Goal: Information Seeking & Learning: Learn about a topic

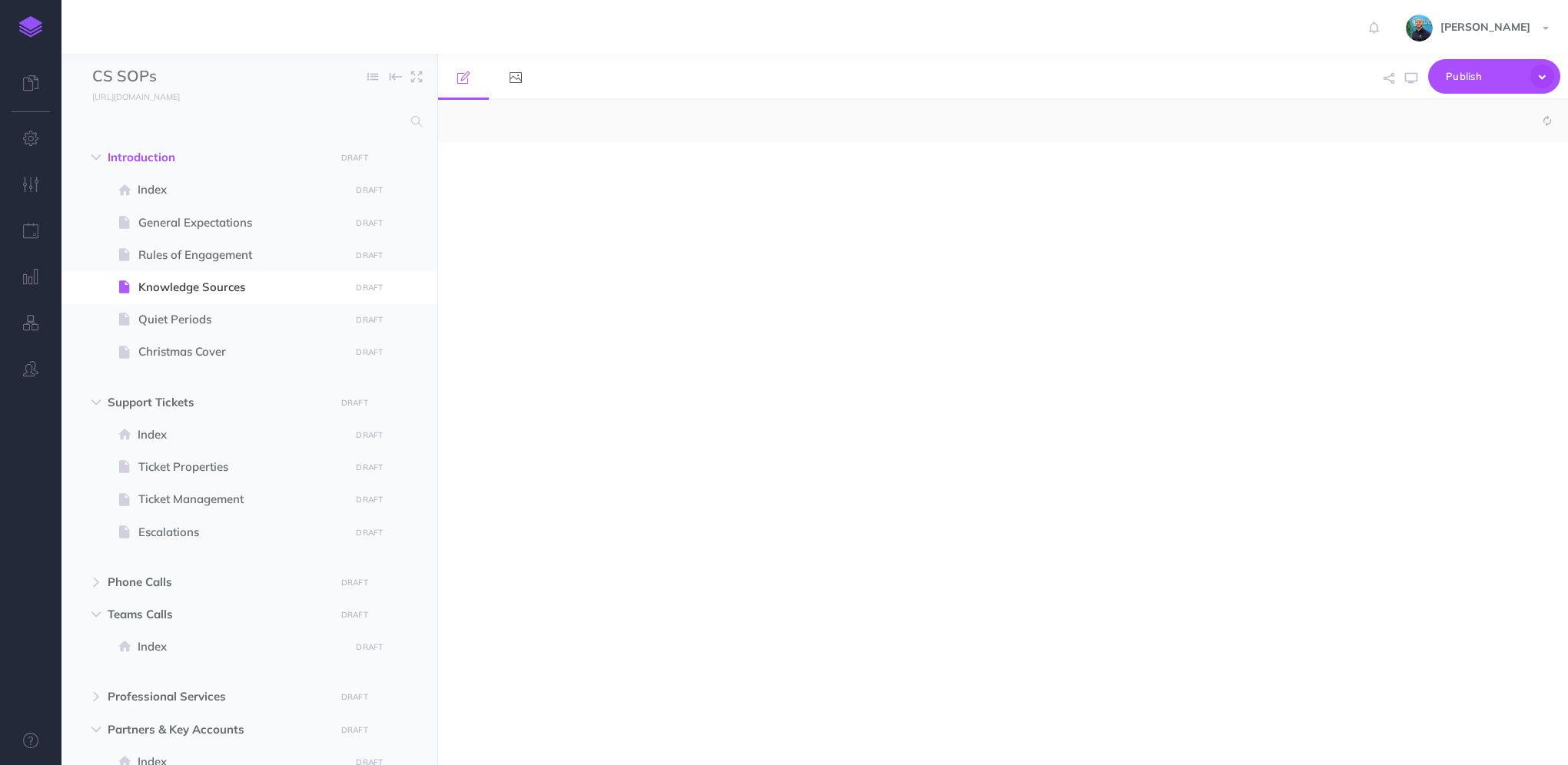
select select "null"
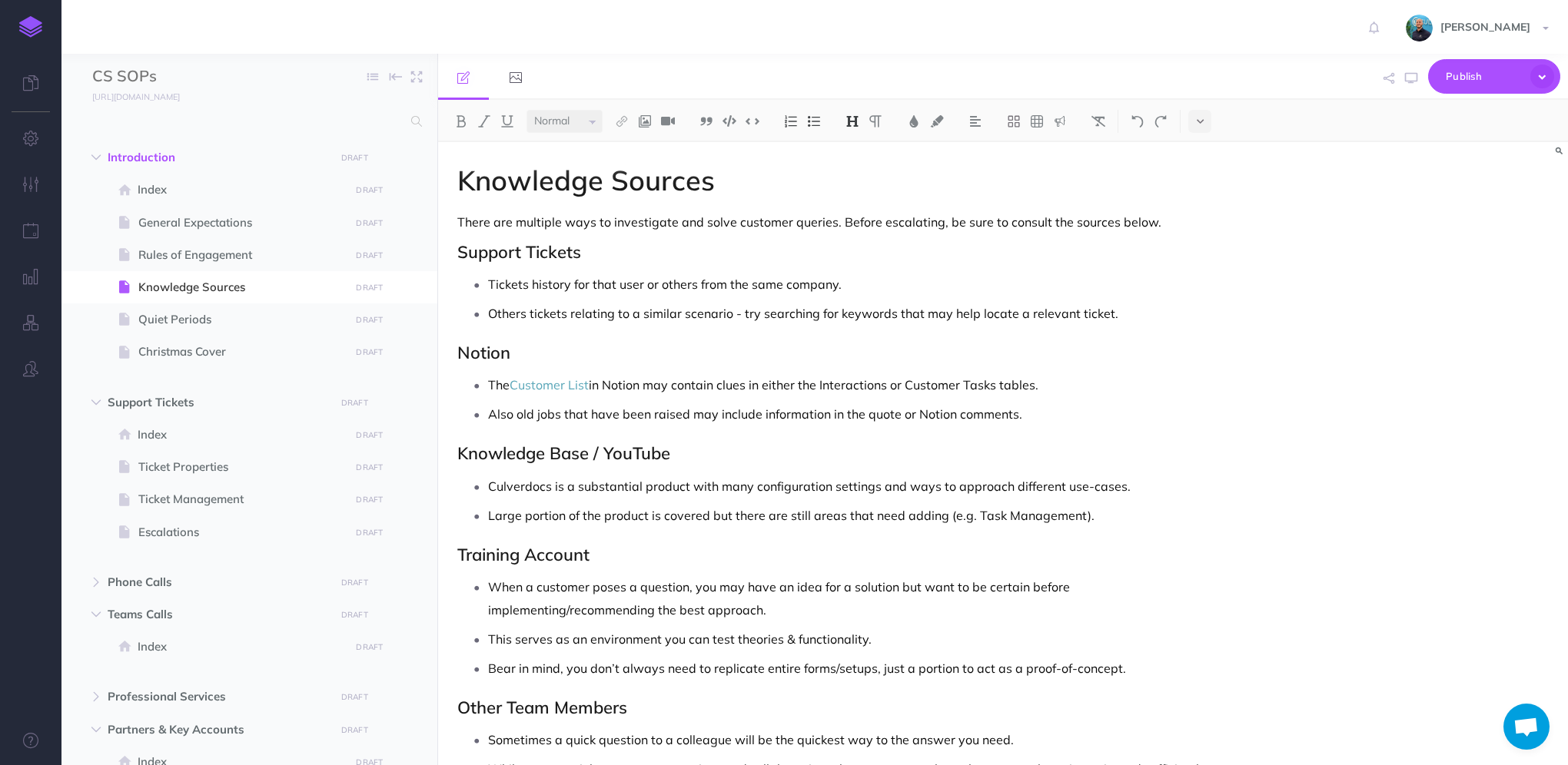
scroll to position [962, 0]
click at [30, 24] on img at bounding box center [30, 27] width 23 height 22
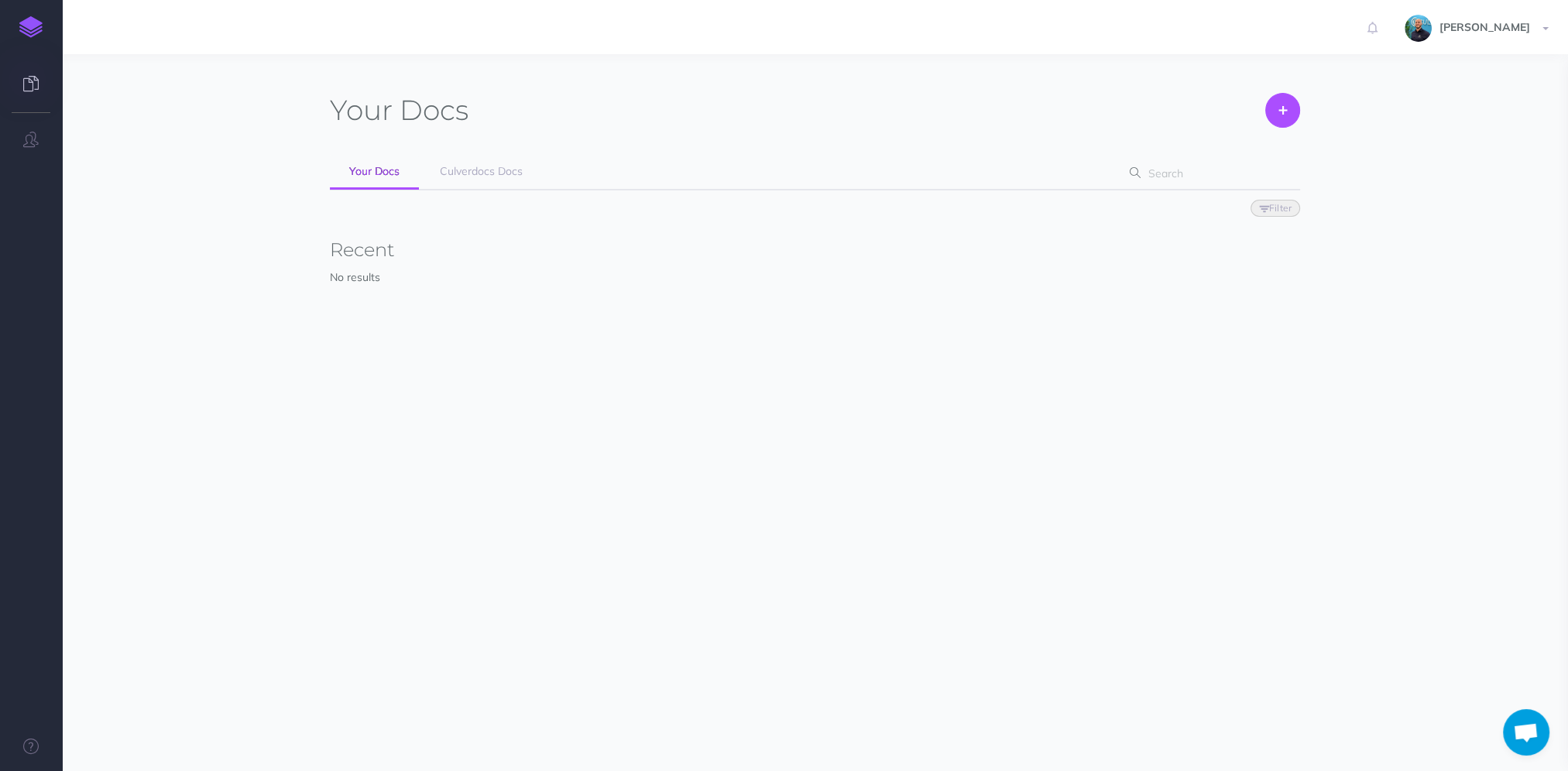
scroll to position [969, 0]
click at [465, 185] on link "Culverdocs Docs" at bounding box center [481, 172] width 121 height 35
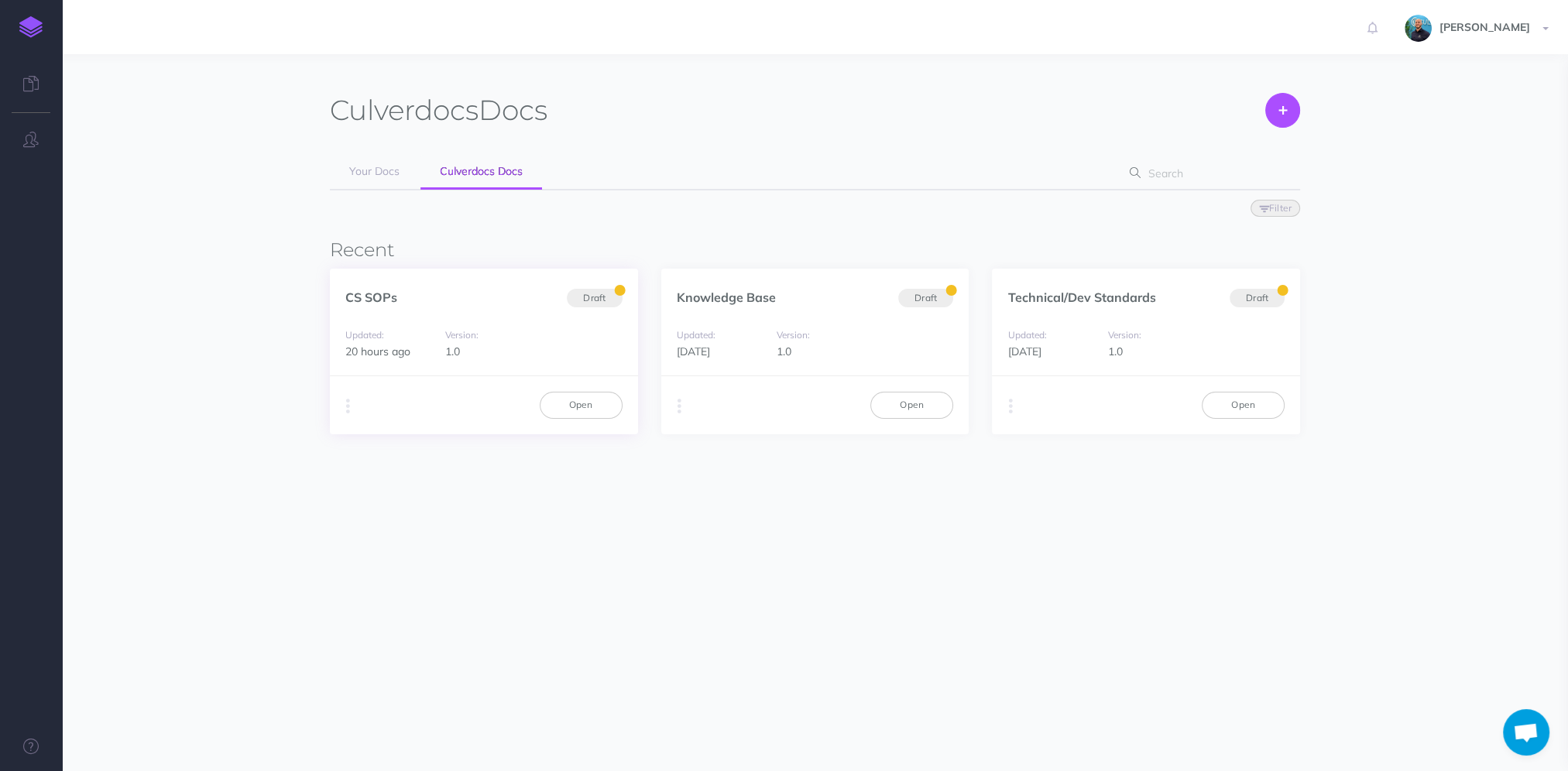
scroll to position [969, 0]
click at [581, 397] on link "Open" at bounding box center [581, 405] width 83 height 26
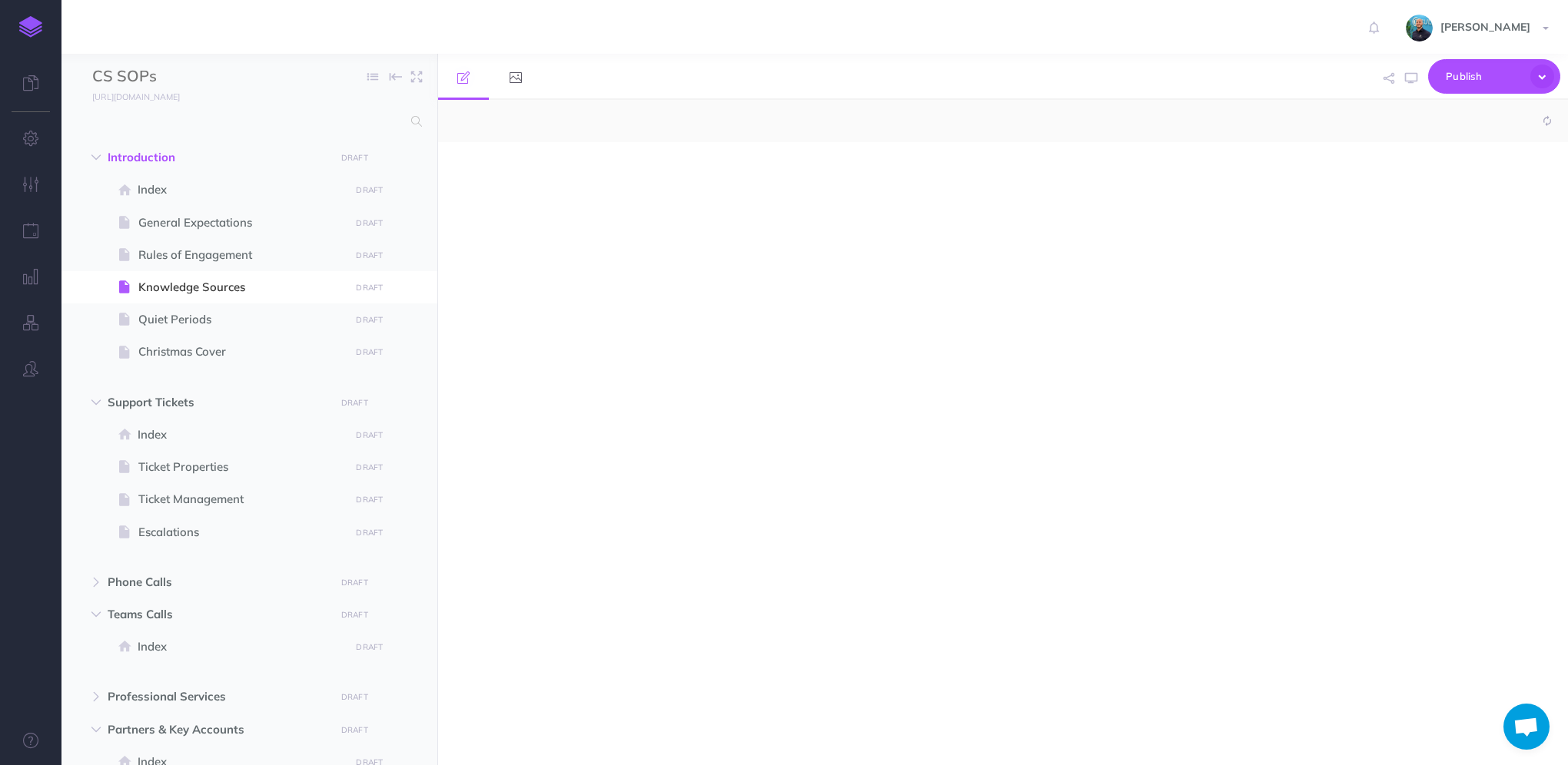
scroll to position [962, 0]
select select "null"
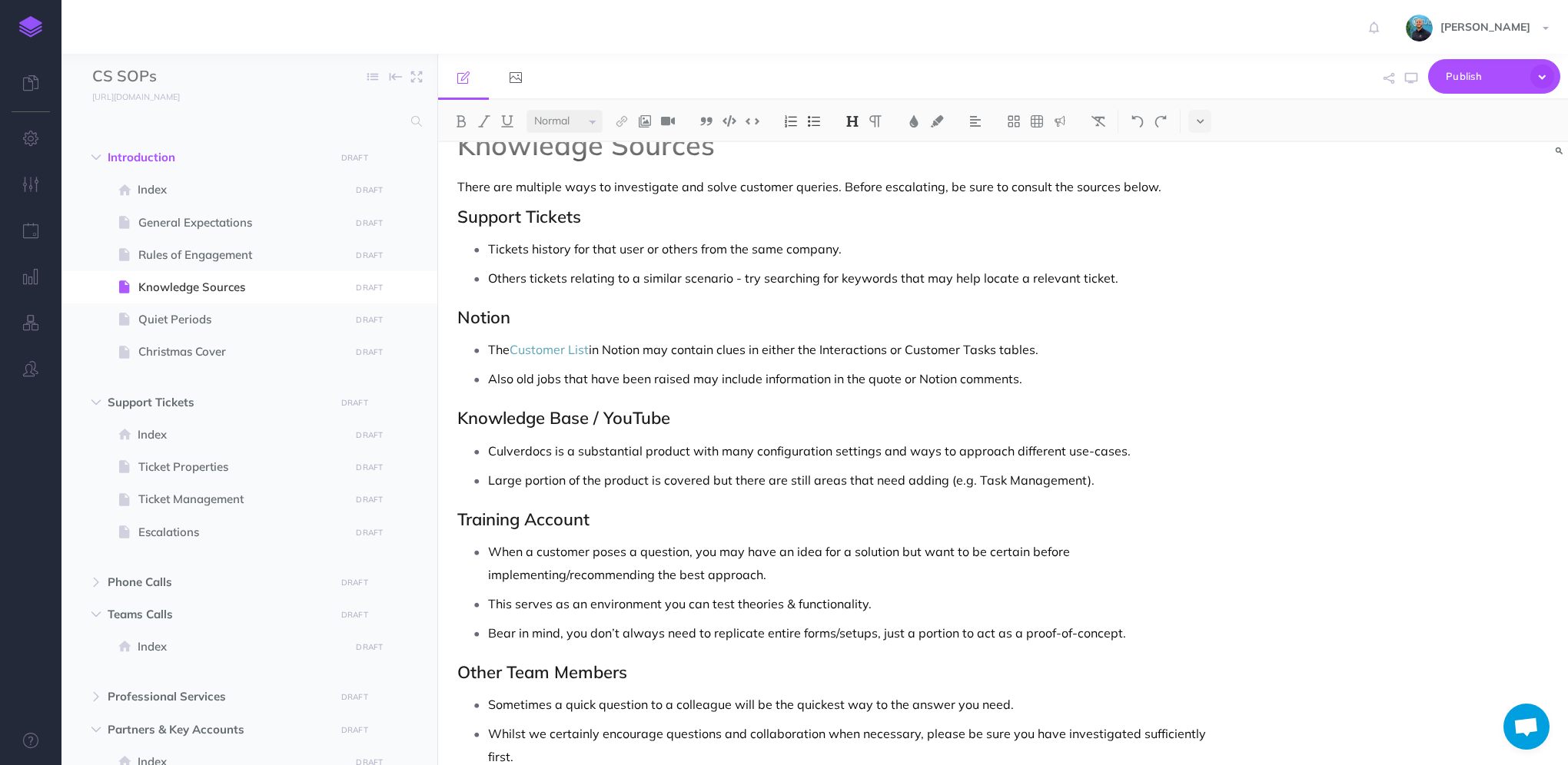
scroll to position [0, 0]
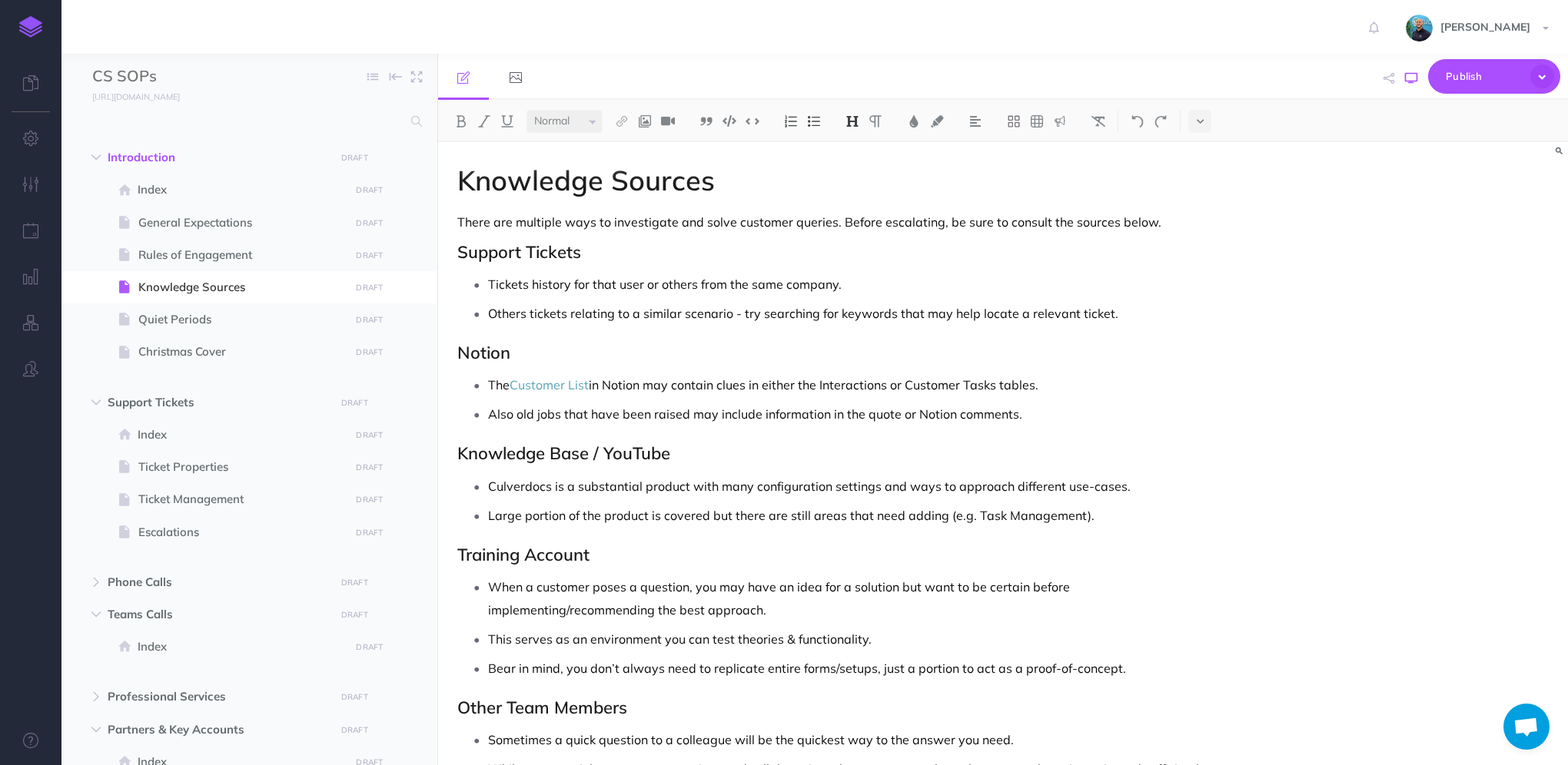
click at [1405, 78] on icon "button" at bounding box center [1411, 78] width 12 height 12
click at [187, 243] on span at bounding box center [250, 255] width 376 height 32
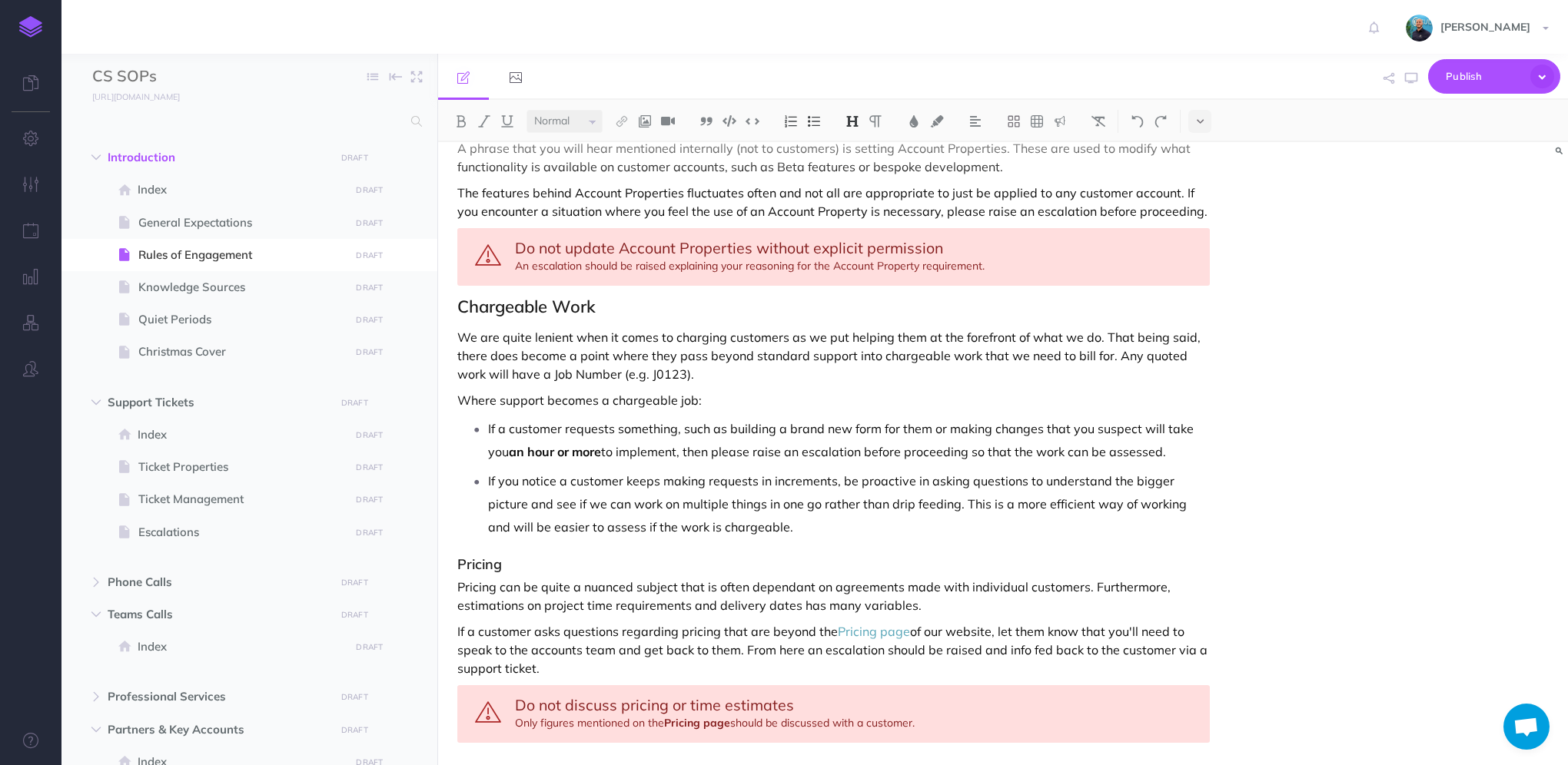
scroll to position [2110, 0]
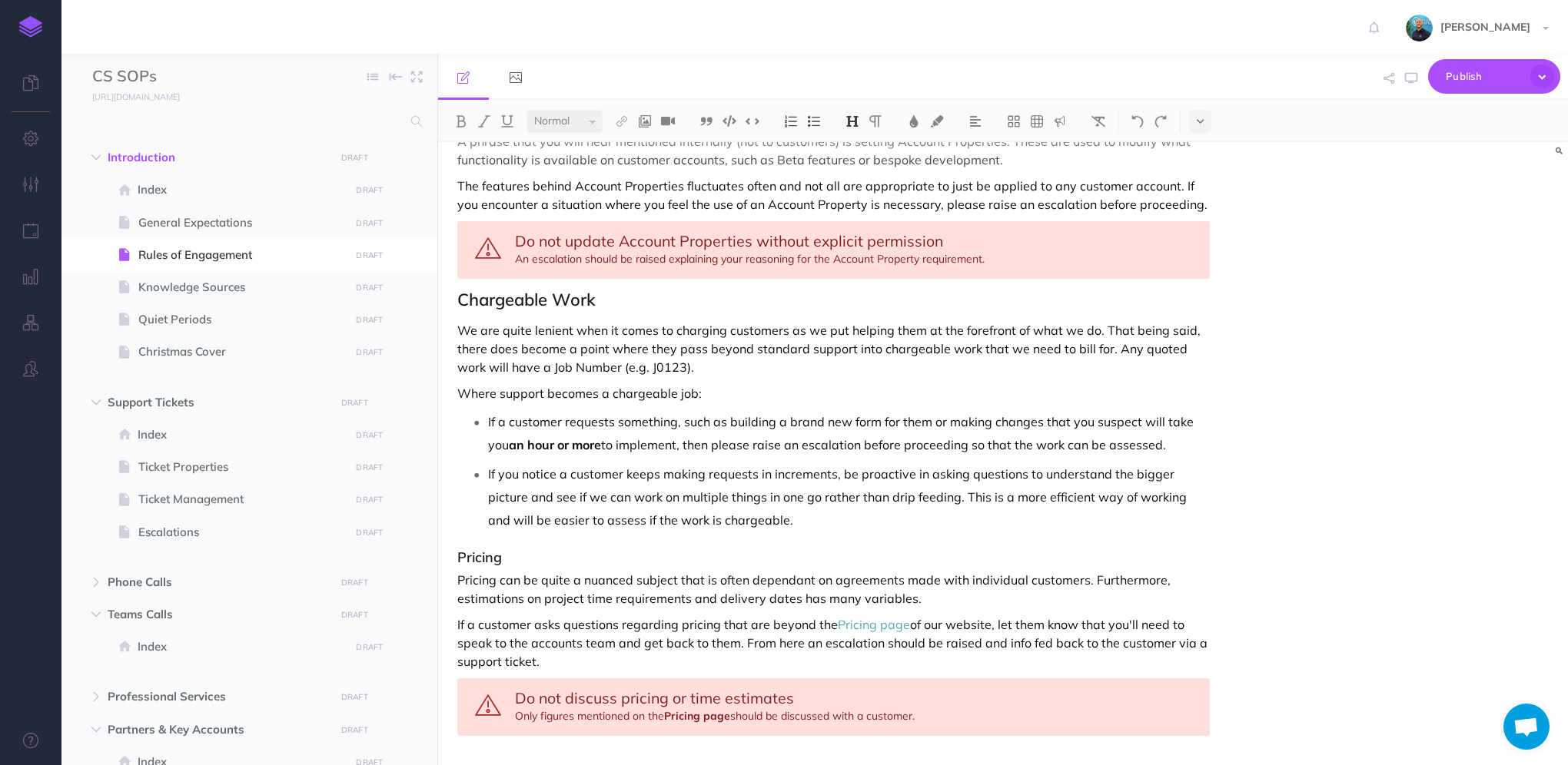
select select "large"
drag, startPoint x: 667, startPoint y: 675, endPoint x: 564, endPoint y: 676, distance: 103.0
click at [564, 689] on span "Do not discuss pricing or time estimates" at bounding box center [654, 698] width 279 height 19
click at [572, 689] on span "Do not discuss pricing or time estimates" at bounding box center [654, 698] width 279 height 19
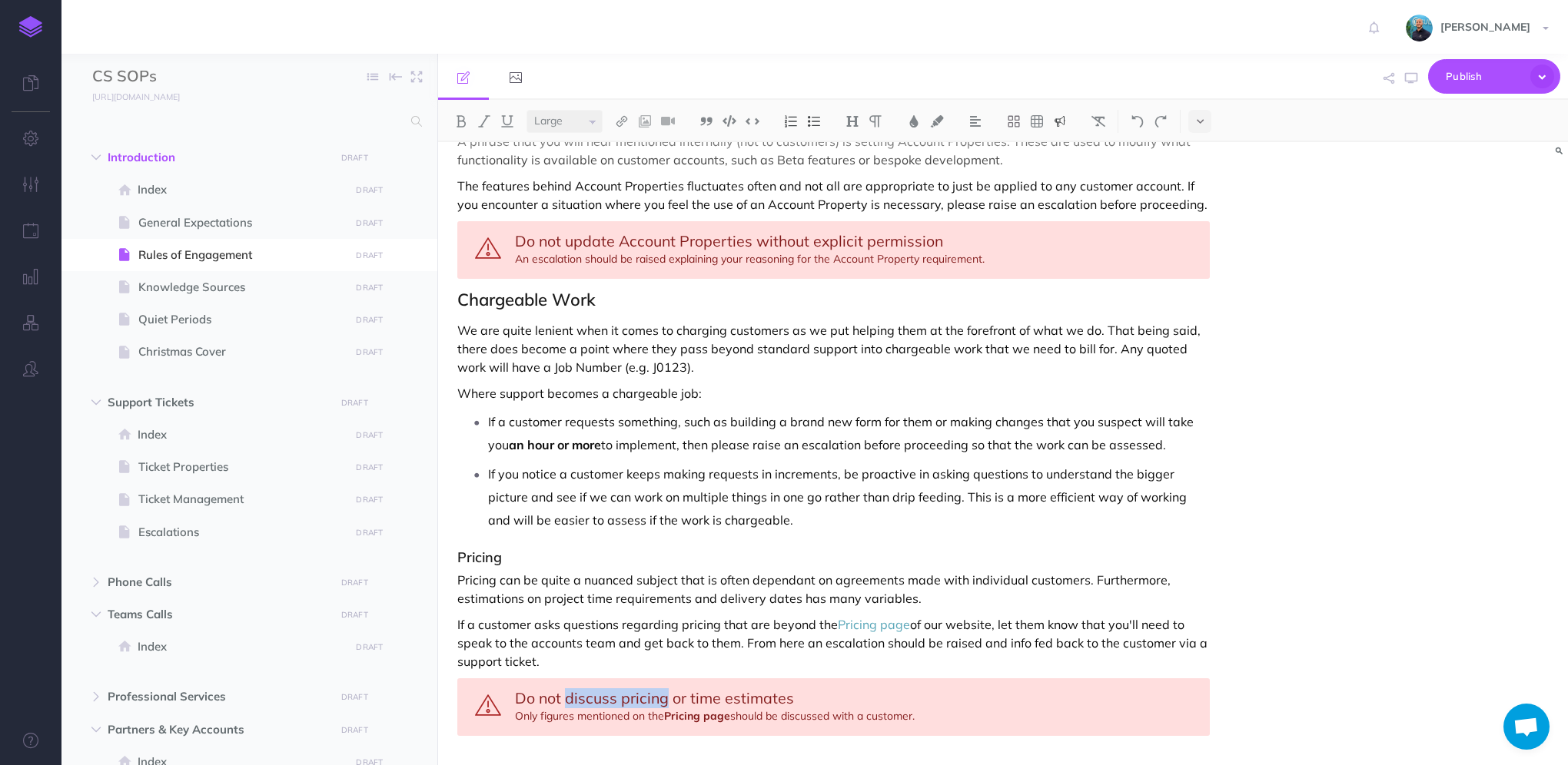
click at [575, 689] on span "Do not discuss pricing or time estimates" at bounding box center [654, 698] width 279 height 19
click at [1378, 583] on div "Rules of Engagement These Rules of Engagement define how we interact with custo…" at bounding box center [1004, 453] width 1130 height 623
click at [1411, 79] on icon "button" at bounding box center [1411, 78] width 12 height 12
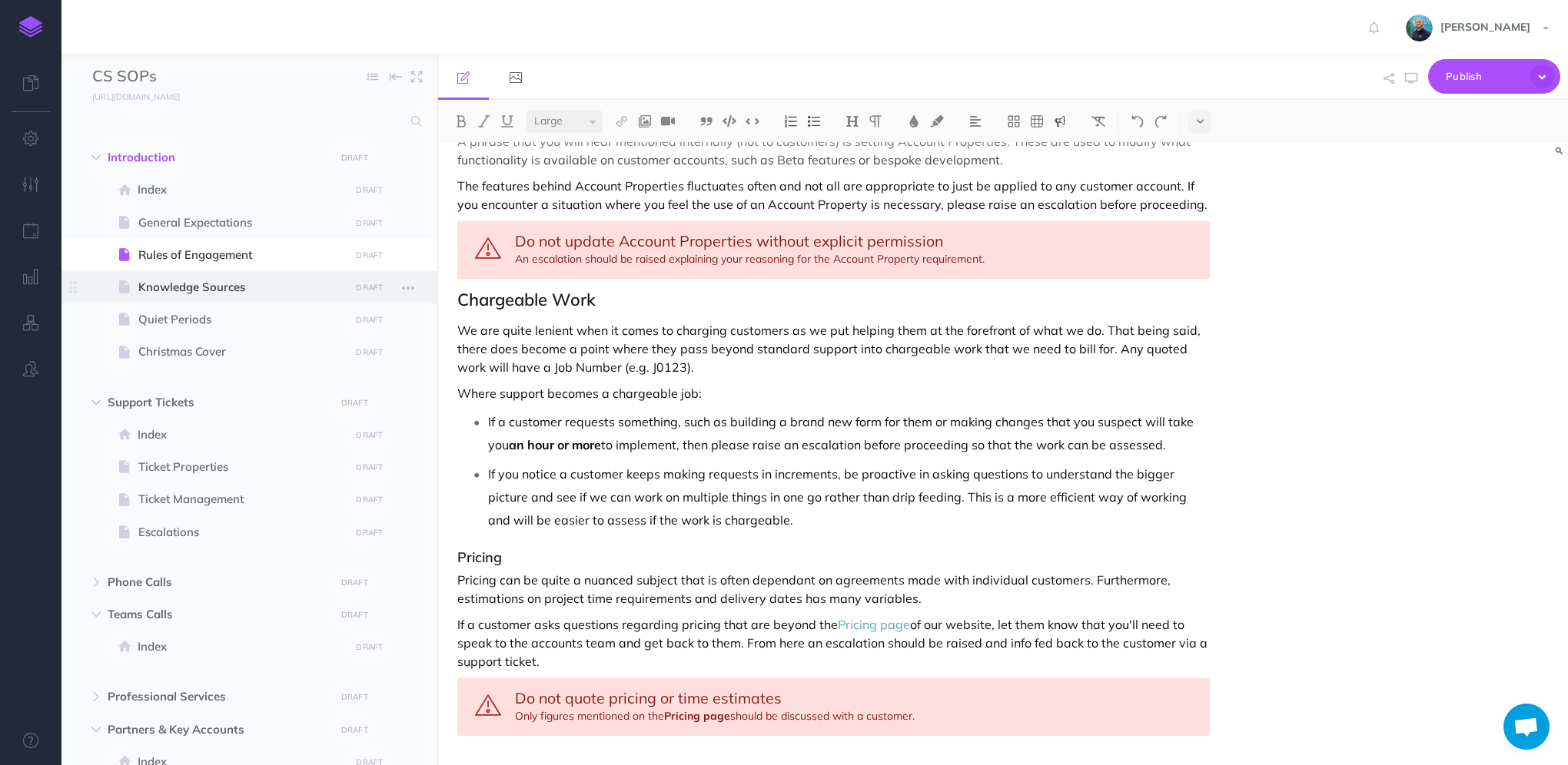
click at [238, 286] on span "Knowledge Sources" at bounding box center [242, 287] width 207 height 18
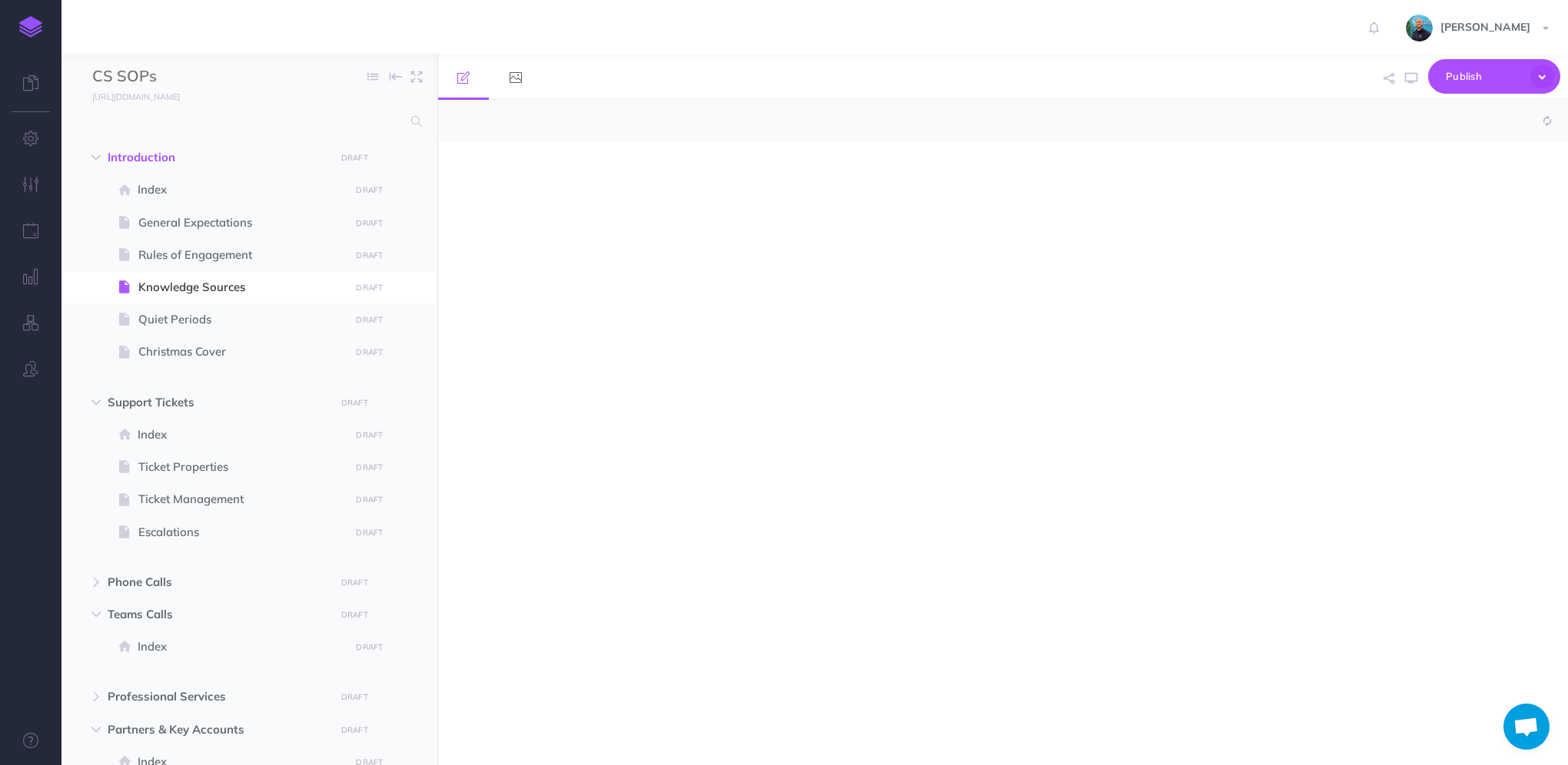
select select "null"
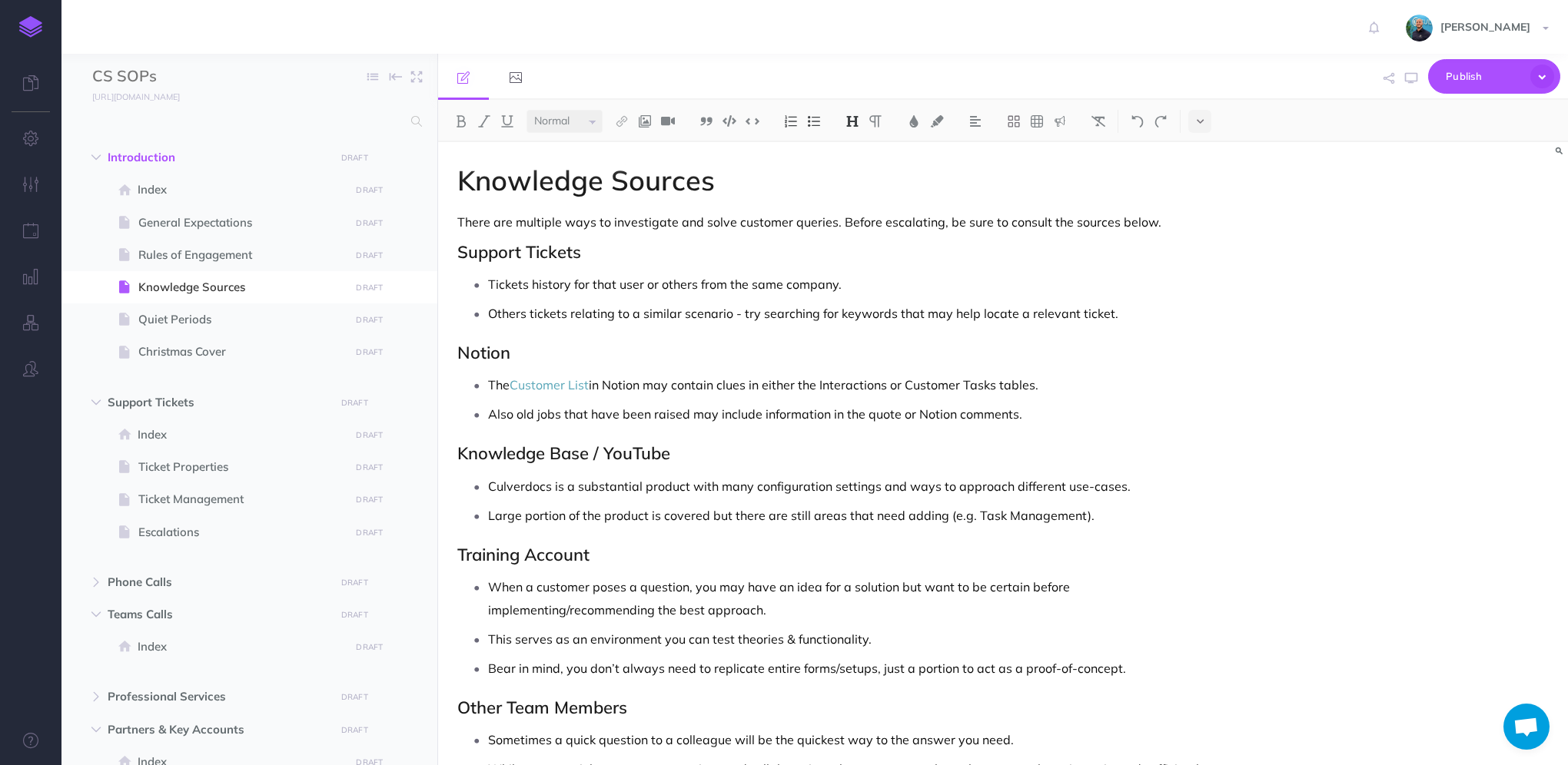
click at [525, 285] on p "Tickets history for that user or others from the same company." at bounding box center [849, 284] width 722 height 23
click at [1412, 77] on icon "button" at bounding box center [1411, 78] width 12 height 12
click at [1168, 322] on p "Others tickets relating to a similar scenario - try searching for keywords that…" at bounding box center [849, 314] width 722 height 23
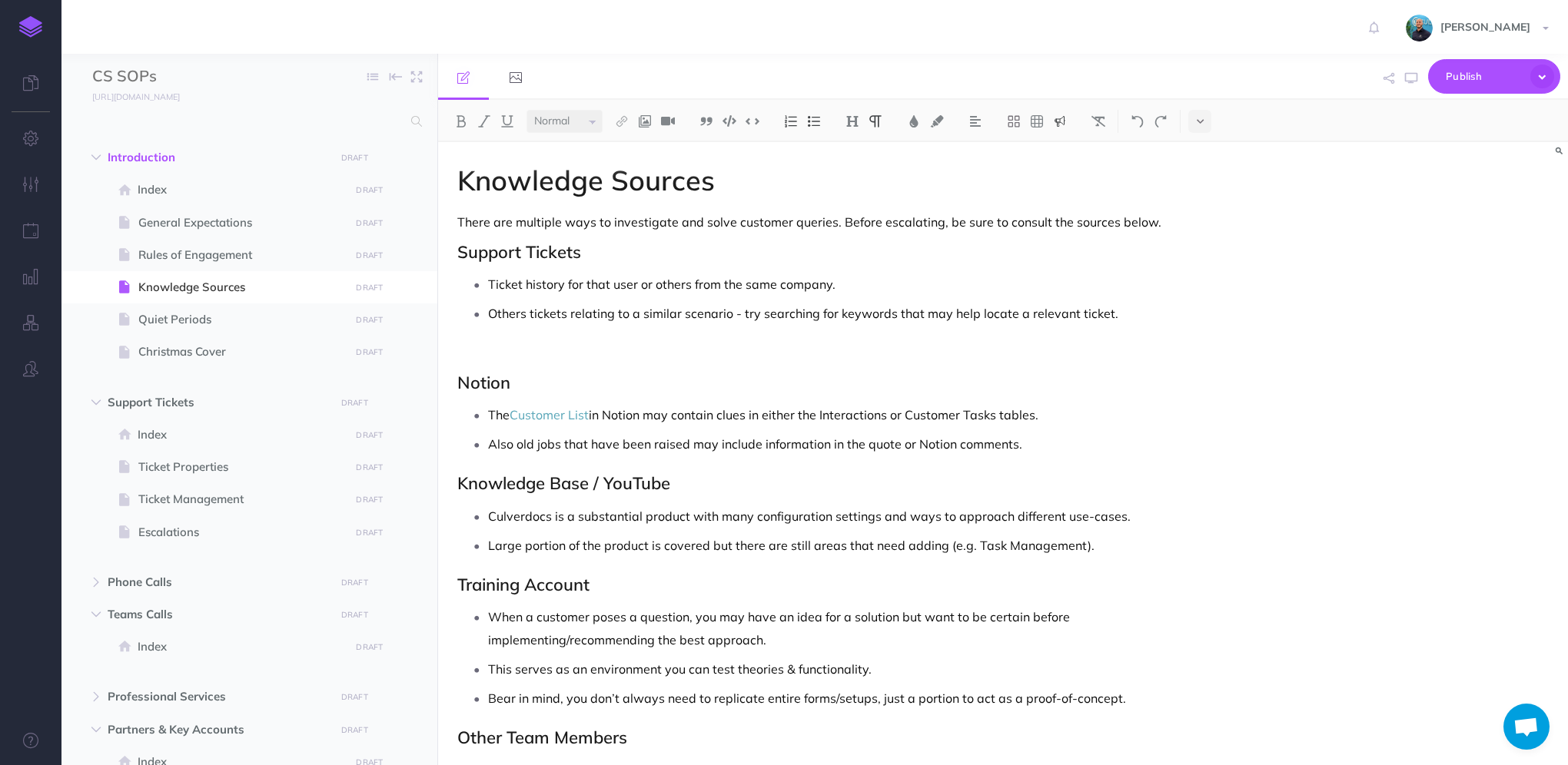
click at [1064, 122] on img at bounding box center [1060, 121] width 14 height 12
click at [1062, 195] on img at bounding box center [1060, 194] width 14 height 12
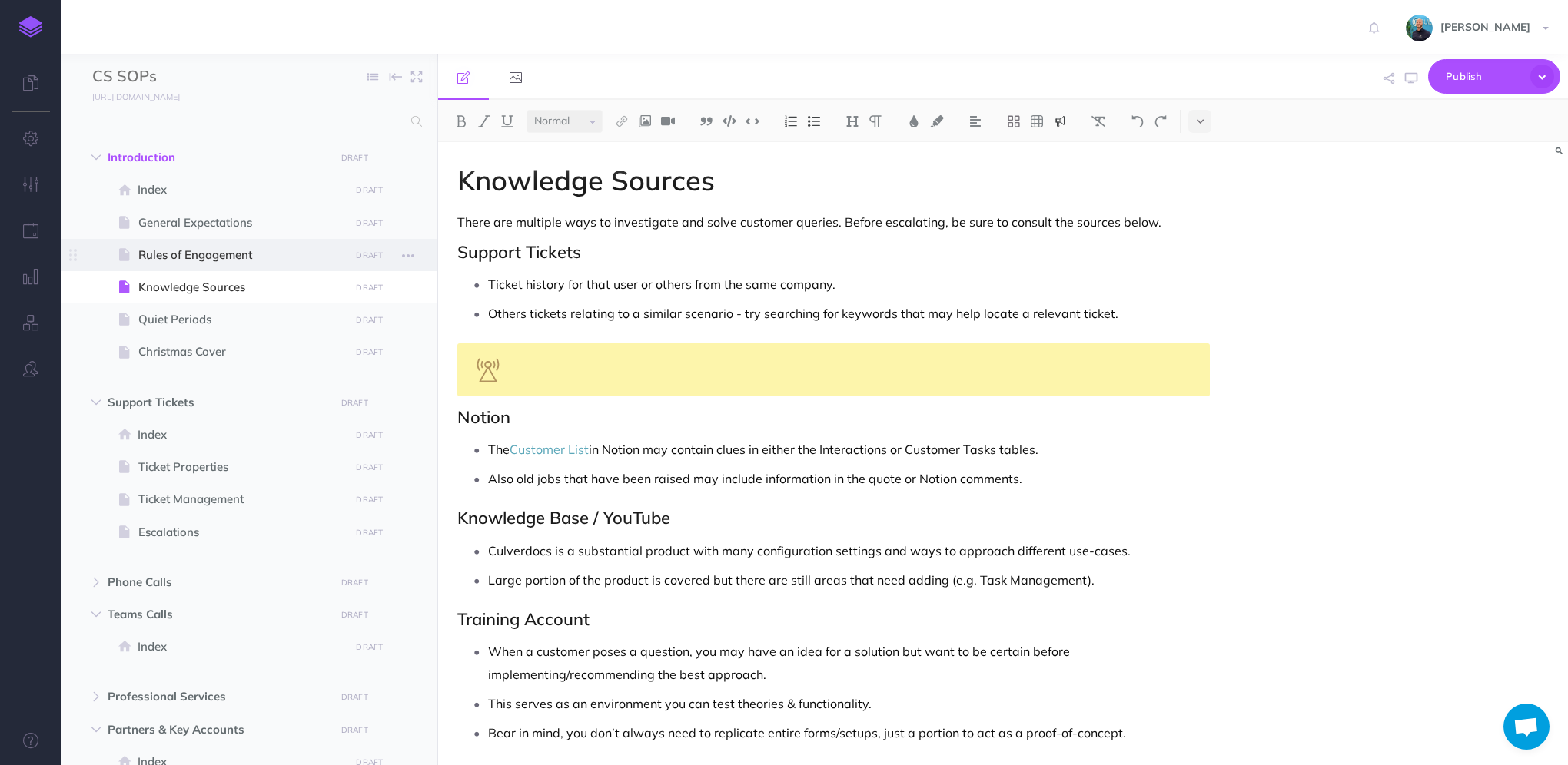
click at [190, 258] on span "Rules of Engagement" at bounding box center [242, 255] width 207 height 18
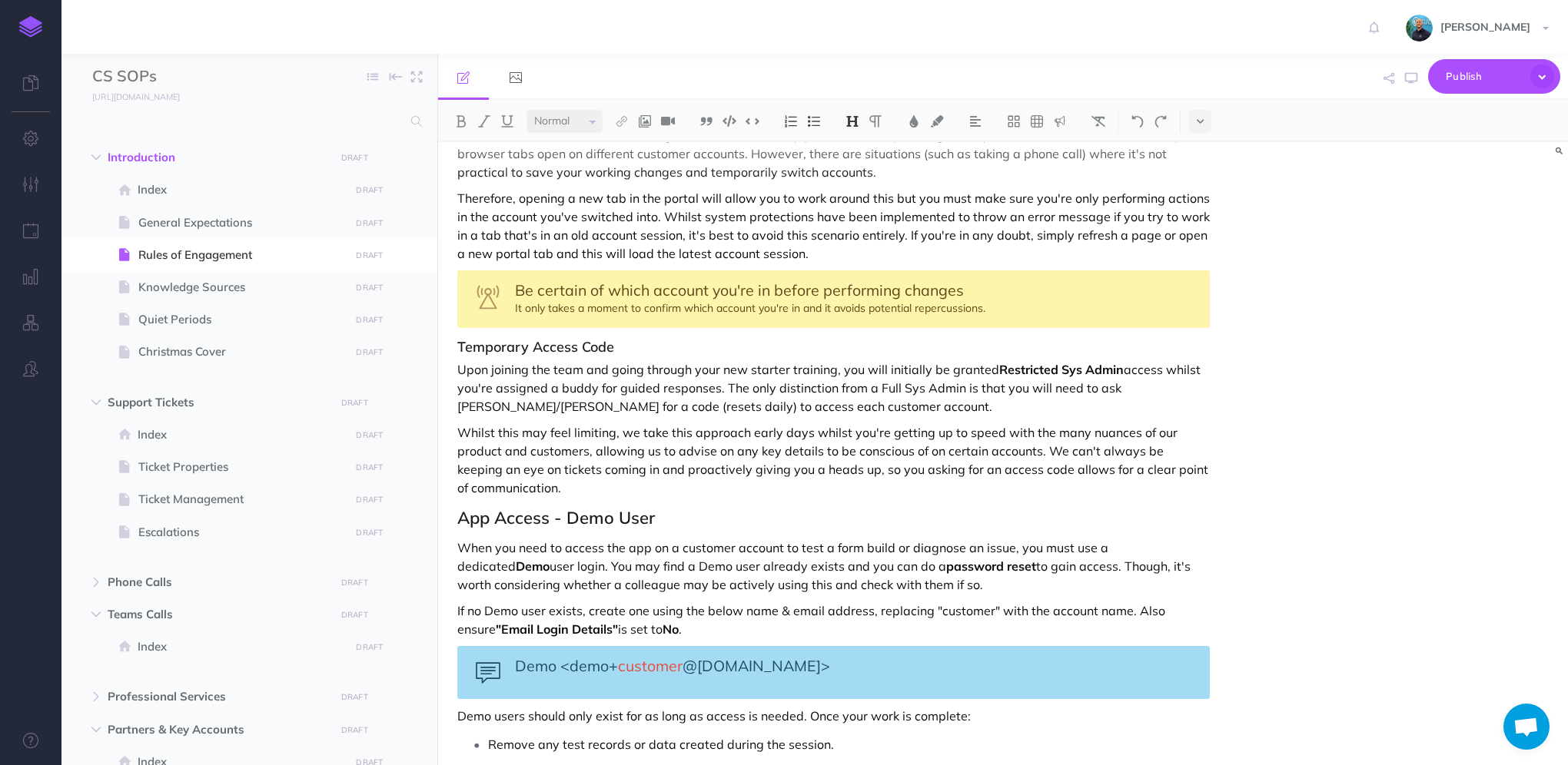
scroll to position [768, 0]
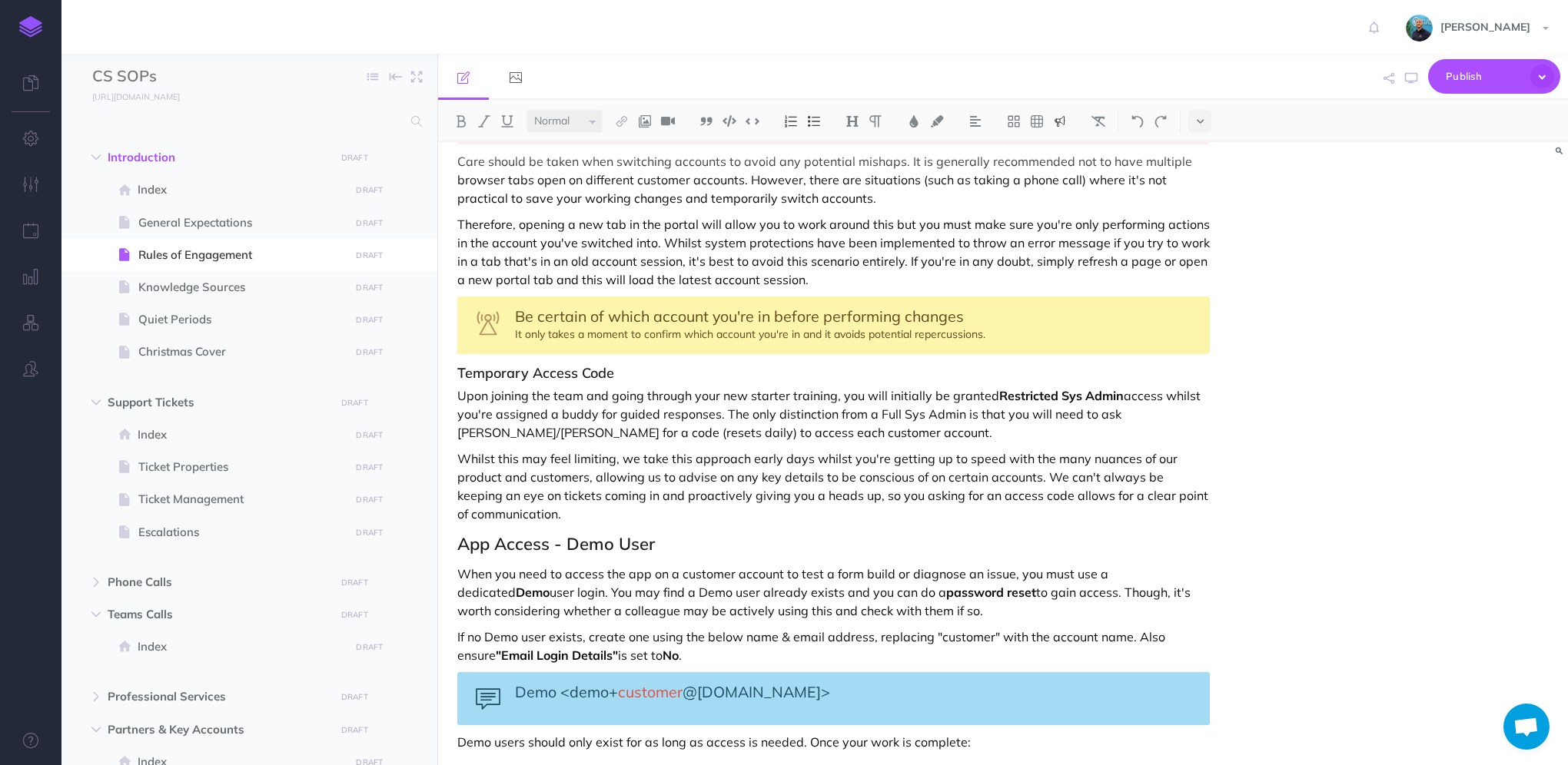
click at [992, 316] on div "Be certain of which account you're in before performing changes It only takes a…" at bounding box center [834, 325] width 752 height 58
select select "large"
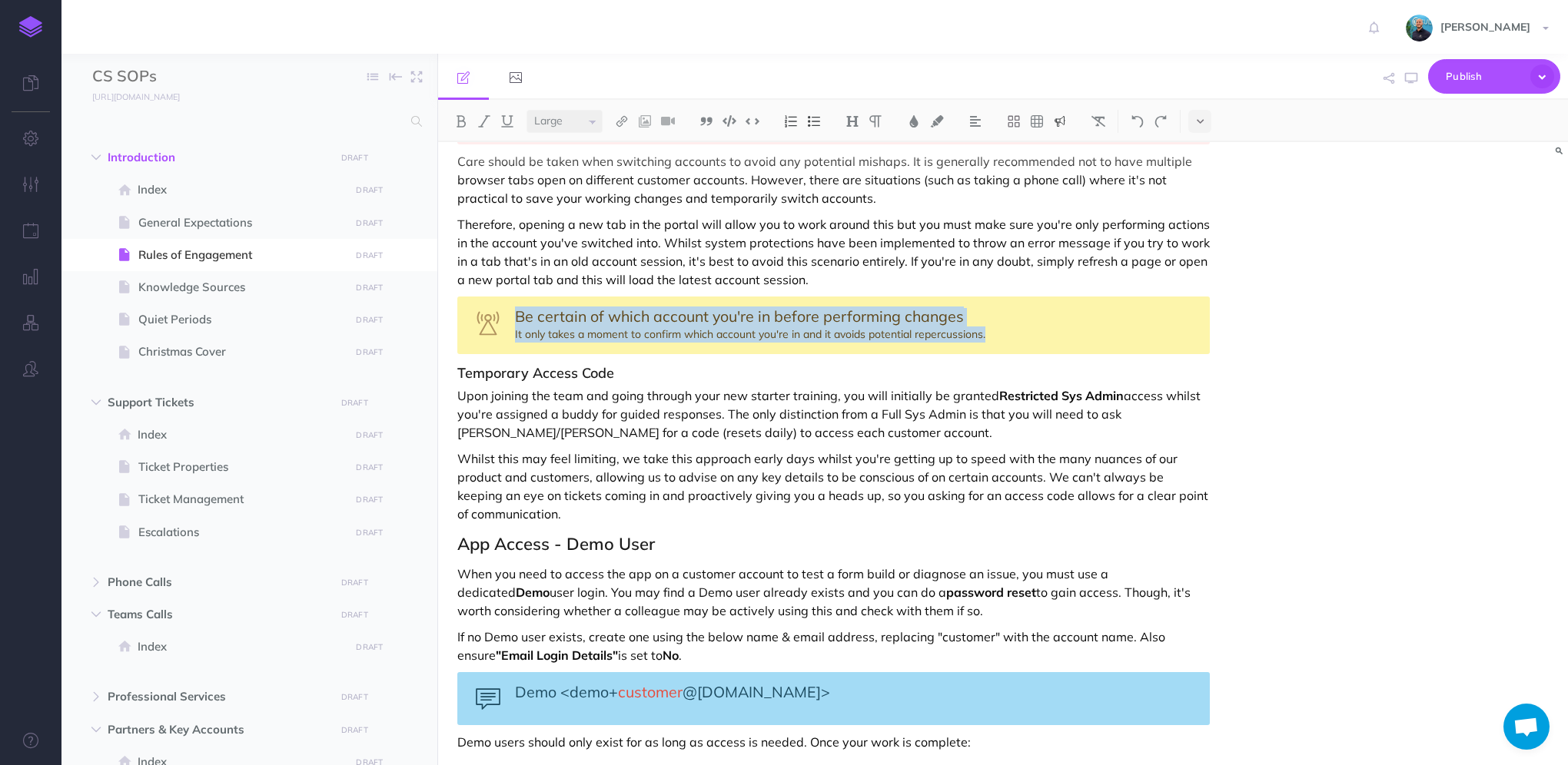
drag, startPoint x: 996, startPoint y: 312, endPoint x: 511, endPoint y: 294, distance: 485.3
click at [511, 296] on div "Be certain of which account you're in before performing changes It only takes a…" at bounding box center [834, 325] width 752 height 58
copy div "Be certain of which account you're in before performing changes It only takes a…"
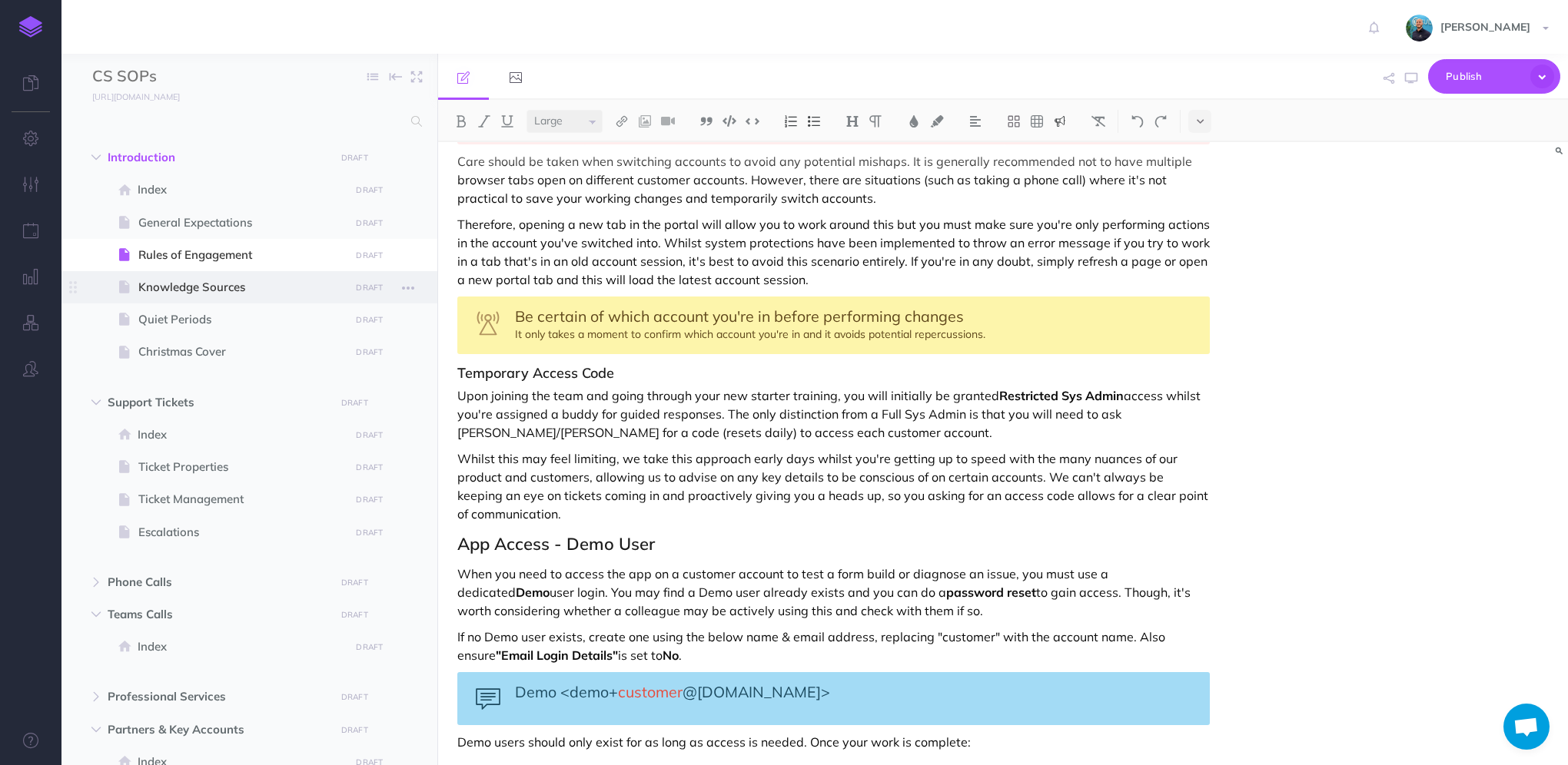
click at [221, 288] on span "Knowledge Sources" at bounding box center [242, 287] width 207 height 18
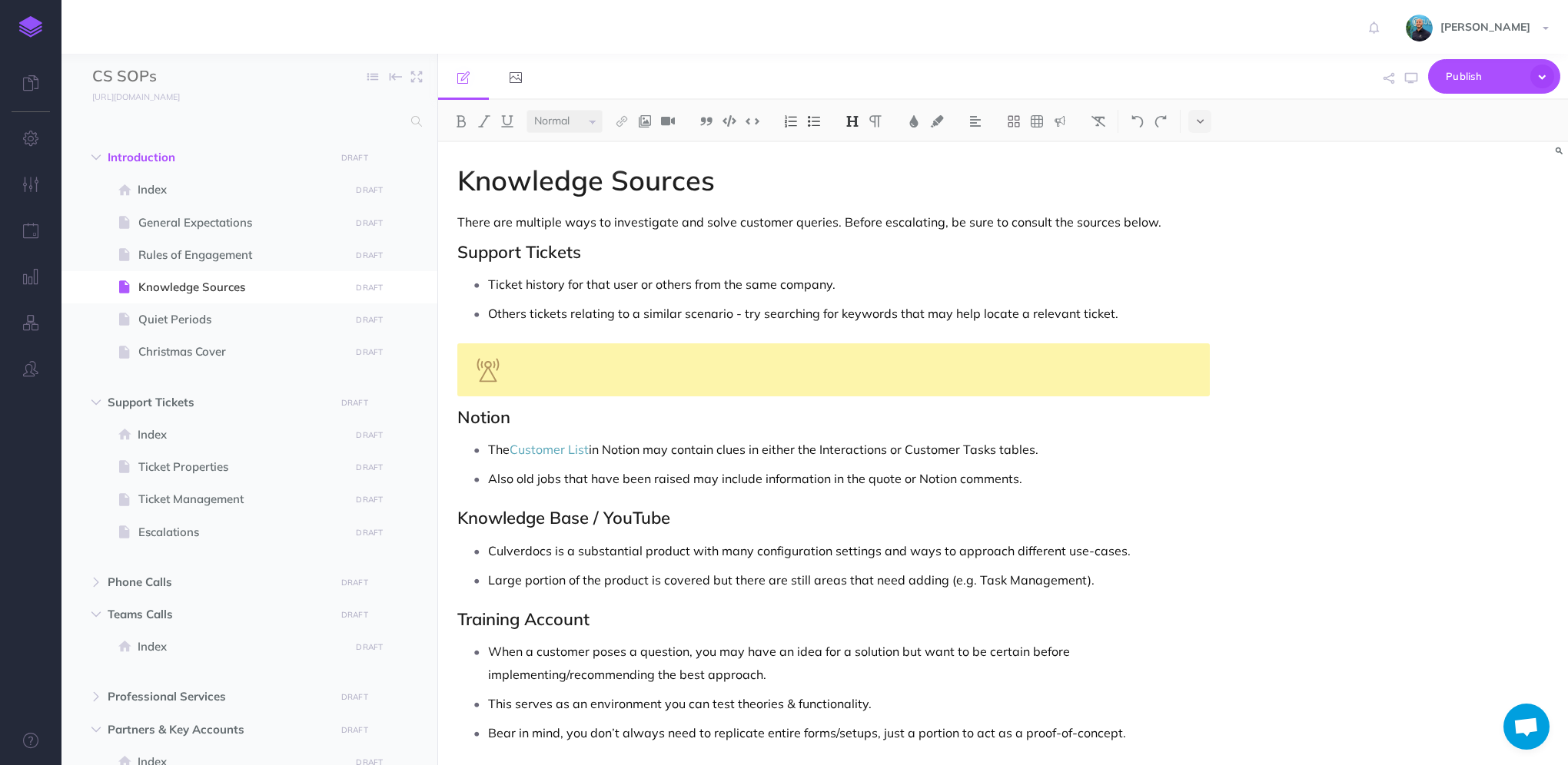
click at [556, 373] on div at bounding box center [834, 369] width 752 height 53
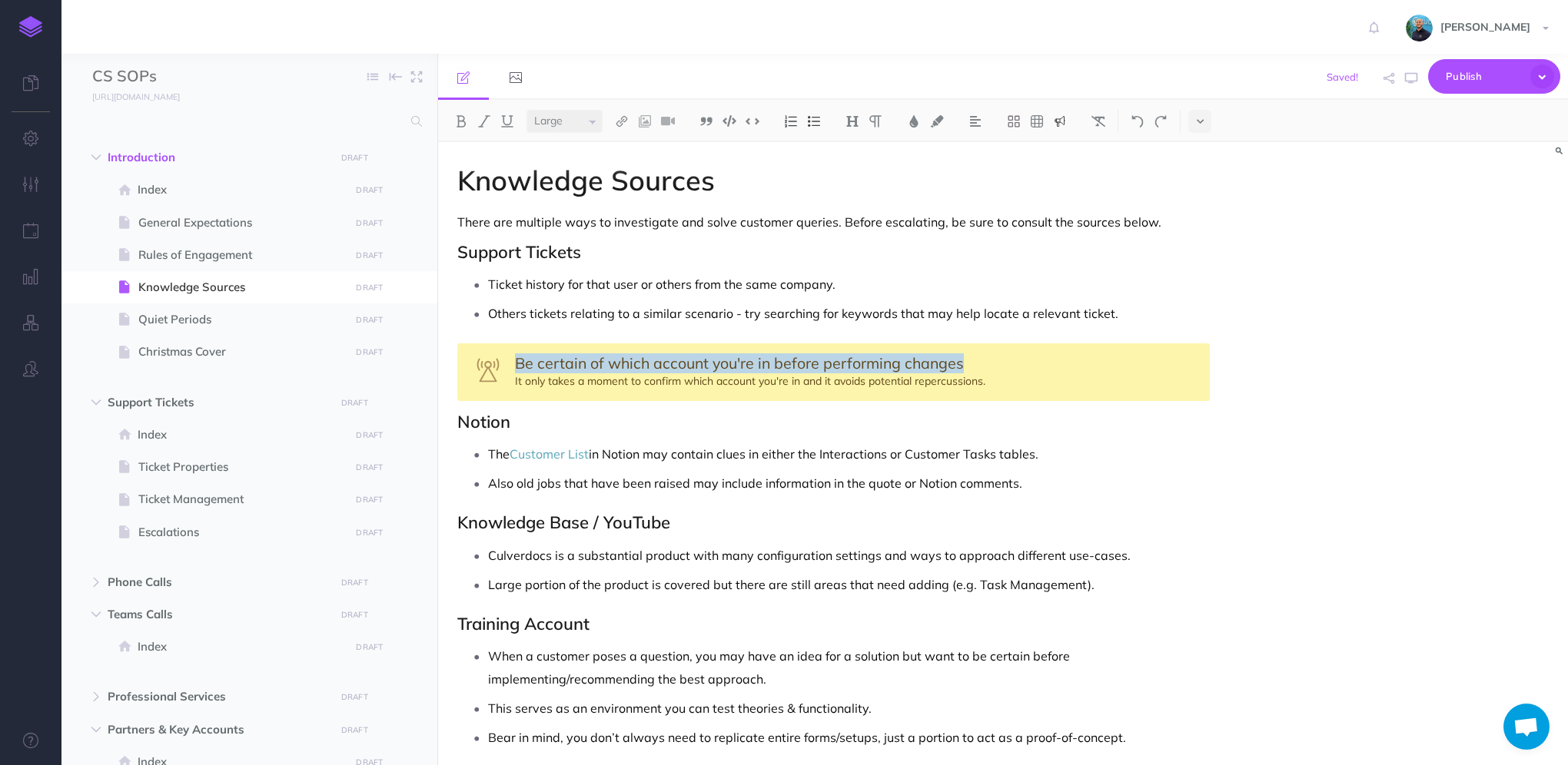
drag, startPoint x: 517, startPoint y: 361, endPoint x: 963, endPoint y: 361, distance: 446.0
click at [963, 361] on div "Be certain of which account you're in before performing changes It only takes a…" at bounding box center [834, 372] width 752 height 58
select select "small"
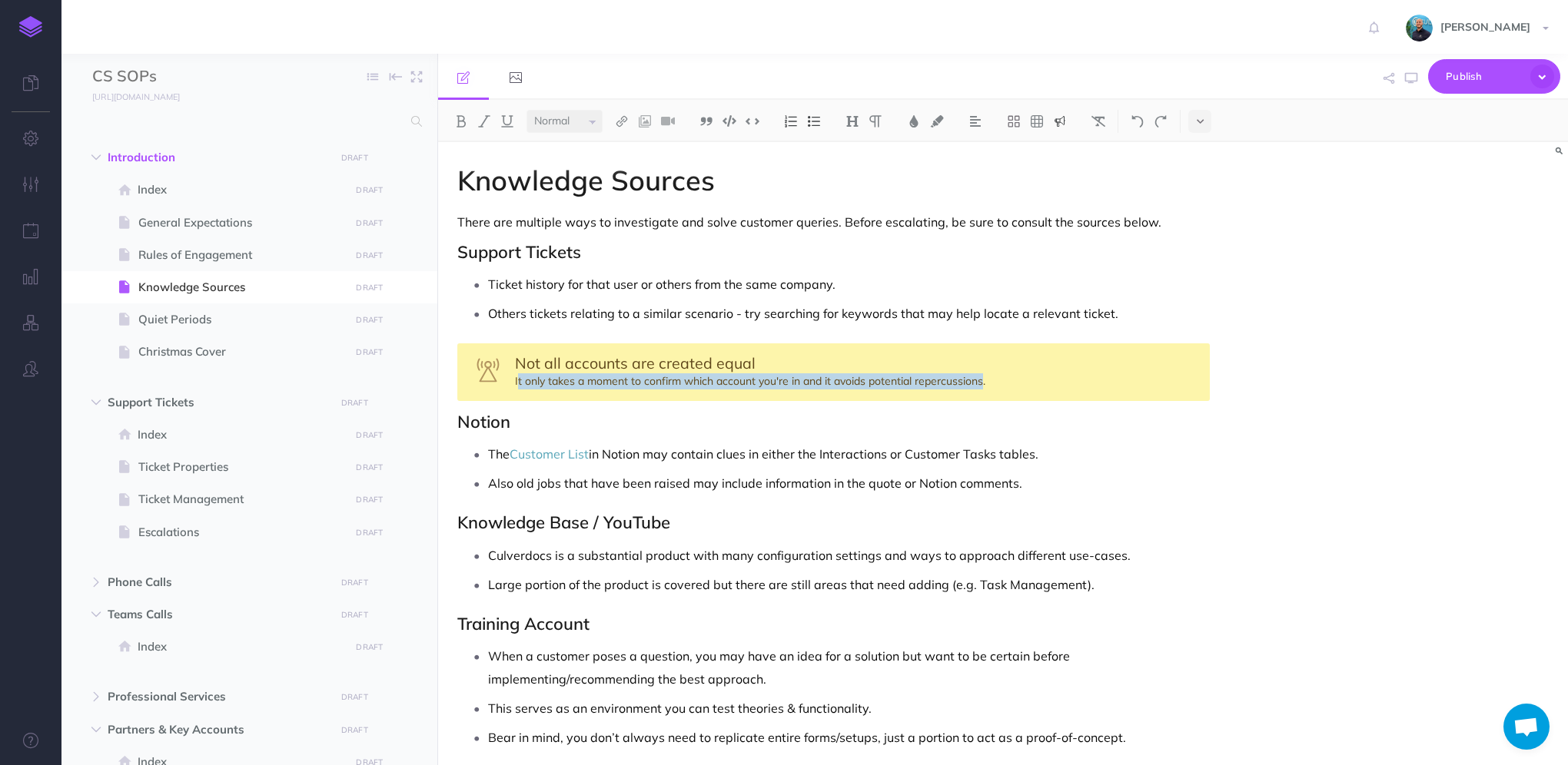
drag, startPoint x: 517, startPoint y: 384, endPoint x: 983, endPoint y: 377, distance: 466.1
click at [983, 377] on div "Not all accounts are created equal It only takes a moment to confirm which acco…" at bounding box center [834, 372] width 752 height 58
select select "null"
click at [642, 388] on div "Not all accounts are created equal Whilst using other." at bounding box center [834, 372] width 752 height 58
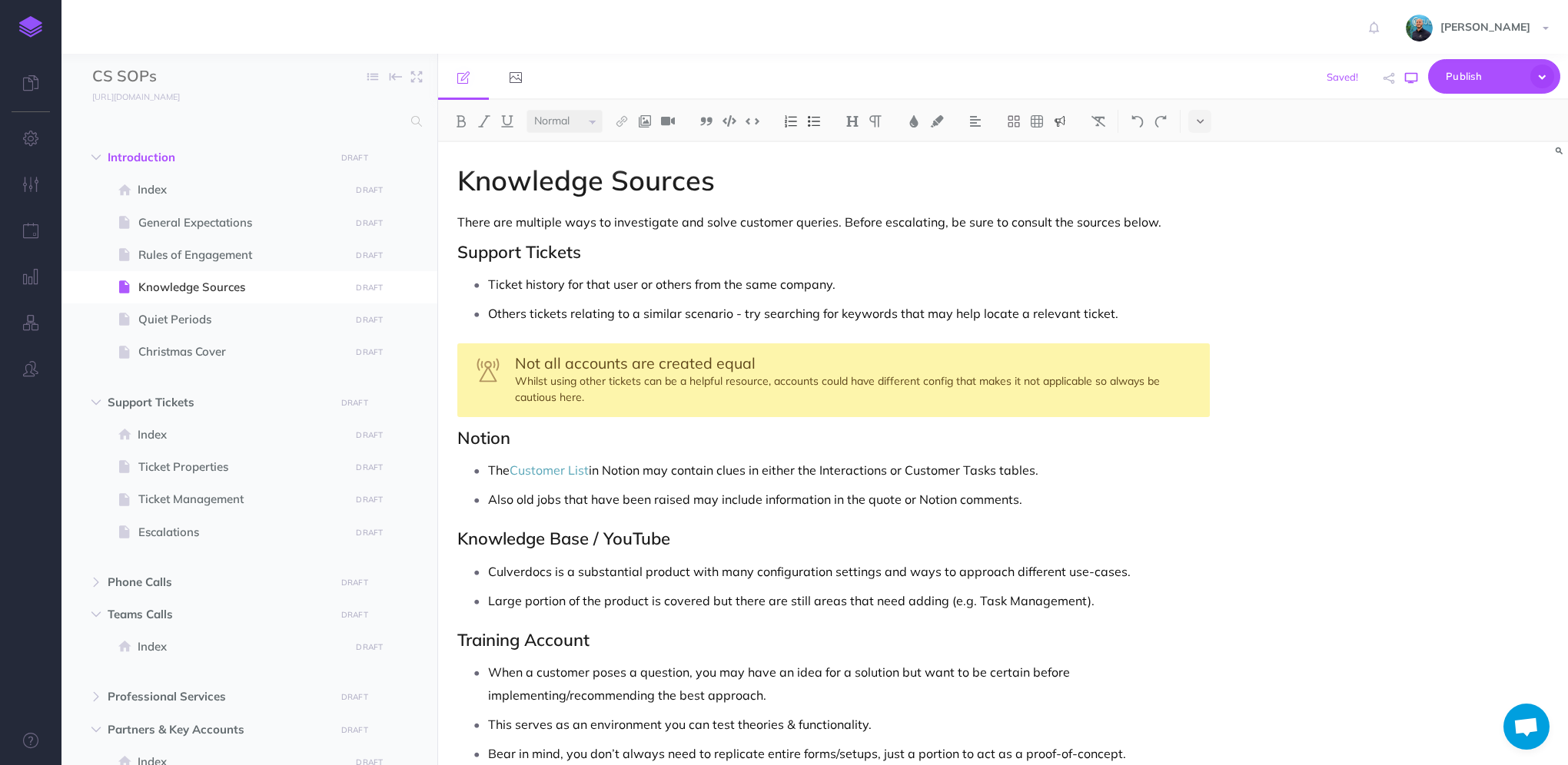
click at [1410, 82] on icon "button" at bounding box center [1411, 78] width 12 height 12
click at [753, 380] on div "Not all accounts are created equal Whilst using other tickets can be a helpful …" at bounding box center [834, 379] width 752 height 74
click at [1412, 80] on icon "button" at bounding box center [1411, 78] width 12 height 12
drag, startPoint x: 1014, startPoint y: 383, endPoint x: 1025, endPoint y: 379, distance: 11.7
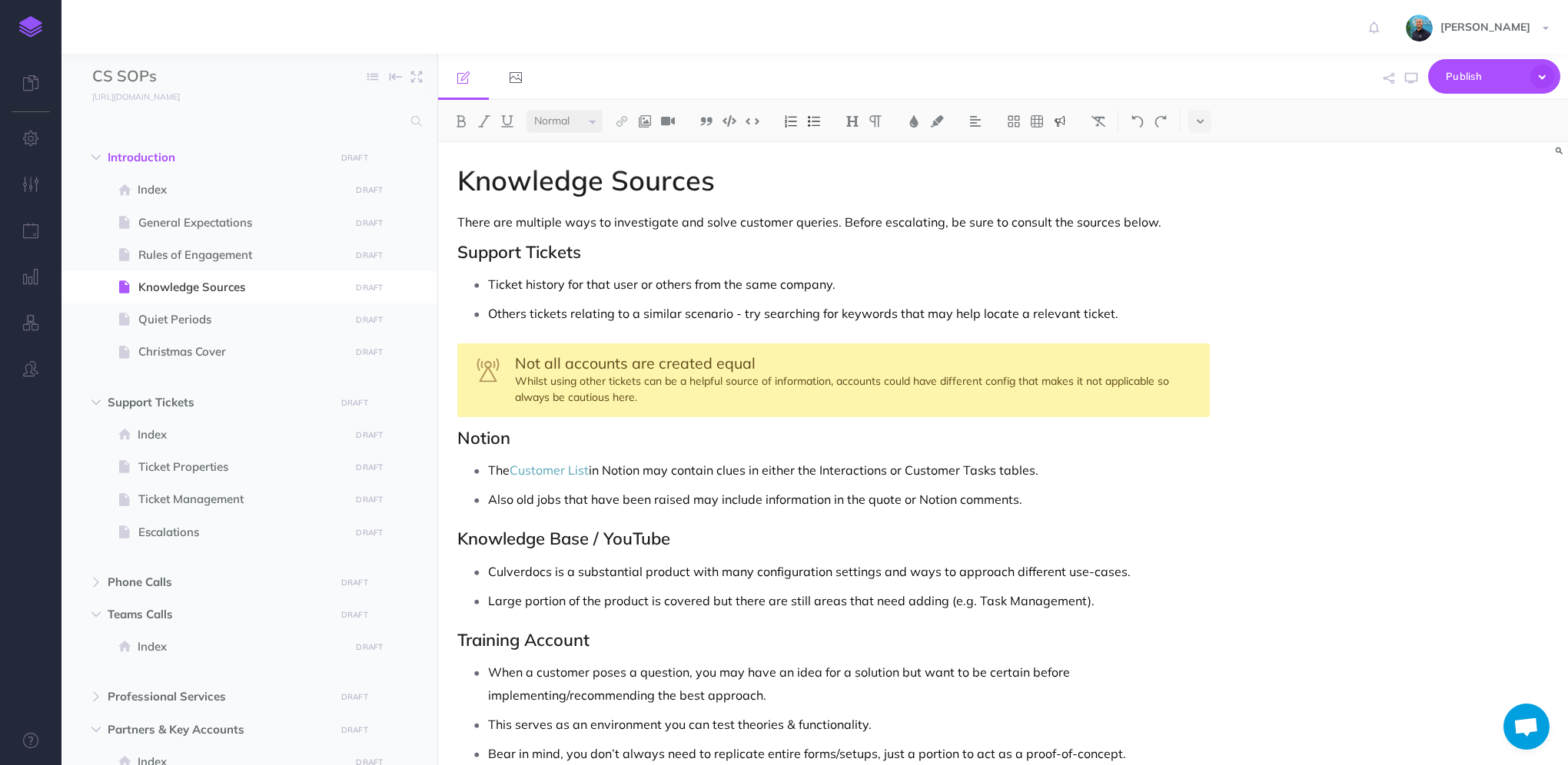
click at [1015, 383] on div "Not all accounts are created equal Whilst using other tickets can be a helpful …" at bounding box center [834, 379] width 752 height 74
click at [1432, 310] on div "Knowledge Sources There are multiple ways to investigate and solve customer que…" at bounding box center [1004, 453] width 1130 height 623
click at [1416, 78] on icon "button" at bounding box center [1411, 78] width 12 height 12
click at [996, 378] on div "Not all accounts are created equal Whilst using other tickets can be a helpful …" at bounding box center [834, 379] width 752 height 74
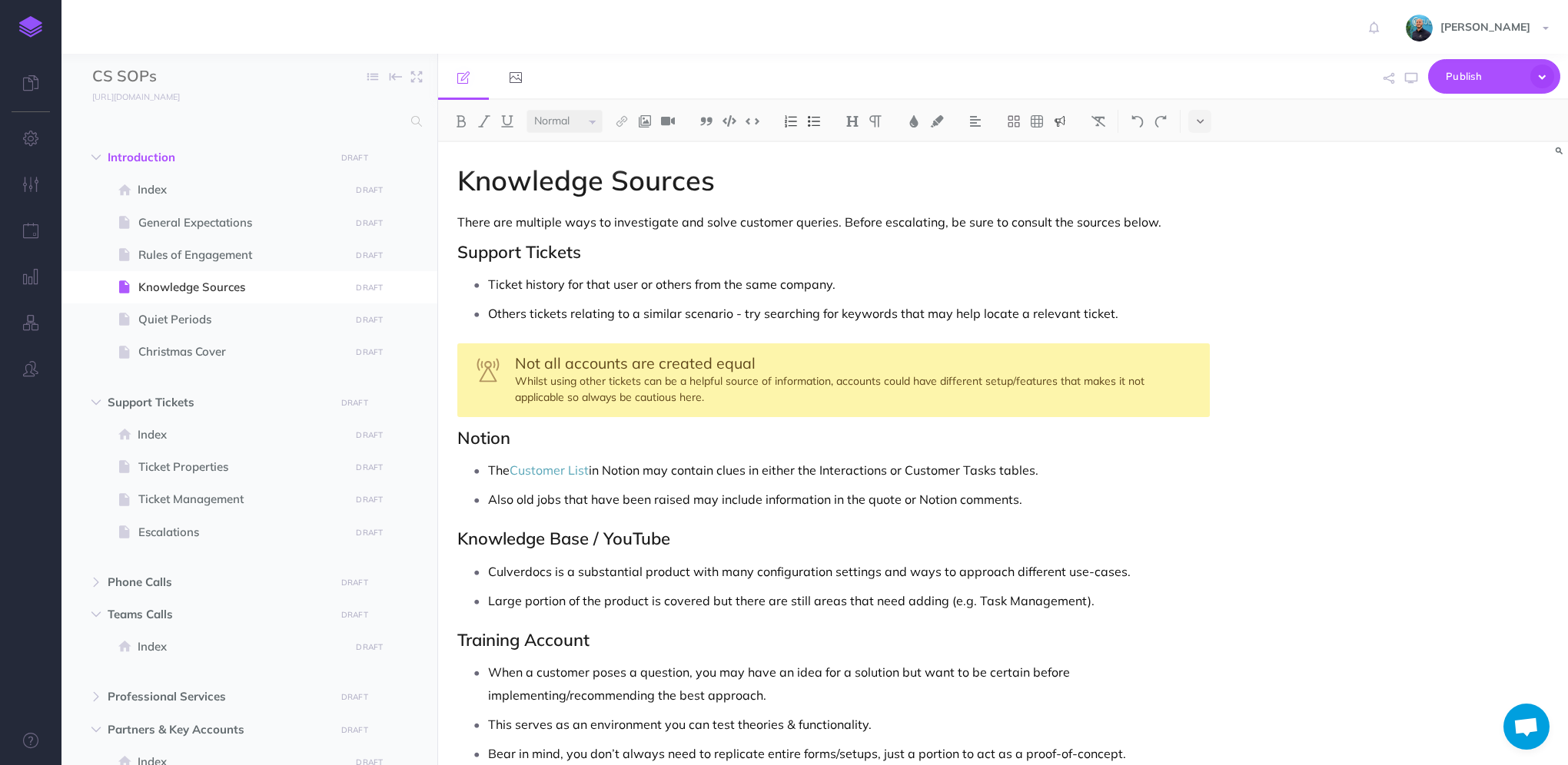
click at [569, 392] on div "Not all accounts are created equal Whilst using other tickets can be a helpful …" at bounding box center [834, 379] width 752 height 74
click at [1409, 83] on icon "button" at bounding box center [1411, 78] width 12 height 12
click at [194, 229] on span "General Expectations" at bounding box center [242, 223] width 207 height 18
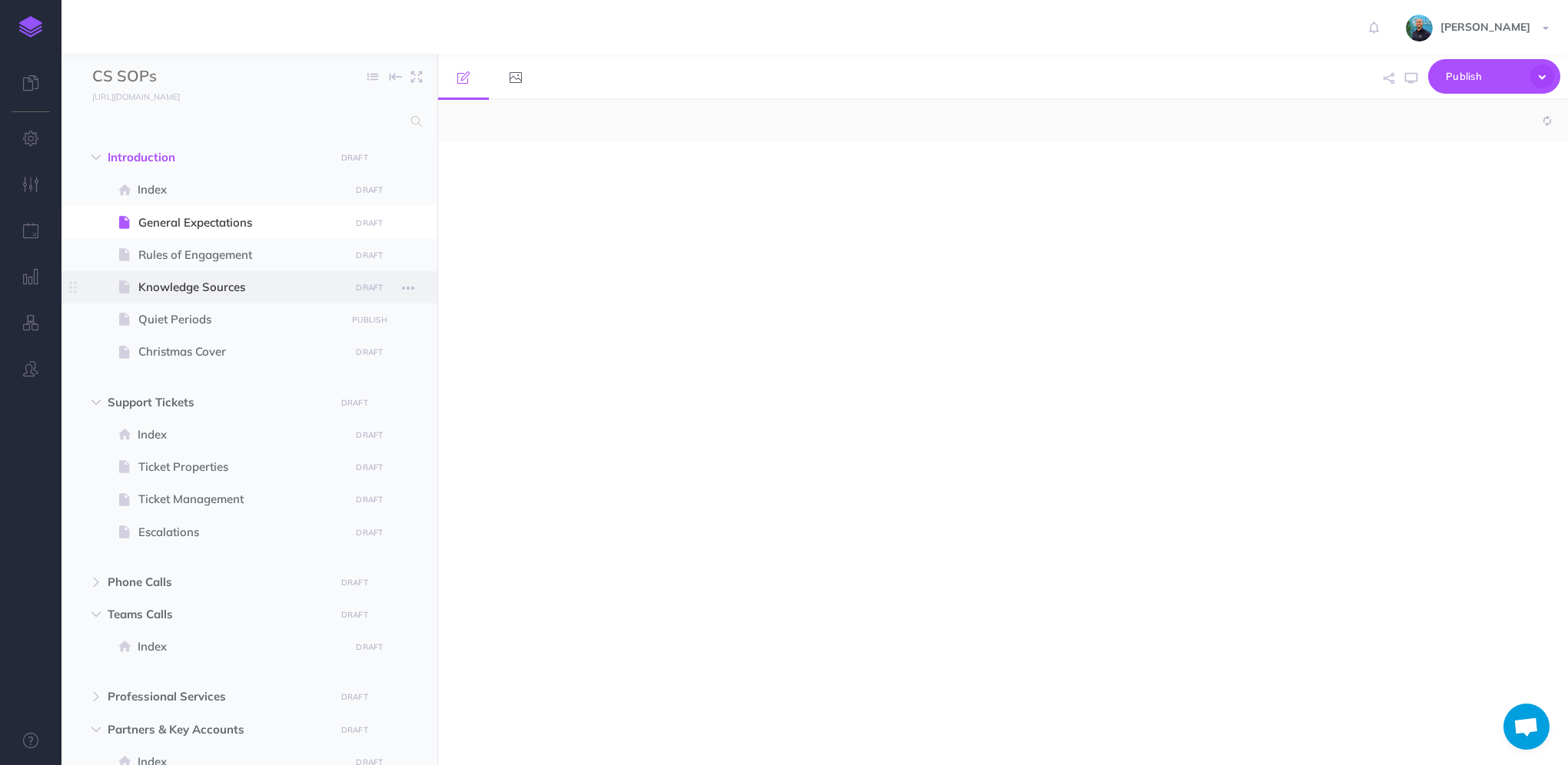
select select "null"
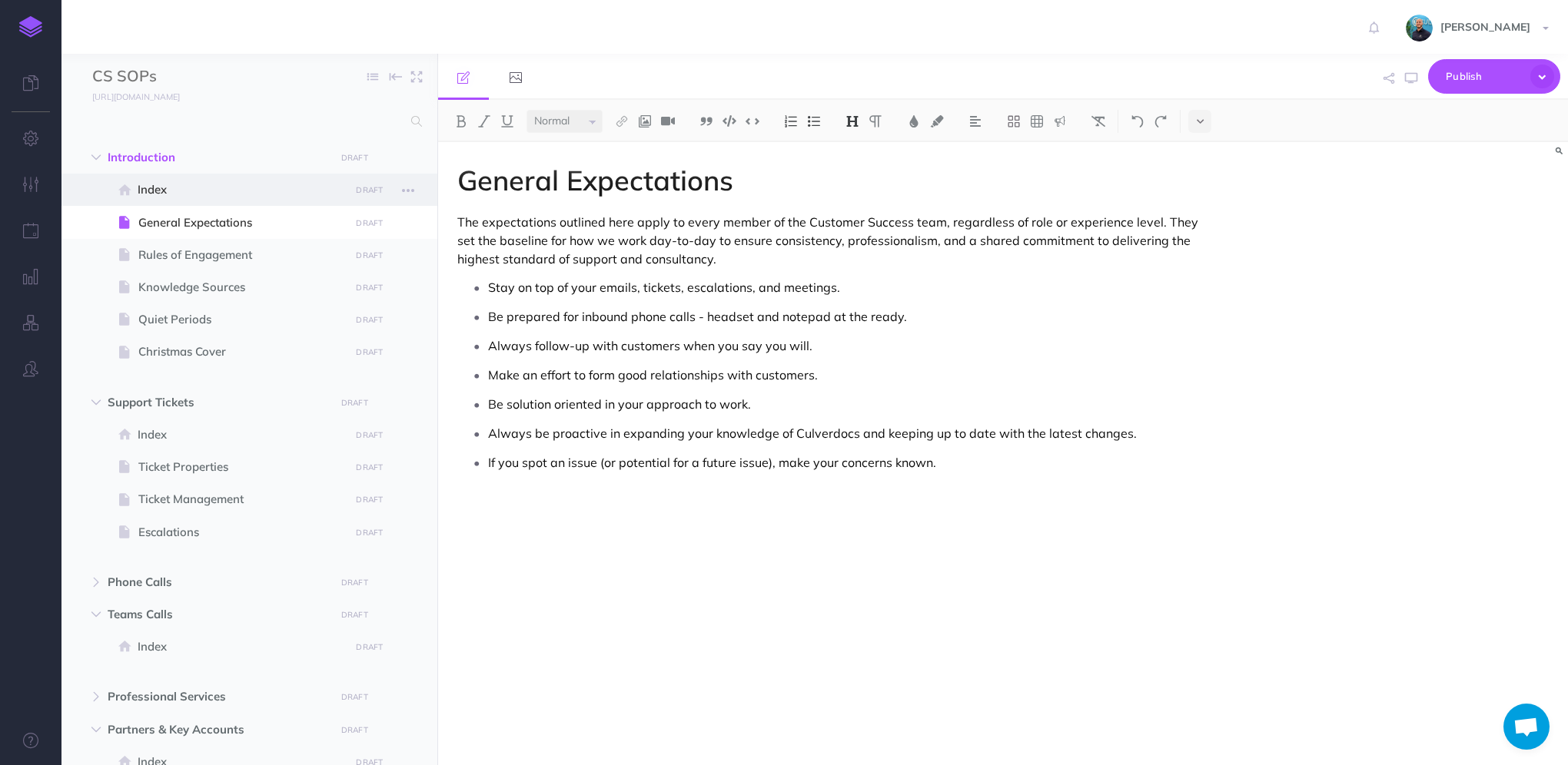
click at [207, 188] on span "Index" at bounding box center [241, 189] width 207 height 18
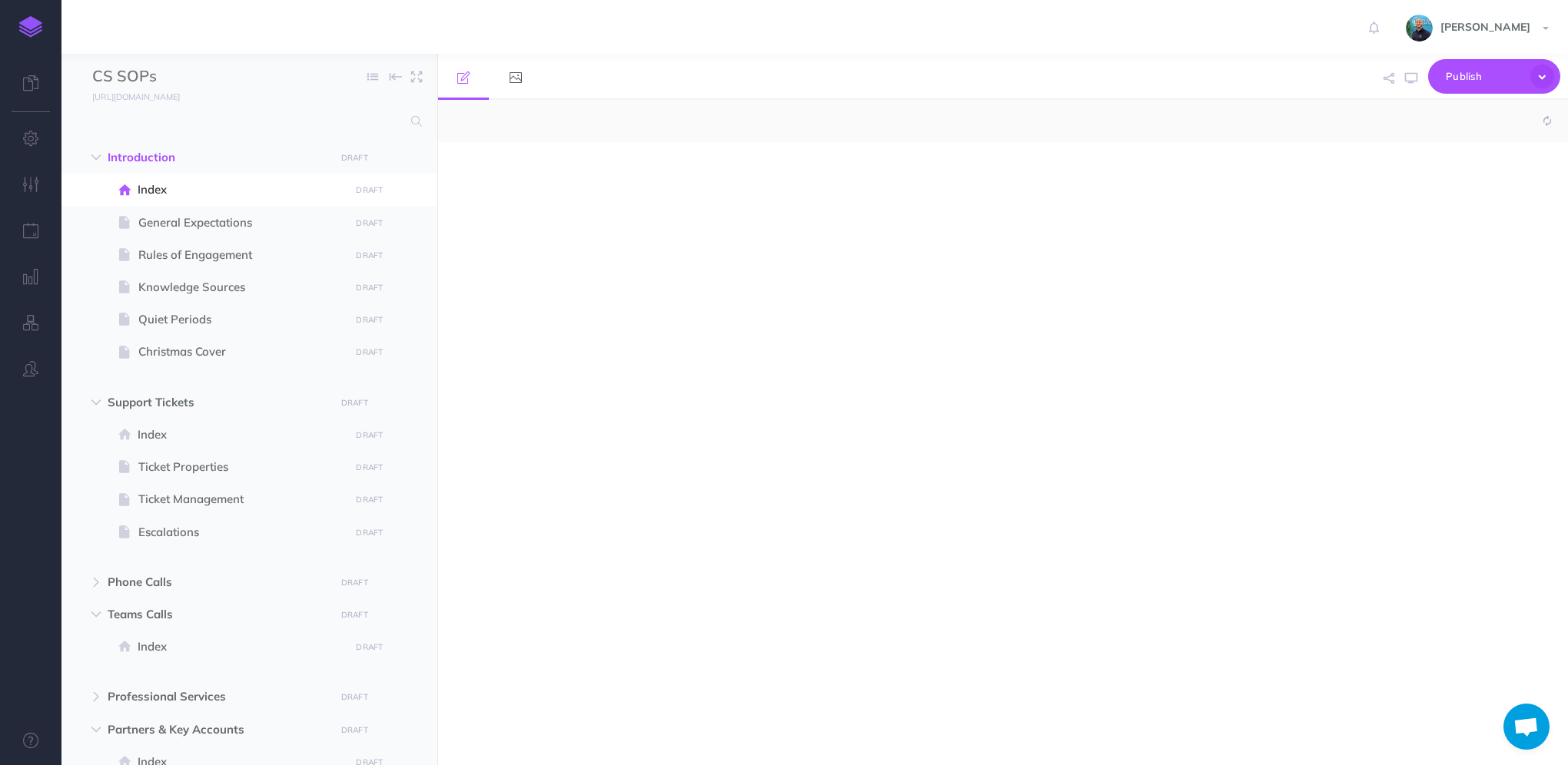
select select "null"
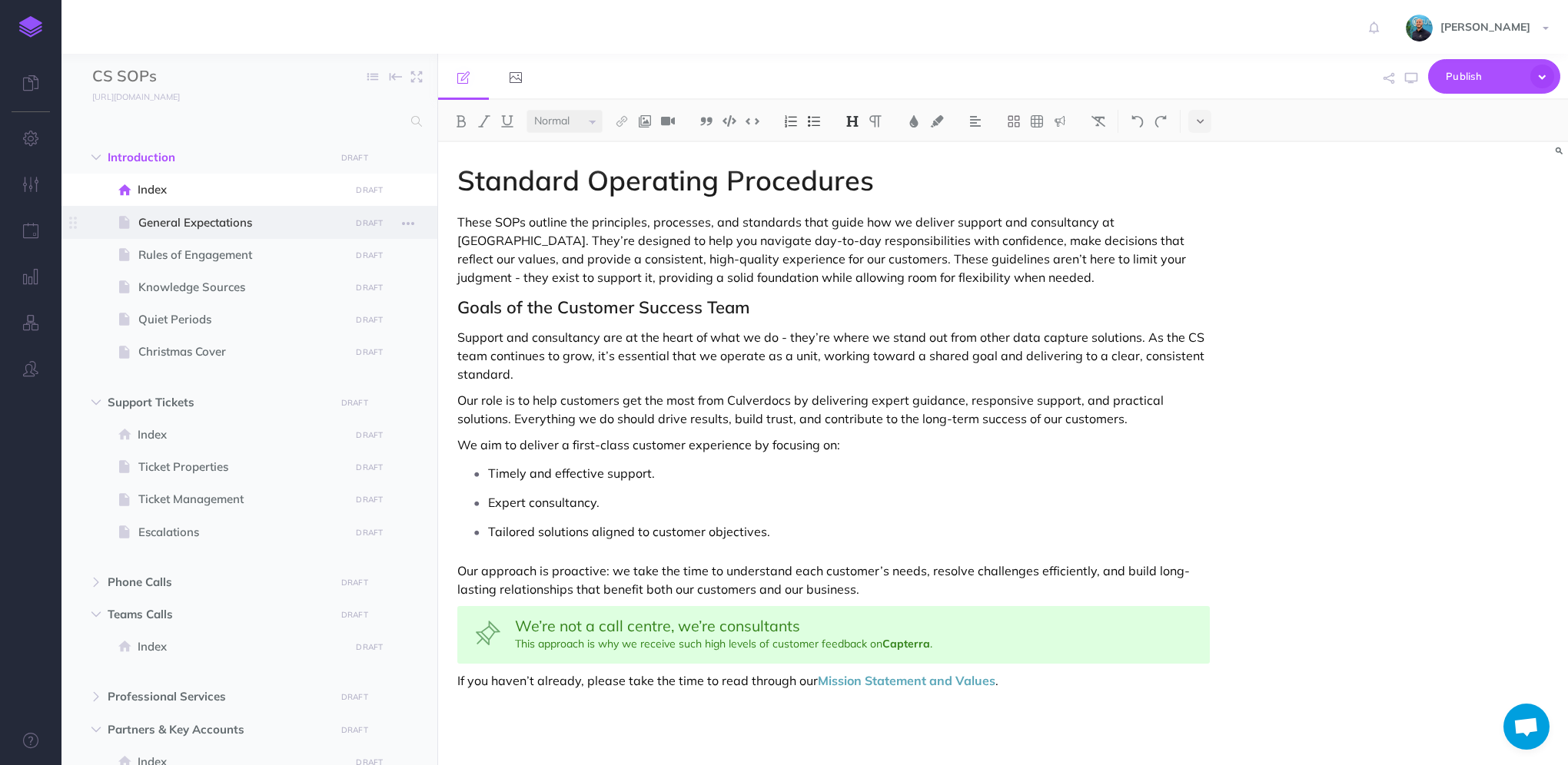
click at [297, 228] on span "General Expectations" at bounding box center [242, 223] width 207 height 18
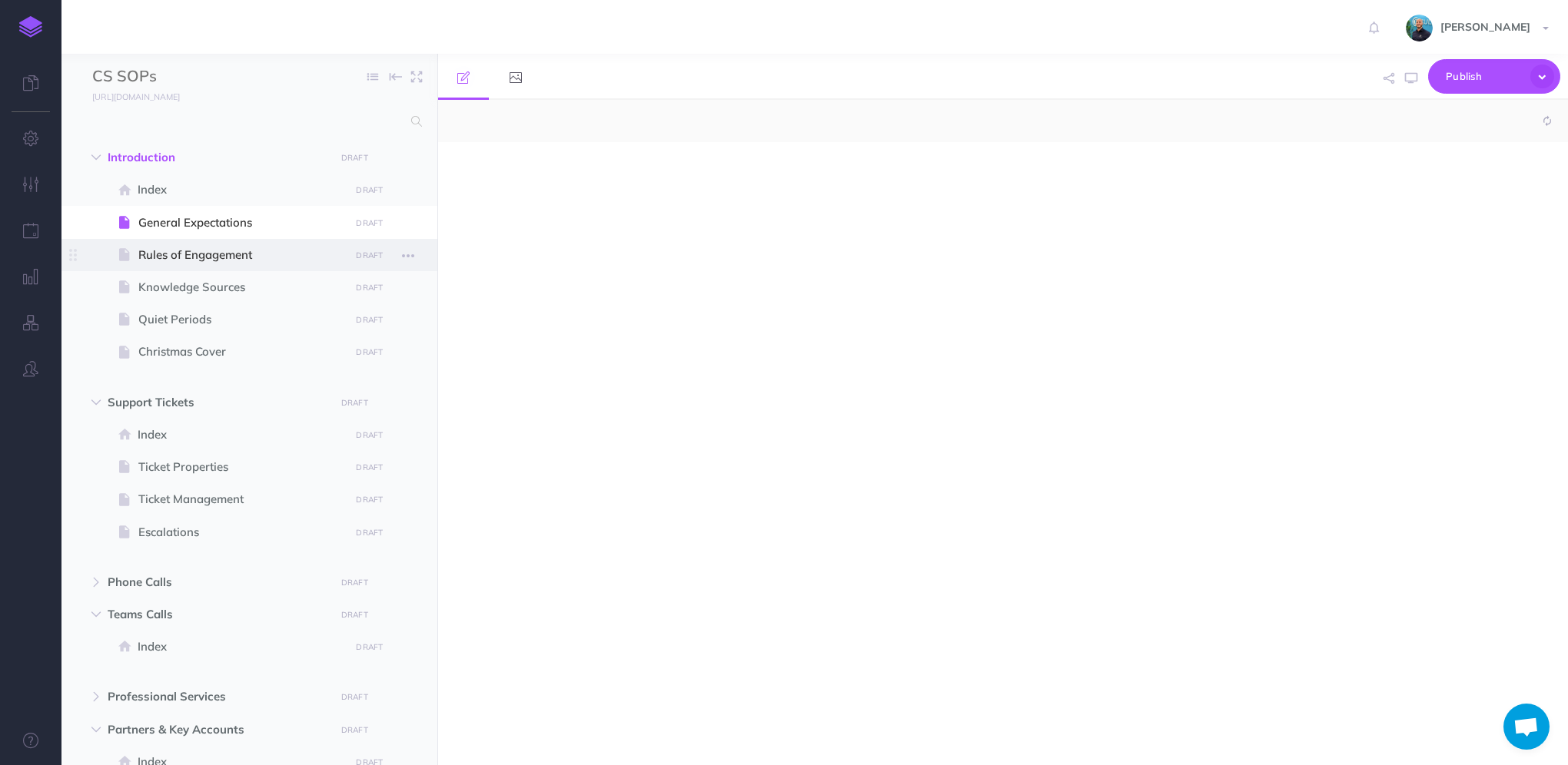
select select "null"
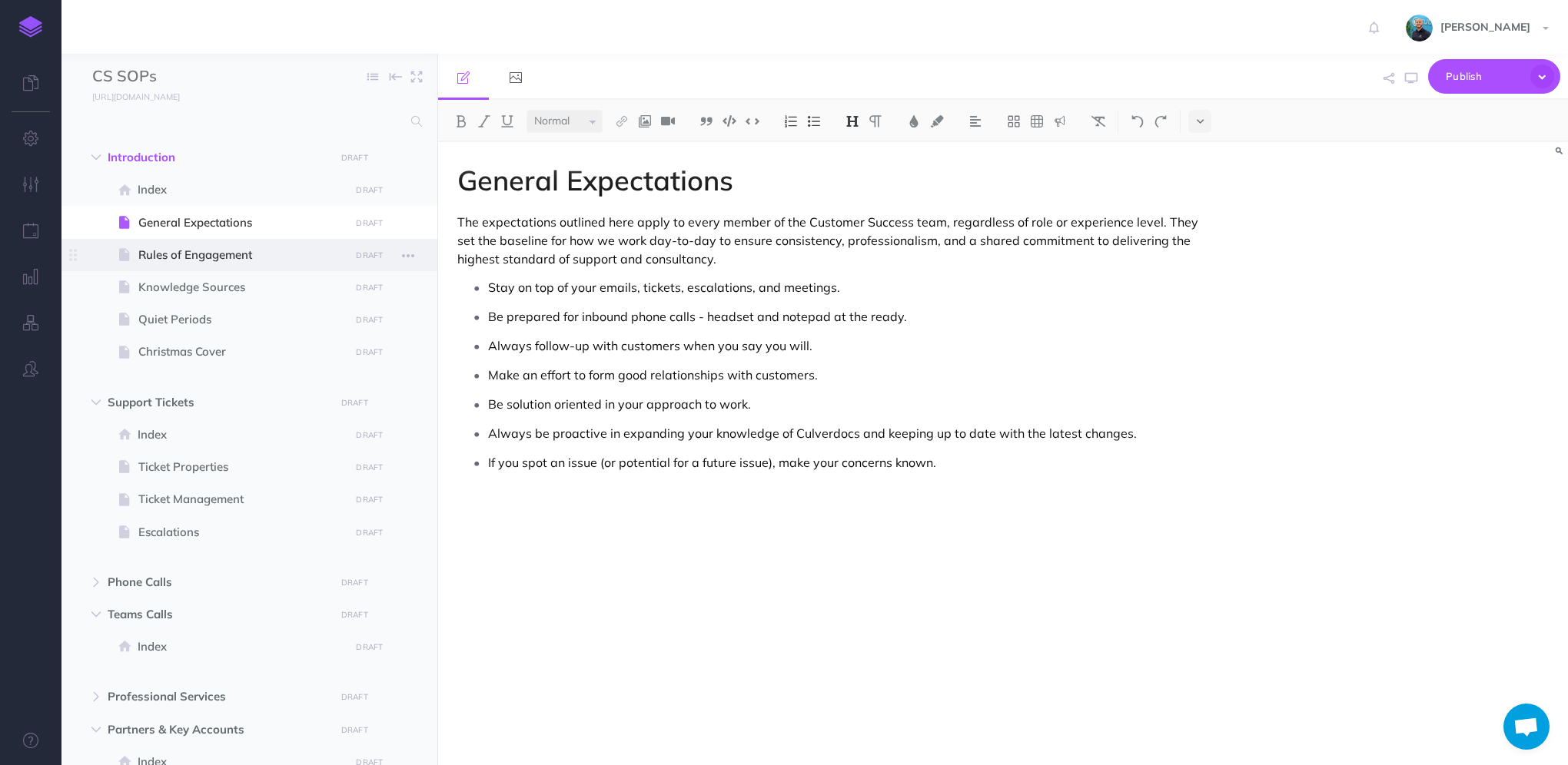
click at [296, 258] on span "Rules of Engagement" at bounding box center [242, 255] width 207 height 18
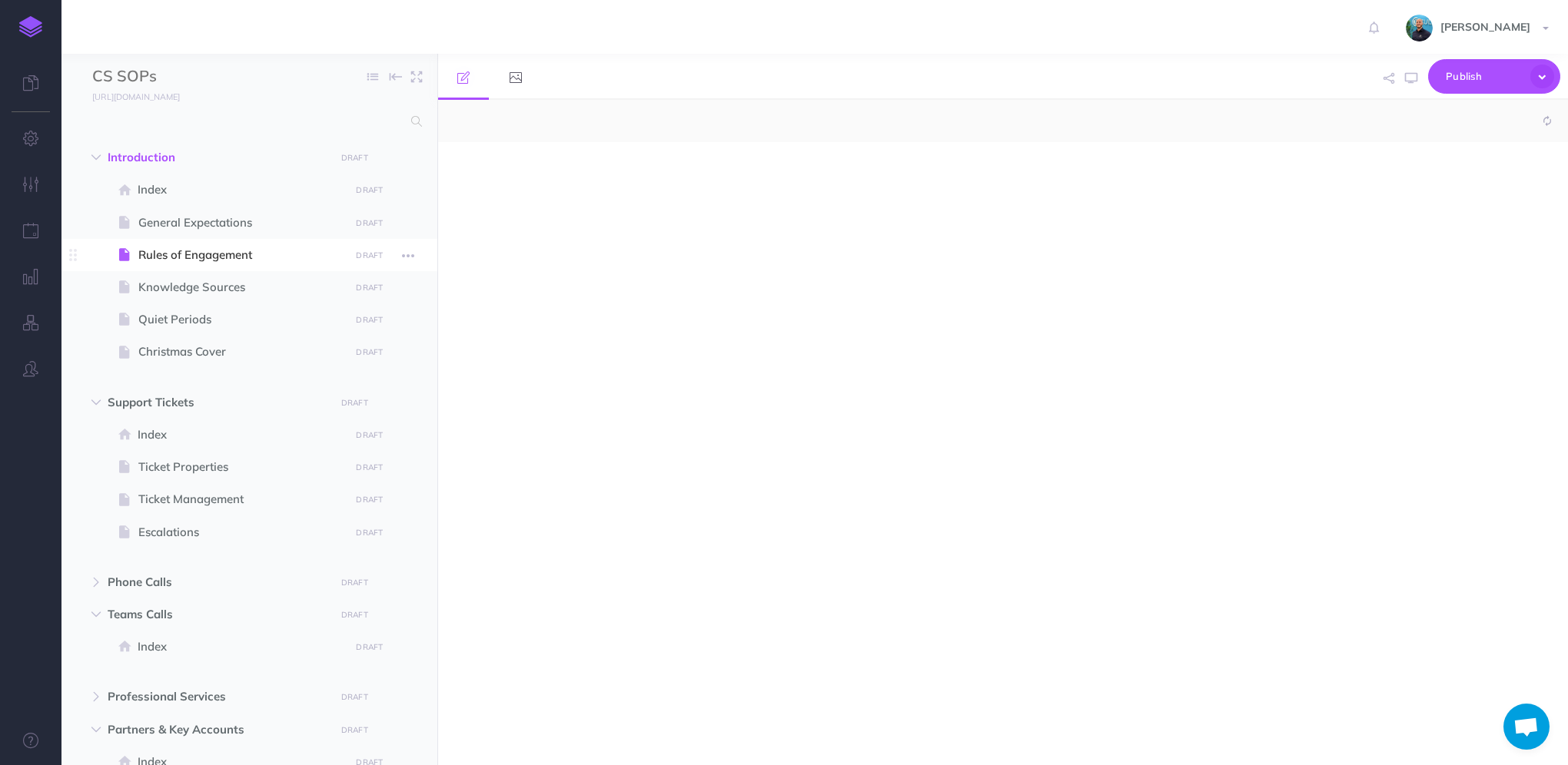
select select "null"
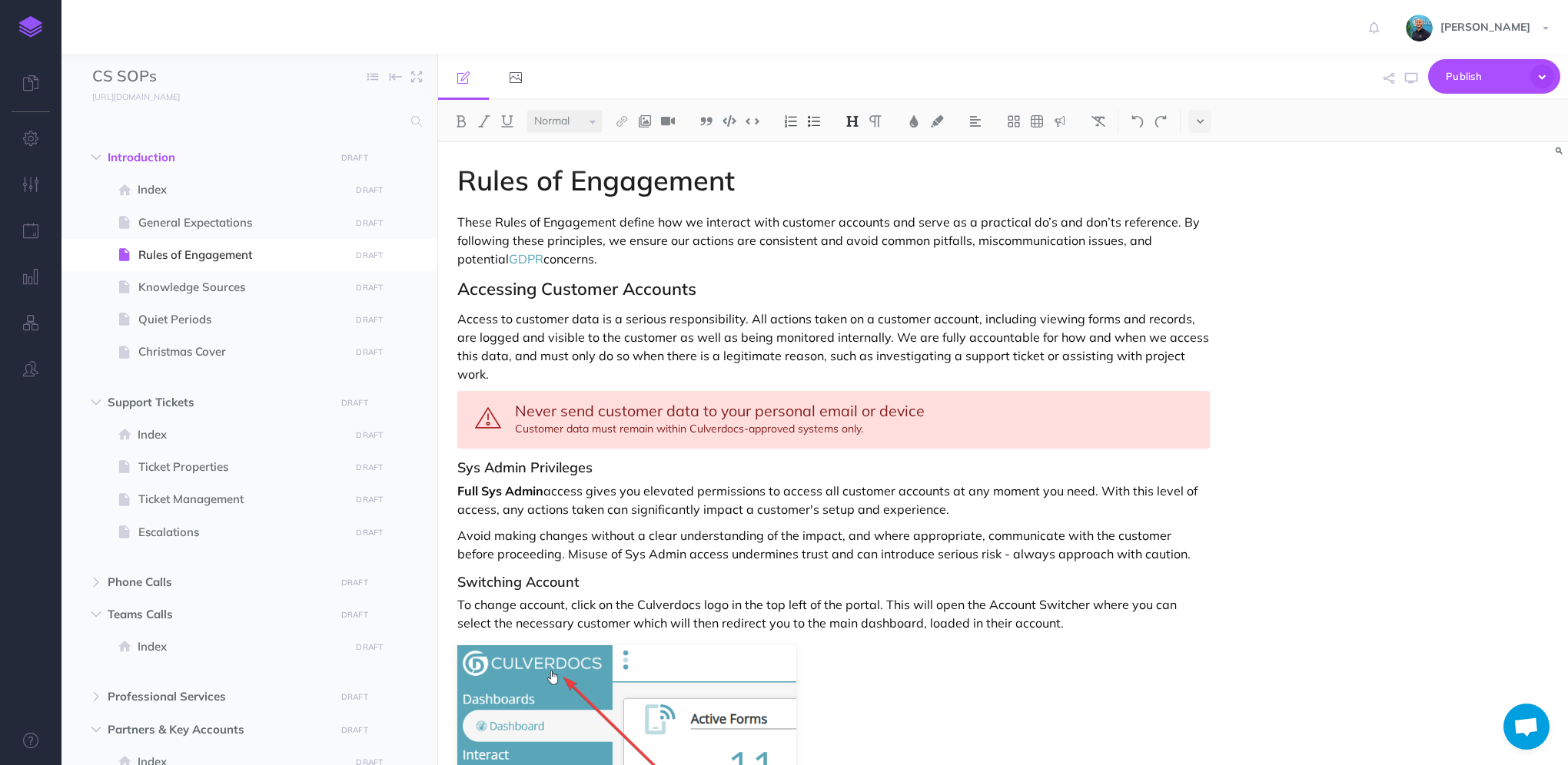
scroll to position [230, 0]
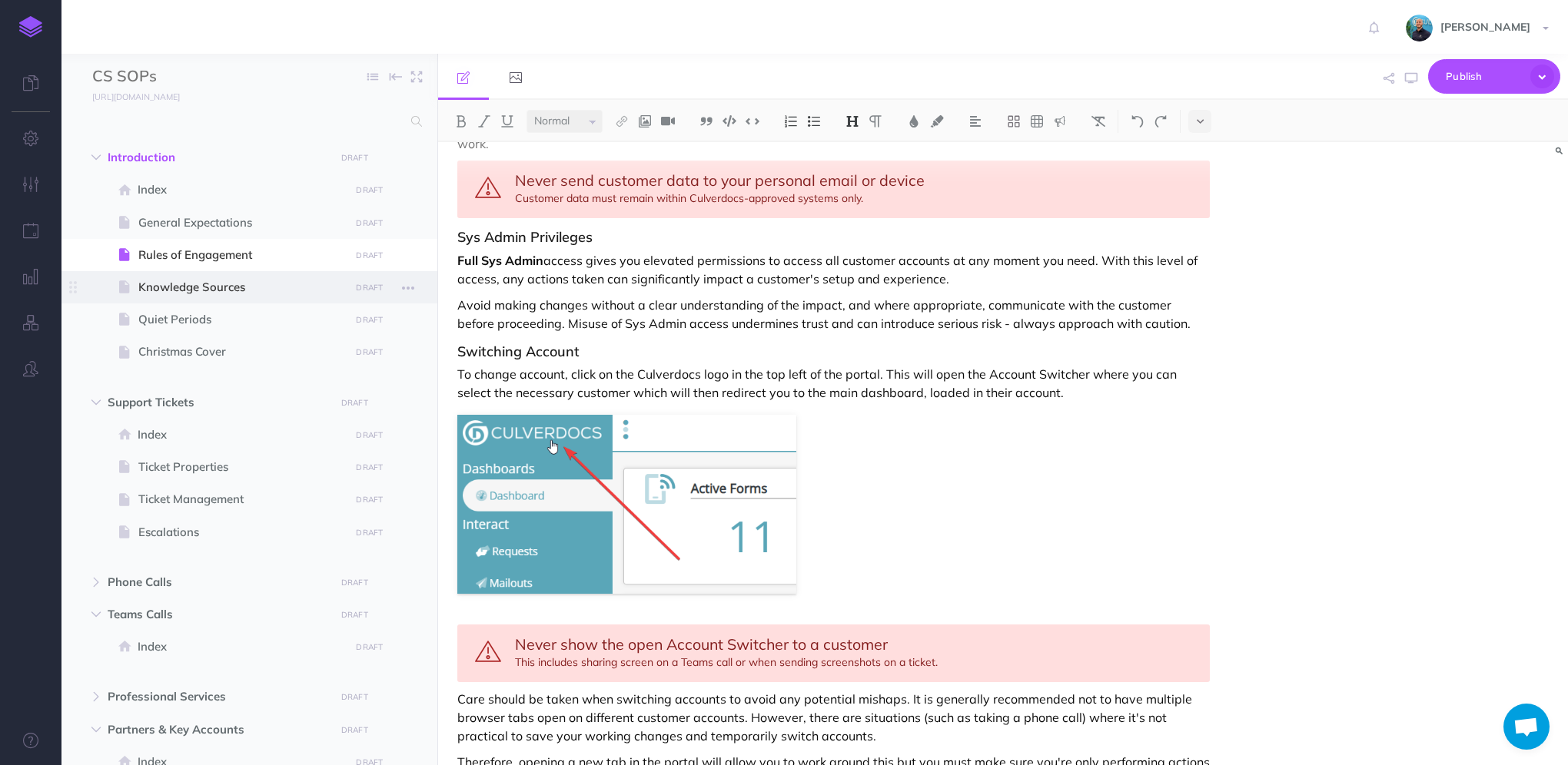
click at [244, 281] on span "Knowledge Sources" at bounding box center [242, 287] width 207 height 18
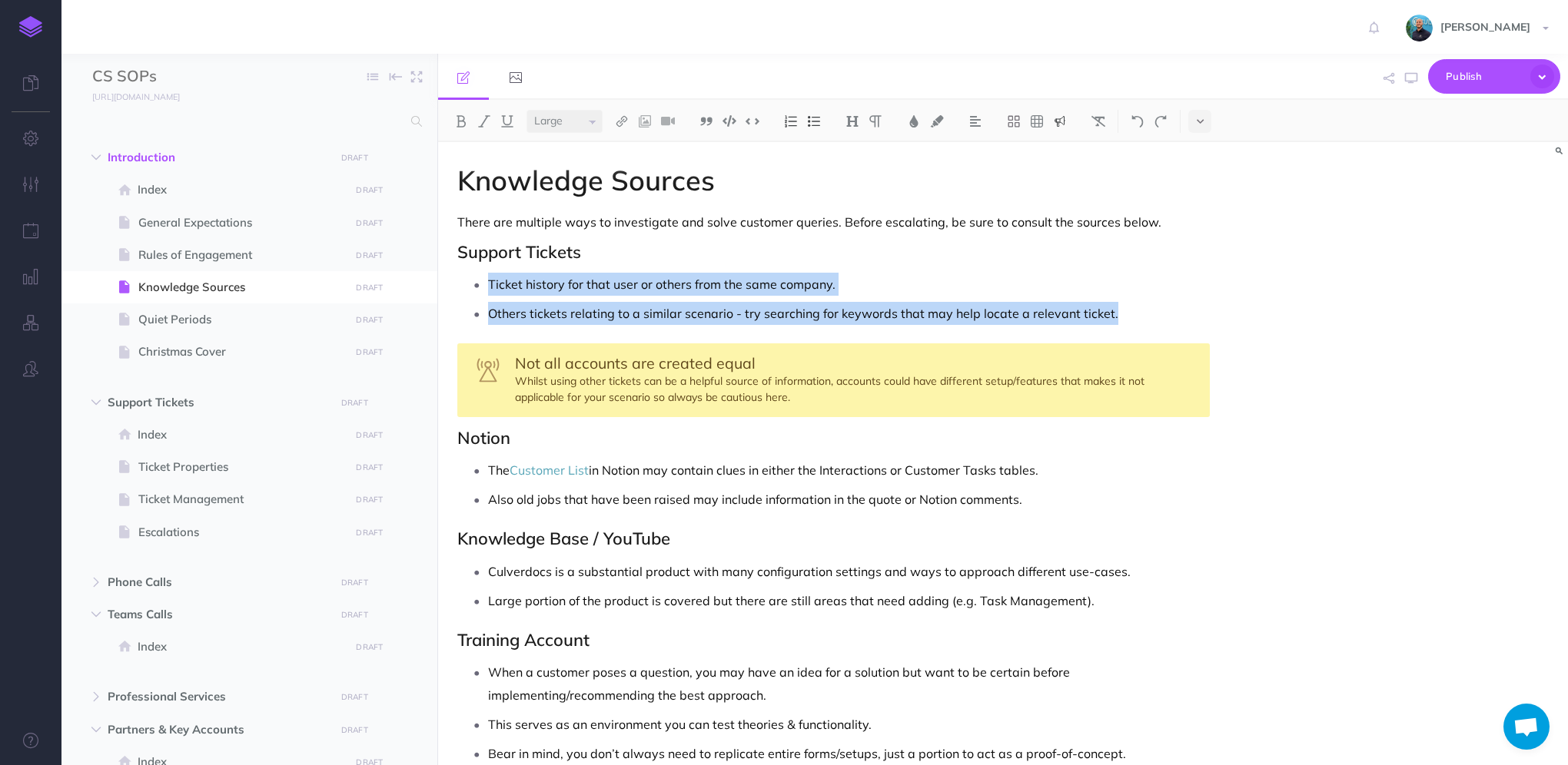
click at [793, 394] on div "Not all accounts are created equal Whilst using other tickets can be a helpful …" at bounding box center [834, 379] width 752 height 74
click at [751, 384] on div "Not all accounts are created equal Whilst using other tickets can be a helpful …" at bounding box center [834, 379] width 752 height 74
click at [771, 394] on div "Not all accounts are created equal Whilst using other tickets can be a helpful …" at bounding box center [834, 379] width 752 height 74
click at [530, 366] on span "Not all accounts are created equal" at bounding box center [635, 363] width 241 height 19
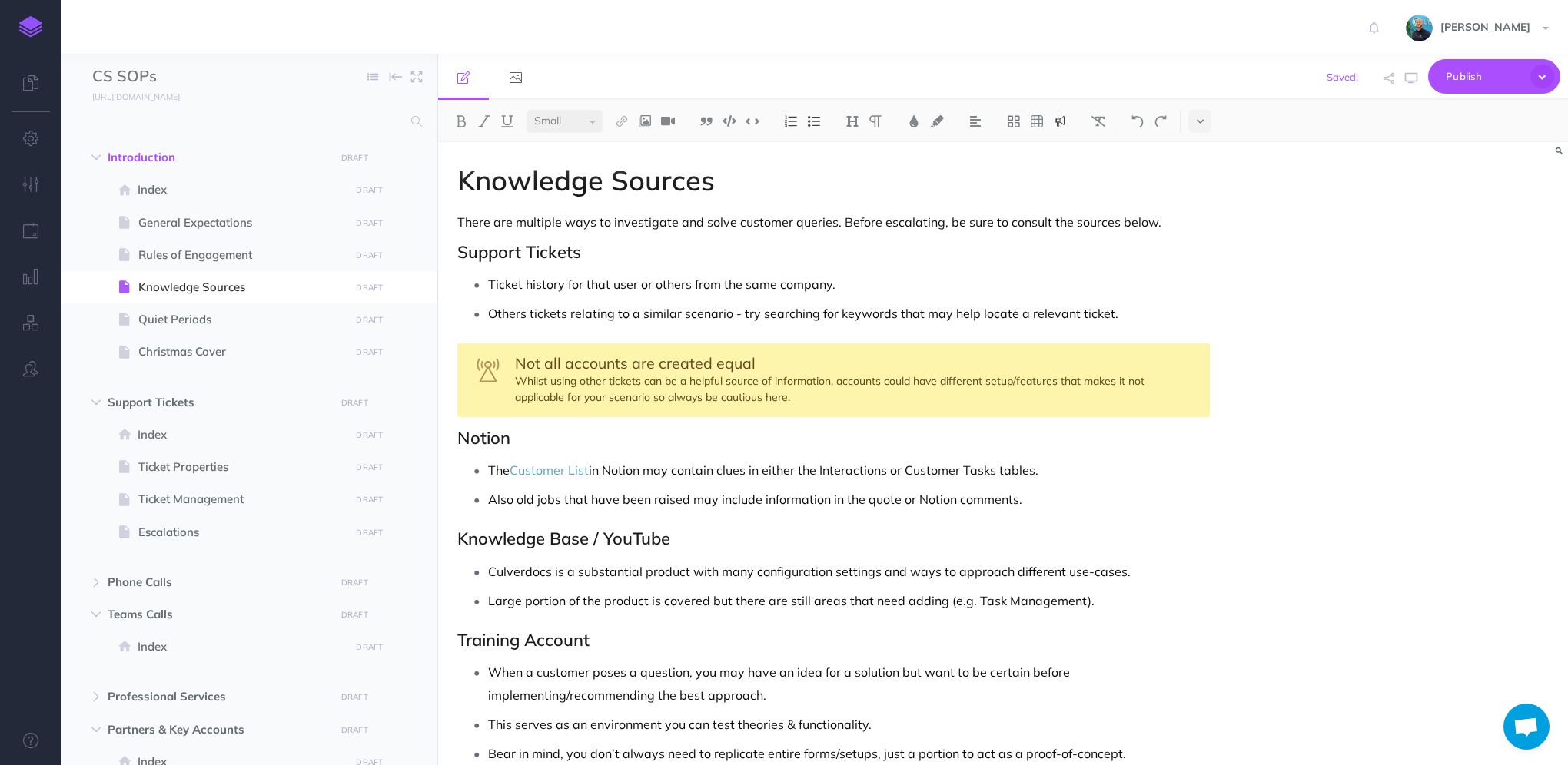
select select "large"
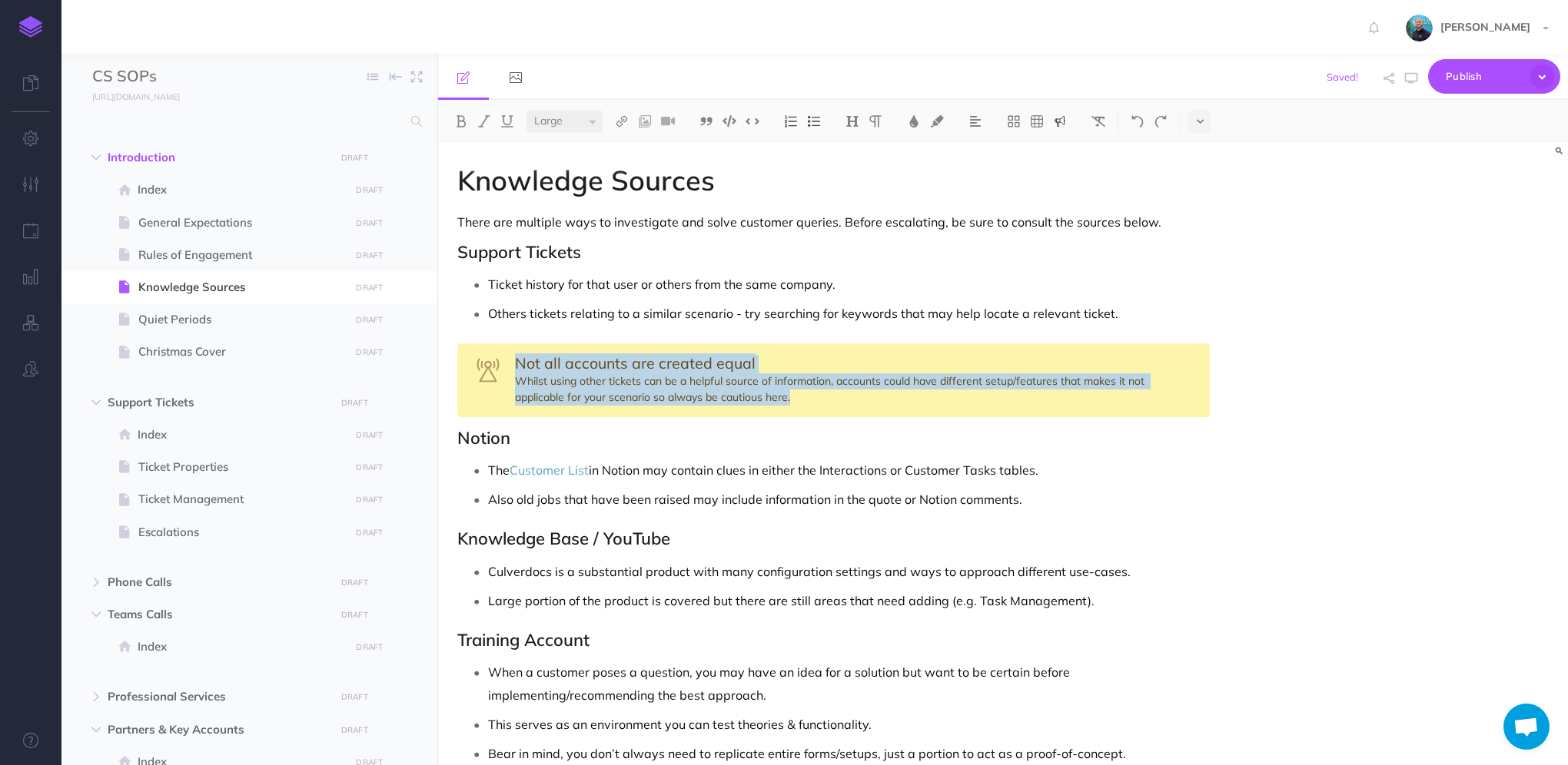
drag, startPoint x: 519, startPoint y: 363, endPoint x: 796, endPoint y: 395, distance: 278.8
click at [796, 395] on div "Not all accounts are created equal Whilst using other tickets can be a helpful …" at bounding box center [834, 379] width 752 height 74
copy div "Not all accounts are created equal Whilst using other tickets can be a helpful …"
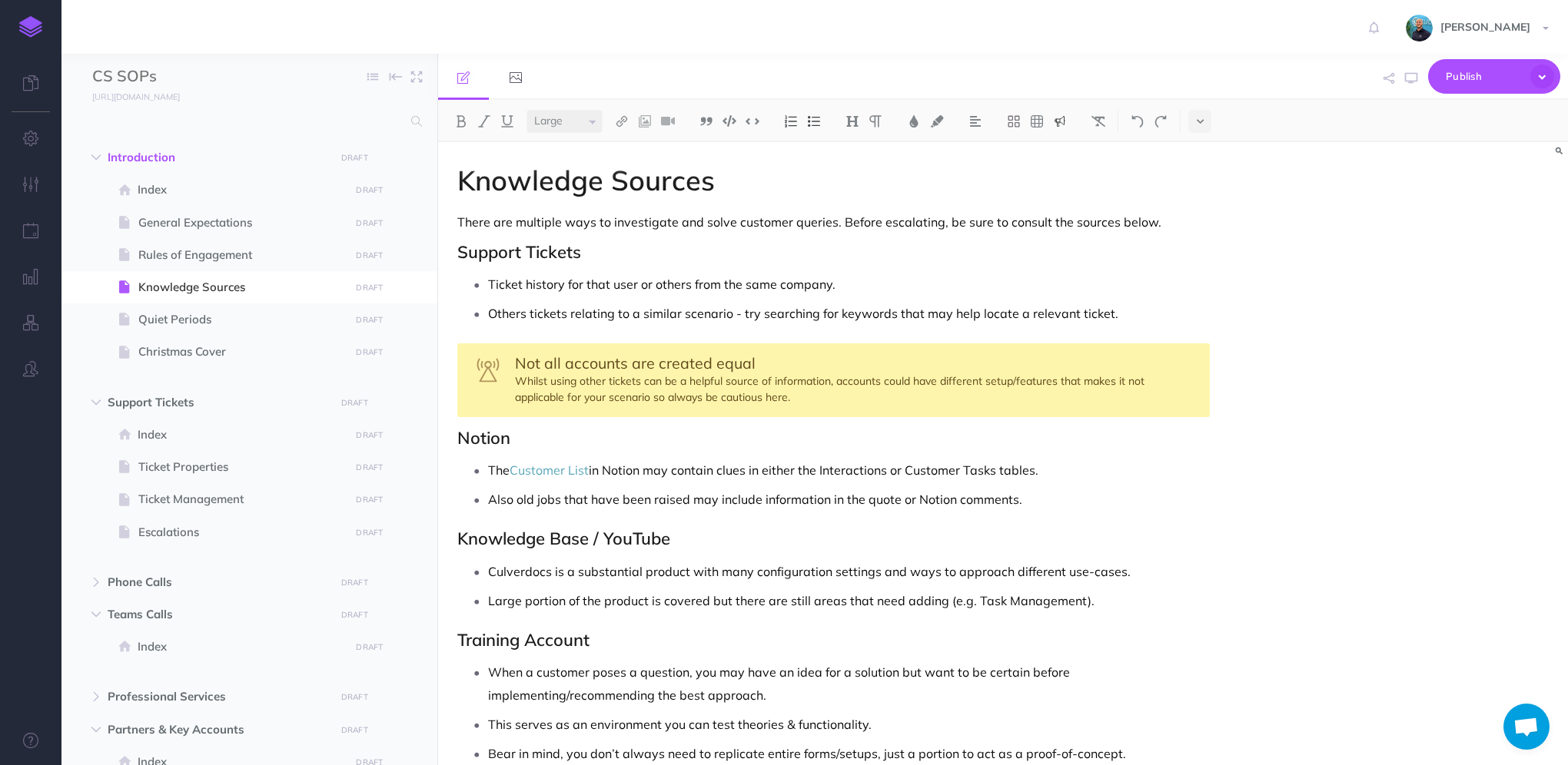
click at [1377, 444] on div "Knowledge Sources There are multiple ways to investigate and solve customer que…" at bounding box center [1004, 453] width 1130 height 623
click at [198, 228] on span "General Expectations" at bounding box center [242, 223] width 207 height 18
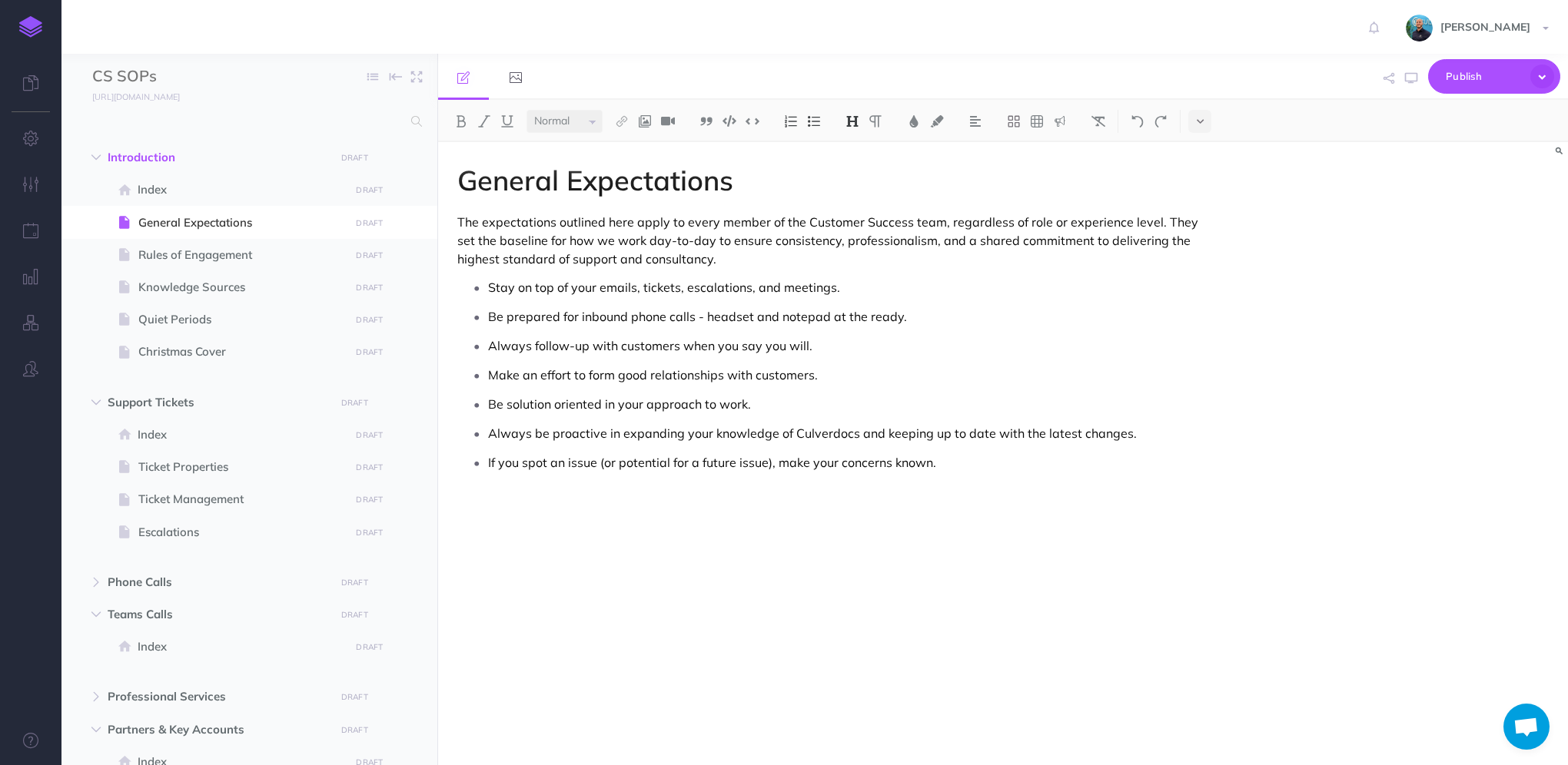
click at [554, 502] on p at bounding box center [834, 501] width 752 height 18
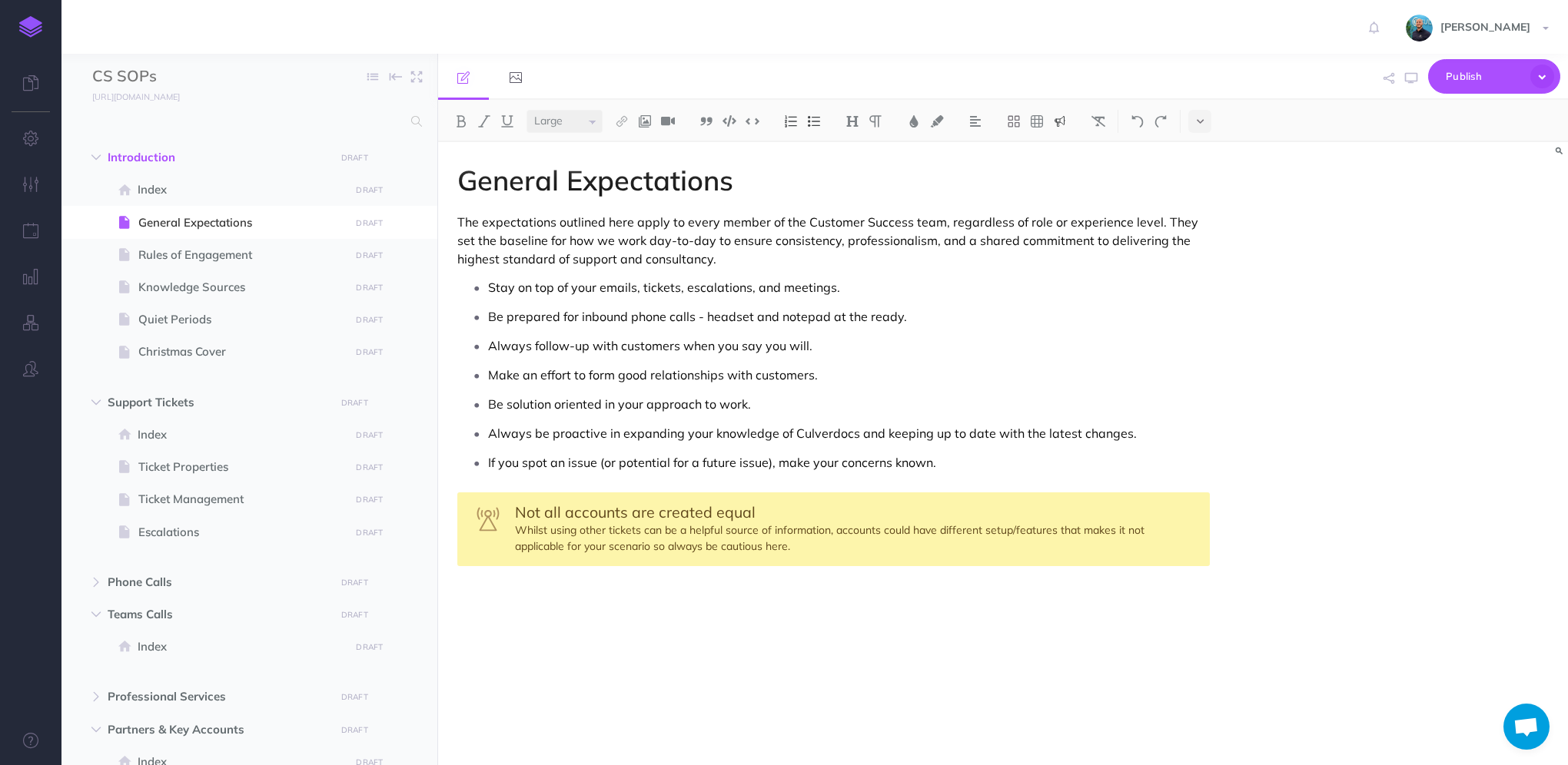
click at [536, 509] on span "Not all accounts are created equal" at bounding box center [635, 512] width 241 height 19
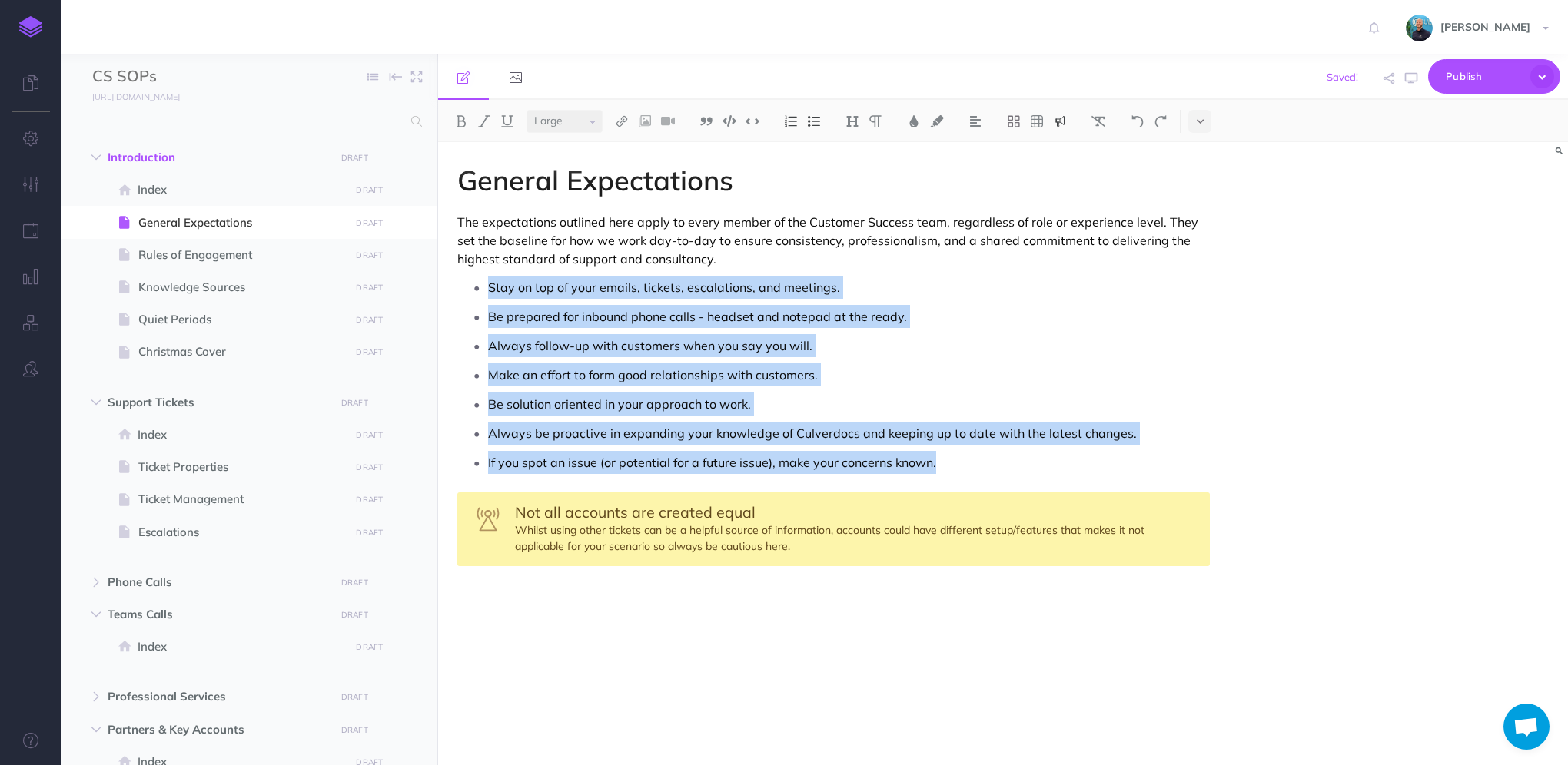
click at [645, 515] on span "Not all accounts are created equal" at bounding box center [635, 512] width 241 height 19
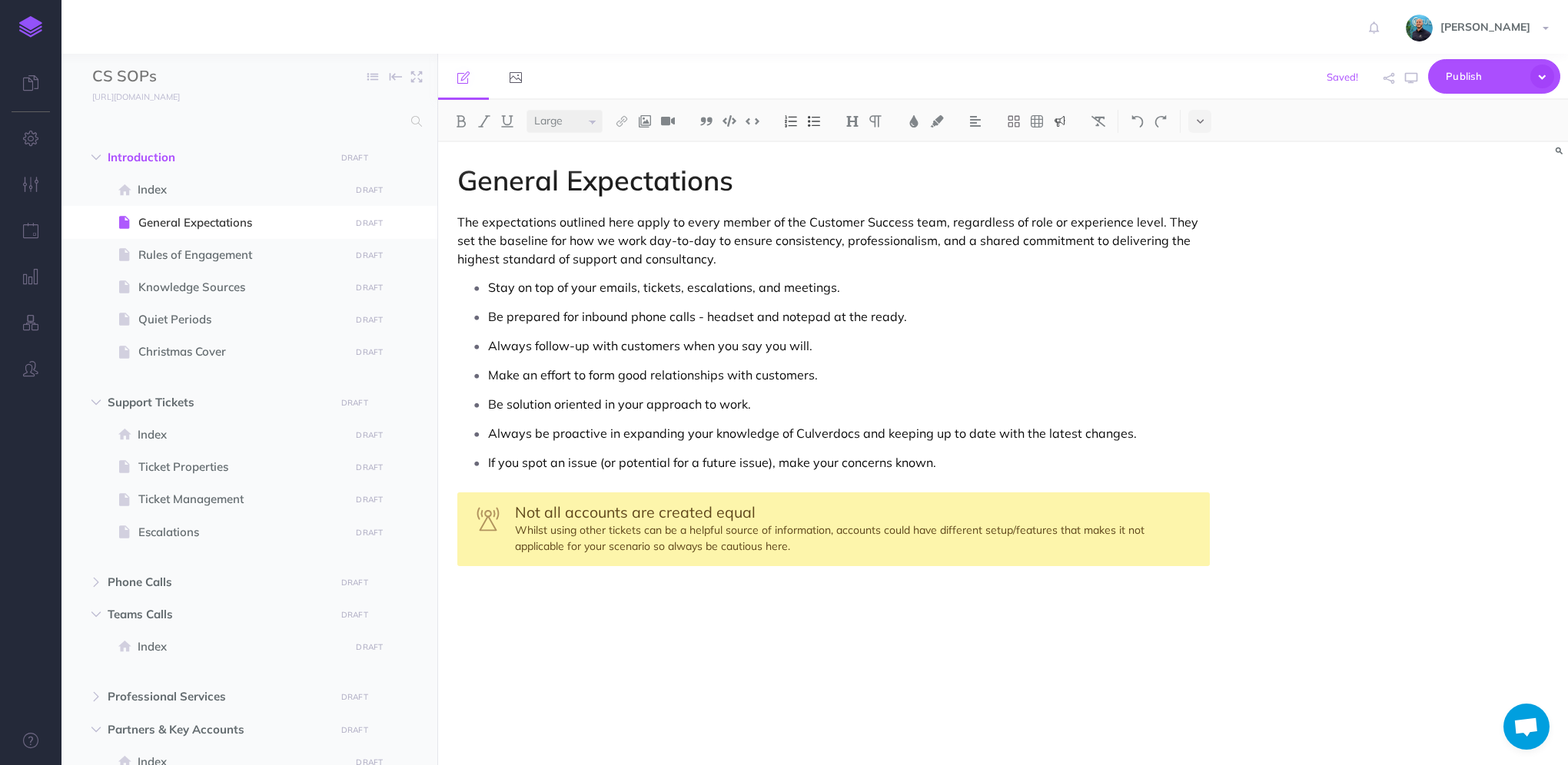
click at [526, 507] on span "Not all accounts are created equal" at bounding box center [635, 512] width 241 height 19
select select "small"
select select "null"
click at [836, 686] on div "General Expectations The expectations outlined here apply to every member of th…" at bounding box center [834, 446] width 791 height 608
click at [572, 528] on div "There's never "nothing to do" Whilst using other tickets can be a helpful sourc…" at bounding box center [834, 528] width 752 height 74
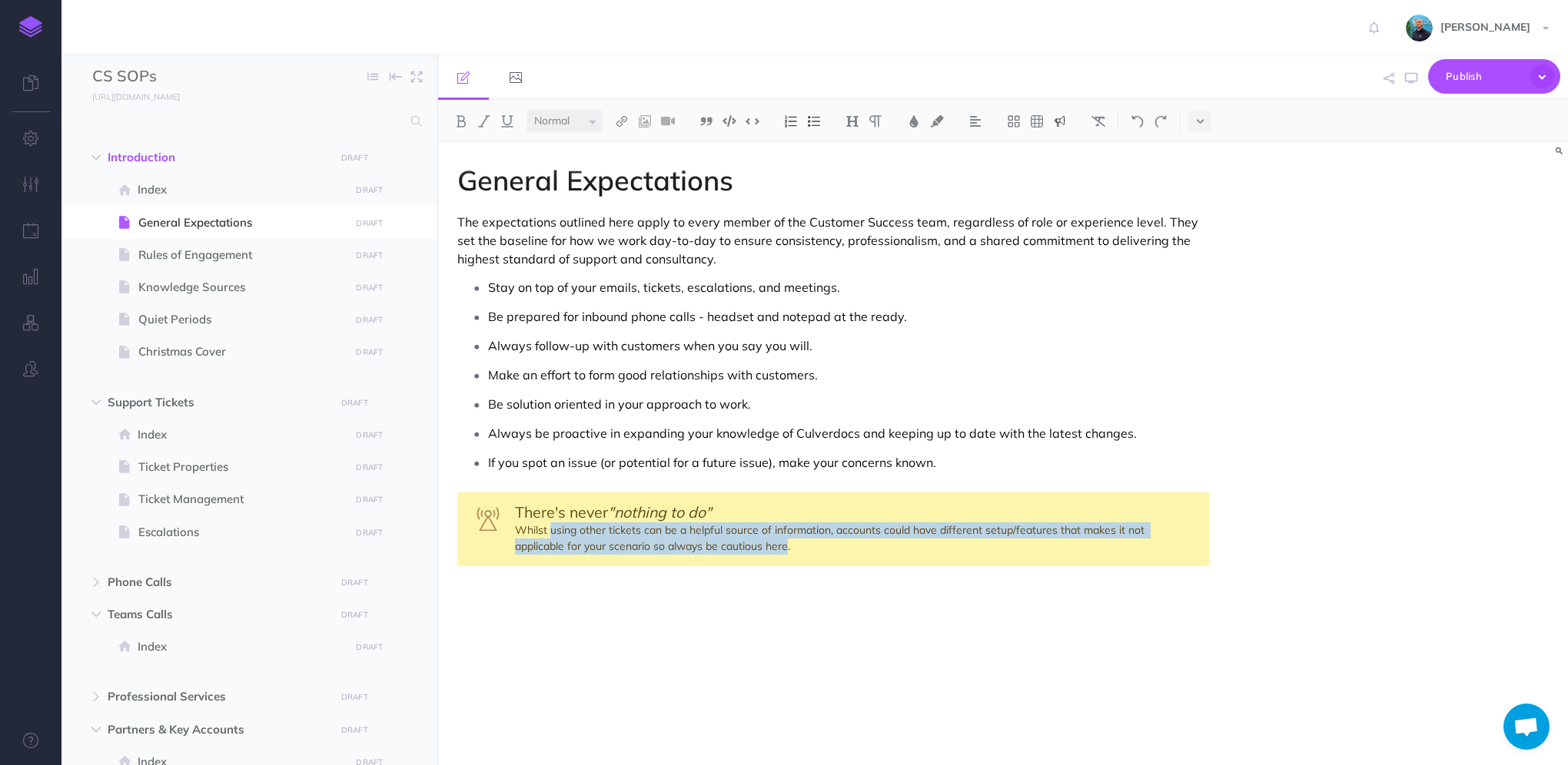
drag, startPoint x: 550, startPoint y: 528, endPoint x: 787, endPoint y: 543, distance: 237.5
click at [787, 543] on div "There's never "nothing to do" Whilst using other tickets can be a helpful sourc…" at bounding box center [834, 528] width 752 height 74
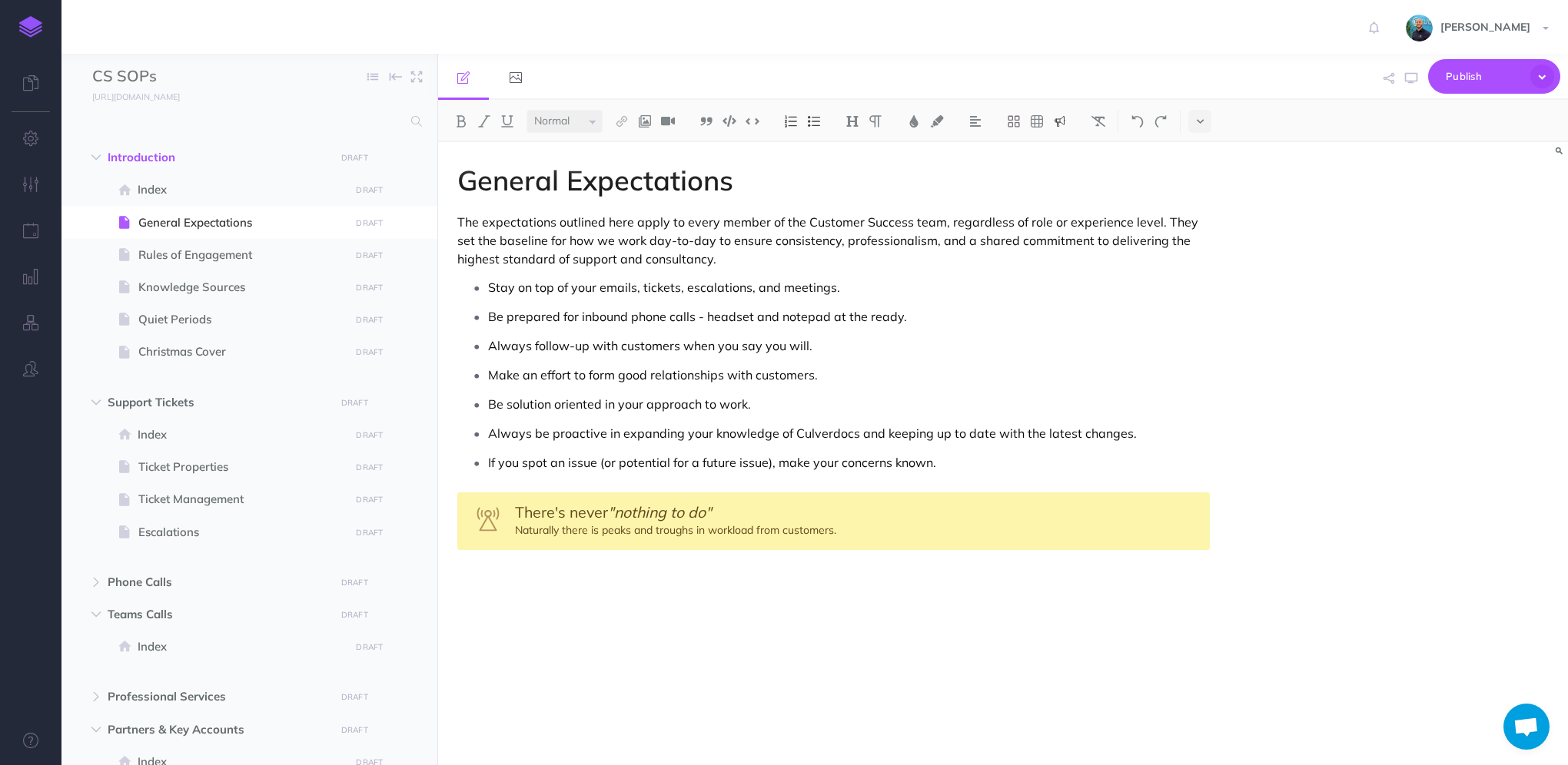
click at [858, 530] on div "There's never "nothing to do" Naturally there is peaks and troughs in workload …" at bounding box center [834, 521] width 752 height 58
click at [560, 534] on div "There's never "nothing to do" Naturally there is peaks and troughs in workload …" at bounding box center [834, 521] width 752 height 58
click at [876, 535] on div "There's never "nothing to do" Naturally, there is peaks and troughs in workload…" at bounding box center [834, 521] width 752 height 58
click at [1409, 81] on icon "button" at bounding box center [1411, 78] width 12 height 12
click at [1412, 76] on icon "button" at bounding box center [1411, 78] width 12 height 12
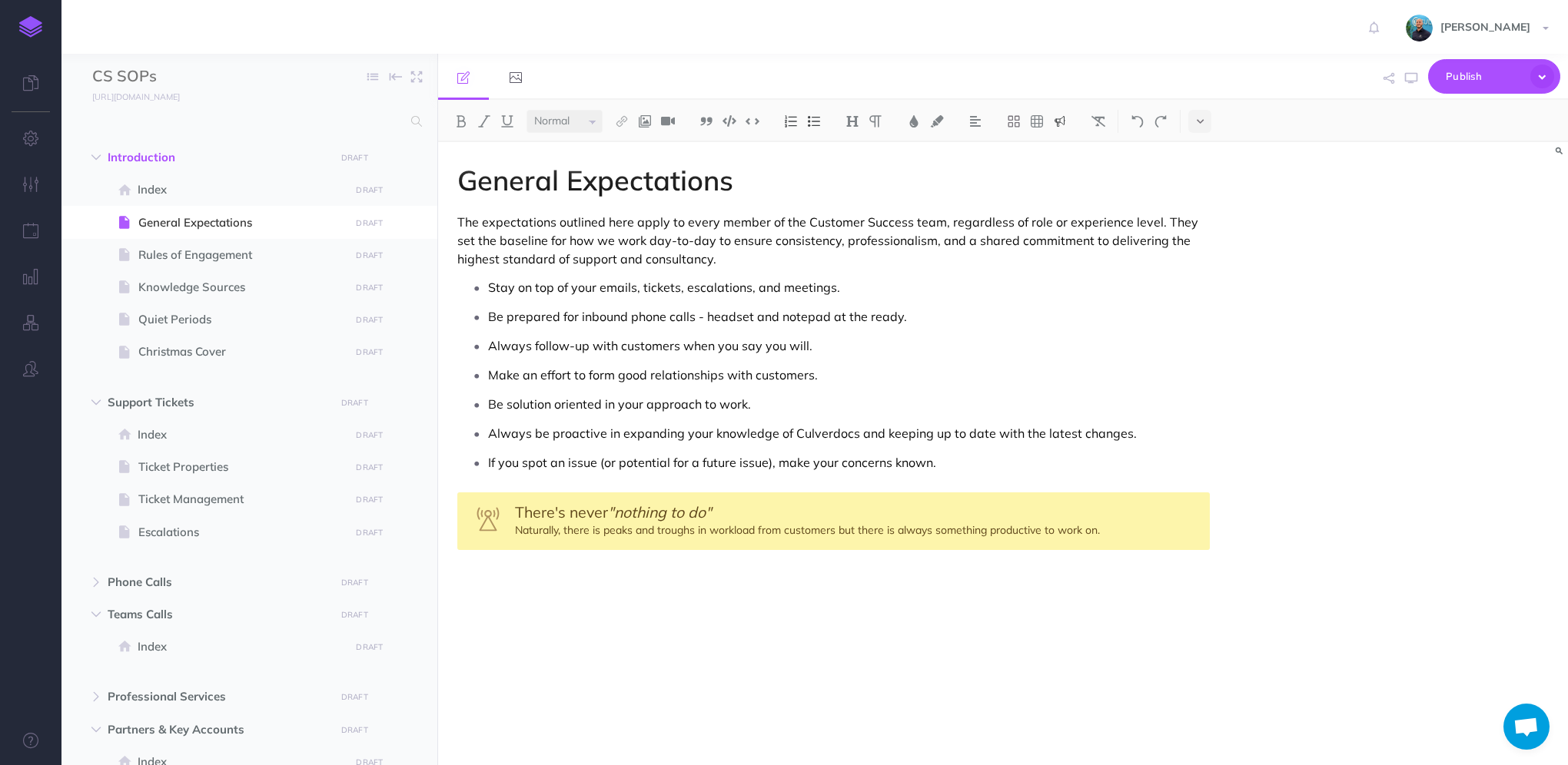
click at [1115, 534] on div "There's never "nothing to do" Naturally, there is peaks and troughs in workload…" at bounding box center [834, 521] width 752 height 58
click at [624, 123] on img at bounding box center [622, 121] width 14 height 12
click at [627, 169] on icon at bounding box center [621, 172] width 12 height 10
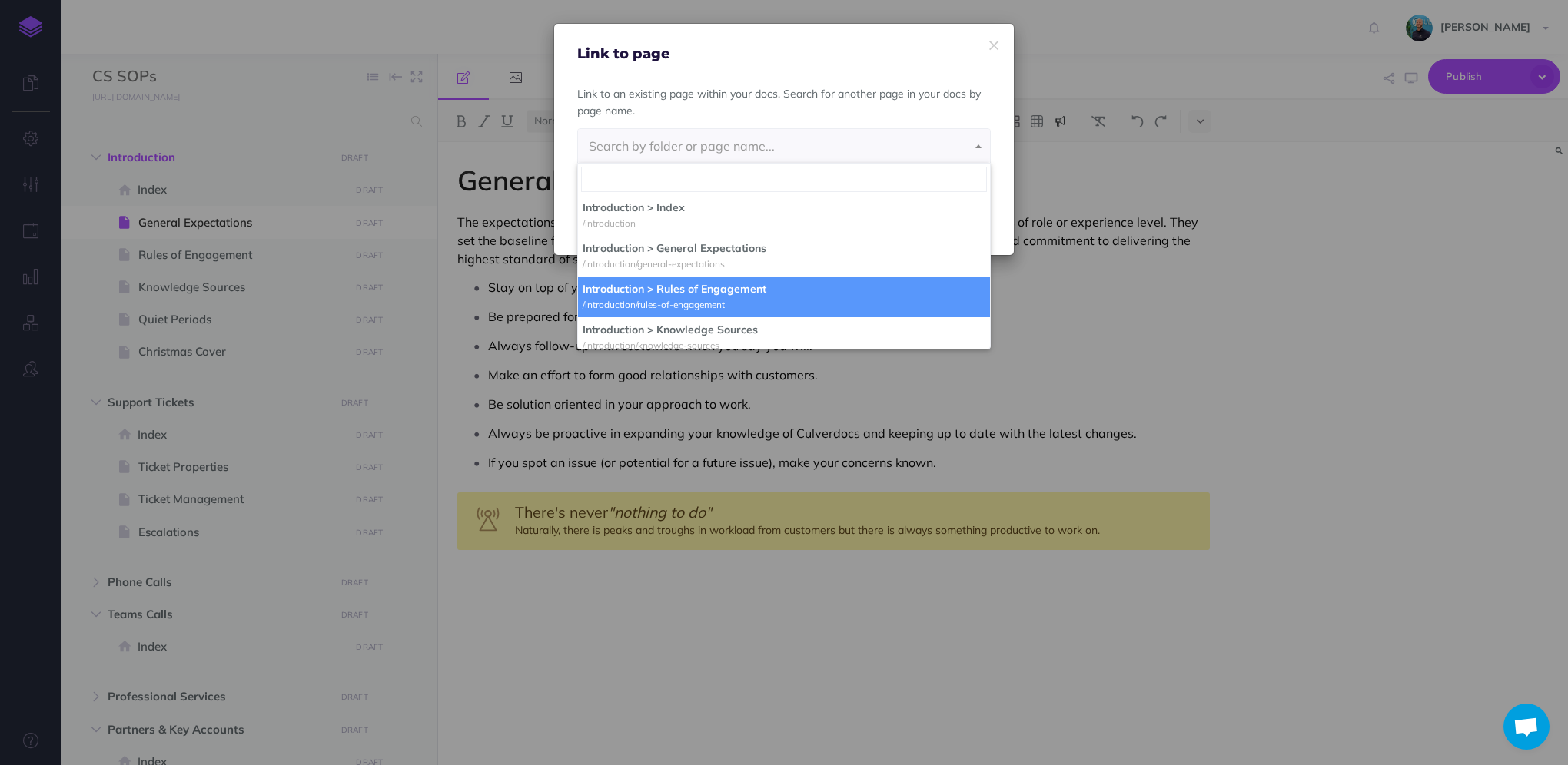
scroll to position [77, 0]
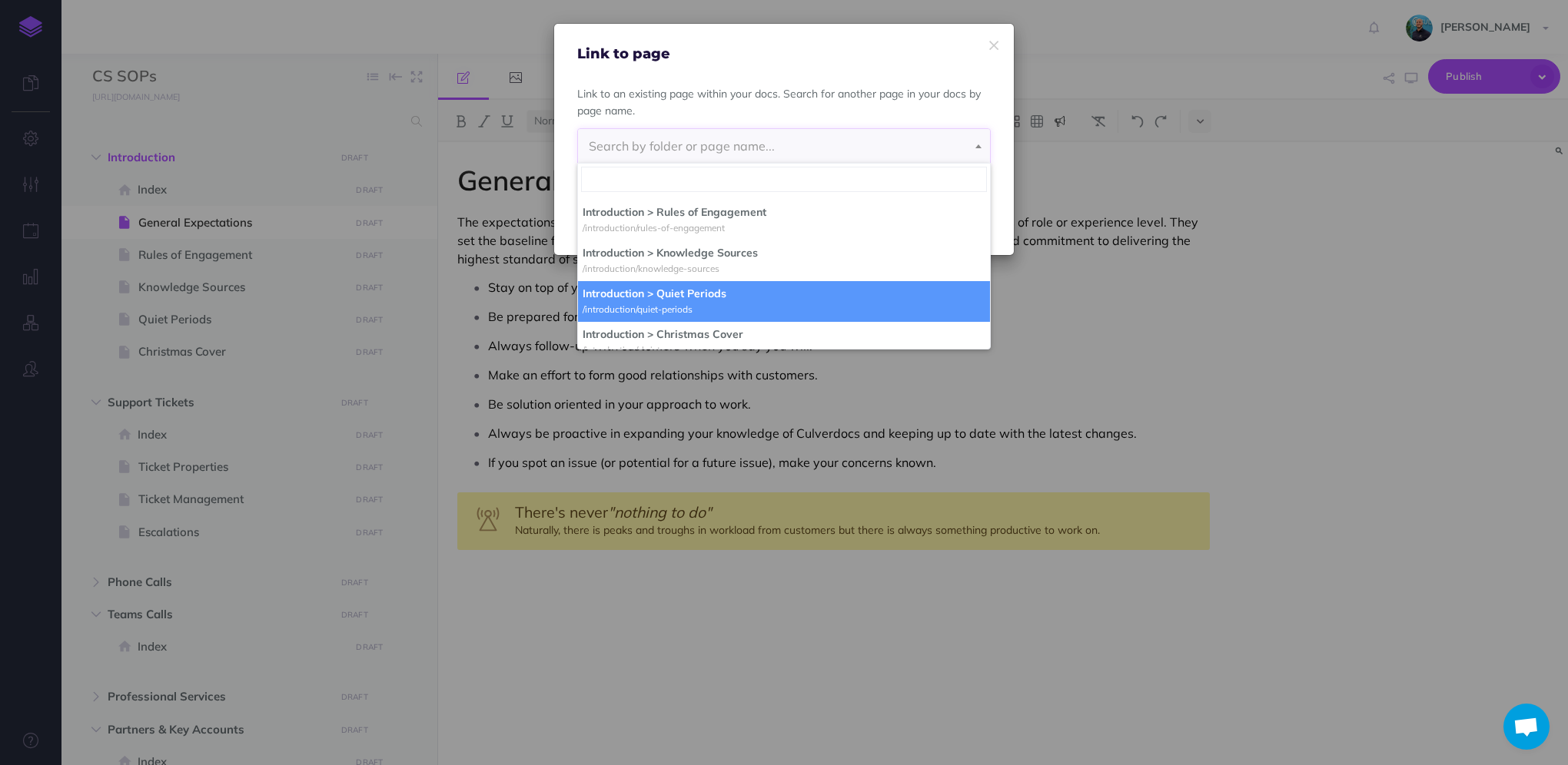
select select "GIO-1Y8W-GII-H23"
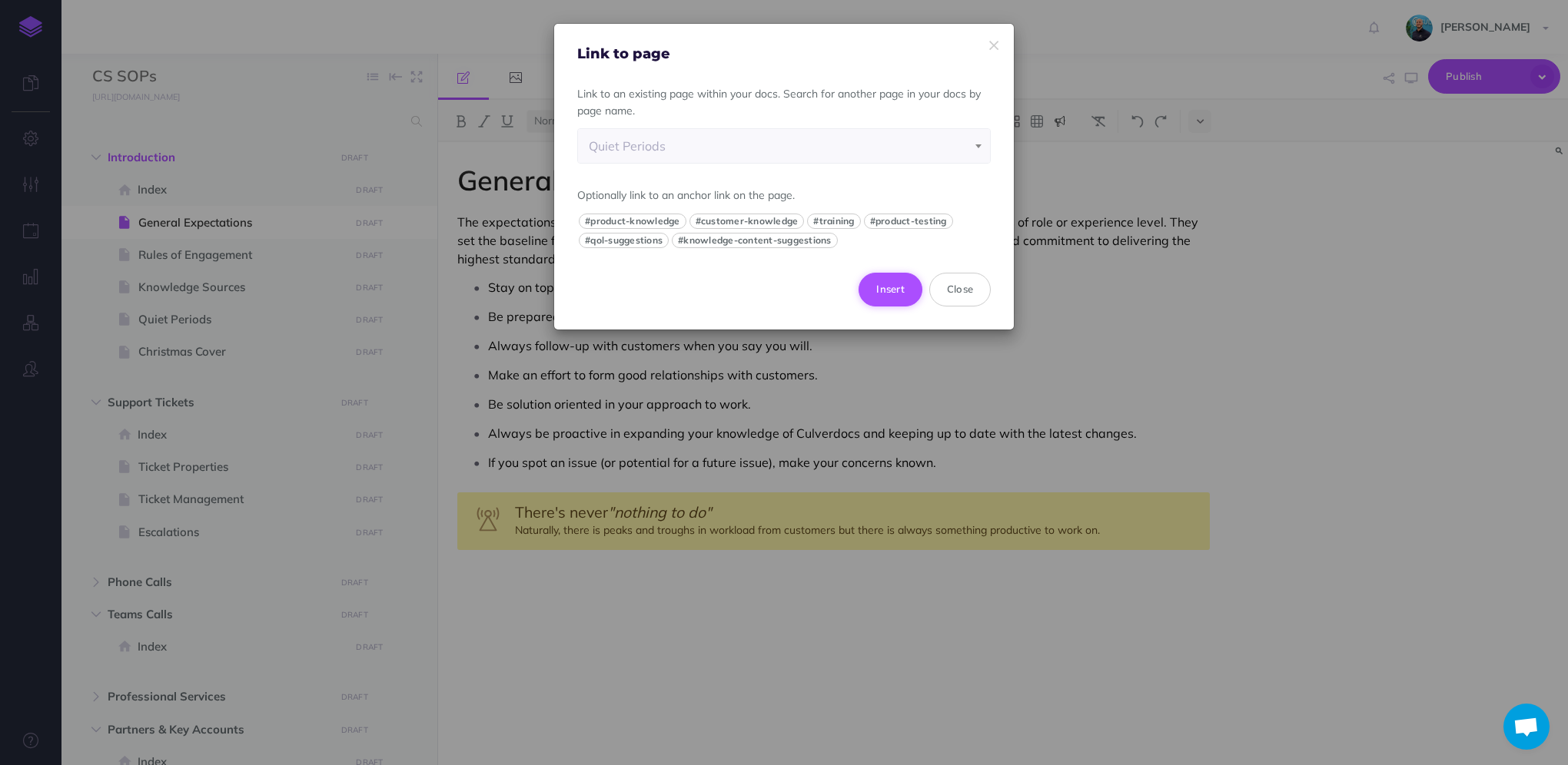
click at [888, 291] on button "Insert" at bounding box center [891, 289] width 64 height 34
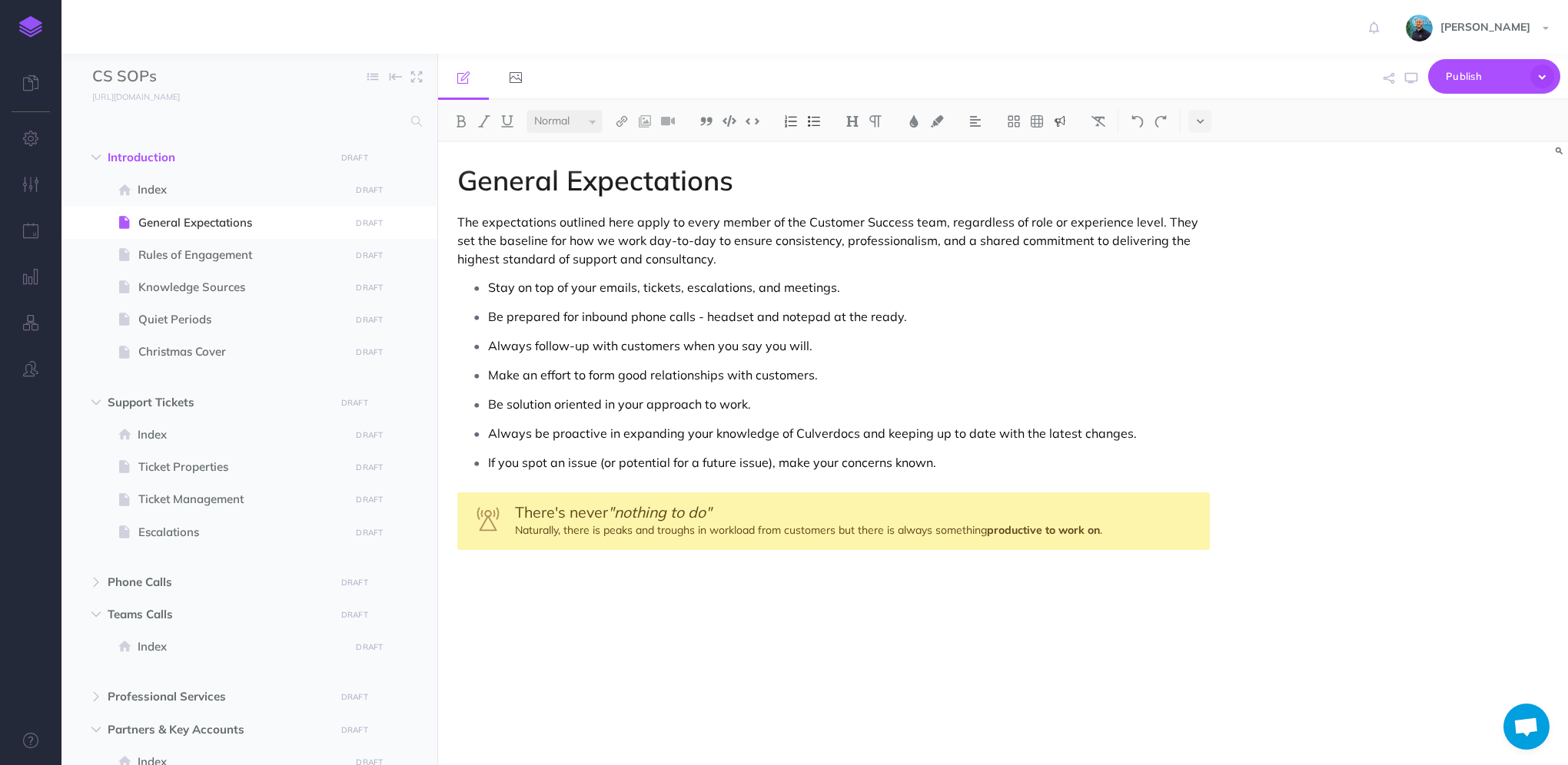
click at [1296, 550] on div "General Expectations The expectations outlined here apply to every member of th…" at bounding box center [1004, 453] width 1130 height 623
click at [1409, 75] on icon "button" at bounding box center [1411, 78] width 12 height 12
click at [1150, 527] on div "There's never "nothing to do" Naturally, there is peaks and troughs in workload…" at bounding box center [834, 521] width 752 height 58
click at [1147, 524] on div "There's never "nothing to do" Naturally, there is peaks and troughs in workload…" at bounding box center [834, 521] width 752 height 58
click at [1146, 523] on div "There's never "nothing to do" Naturally, there is peaks and troughs in workload…" at bounding box center [834, 521] width 752 height 58
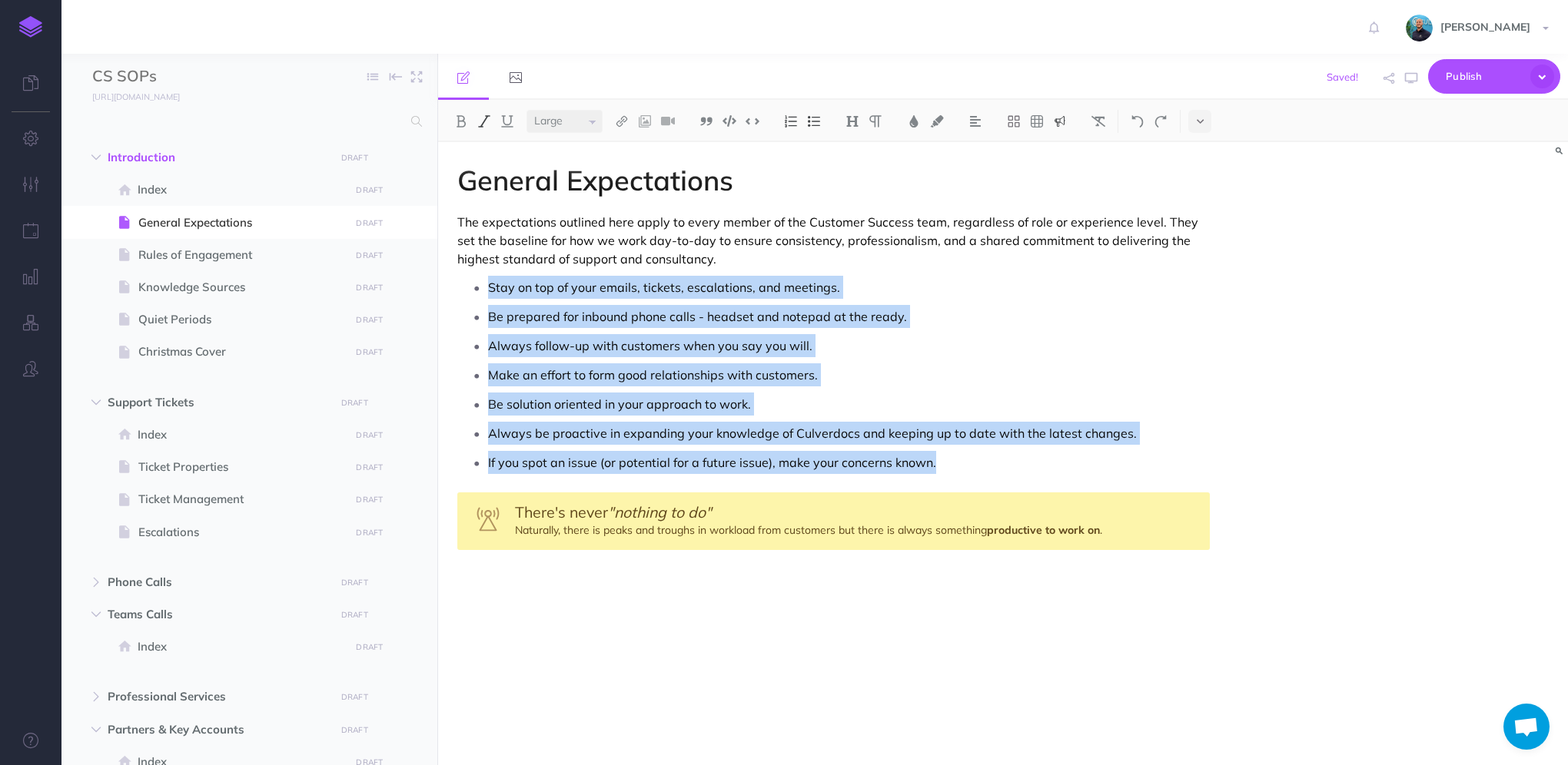
select select "null"
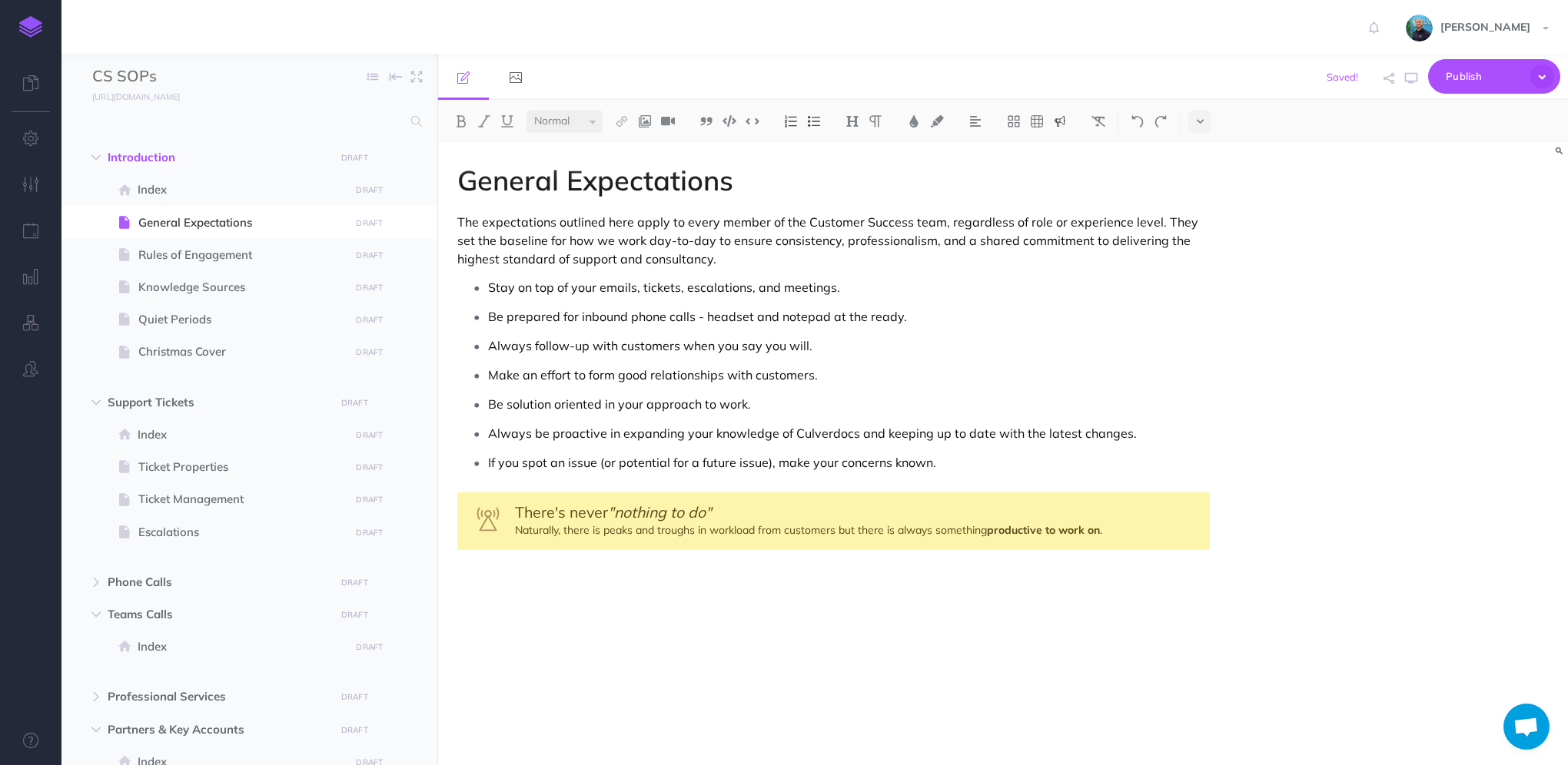
click at [1146, 523] on div "There's never "nothing to do" Naturally, there is peaks and troughs in workload…" at bounding box center [834, 521] width 752 height 58
click at [1145, 523] on div "There's never "nothing to do" Naturally, there is peaks and troughs in workload…" at bounding box center [834, 521] width 752 height 58
drag, startPoint x: 1145, startPoint y: 523, endPoint x: 1068, endPoint y: 523, distance: 77.0
click at [1144, 522] on div "There's never "nothing to do" Naturally, there is peaks and troughs in workload…" at bounding box center [834, 521] width 752 height 58
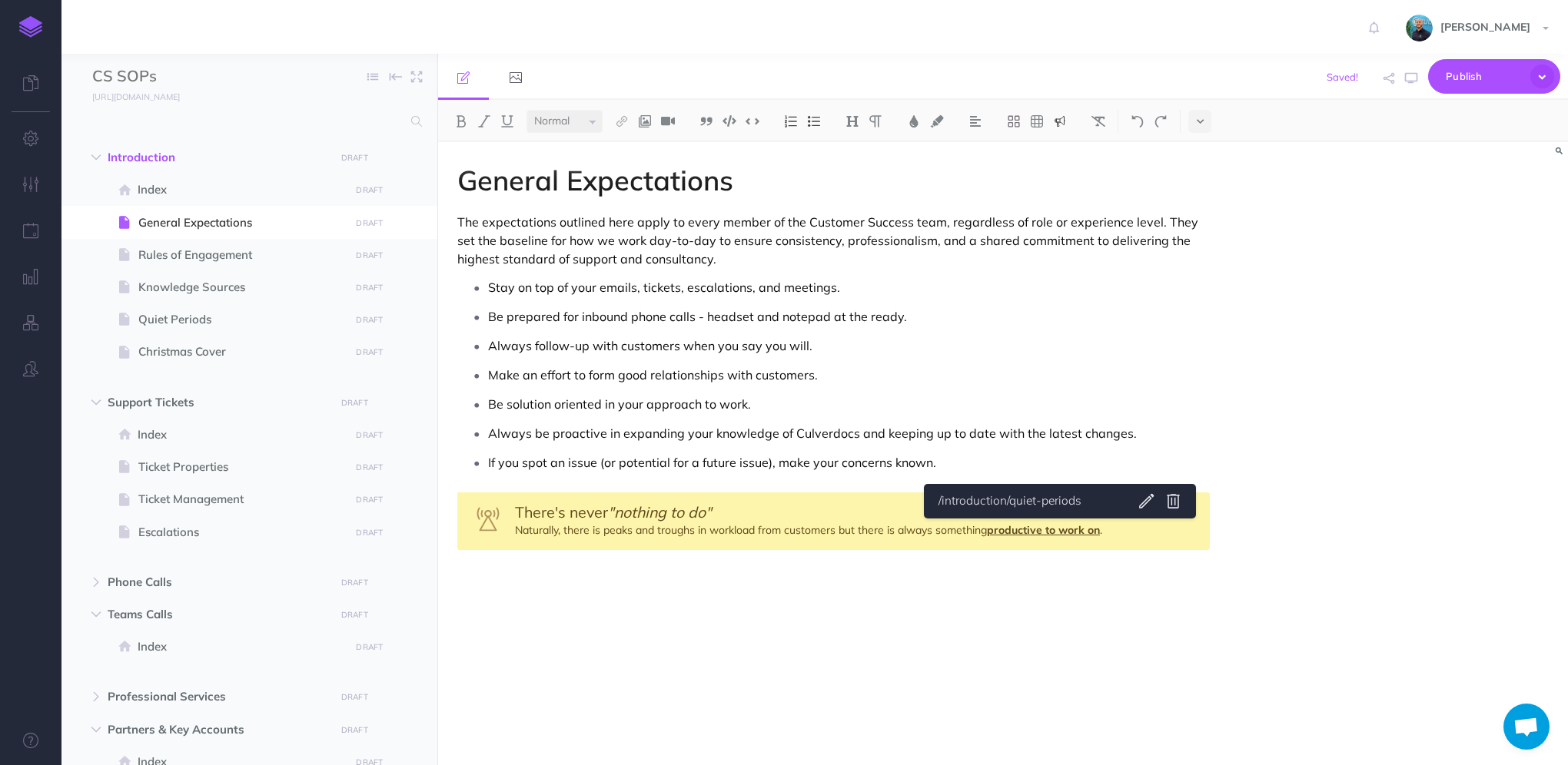
click at [1060, 523] on link "productive to work on" at bounding box center [1044, 530] width 113 height 14
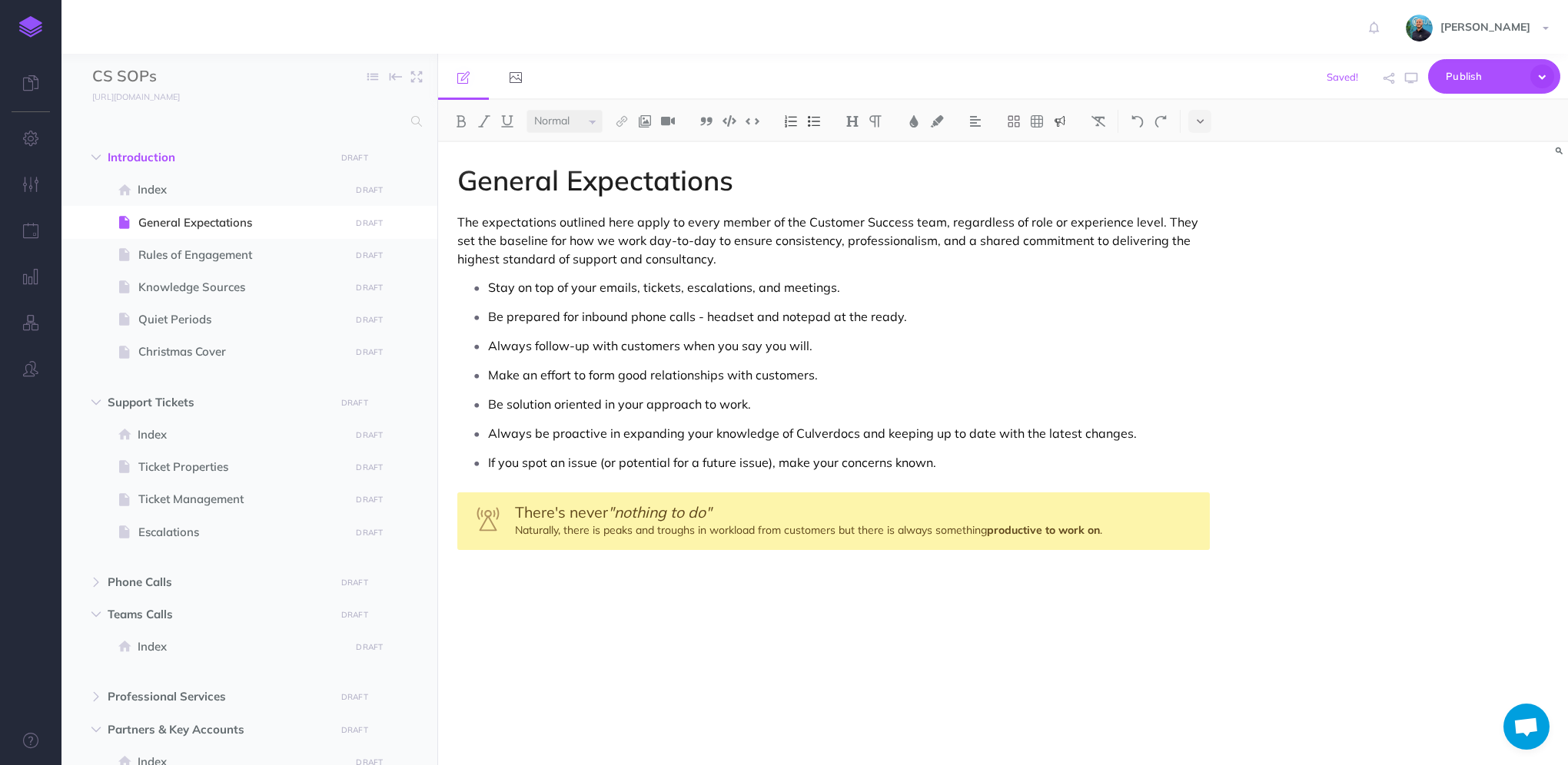
click at [1145, 533] on div "There's never "nothing to do" Naturally, there is peaks and troughs in workload…" at bounding box center [834, 521] width 752 height 58
click at [1144, 531] on div "There's never "nothing to do" Naturally, there is peaks and troughs in workload…" at bounding box center [834, 521] width 752 height 58
click at [1143, 530] on div "There's never "nothing to do" Naturally, there is peaks and troughs in workload…" at bounding box center [834, 521] width 752 height 58
click at [1141, 529] on div "There's never "nothing to do" Naturally, there is peaks and troughs in workload…" at bounding box center [834, 521] width 752 height 58
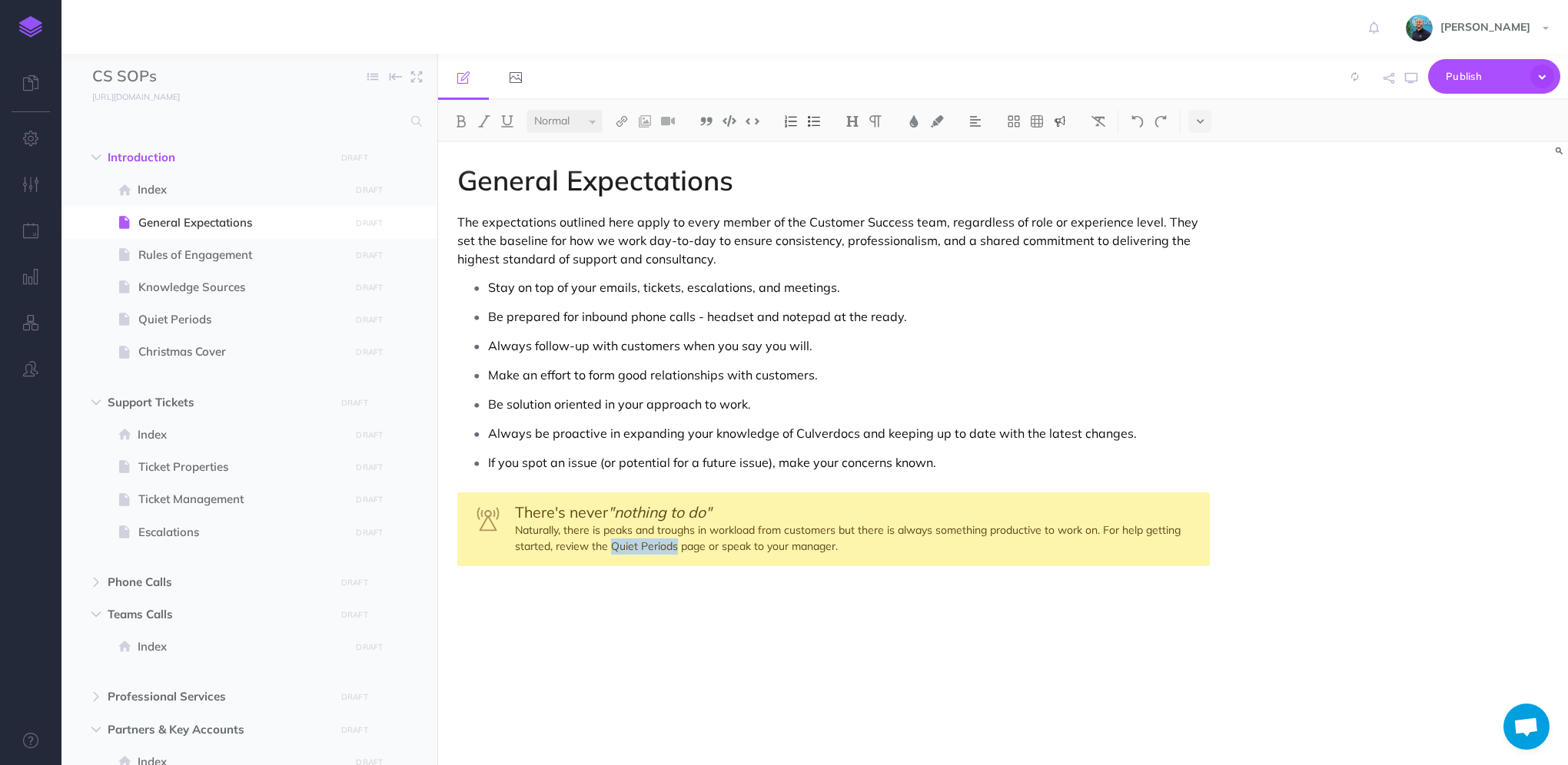
drag, startPoint x: 612, startPoint y: 545, endPoint x: 678, endPoint y: 544, distance: 66.0
click at [678, 544] on div "There's never "nothing to do" Naturally, there is peaks and troughs in workload…" at bounding box center [834, 528] width 752 height 74
click at [628, 120] on img at bounding box center [622, 121] width 14 height 12
click at [625, 172] on icon at bounding box center [621, 172] width 12 height 10
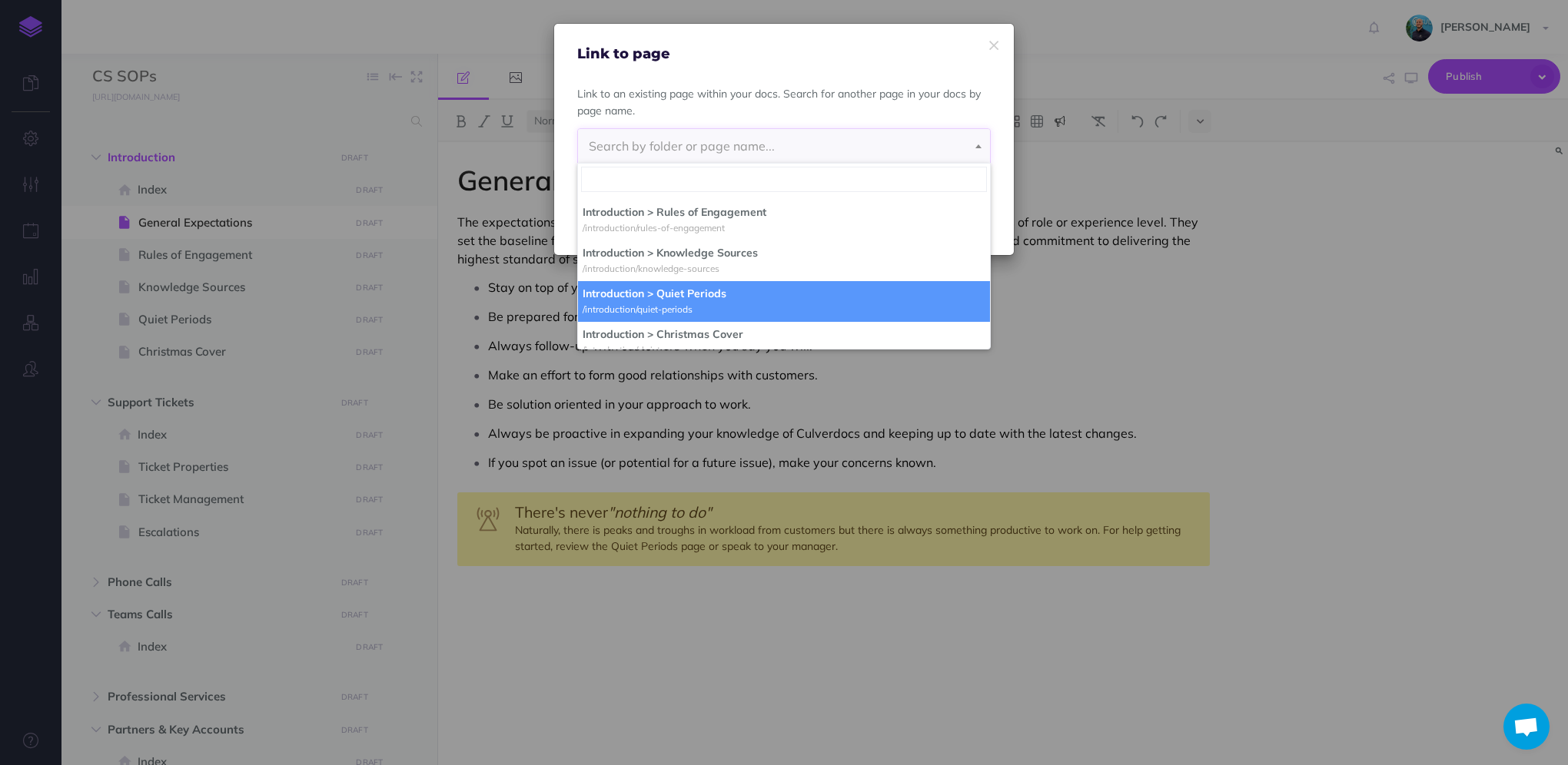
select select "GIO-1Y8W-GII-H23"
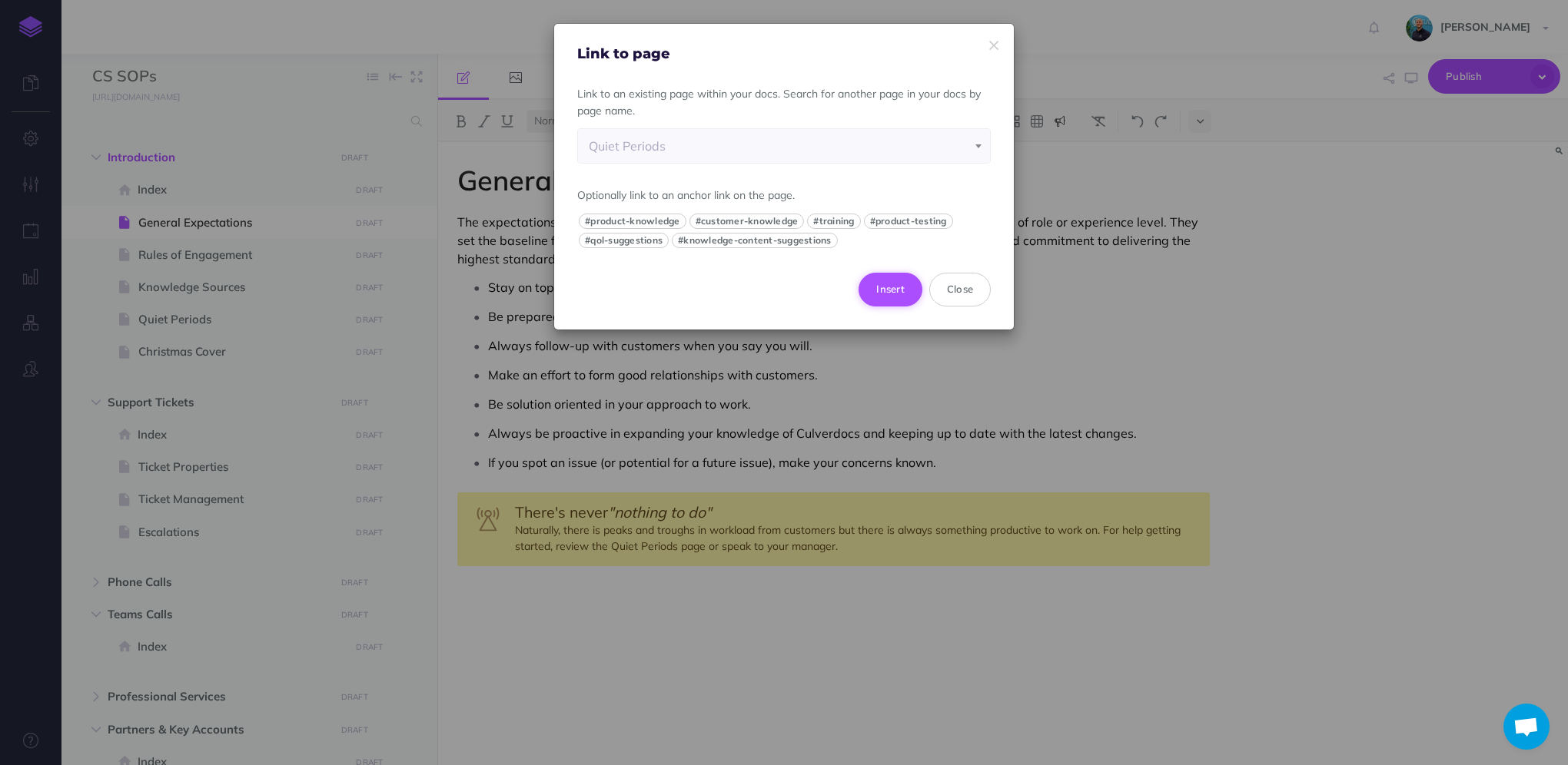
click at [893, 290] on button "Insert" at bounding box center [891, 289] width 64 height 34
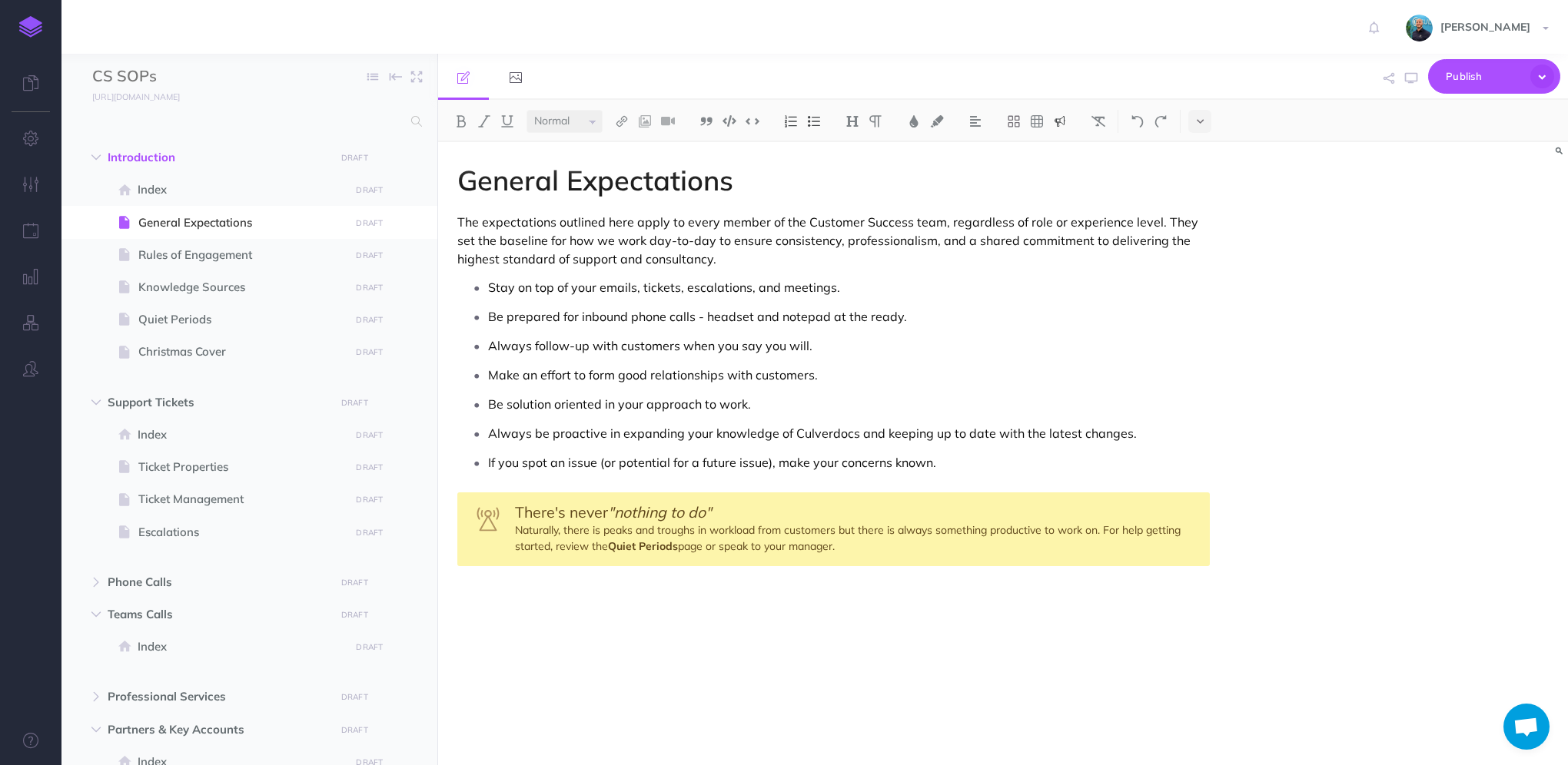
click at [1390, 525] on div "General Expectations The expectations outlined here apply to every member of th…" at bounding box center [1004, 453] width 1130 height 623
click at [1409, 83] on icon "button" at bounding box center [1411, 78] width 12 height 12
click at [856, 561] on div "There's never "nothing to do" Naturally, there is peaks and troughs in workload…" at bounding box center [834, 528] width 752 height 74
click at [1064, 124] on img at bounding box center [1060, 121] width 14 height 12
click at [1063, 149] on img at bounding box center [1060, 148] width 14 height 12
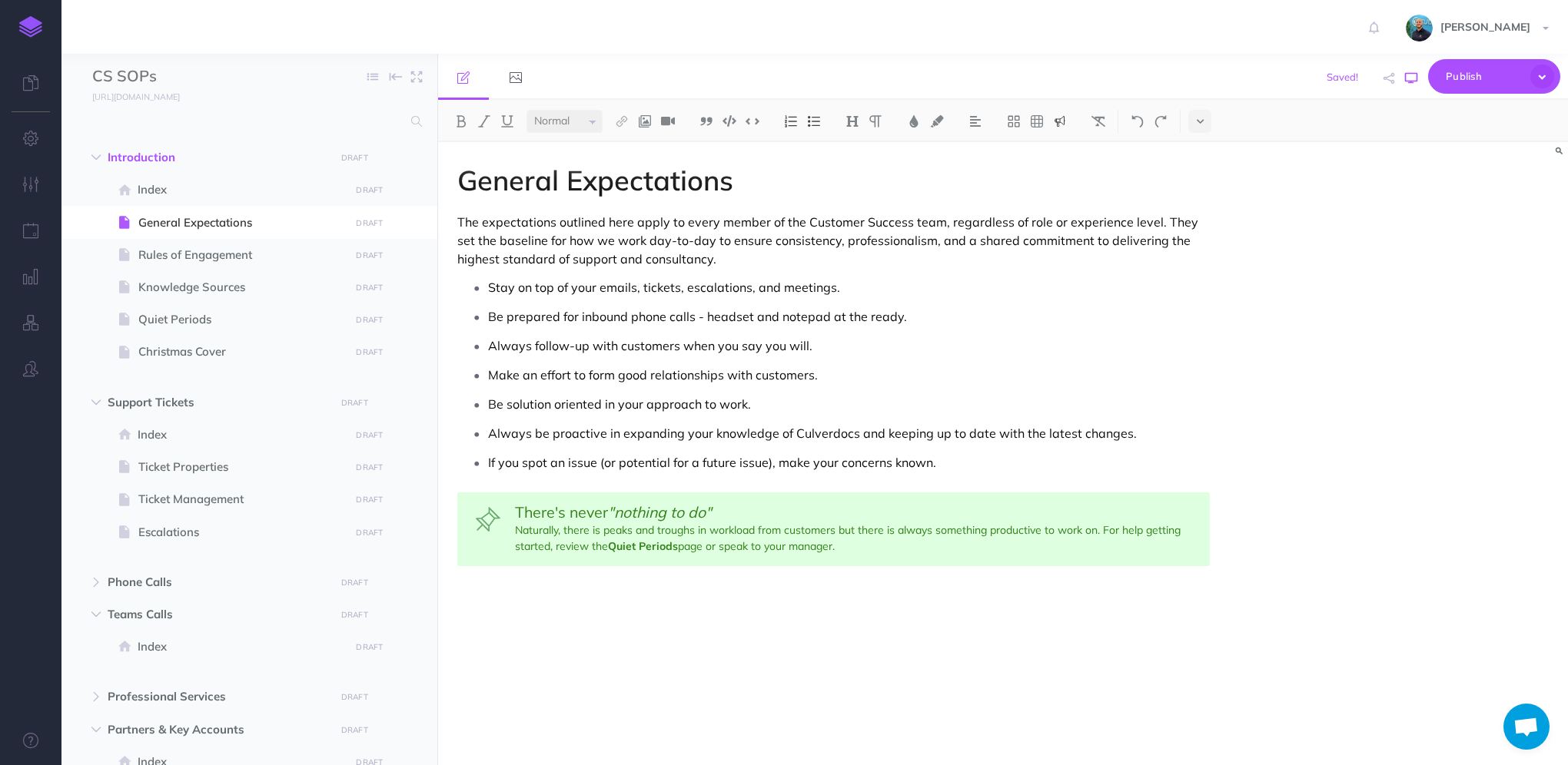
click at [1414, 83] on icon "button" at bounding box center [1411, 78] width 12 height 12
click at [1100, 447] on ul "Stay on top of your emails, tickets, escalations, and meetings. Be prepared for…" at bounding box center [837, 374] width 745 height 198
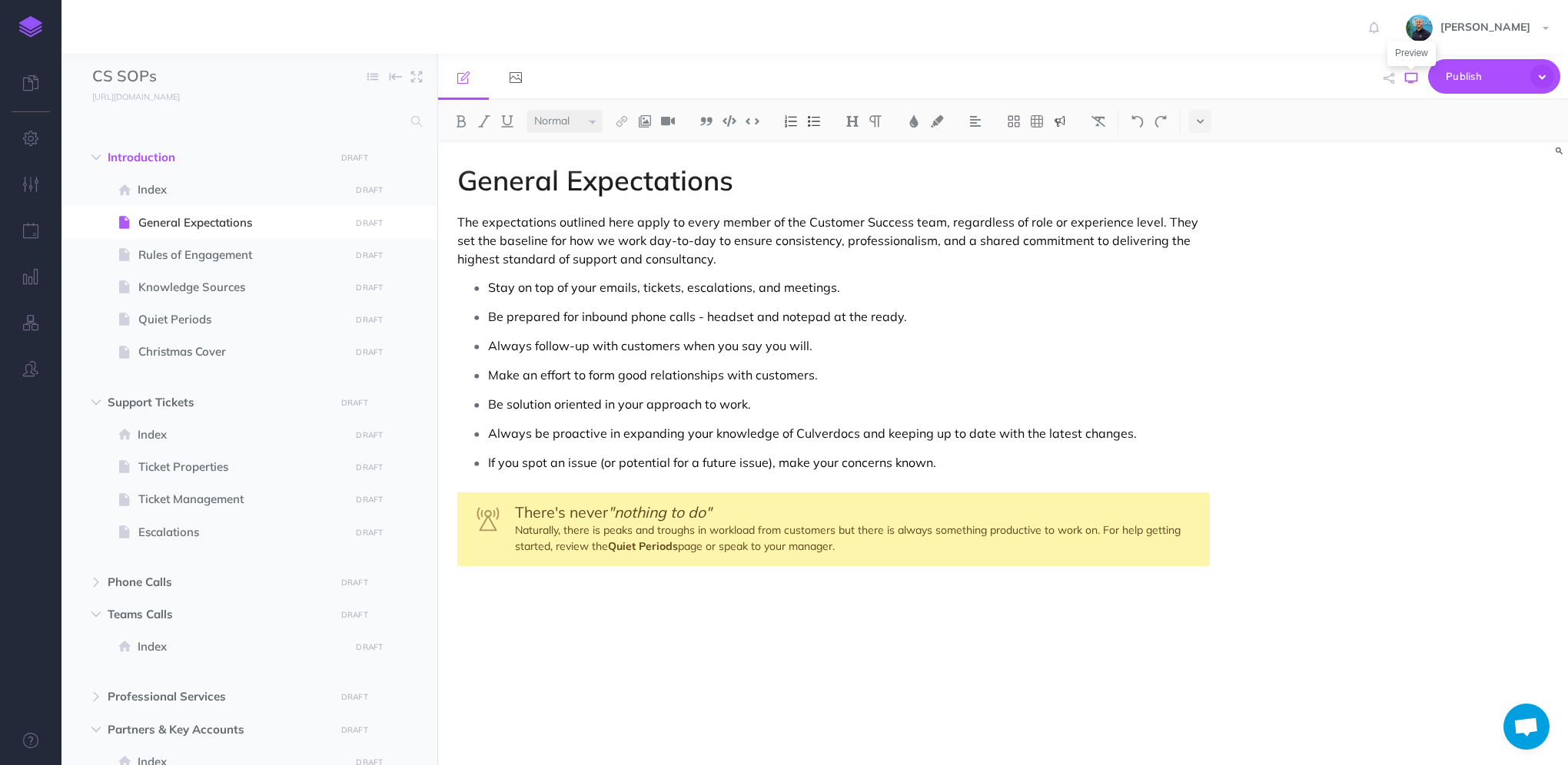
click at [1411, 78] on icon "button" at bounding box center [1411, 78] width 12 height 12
click at [185, 166] on span "Introduction" at bounding box center [217, 157] width 218 height 18
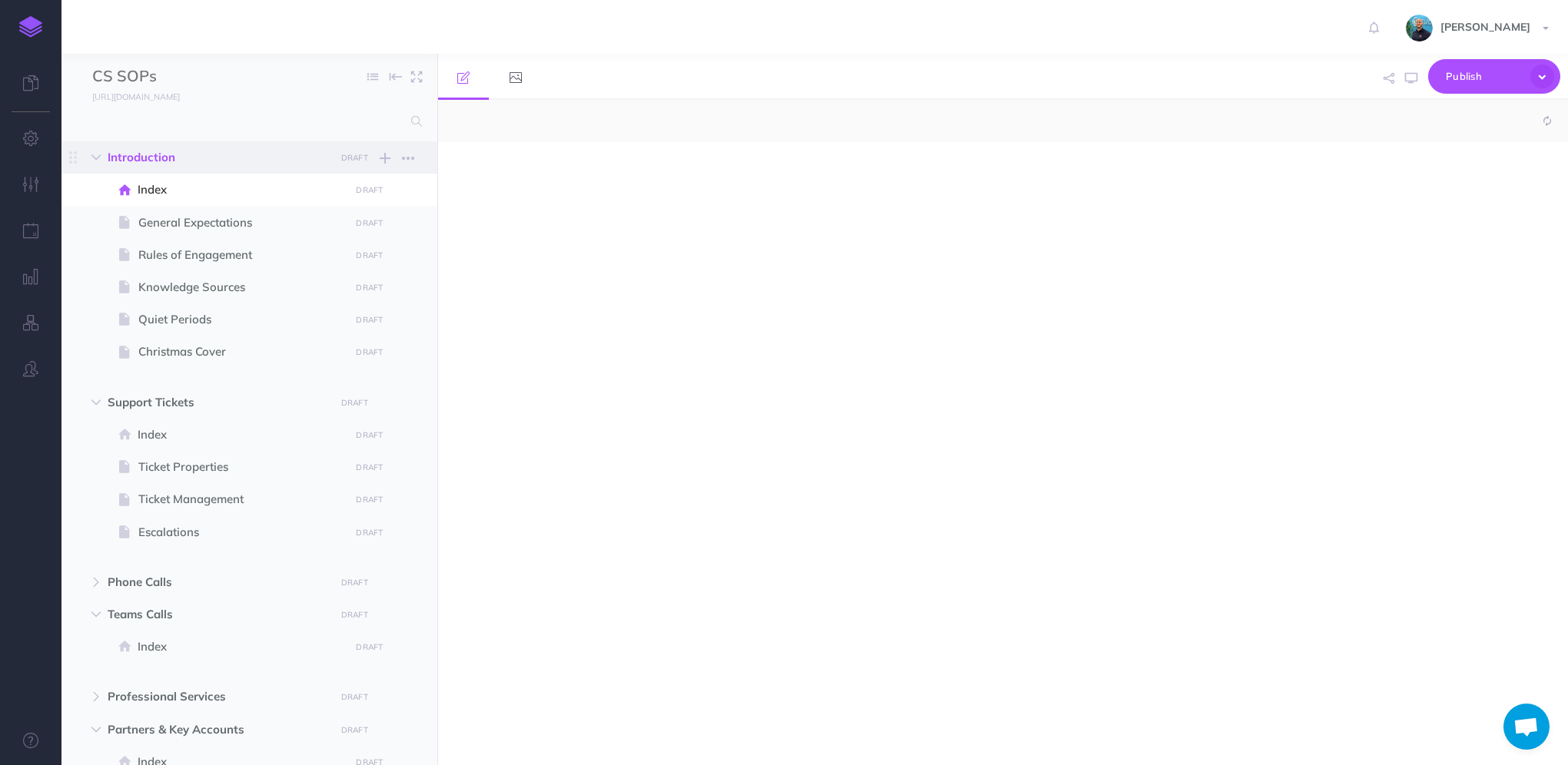
select select "null"
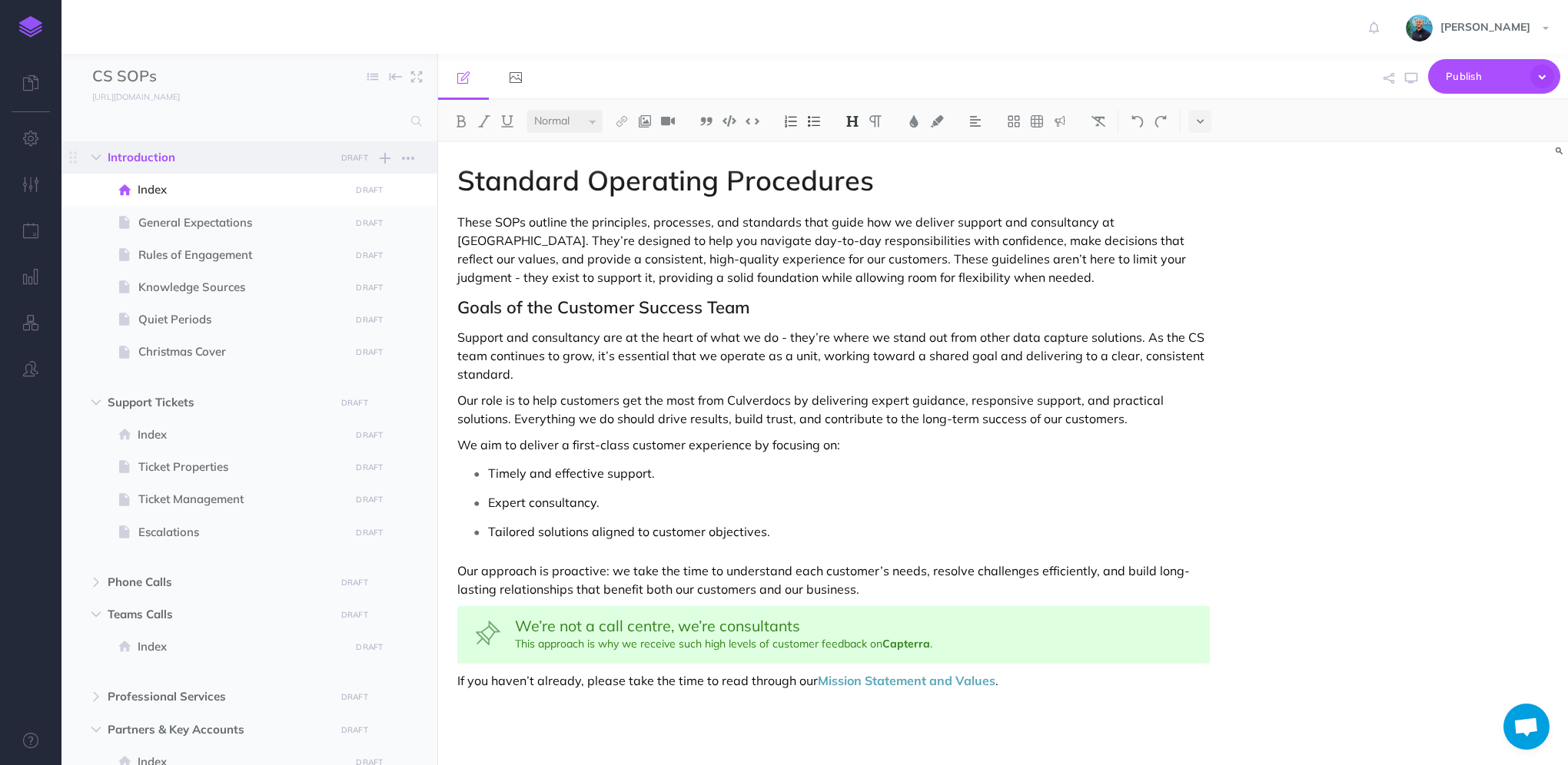
drag, startPoint x: 173, startPoint y: 162, endPoint x: 163, endPoint y: 152, distance: 14.1
click at [163, 152] on span "Introduction" at bounding box center [217, 157] width 218 height 18
click at [416, 157] on button "button" at bounding box center [408, 158] width 28 height 18
click at [371, 240] on link "Settings" at bounding box center [364, 235] width 115 height 25
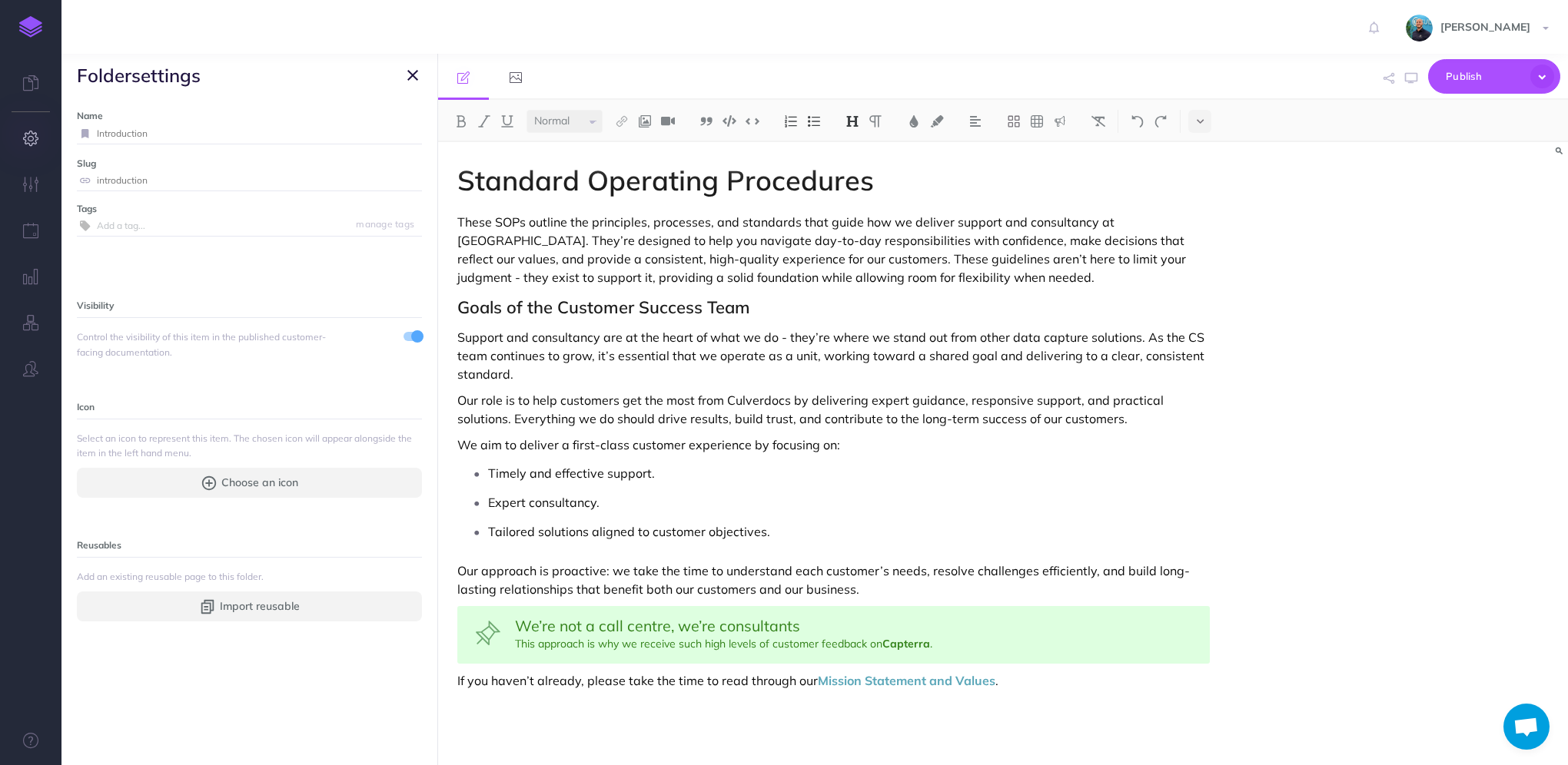
drag, startPoint x: 163, startPoint y: 133, endPoint x: 61, endPoint y: 131, distance: 102.0
click at [62, 131] on div "Toggle Navigation [PERSON_NAME] Settings Account Settings Teams Create Team Cul…" at bounding box center [815, 382] width 1506 height 765
type input "Start Here"
click at [394, 133] on small "Save" at bounding box center [403, 133] width 20 height 11
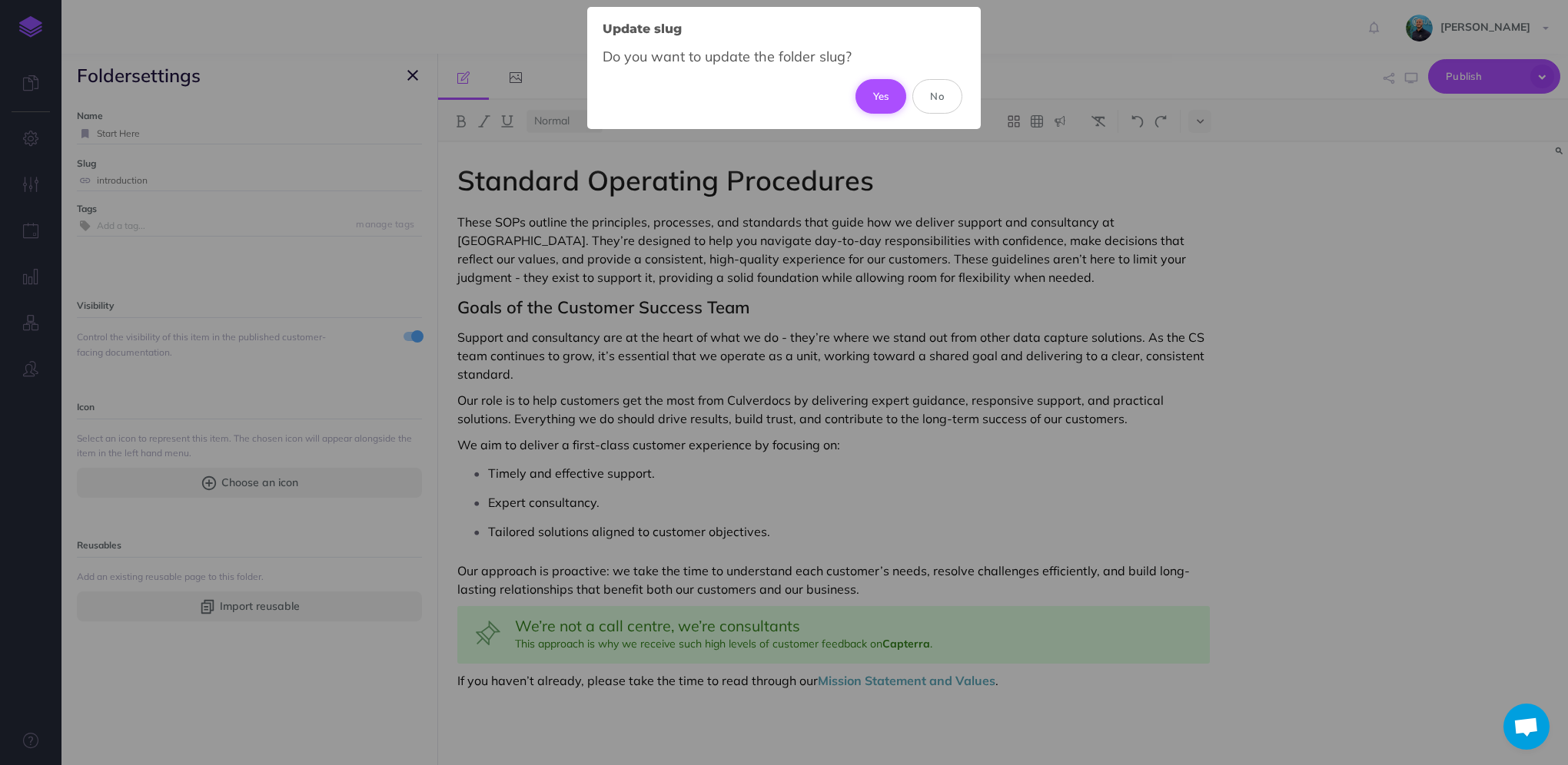
click at [889, 96] on button "Yes" at bounding box center [881, 95] width 51 height 34
type input "start-here"
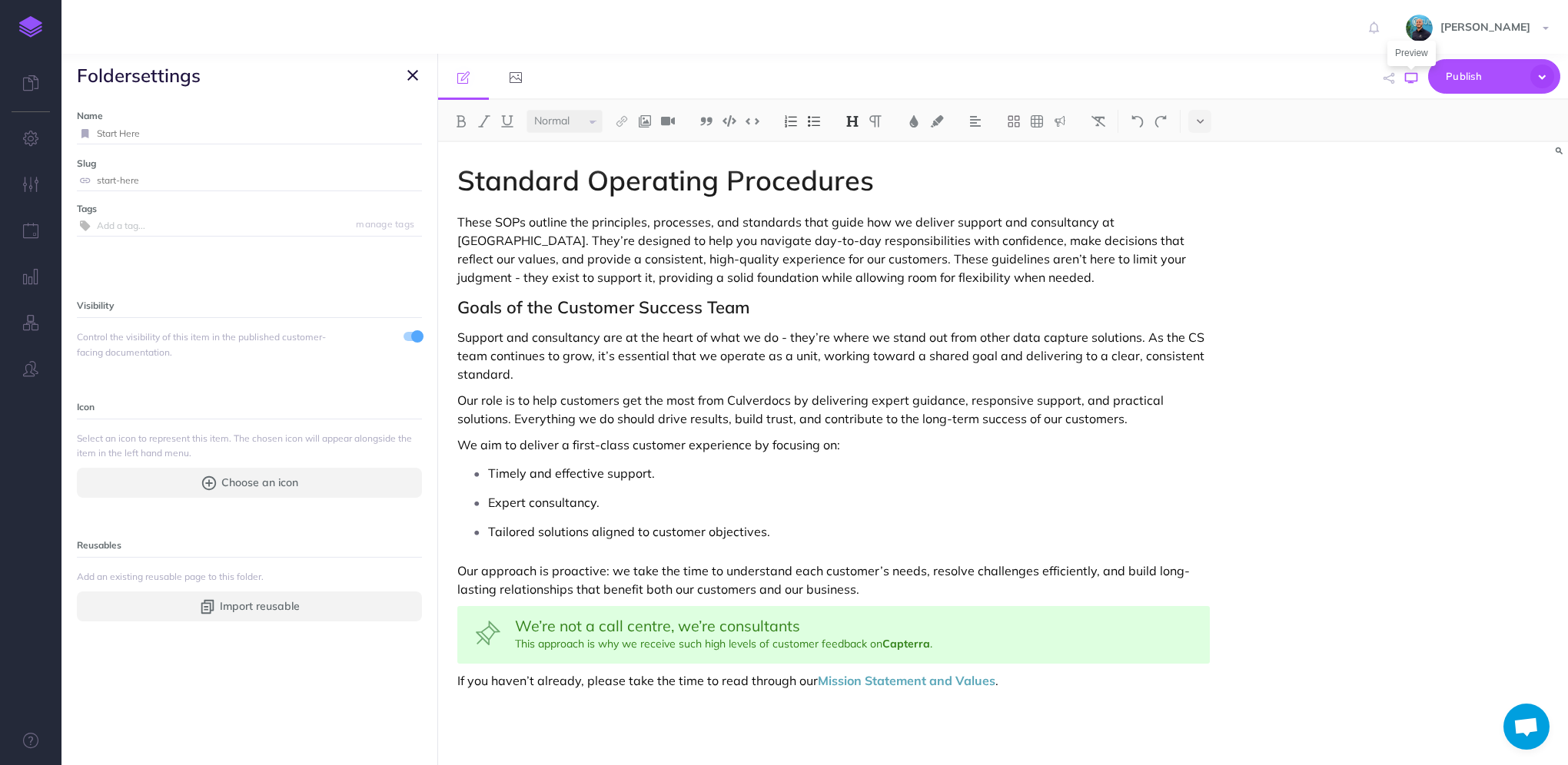
click at [1414, 81] on icon "button" at bounding box center [1411, 78] width 12 height 12
click at [409, 71] on icon "button" at bounding box center [413, 75] width 10 height 18
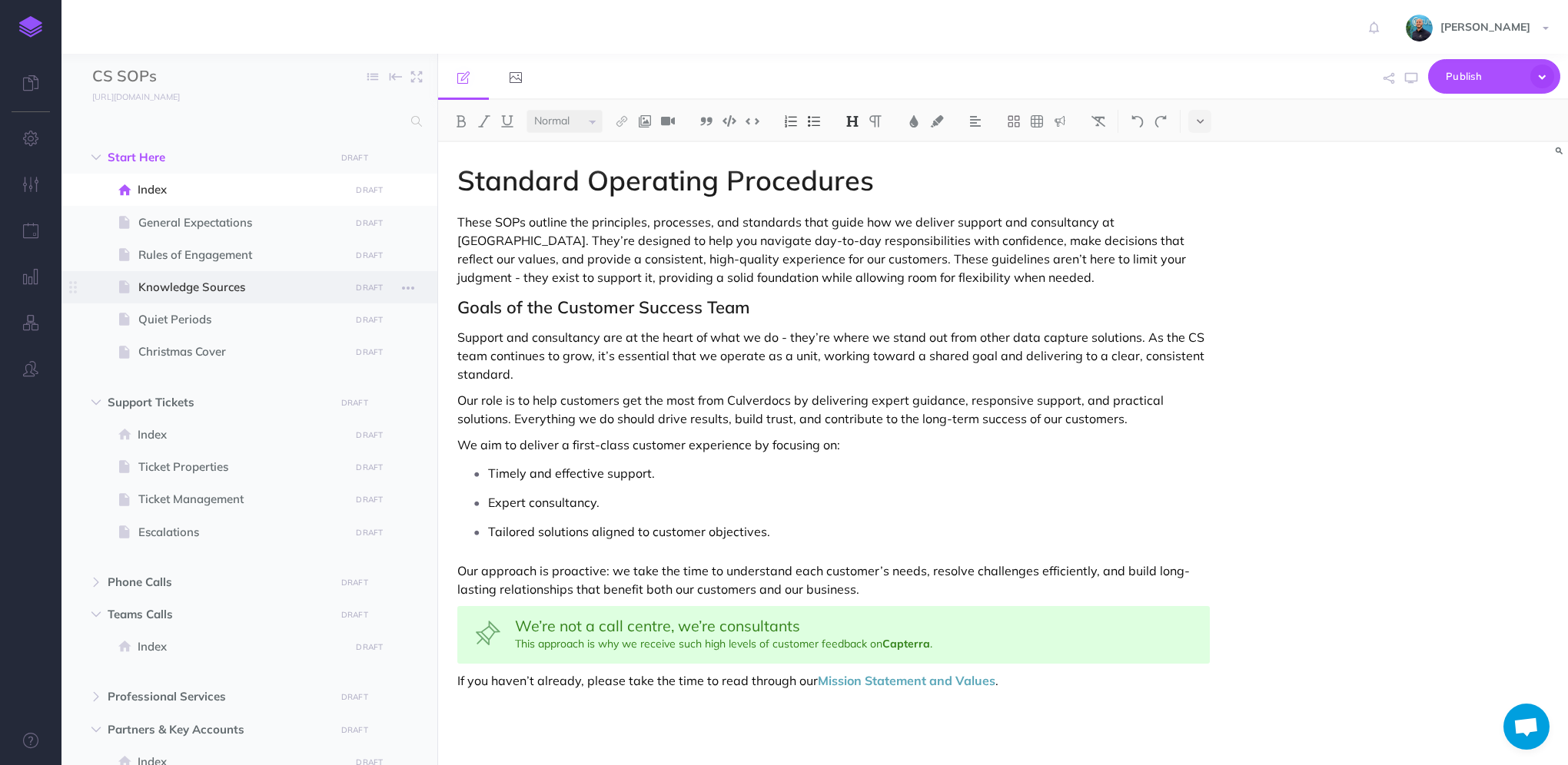
click at [237, 288] on span "Knowledge Sources" at bounding box center [242, 287] width 207 height 18
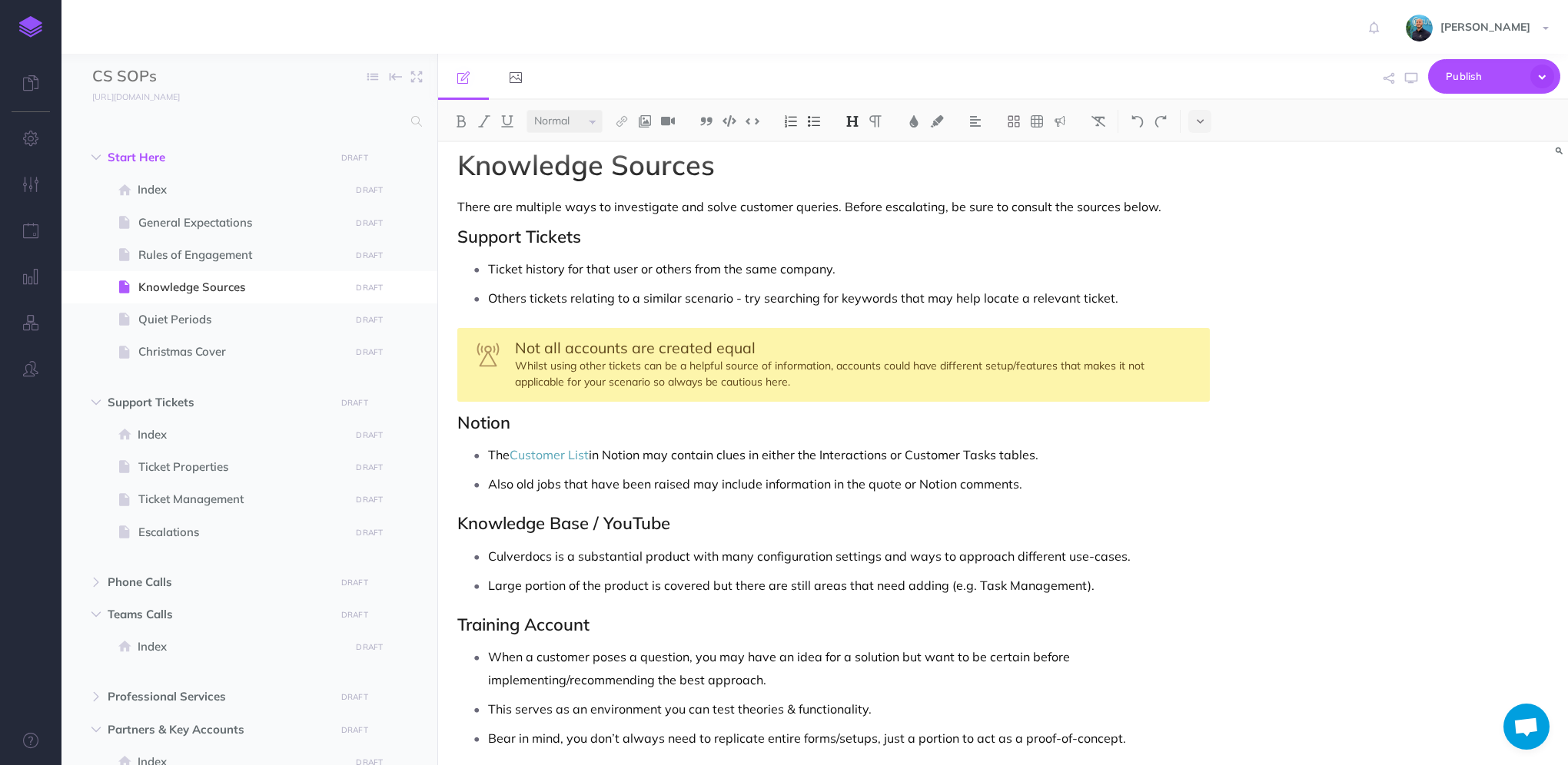
scroll to position [3, 0]
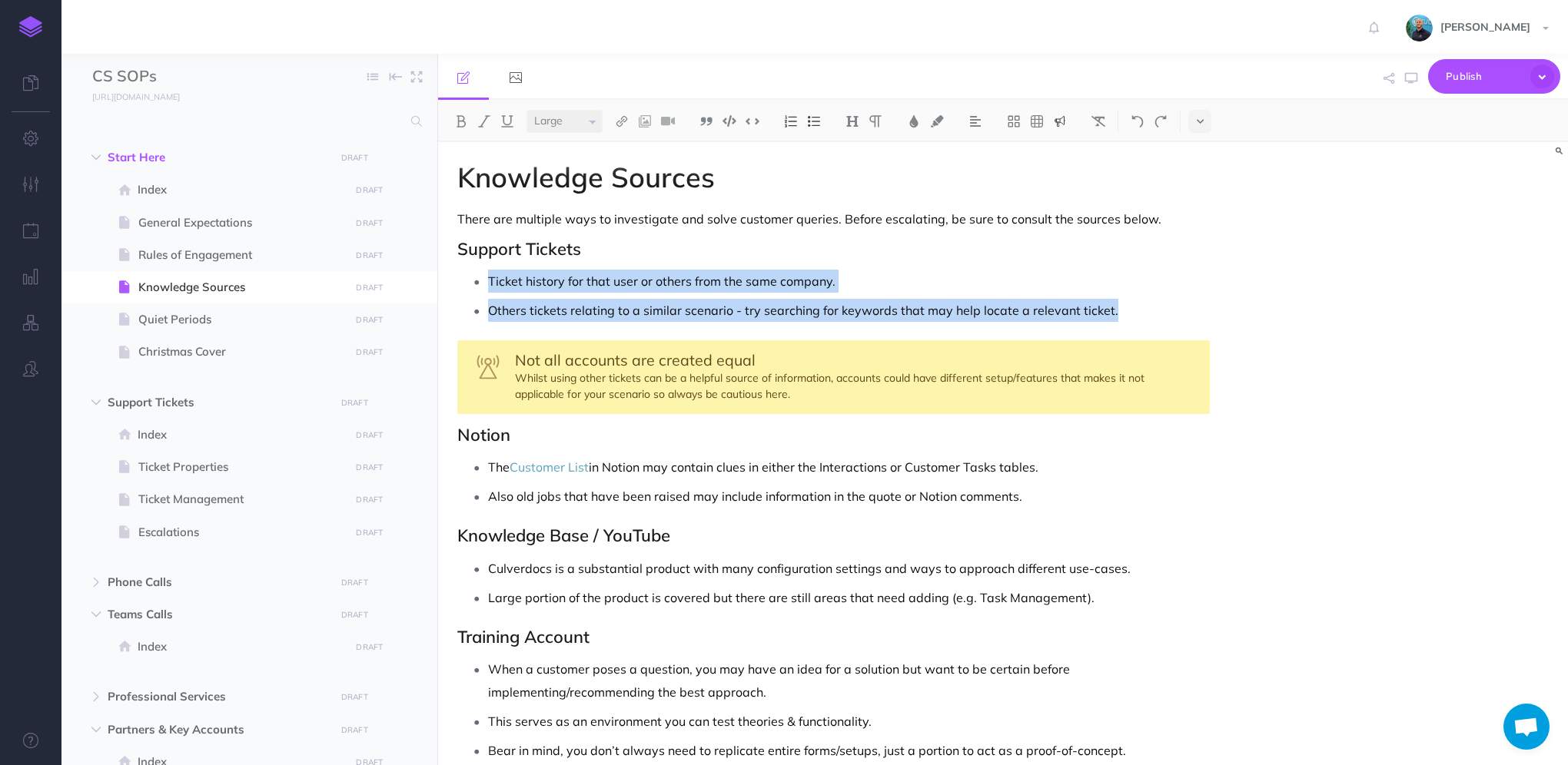
click at [765, 391] on div "Not all accounts are created equal Whilst using other tickets can be a helpful …" at bounding box center [834, 377] width 752 height 74
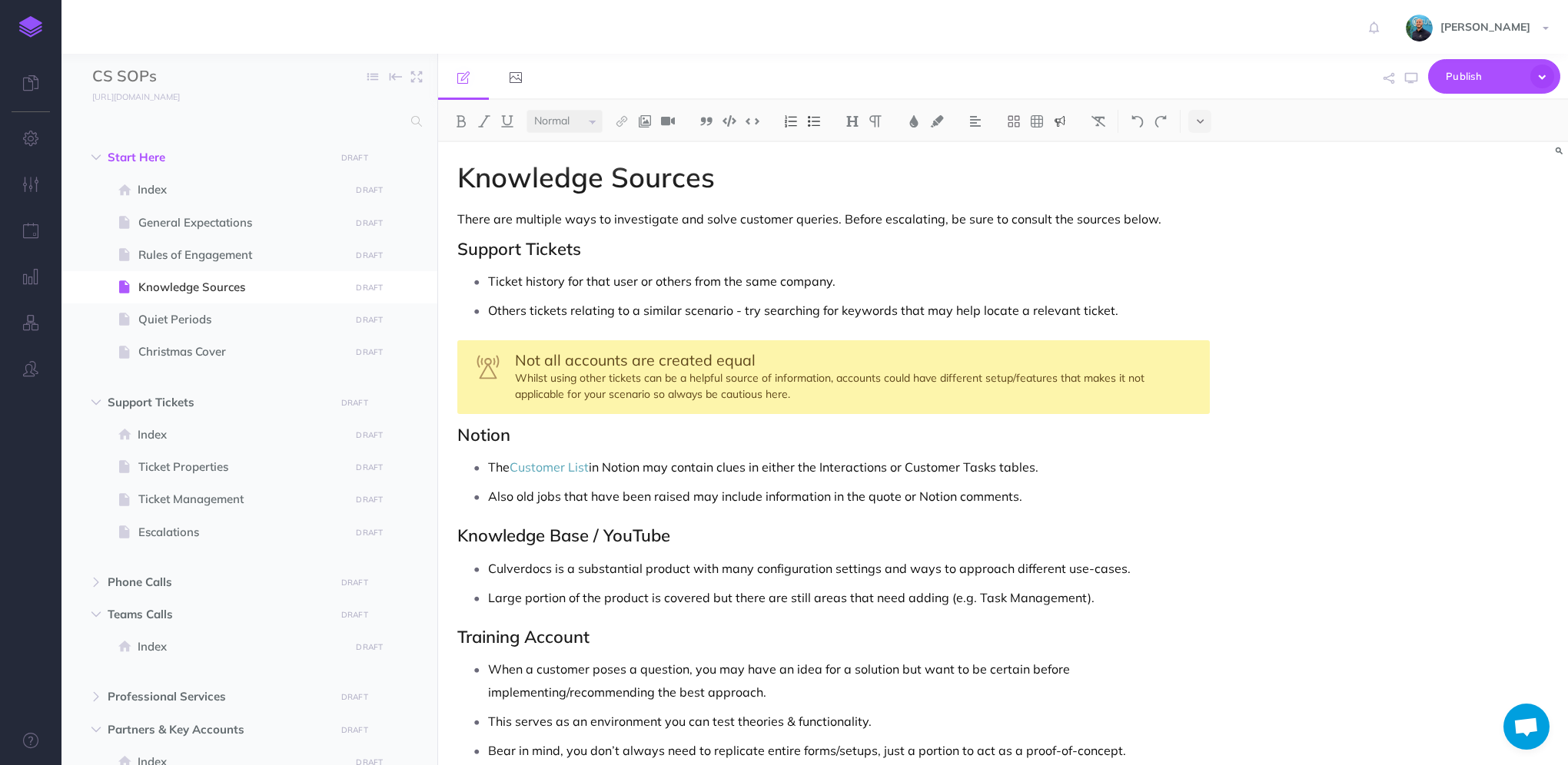
click at [792, 392] on div "Not all accounts are created equal Whilst using other tickets can be a helpful …" at bounding box center [834, 377] width 752 height 74
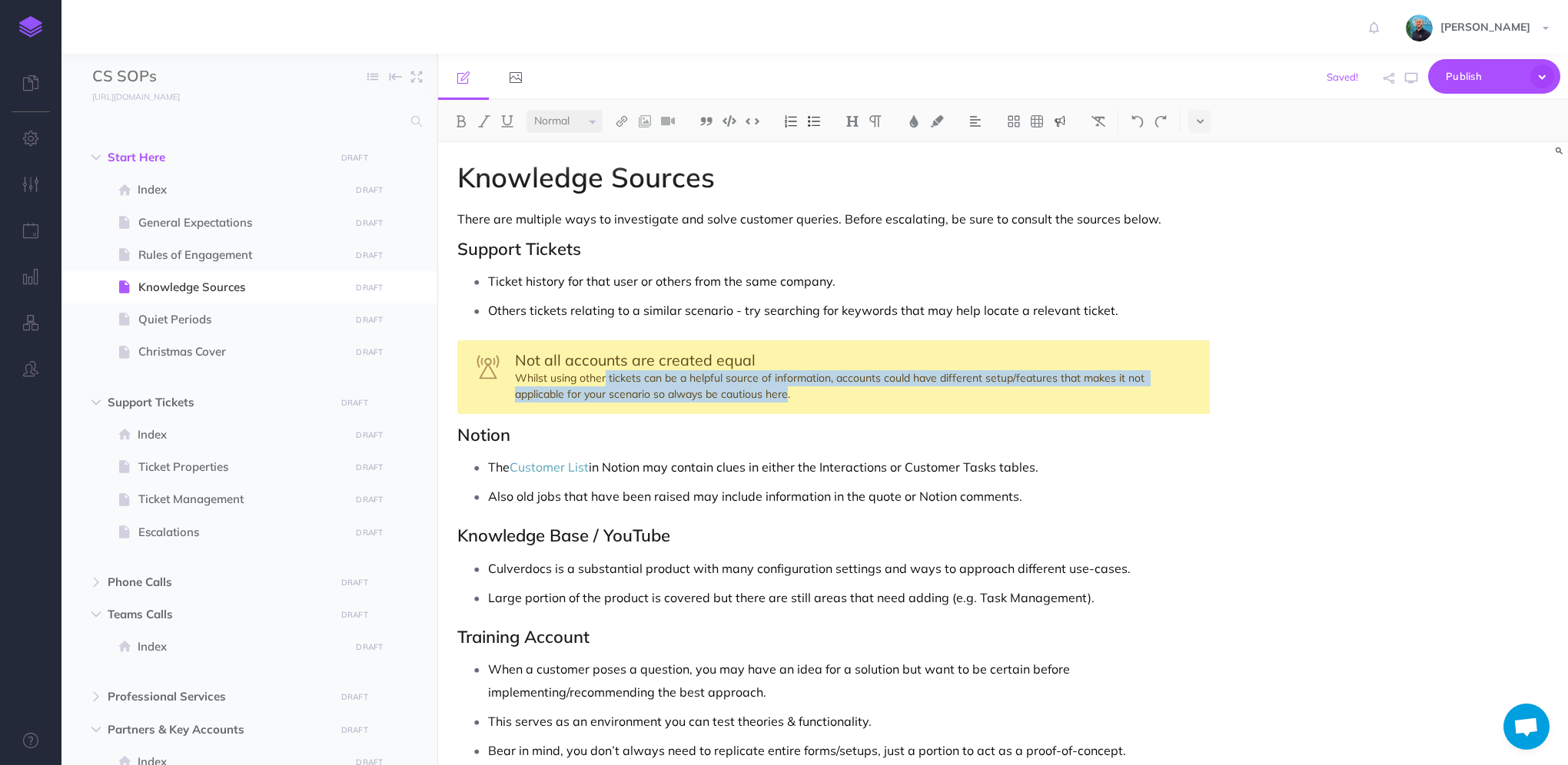
drag, startPoint x: 788, startPoint y: 395, endPoint x: 604, endPoint y: 372, distance: 185.4
click at [604, 372] on div "Not all accounts are created equal Whilst using other tickets can be a helpful …" at bounding box center [834, 377] width 752 height 74
click at [785, 393] on div "Not all accounts are created equal Whilst using other tickets can be a helpful …" at bounding box center [834, 377] width 752 height 74
drag, startPoint x: 791, startPoint y: 394, endPoint x: 514, endPoint y: 360, distance: 279.1
click at [514, 360] on div "Not all accounts are created equal Whilst using other tickets can be a helpful …" at bounding box center [834, 377] width 752 height 74
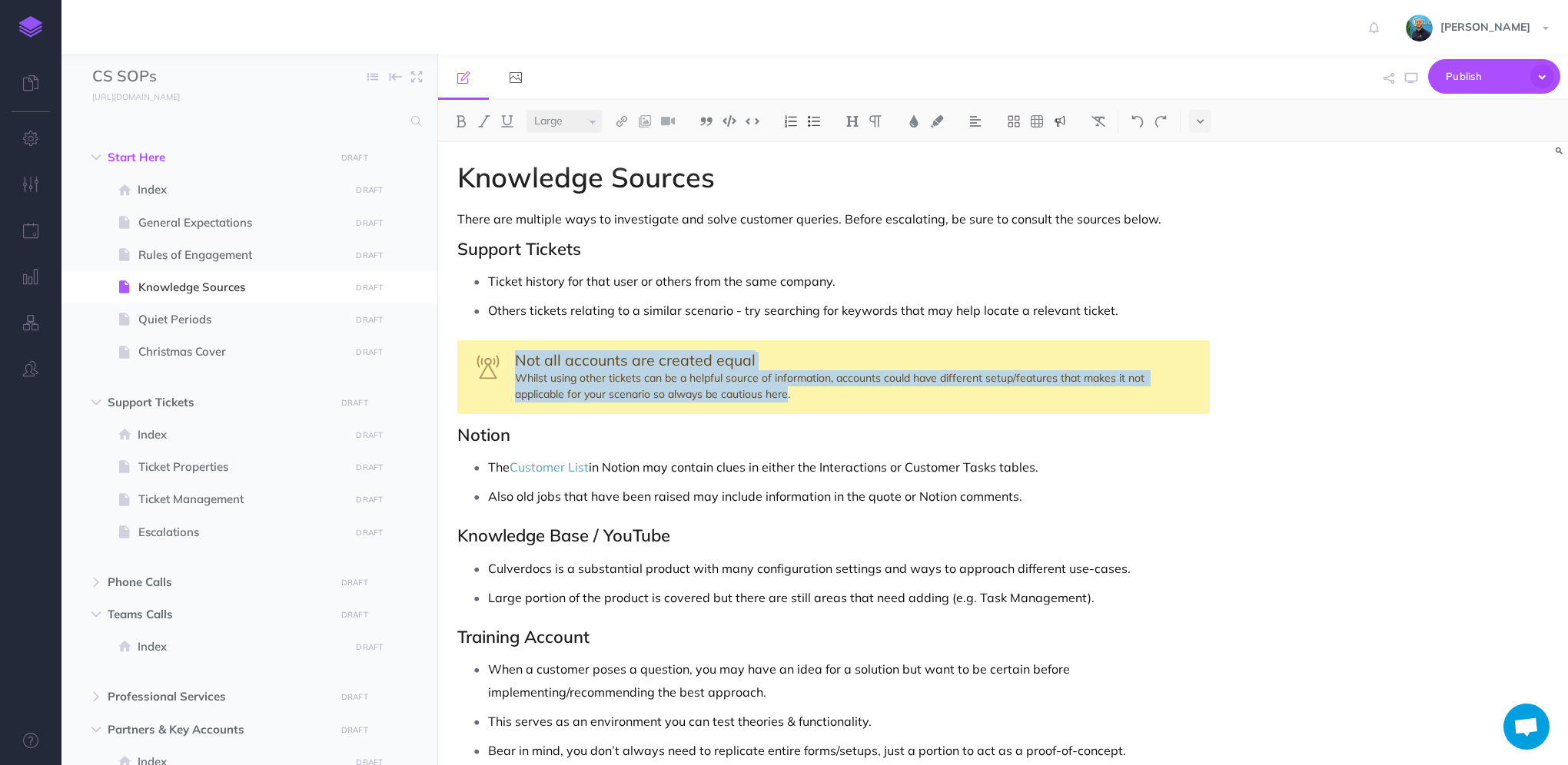
copy div "Not all accounts are created equal Whilst using other tickets can be a helpful …"
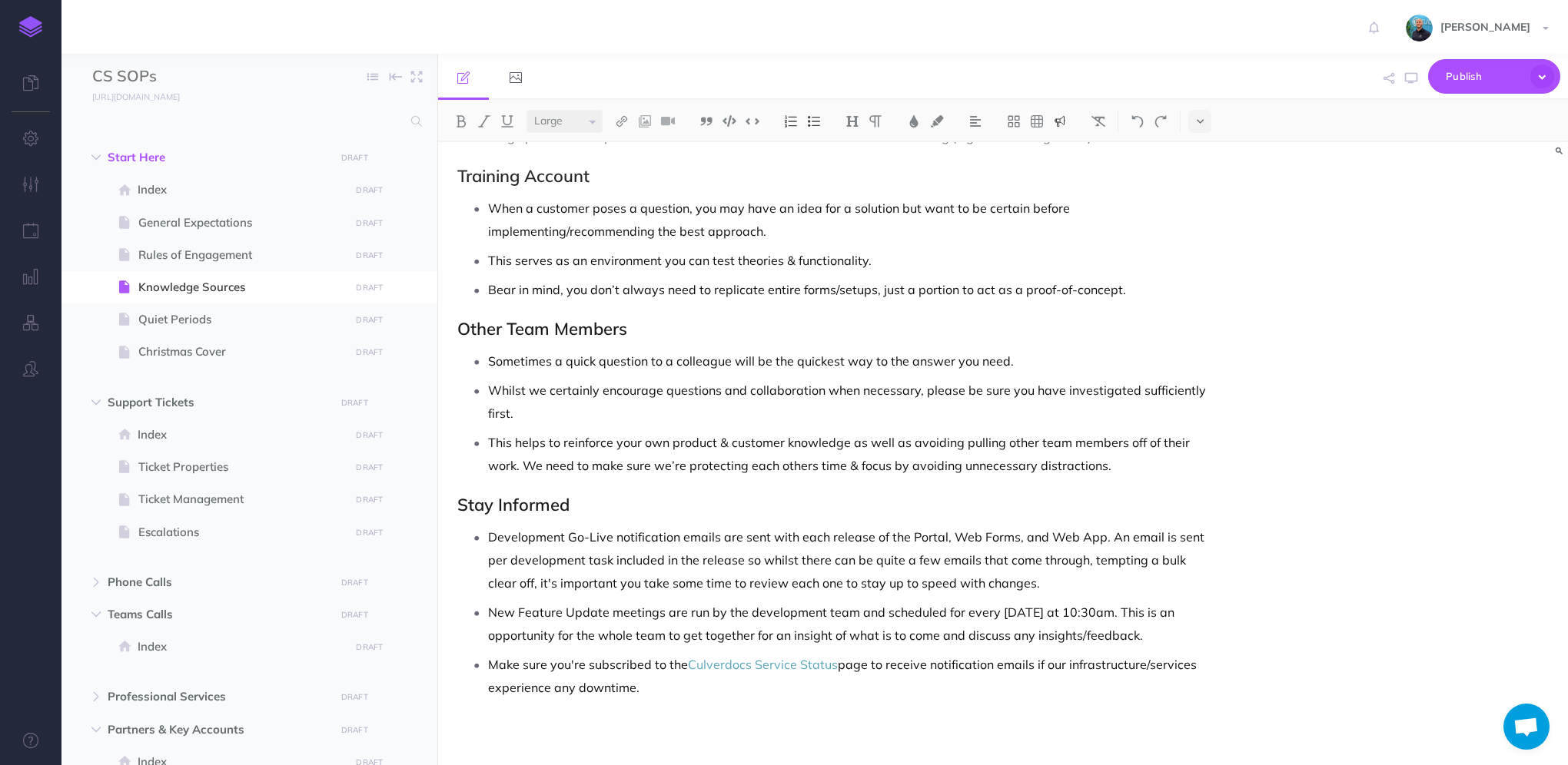
scroll to position [387, 0]
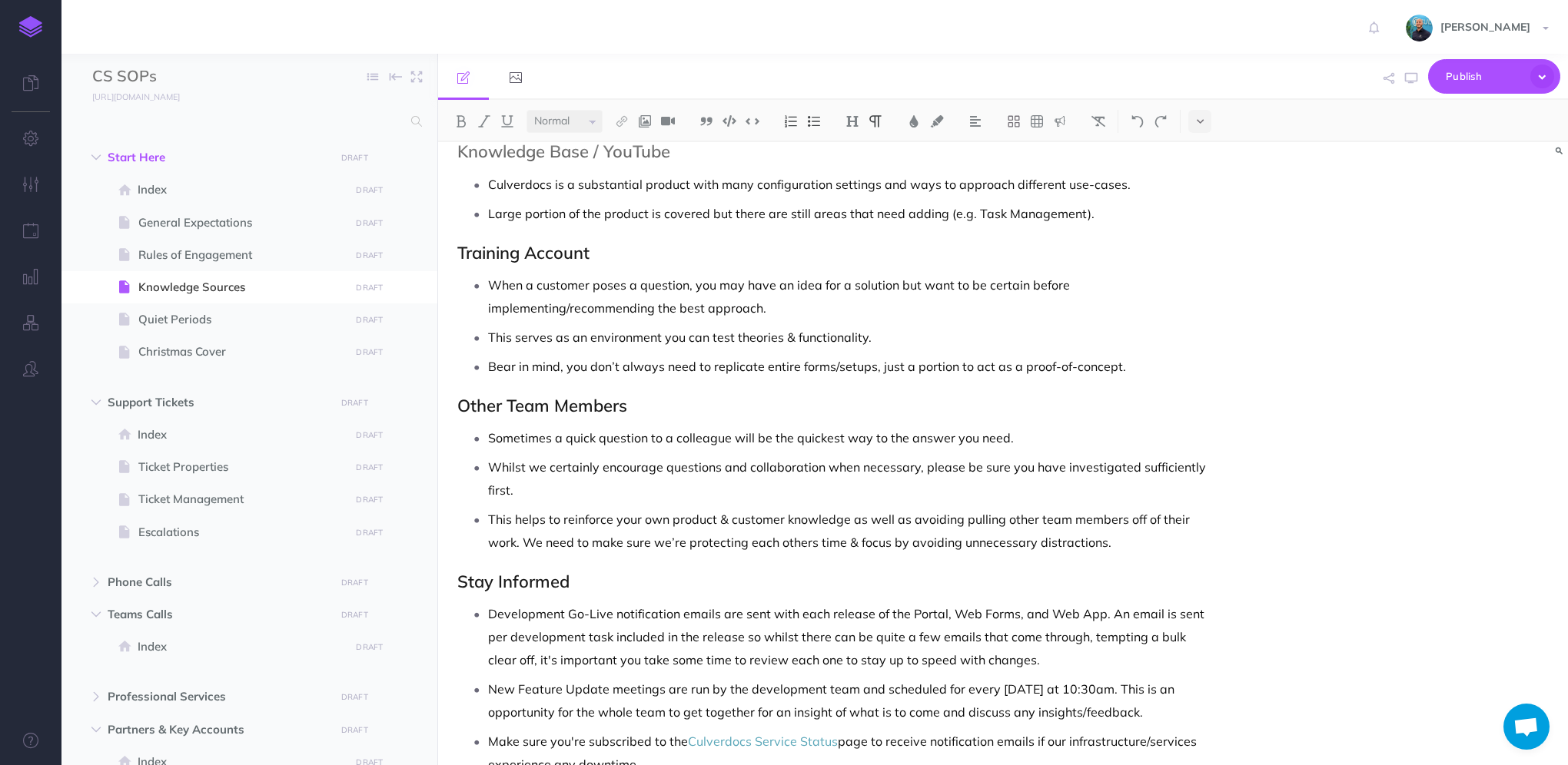
click at [1173, 548] on p "This helps to reinforce your own product & customer knowledge as well as avoidi…" at bounding box center [849, 530] width 722 height 46
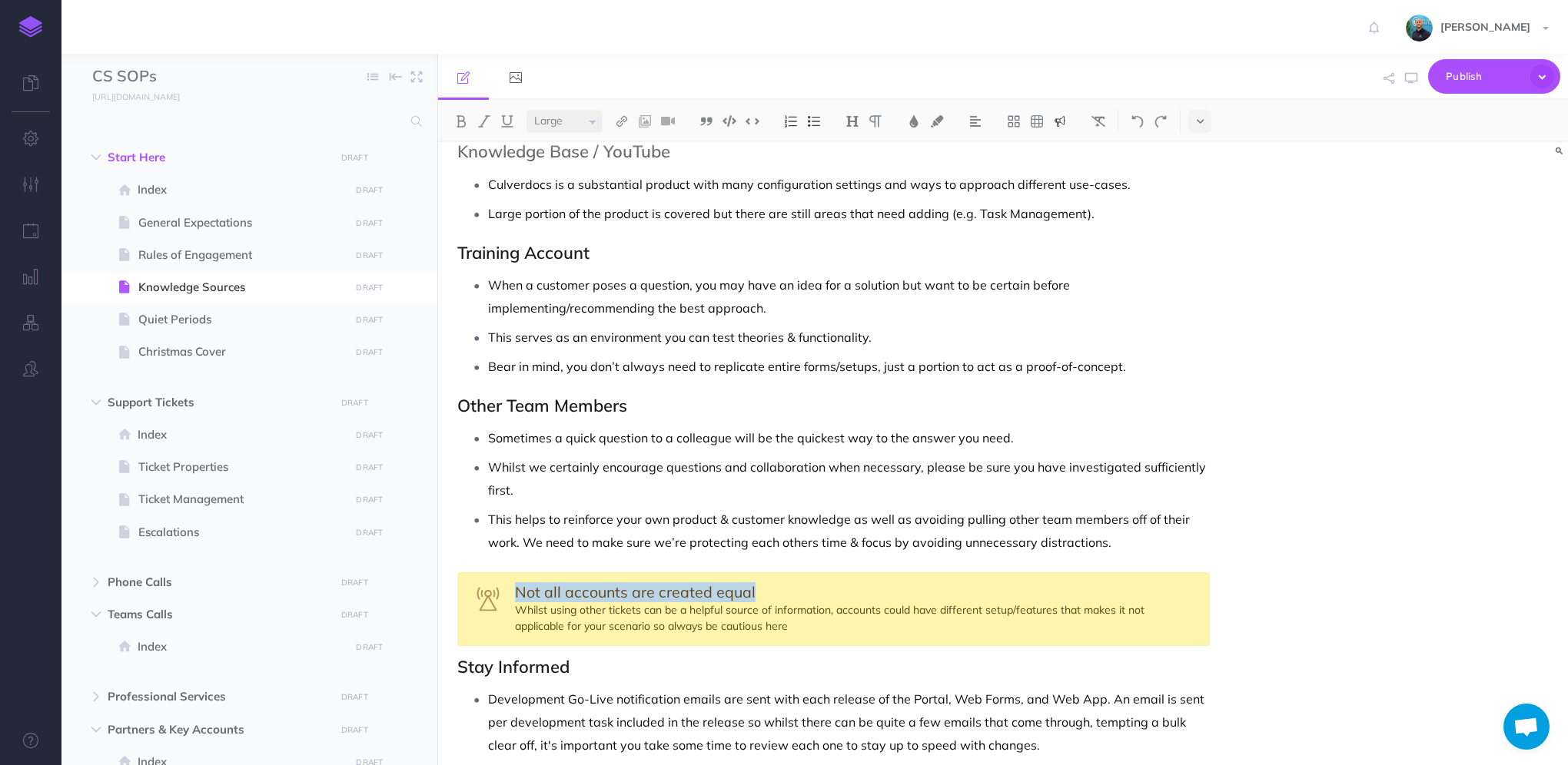
drag, startPoint x: 515, startPoint y: 592, endPoint x: 751, endPoint y: 581, distance: 236.3
click at [751, 582] on span "Not all accounts are created equal" at bounding box center [635, 592] width 241 height 19
select select "small"
drag, startPoint x: 710, startPoint y: 590, endPoint x: 600, endPoint y: 585, distance: 110.1
click at [600, 585] on span "Is it really a "quick question"?" at bounding box center [616, 592] width 204 height 19
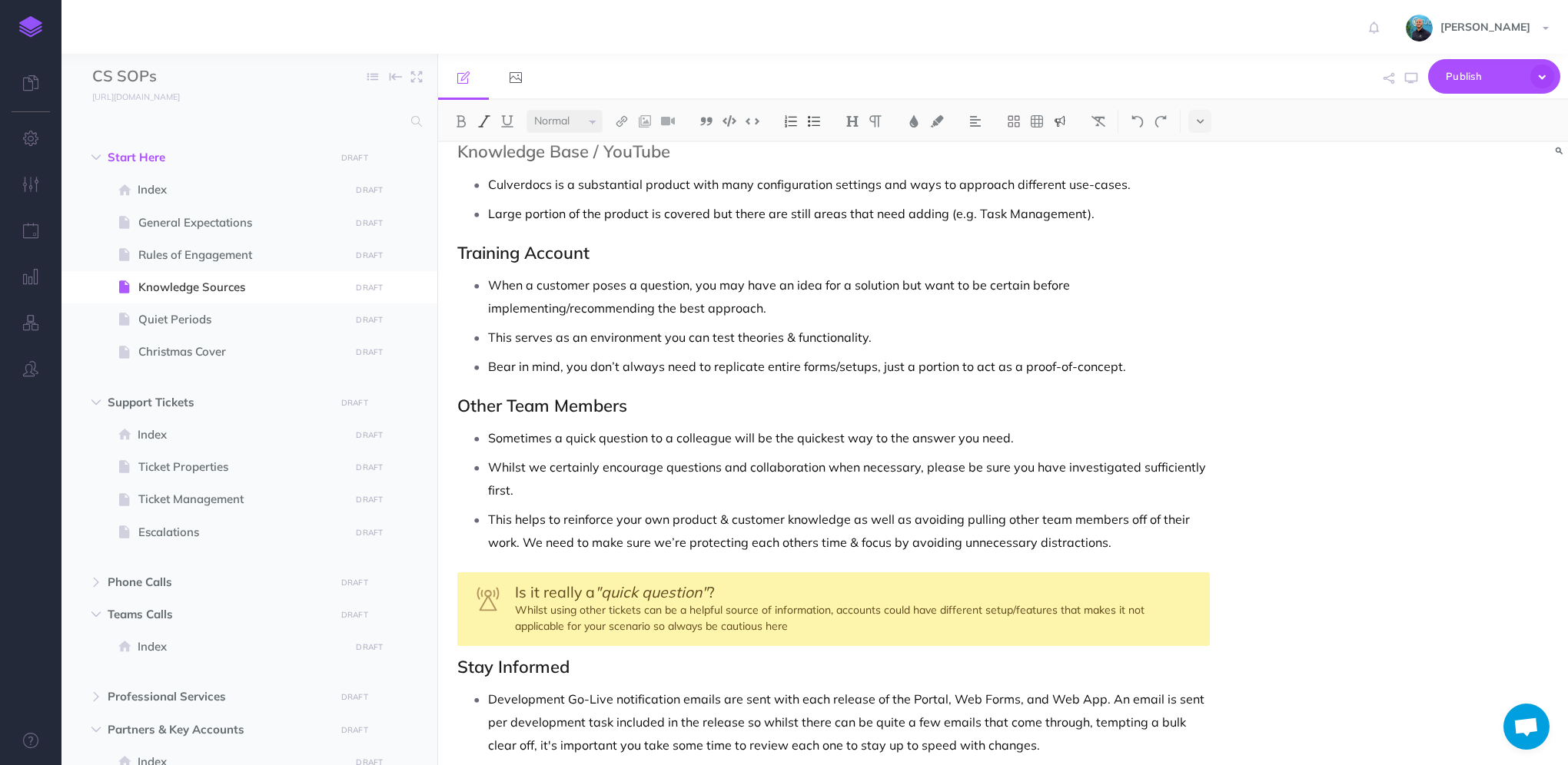
click at [558, 611] on div "Is it really a "quick question" ? Whilst using other tickets can be a helpful s…" at bounding box center [834, 609] width 752 height 74
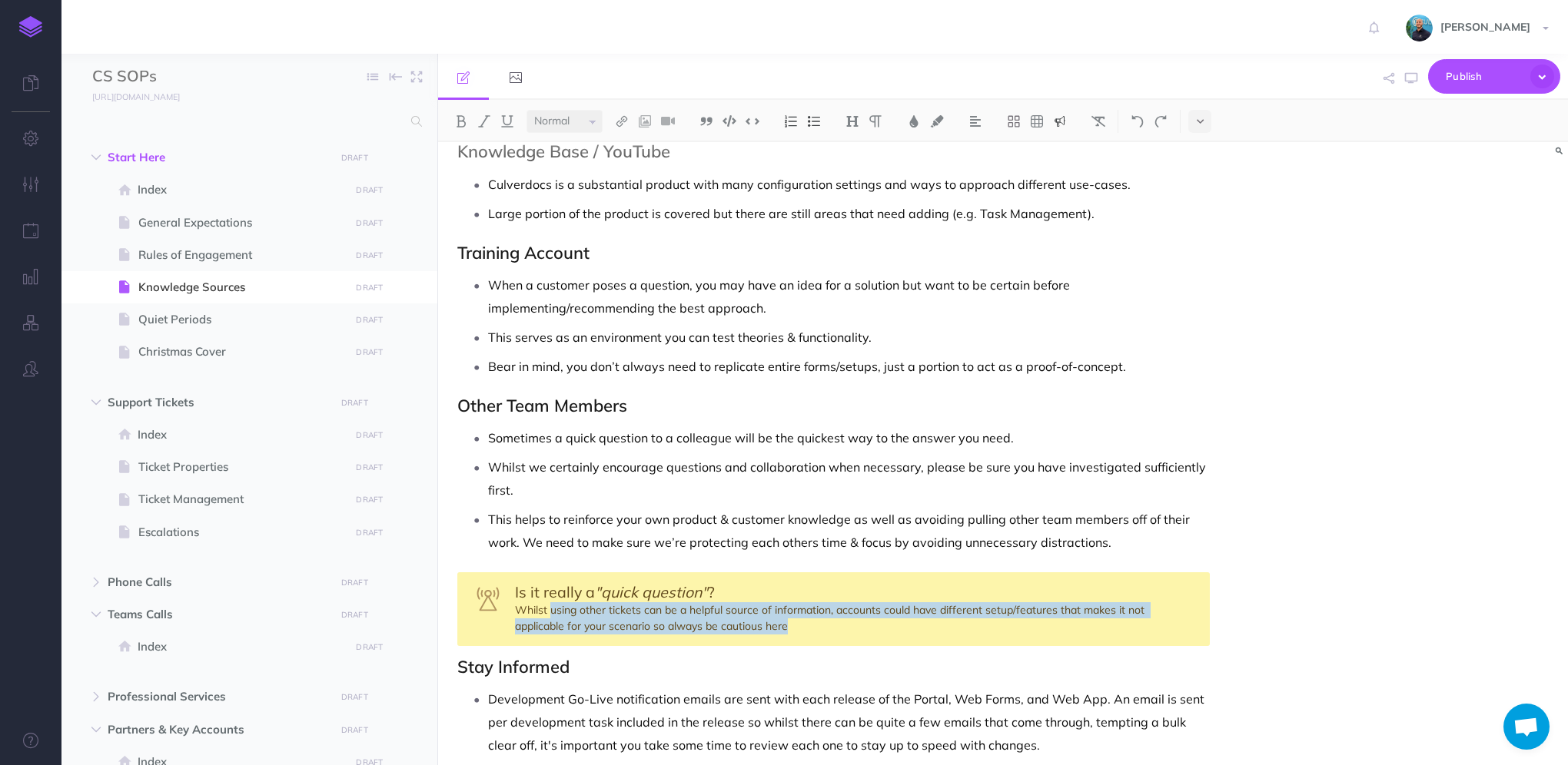
drag, startPoint x: 552, startPoint y: 606, endPoint x: 792, endPoint y: 621, distance: 240.5
click at [792, 621] on div "Is it really a "quick question" ? Whilst using other tickets can be a helpful s…" at bounding box center [834, 609] width 752 height 74
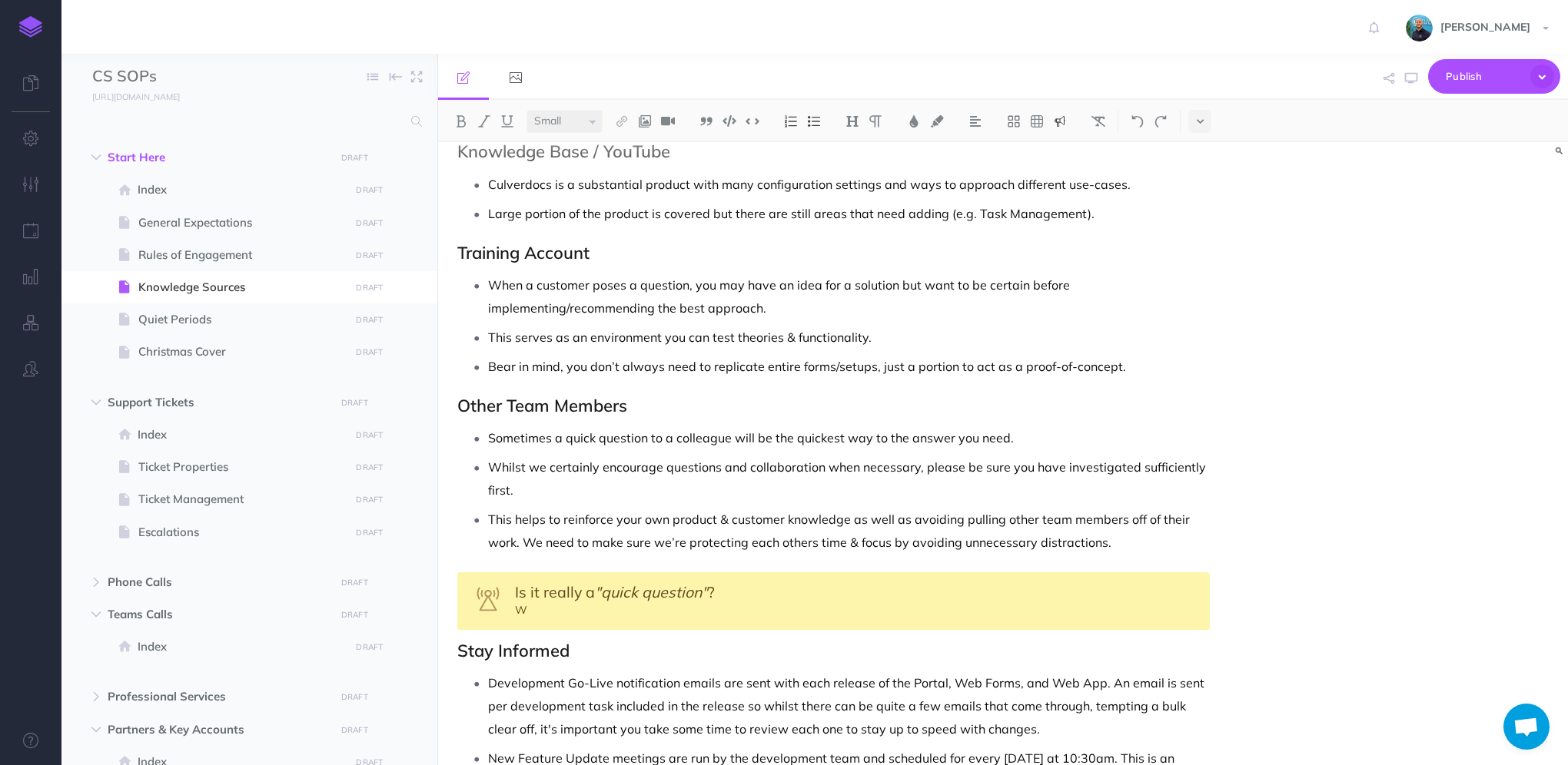
click at [758, 589] on div "Is it really a "quick question" ? W" at bounding box center [834, 601] width 752 height 58
click at [808, 606] on div "Is it really a "quick question" A quick questions to ask doesn't mean it is a q…" at bounding box center [834, 601] width 752 height 58
drag, startPoint x: 602, startPoint y: 608, endPoint x: 669, endPoint y: 600, distance: 67.5
click at [605, 608] on div "Is it really a "quick question" A quick questions to ask doesn't mean it is a q…" at bounding box center [834, 601] width 752 height 58
click at [802, 610] on div "Is it really a "quick question" A quick question to ask doesn't mean it is a qu…" at bounding box center [834, 601] width 752 height 58
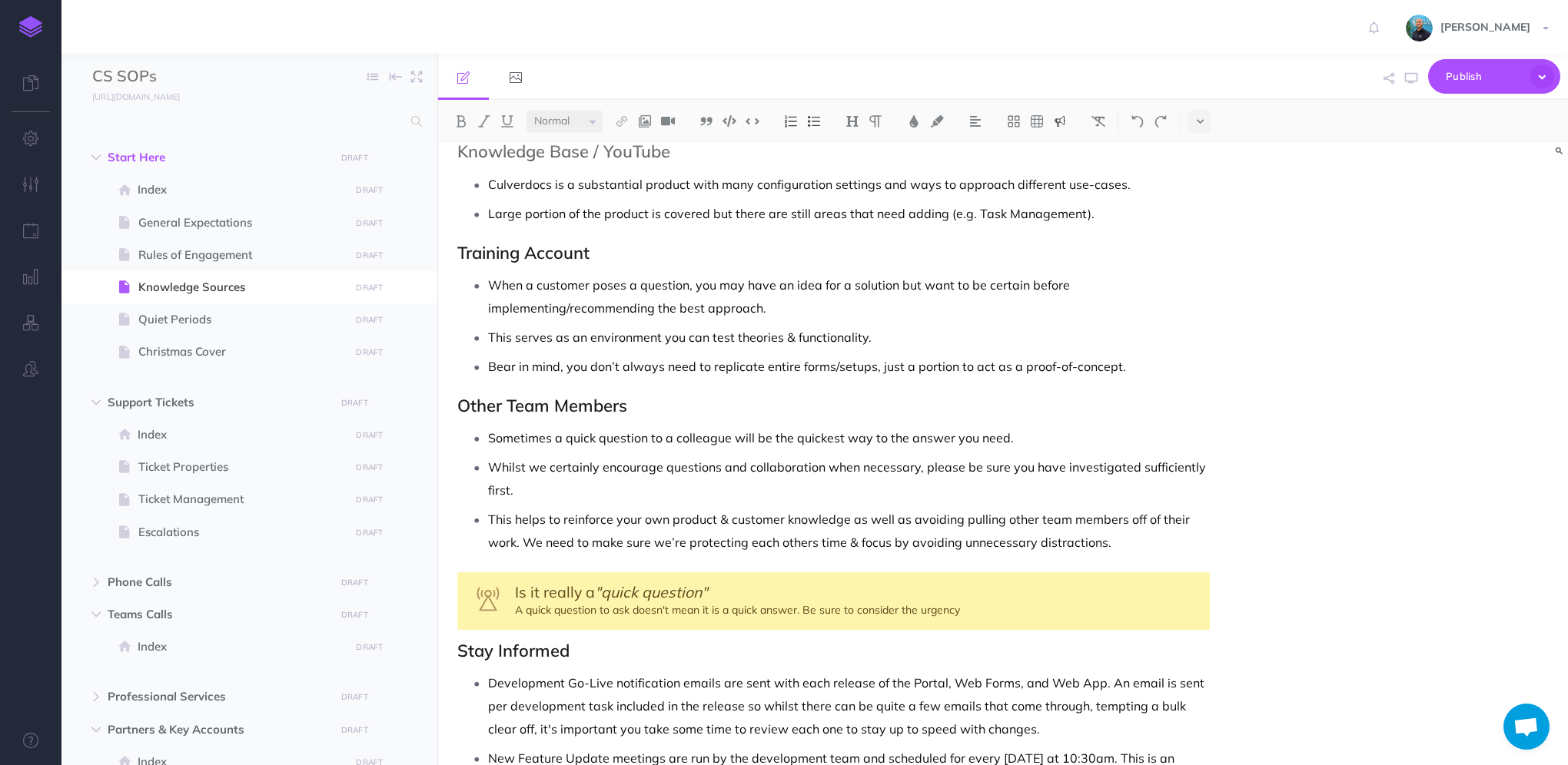
click at [968, 610] on div "Is it really a "quick question" A quick question to ask doesn't mean it is a qu…" at bounding box center [834, 601] width 752 height 58
click at [916, 613] on div "Is it really a "quick question" A quick question to ask doesn't mean it is a qu…" at bounding box center [834, 601] width 752 height 58
click at [771, 582] on div "Is it really a "quick question" A quick question to ask doesn't mean it is a qu…" at bounding box center [834, 601] width 752 height 58
click at [1410, 76] on icon "button" at bounding box center [1411, 78] width 12 height 12
click at [721, 593] on div "Is it really a "quick question"? A quick question to ask doesn't mean it is a q…" at bounding box center [834, 601] width 752 height 58
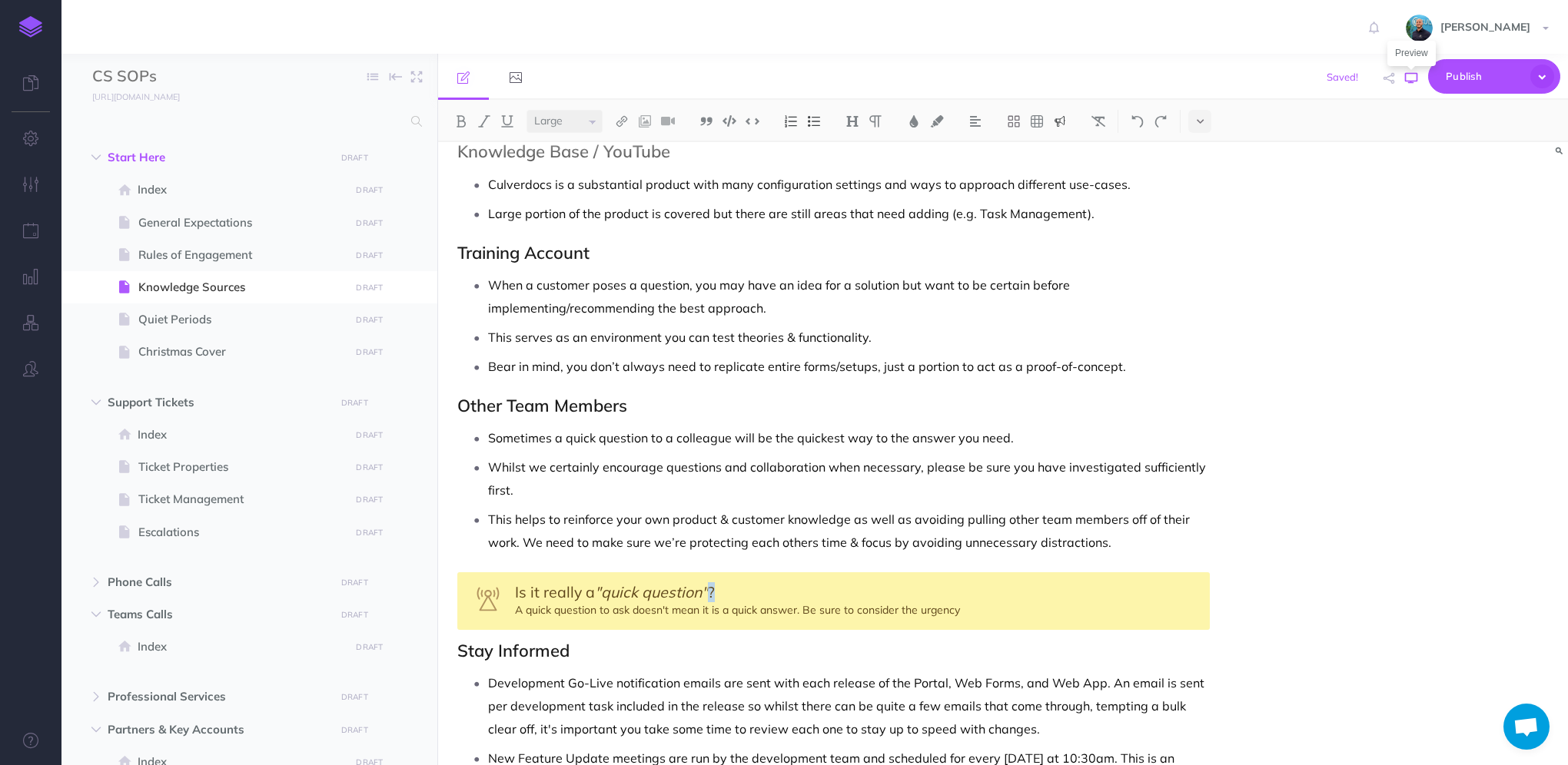
click at [1410, 77] on icon "button" at bounding box center [1411, 78] width 12 height 12
click at [713, 589] on span "?" at bounding box center [712, 592] width 7 height 19
click at [708, 587] on span ""quick question"" at bounding box center [651, 592] width 113 height 19
click at [1412, 81] on icon "button" at bounding box center [1411, 78] width 12 height 12
click at [1298, 526] on div "Knowledge Sources There are multiple ways to investigate and solve customer que…" at bounding box center [1004, 453] width 1130 height 623
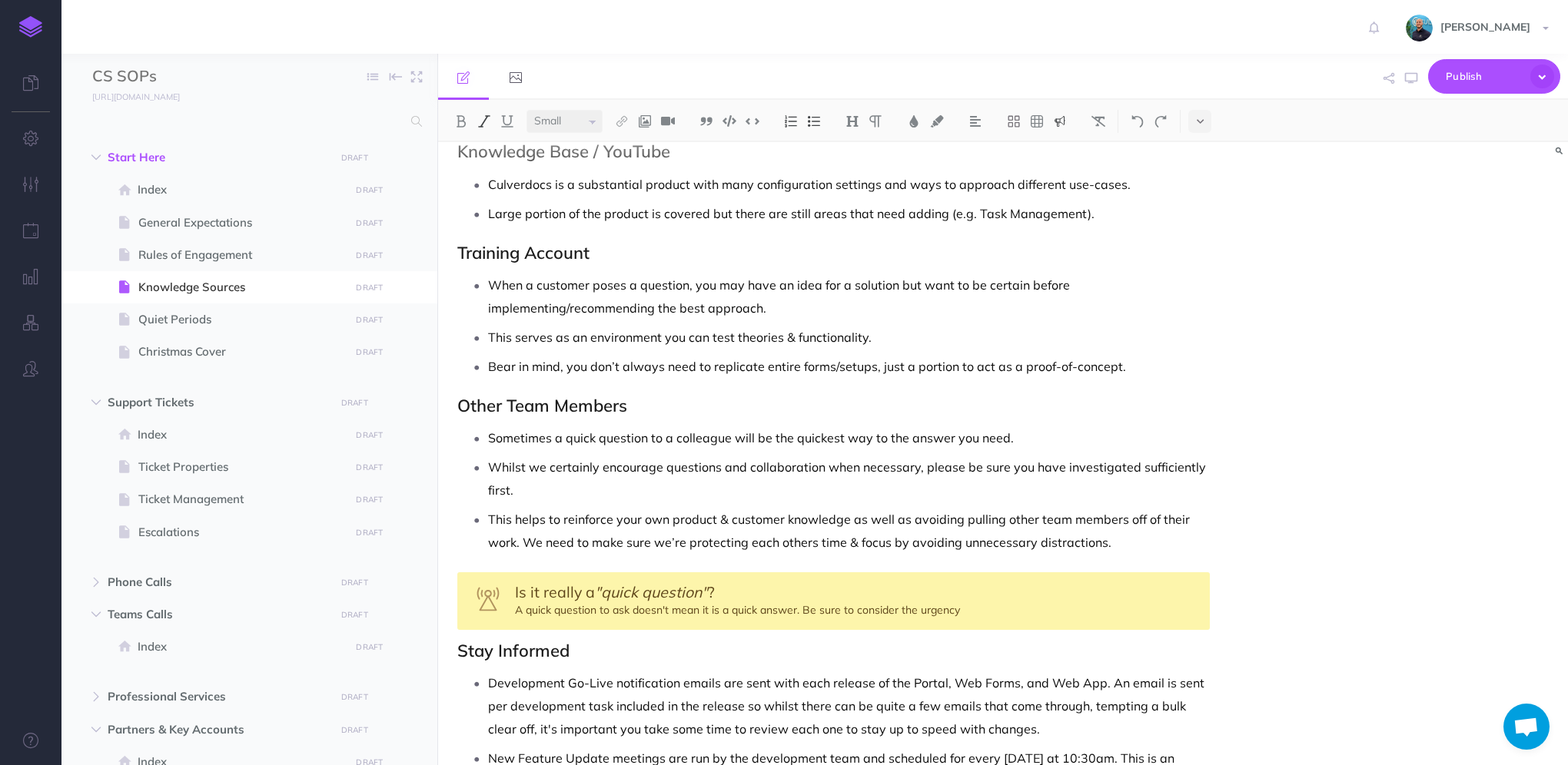
click at [1383, 556] on div "Knowledge Sources There are multiple ways to investigate and solve customer que…" at bounding box center [1004, 453] width 1130 height 623
click at [1382, 548] on div "Knowledge Sources There are multiple ways to investigate and solve customer que…" at bounding box center [1004, 453] width 1130 height 623
select select "null"
click at [914, 613] on div "Is it really a "quick question" ? A quick question to ask doesn't mean it is a …" at bounding box center [834, 601] width 752 height 58
click at [914, 608] on div "Is it really a "quick question" ? A quick question to ask doesn't mean it is a …" at bounding box center [834, 601] width 752 height 58
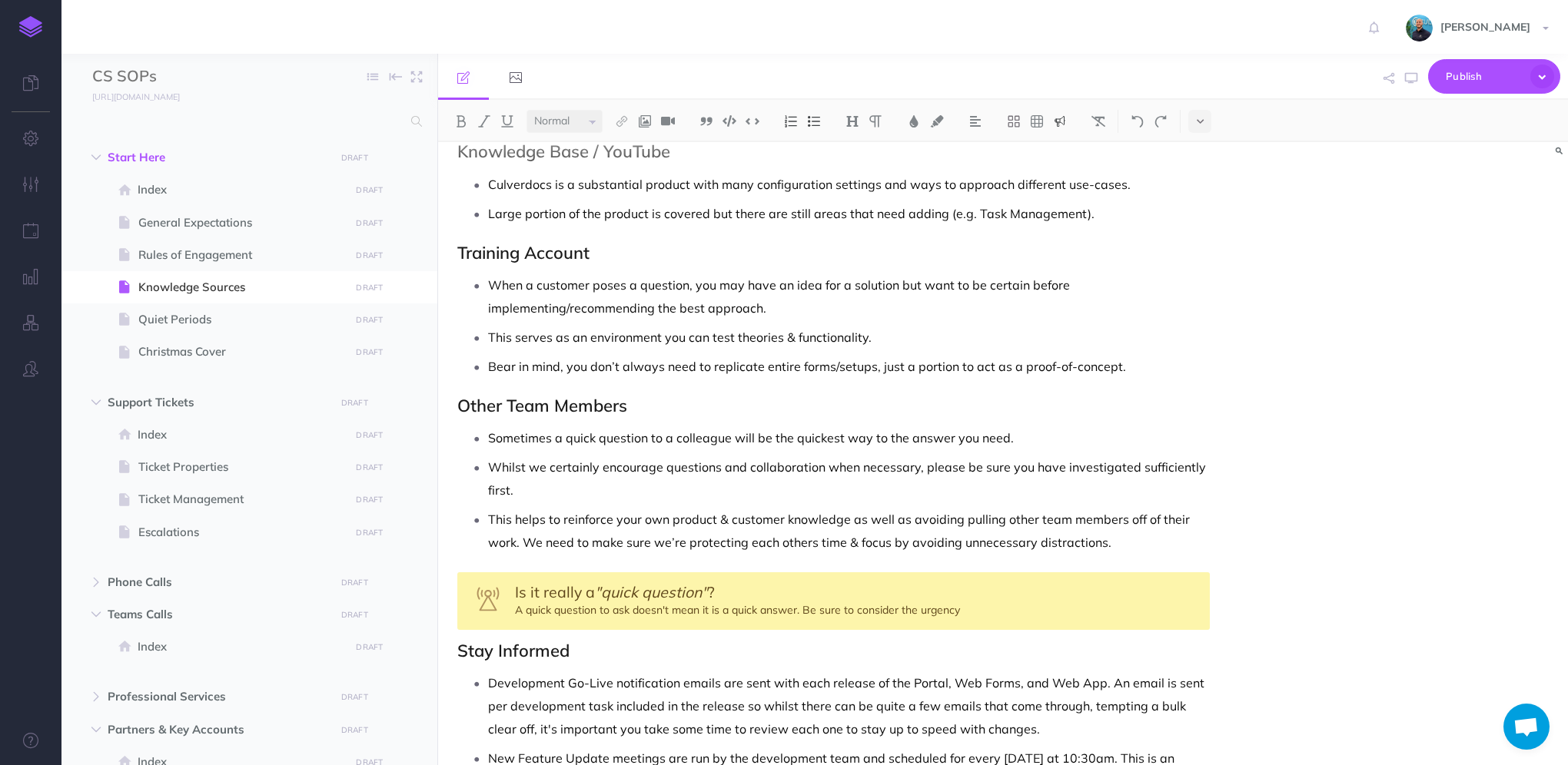
click at [758, 610] on div "Is it really a "quick question" ? A quick question to ask doesn't mean it is a …" at bounding box center [834, 601] width 752 height 58
click at [1025, 608] on div "Is it really a "quick question" ? A quick question to ask doesn't mean it is a …" at bounding box center [834, 601] width 752 height 58
click at [950, 612] on div "Is it really a "quick question" ? A quick question to ask doesn't mean it is a …" at bounding box center [834, 601] width 752 height 58
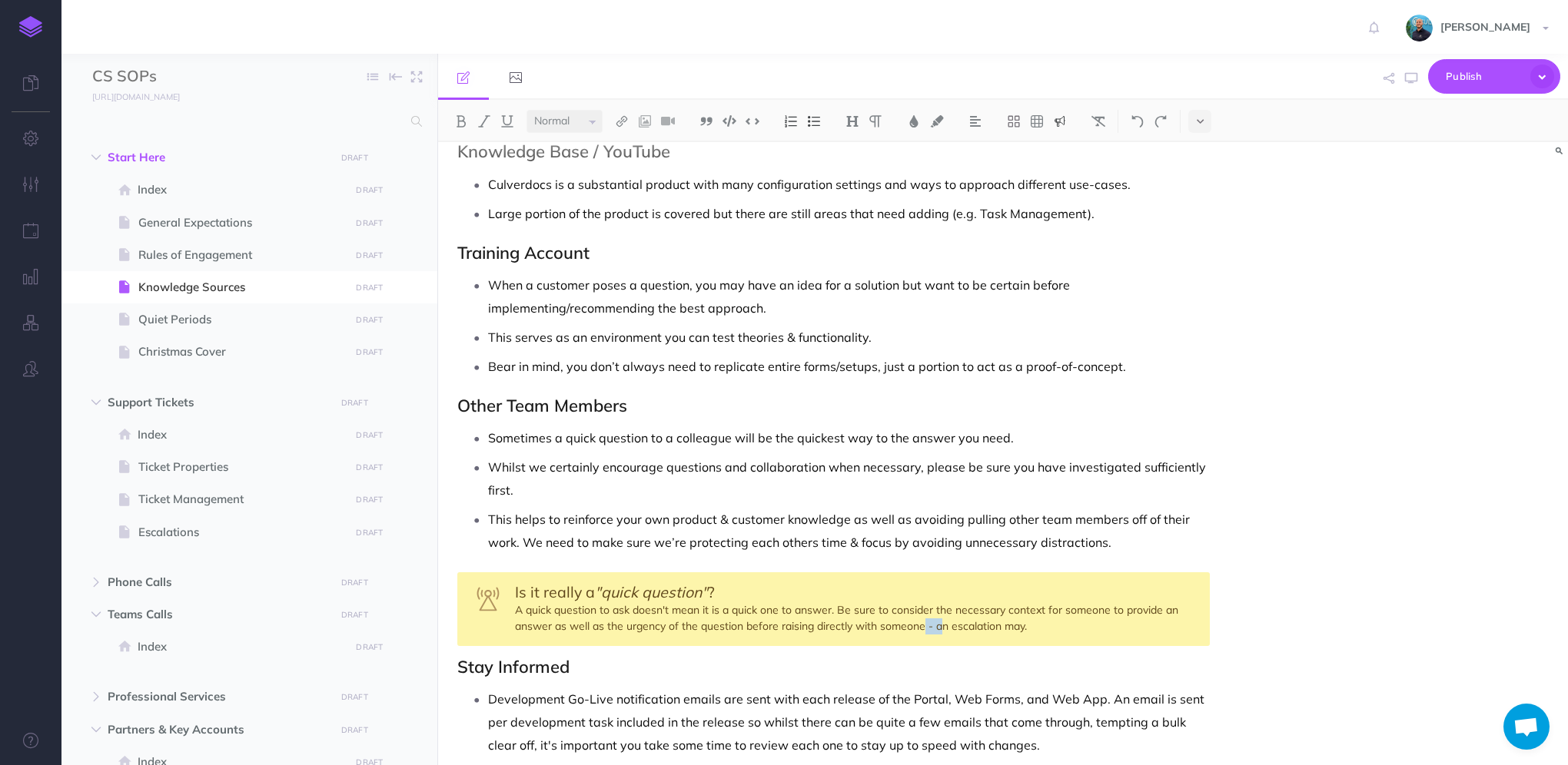
drag, startPoint x: 938, startPoint y: 621, endPoint x: 925, endPoint y: 641, distance: 23.9
click at [925, 641] on div "Is it really a "quick question" ? A quick question to ask doesn't mean it is a …" at bounding box center [834, 609] width 752 height 74
click at [1044, 627] on div "Is it really a "quick question" ? A quick question to ask doesn't mean it is a …" at bounding box center [834, 609] width 752 height 74
drag, startPoint x: 950, startPoint y: 624, endPoint x: 1000, endPoint y: 618, distance: 50.4
click at [1000, 618] on div "Is it really a "quick question" ? A quick question to ask doesn't mean it is a …" at bounding box center [834, 609] width 752 height 74
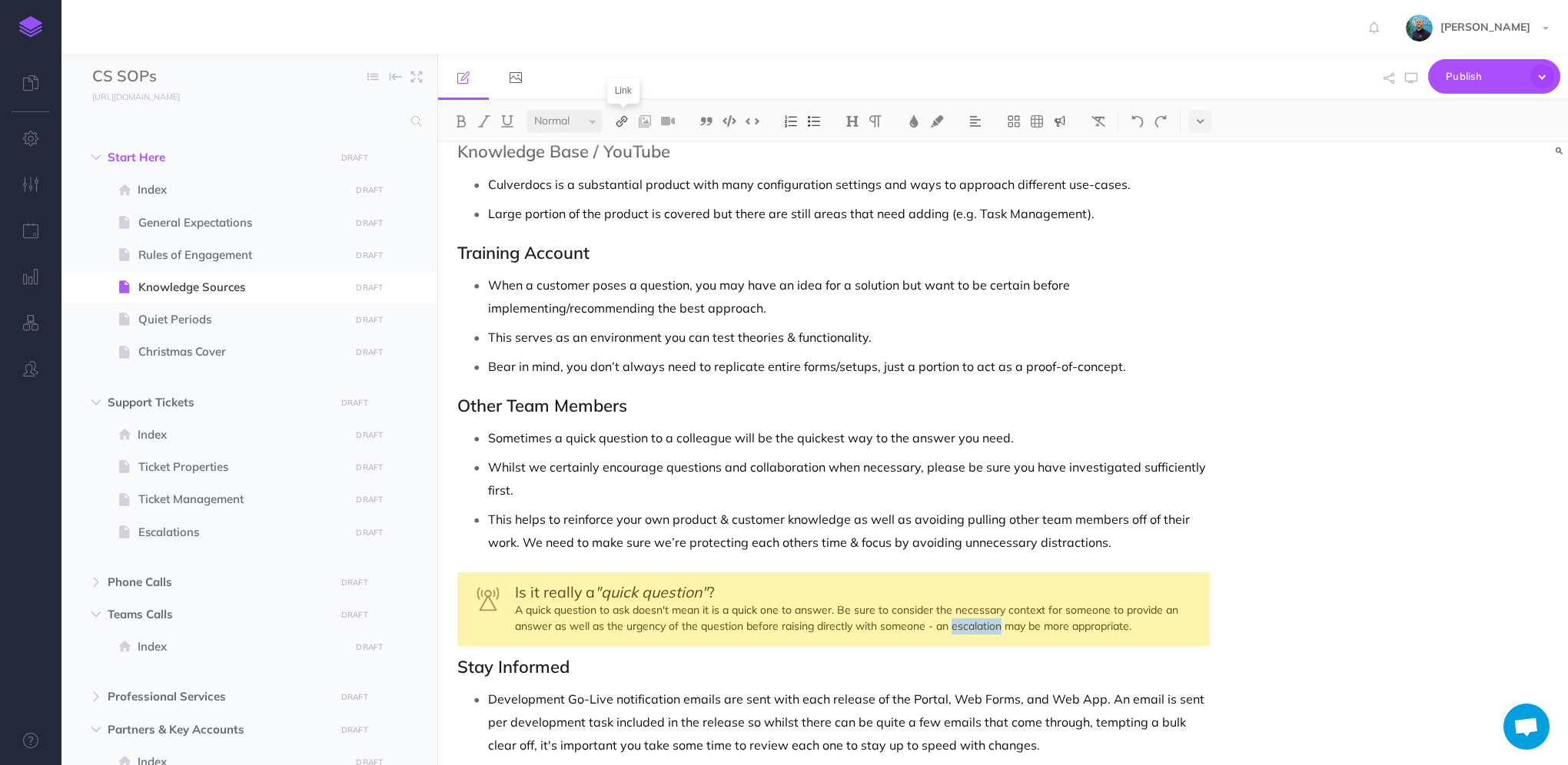
click at [621, 126] on img at bounding box center [622, 121] width 14 height 12
click at [628, 172] on icon at bounding box center [621, 172] width 12 height 10
select select
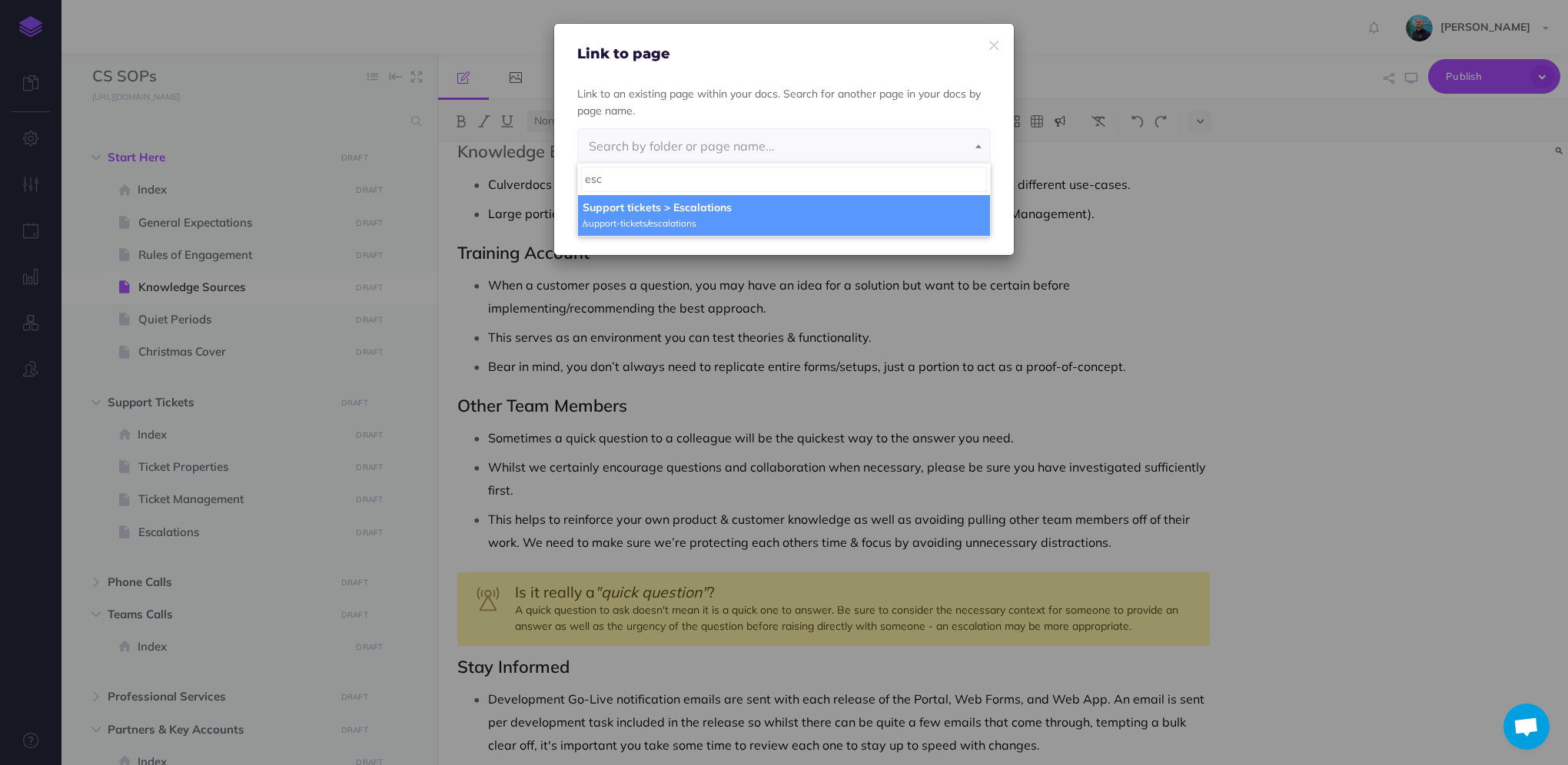
type input "esc"
select select "J4G-6IGJ-5EK-DOT"
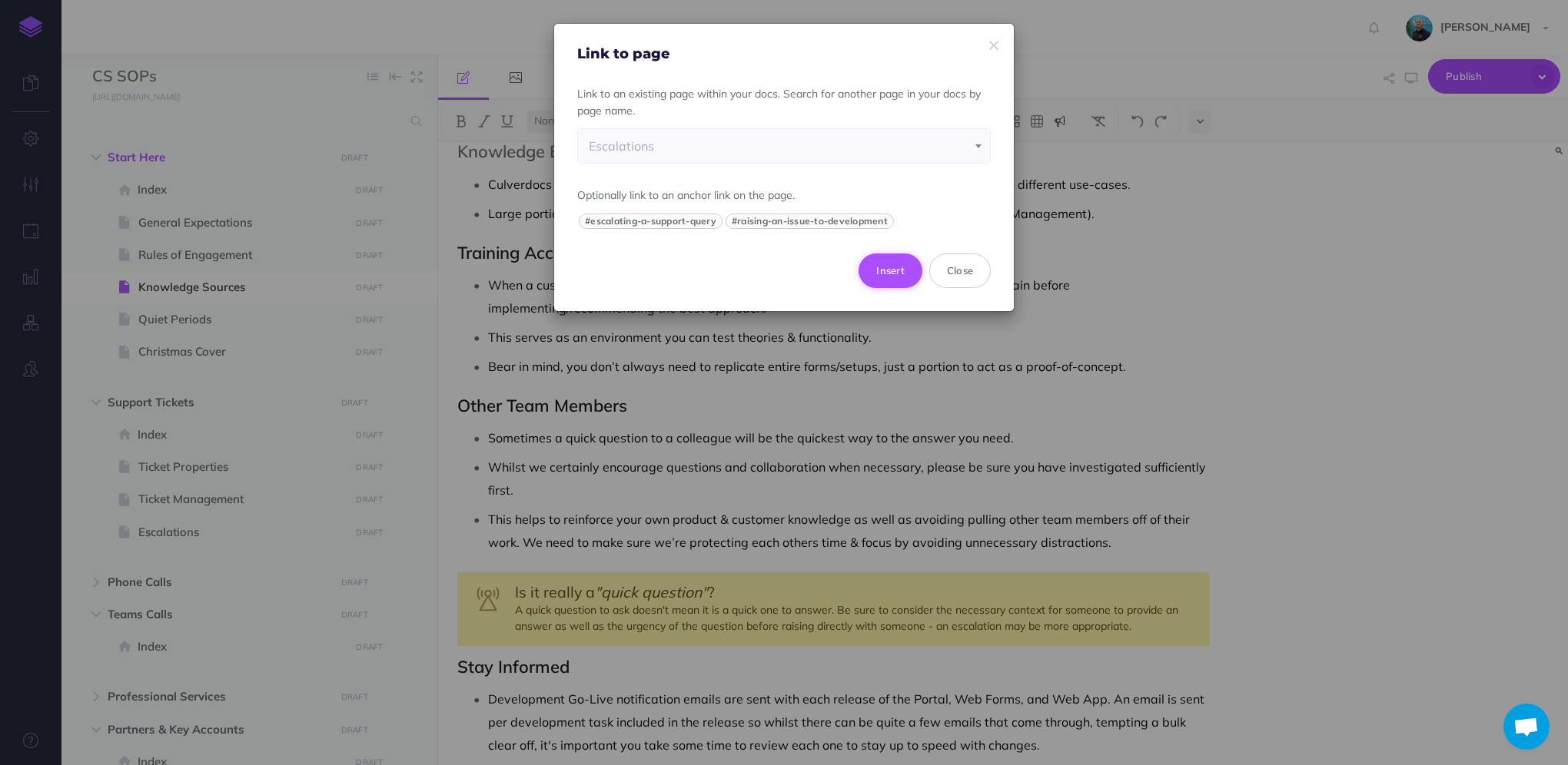
click at [912, 271] on button "Insert" at bounding box center [891, 270] width 64 height 34
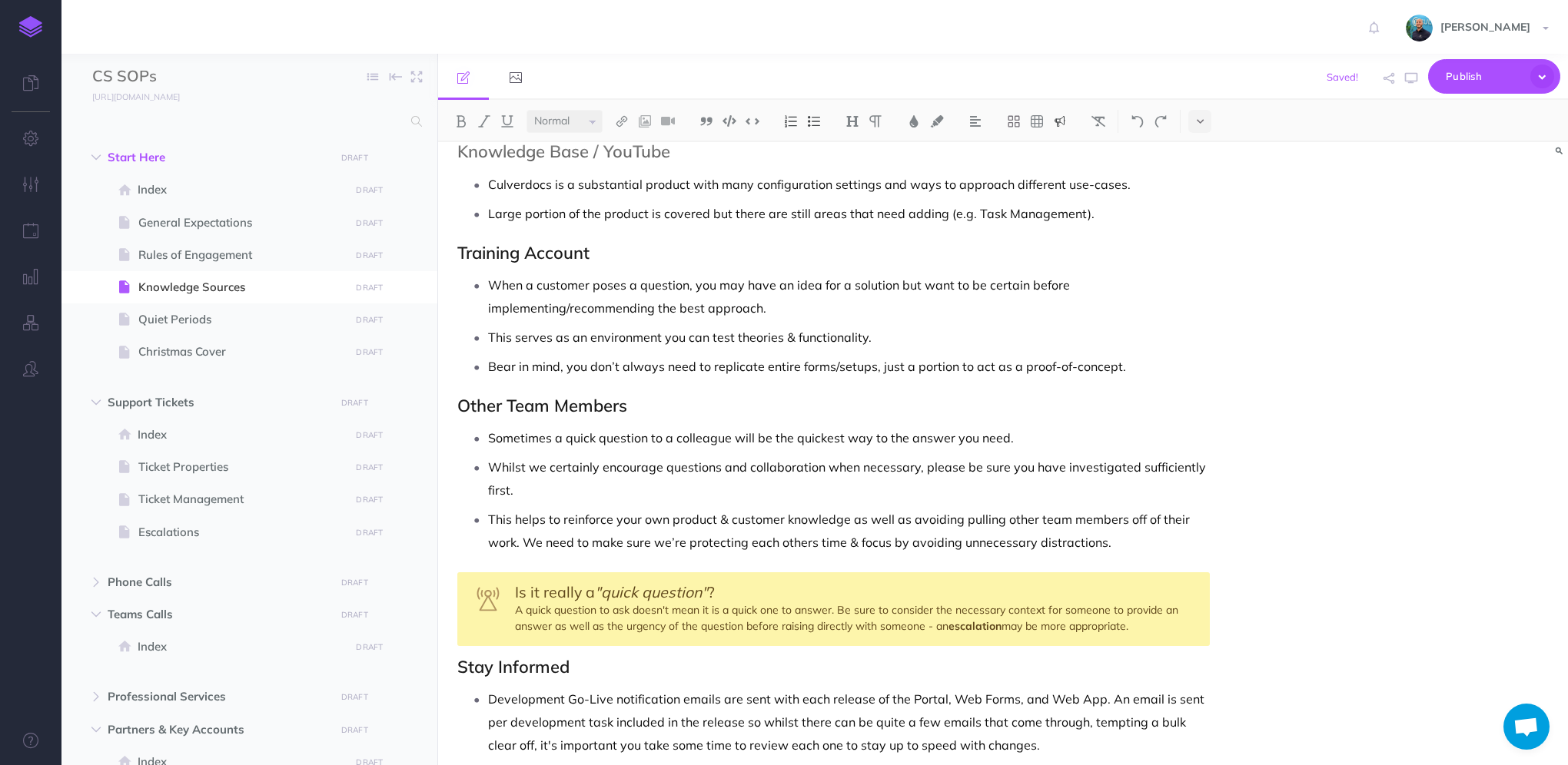
click at [1155, 623] on div "Is it really a "quick question" ? A quick question to ask doesn't mean it is a …" at bounding box center [834, 609] width 752 height 74
click at [1414, 86] on button "button" at bounding box center [1411, 78] width 20 height 44
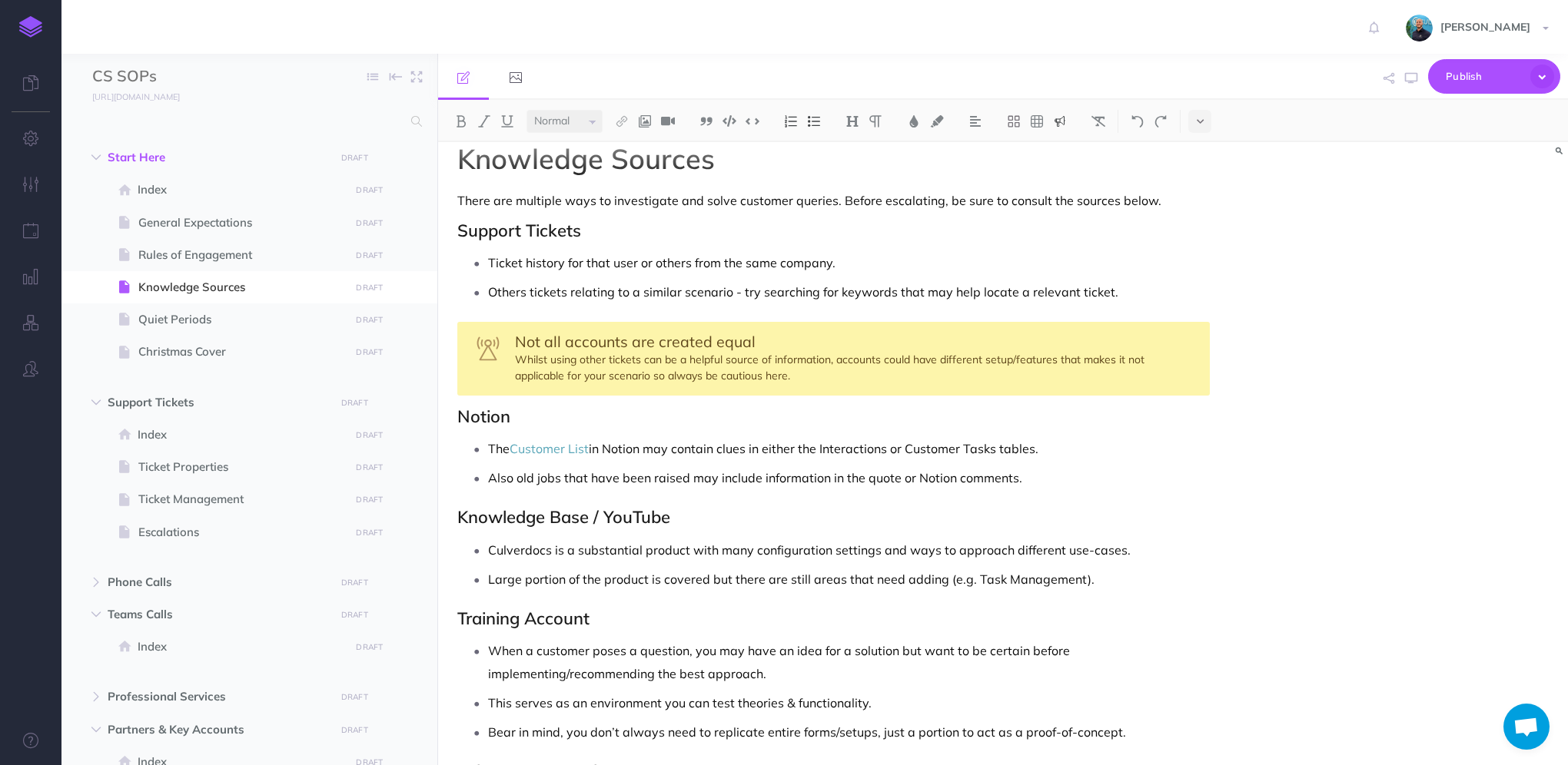
scroll to position [0, 0]
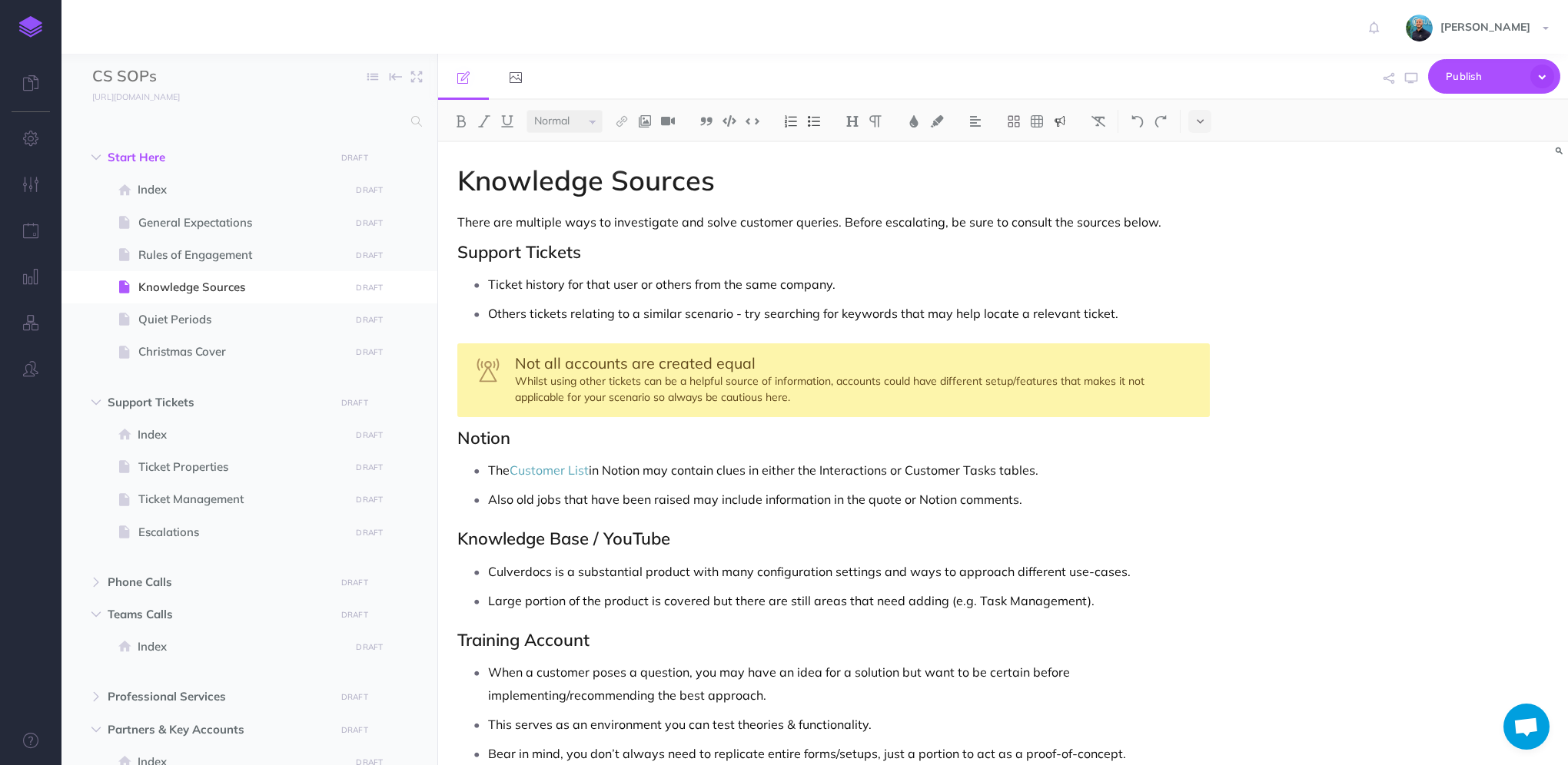
click at [936, 267] on div "Knowledge Sources There are multiple ways to investigate and solve customer que…" at bounding box center [834, 729] width 791 height 1174
click at [1412, 76] on icon "button" at bounding box center [1411, 78] width 12 height 12
drag, startPoint x: 880, startPoint y: 225, endPoint x: 934, endPoint y: 219, distance: 54.3
click at [934, 219] on p "There are multiple ways to investigate and solve customer queries. Before escal…" at bounding box center [834, 222] width 752 height 18
click at [928, 255] on h2 "Support Tickets" at bounding box center [834, 251] width 752 height 18
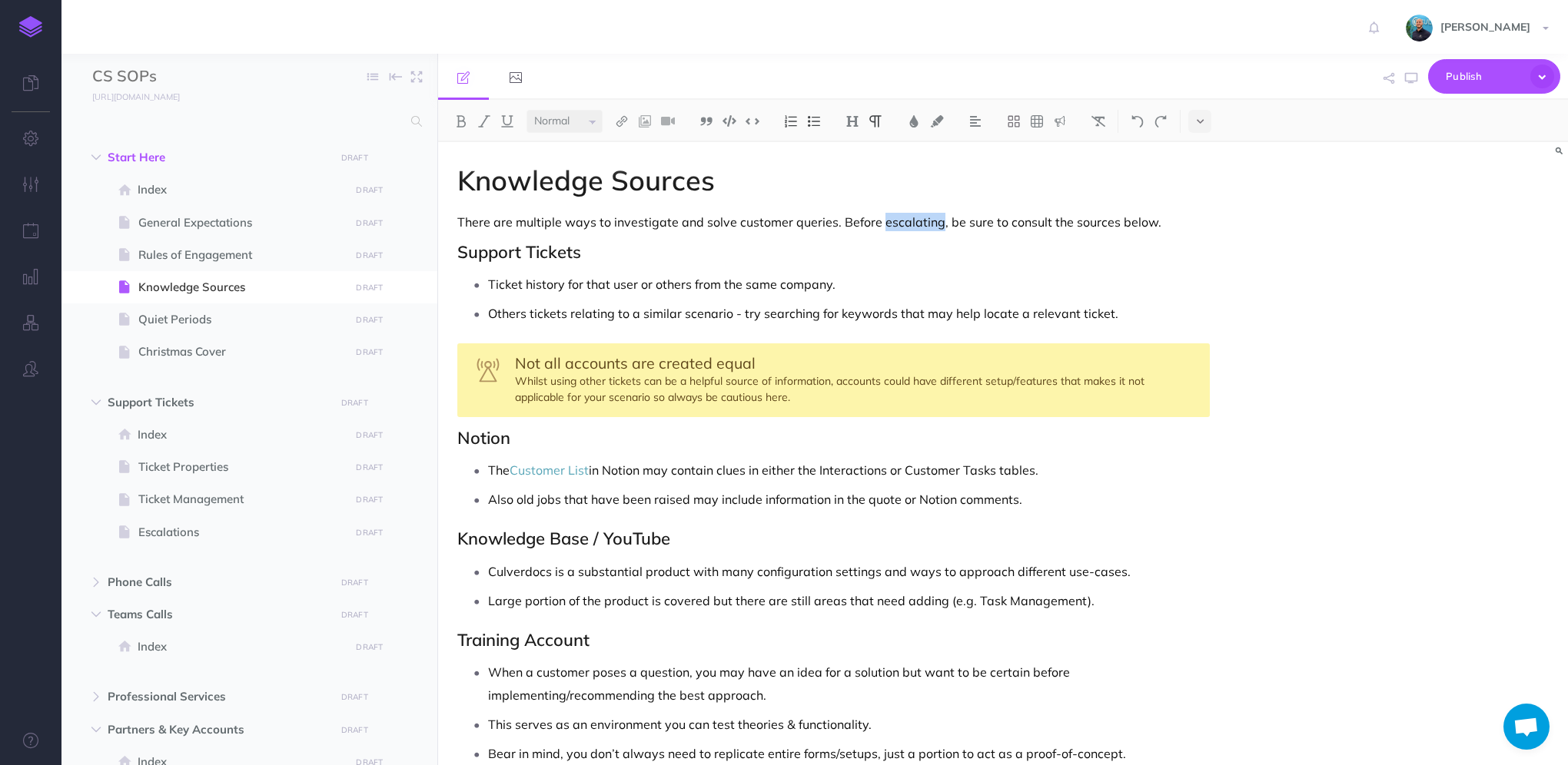
drag, startPoint x: 880, startPoint y: 226, endPoint x: 934, endPoint y: 226, distance: 54.0
click at [934, 226] on p "There are multiple ways to investigate and solve customer queries. Before escal…" at bounding box center [834, 222] width 752 height 18
click at [933, 246] on h2 "Support Tickets" at bounding box center [834, 251] width 752 height 18
click at [839, 221] on p "There are multiple ways to investigate and solve customer queries. Before escal…" at bounding box center [834, 222] width 752 height 18
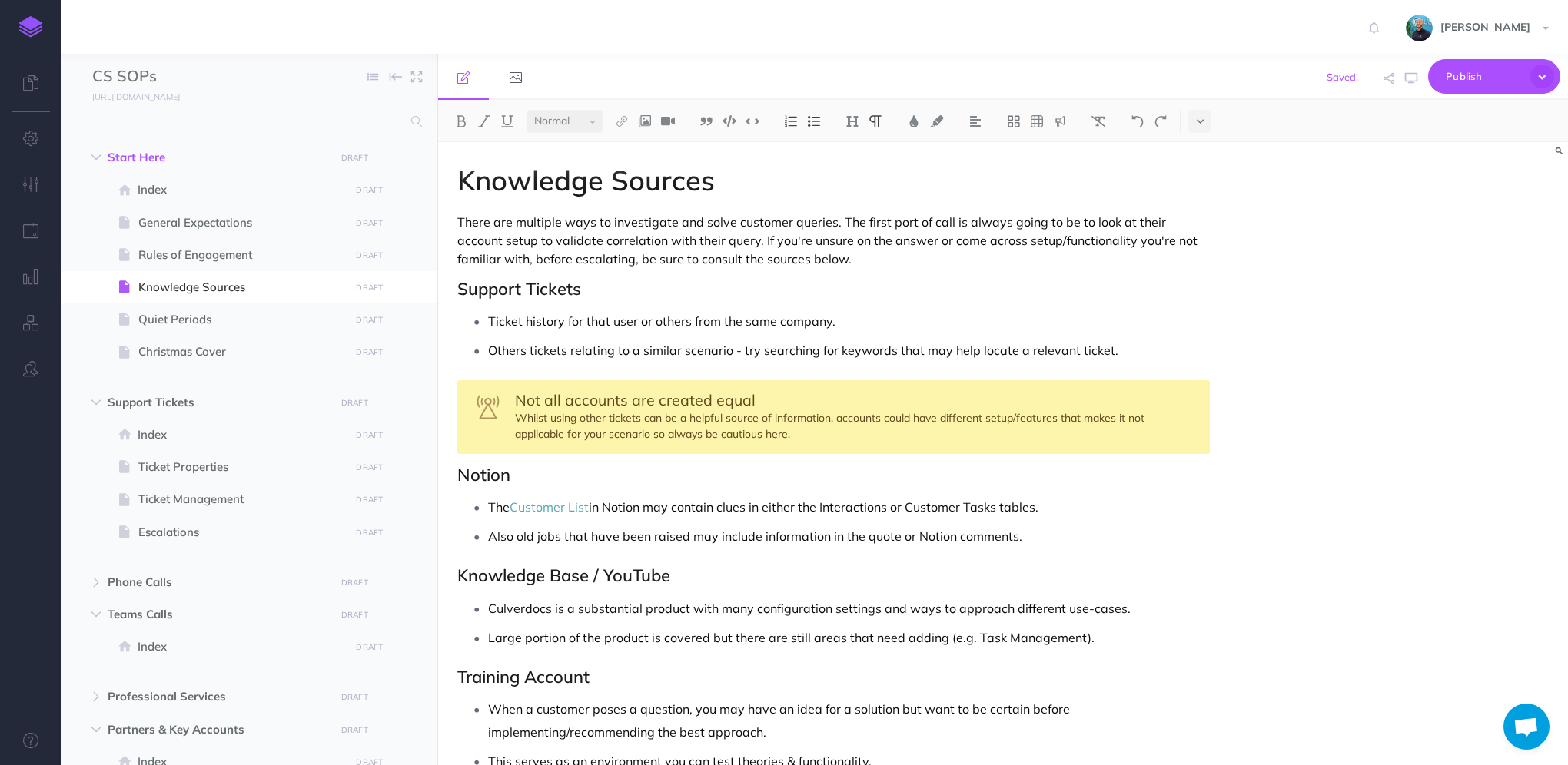
click at [811, 259] on p "There are multiple ways to investigate and solve customer queries. The first po…" at bounding box center [834, 241] width 752 height 55
click at [1417, 78] on button "button" at bounding box center [1411, 78] width 20 height 44
click at [1109, 222] on p "There are multiple ways to investigate and solve customer queries. The first po…" at bounding box center [834, 241] width 752 height 55
click at [1112, 221] on p "There are multiple ways to investigate and solve customer queries. The first po…" at bounding box center [834, 241] width 752 height 55
click at [1108, 218] on p "There are multiple ways to investigate and solve customer queries. The first po…" at bounding box center [834, 241] width 752 height 55
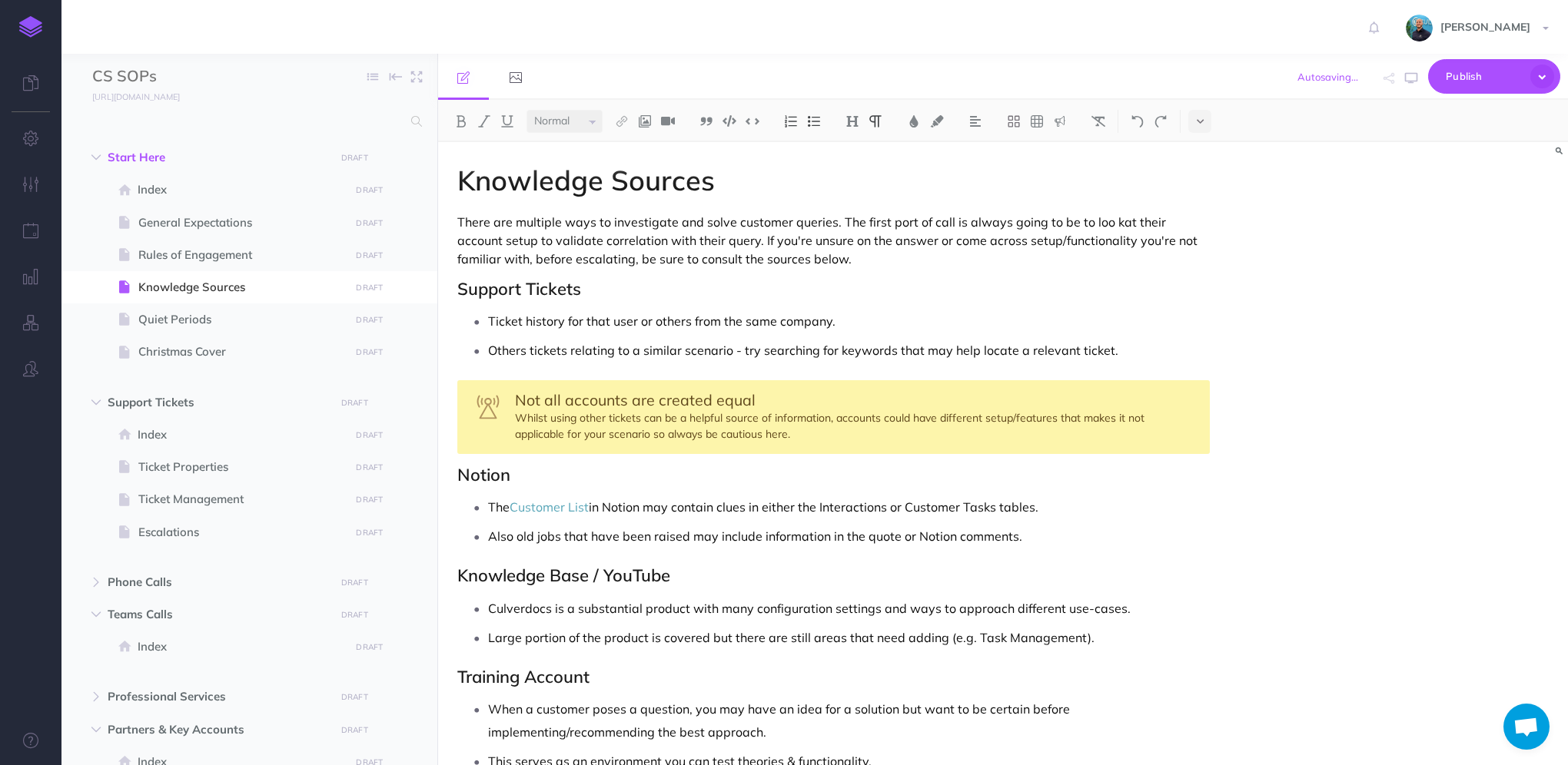
click at [1113, 220] on p "There are multiple ways to investigate and solve customer queries. The first po…" at bounding box center [834, 241] width 752 height 55
click at [1411, 78] on icon "button" at bounding box center [1411, 78] width 12 height 12
click at [455, 288] on div "Knowledge Sources There are multiple ways to investigate and solve customer que…" at bounding box center [834, 748] width 791 height 1211
click at [1409, 78] on icon "button" at bounding box center [1411, 78] width 12 height 12
click at [486, 288] on h2 "Previous Support Tickets" at bounding box center [834, 288] width 752 height 18
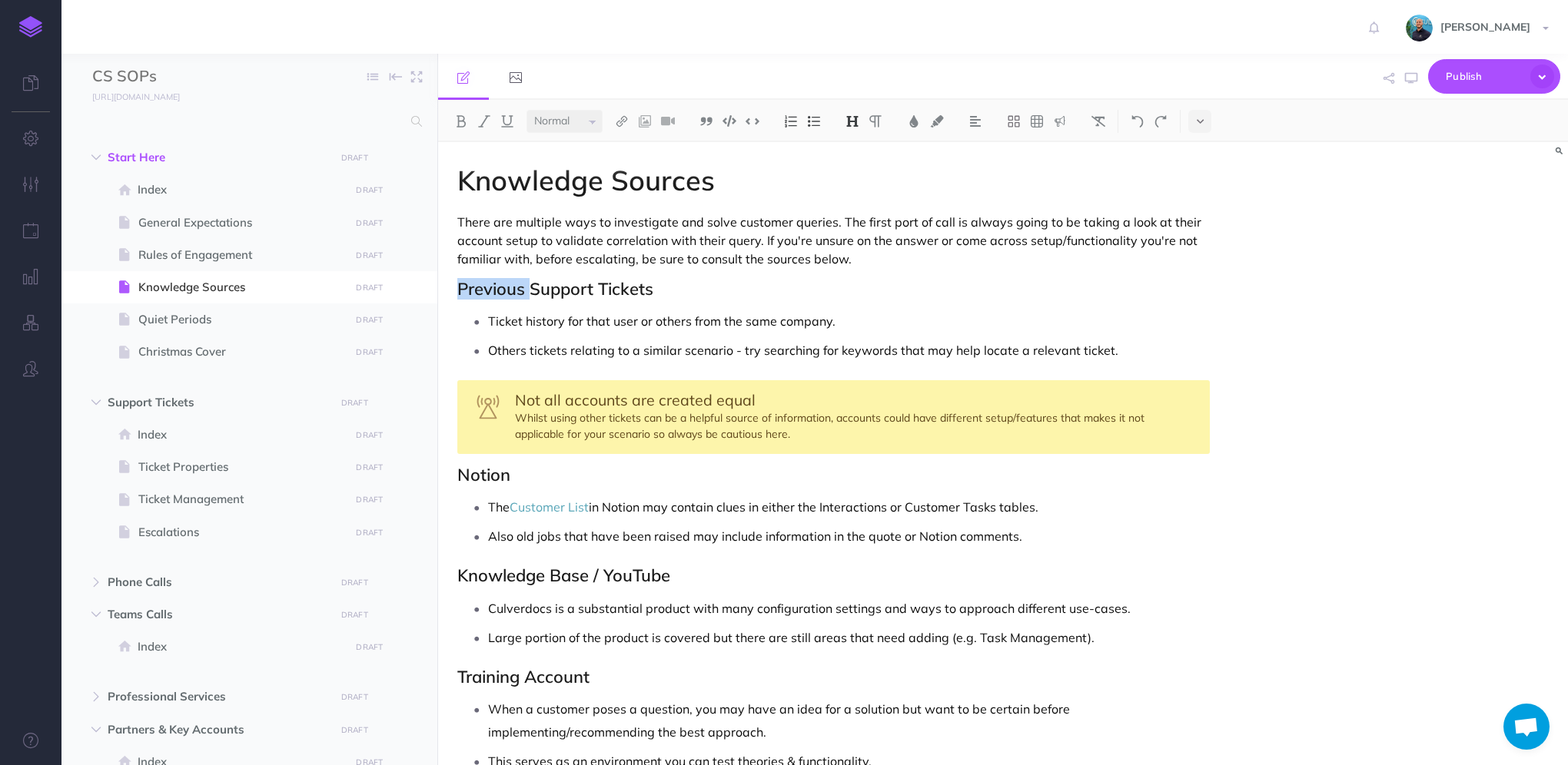
click at [486, 288] on h2 "Previous Support Tickets" at bounding box center [834, 288] width 752 height 18
click at [1254, 332] on div "Knowledge Sources There are multiple ways to investigate and solve customer que…" at bounding box center [1004, 453] width 1130 height 623
click at [1254, 327] on div "Knowledge Sources There are multiple ways to investigate and solve customer que…" at bounding box center [1004, 453] width 1130 height 623
click at [1414, 73] on icon "button" at bounding box center [1411, 78] width 12 height 12
click at [1101, 418] on div "Not all accounts are created equal Whilst using other tickets can be a helpful …" at bounding box center [834, 417] width 752 height 74
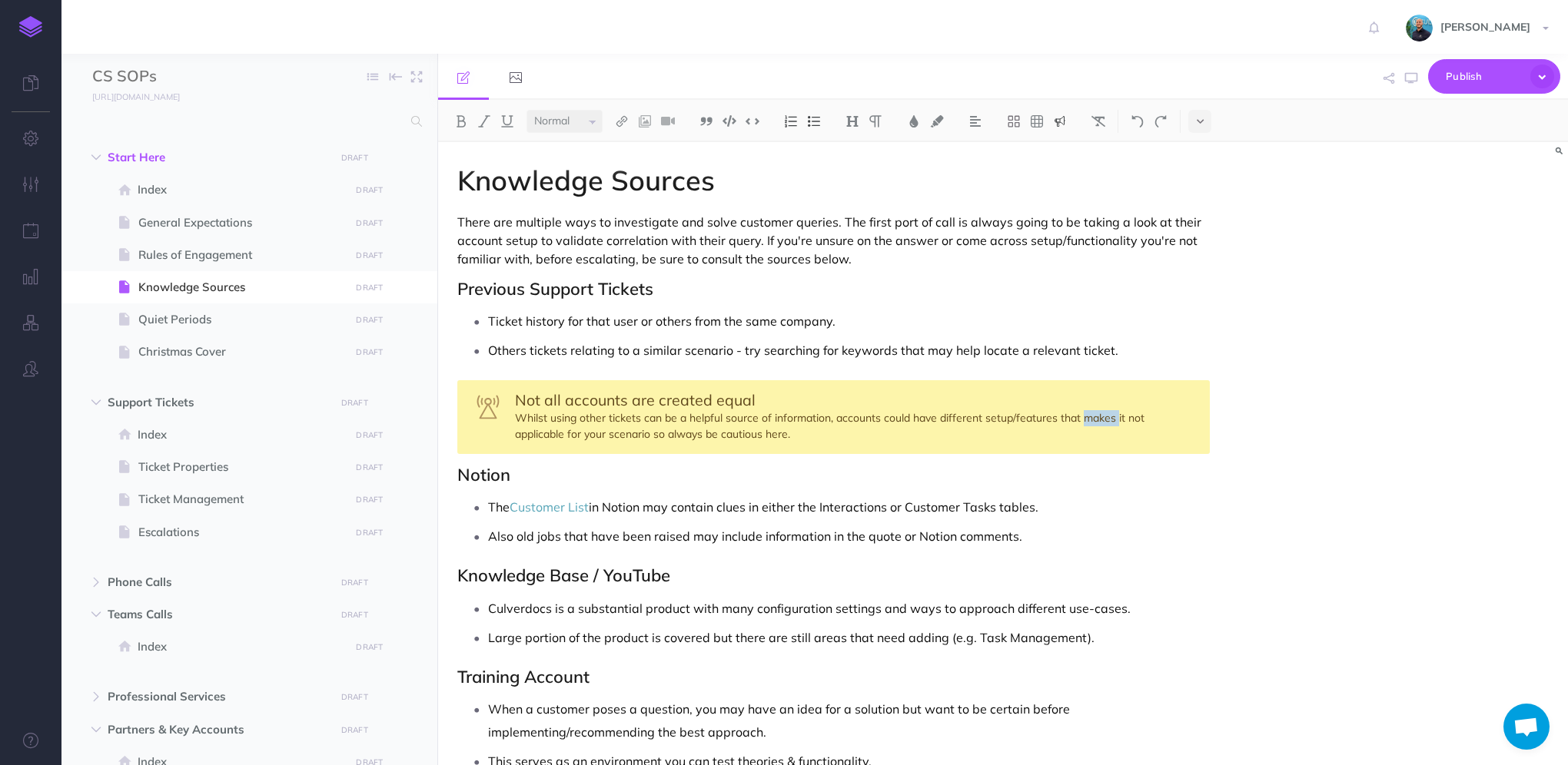
click at [1101, 418] on div "Not all accounts are created equal Whilst using other tickets can be a helpful …" at bounding box center [834, 417] width 752 height 74
click at [1405, 78] on icon "button" at bounding box center [1411, 78] width 12 height 12
click at [488, 509] on p "The Customer List in Notion may contain clues in either the Interactions or Cus…" at bounding box center [849, 507] width 722 height 23
click at [1053, 508] on p "The Customer List in Notion may contain clues in either the Interactions or Cus…" at bounding box center [849, 507] width 722 height 23
click at [1058, 502] on p "The Customer List in Notion may contain clues in either the Interactions or Cus…" at bounding box center [849, 507] width 722 height 23
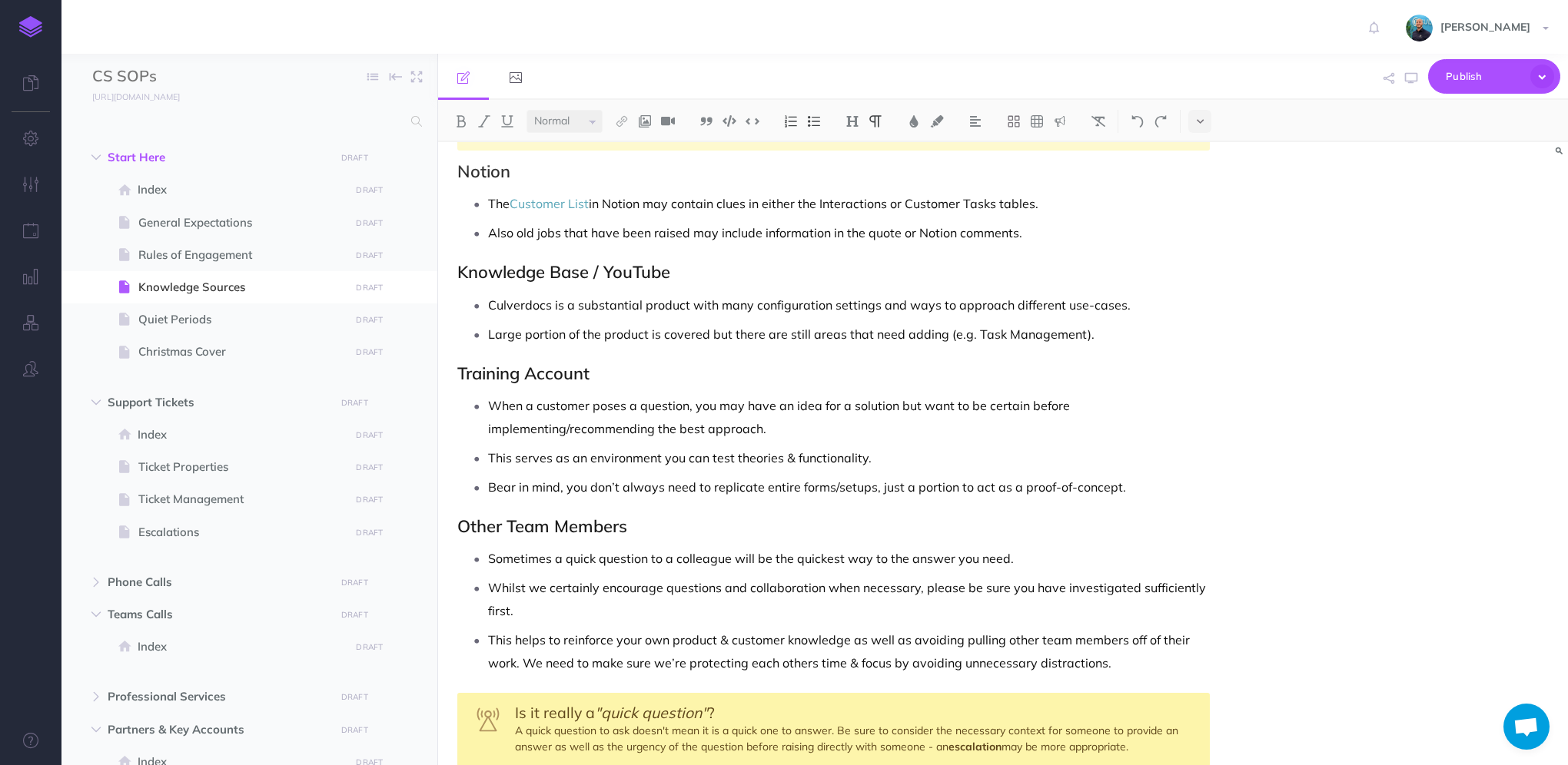
scroll to position [308, 0]
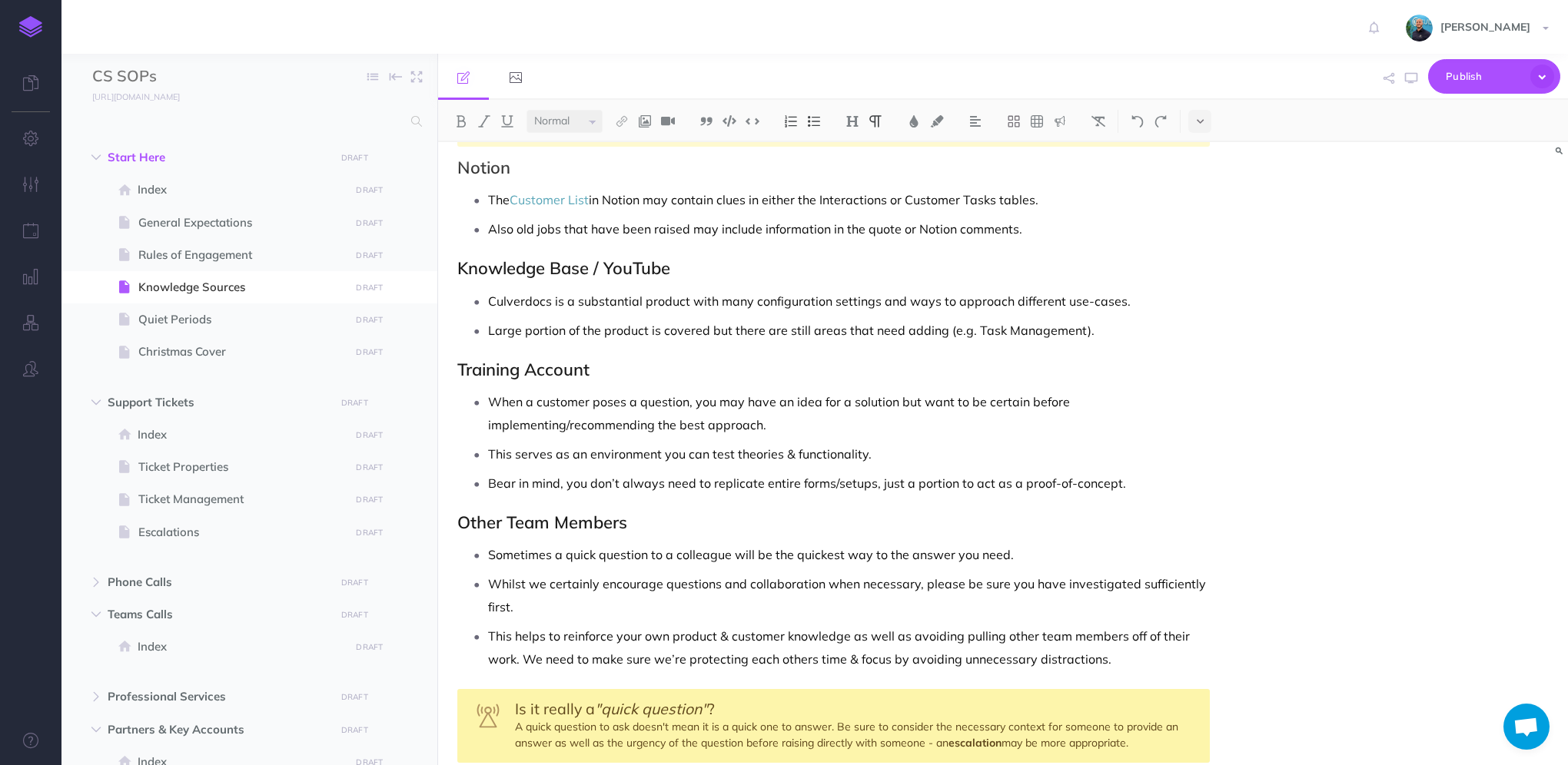
click at [778, 200] on p "The Customer List in Notion may contain clues in either the Interactions or Cus…" at bounding box center [849, 199] width 722 height 23
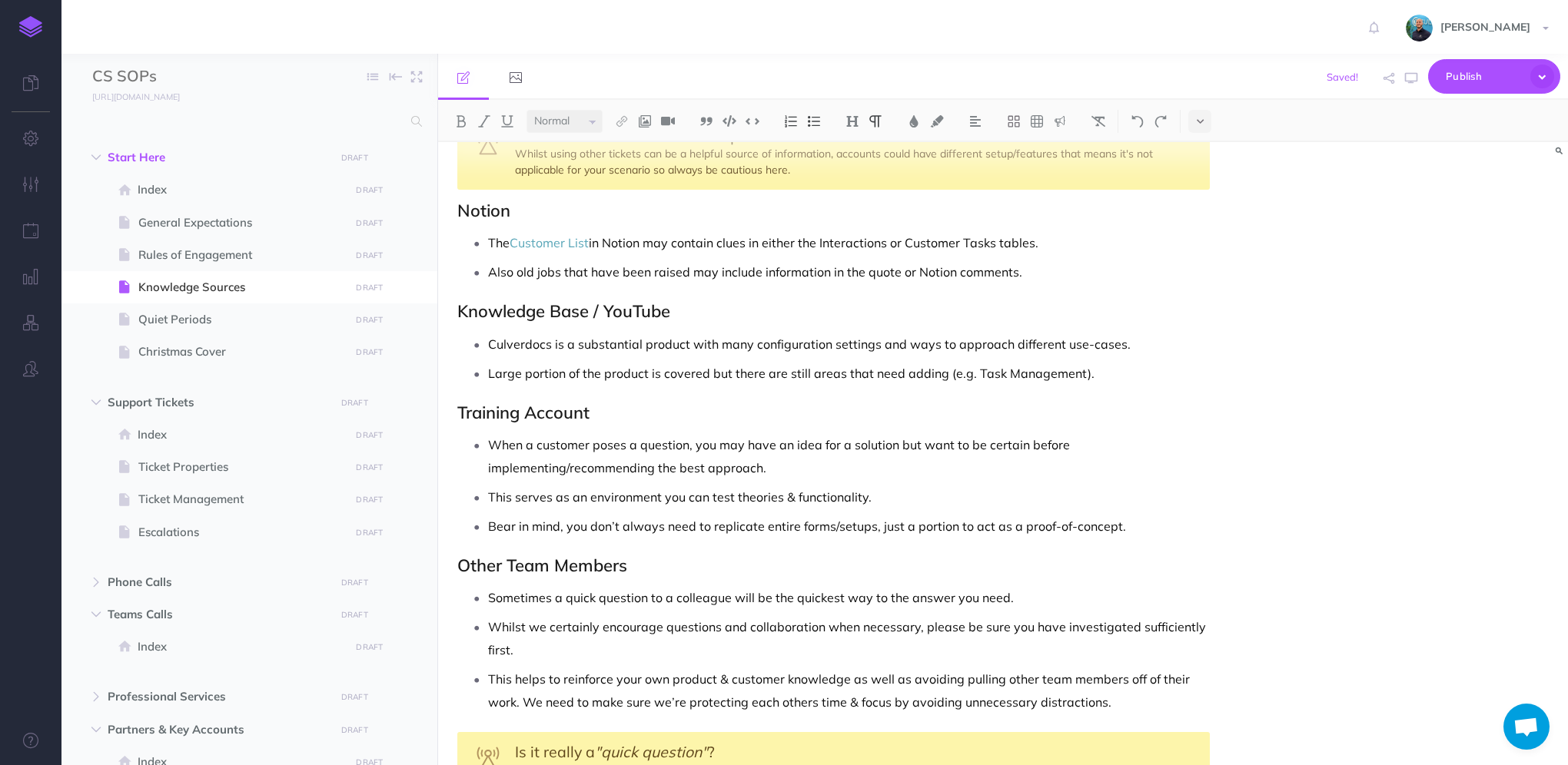
click at [1076, 238] on p "The Customer List in Notion may contain clues in either the Interactions or Cus…" at bounding box center [849, 243] width 722 height 23
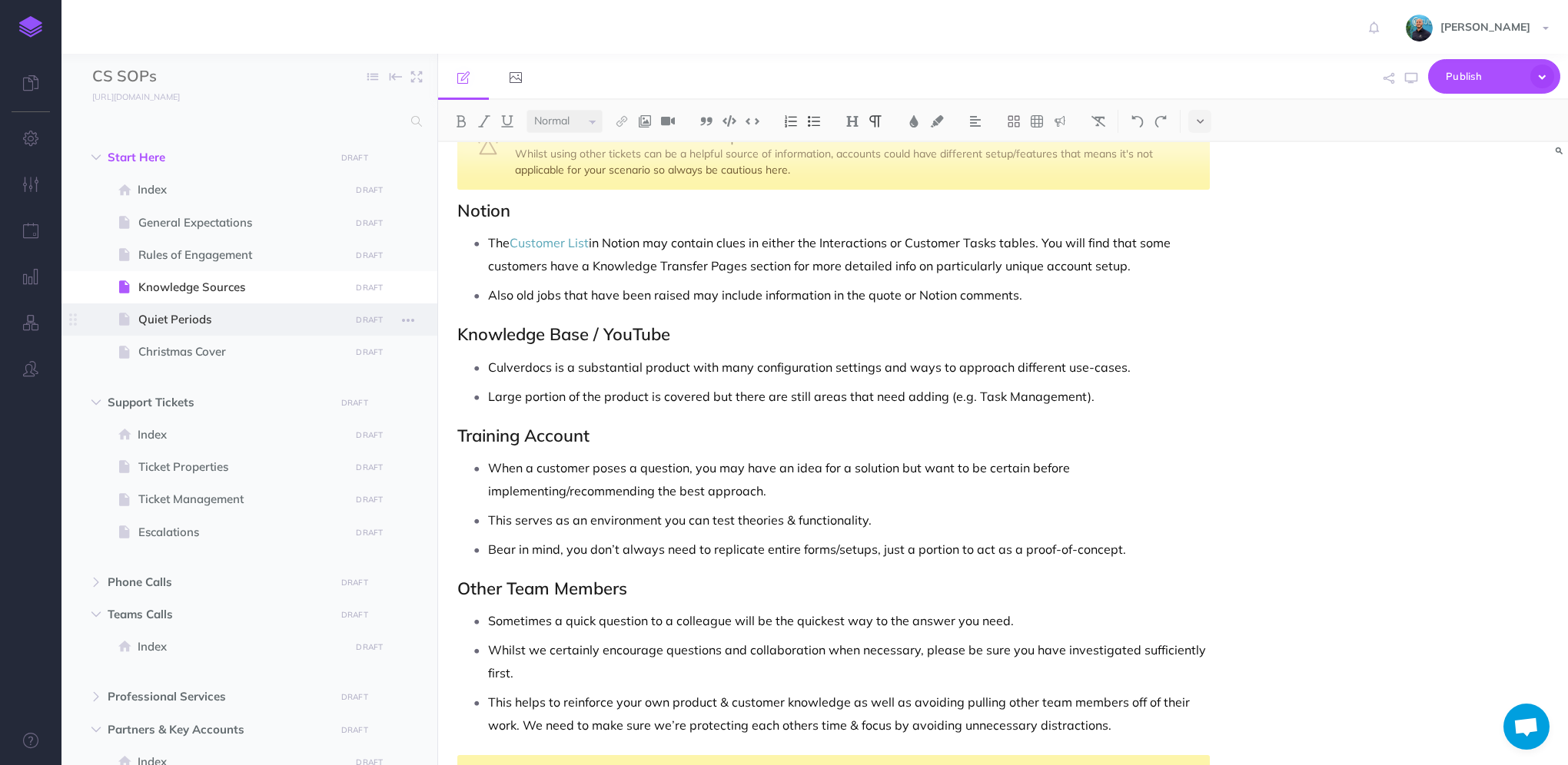
click at [249, 316] on span "Quiet Periods" at bounding box center [242, 319] width 207 height 18
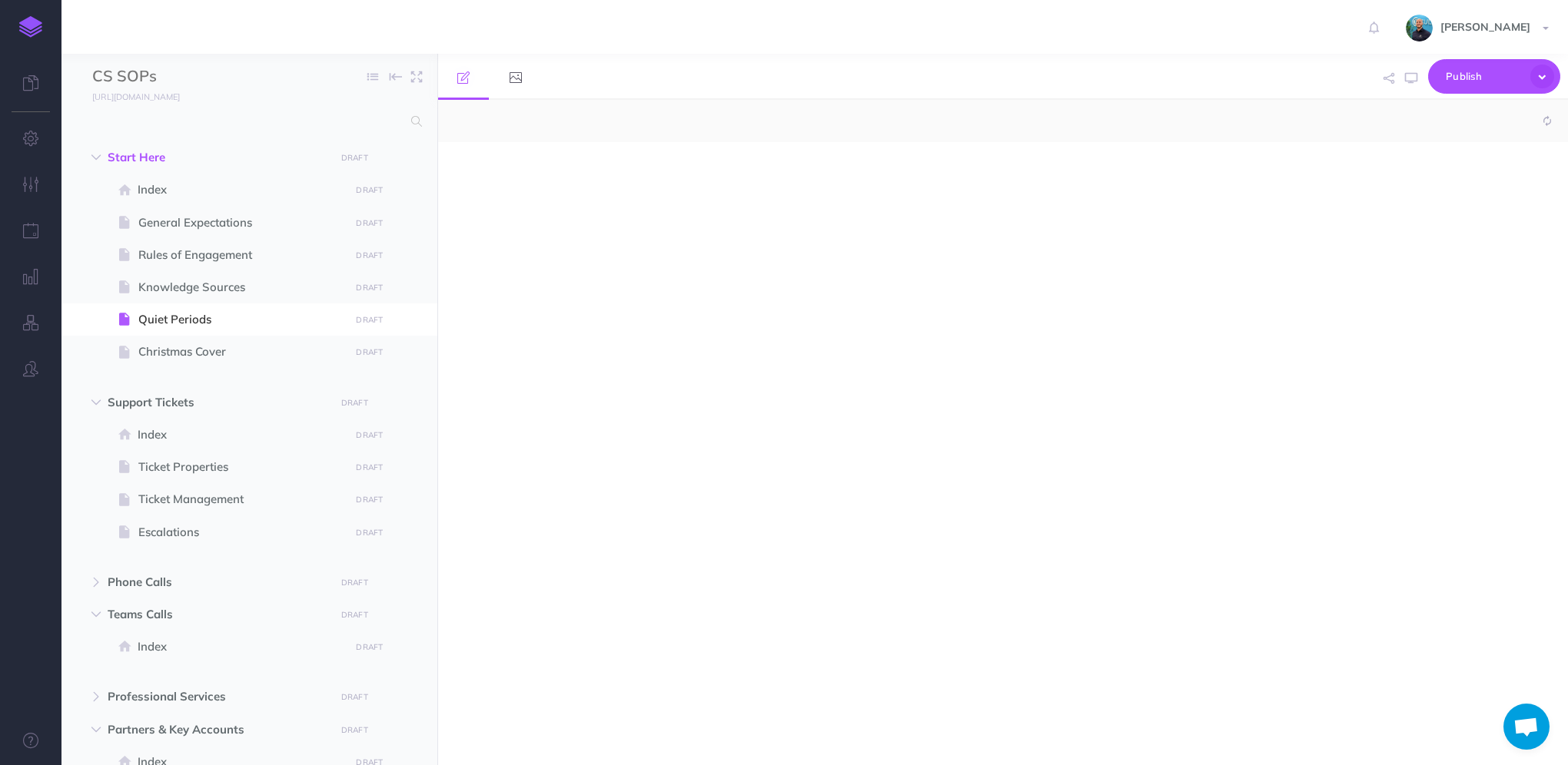
select select "null"
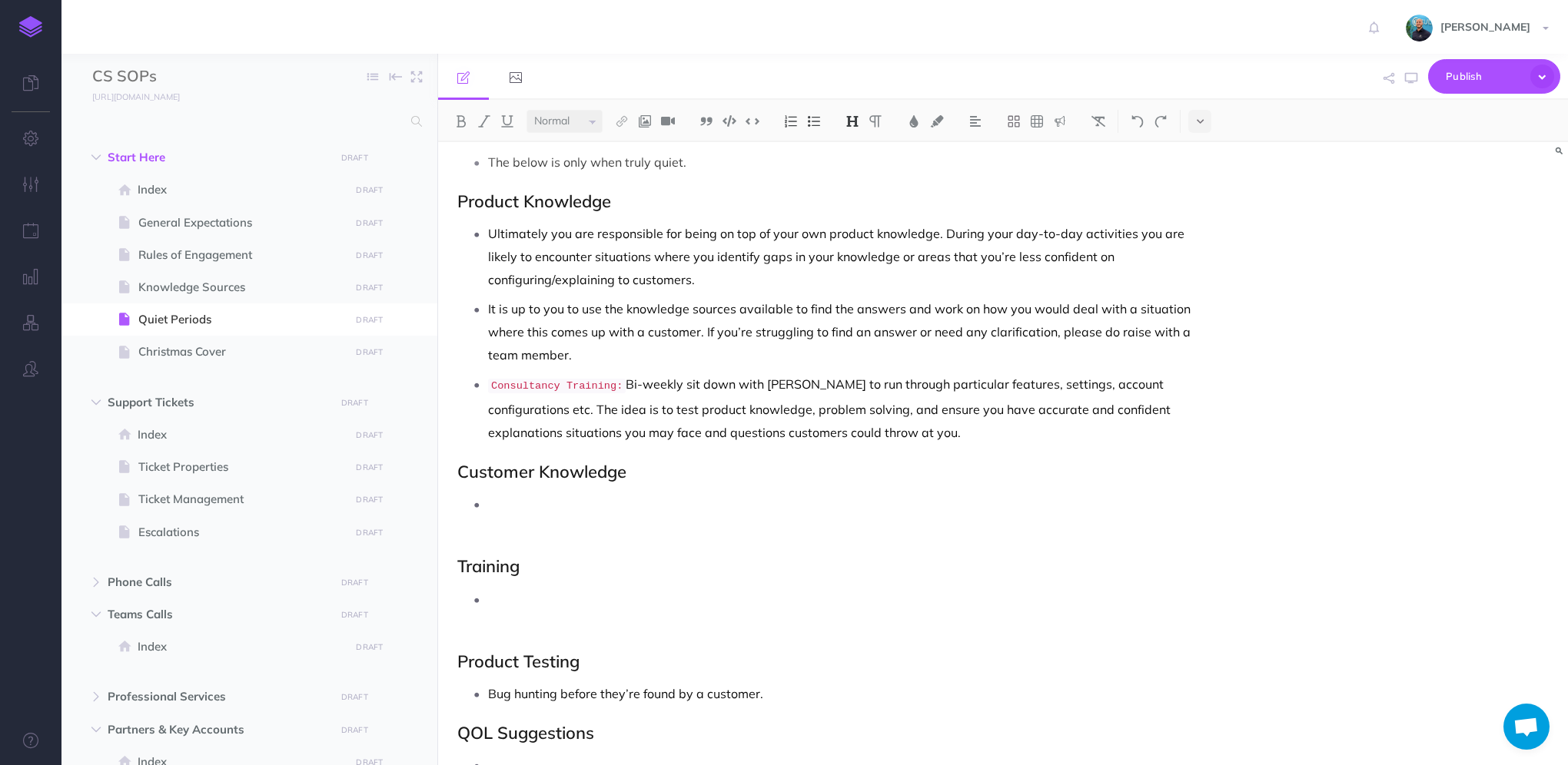
scroll to position [153, 0]
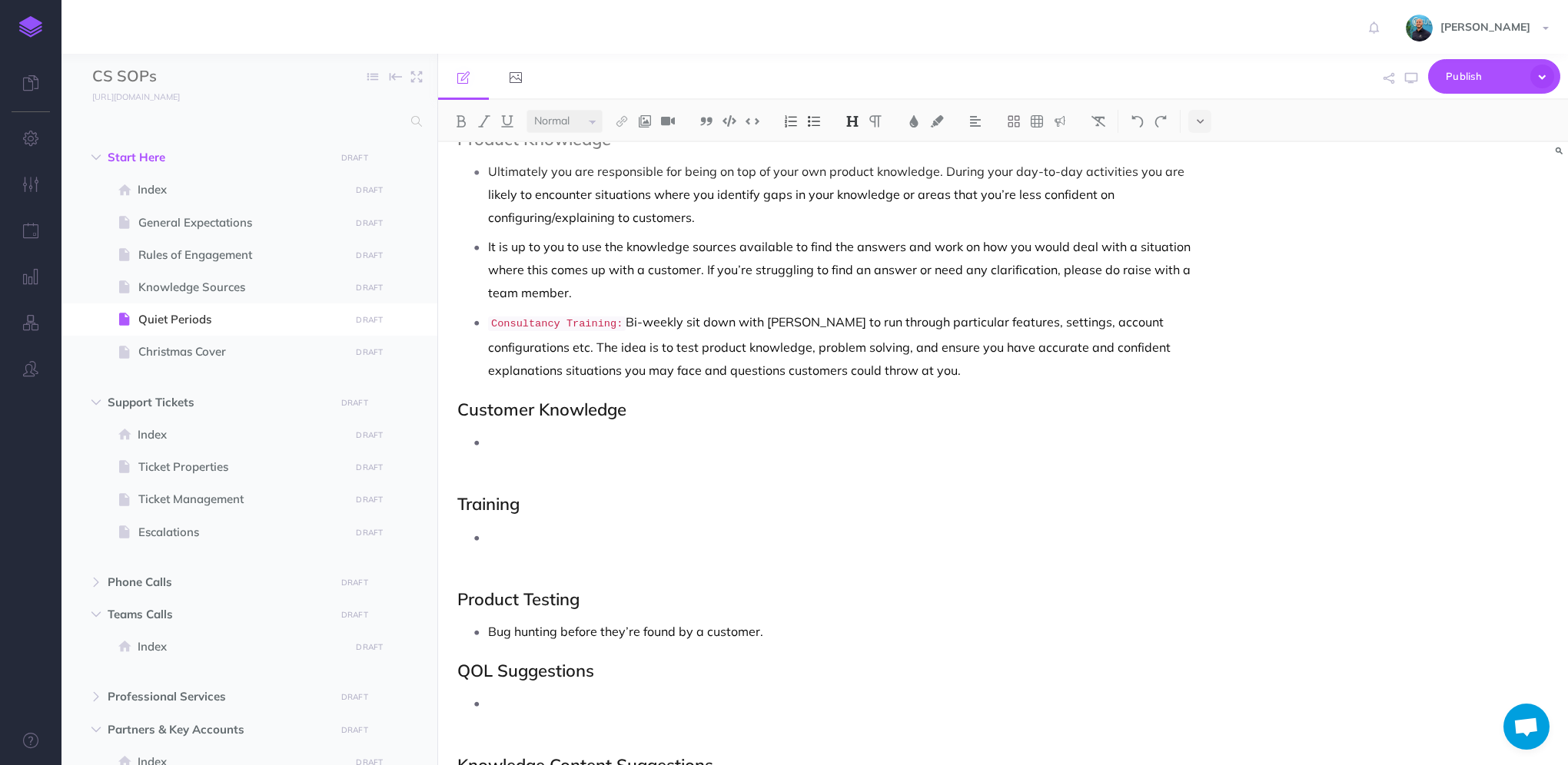
click at [616, 437] on p at bounding box center [849, 453] width 722 height 46
click at [630, 445] on p "Read up on or add to" at bounding box center [849, 453] width 722 height 46
click at [212, 287] on span "Knowledge Sources" at bounding box center [242, 287] width 207 height 18
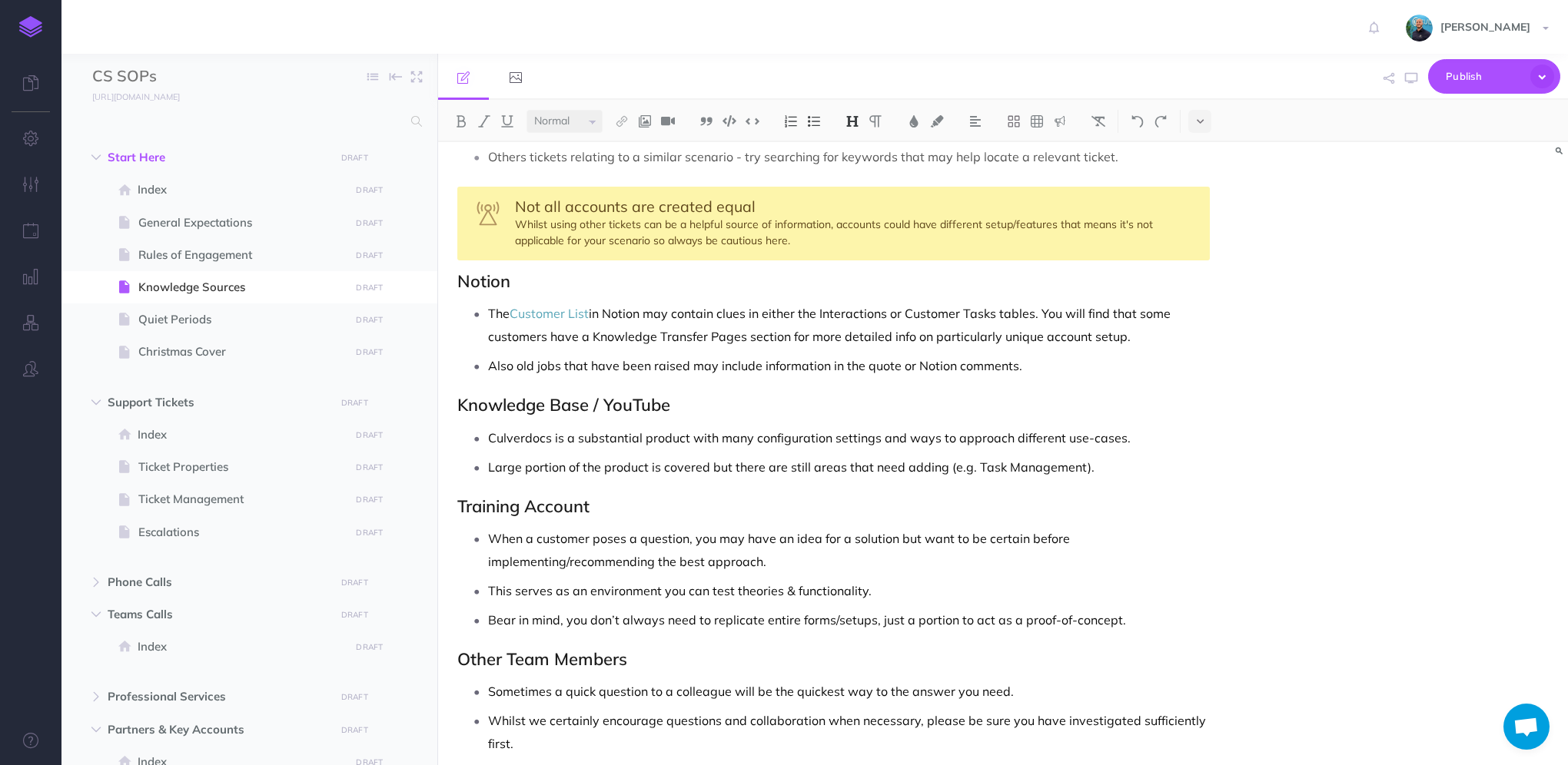
scroll to position [308, 0]
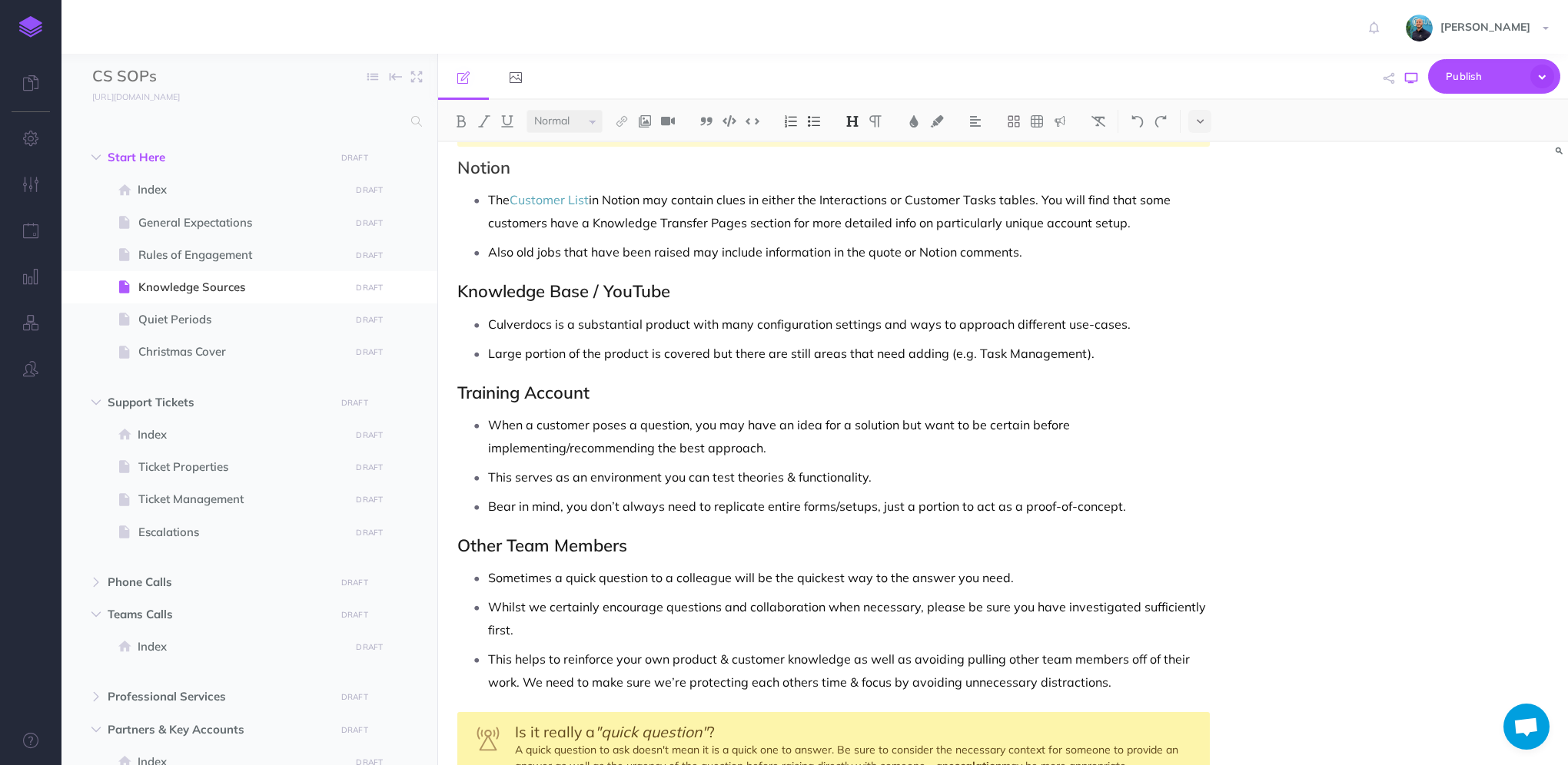
click at [1410, 83] on icon "button" at bounding box center [1411, 78] width 12 height 12
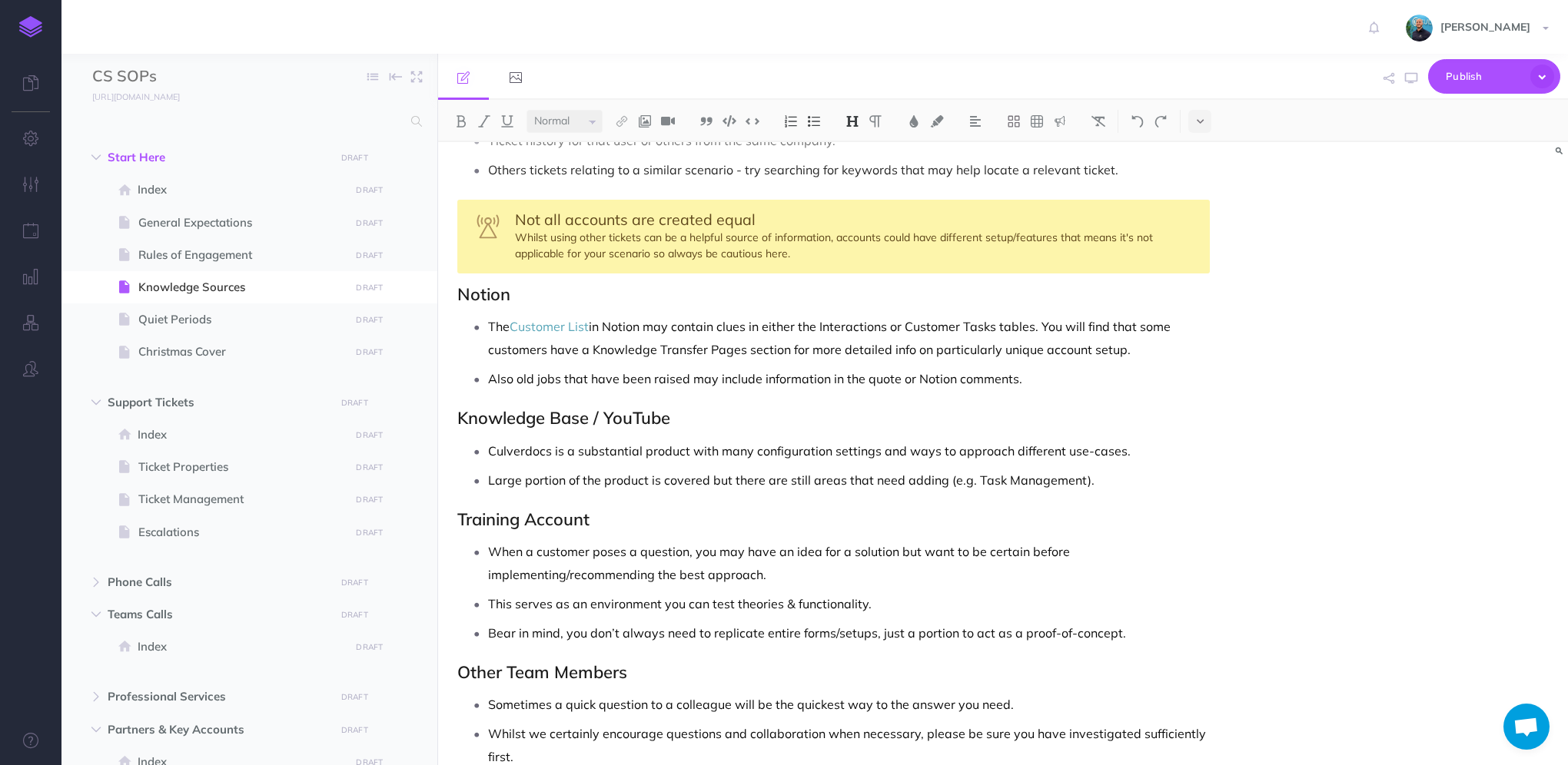
scroll to position [153, 0]
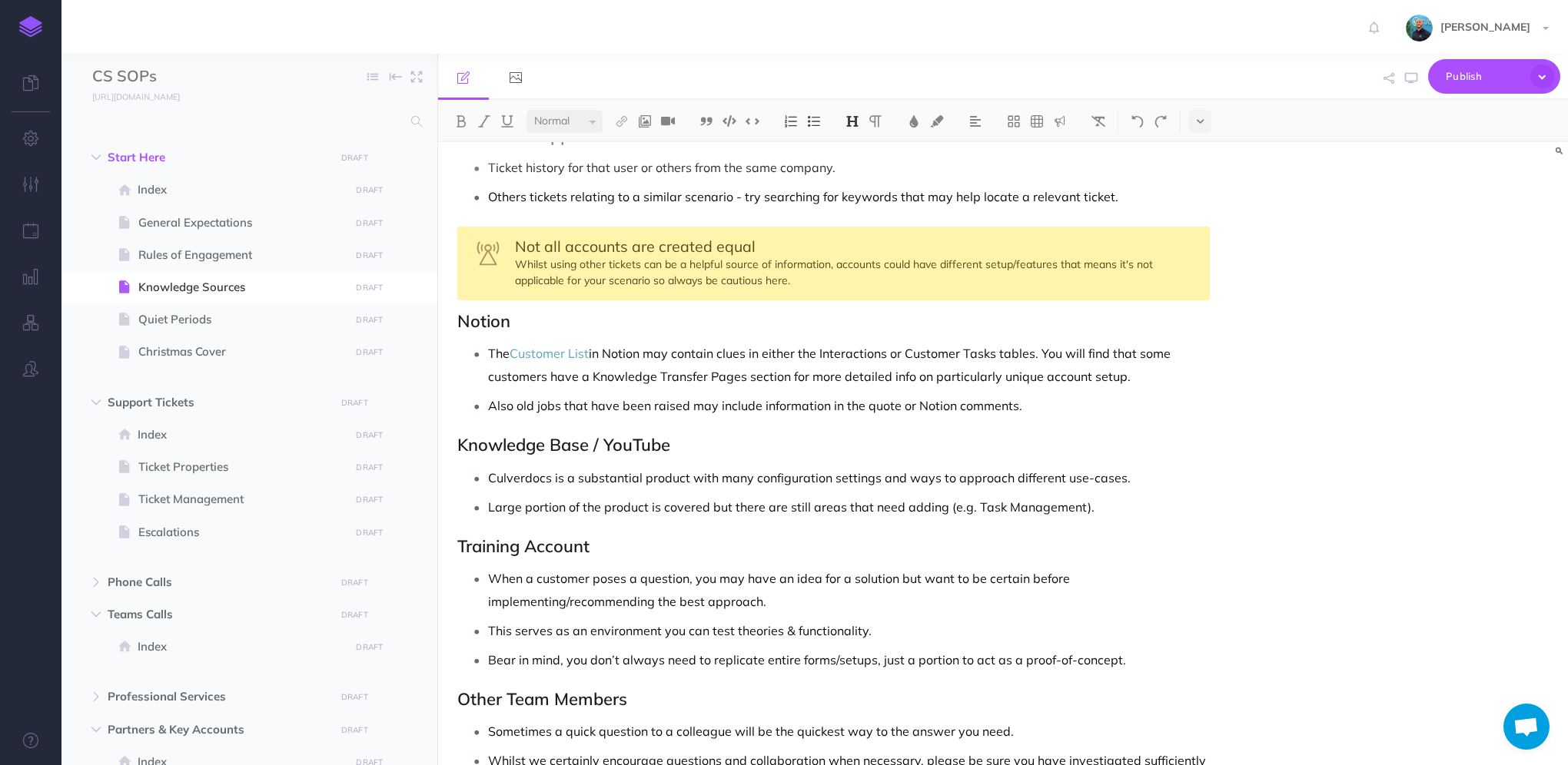
click at [1067, 405] on p "Also old jobs that have been raised may include information in the quote or Not…" at bounding box center [849, 405] width 722 height 23
click at [1044, 405] on p "Also old jobs that have been raised may include information in the quote or Not…" at bounding box center [849, 405] width 722 height 23
click at [791, 270] on div "Not all accounts are created equal Whilst using other tickets can be a helpful …" at bounding box center [834, 263] width 752 height 74
click at [802, 281] on div "Not all accounts are created equal Whilst using other tickets can be a helpful …" at bounding box center [834, 263] width 752 height 74
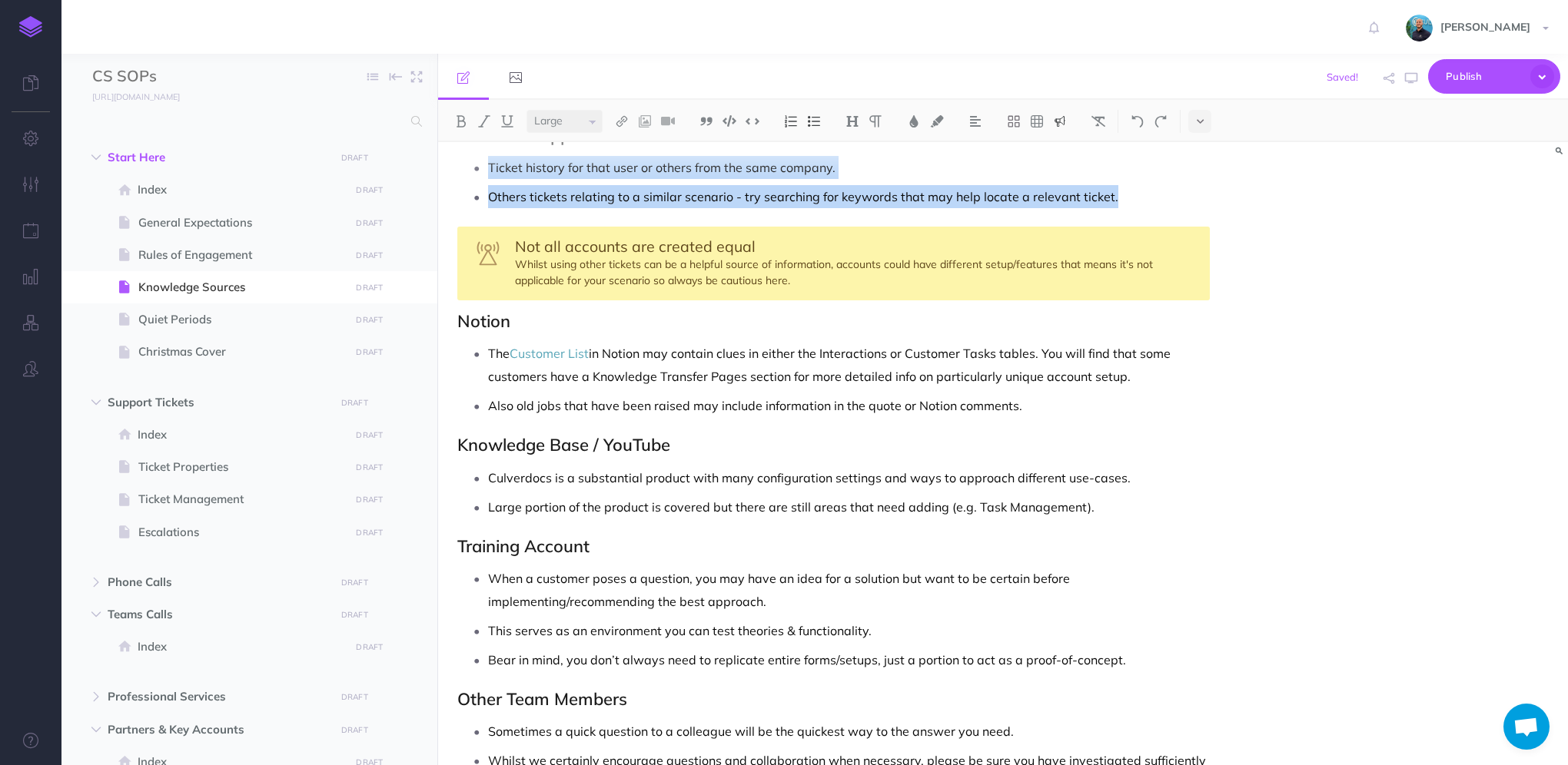
click at [526, 248] on span "Not all accounts are created equal" at bounding box center [635, 246] width 241 height 19
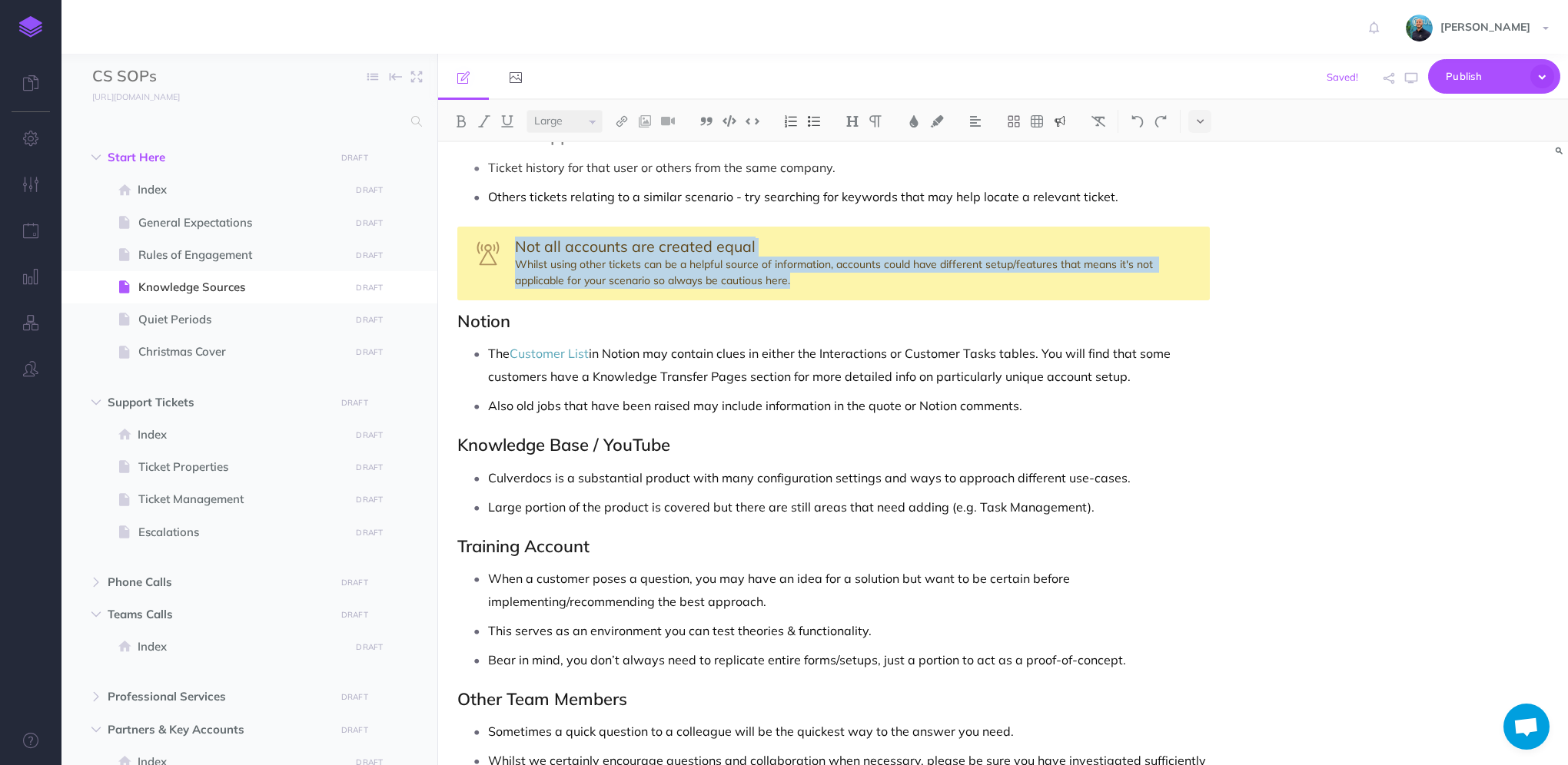
drag, startPoint x: 517, startPoint y: 246, endPoint x: 805, endPoint y: 282, distance: 290.2
click at [805, 282] on div "Not all accounts are created equal Whilst using other tickets can be a helpful …" at bounding box center [834, 263] width 752 height 74
copy div "Not all accounts are created equal Whilst using other tickets can be a helpful …"
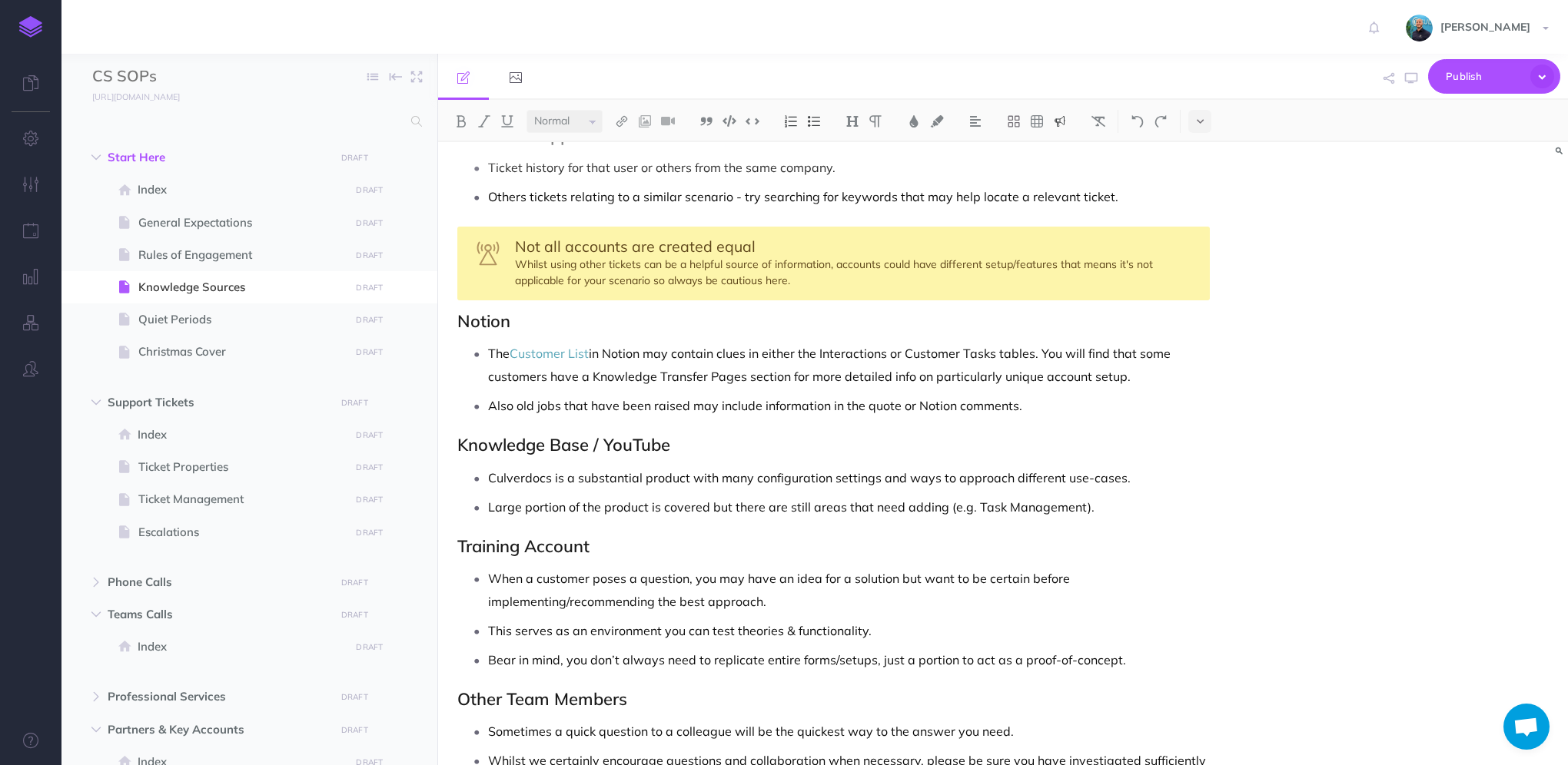
drag, startPoint x: 581, startPoint y: 437, endPoint x: 588, endPoint y: 427, distance: 12.2
click at [581, 436] on h2 "Knowledge Base / YouTube" at bounding box center [834, 444] width 752 height 18
click at [1113, 401] on p "Also old jobs that have been raised may include information in the quote or Not…" at bounding box center [849, 405] width 722 height 23
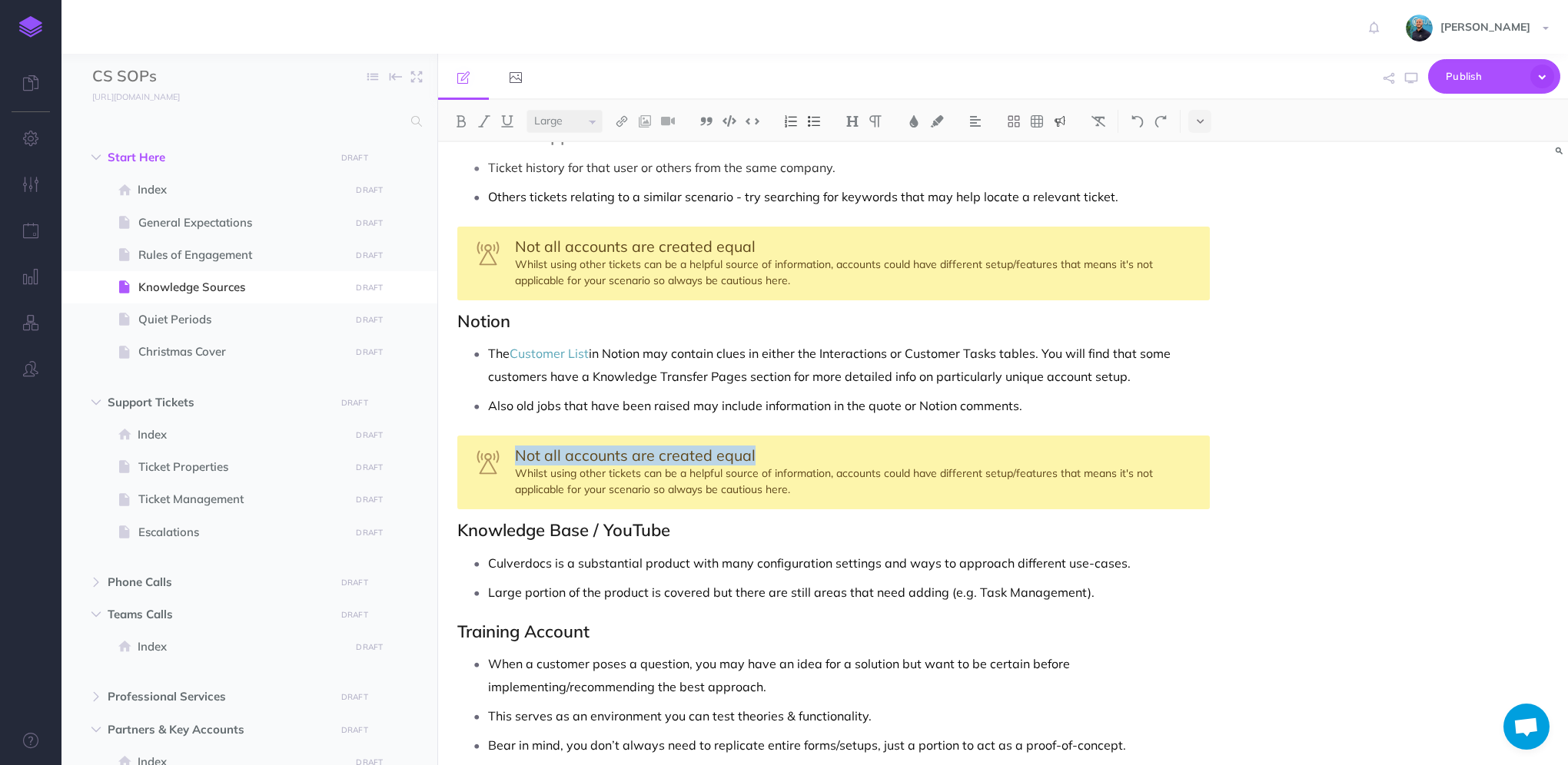
drag, startPoint x: 516, startPoint y: 457, endPoint x: 756, endPoint y: 443, distance: 240.4
click at [756, 443] on div "Not all accounts are created equal Whilst using other tickets can be a helpful …" at bounding box center [834, 472] width 752 height 74
select select "small"
click at [517, 477] on div "Validate historical information Whilst using other tickets can be a helpful sou…" at bounding box center [834, 472] width 752 height 74
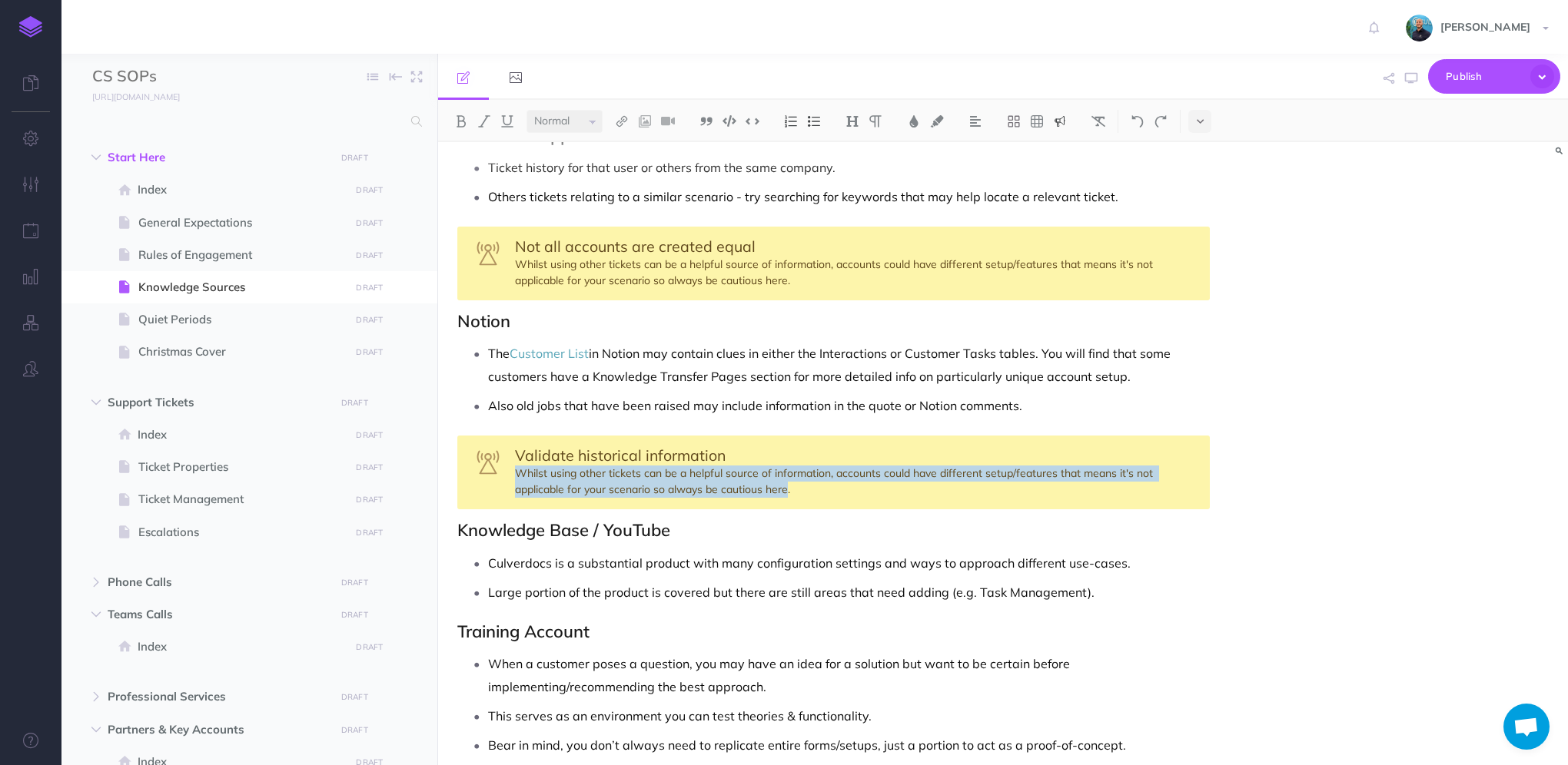
drag, startPoint x: 516, startPoint y: 473, endPoint x: 787, endPoint y: 486, distance: 271.3
click at [787, 486] on div "Validate historical information Whilst using other tickets can be a helpful sou…" at bounding box center [834, 472] width 752 height 74
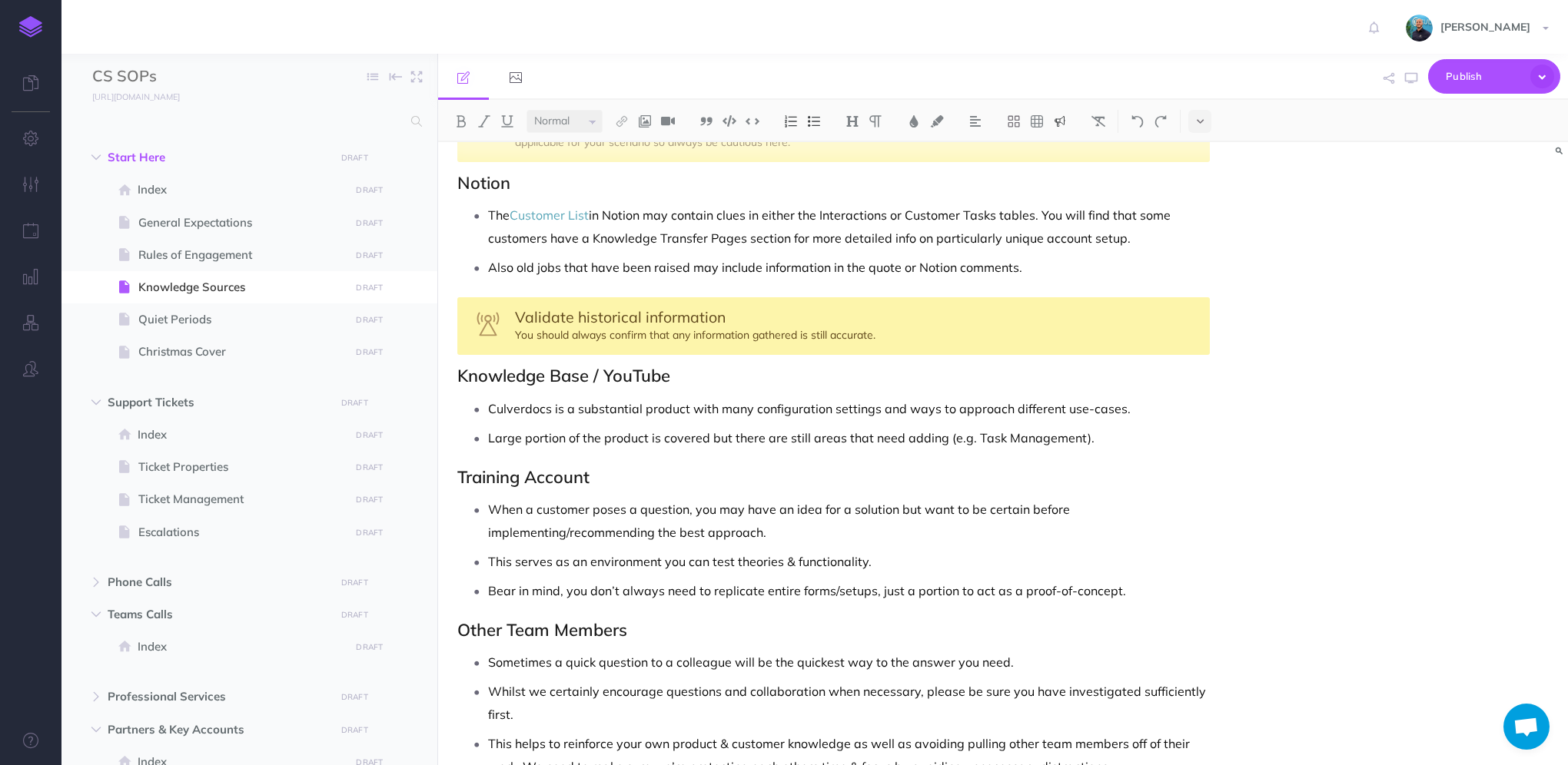
scroll to position [0, 0]
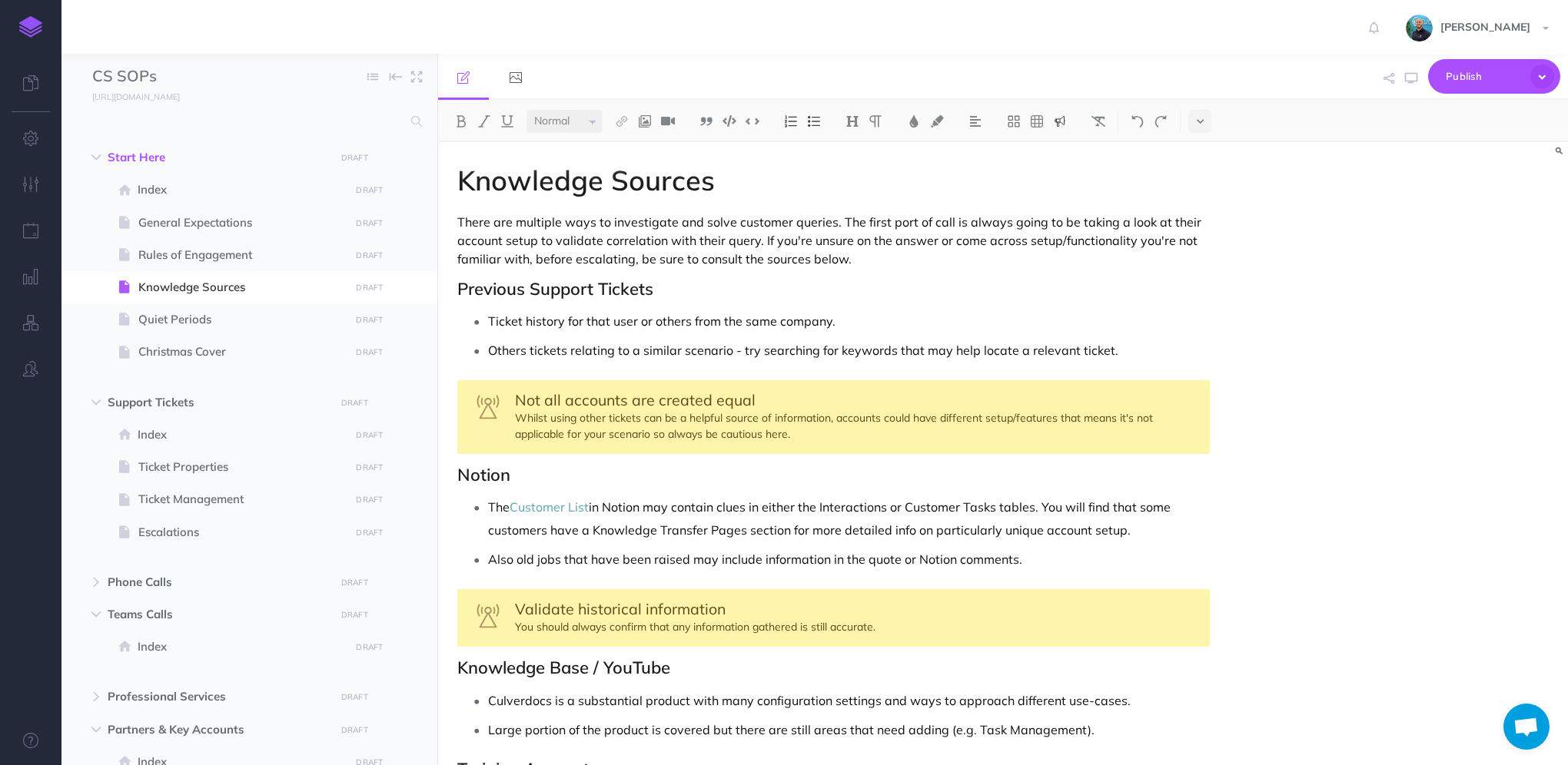
click at [595, 283] on h2 "Previous Support Tickets" at bounding box center [834, 288] width 752 height 18
drag, startPoint x: 670, startPoint y: 288, endPoint x: 463, endPoint y: 285, distance: 207.0
click at [463, 285] on h2 "Previous Support Tickets" at bounding box center [834, 288] width 752 height 18
click at [634, 289] on h2 "Previous Support Tickets" at bounding box center [834, 288] width 752 height 18
drag, startPoint x: 663, startPoint y: 289, endPoint x: 459, endPoint y: 290, distance: 204.0
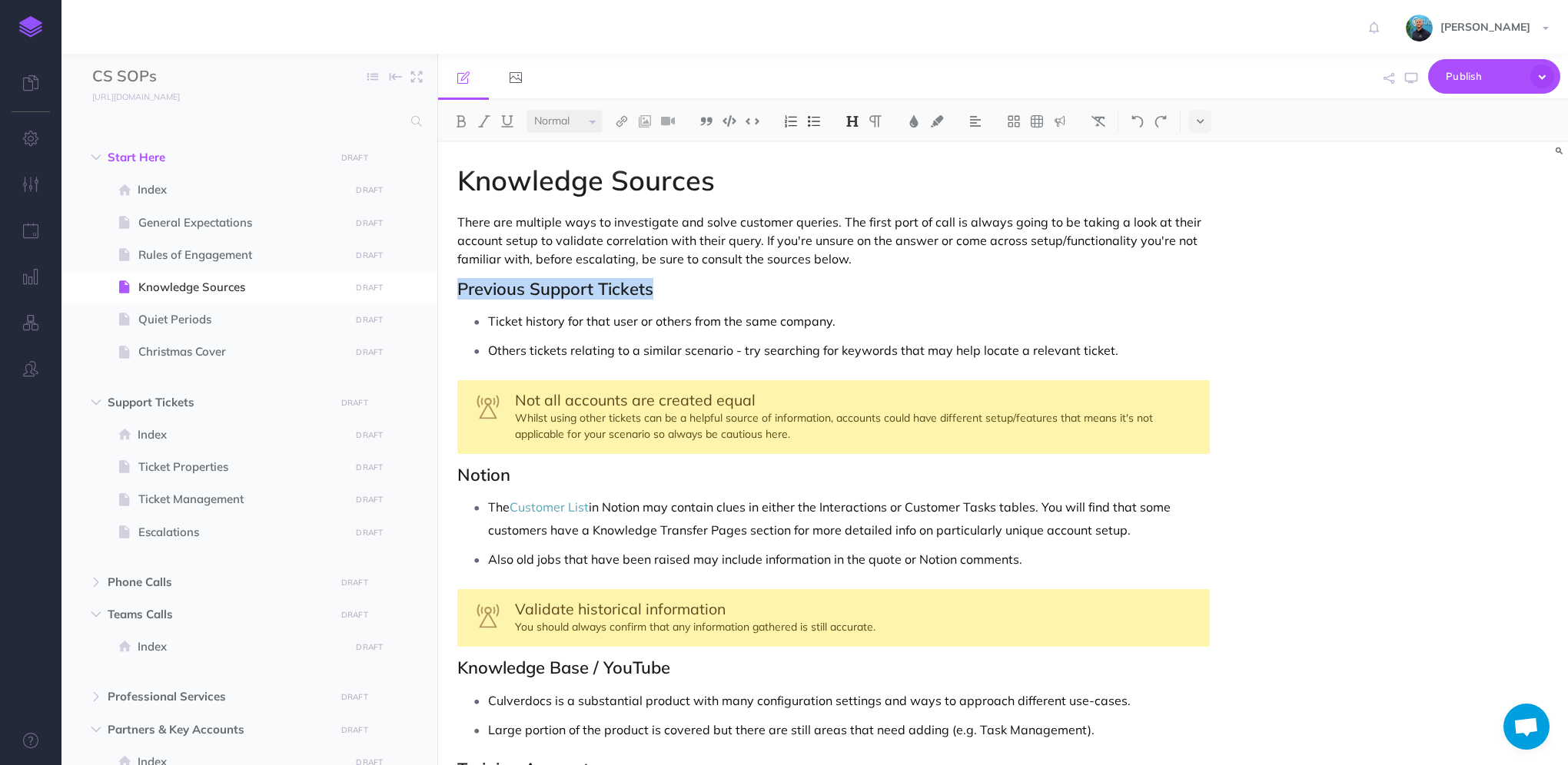
click at [459, 290] on h2 "Previous Support Tickets" at bounding box center [834, 288] width 752 height 18
copy h2 "Previous Support Tickets"
click at [882, 255] on p "There are multiple ways to investigate and solve customer queries. The first po…" at bounding box center [834, 241] width 752 height 55
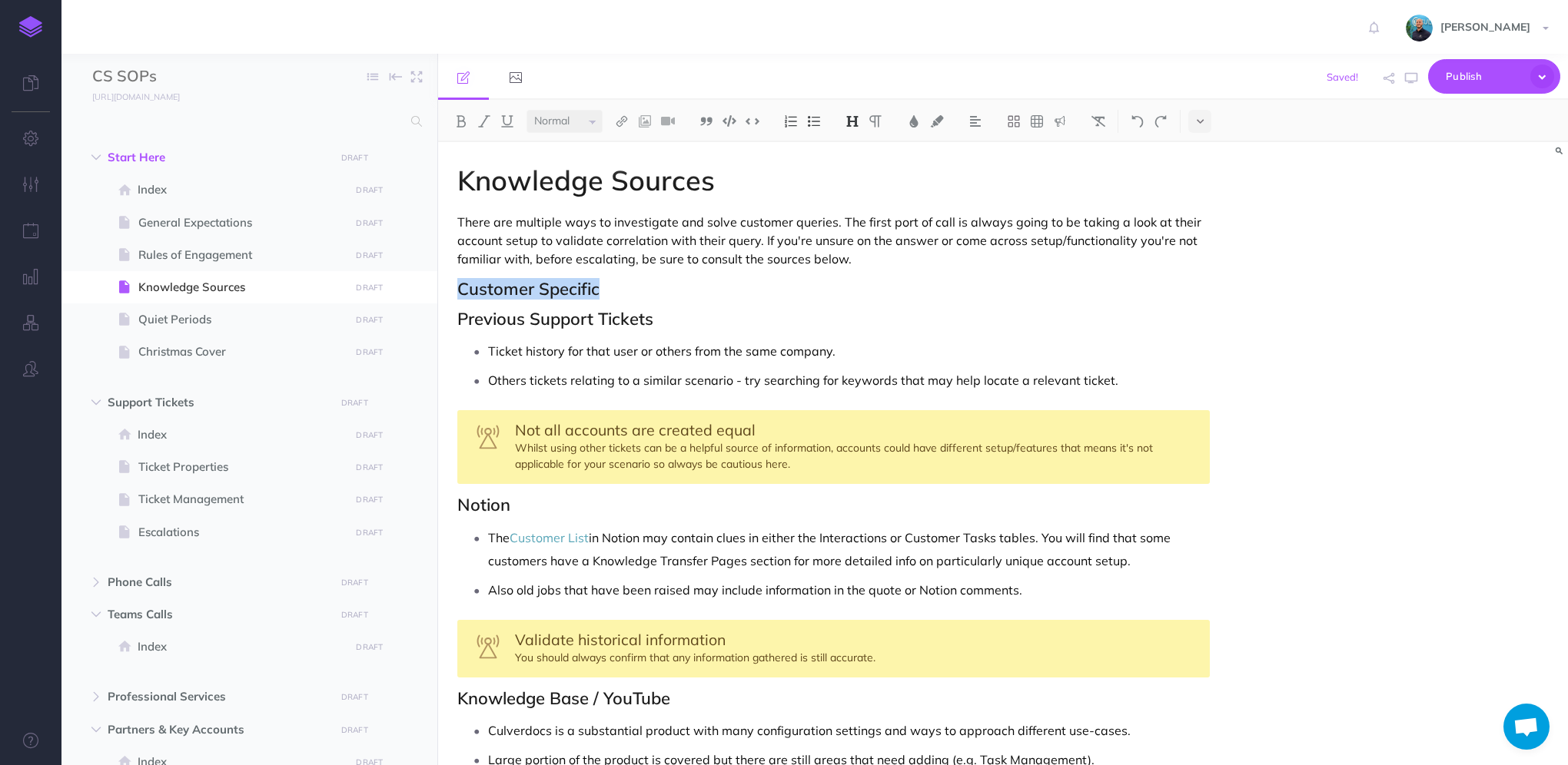
copy h2 "Customer Specific"
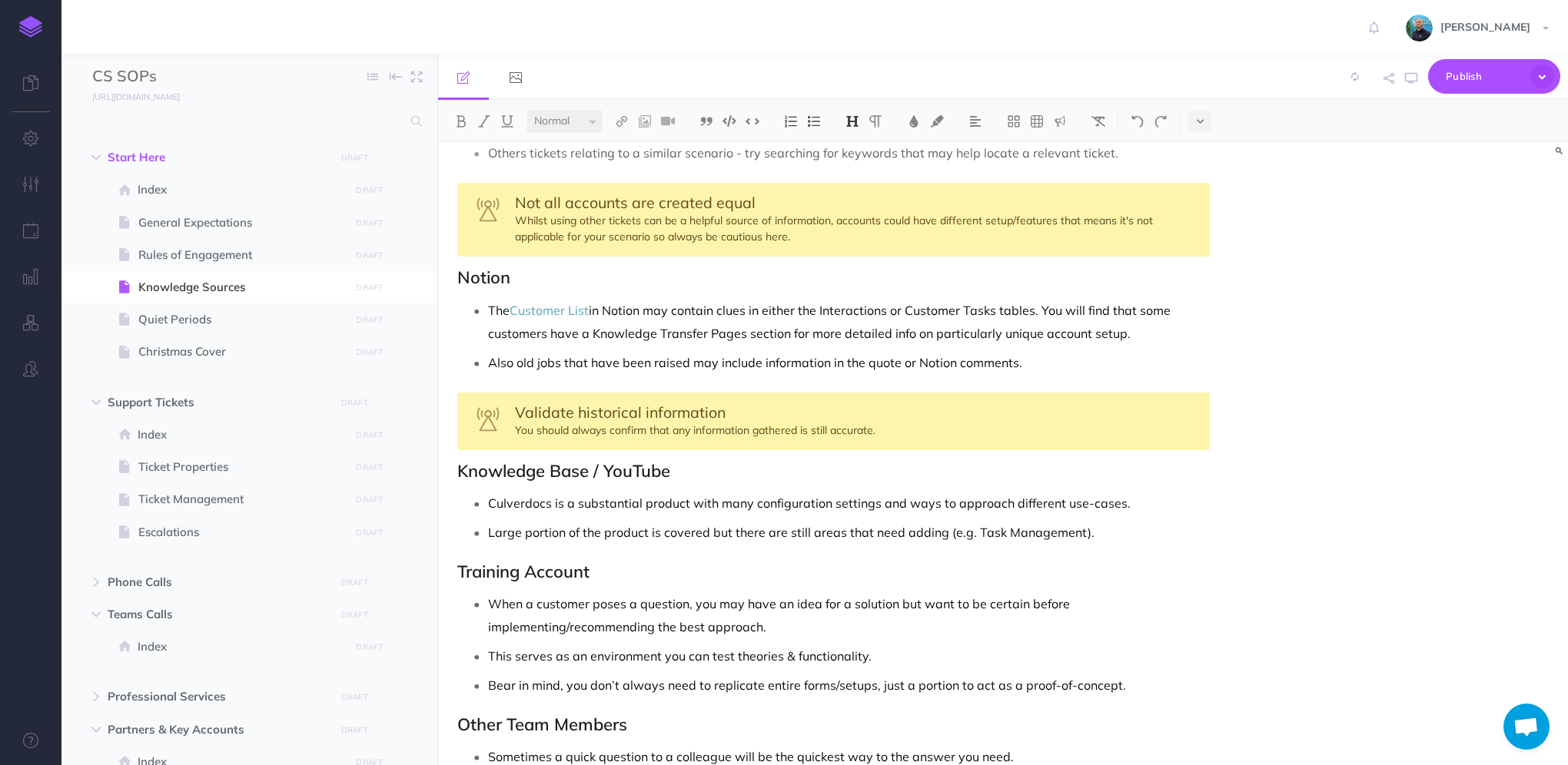
scroll to position [230, 0]
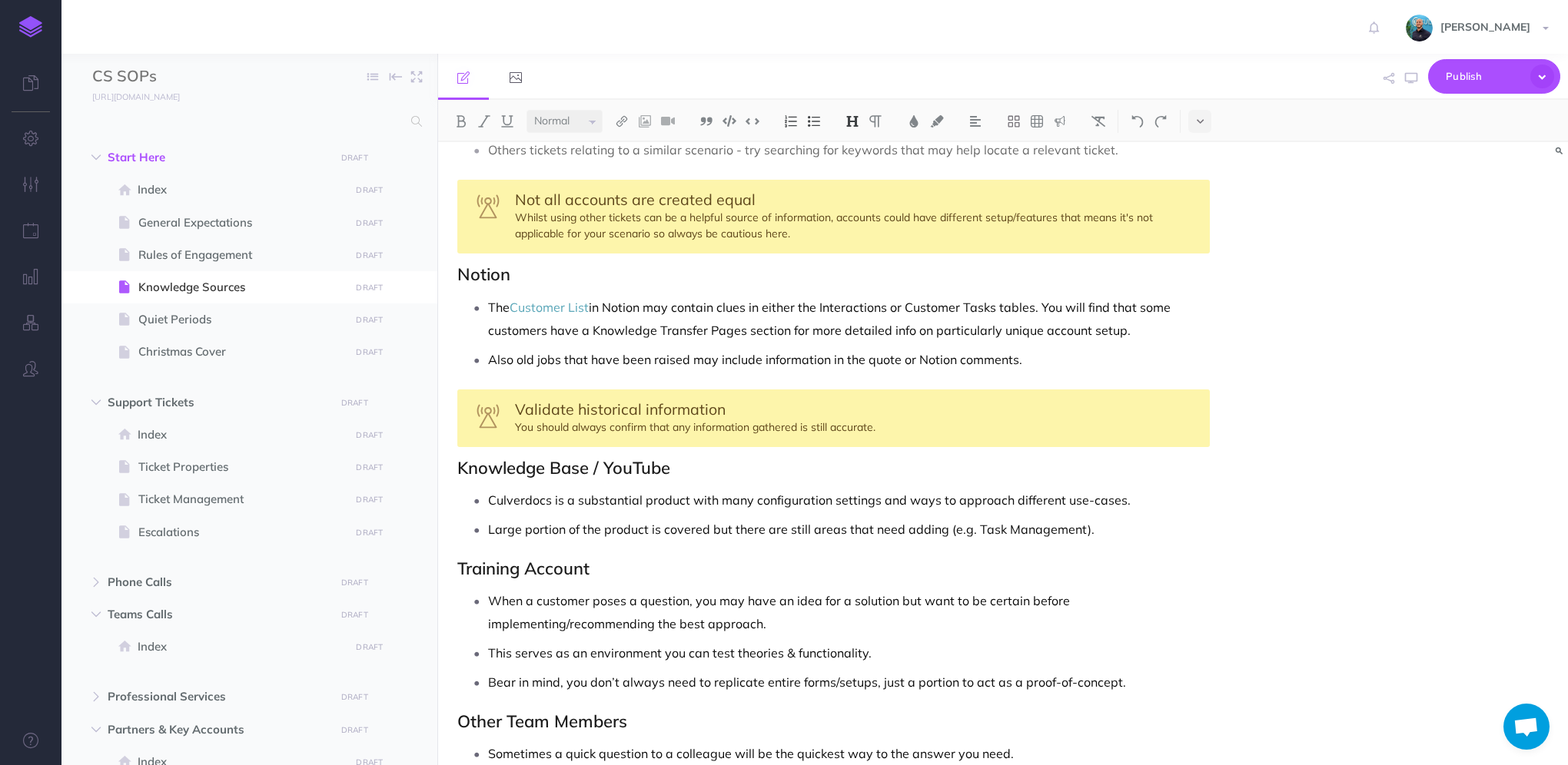
click at [452, 470] on div "Knowledge Sources There are multiple ways to investigate and solve customer que…" at bounding box center [834, 578] width 791 height 1333
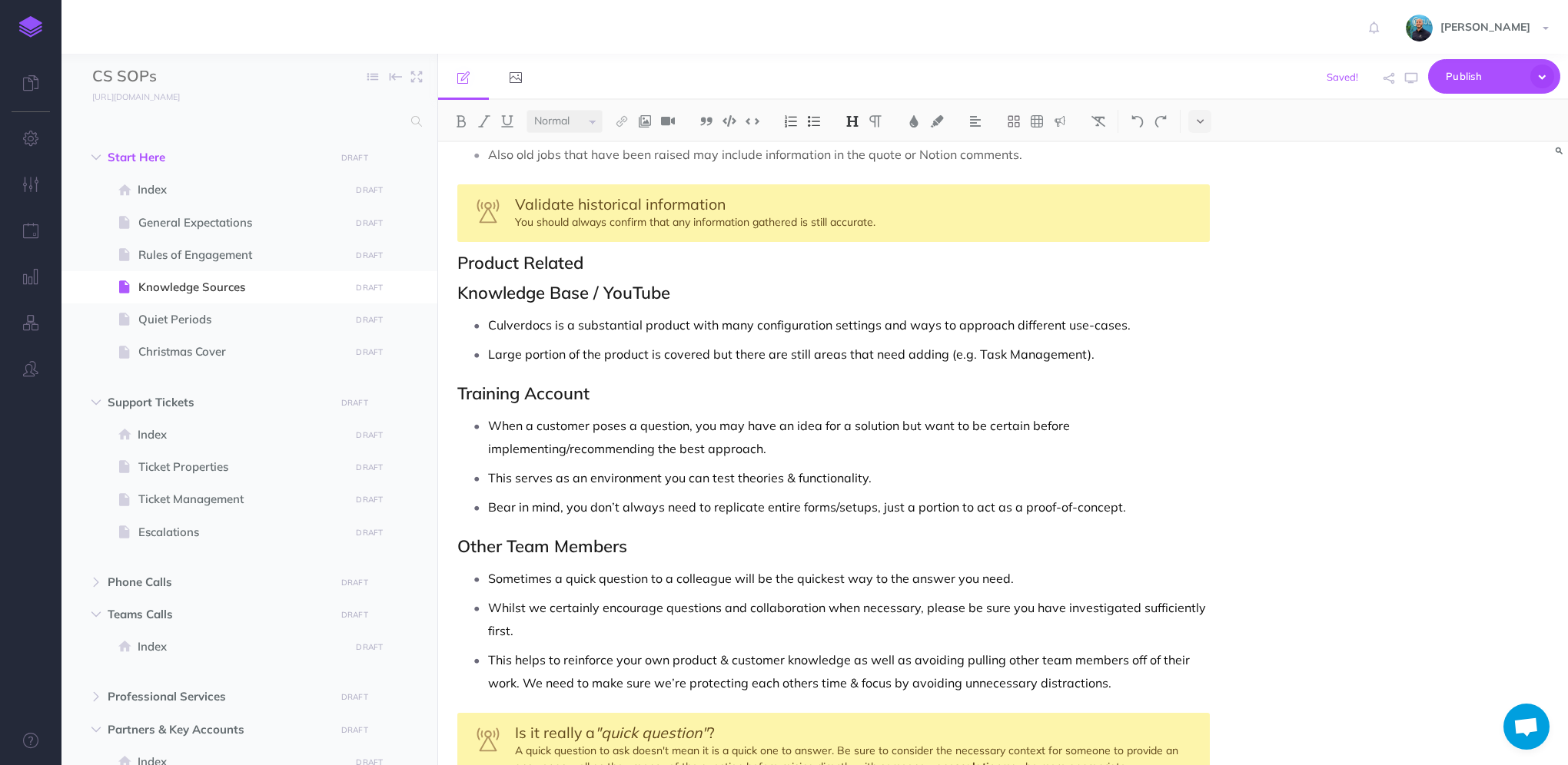
scroll to position [461, 0]
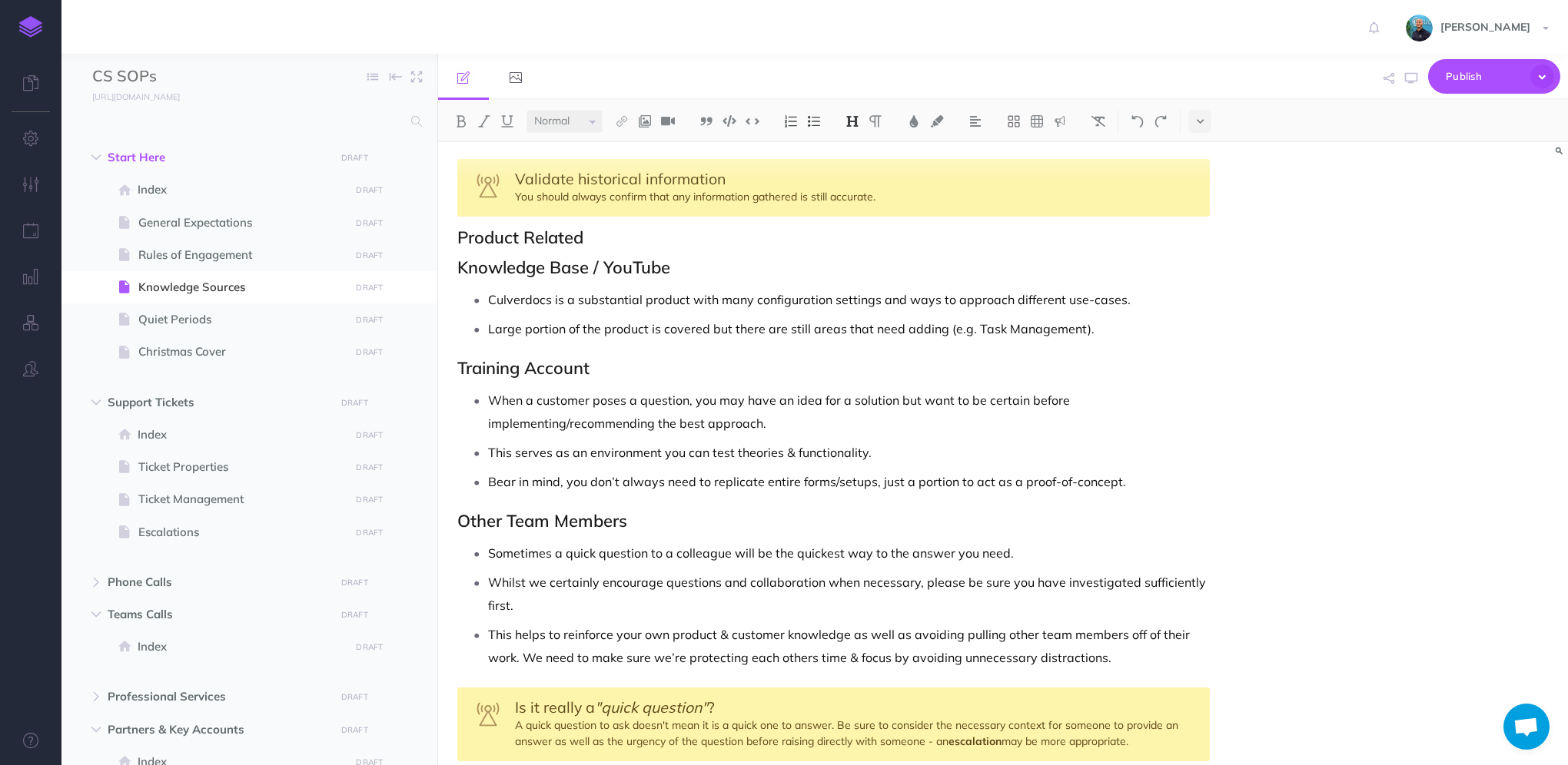
click at [458, 516] on h2 "Other Team Members" at bounding box center [834, 521] width 752 height 18
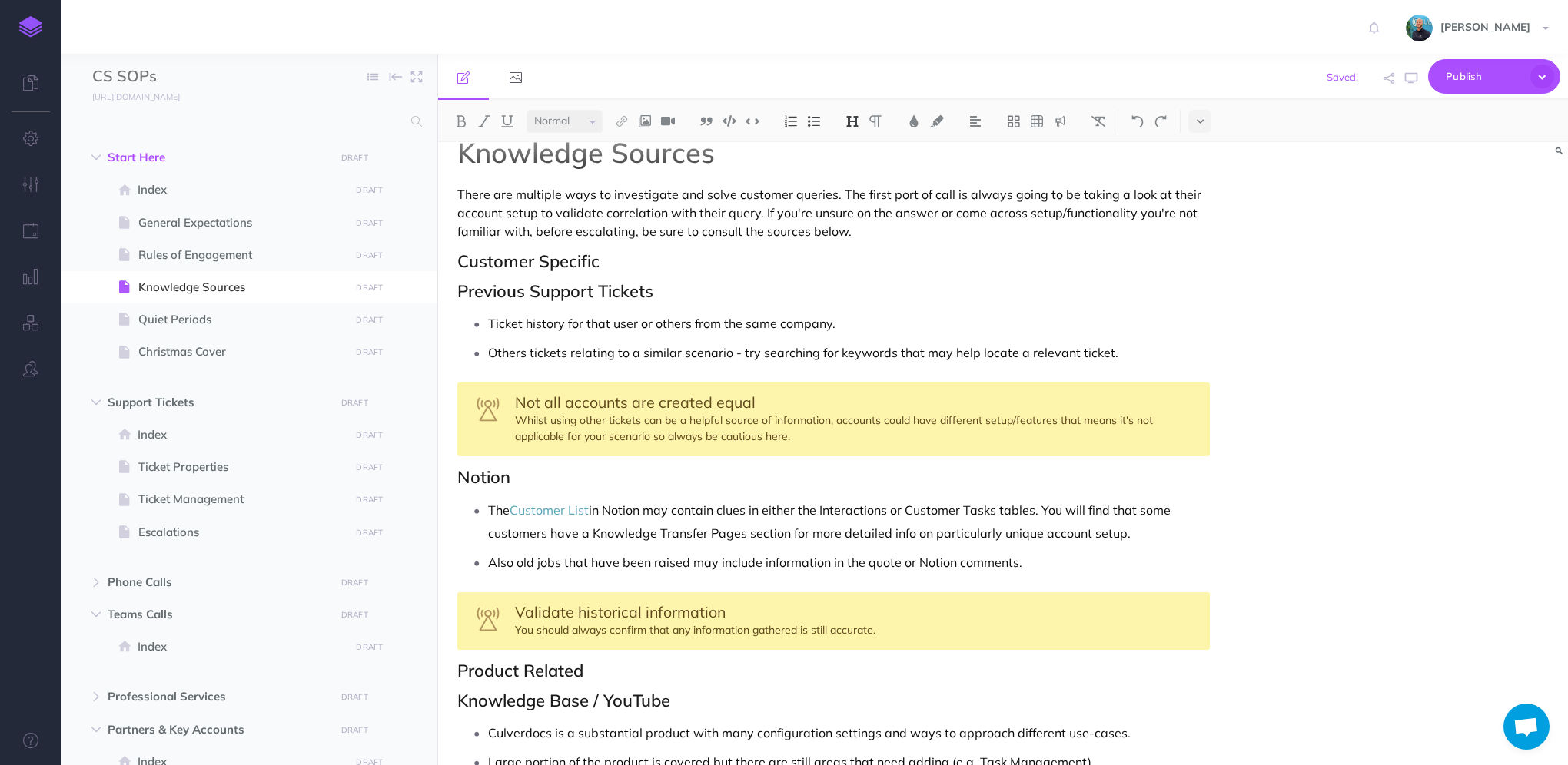
scroll to position [0, 0]
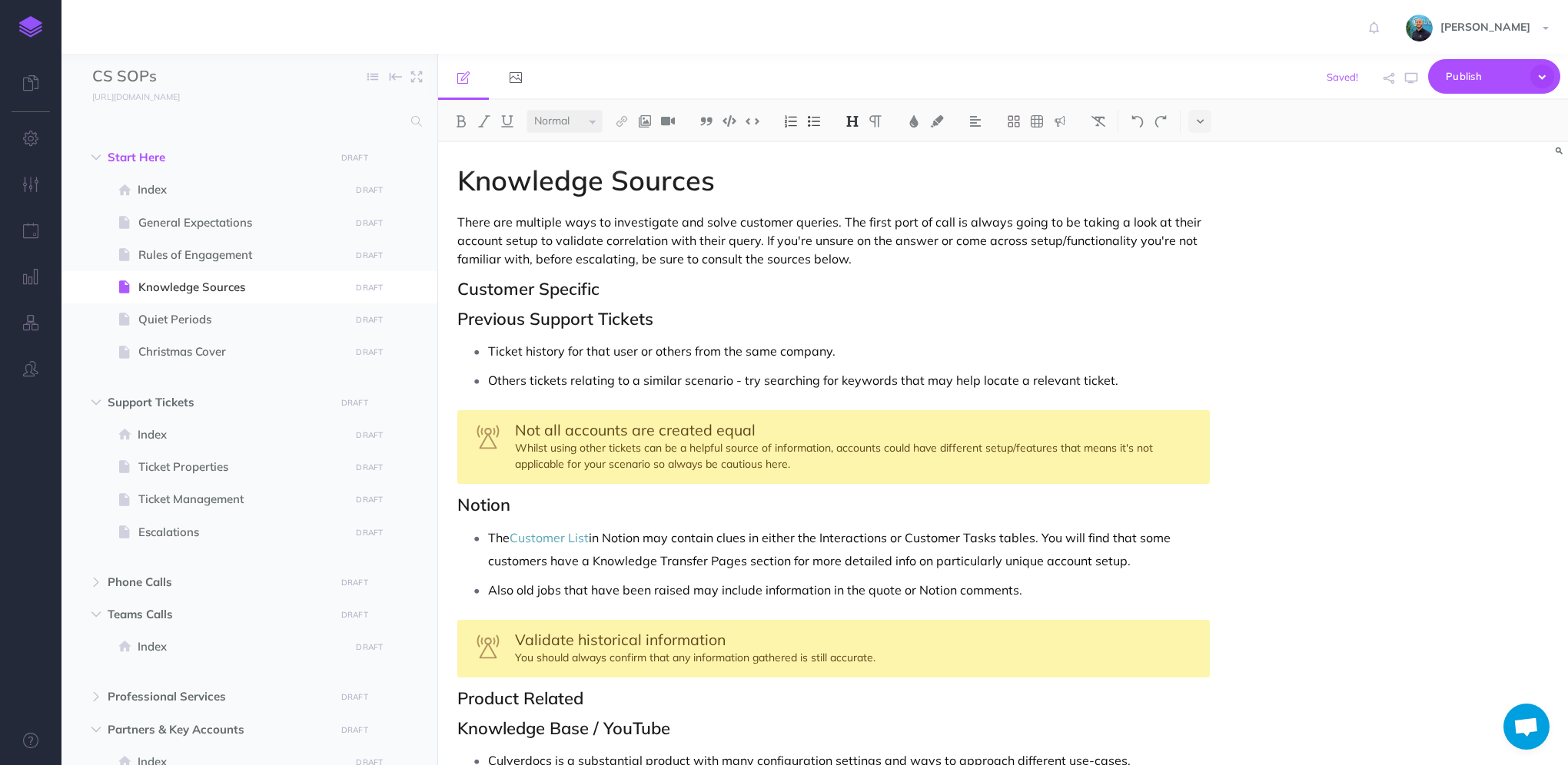
click at [526, 280] on h2 "Customer Specific" at bounding box center [834, 288] width 752 height 18
click at [846, 119] on img at bounding box center [853, 121] width 14 height 12
click at [634, 317] on h2 "Previous Support Tickets" at bounding box center [834, 318] width 752 height 18
drag, startPoint x: 662, startPoint y: 317, endPoint x: 446, endPoint y: 314, distance: 216.0
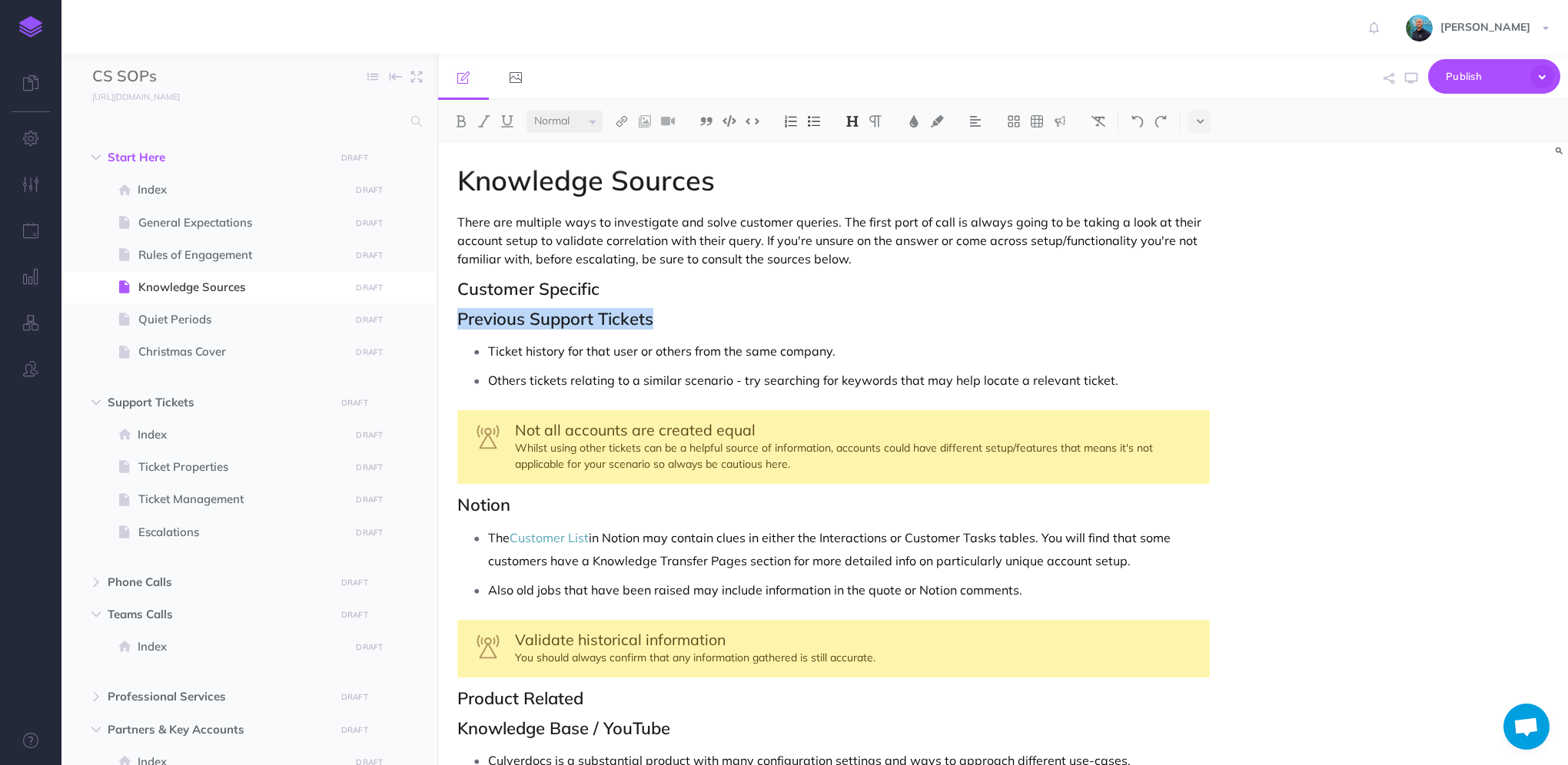
click at [857, 119] on img at bounding box center [853, 121] width 14 height 12
click at [860, 191] on button "H3" at bounding box center [852, 194] width 23 height 23
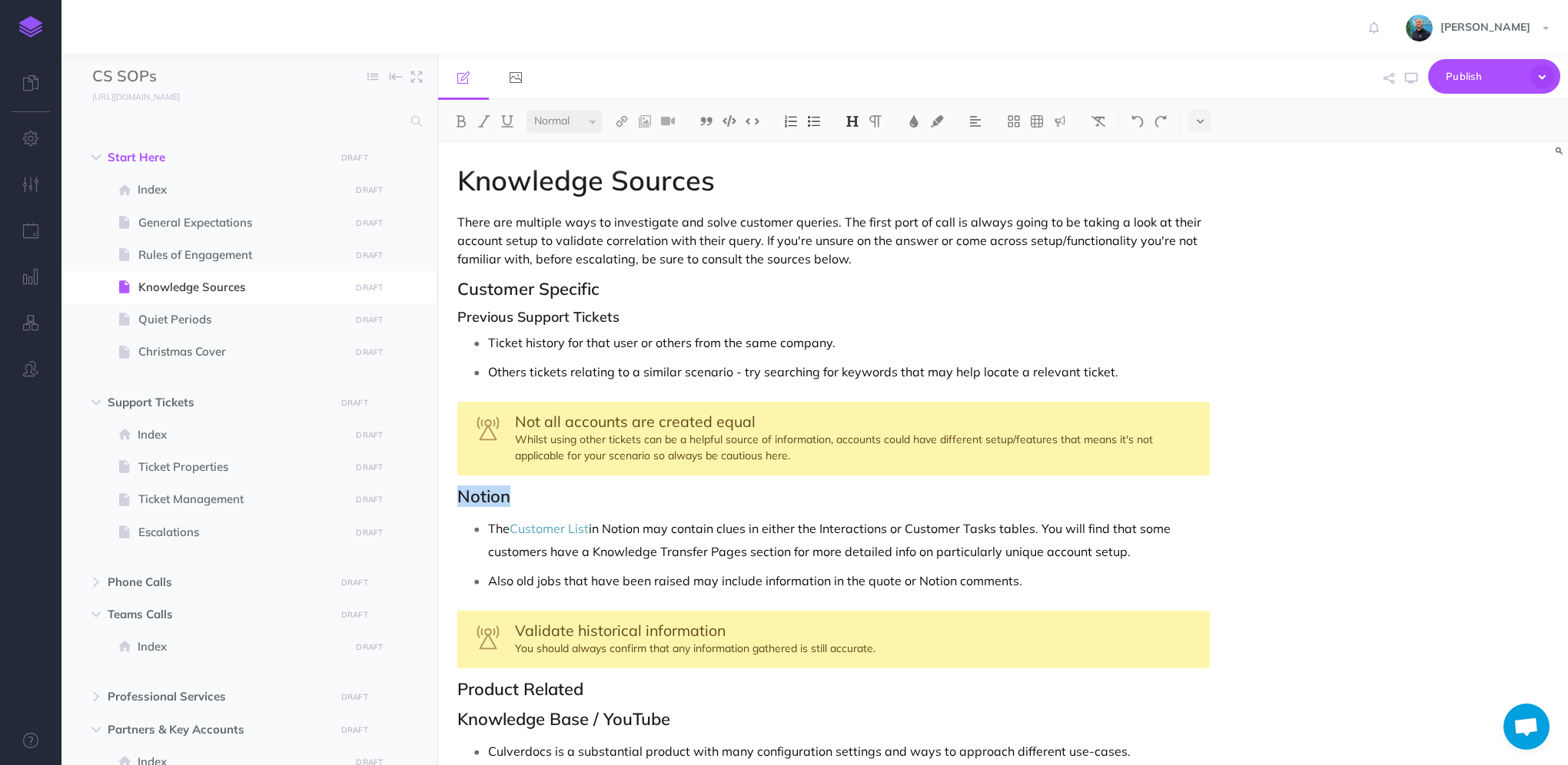
drag, startPoint x: 514, startPoint y: 501, endPoint x: 449, endPoint y: 496, distance: 65.2
click at [849, 122] on img at bounding box center [853, 121] width 14 height 12
click at [860, 191] on button "H3" at bounding box center [852, 194] width 23 height 23
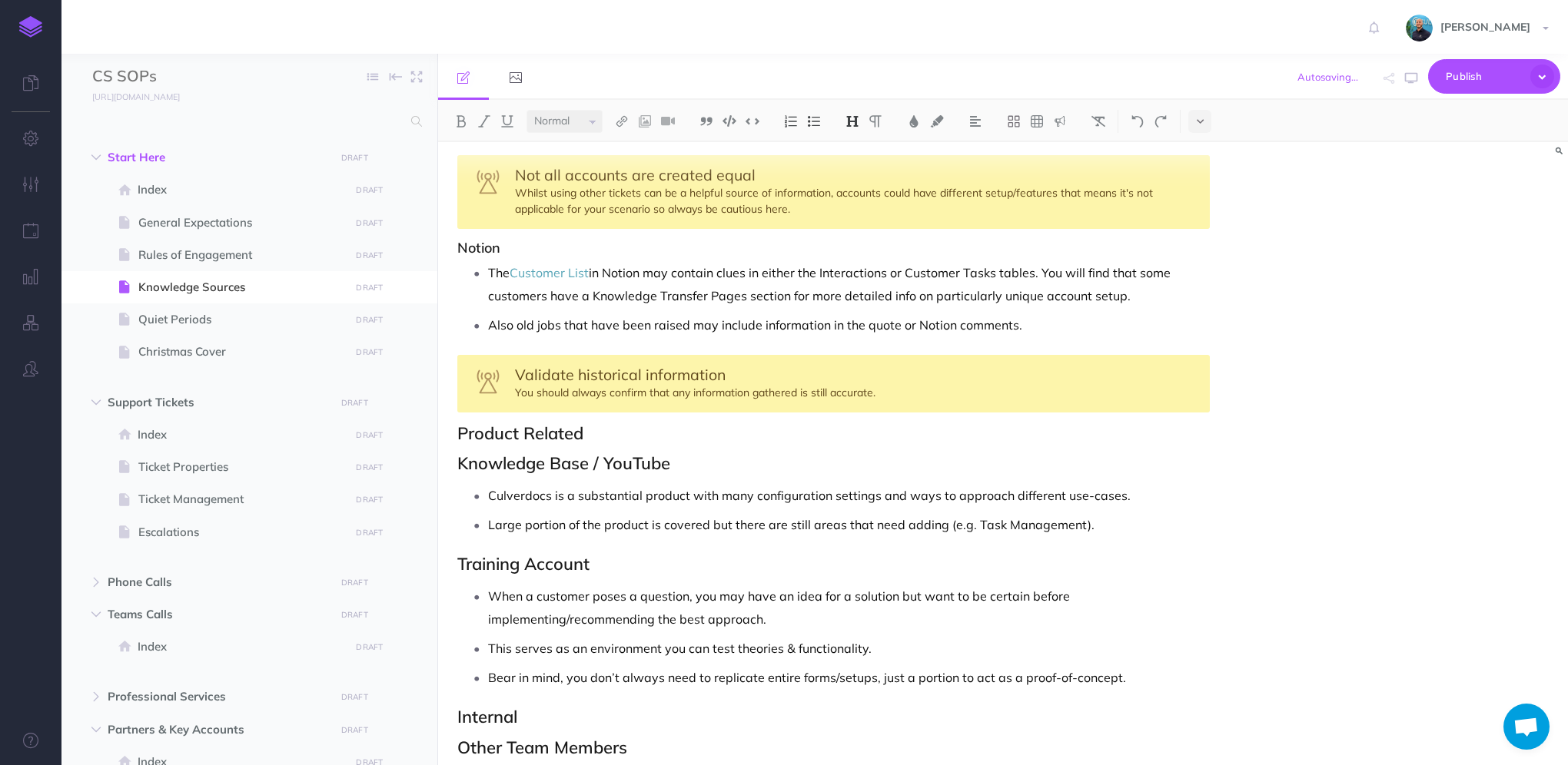
scroll to position [153, 0]
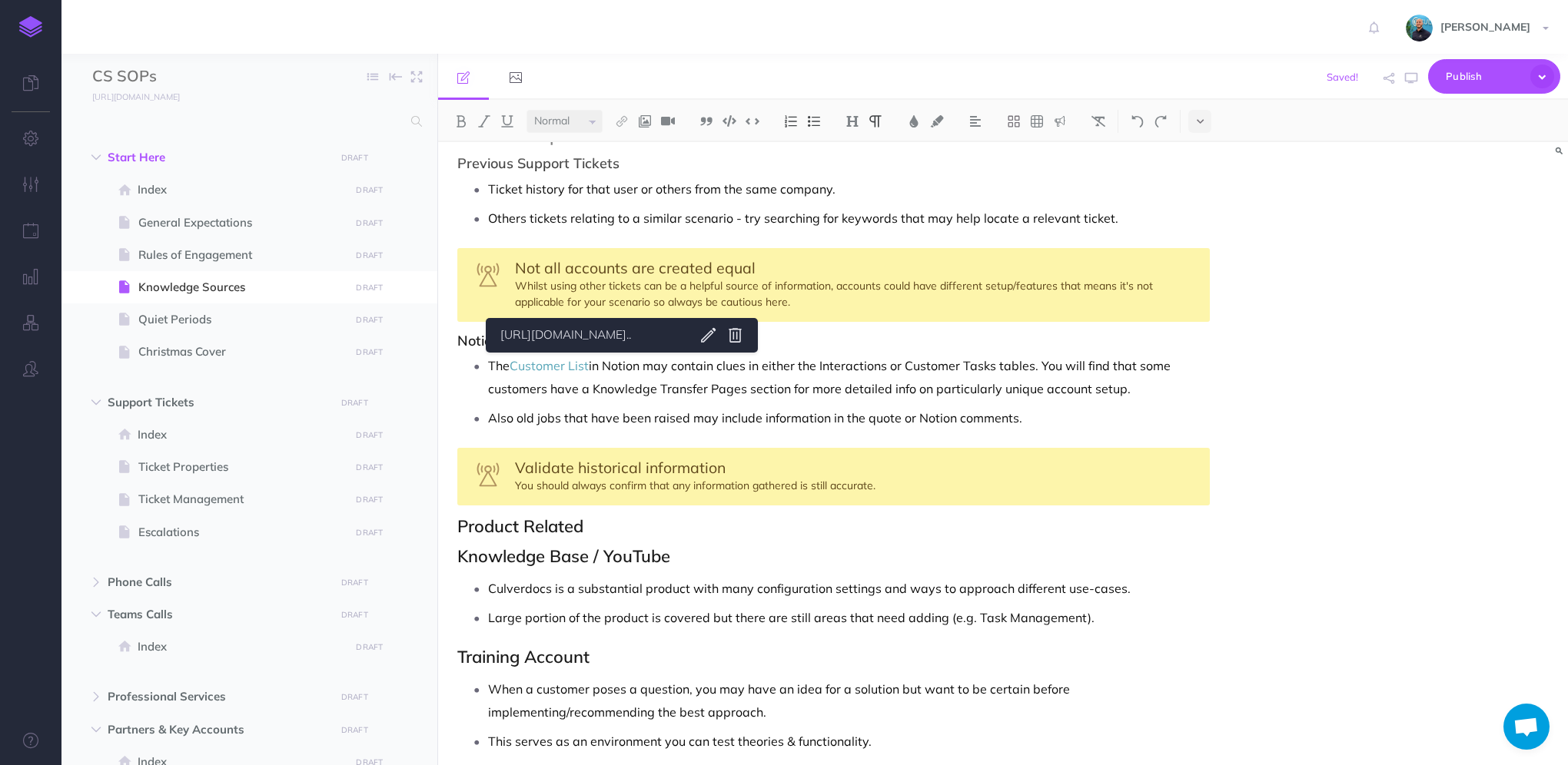
click at [552, 350] on div "Small Normal Large H1 H2 H3 H4 Block container Inline container [URL][DOMAIN_NA…" at bounding box center [1004, 432] width 1130 height 665
click at [848, 465] on div "Validate historical information You should always confirm that any information …" at bounding box center [834, 477] width 752 height 58
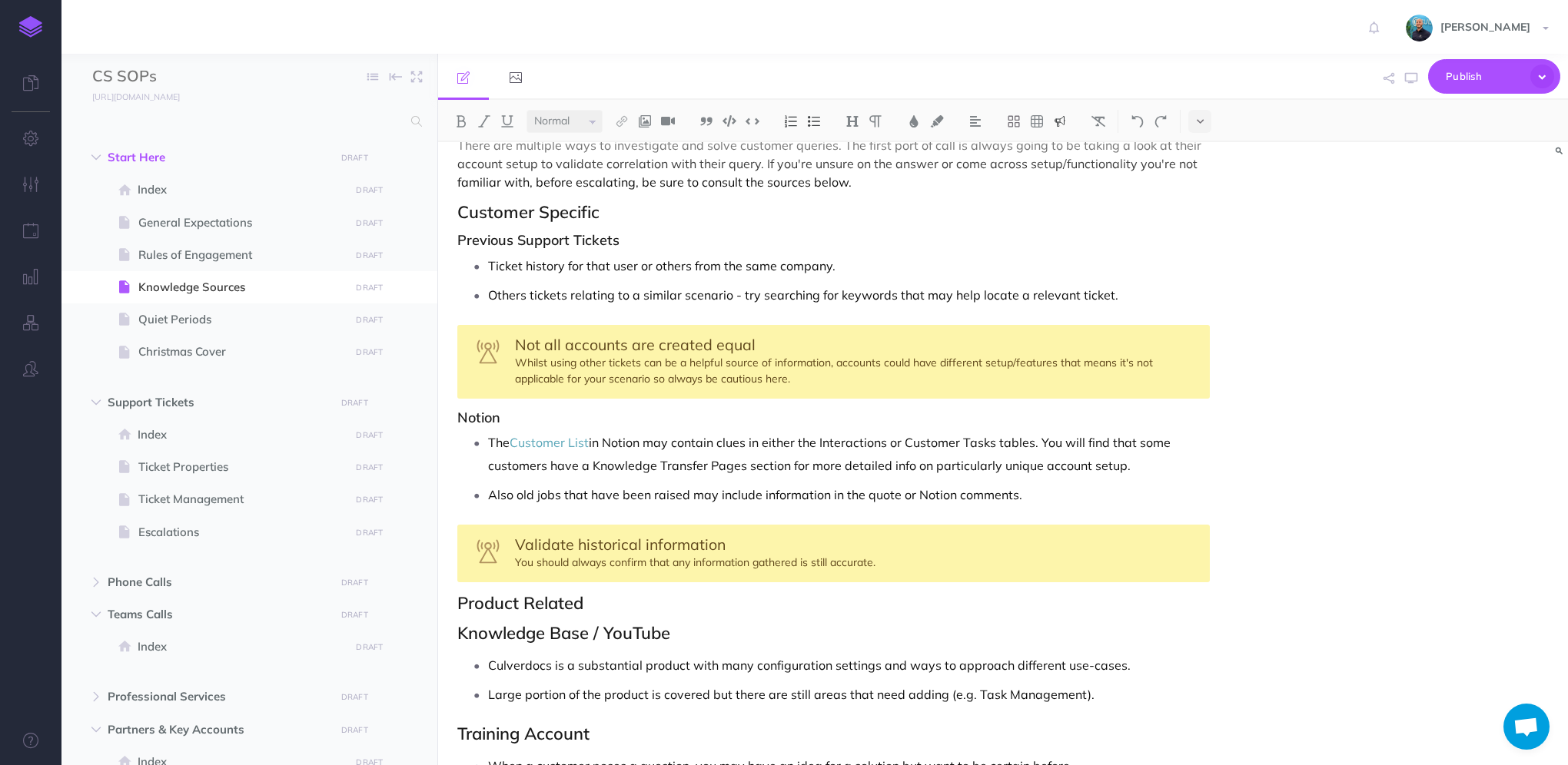
click at [527, 419] on h3 "Notion" at bounding box center [834, 418] width 752 height 16
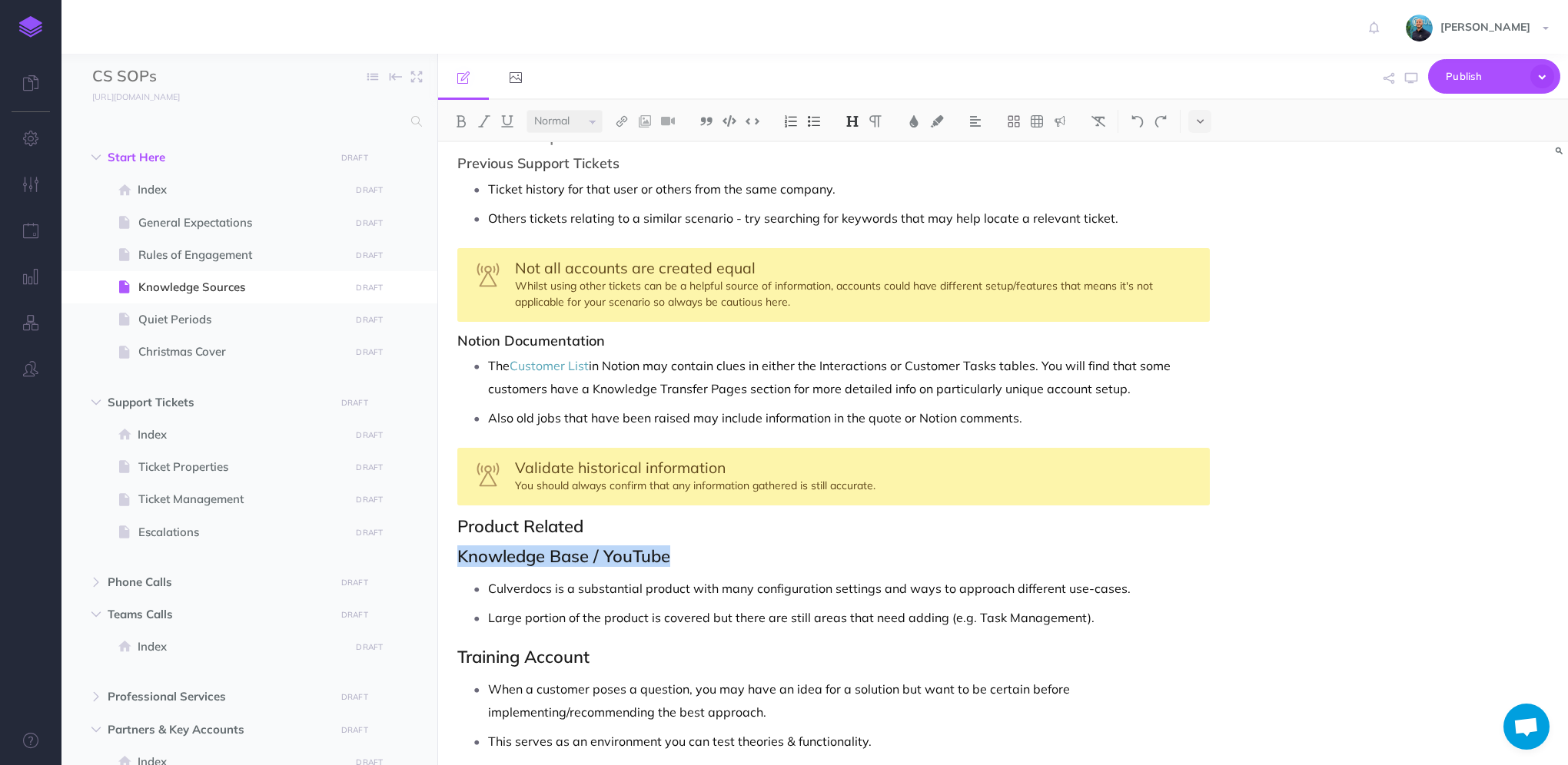
drag, startPoint x: 689, startPoint y: 555, endPoint x: 459, endPoint y: 557, distance: 230.0
click at [459, 557] on h2 "Knowledge Base / YouTube" at bounding box center [834, 555] width 752 height 18
click at [858, 122] on img at bounding box center [853, 121] width 14 height 12
click at [855, 192] on button "H3" at bounding box center [852, 194] width 23 height 23
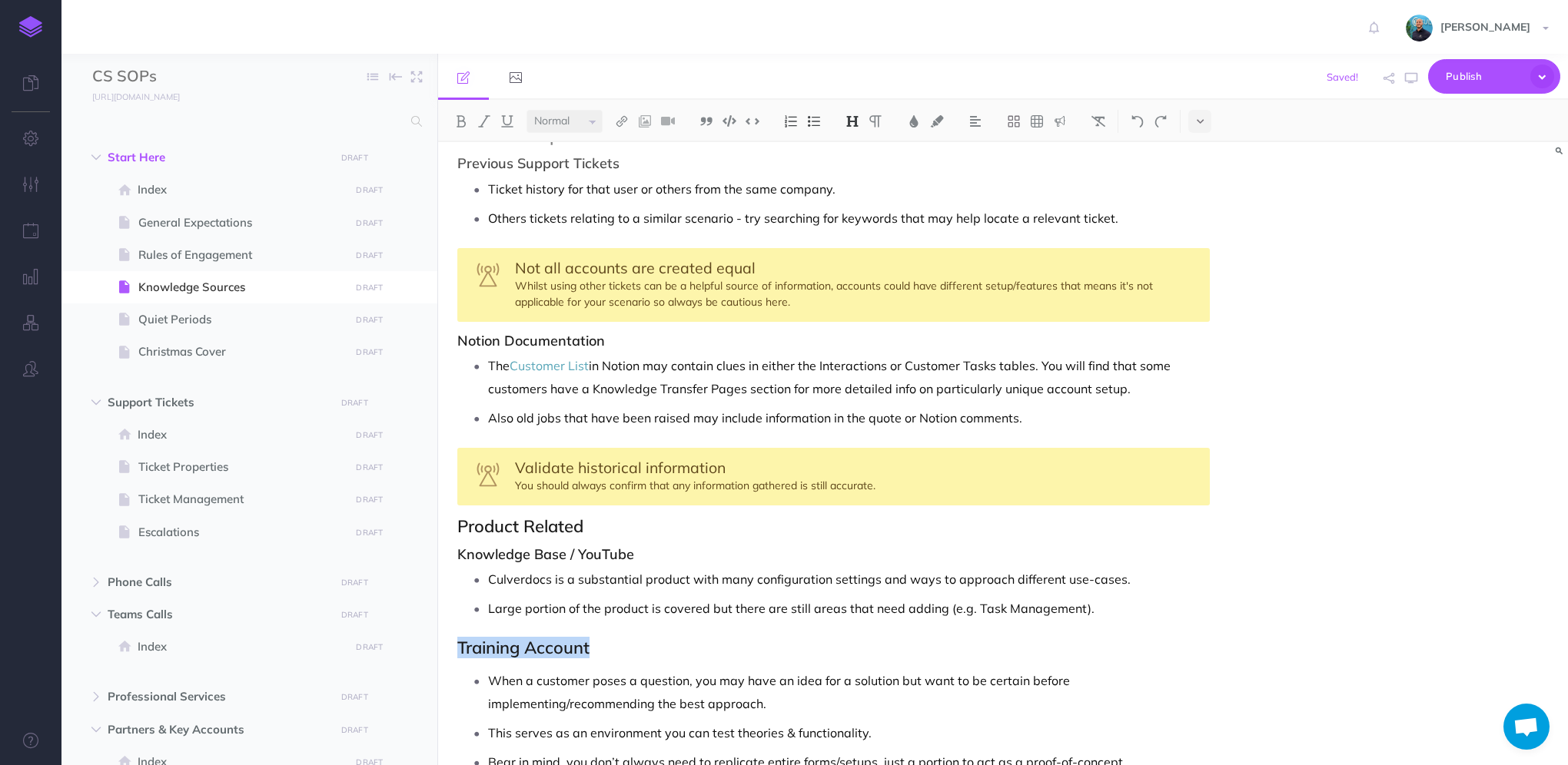
drag, startPoint x: 621, startPoint y: 645, endPoint x: 608, endPoint y: 408, distance: 237.4
click at [459, 652] on h2 "Training Account" at bounding box center [834, 647] width 752 height 18
click at [848, 125] on img at bounding box center [853, 121] width 14 height 12
click at [856, 194] on button "H3" at bounding box center [852, 194] width 23 height 23
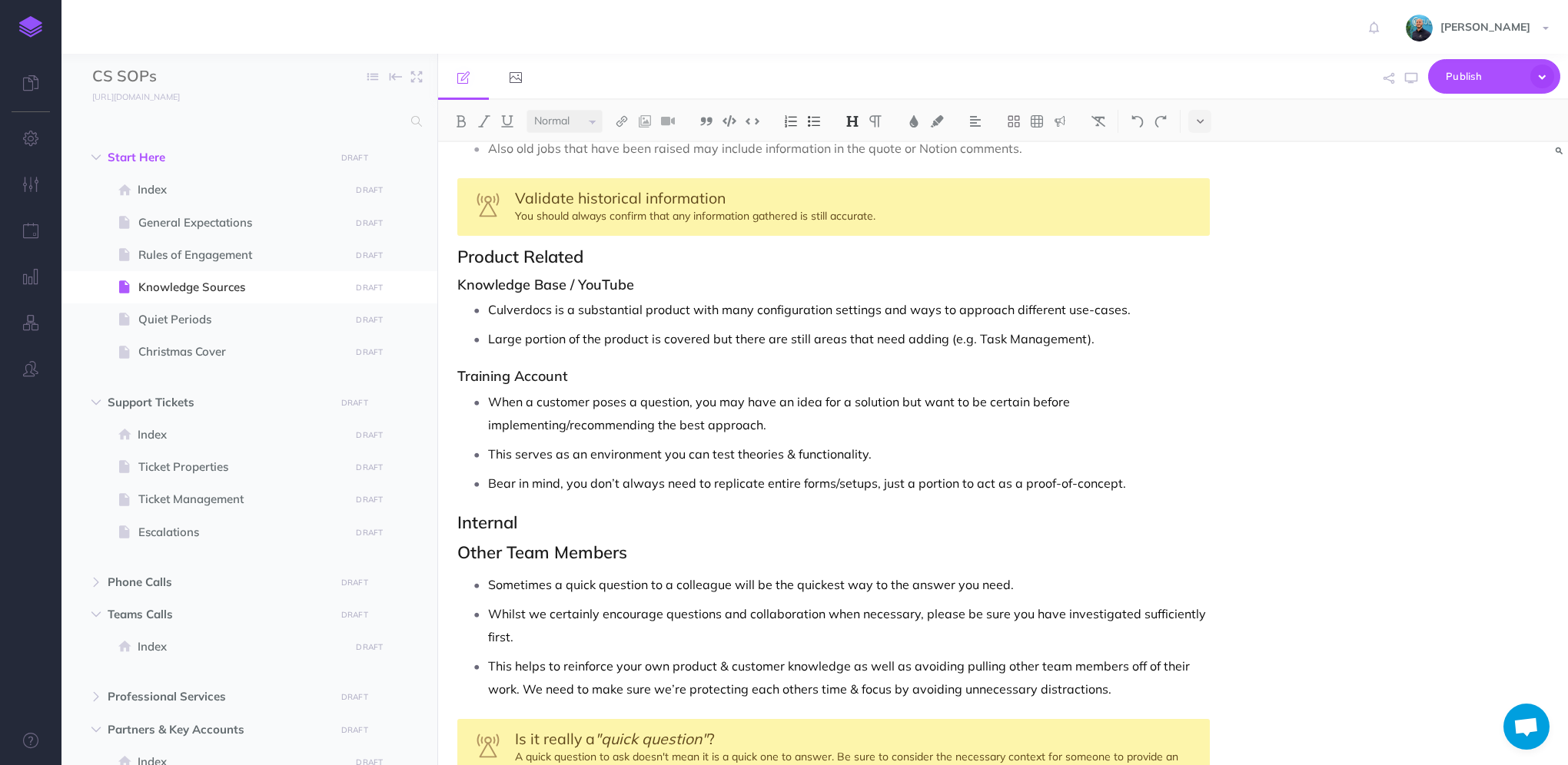
scroll to position [538, 0]
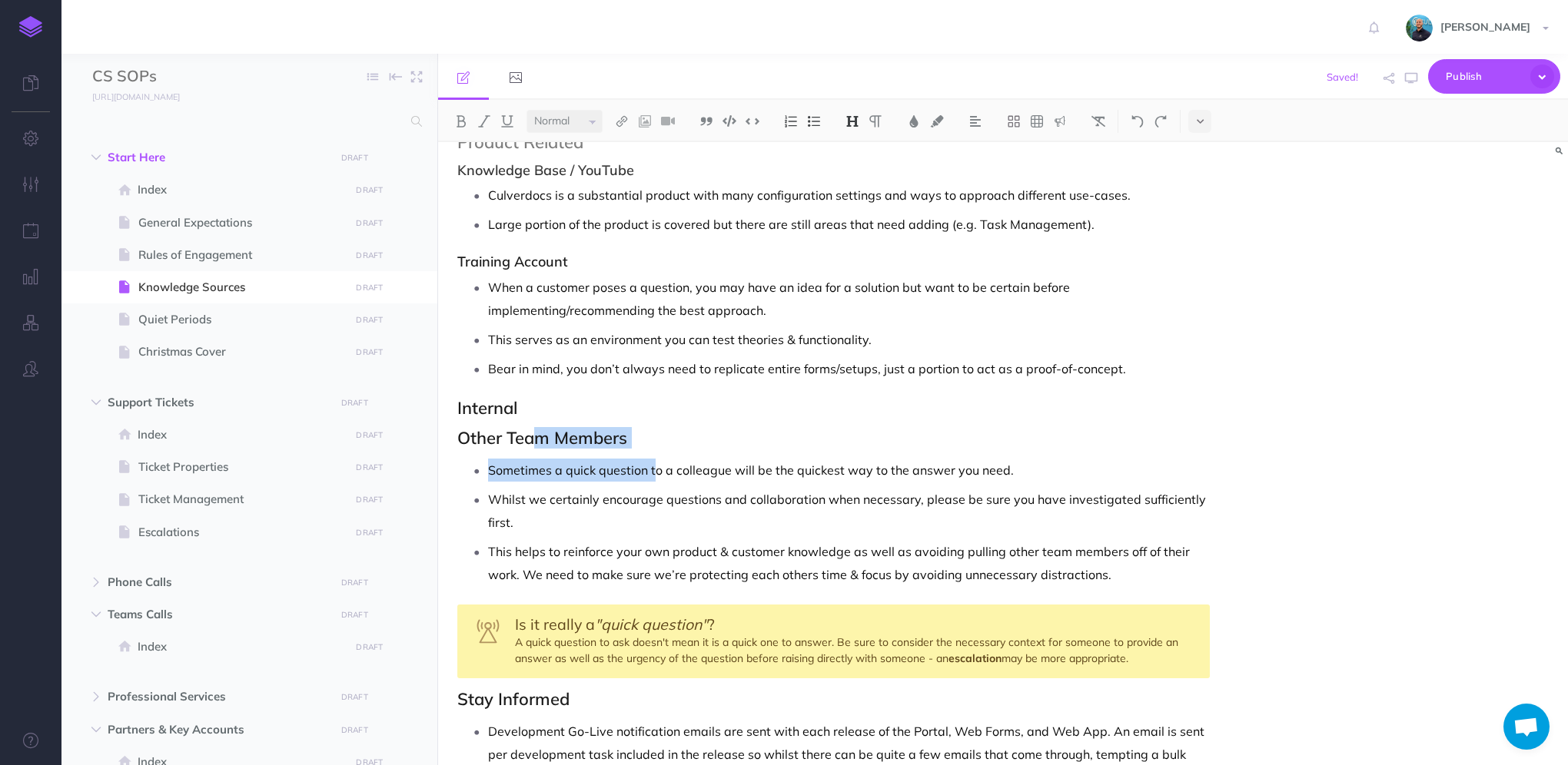
drag, startPoint x: 657, startPoint y: 448, endPoint x: 532, endPoint y: 426, distance: 126.9
click at [540, 425] on div "Knowledge Sources There are multiple ways to investigate and solve customer que…" at bounding box center [834, 282] width 791 height 1357
click at [646, 475] on p "Sometimes a quick question to a colleague will be the quickest way to the answe…" at bounding box center [849, 470] width 722 height 23
drag, startPoint x: 635, startPoint y: 433, endPoint x: 457, endPoint y: 440, distance: 178.1
click at [458, 440] on h2 "Other Team Members" at bounding box center [834, 438] width 752 height 18
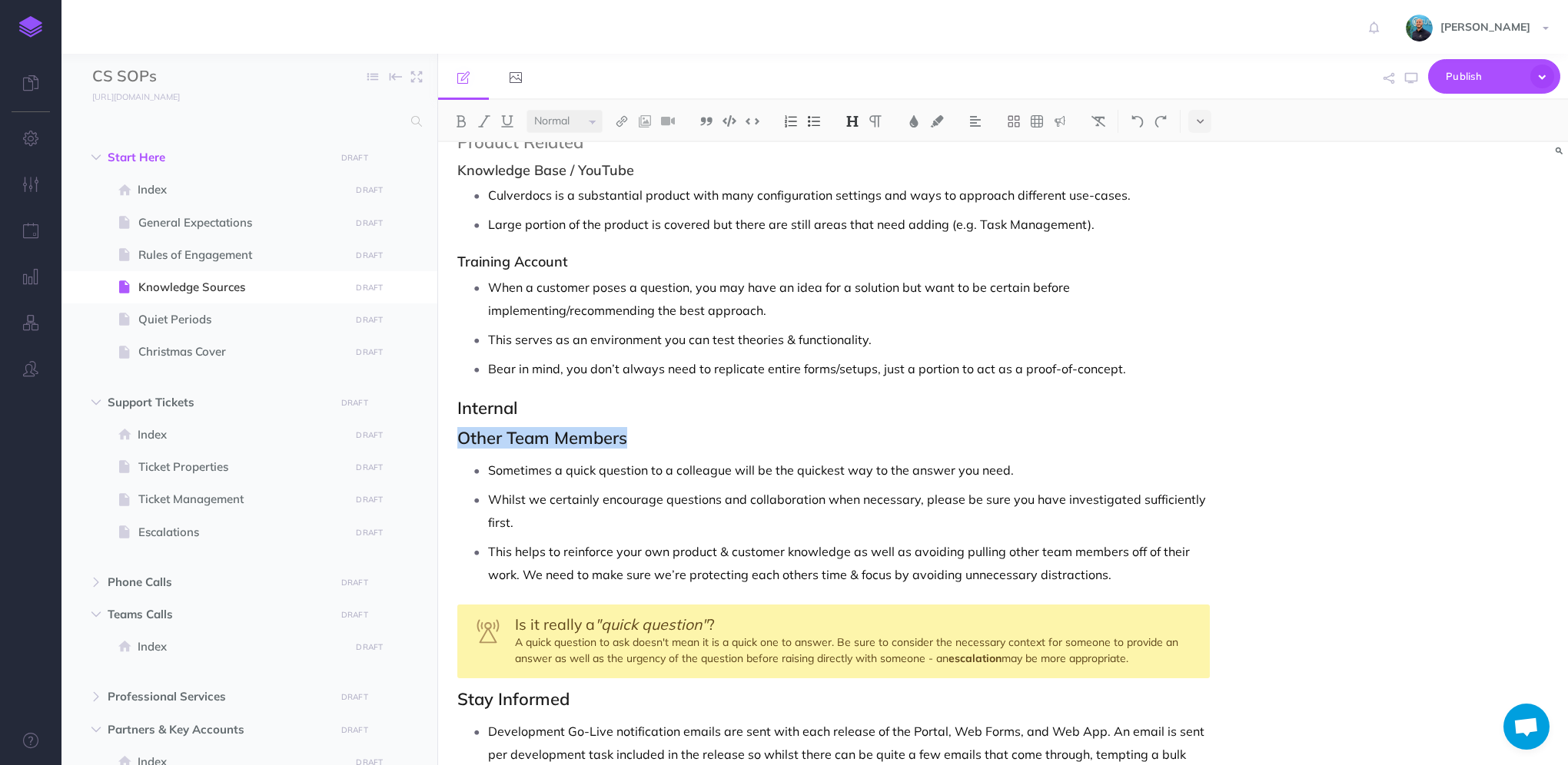
click at [855, 120] on img at bounding box center [853, 121] width 14 height 12
click at [856, 191] on button "H3" at bounding box center [852, 194] width 23 height 23
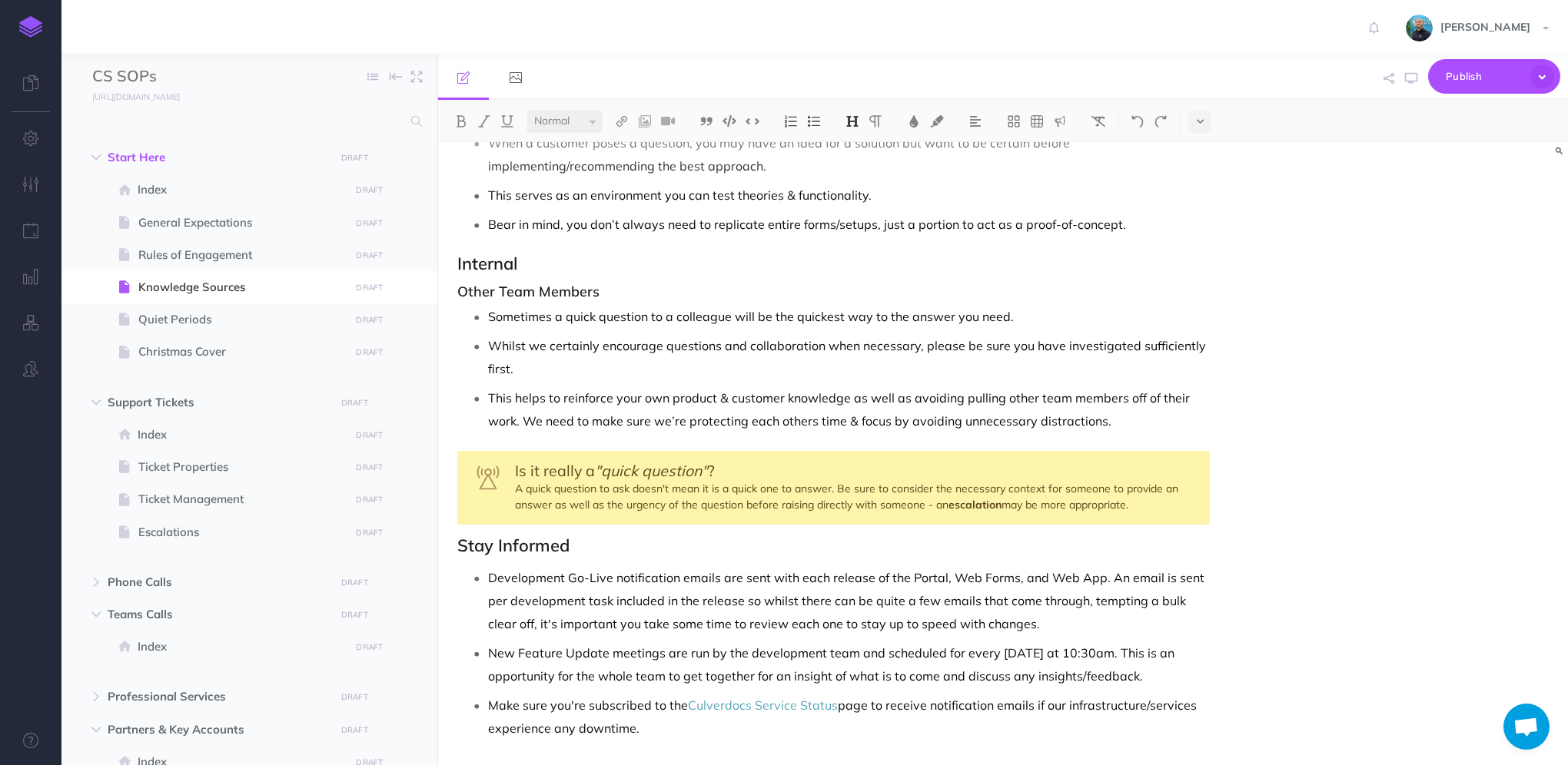
scroll to position [722, 0]
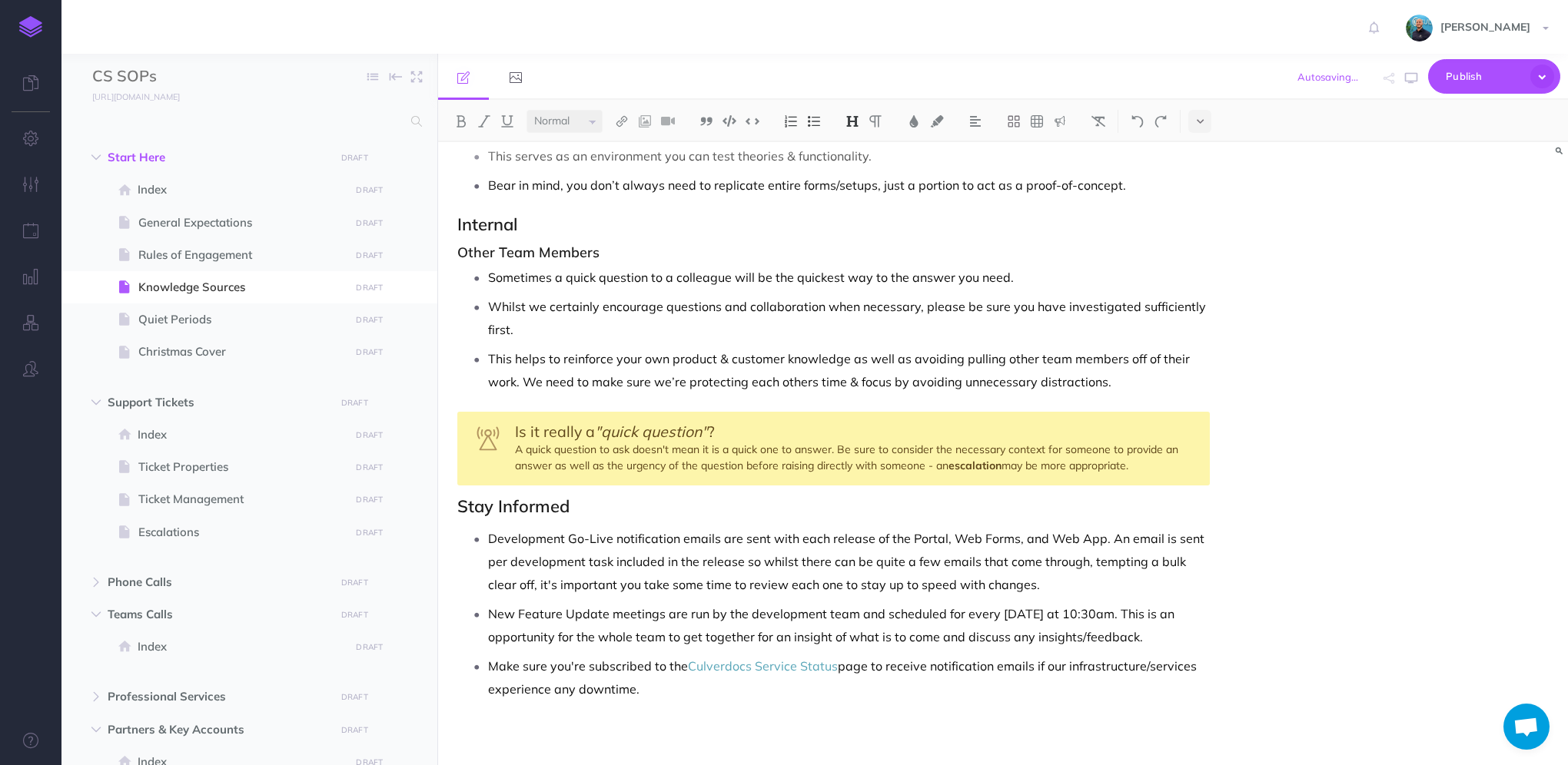
click at [617, 522] on div "Knowledge Sources There are multiple ways to investigate and solve customer que…" at bounding box center [834, 94] width 791 height 1348
drag, startPoint x: 524, startPoint y: 513, endPoint x: 458, endPoint y: 504, distance: 66.6
click at [458, 504] on h2 "Stay Informed" at bounding box center [834, 506] width 752 height 18
click at [850, 121] on img at bounding box center [853, 121] width 14 height 12
click at [856, 198] on button "H3" at bounding box center [852, 194] width 23 height 23
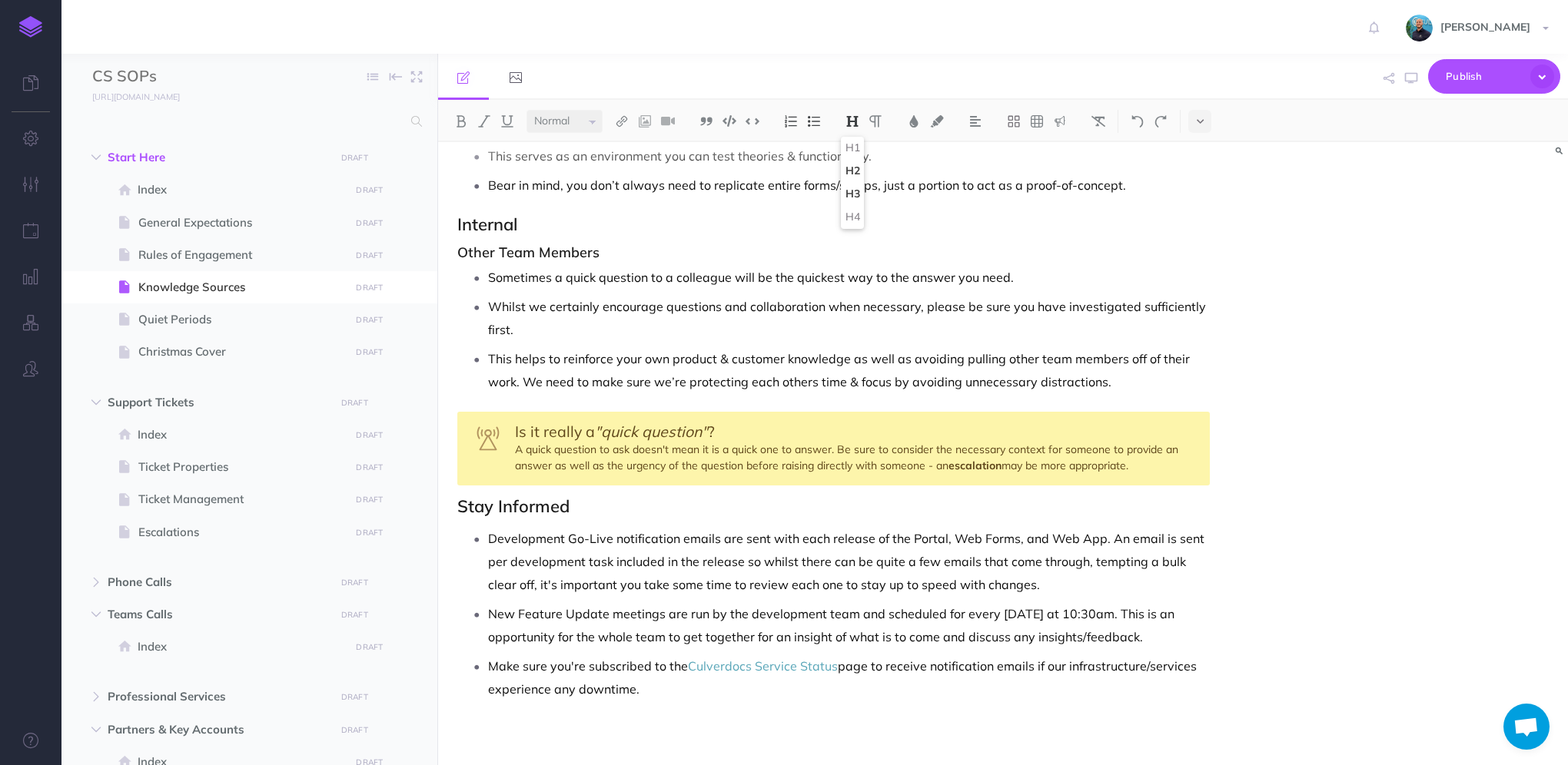
scroll to position [712, 0]
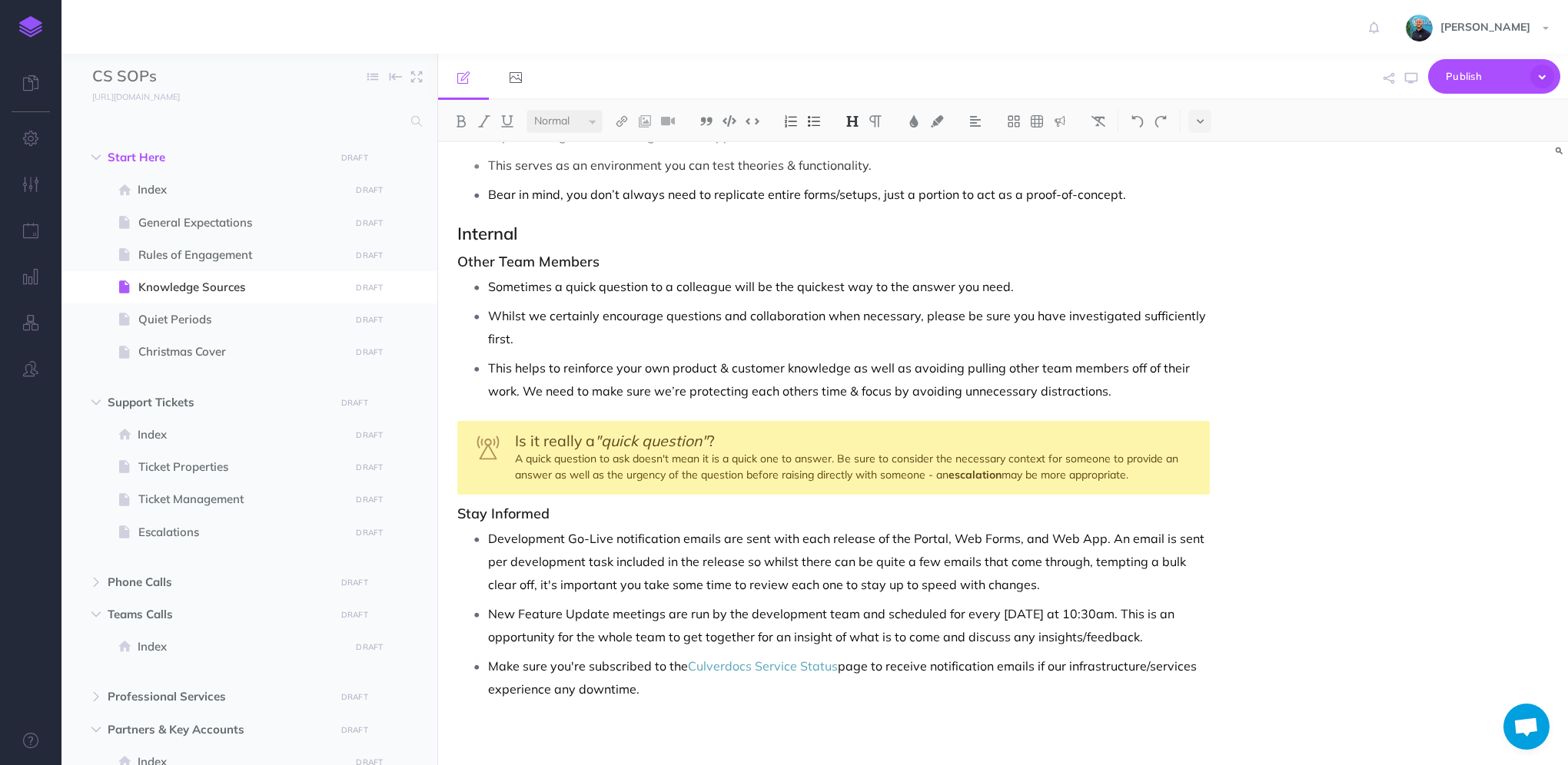
click at [628, 507] on h3 "Stay Informed" at bounding box center [834, 514] width 752 height 16
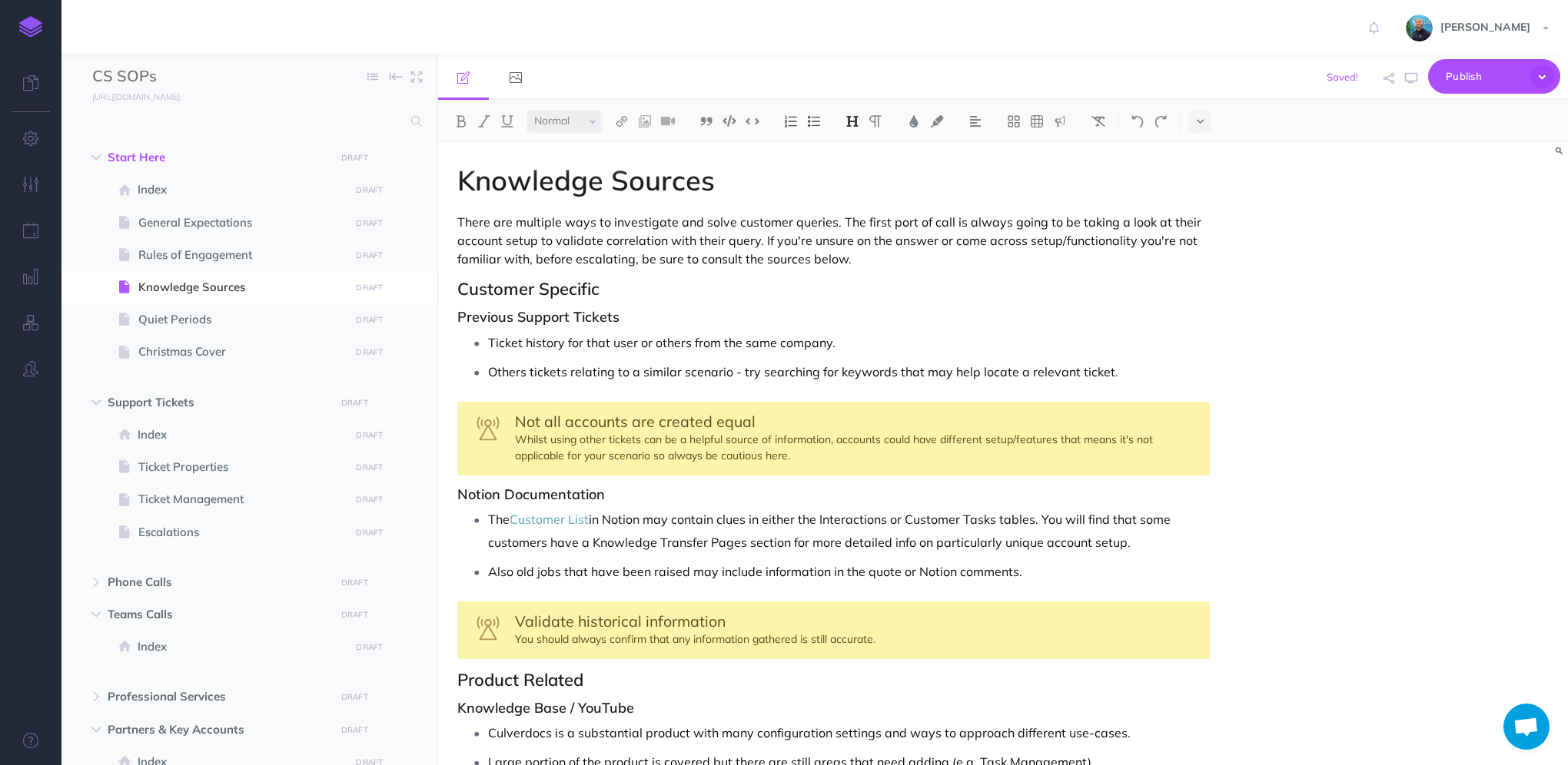
scroll to position [0, 0]
click at [1414, 86] on button "button" at bounding box center [1411, 78] width 20 height 44
click at [1011, 334] on p "Ticket history for that user or others from the same company." at bounding box center [849, 342] width 722 height 23
click at [1163, 313] on h3 "Previous Support Tickets" at bounding box center [834, 317] width 752 height 16
click at [1094, 341] on p "Ticket history for that user or others from the same company." at bounding box center [849, 342] width 722 height 23
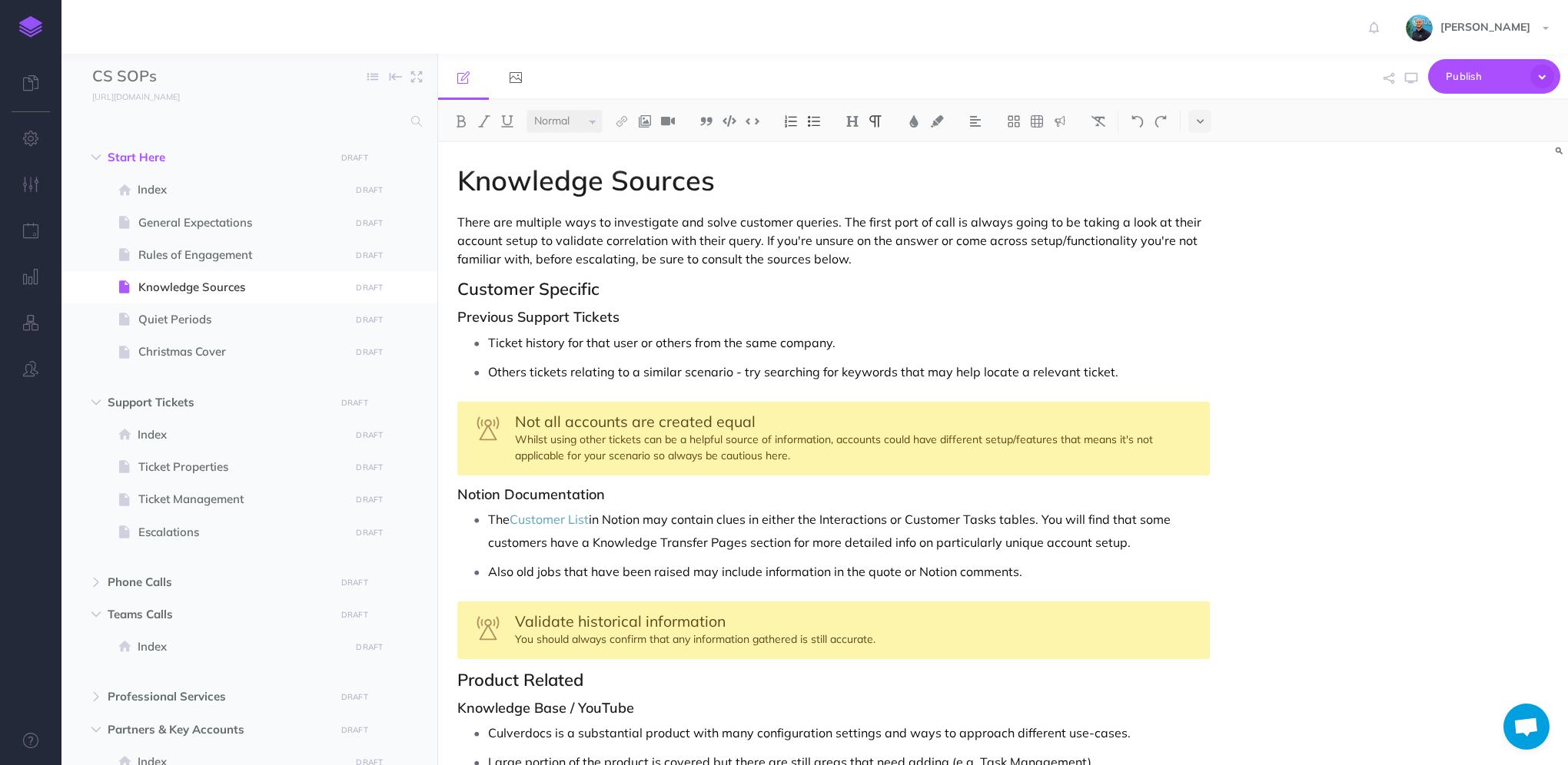
click at [1158, 366] on p "Others tickets relating to a similar scenario - try searching for keywords that…" at bounding box center [849, 372] width 722 height 23
select select "null"
click at [1165, 375] on p "Others tickets relating to a similar scenario - try searching for keywords that…" at bounding box center [849, 372] width 722 height 23
drag, startPoint x: 522, startPoint y: 571, endPoint x: 491, endPoint y: 572, distance: 31.0
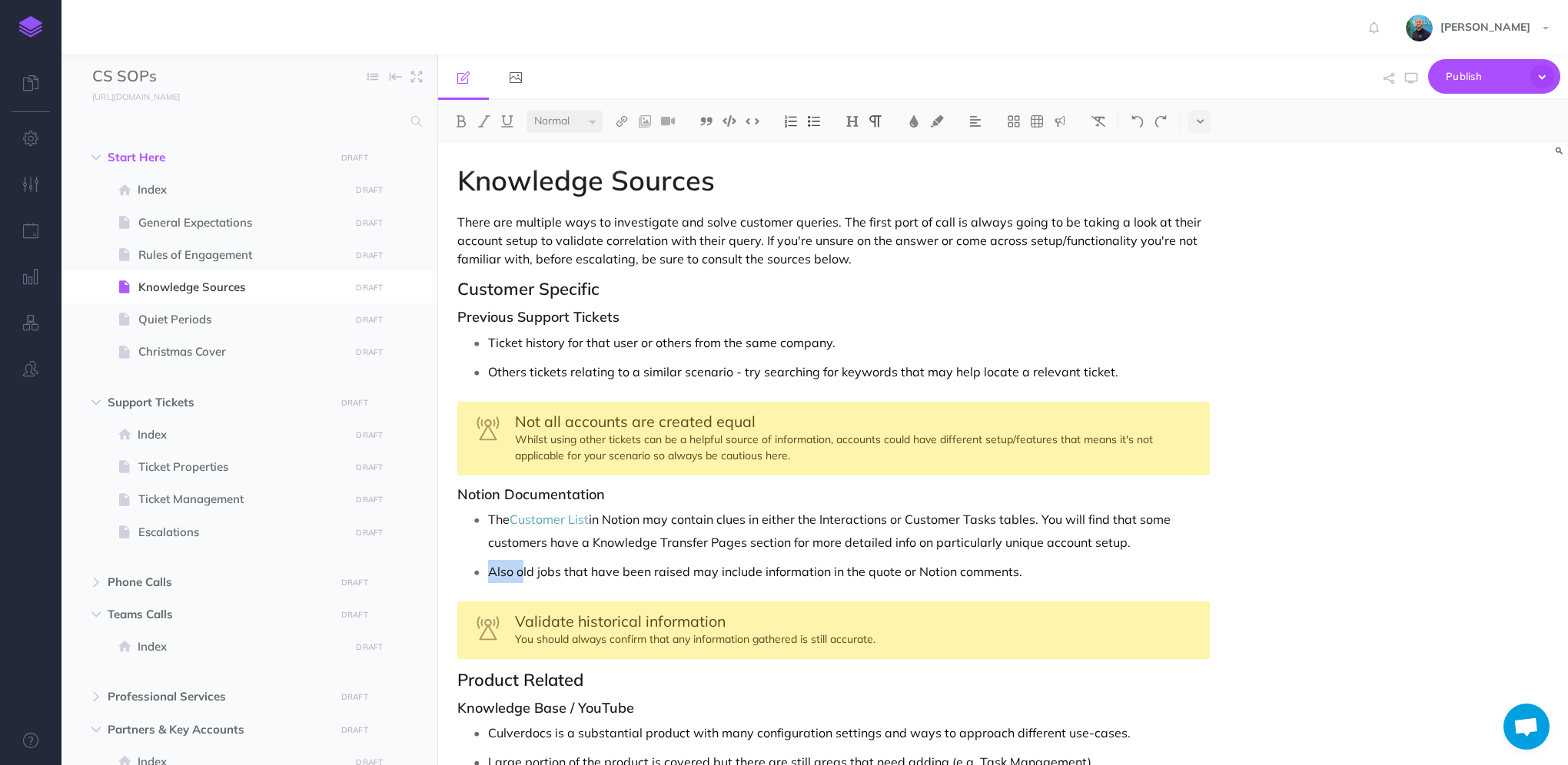
click at [491, 572] on p "Also old jobs that have been raised may include information in the quote or Not…" at bounding box center [849, 572] width 722 height 23
click at [667, 573] on p "Old jobs that have been raised may include information in the quote or Notion c…" at bounding box center [849, 572] width 722 height 23
click at [908, 574] on p "Old jobs that have been raised against the customer account may include informa…" at bounding box center [849, 572] width 722 height 23
click at [1198, 567] on p "Old jobs that have been raised against the customer account may include relevan…" at bounding box center [849, 572] width 722 height 23
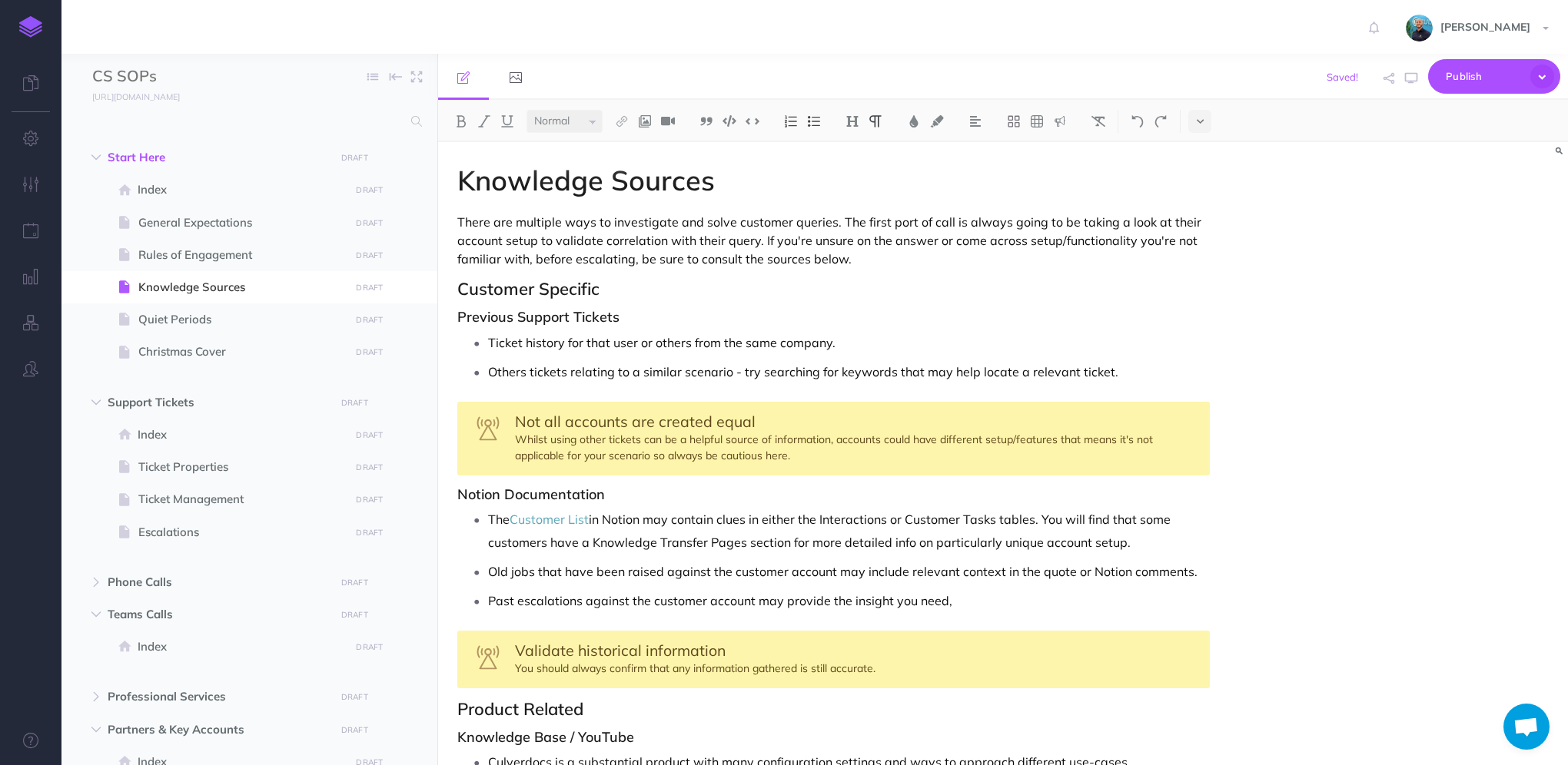
click at [488, 596] on li "Past escalations against the customer account may provide the insight you need," at bounding box center [849, 600] width 722 height 23
click at [549, 596] on p "Likewise, pPast escalations against the customer account may provide the insigh…" at bounding box center [849, 600] width 722 height 23
click at [1129, 590] on p "Likewise, past escalations against the customer account may provide the insight…" at bounding box center [849, 600] width 722 height 23
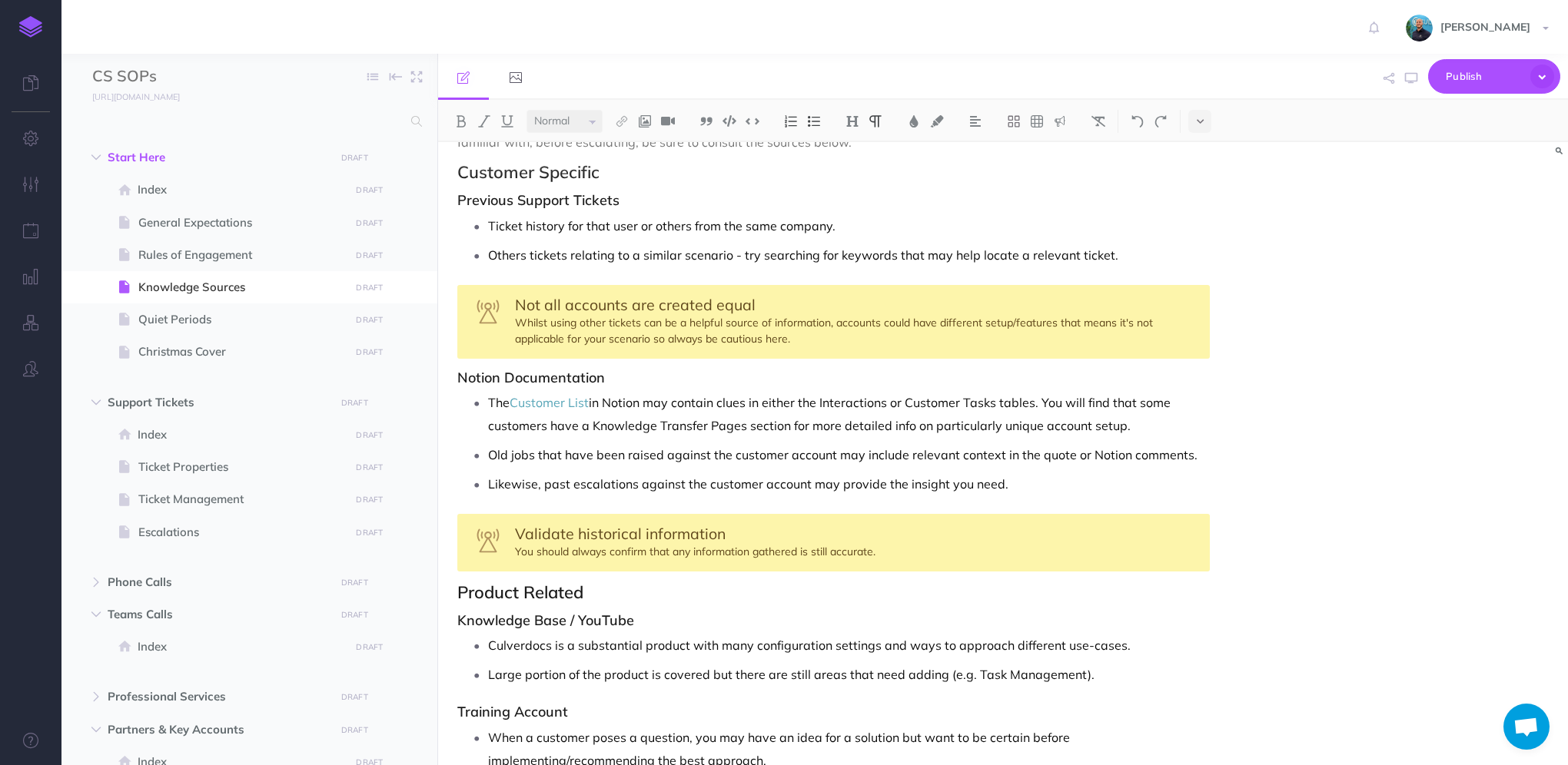
scroll to position [153, 0]
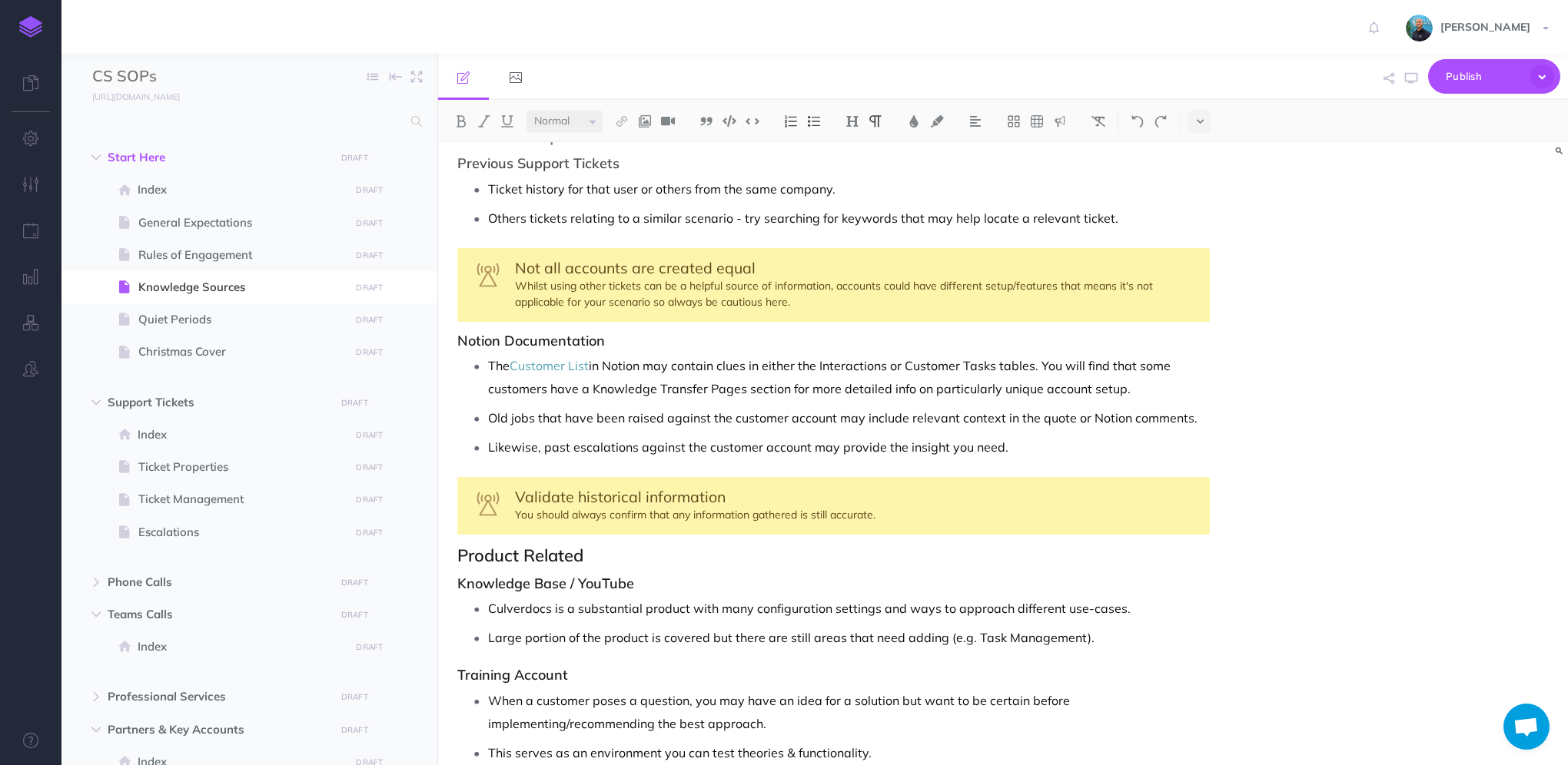
click at [888, 513] on div "Validate historical information You should always confirm that any information …" at bounding box center [834, 506] width 752 height 58
drag, startPoint x: 618, startPoint y: 333, endPoint x: 458, endPoint y: 332, distance: 160.0
click at [458, 334] on h3 "Notion Documentation" at bounding box center [834, 341] width 752 height 16
copy h3 "Notion Documentation"
click at [654, 354] on p "The Customer List in Notion may contain clues in either the Interactions or Cus…" at bounding box center [849, 377] width 722 height 46
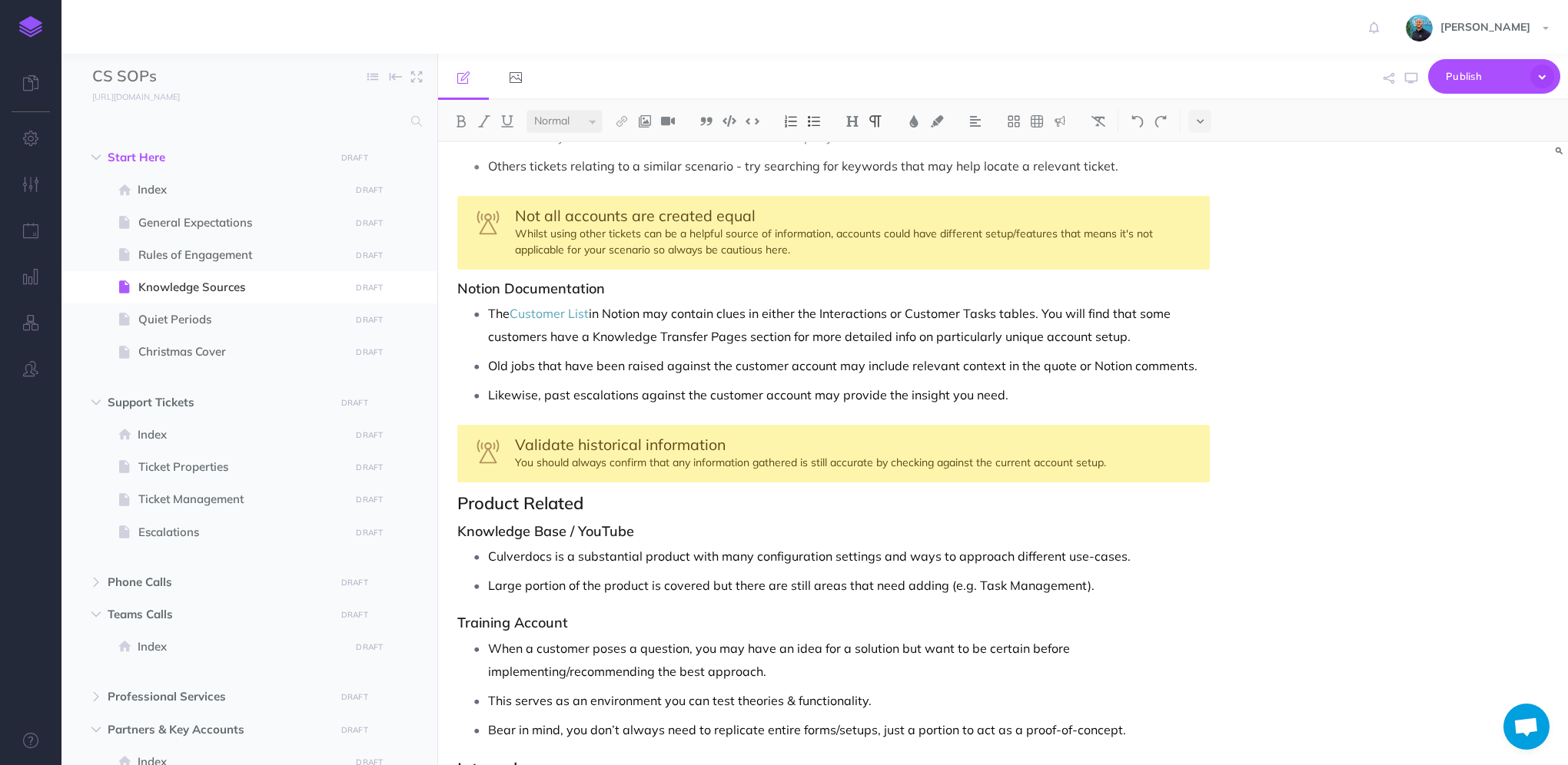
scroll to position [230, 0]
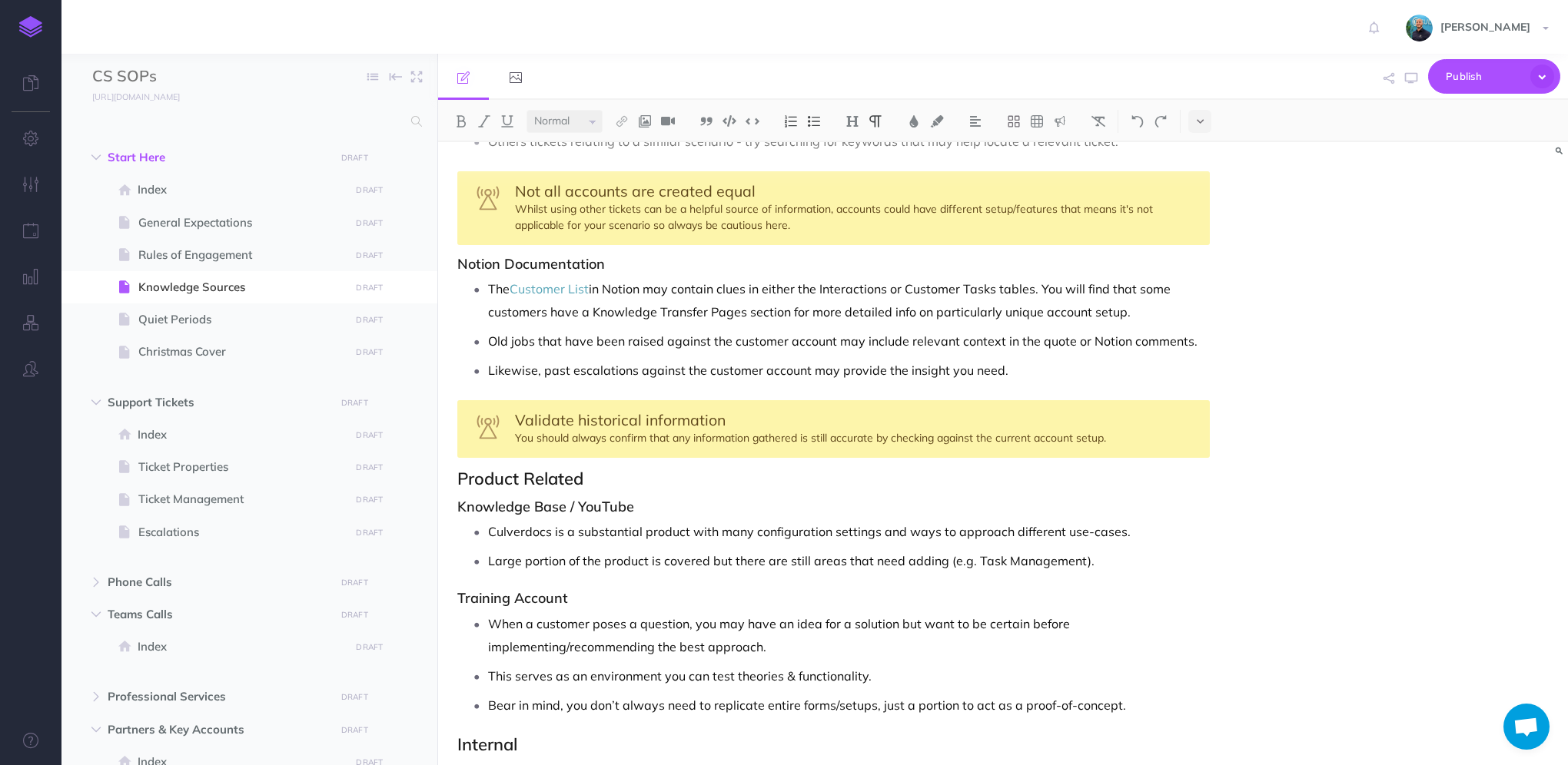
click at [463, 479] on h2 "Product Related" at bounding box center [834, 478] width 752 height 18
click at [459, 477] on h2 "Product Related" at bounding box center [834, 478] width 752 height 18
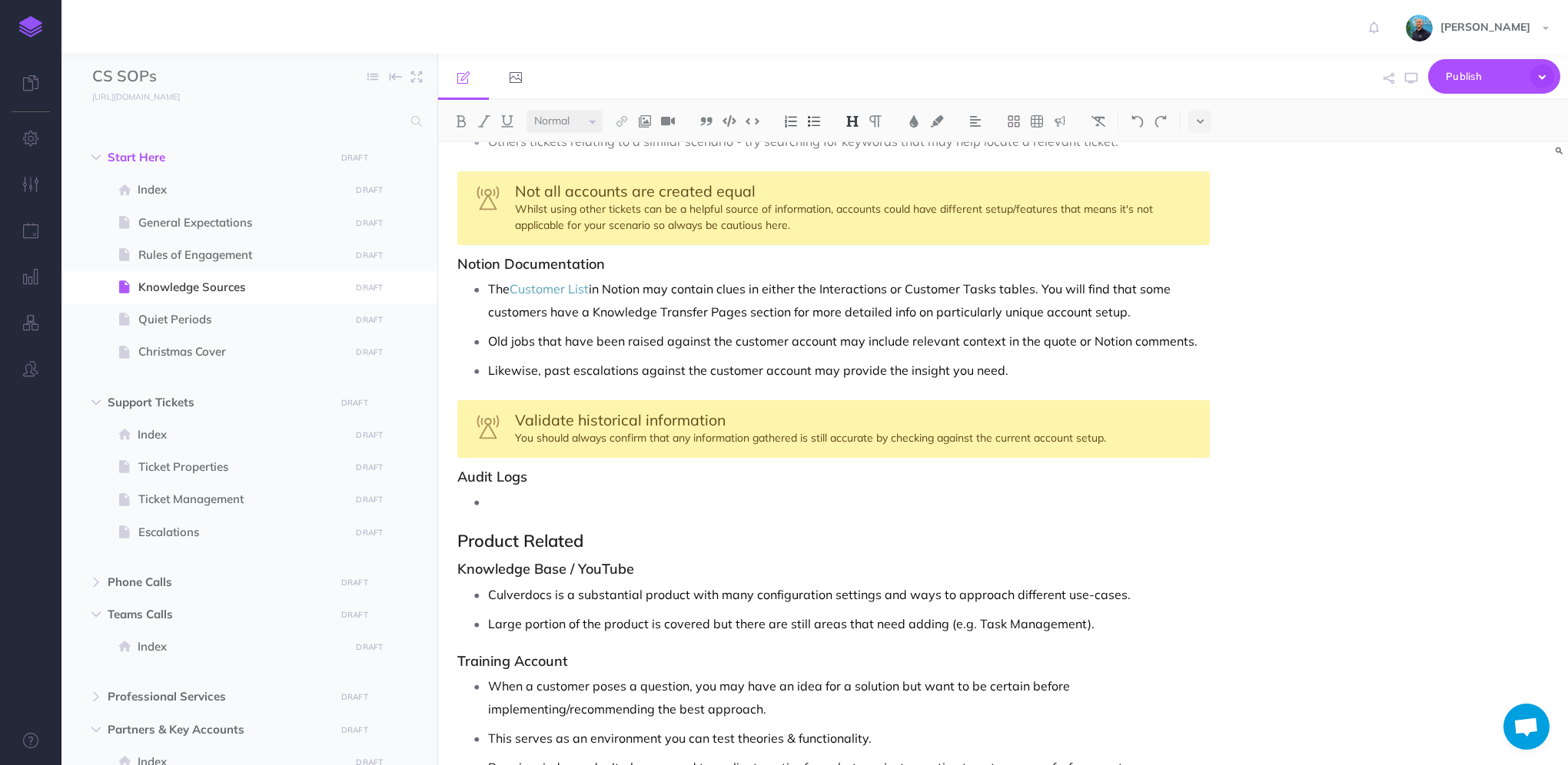
click at [467, 470] on h3 "Audit Logs" at bounding box center [834, 477] width 752 height 16
click at [554, 499] on p at bounding box center [849, 502] width 722 height 23
drag, startPoint x: 595, startPoint y: 500, endPoint x: 514, endPoint y: 500, distance: 81.0
click at [514, 500] on p "The Audit & Events page in the portal" at bounding box center [849, 502] width 722 height 23
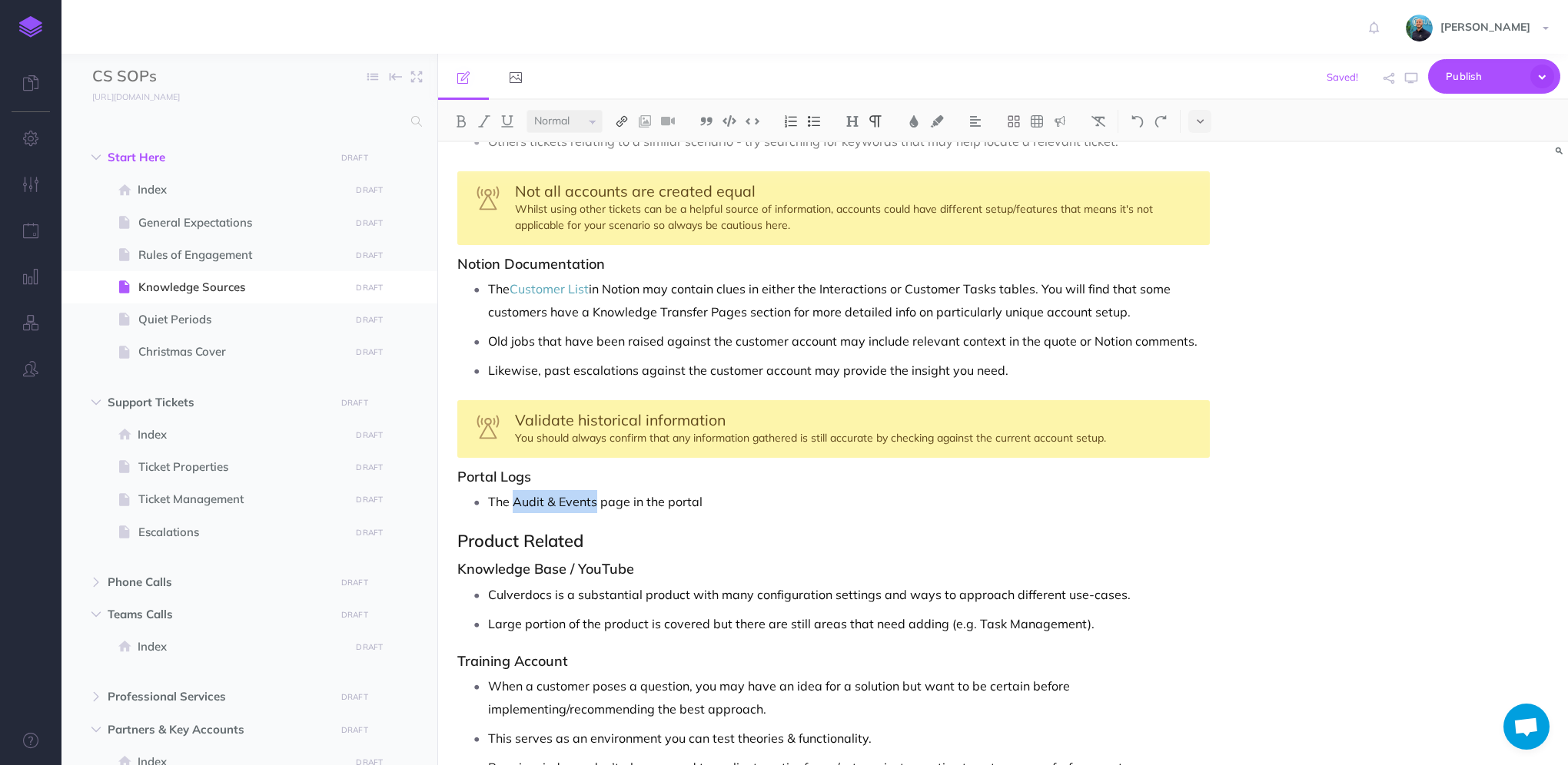
click at [628, 123] on img at bounding box center [622, 121] width 14 height 12
click at [624, 146] on icon at bounding box center [621, 148] width 12 height 10
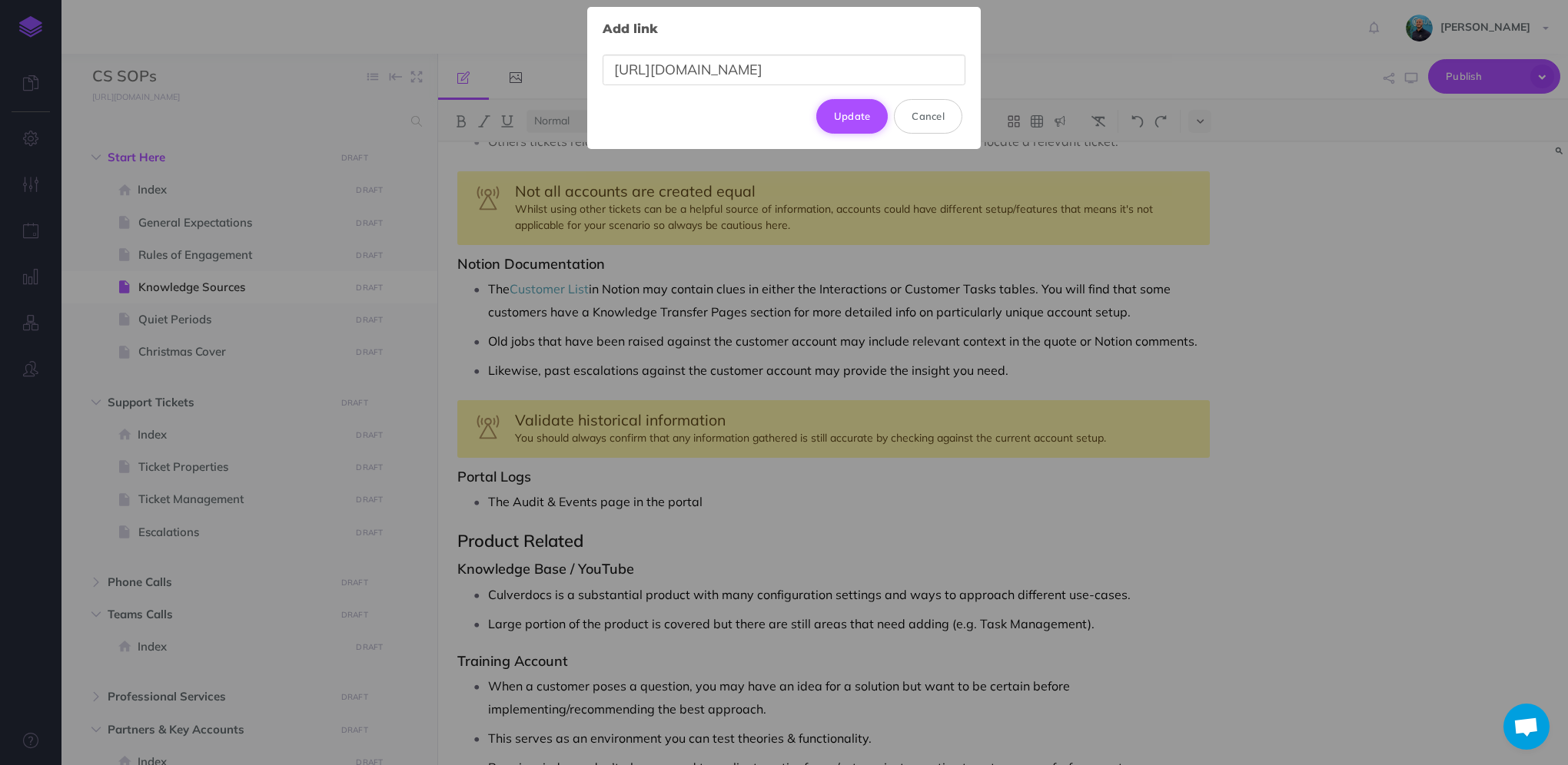
type input "[URL][DOMAIN_NAME]"
click at [833, 116] on button "Update" at bounding box center [852, 115] width 72 height 34
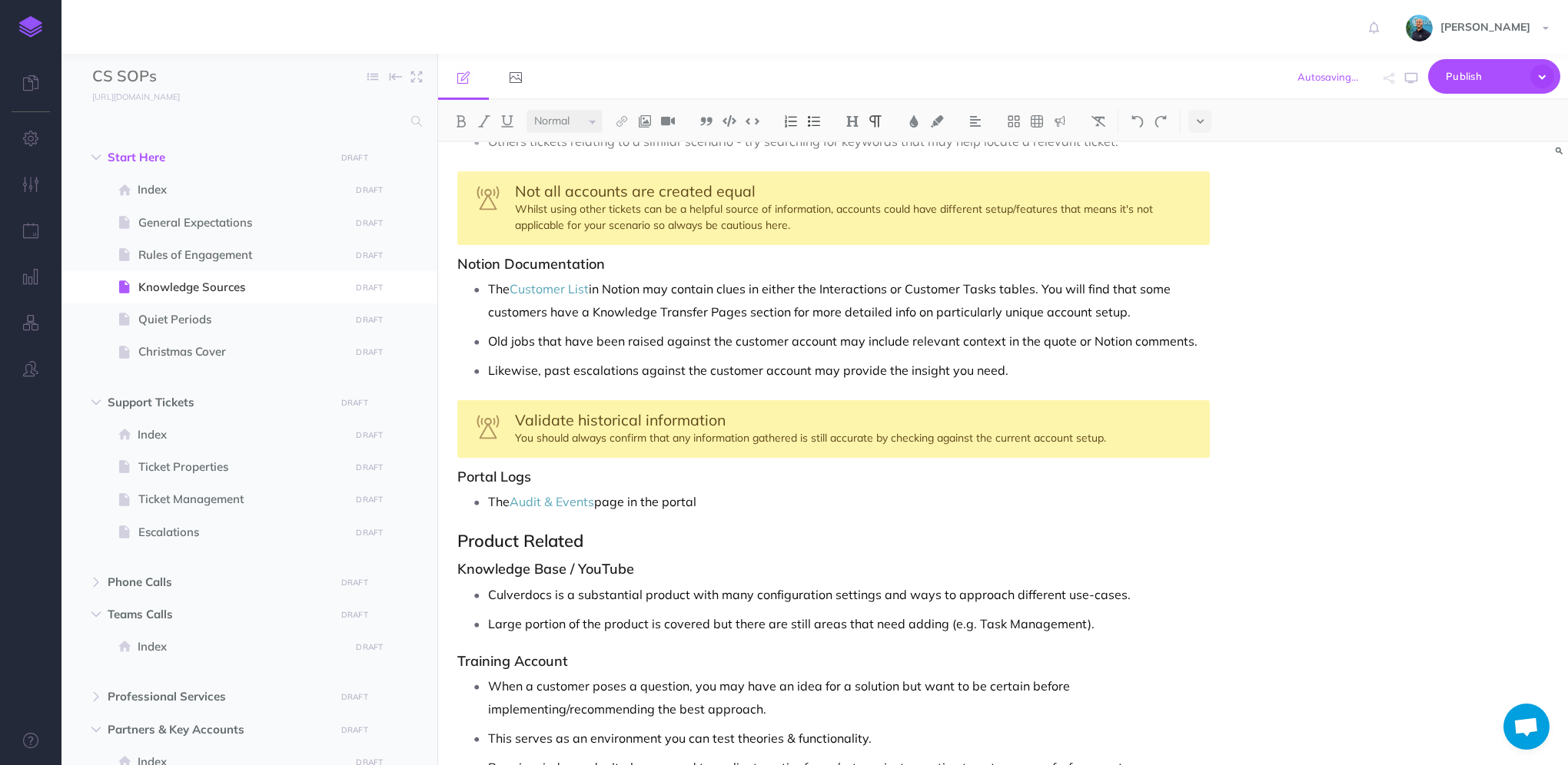
click at [771, 499] on p "The Audit & Events page in the portal" at bounding box center [849, 502] width 722 height 23
click at [1403, 83] on button "button" at bounding box center [1411, 78] width 20 height 44
click at [738, 499] on p "The Audit & Events page in the portal" at bounding box center [849, 502] width 722 height 23
click at [745, 502] on p "The Audit & Events page in the portal helps" at bounding box center [849, 502] width 722 height 23
click at [1150, 439] on div "Validate historical information You should always confirm that any information …" at bounding box center [834, 429] width 752 height 58
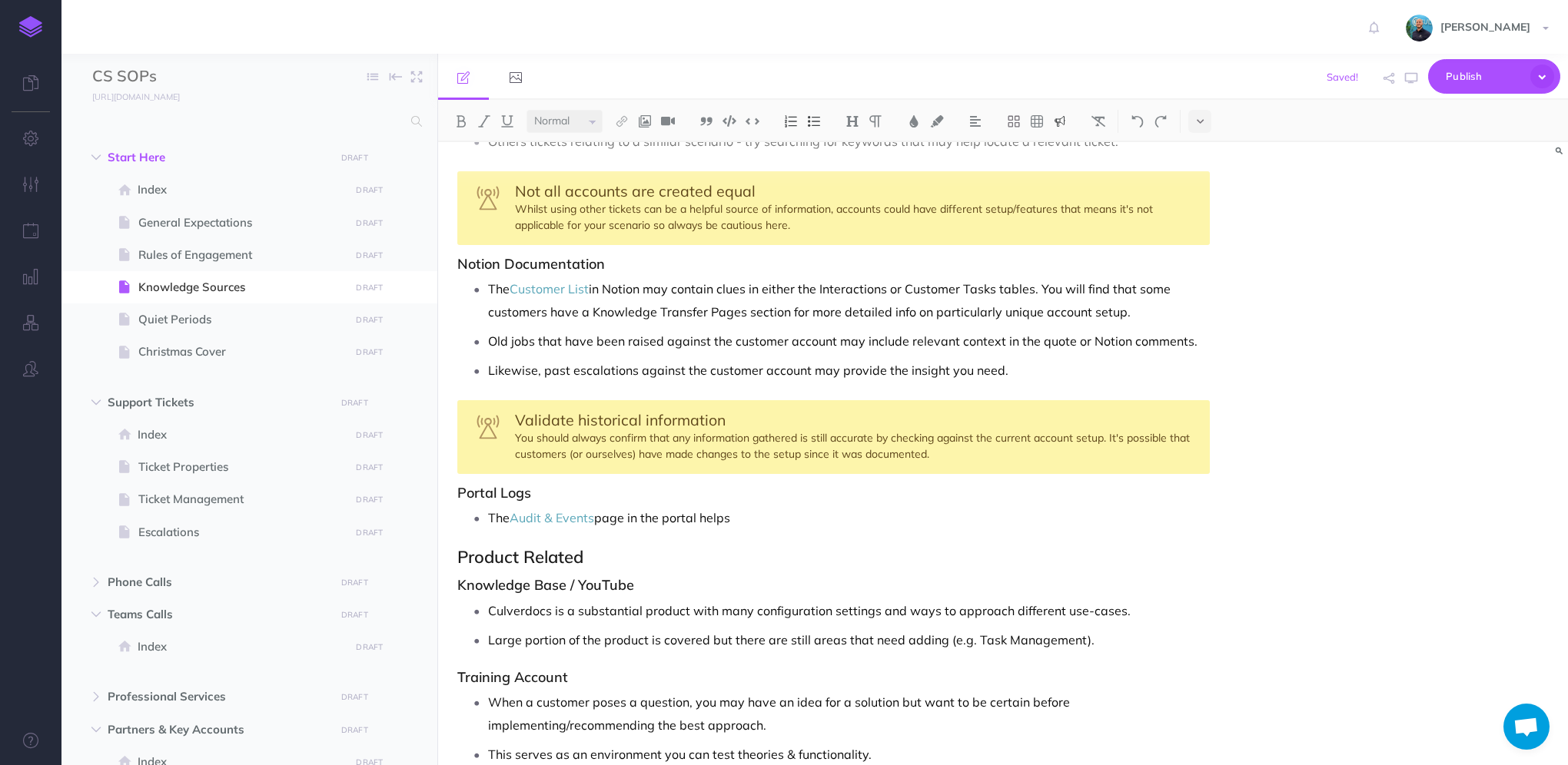
click at [815, 513] on p "The Audit & Events page in the portal helps" at bounding box center [849, 517] width 722 height 23
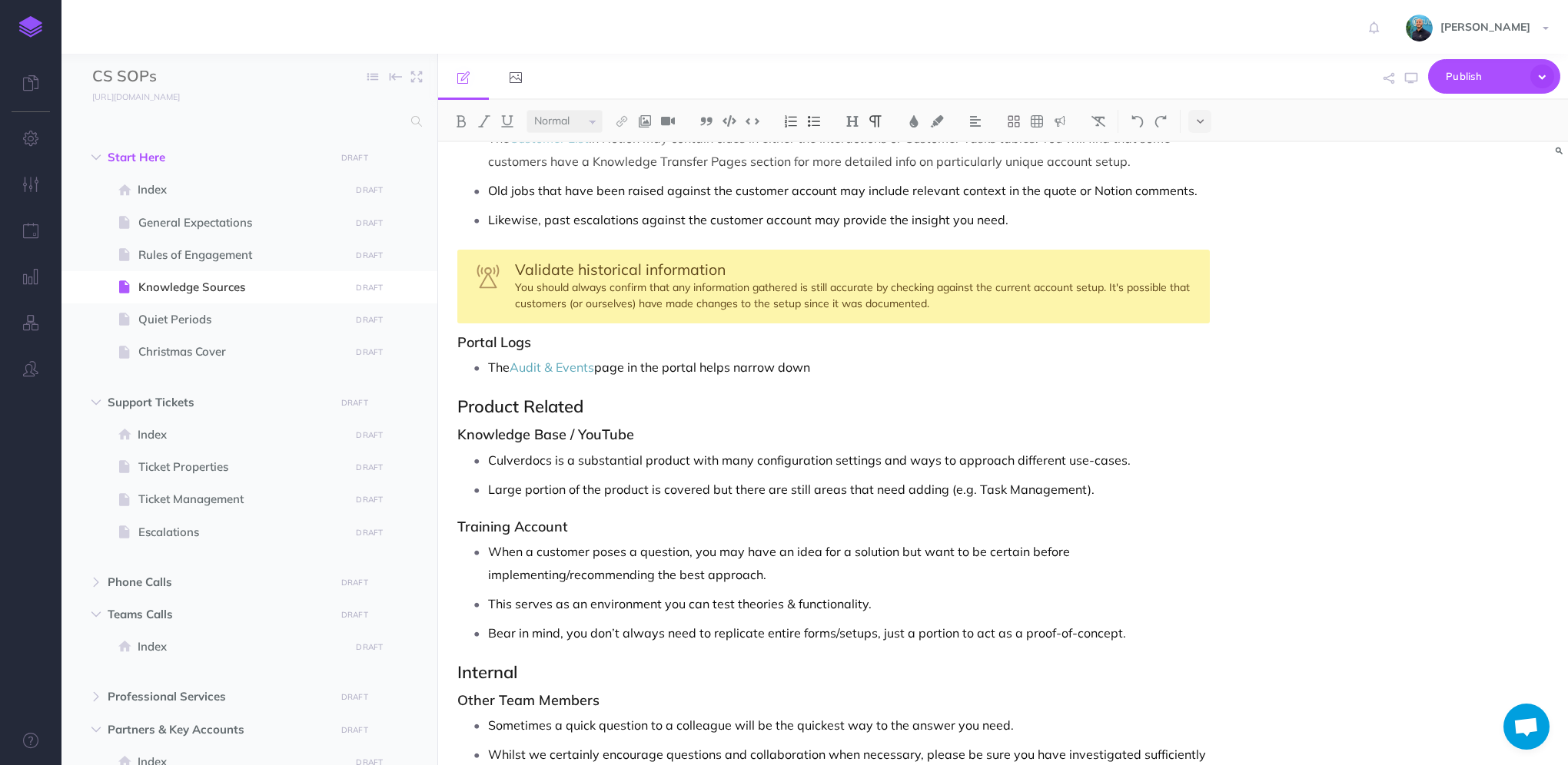
scroll to position [360, 0]
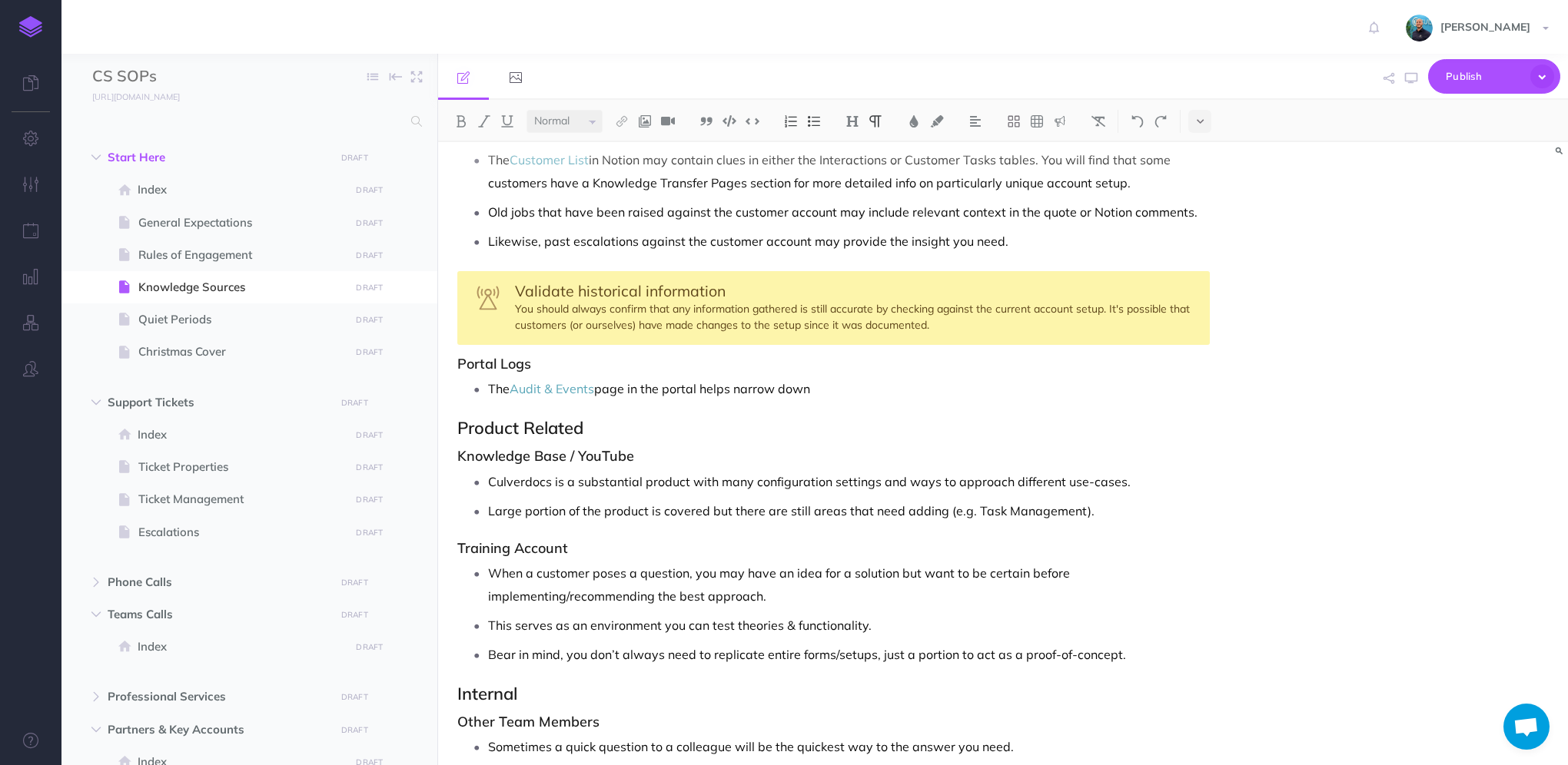
click at [860, 379] on p "The Audit & Events page in the portal helps narrow down" at bounding box center [849, 388] width 722 height 23
click at [725, 458] on h3 "Knowledge Base / YouTube" at bounding box center [834, 457] width 752 height 16
click at [724, 479] on p "Culverdocs is a substantial product with many configuration settings and ways t…" at bounding box center [849, 482] width 722 height 23
click at [1118, 509] on p "Large portion of the product is covered but there are still areas that need add…" at bounding box center [849, 510] width 722 height 23
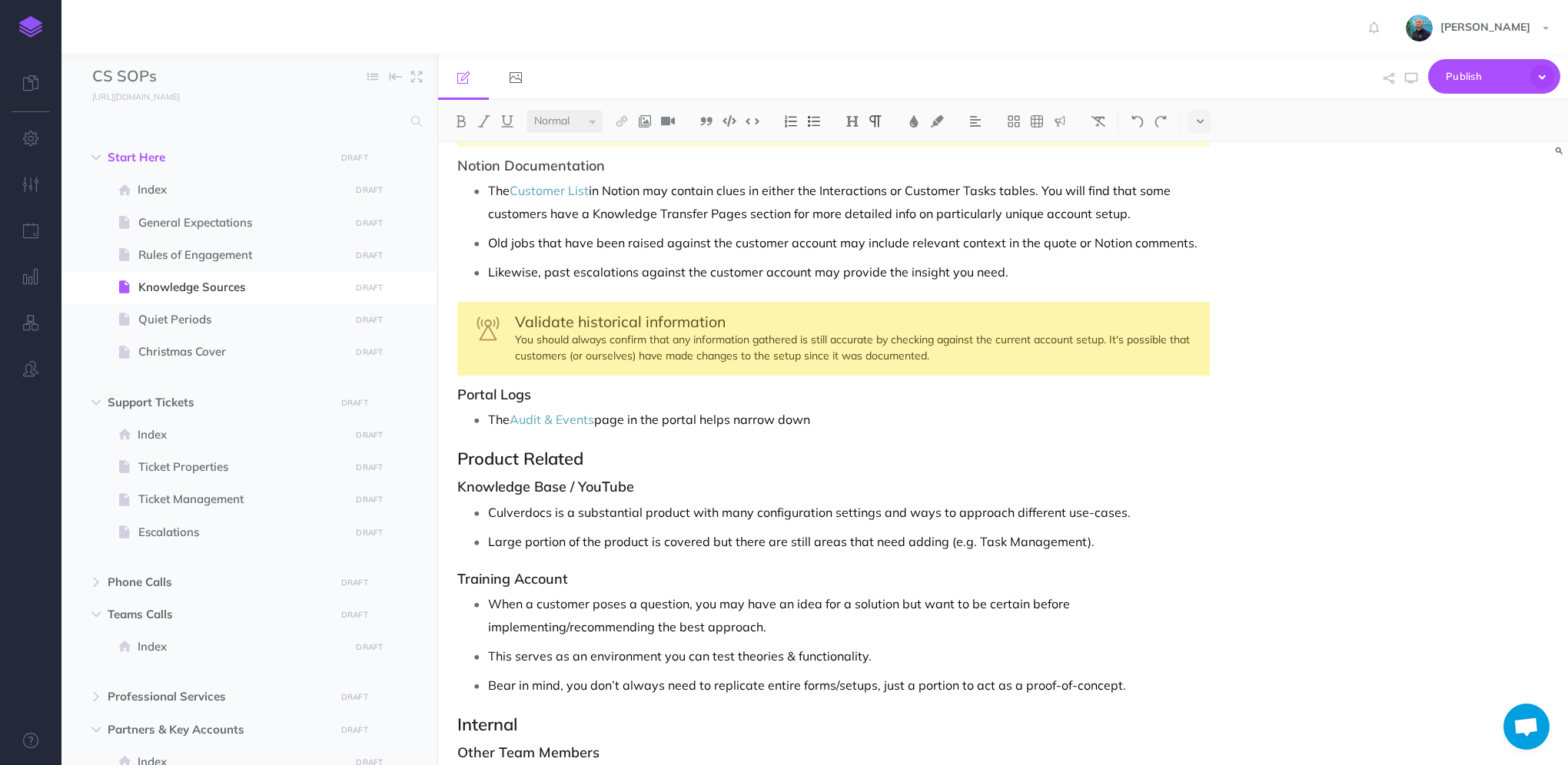
scroll to position [282, 0]
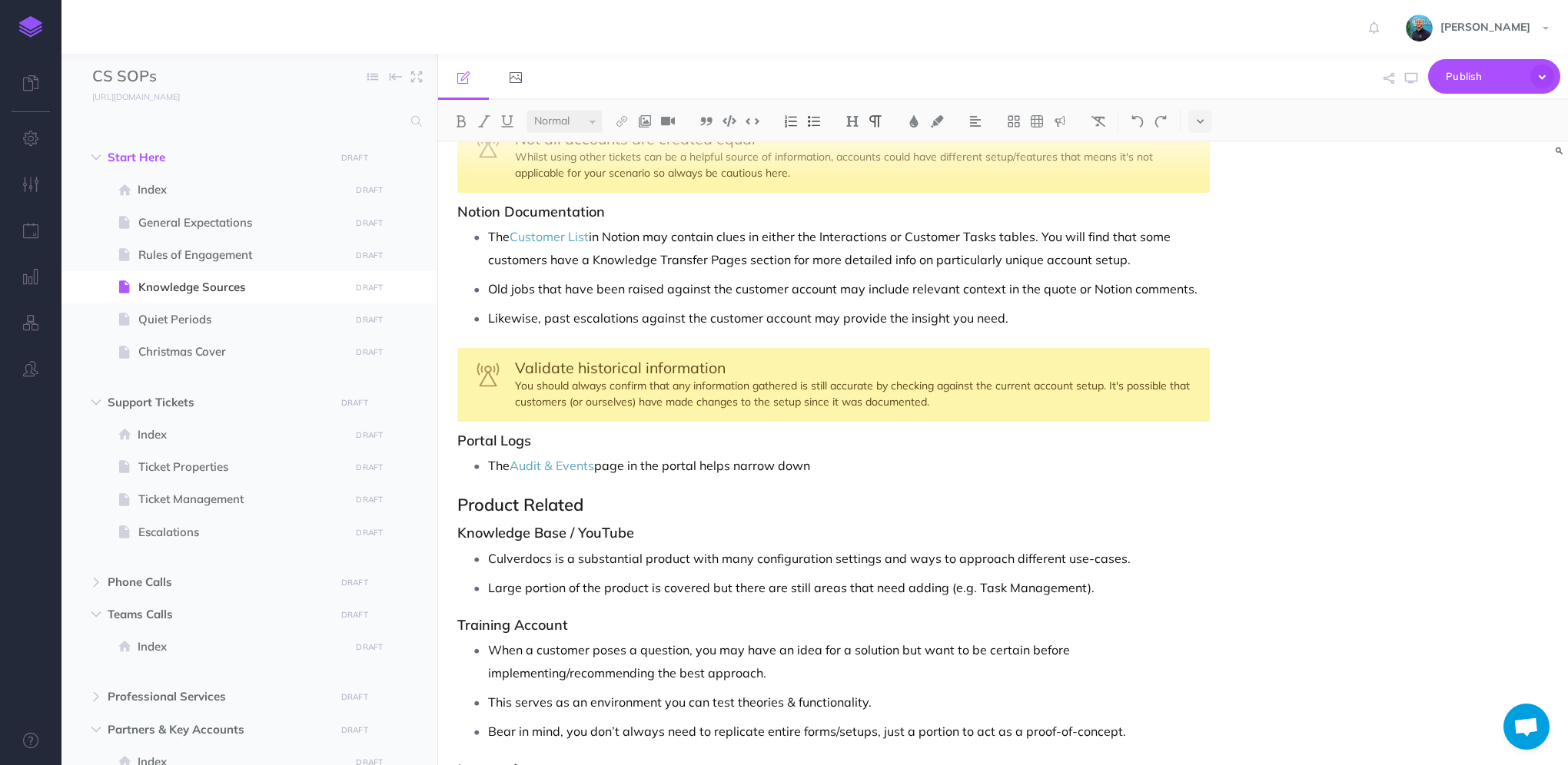
click at [903, 464] on p "The Audit & Events page in the portal helps narrow down" at bounding box center [849, 465] width 722 height 23
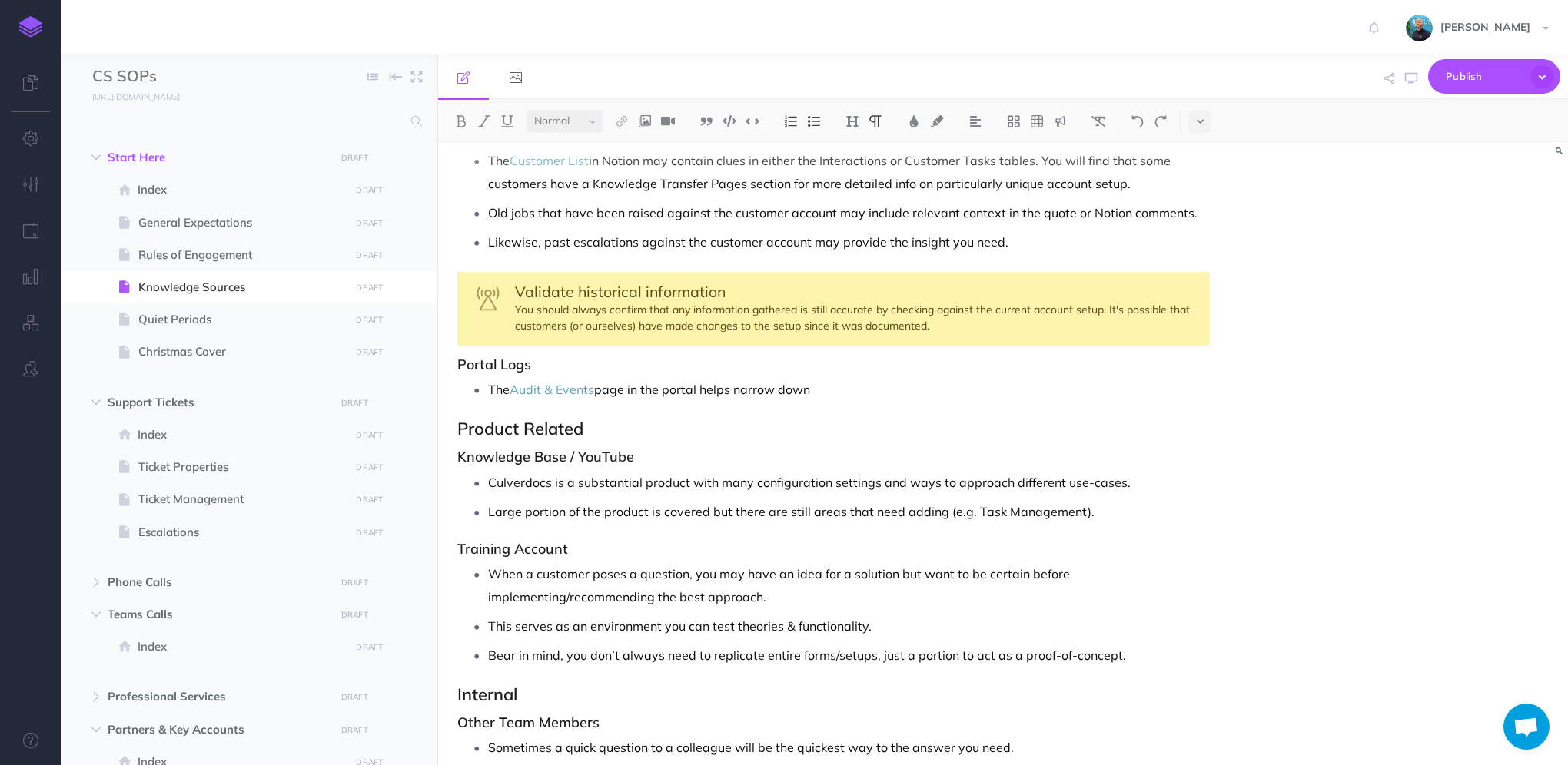
scroll to position [360, 0]
click at [835, 398] on p "The Audit & Events page in the portal helps narrow down" at bounding box center [849, 388] width 722 height 23
click at [800, 384] on p "The Audit & Events page in the portal helps identify who/when certain actions h…" at bounding box center [849, 388] width 722 height 23
click at [1187, 381] on p "The Audit & Events page in the portal helps identify when certain actions have …" at bounding box center [849, 388] width 722 height 23
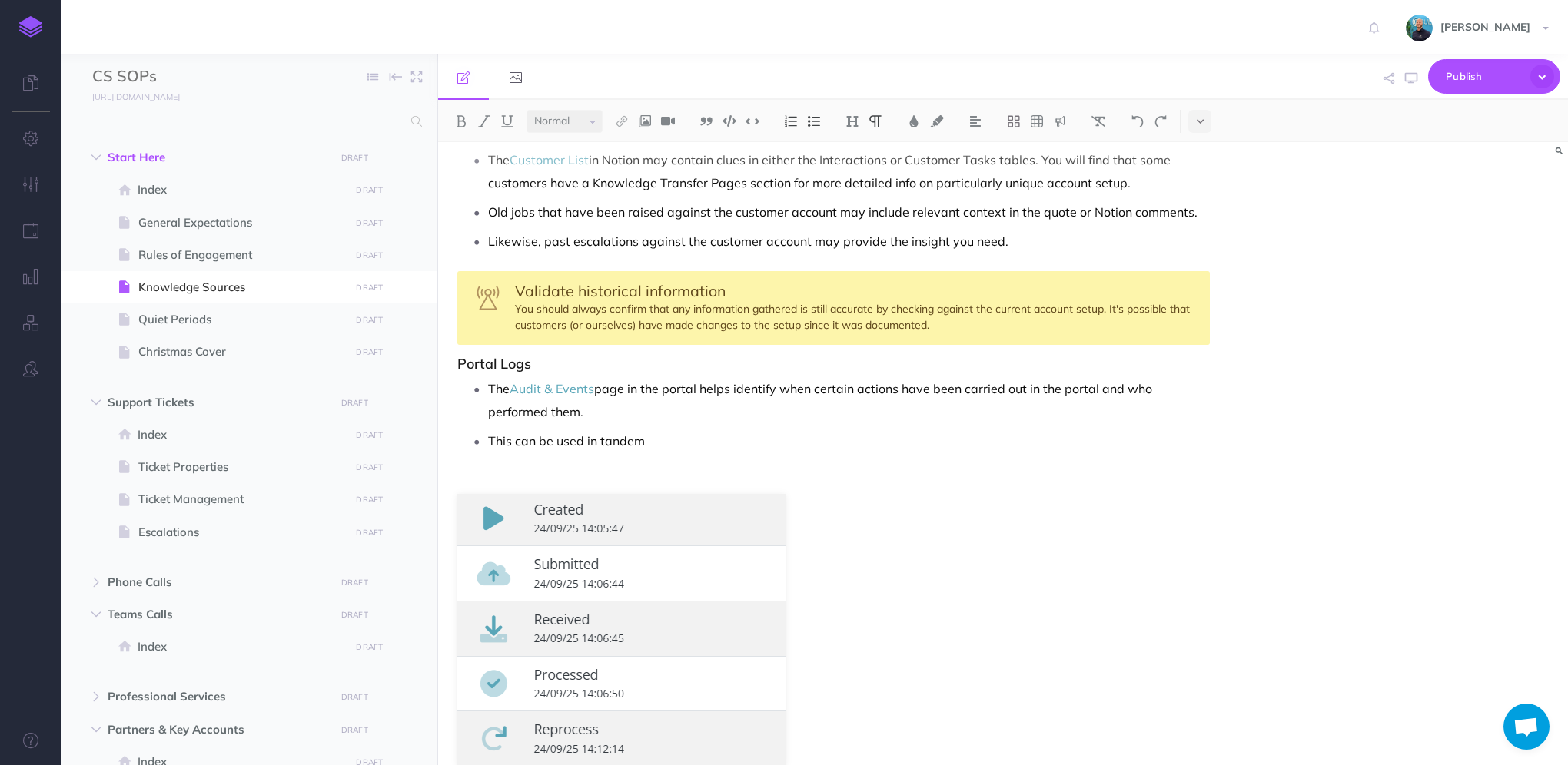
click at [537, 461] on p at bounding box center [849, 464] width 722 height 23
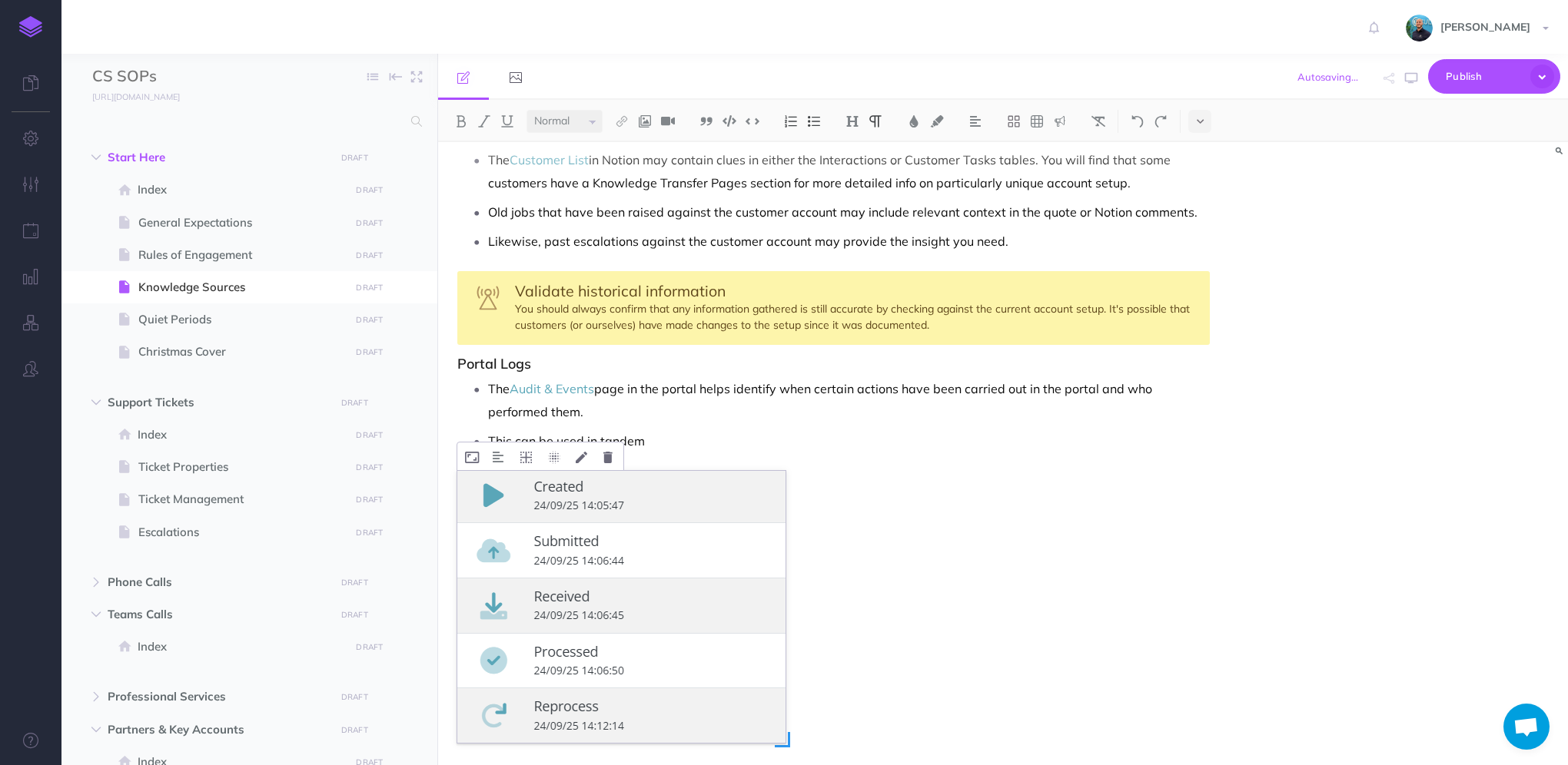
click at [732, 519] on img at bounding box center [621, 607] width 329 height 272
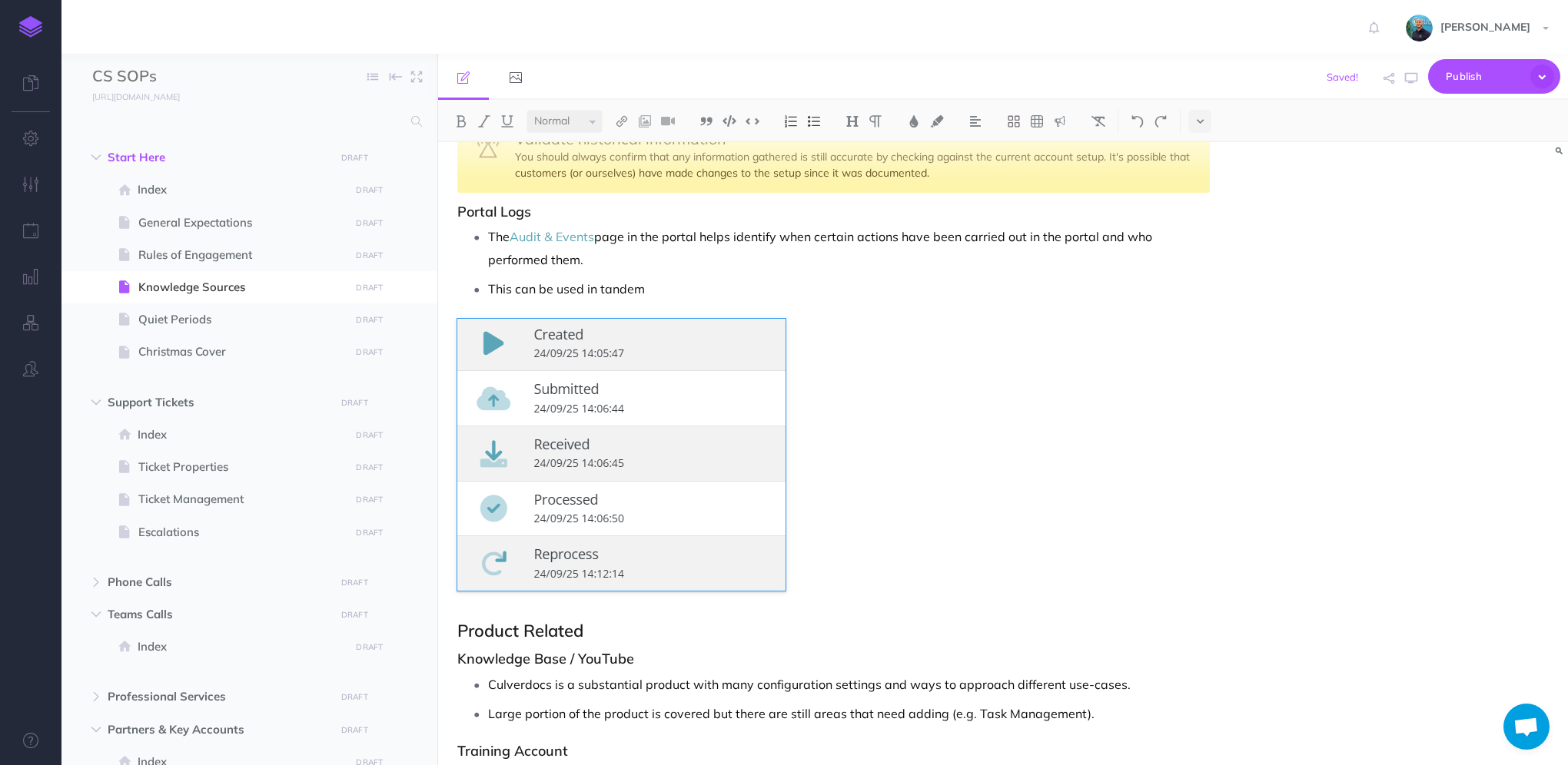
scroll to position [513, 0]
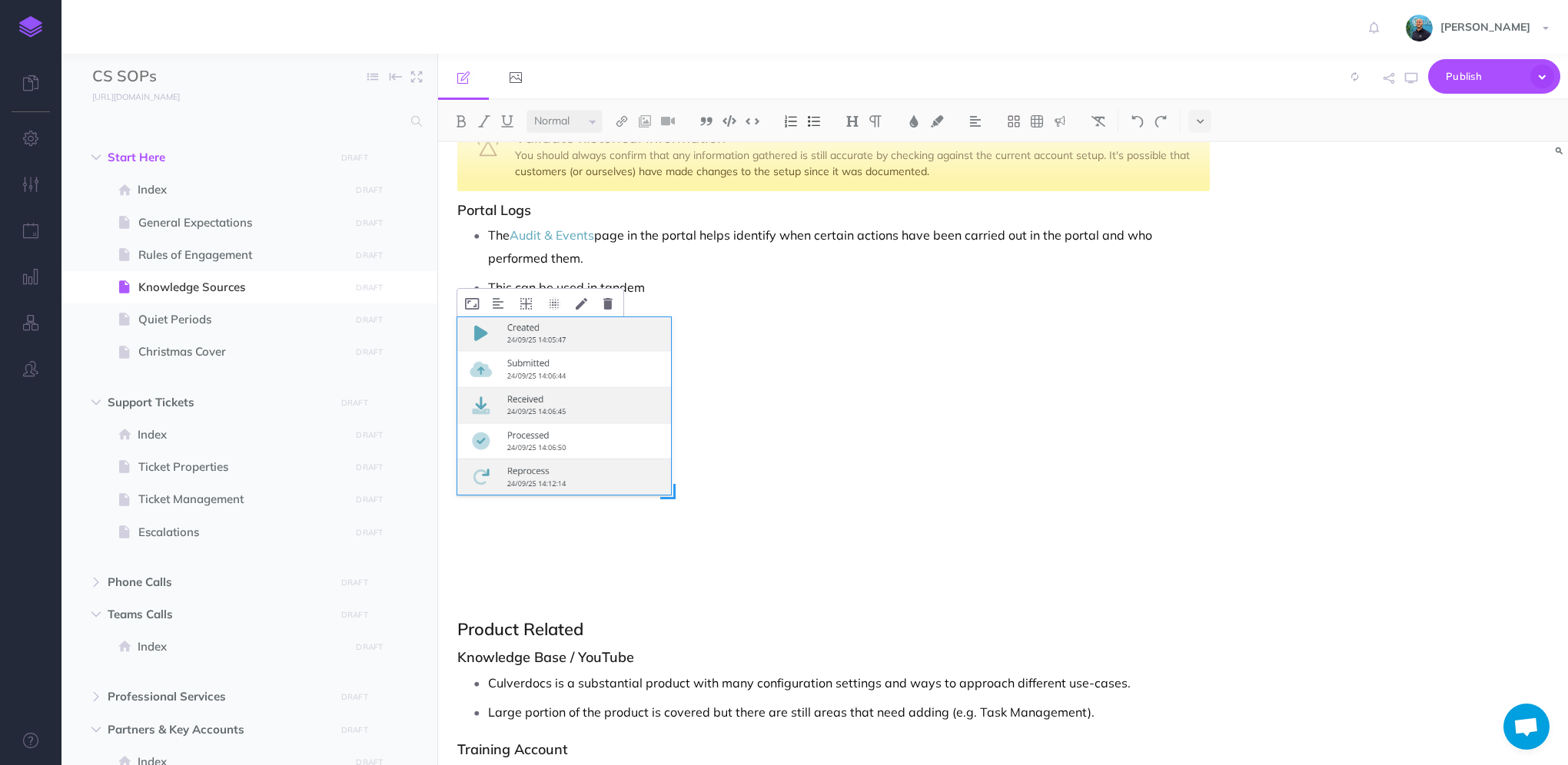
drag, startPoint x: 784, startPoint y: 588, endPoint x: 669, endPoint y: 530, distance: 128.8
click at [669, 530] on div at bounding box center [621, 453] width 329 height 272
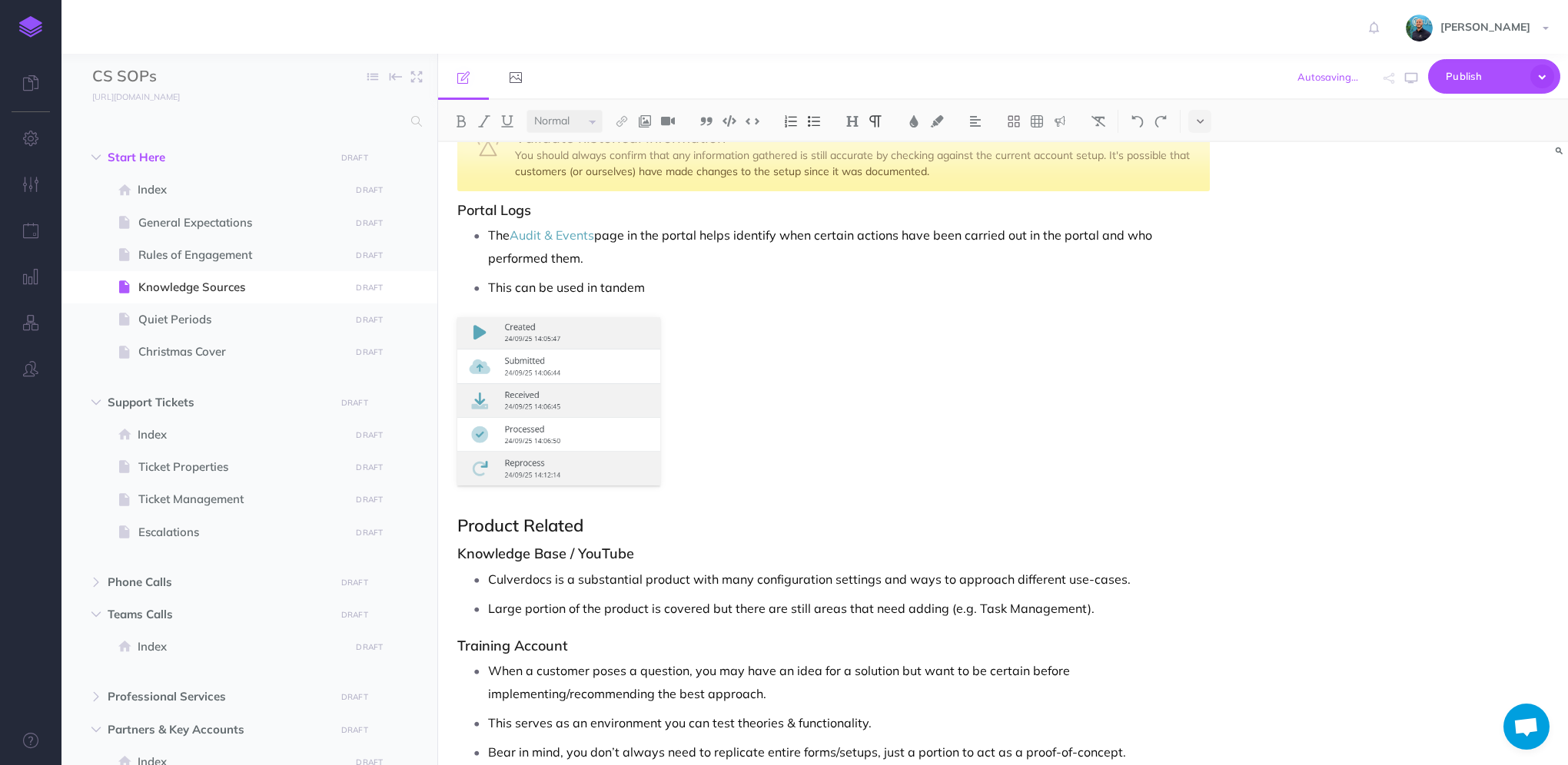
click at [689, 282] on p "This can be used in tandem" at bounding box center [849, 287] width 722 height 23
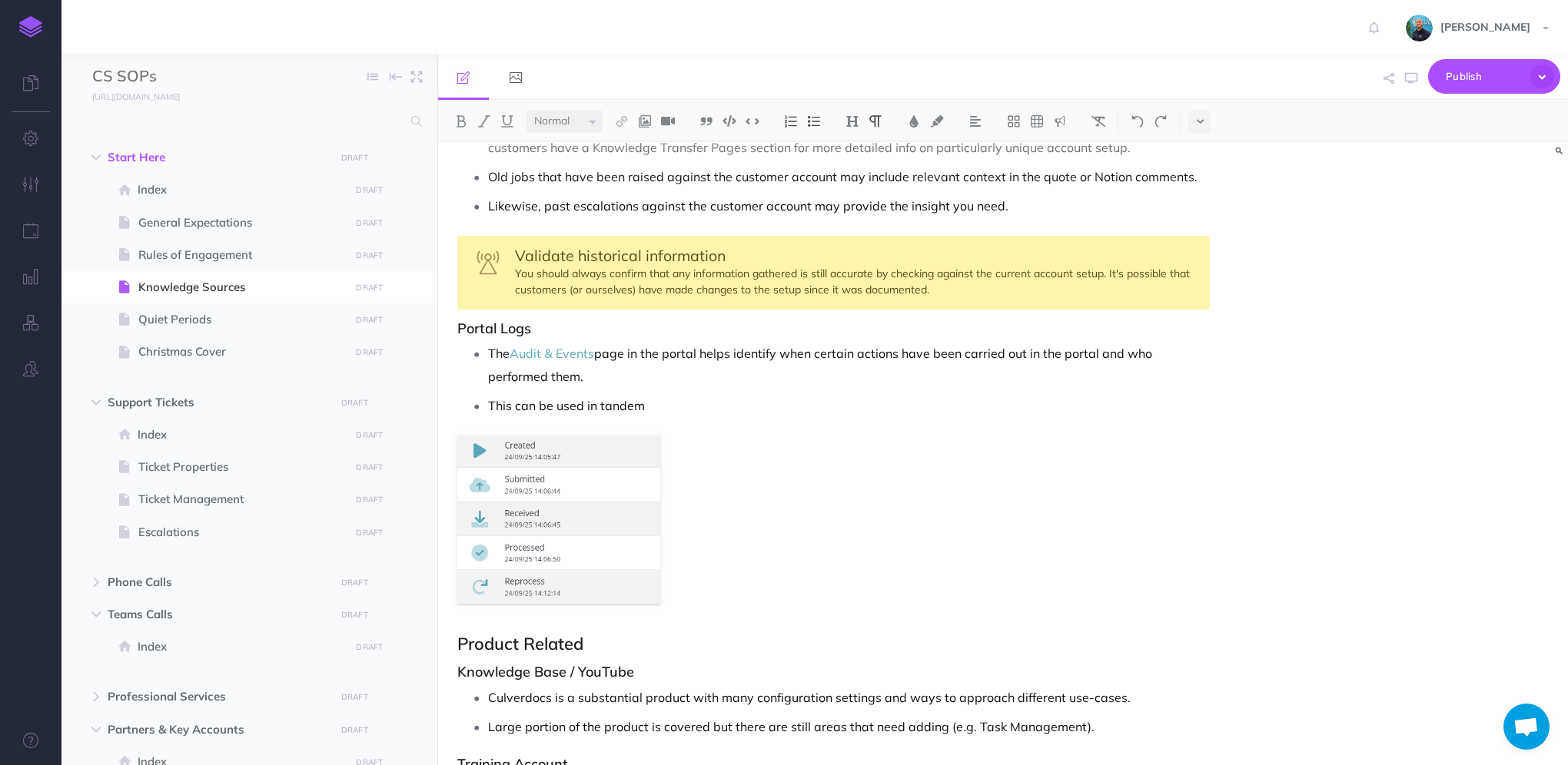
scroll to position [360, 0]
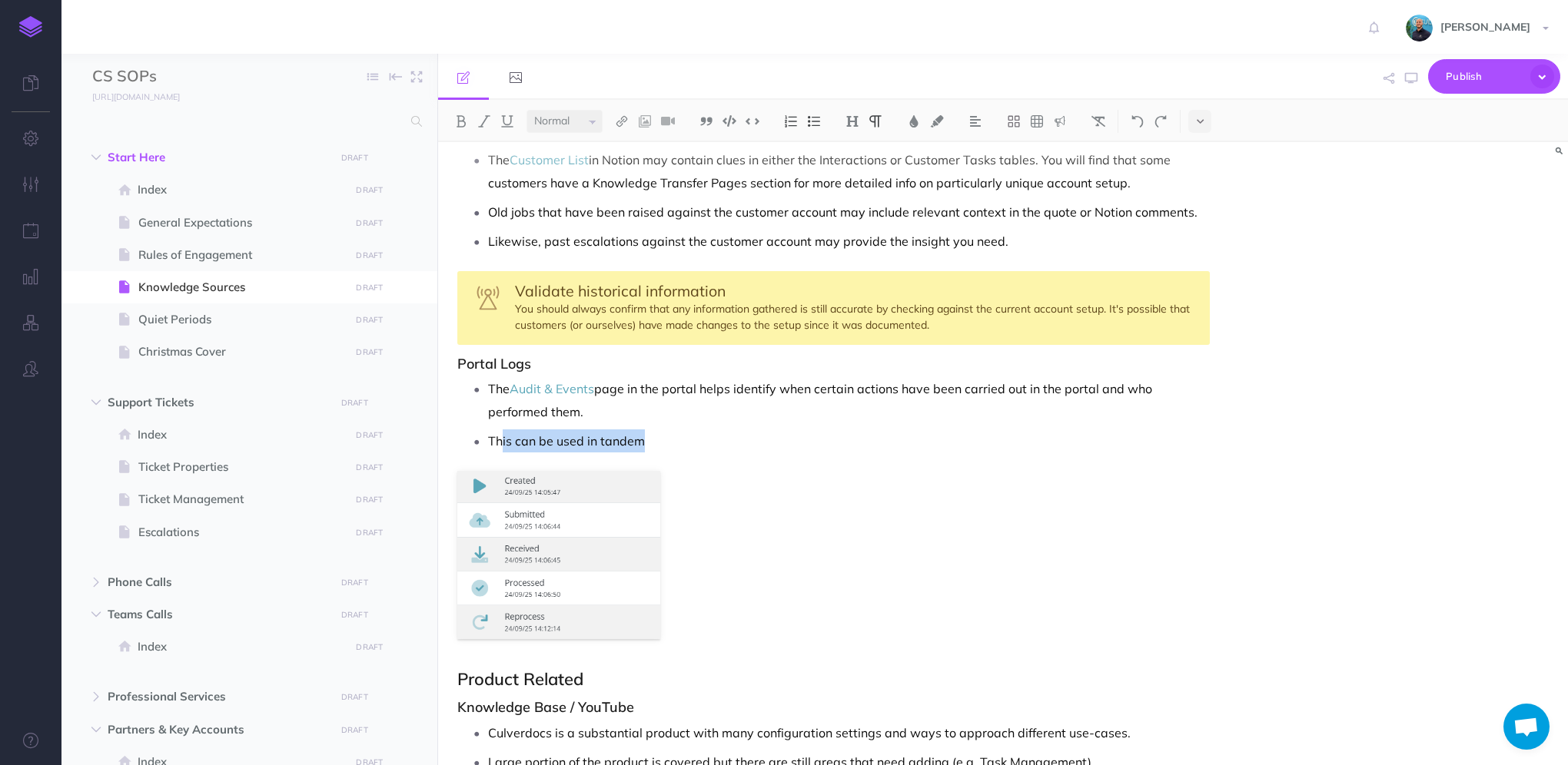
drag, startPoint x: 651, startPoint y: 442, endPoint x: 501, endPoint y: 433, distance: 150.3
click at [501, 433] on p "This can be used in tandem" at bounding box center [849, 441] width 722 height 23
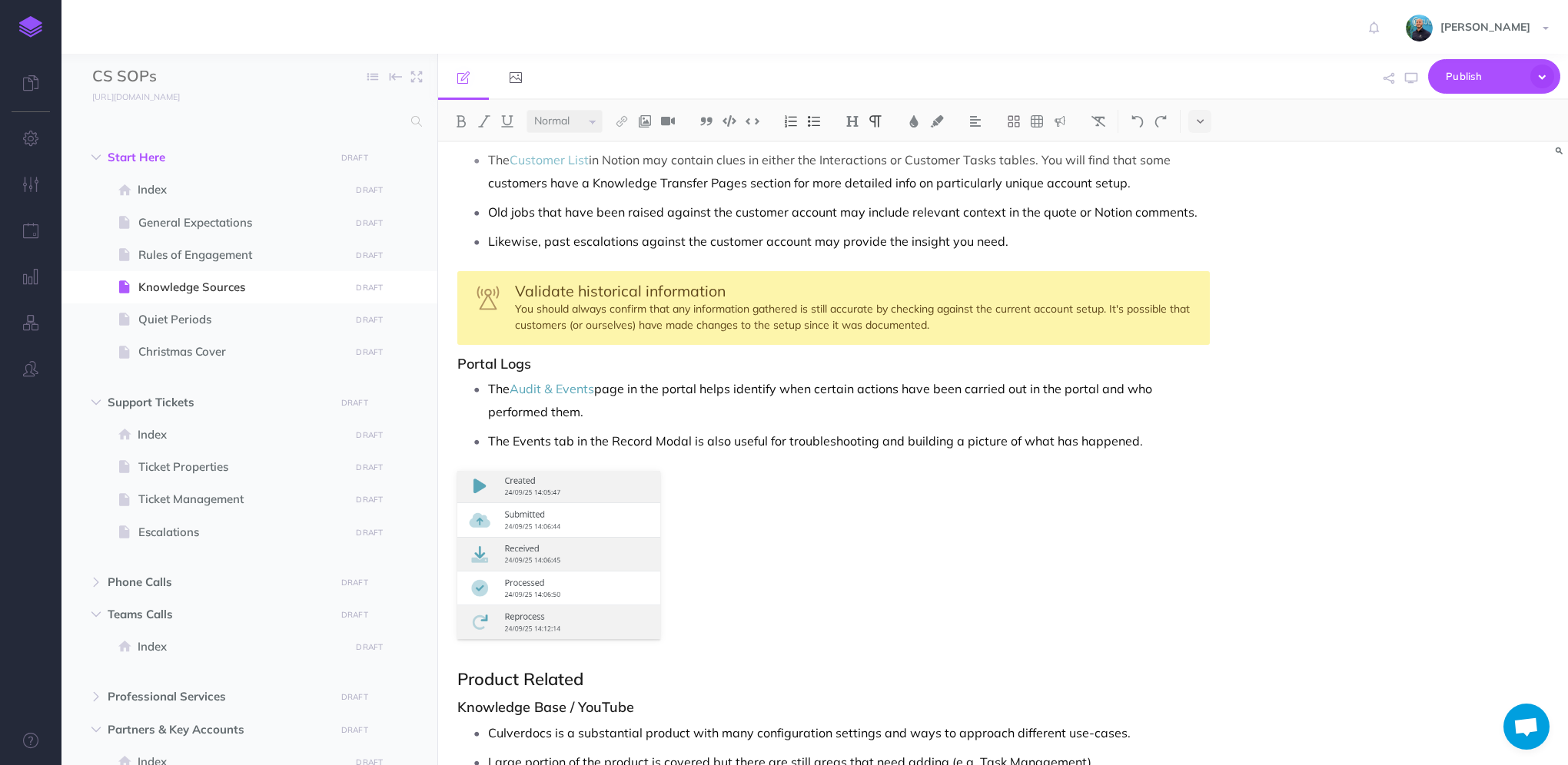
click at [673, 418] on p "The Audit & Events page in the portal helps identify when certain actions have …" at bounding box center [849, 399] width 722 height 46
click at [1410, 82] on icon "button" at bounding box center [1411, 78] width 12 height 12
click at [554, 496] on img at bounding box center [559, 555] width 203 height 168
click at [640, 547] on img at bounding box center [559, 555] width 203 height 168
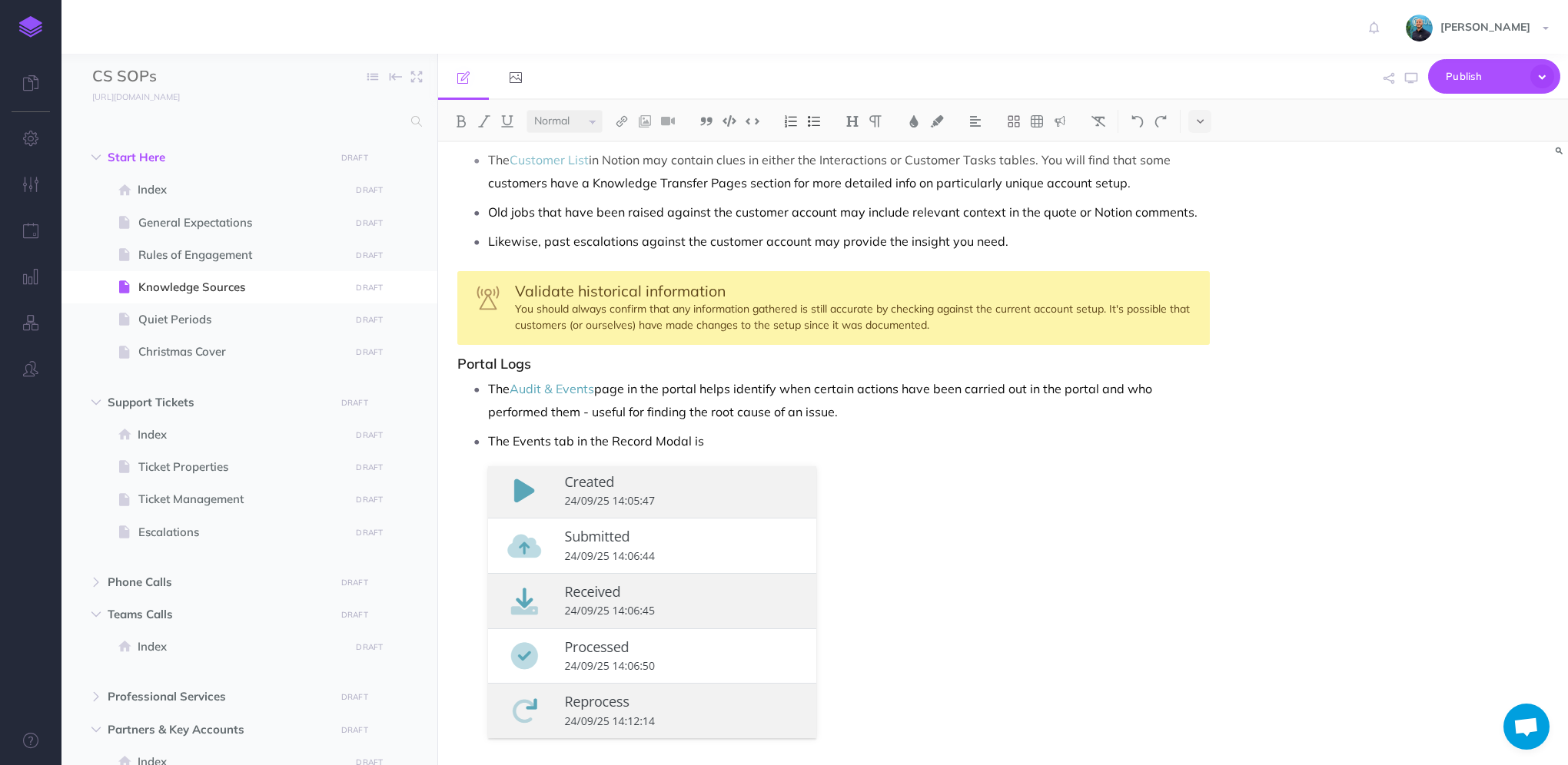
click at [1041, 473] on figure at bounding box center [849, 602] width 722 height 272
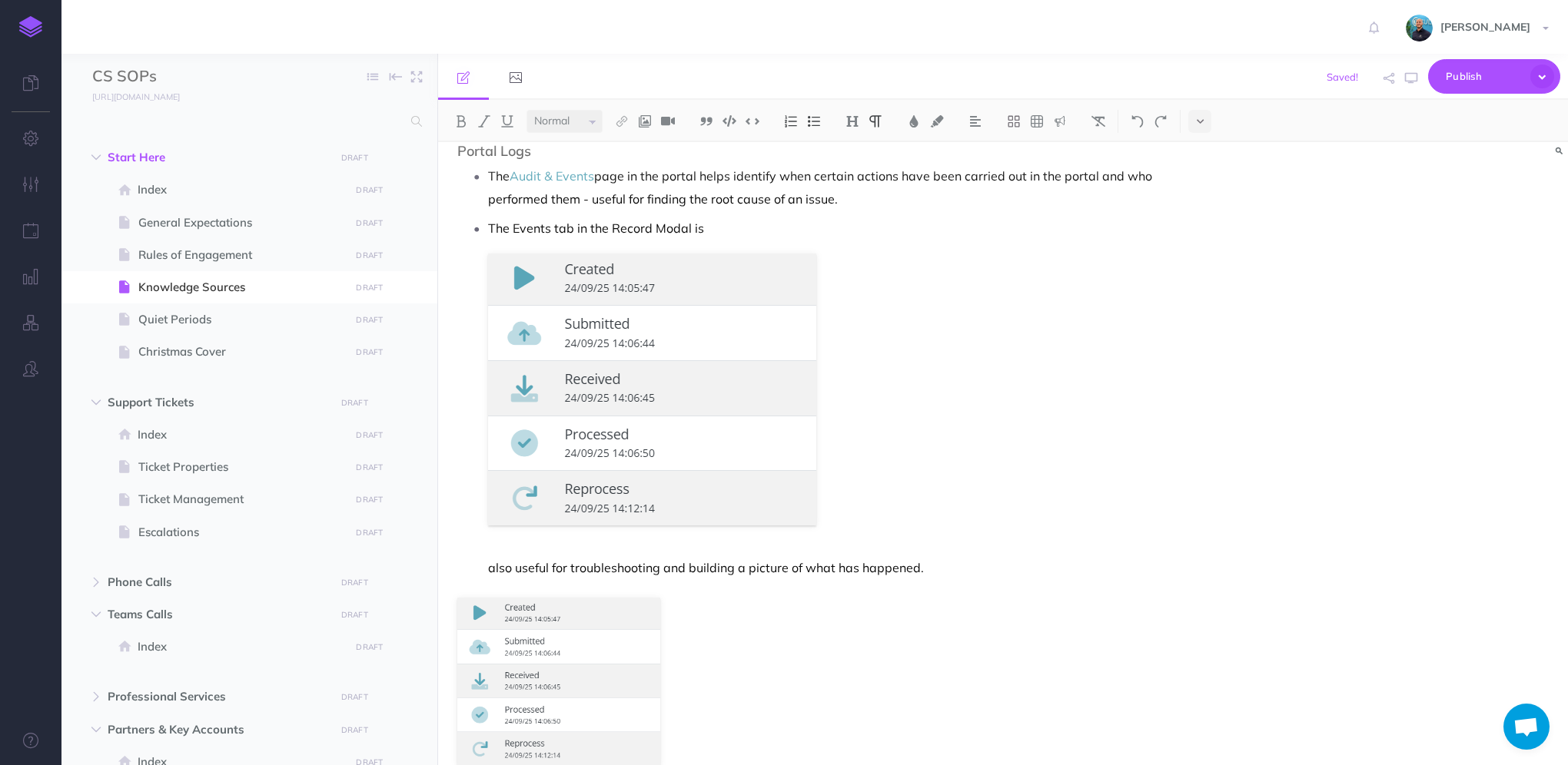
scroll to position [590, 0]
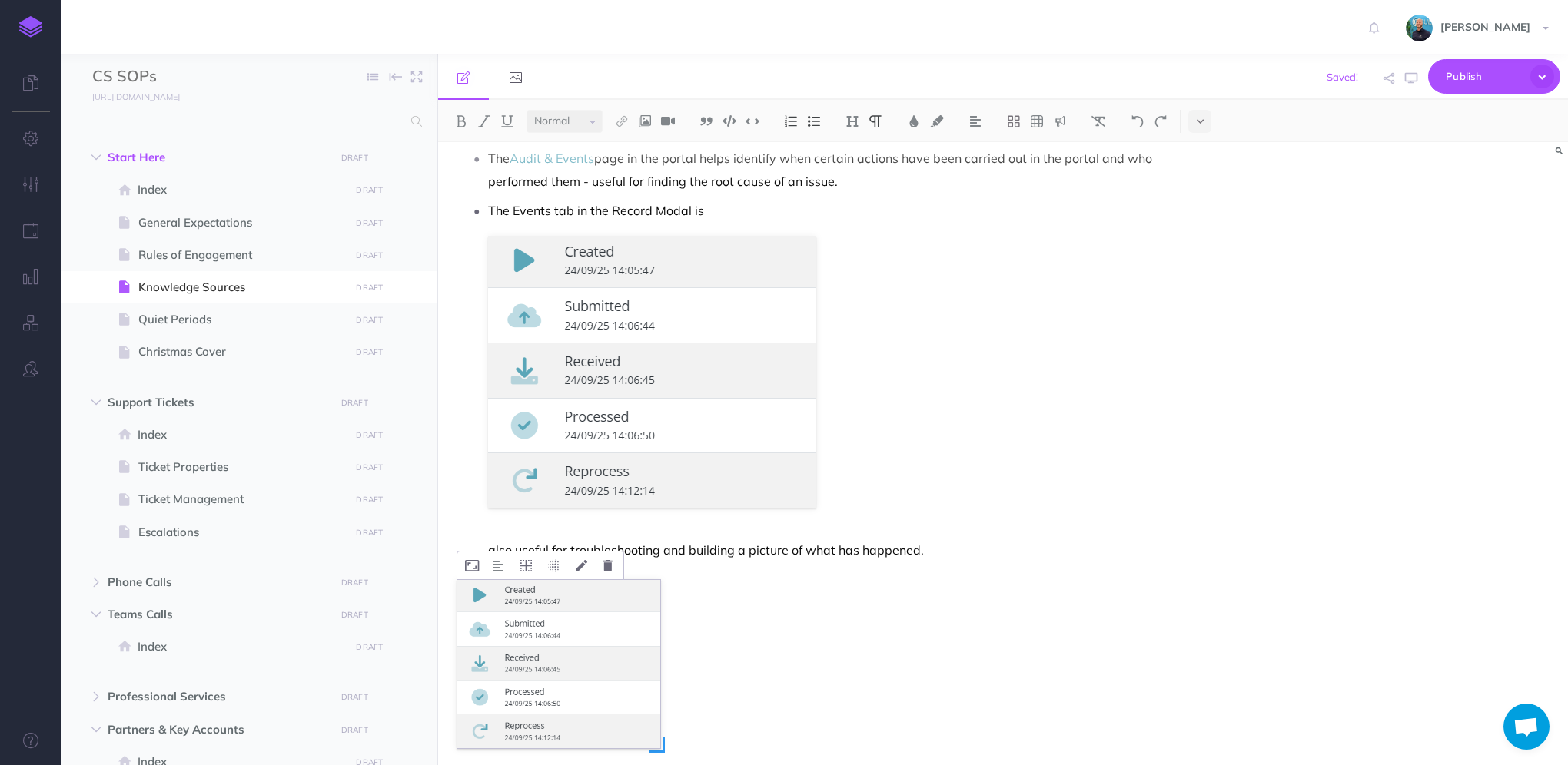
click at [557, 634] on img at bounding box center [559, 665] width 203 height 168
click at [608, 561] on icon at bounding box center [608, 566] width 10 height 11
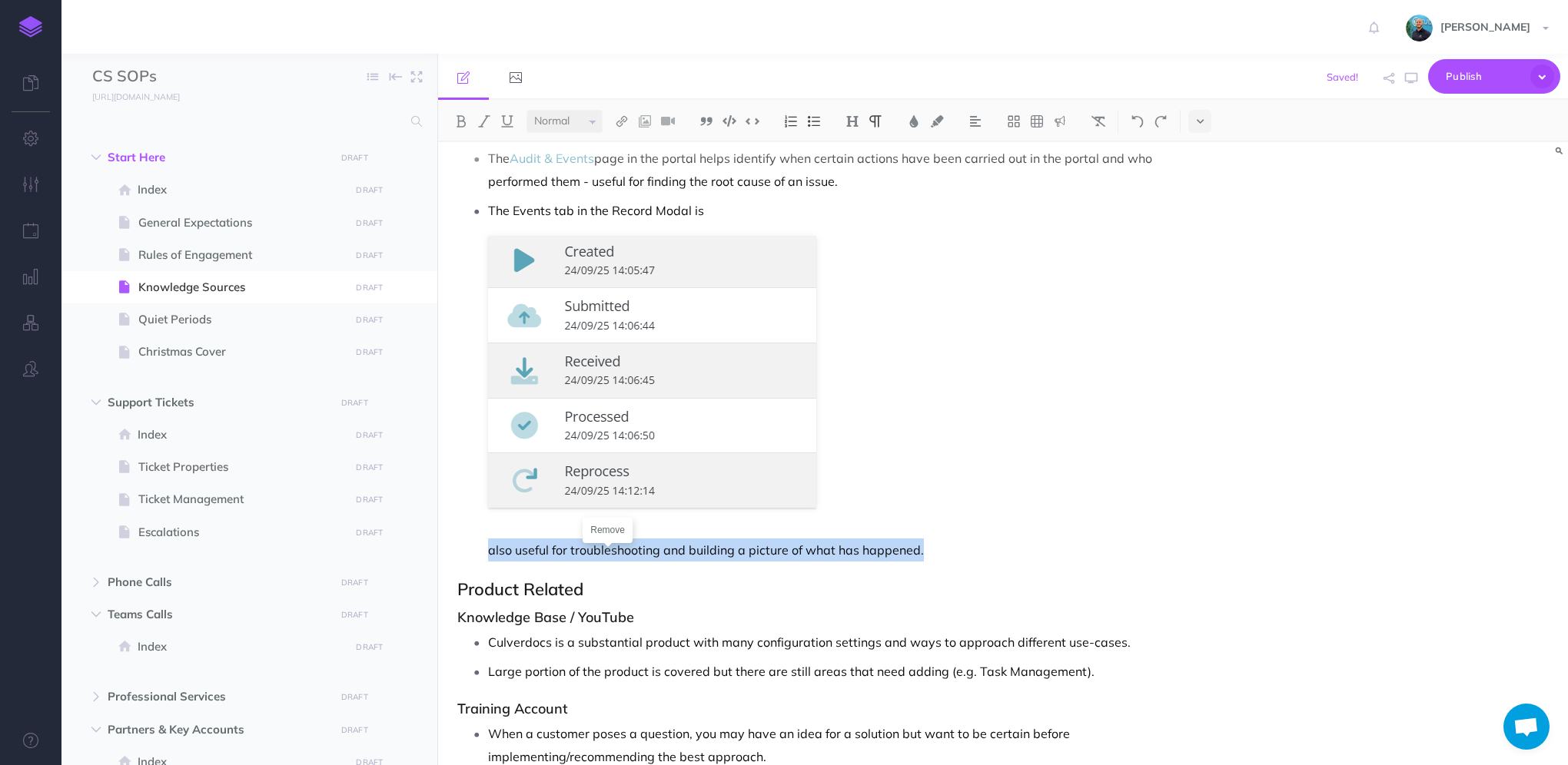
drag, startPoint x: 490, startPoint y: 550, endPoint x: 921, endPoint y: 540, distance: 431.1
click at [921, 540] on p "also useful for troubleshooting and building a picture of what has happened." at bounding box center [849, 550] width 722 height 23
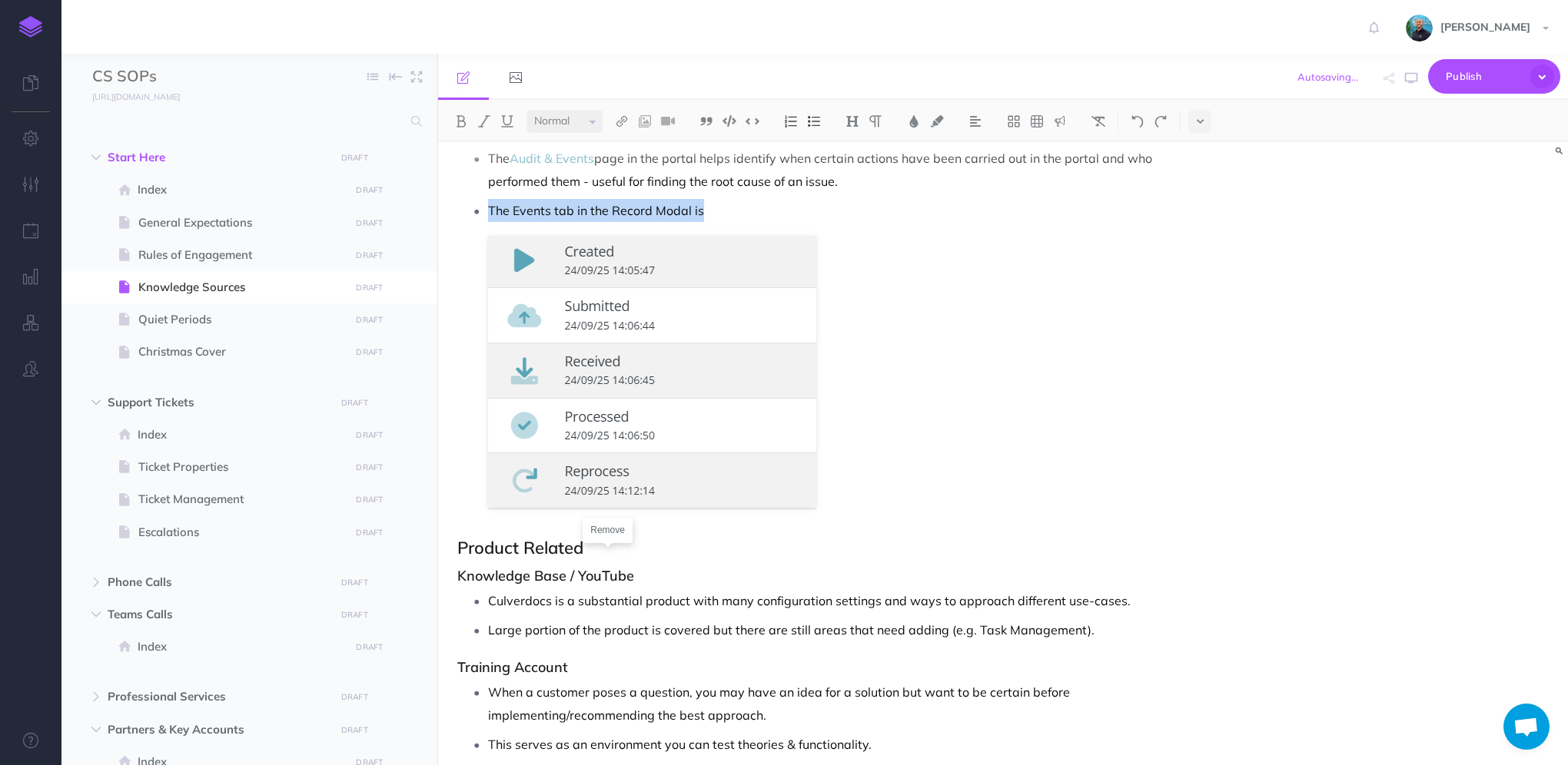
scroll to position [513, 0]
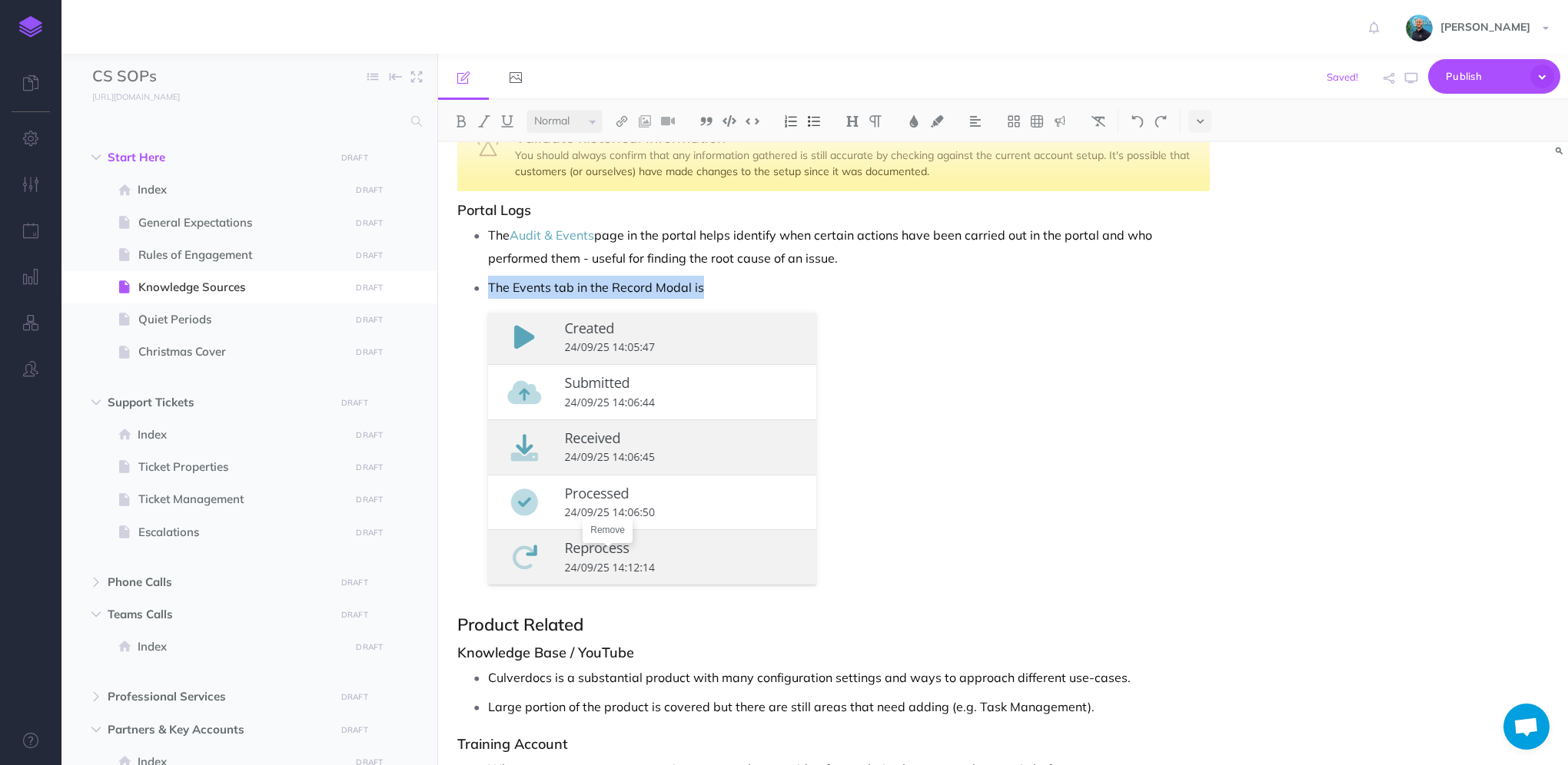
click at [726, 283] on p "The Events tab in the Record Modal is" at bounding box center [849, 287] width 722 height 23
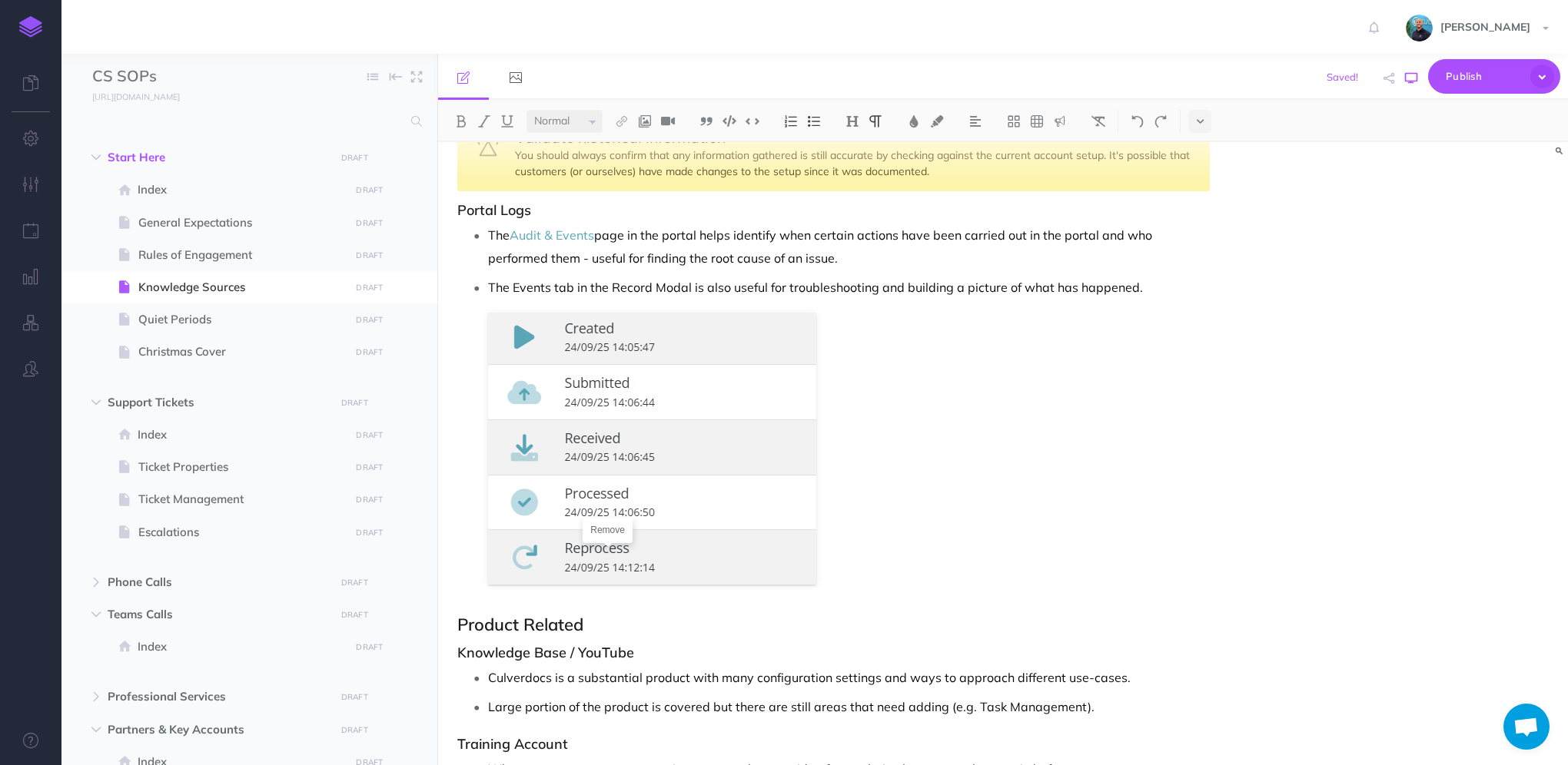
click at [1412, 77] on icon "button" at bounding box center [1411, 78] width 12 height 12
click at [520, 282] on p "The Events tab in the Record Modal is also useful for troubleshooting and build…" at bounding box center [849, 287] width 722 height 23
click at [708, 498] on img at bounding box center [652, 449] width 329 height 272
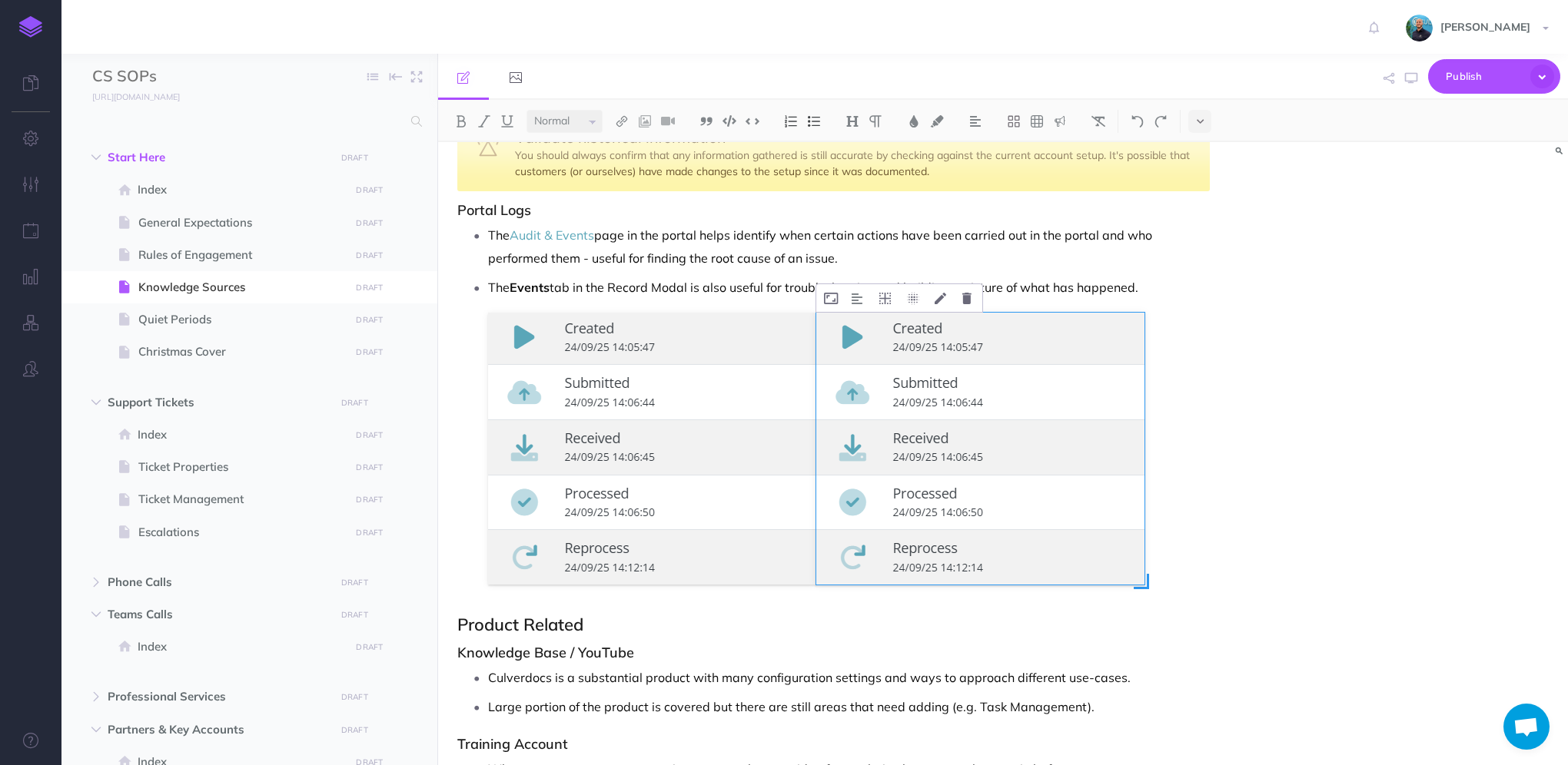
click at [1113, 513] on img at bounding box center [980, 449] width 329 height 272
click at [1285, 459] on div "Knowledge Sources There are multiple ways to investigate and solve customer que…" at bounding box center [1004, 453] width 1130 height 623
click at [1085, 255] on p "The Audit & Events page in the portal helps identify when certain actions have …" at bounding box center [849, 246] width 722 height 46
click at [1165, 286] on p "The Events tab in the Record Modal is also useful for troubleshooting and build…" at bounding box center [849, 287] width 722 height 23
click at [1243, 538] on div "Knowledge Sources There are multiple ways to investigate and solve customer que…" at bounding box center [1004, 453] width 1130 height 623
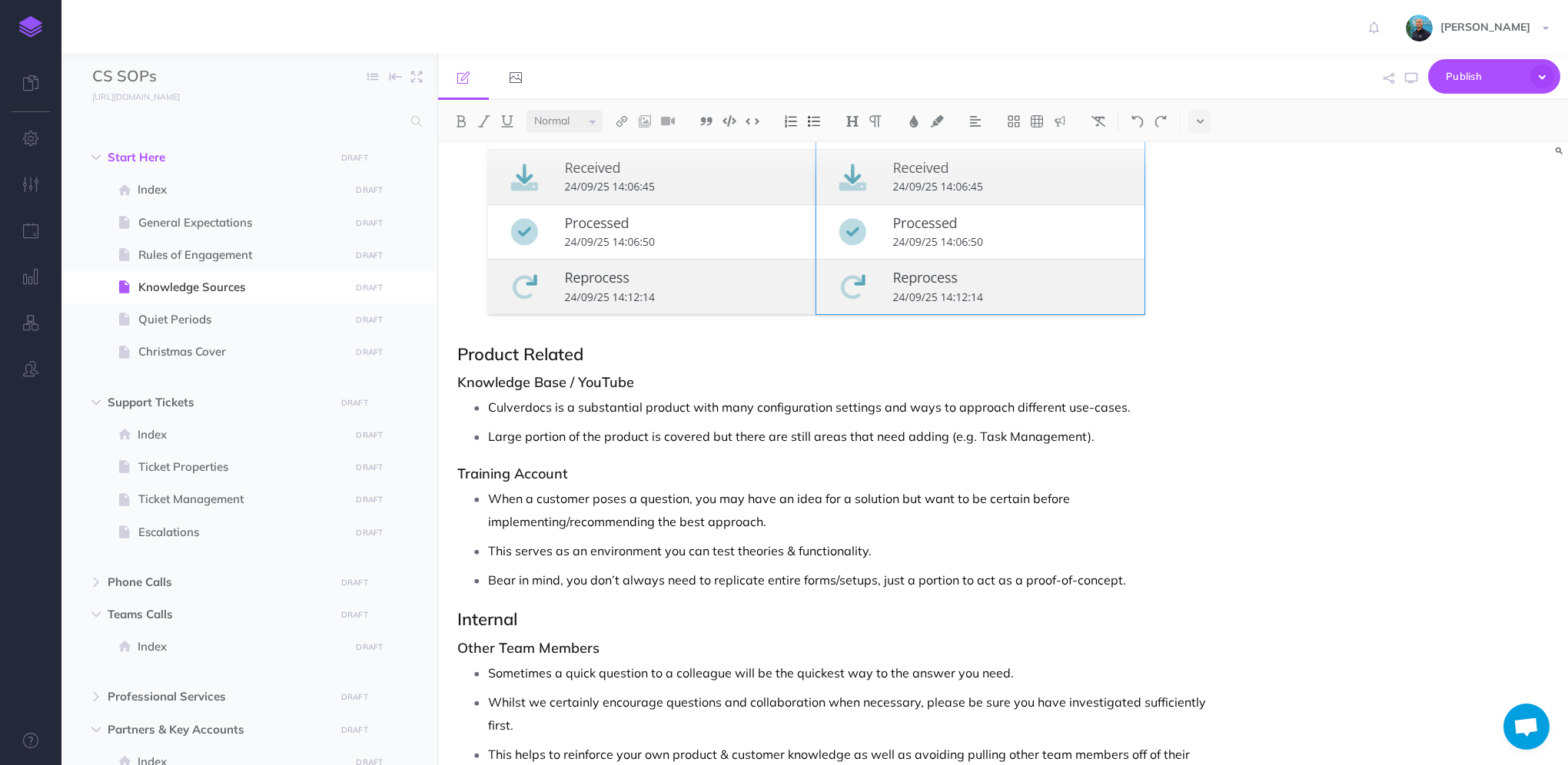
scroll to position [898, 0]
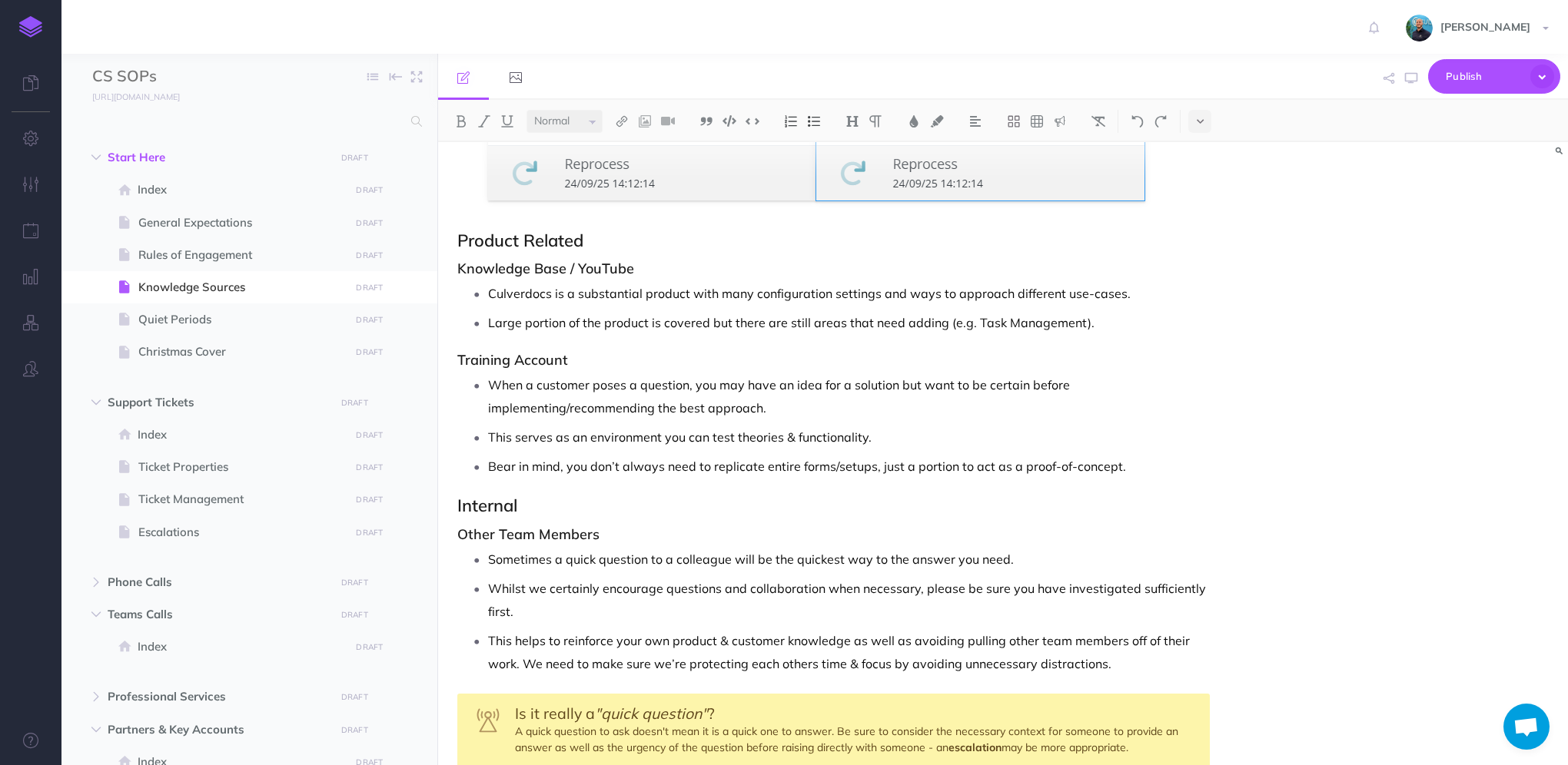
click at [677, 320] on p "Large portion of the product is covered but there are still areas that need add…" at bounding box center [849, 322] width 722 height 23
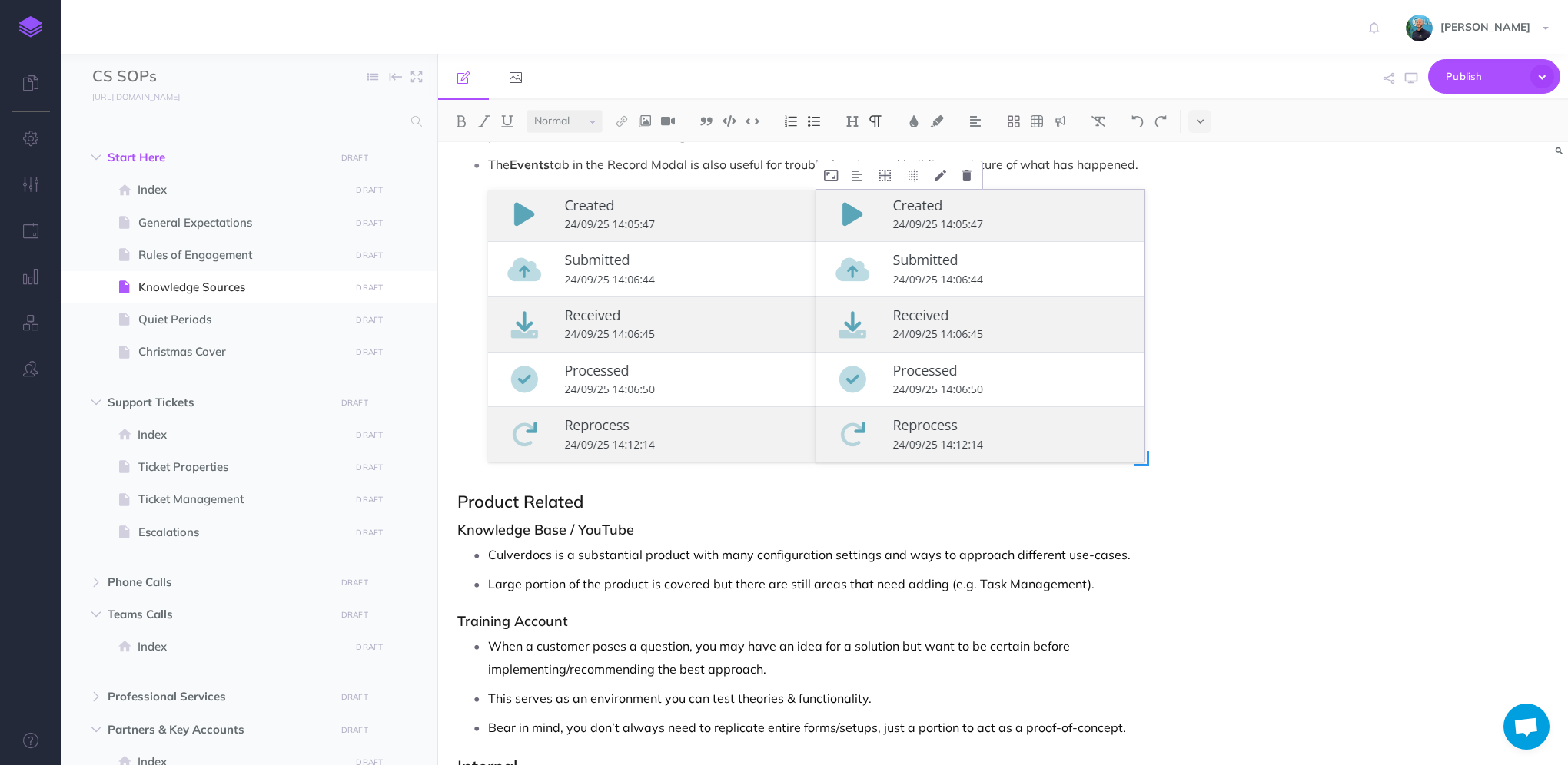
scroll to position [590, 0]
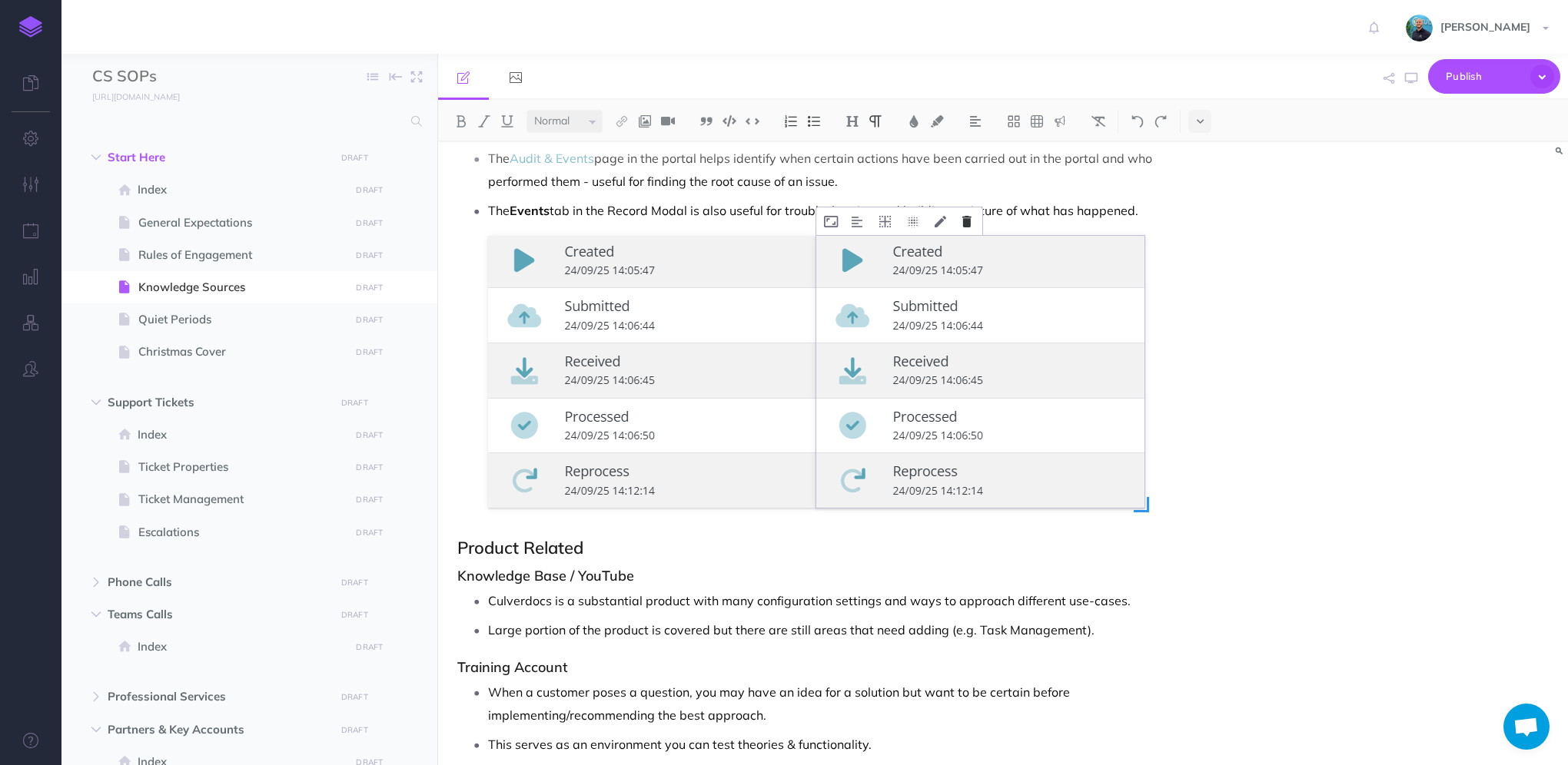
click at [973, 221] on button at bounding box center [967, 221] width 24 height 28
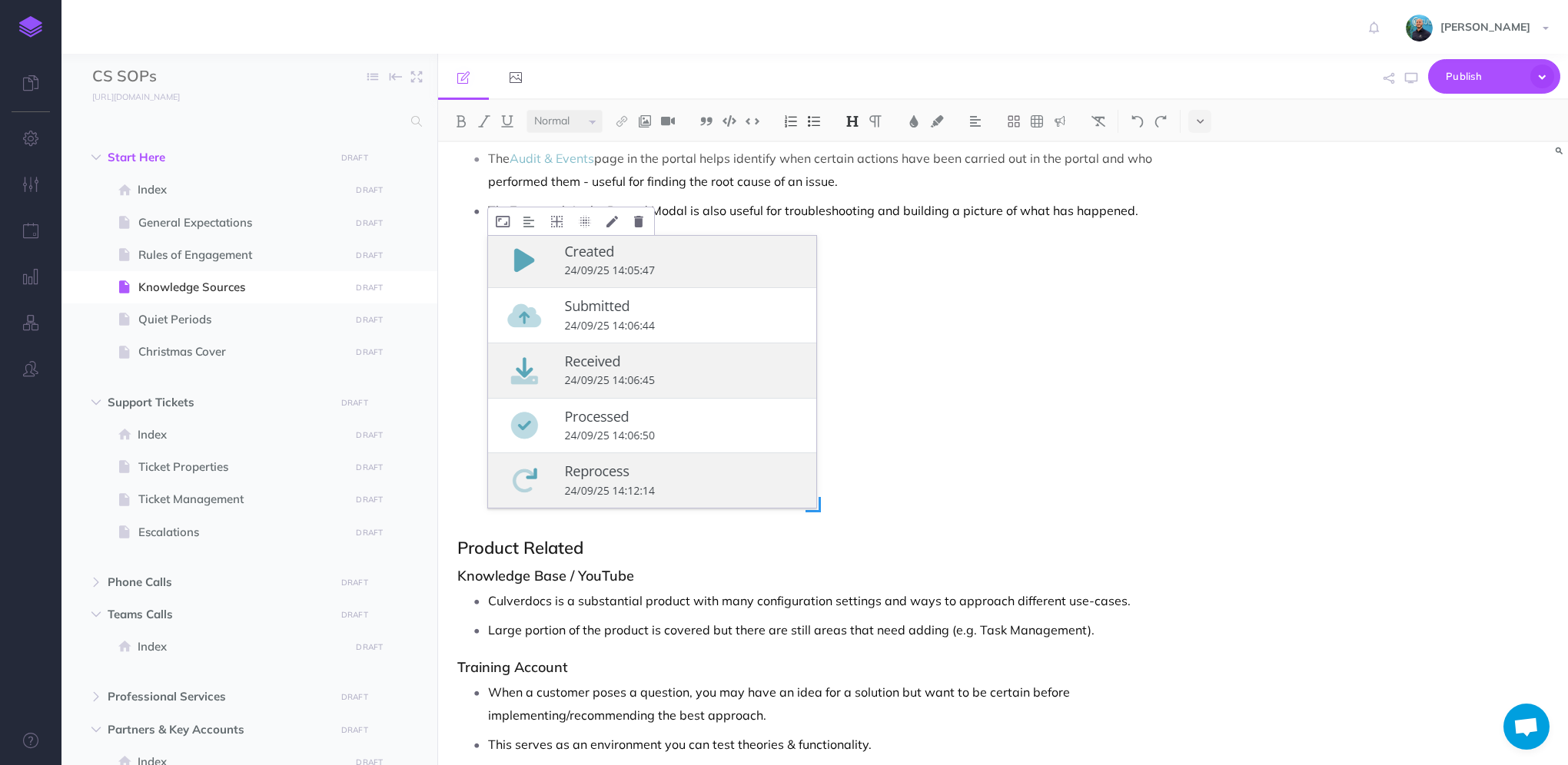
click at [598, 320] on img at bounding box center [652, 372] width 329 height 272
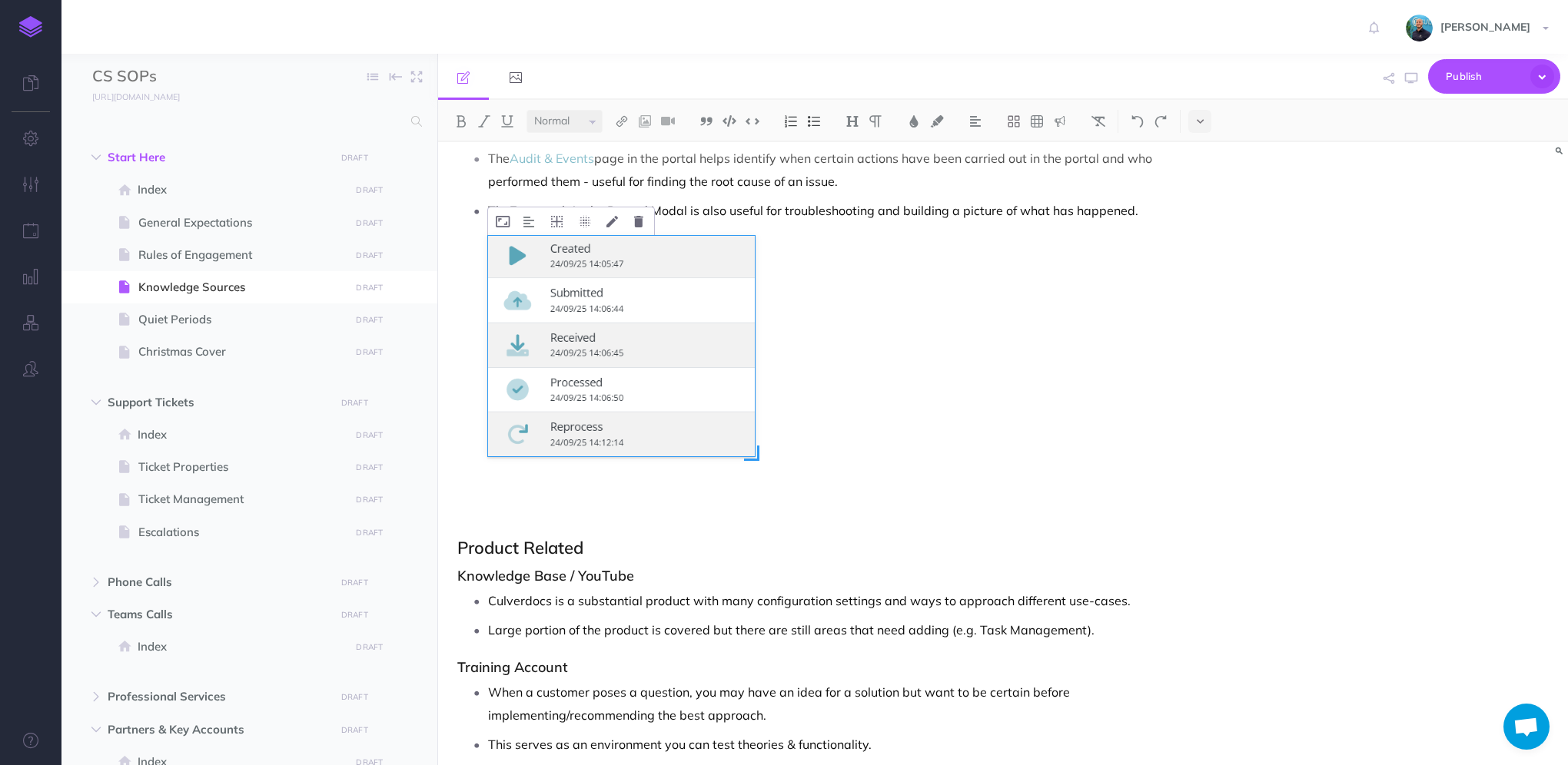
drag, startPoint x: 815, startPoint y: 506, endPoint x: 753, endPoint y: 448, distance: 84.9
click at [753, 448] on span at bounding box center [752, 453] width 16 height 16
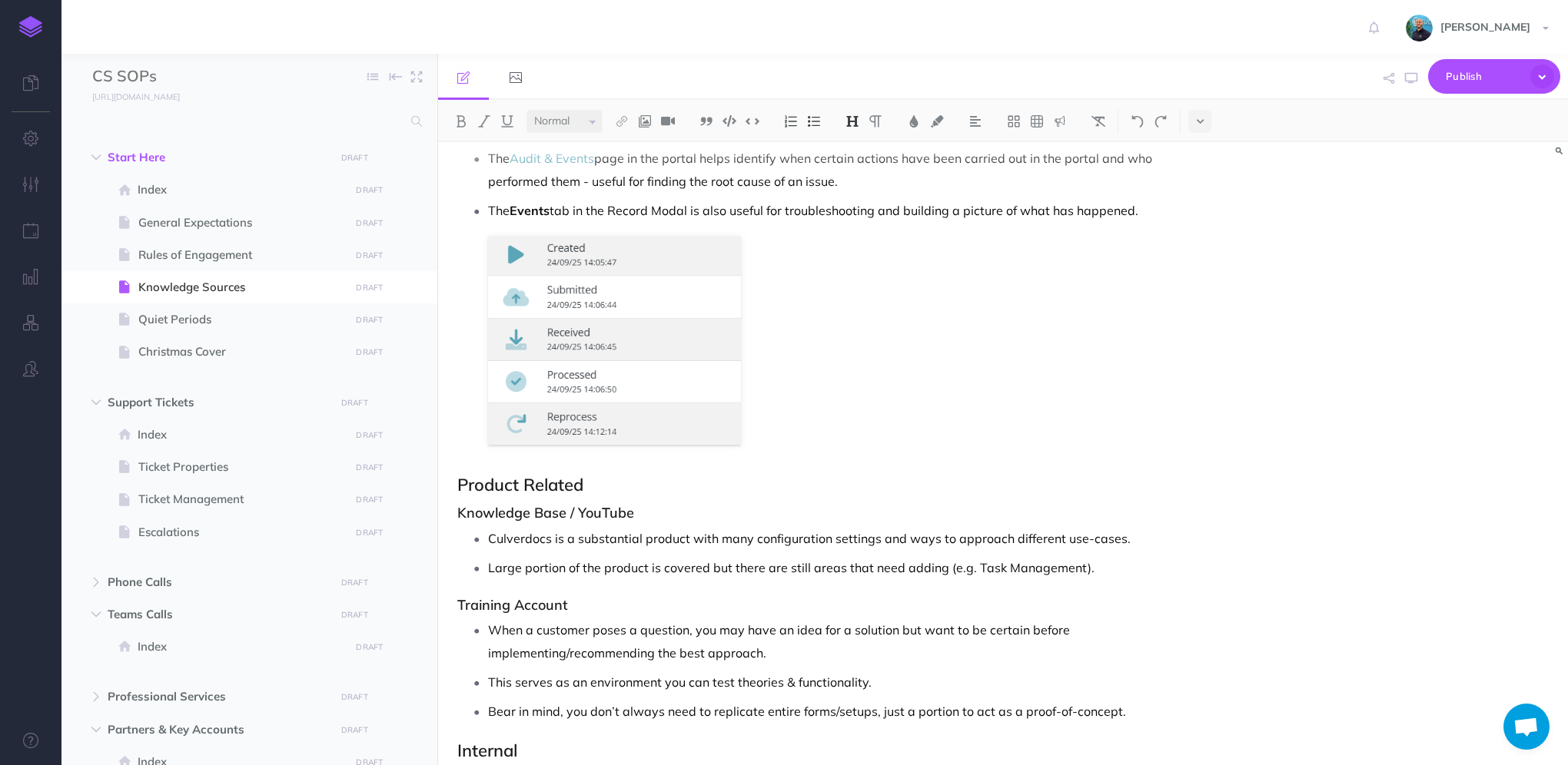
click at [862, 451] on div "Knowledge Sources There are multiple ways to investigate and solve customer que…" at bounding box center [834, 419] width 791 height 1734
click at [1159, 208] on p "The Events tab in the Record Modal is also useful for troubleshooting and build…" at bounding box center [849, 211] width 722 height 23
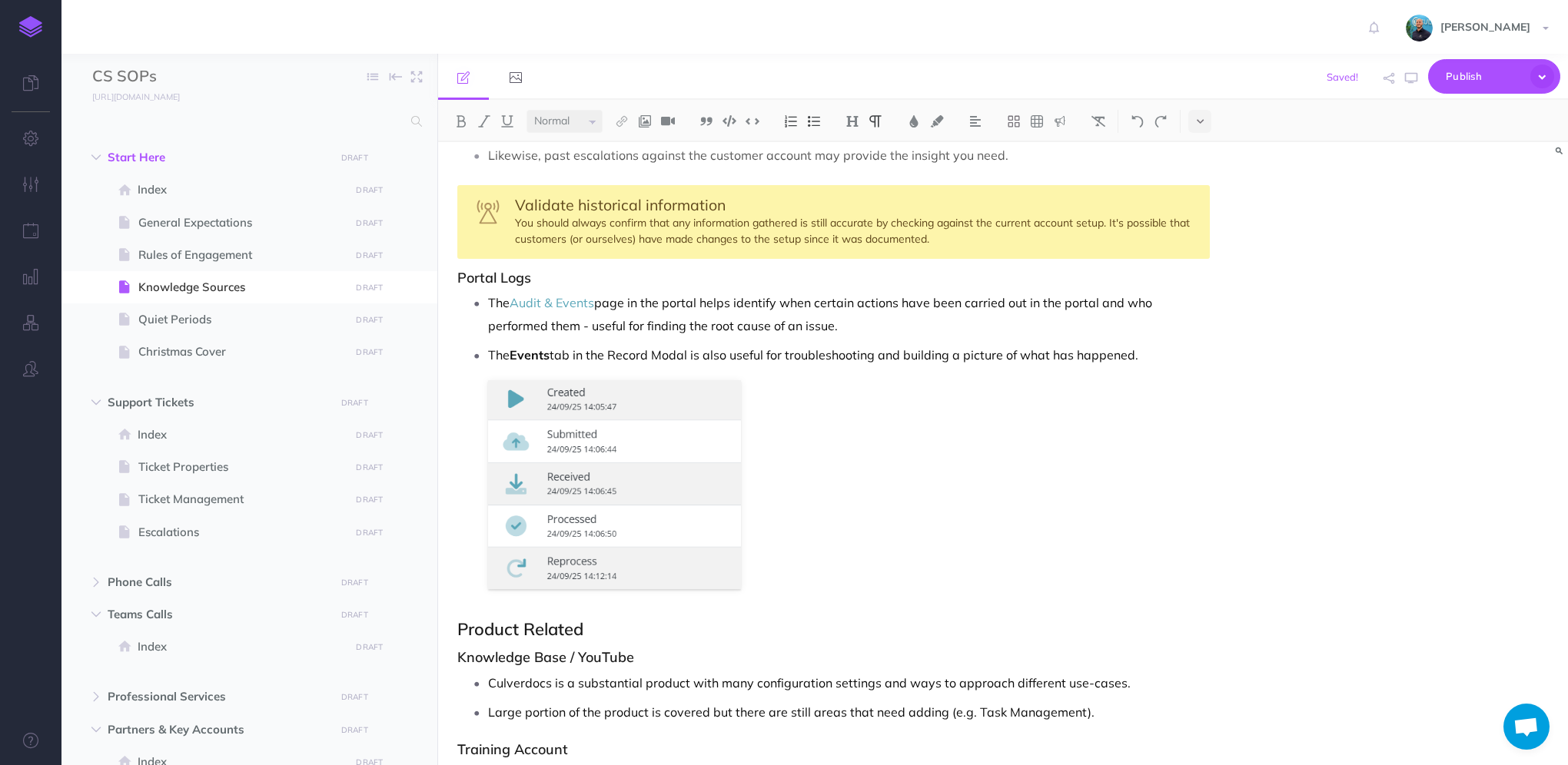
scroll to position [437, 0]
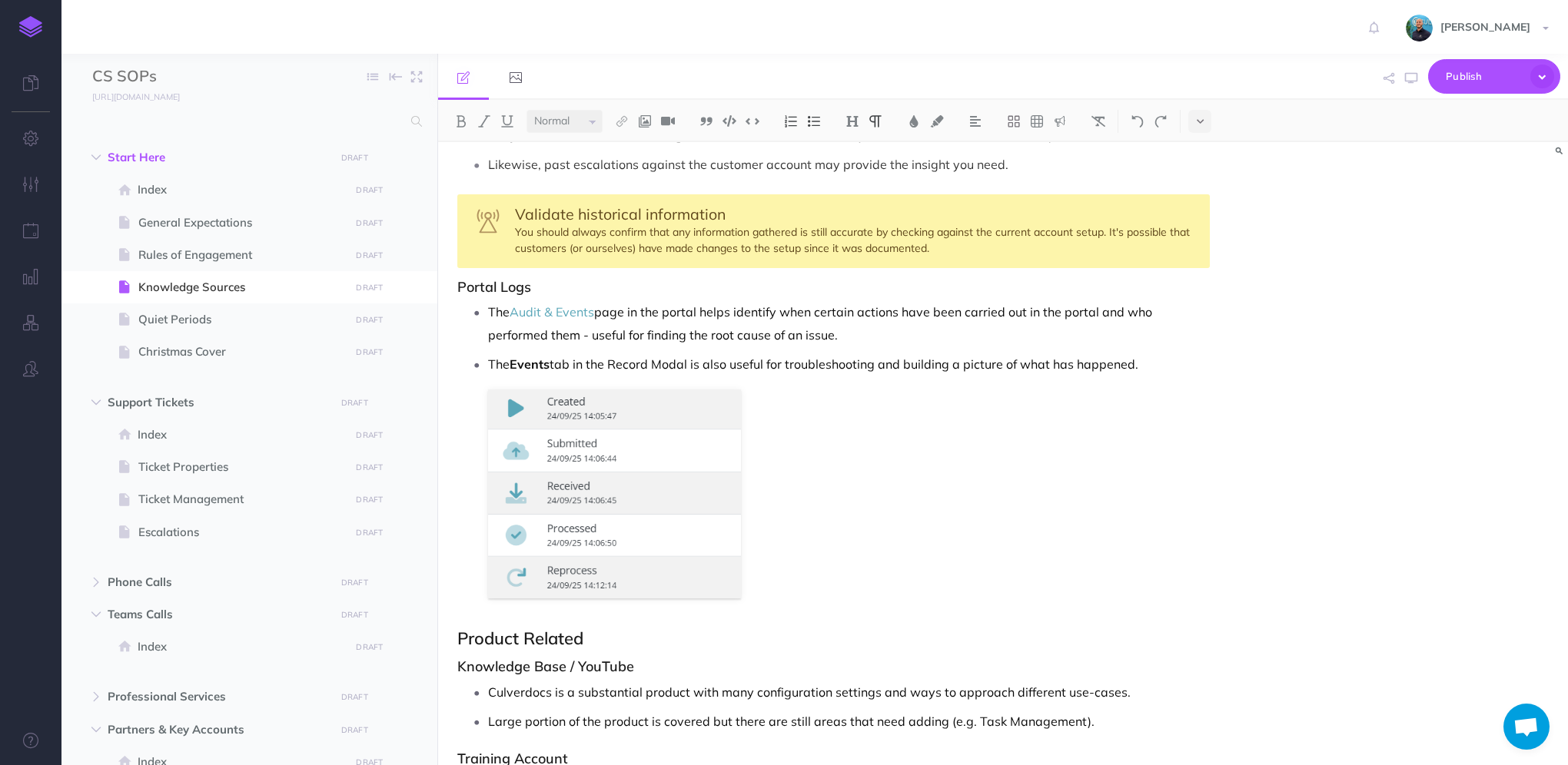
click at [906, 334] on p "The Audit & Events page in the portal helps identify when certain actions have …" at bounding box center [849, 323] width 722 height 46
click at [1409, 77] on icon "button" at bounding box center [1411, 78] width 12 height 12
click at [798, 330] on p "The Audit & Events page in the portal helps identify when certain actions have …" at bounding box center [849, 323] width 722 height 46
click at [1410, 77] on icon "button" at bounding box center [1411, 78] width 12 height 12
click at [1172, 364] on p "The Events tab in the Record Modal is also useful for troubleshooting and build…" at bounding box center [849, 364] width 722 height 23
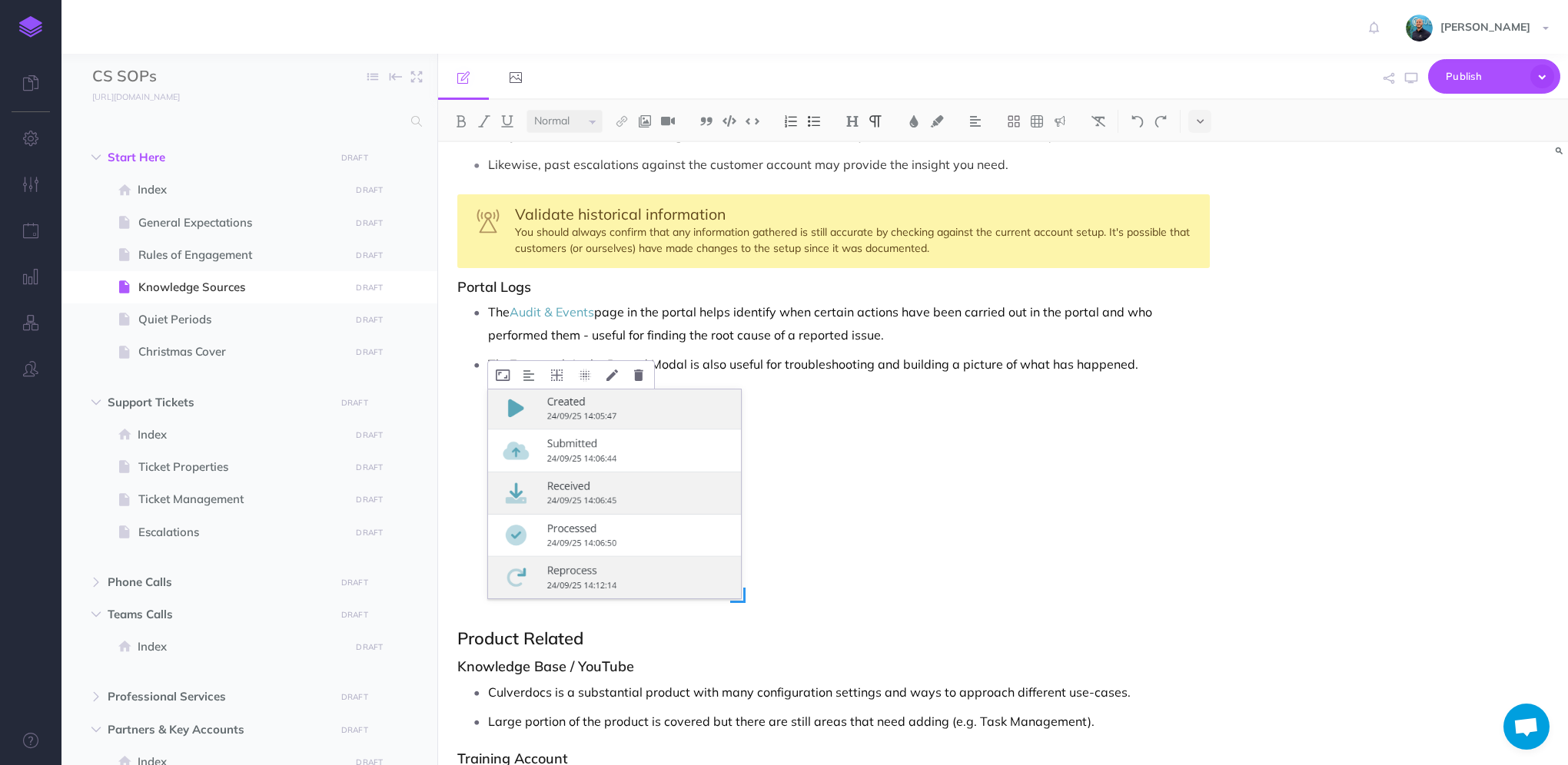
click at [628, 464] on img at bounding box center [615, 494] width 253 height 209
drag, startPoint x: 740, startPoint y: 600, endPoint x: 755, endPoint y: 608, distance: 17.0
click at [755, 608] on span at bounding box center [752, 608] width 16 height 16
click at [1415, 84] on button "button" at bounding box center [1411, 78] width 20 height 44
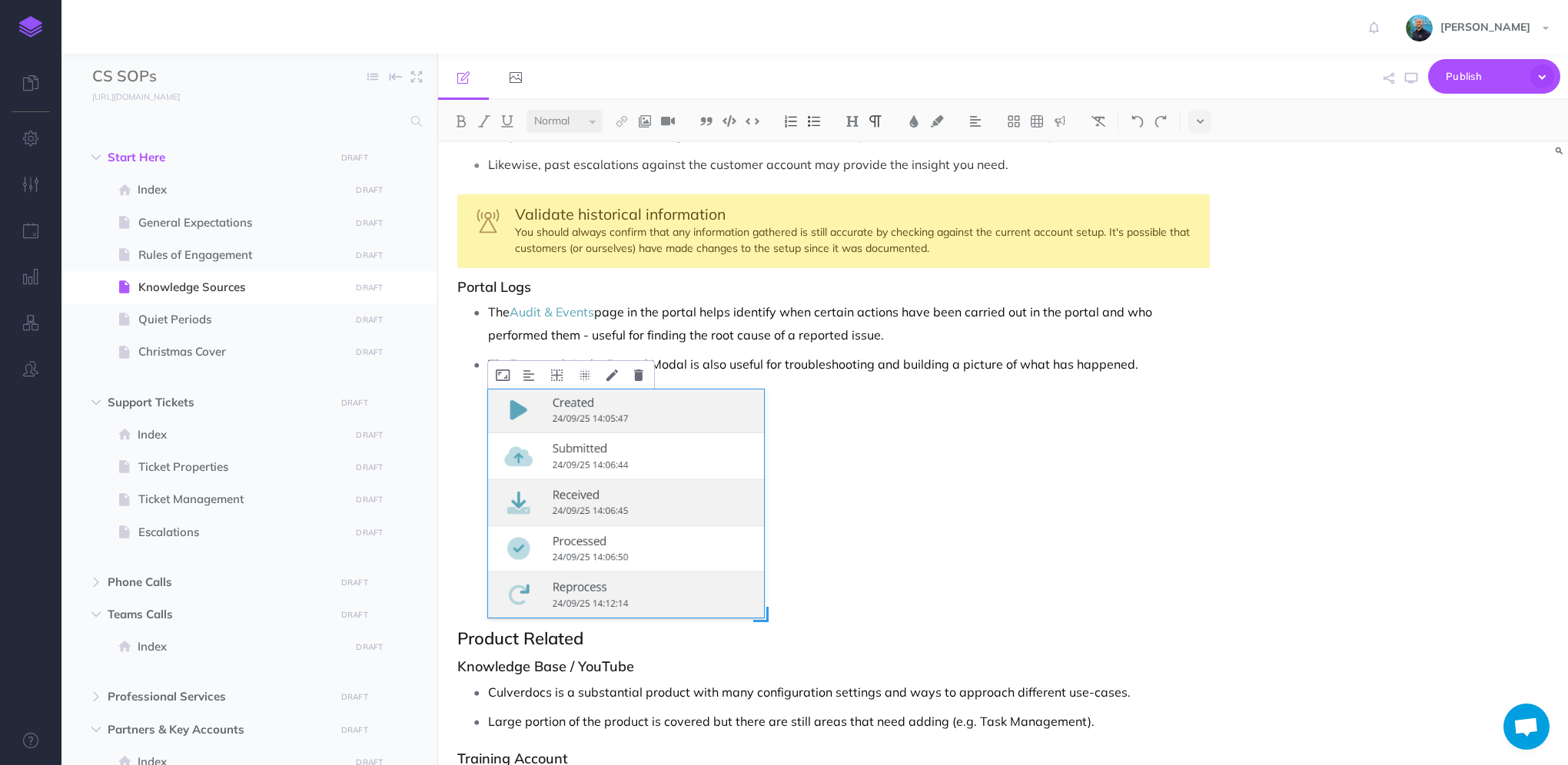
drag, startPoint x: 741, startPoint y: 596, endPoint x: 764, endPoint y: 615, distance: 29.8
click at [764, 615] on span at bounding box center [761, 615] width 16 height 16
drag, startPoint x: 747, startPoint y: 604, endPoint x: 771, endPoint y: 624, distance: 31.2
click at [771, 624] on span at bounding box center [769, 622] width 16 height 16
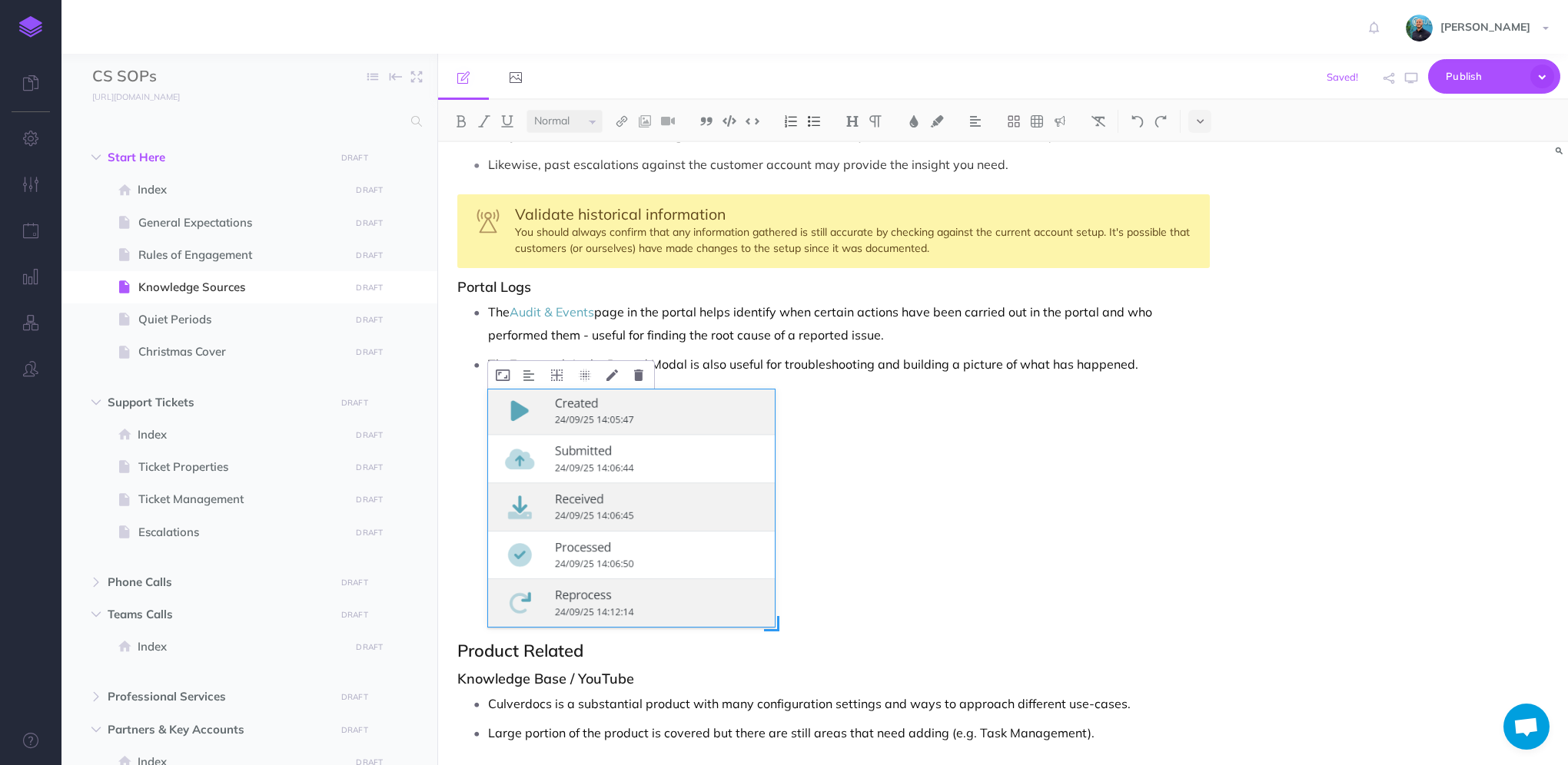
drag, startPoint x: 752, startPoint y: 612, endPoint x: 772, endPoint y: 628, distance: 25.6
click at [772, 628] on span at bounding box center [772, 624] width 16 height 16
drag, startPoint x: 754, startPoint y: 611, endPoint x: 778, endPoint y: 632, distance: 31.9
click at [778, 632] on span at bounding box center [776, 627] width 16 height 16
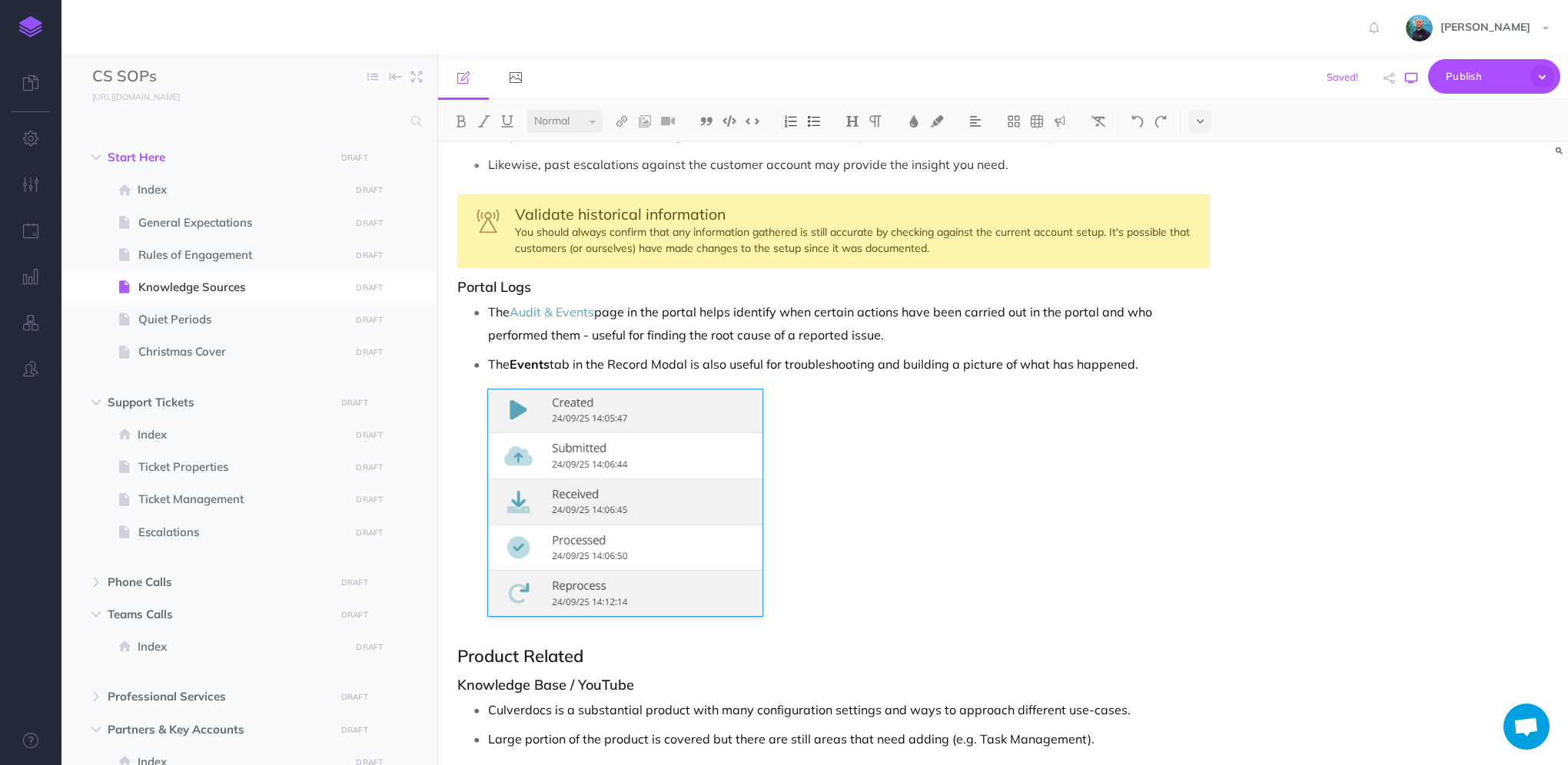
click at [1408, 78] on icon "button" at bounding box center [1411, 78] width 12 height 12
click at [1353, 286] on div "Knowledge Sources There are multiple ways to investigate and solve customer que…" at bounding box center [1004, 453] width 1130 height 623
click at [1288, 353] on div "Knowledge Sources There are multiple ways to investigate and solve customer que…" at bounding box center [1004, 453] width 1130 height 623
click at [1040, 377] on li "The Events tab in the Record Modal is also useful for troubleshooting and build…" at bounding box center [849, 484] width 722 height 263
click at [1168, 358] on p "The Events tab in the Record Modal is also useful for troubleshooting and build…" at bounding box center [849, 364] width 722 height 23
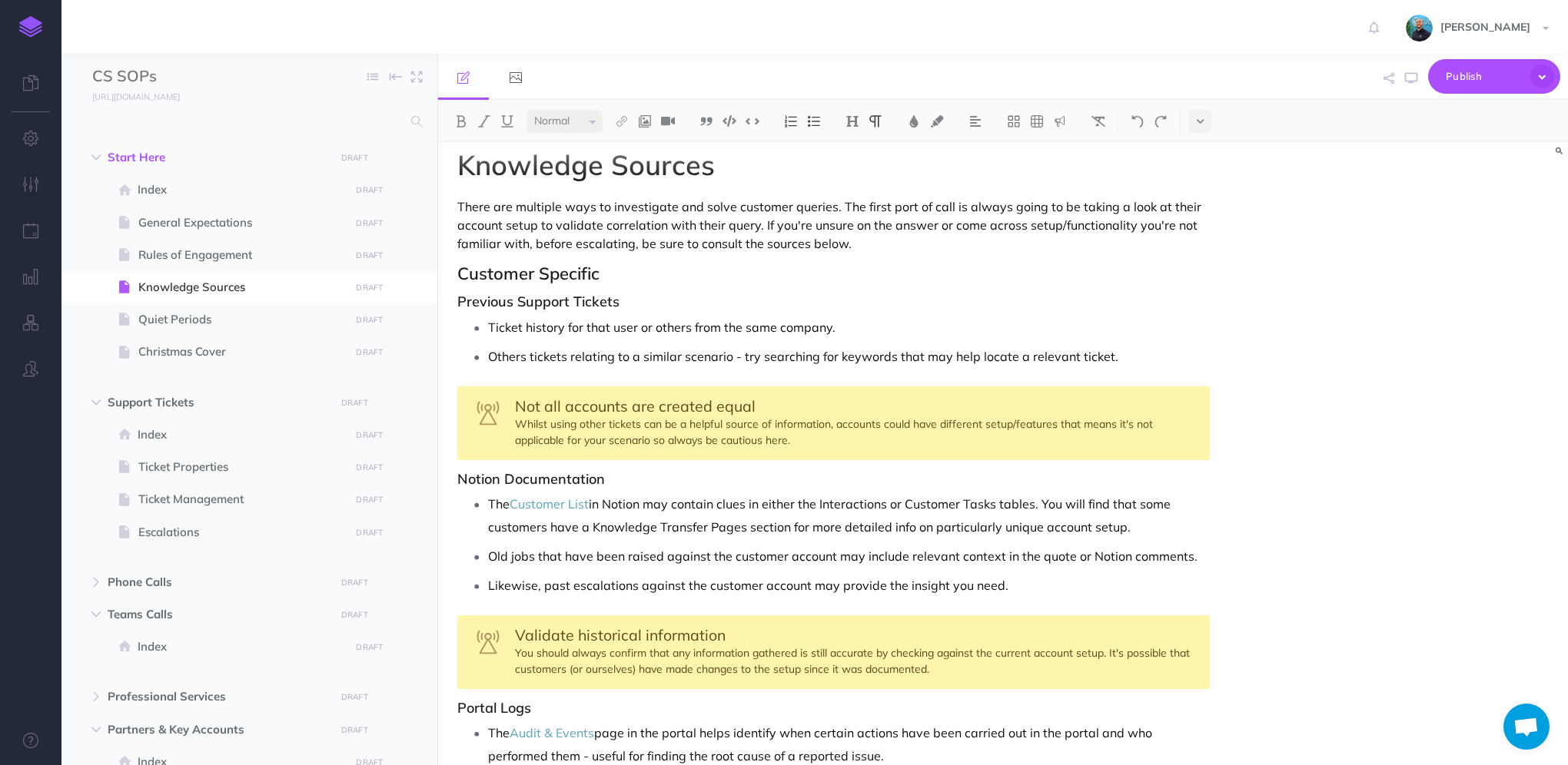
scroll to position [0, 0]
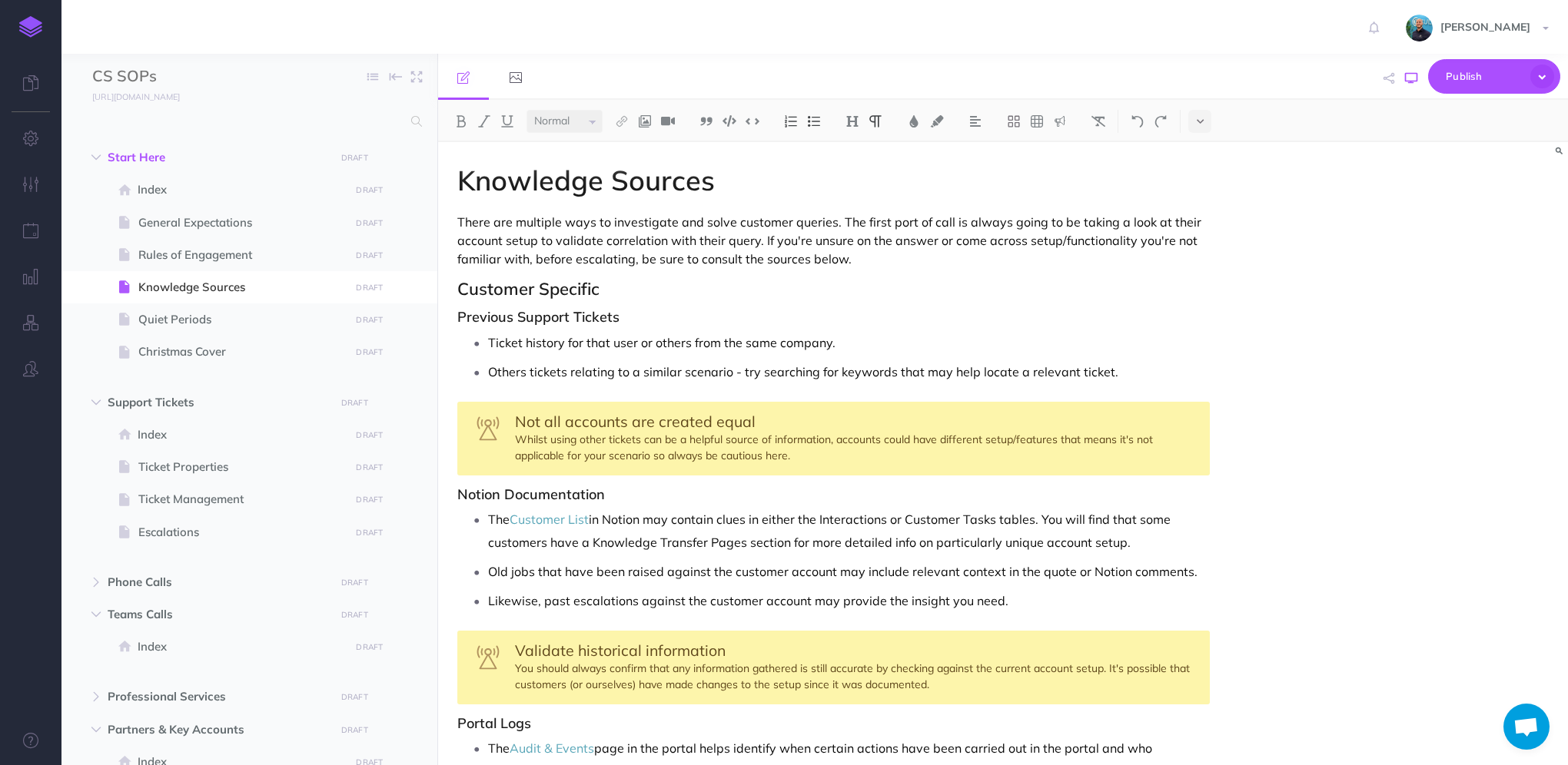
click at [1415, 76] on icon "button" at bounding box center [1411, 78] width 12 height 12
click at [1040, 516] on p "The Customer List in Notion may contain clues in either the Interactions or Cus…" at bounding box center [849, 530] width 722 height 46
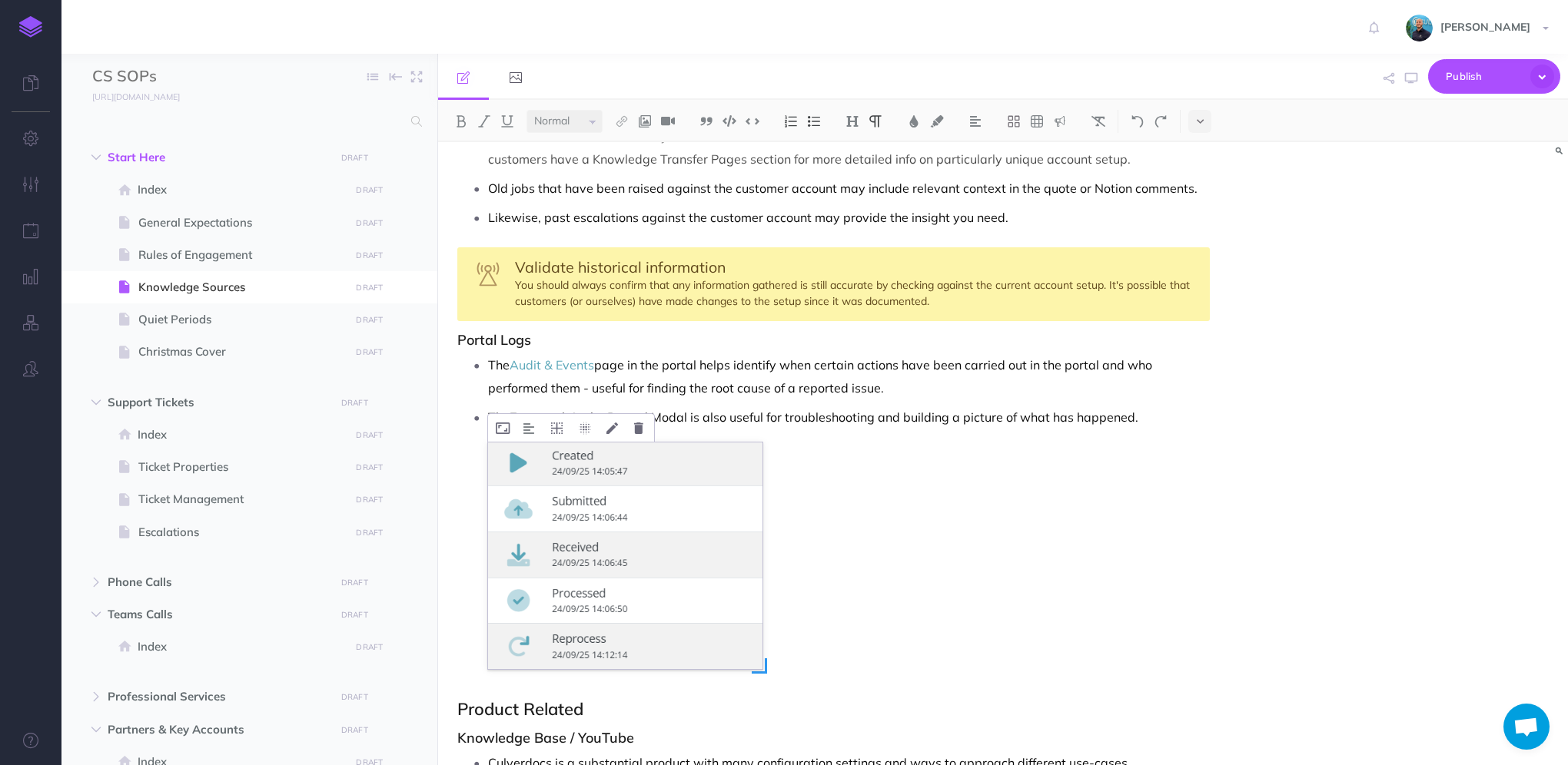
scroll to position [384, 0]
drag, startPoint x: 1094, startPoint y: 363, endPoint x: 1030, endPoint y: 357, distance: 64.3
click at [1030, 357] on p "The Audit & Events page in the portal helps identify when certain actions have …" at bounding box center [849, 375] width 722 height 46
click at [1413, 77] on icon "button" at bounding box center [1411, 78] width 12 height 12
click at [1170, 417] on p "The Events tab in the Record Modal is also useful for troubleshooting and build…" at bounding box center [849, 416] width 722 height 23
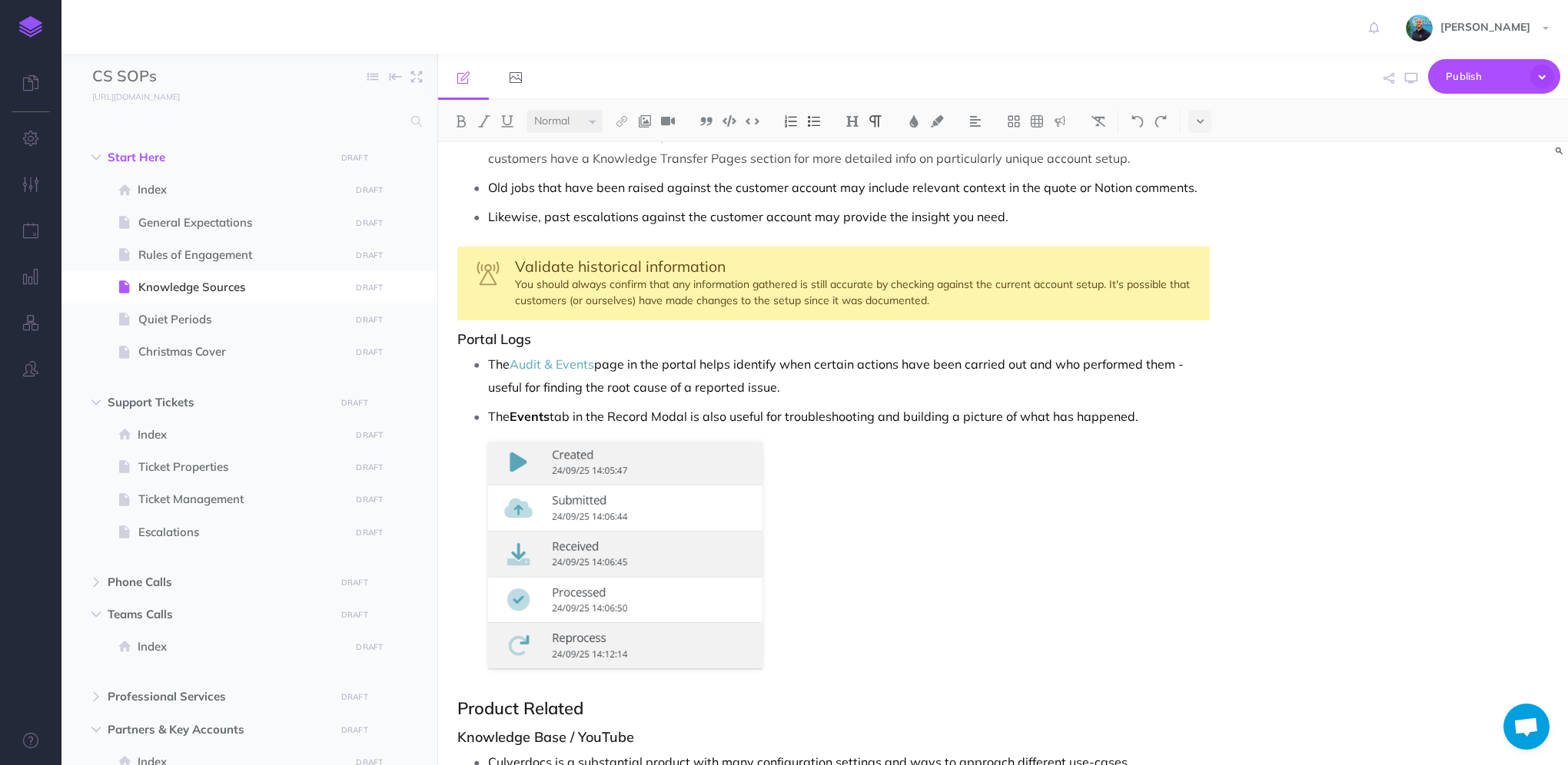
click at [1149, 418] on p "The Events tab in the Record Modal is also useful for troubleshooting and build…" at bounding box center [849, 416] width 722 height 23
click at [1405, 84] on button "button" at bounding box center [1411, 78] width 20 height 44
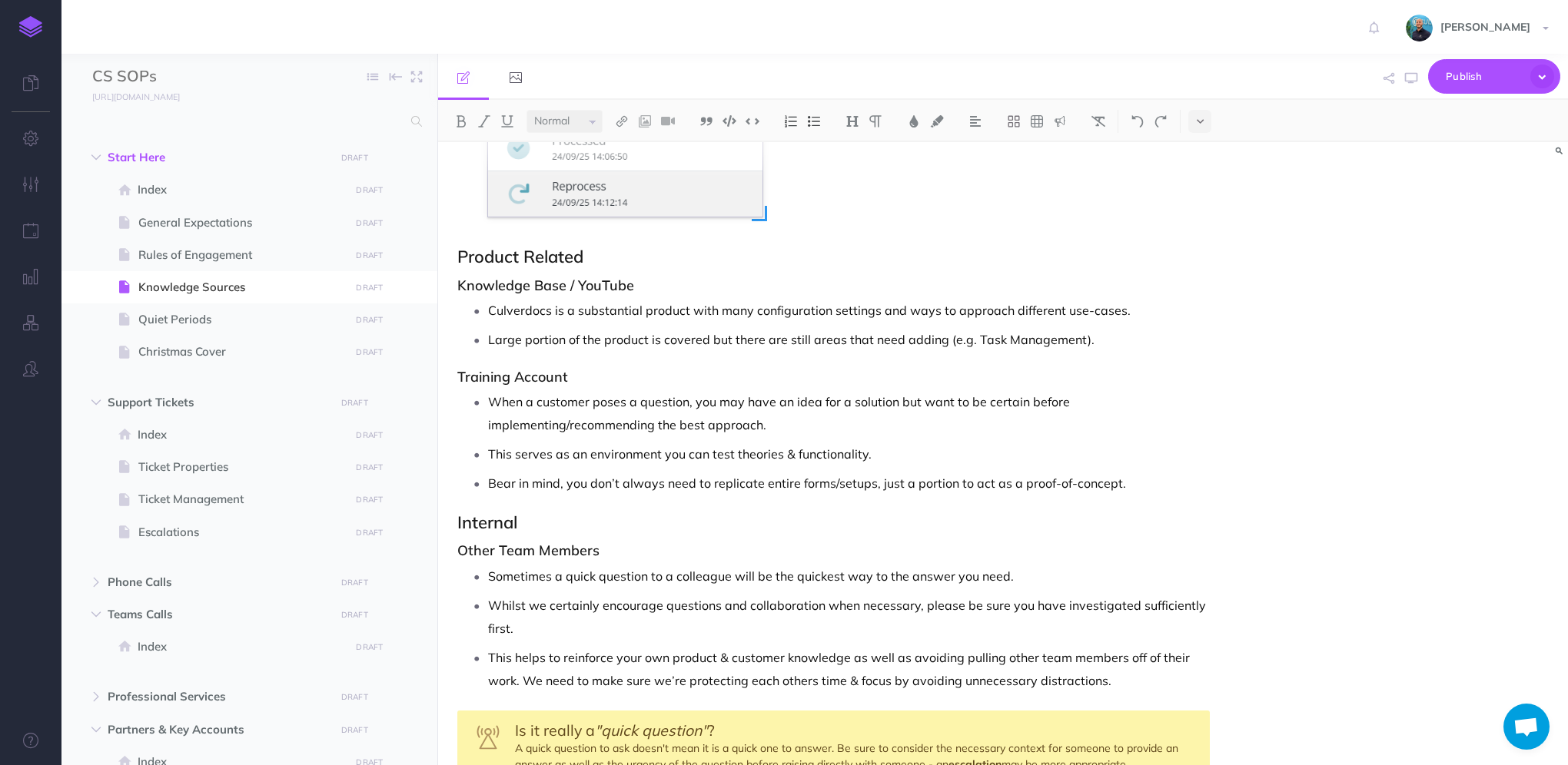
scroll to position [846, 0]
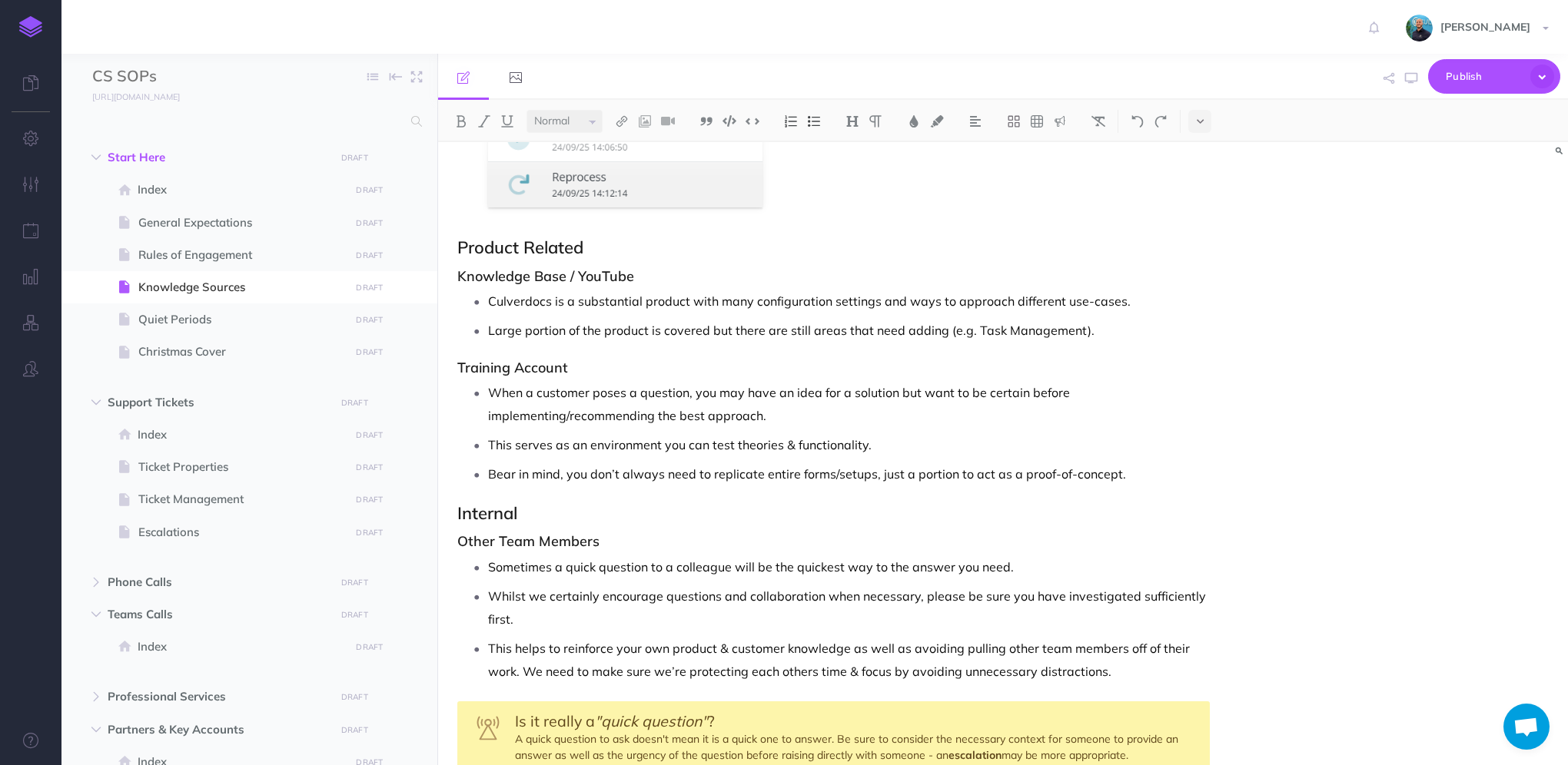
click at [488, 295] on p "Culverdocs is a substantial product with many configuration settings and ways t…" at bounding box center [849, 301] width 722 height 23
click at [1132, 300] on p "Culverdocs is a substantial product with many configuration settings and ways t…" at bounding box center [849, 301] width 722 height 23
click at [692, 301] on p "Culverdocs is a substantial product with many configuration settings and ways t…" at bounding box center [849, 301] width 722 height 23
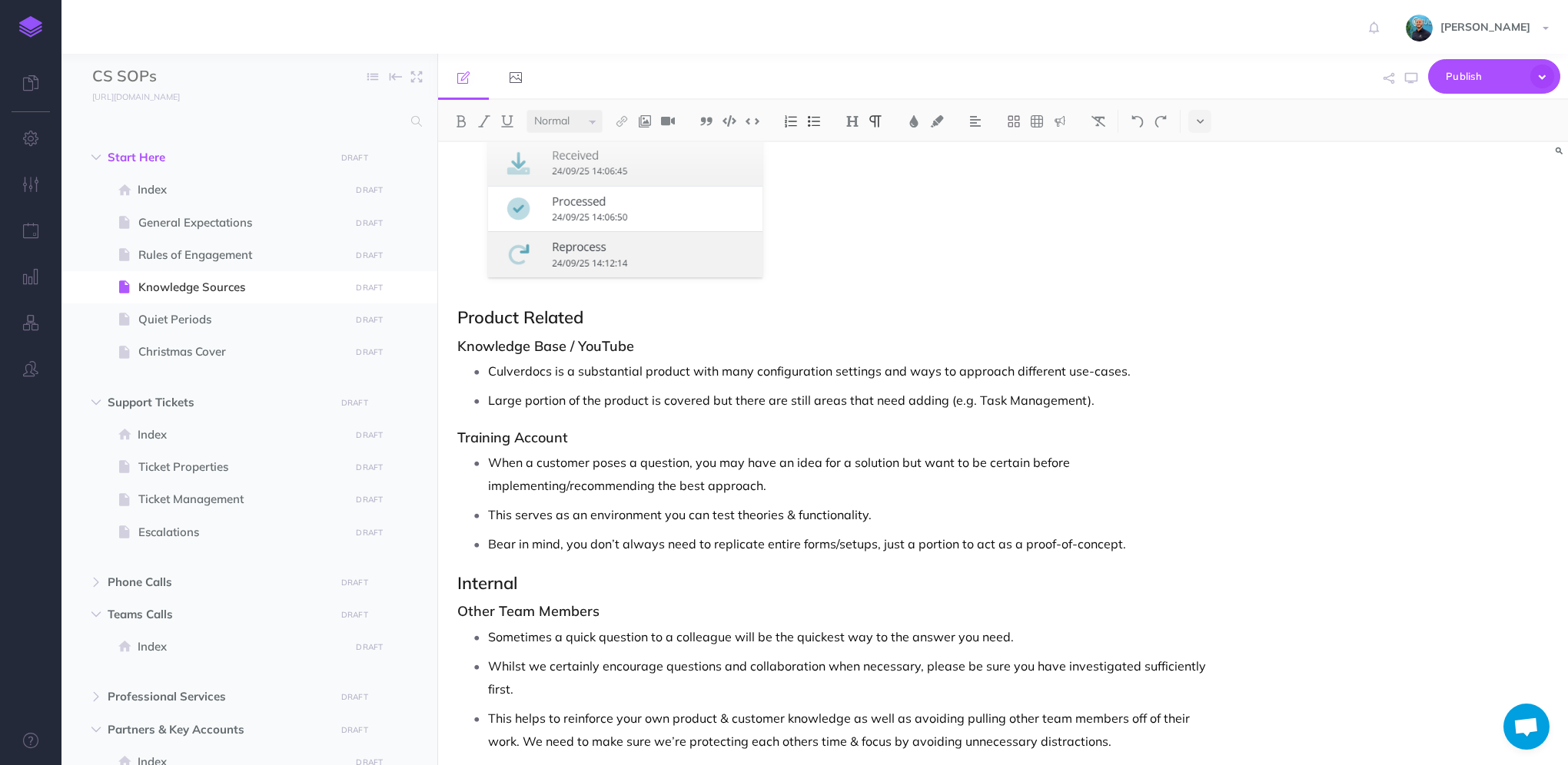
scroll to position [741, 0]
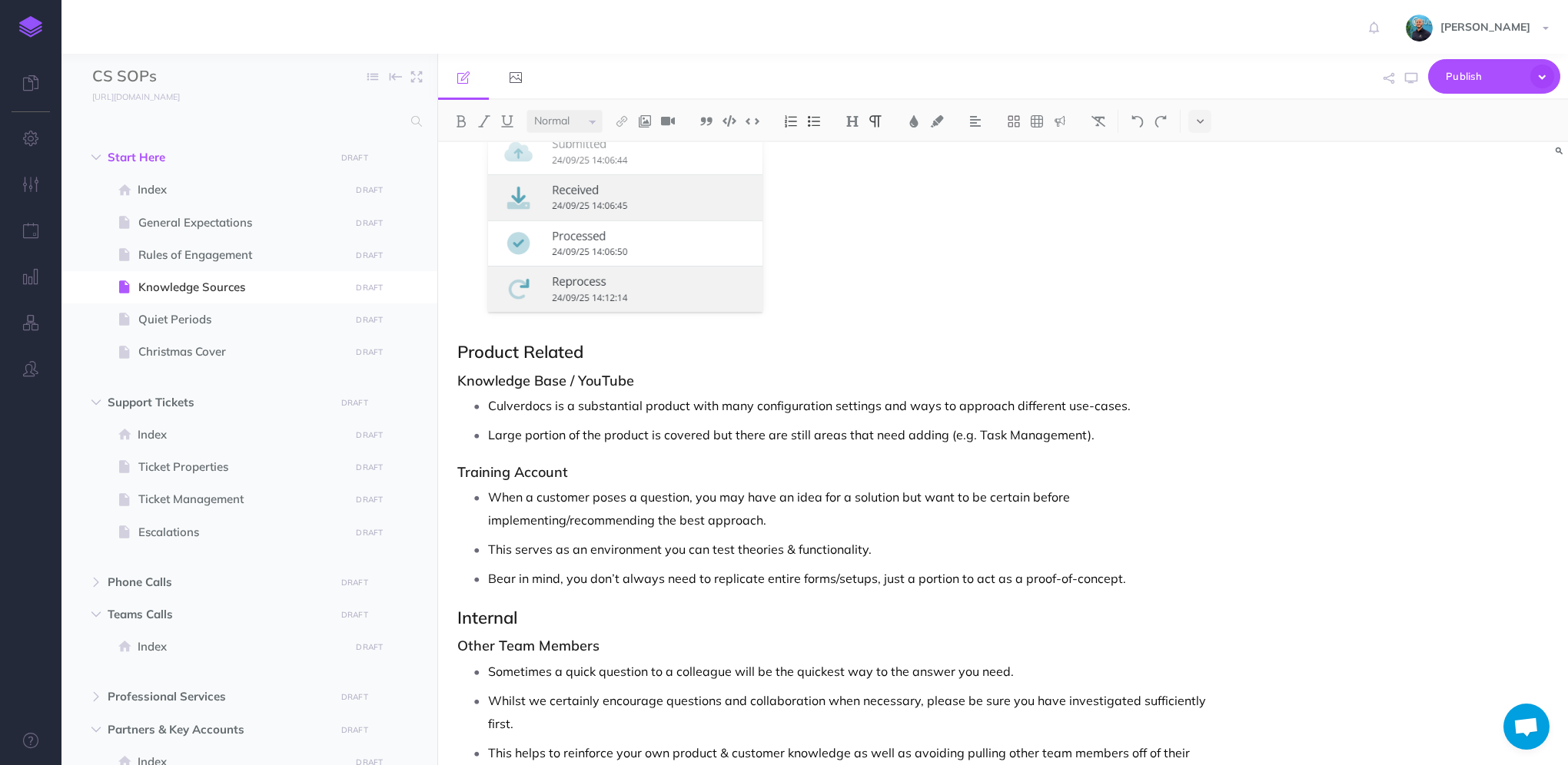
click at [641, 369] on div "Knowledge Sources There are multiple ways to investigate and solve customer que…" at bounding box center [834, 277] width 791 height 1752
click at [699, 406] on p "Culverdocs is a substantial product with many configuration settings and ways t…" at bounding box center [849, 405] width 722 height 23
click at [1138, 405] on p "Culverdocs is a substantial product with many configuration settings and ways t…" at bounding box center [849, 405] width 722 height 23
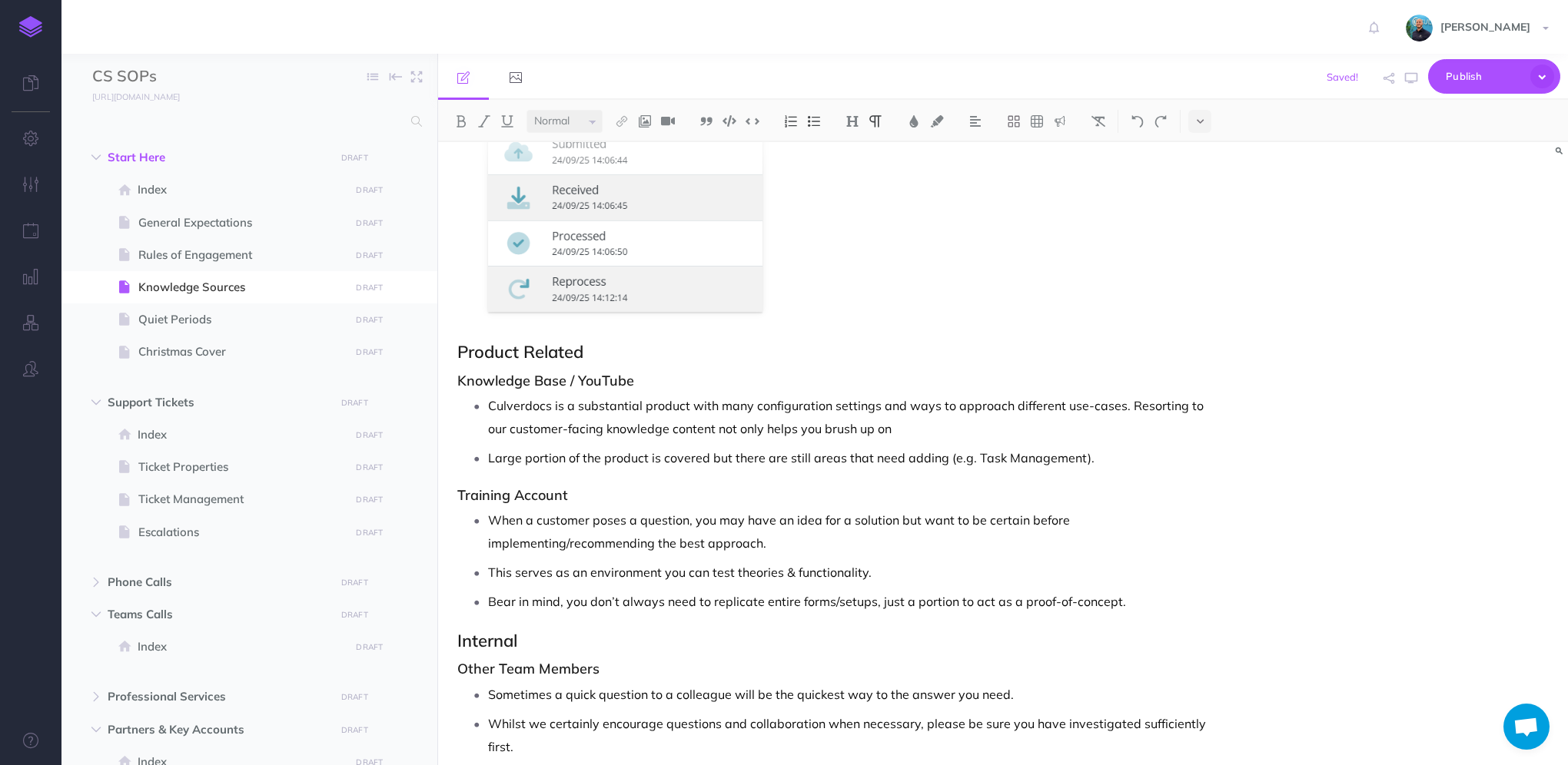
click at [635, 427] on p "Culverdocs is a substantial product with many configuration settings and ways t…" at bounding box center [849, 417] width 722 height 46
click at [932, 425] on p "Culverdocs is a substantial product with many configuration settings and ways t…" at bounding box center [849, 417] width 722 height 46
click at [869, 422] on p "Culverdocs is a substantial product with many configuration settings and ways t…" at bounding box center [849, 417] width 722 height 46
click at [874, 425] on p "Culverdocs is a substantial product with many configuration settings and ways t…" at bounding box center [849, 417] width 722 height 46
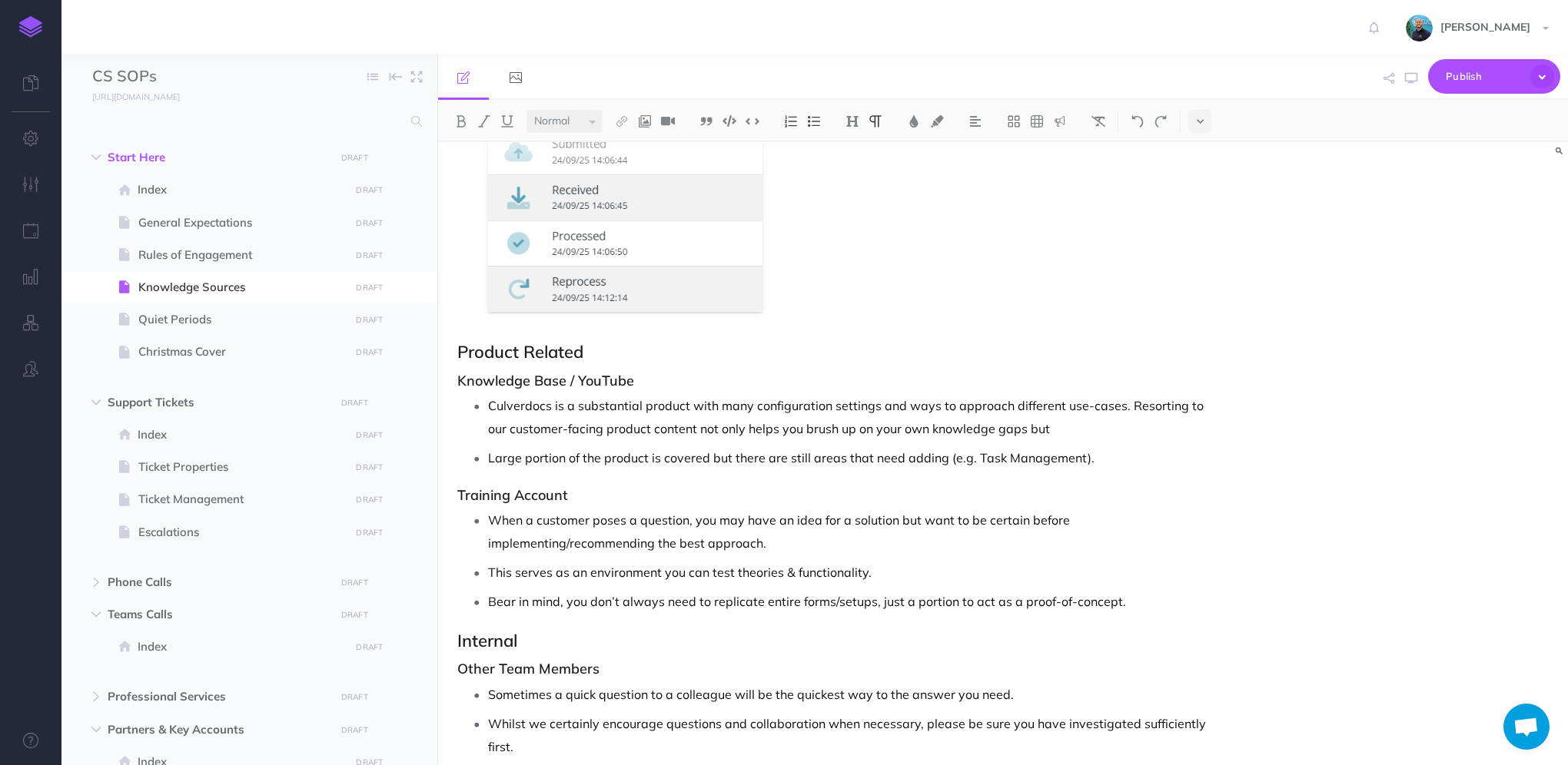
click at [1069, 428] on p "Culverdocs is a substantial product with many configuration settings and ways t…" at bounding box center [849, 417] width 722 height 46
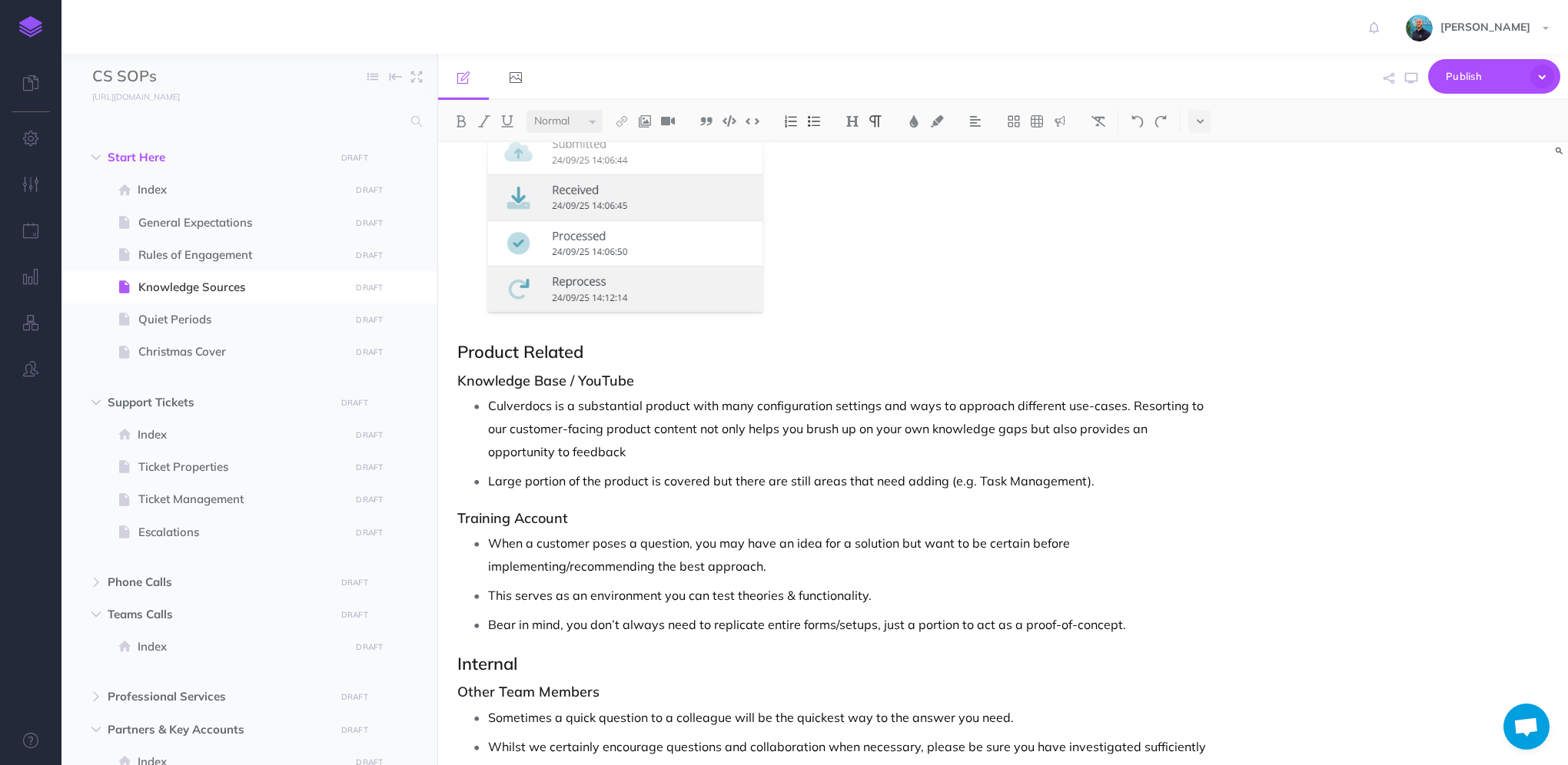
click at [677, 445] on p "Culverdocs is a substantial product with many configuration settings and ways t…" at bounding box center [849, 429] width 722 height 69
click at [1122, 407] on p "Culverdocs is a substantial product with many configuration settings and ways t…" at bounding box center [849, 429] width 722 height 69
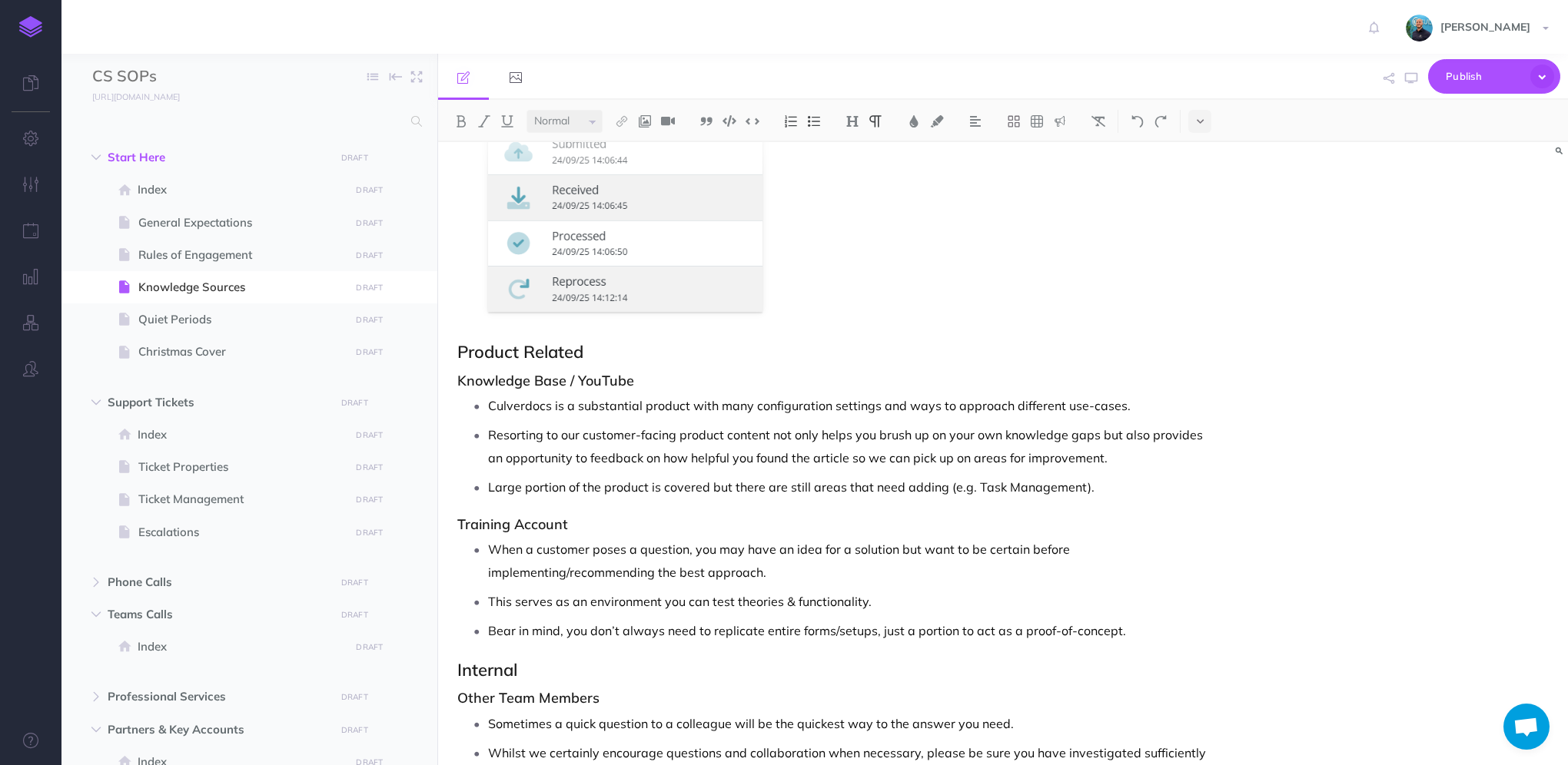
click at [492, 544] on p "When a customer poses a question, you may have an idea for a solution but want …" at bounding box center [849, 561] width 722 height 46
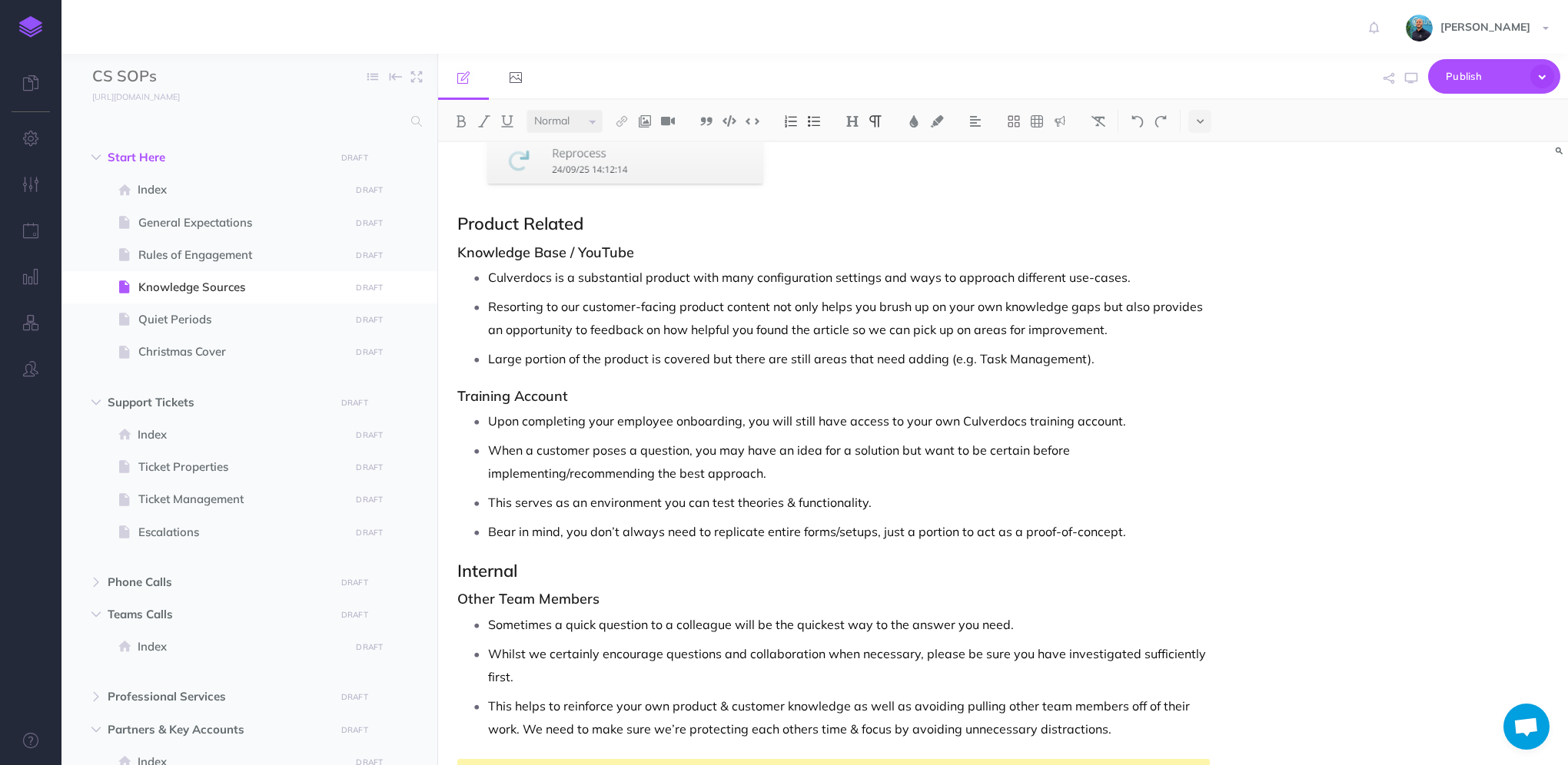
scroll to position [894, 0]
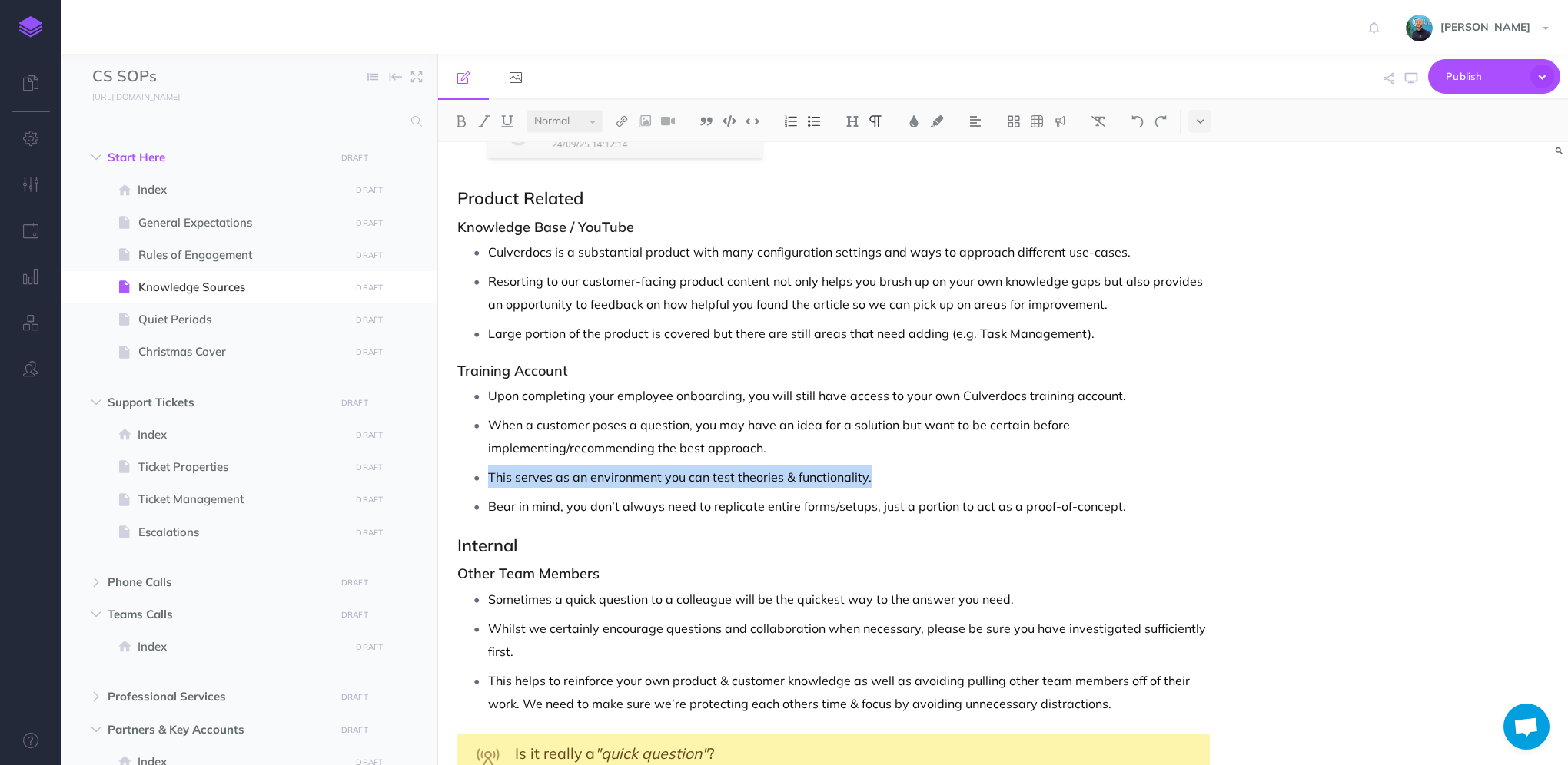
drag, startPoint x: 880, startPoint y: 475, endPoint x: 487, endPoint y: 475, distance: 393.0
click at [488, 475] on li "This serves as an environment you can test theories & functionality." at bounding box center [849, 477] width 722 height 23
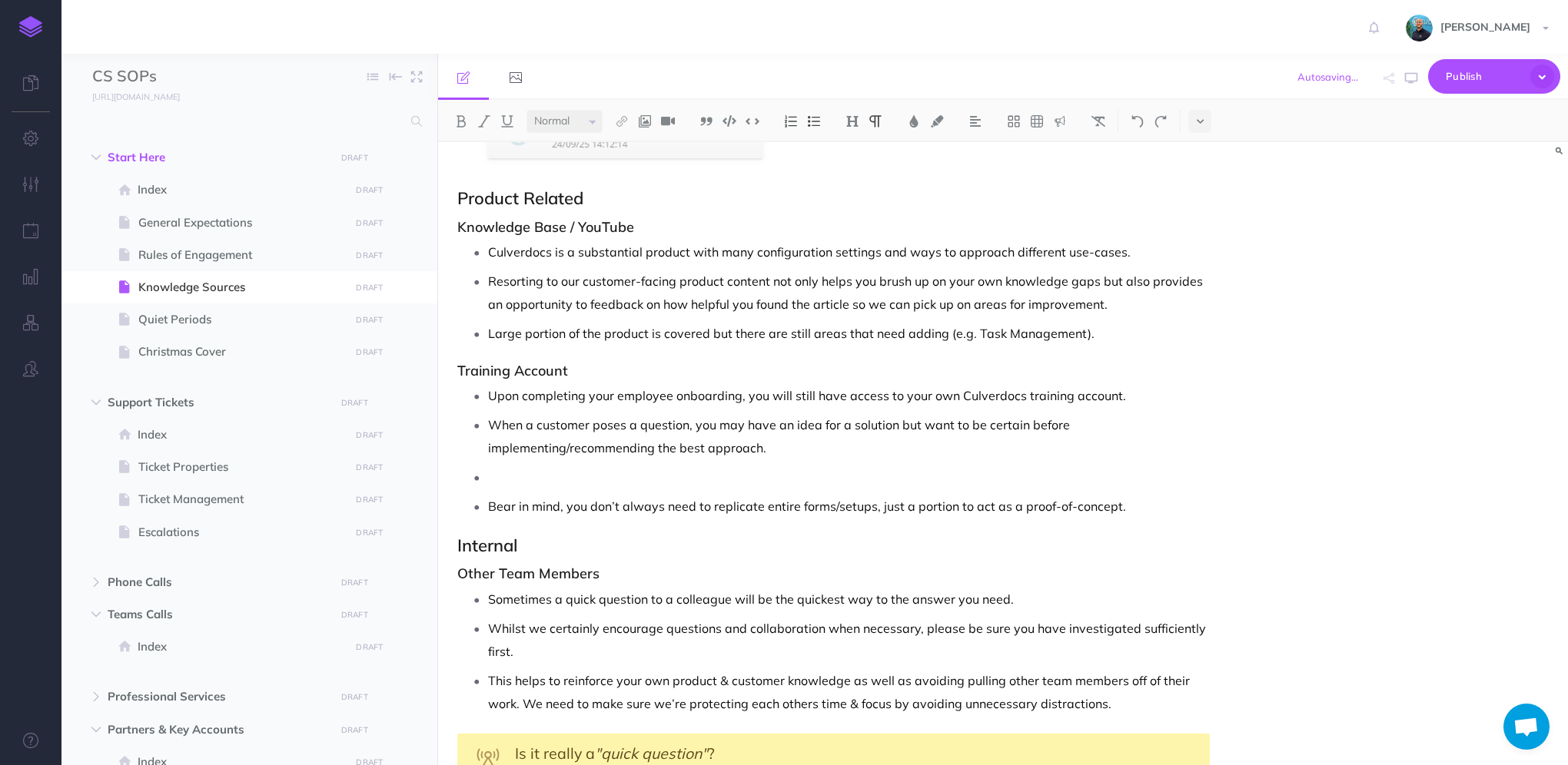
click at [1137, 393] on p "Upon completing your employee onboarding, you will still have access to your ow…" at bounding box center [849, 395] width 722 height 23
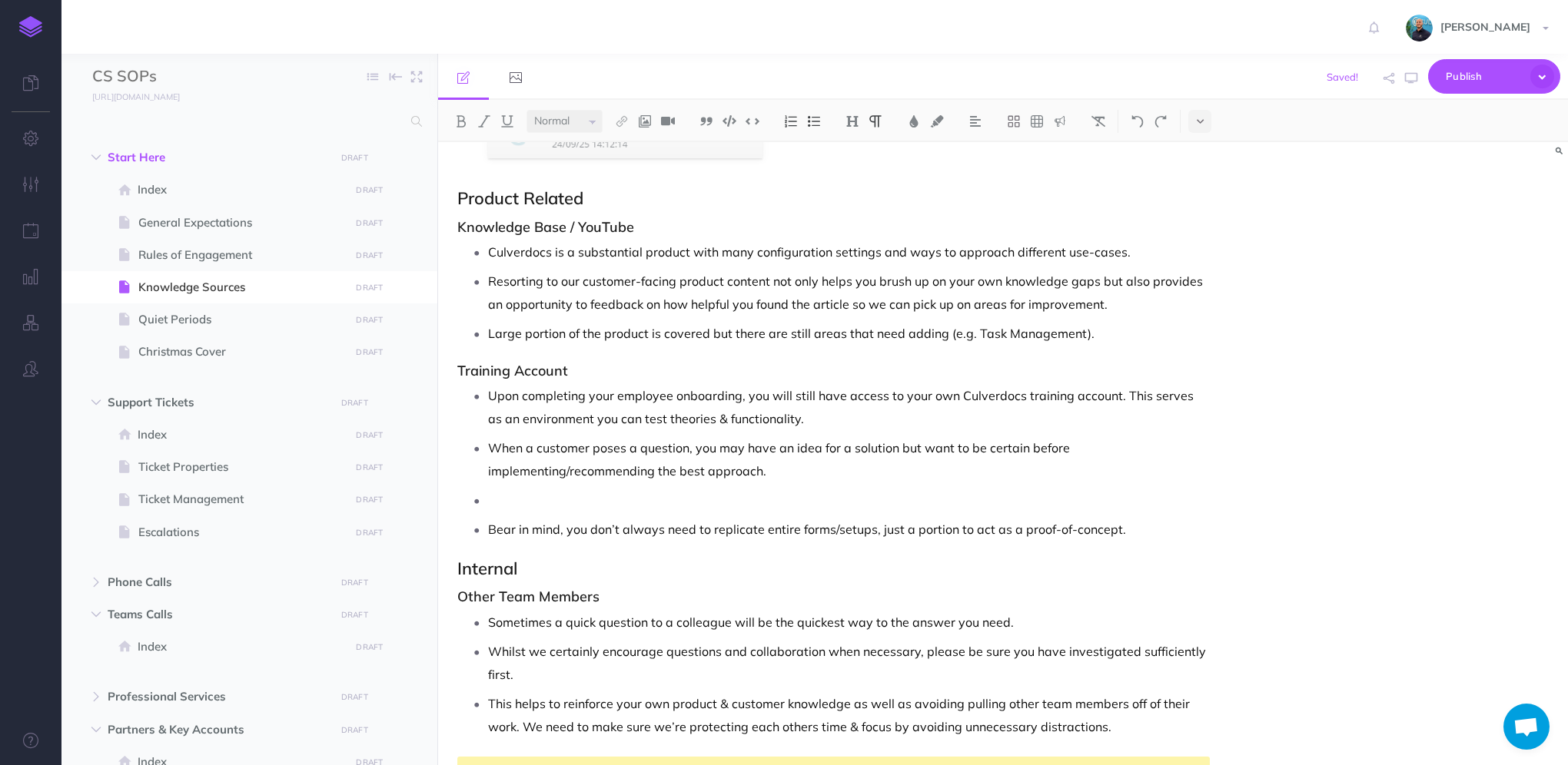
click at [647, 511] on ul "Upon completing your employee onboarding, you will still have access to your ow…" at bounding box center [837, 462] width 745 height 157
click at [652, 498] on p at bounding box center [849, 500] width 722 height 23
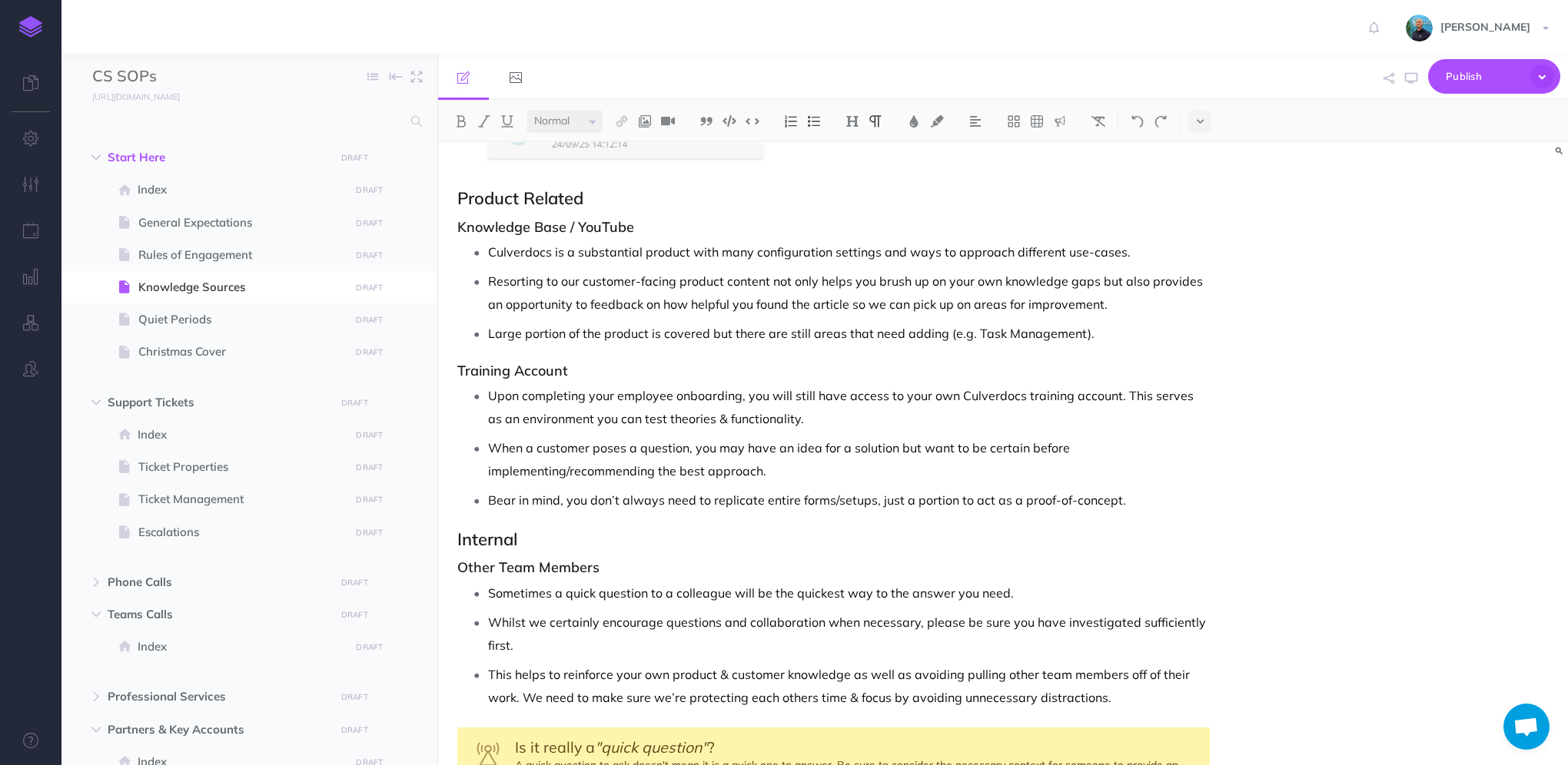
click at [659, 417] on p "Upon completing your employee onboarding, you will still have access to your ow…" at bounding box center [849, 406] width 722 height 46
click at [882, 465] on p "When a customer poses a question, you may have an idea for a solution but want …" at bounding box center [849, 459] width 722 height 46
click at [1132, 504] on p "Bear in mind, you don’t always need to replicate entire forms/setups, just a po…" at bounding box center [849, 500] width 722 height 23
click at [815, 465] on p "When a customer poses a question, you may have an idea for a solution but want …" at bounding box center [849, 459] width 722 height 46
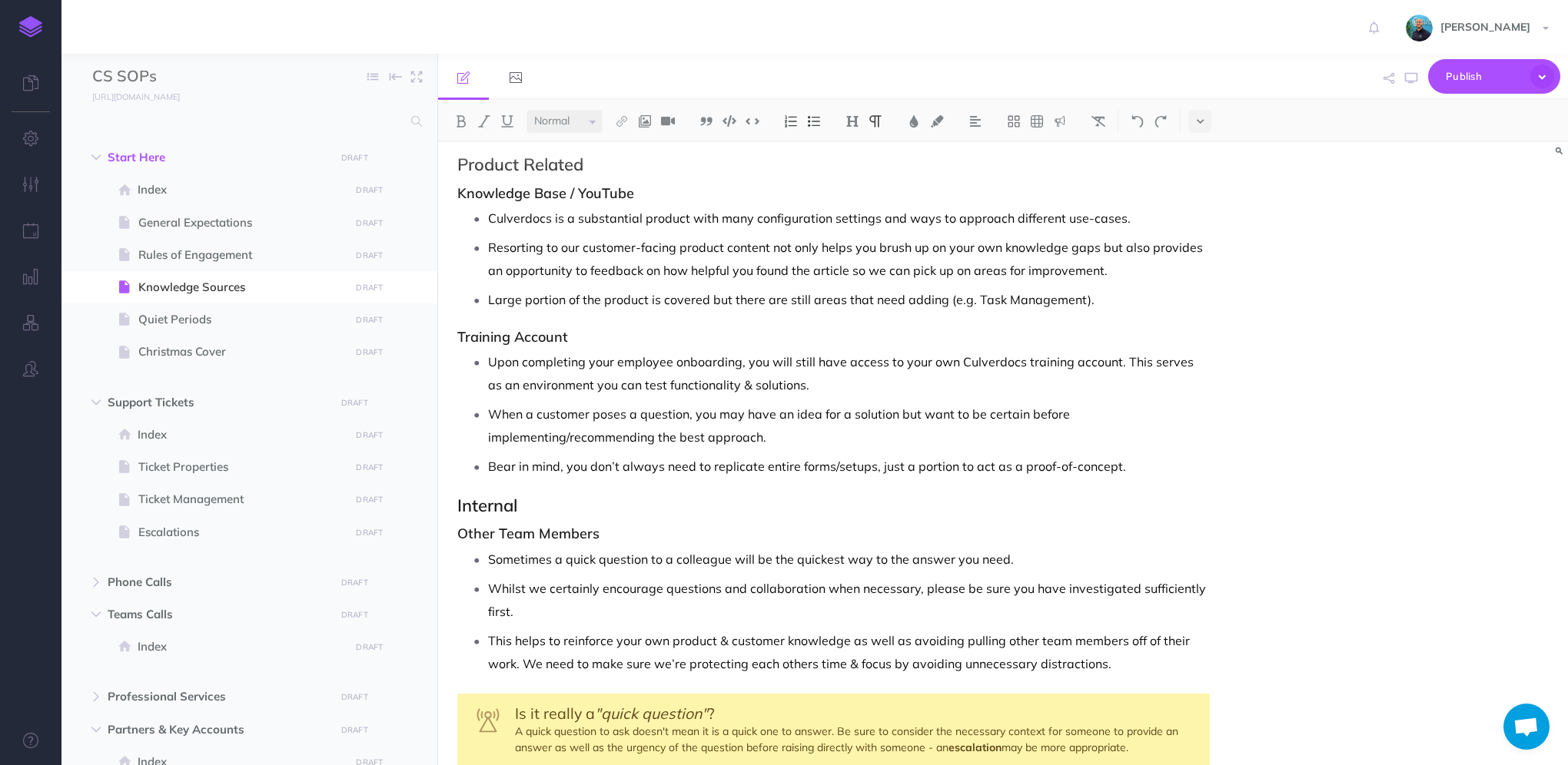
scroll to position [893, 0]
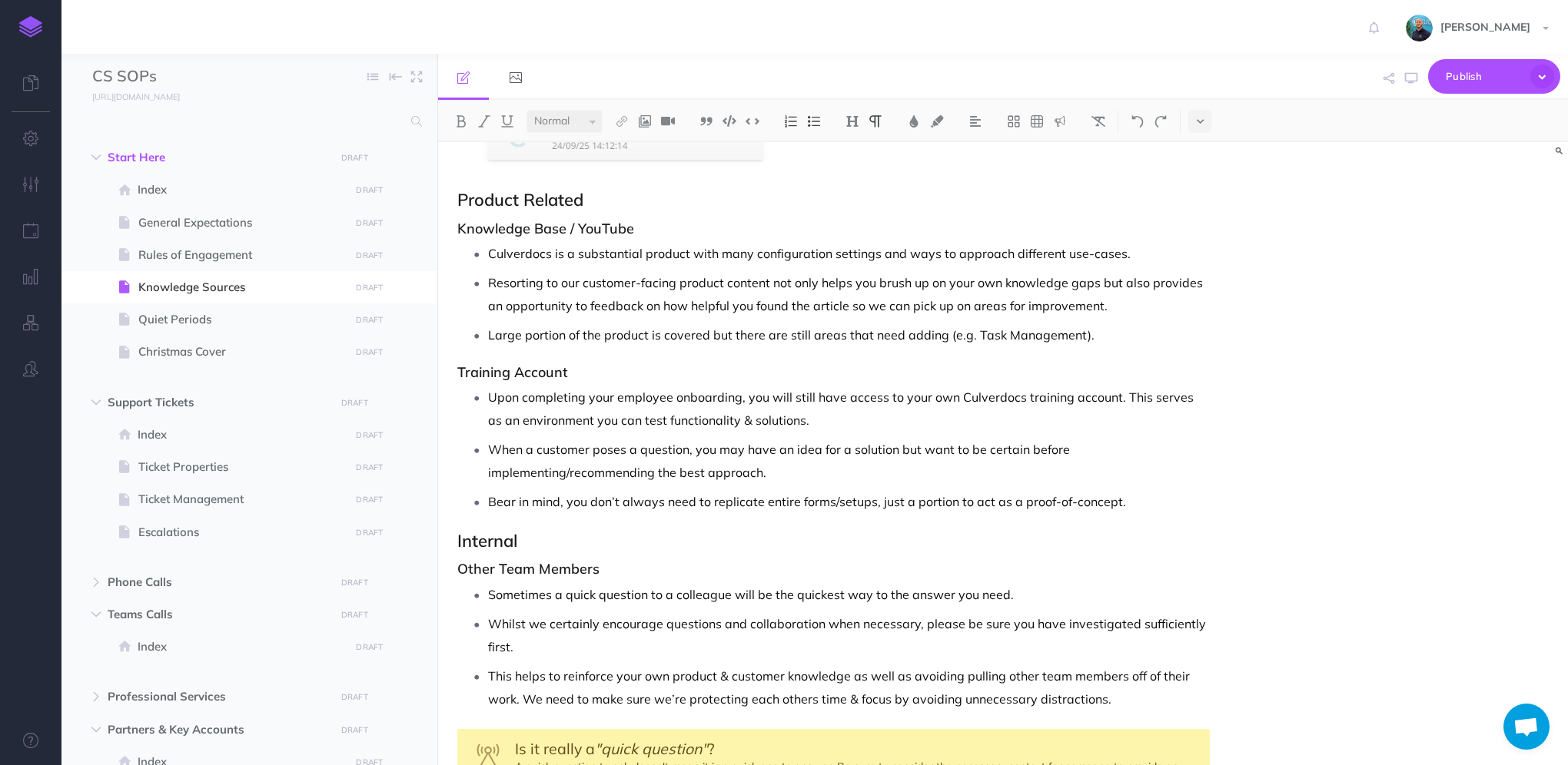
click at [490, 473] on p "When a customer poses a question, you may have an idea for a solution but want …" at bounding box center [849, 461] width 722 height 46
click at [825, 474] on p "When a customer poses a question, you may have an idea for a solution but want …" at bounding box center [849, 461] width 722 height 46
click at [1407, 82] on icon "button" at bounding box center [1411, 78] width 12 height 12
click at [492, 332] on p "Large portion of the product is covered but there are still areas that need add…" at bounding box center [849, 334] width 722 height 23
drag, startPoint x: 1089, startPoint y: 332, endPoint x: 947, endPoint y: 326, distance: 142.1
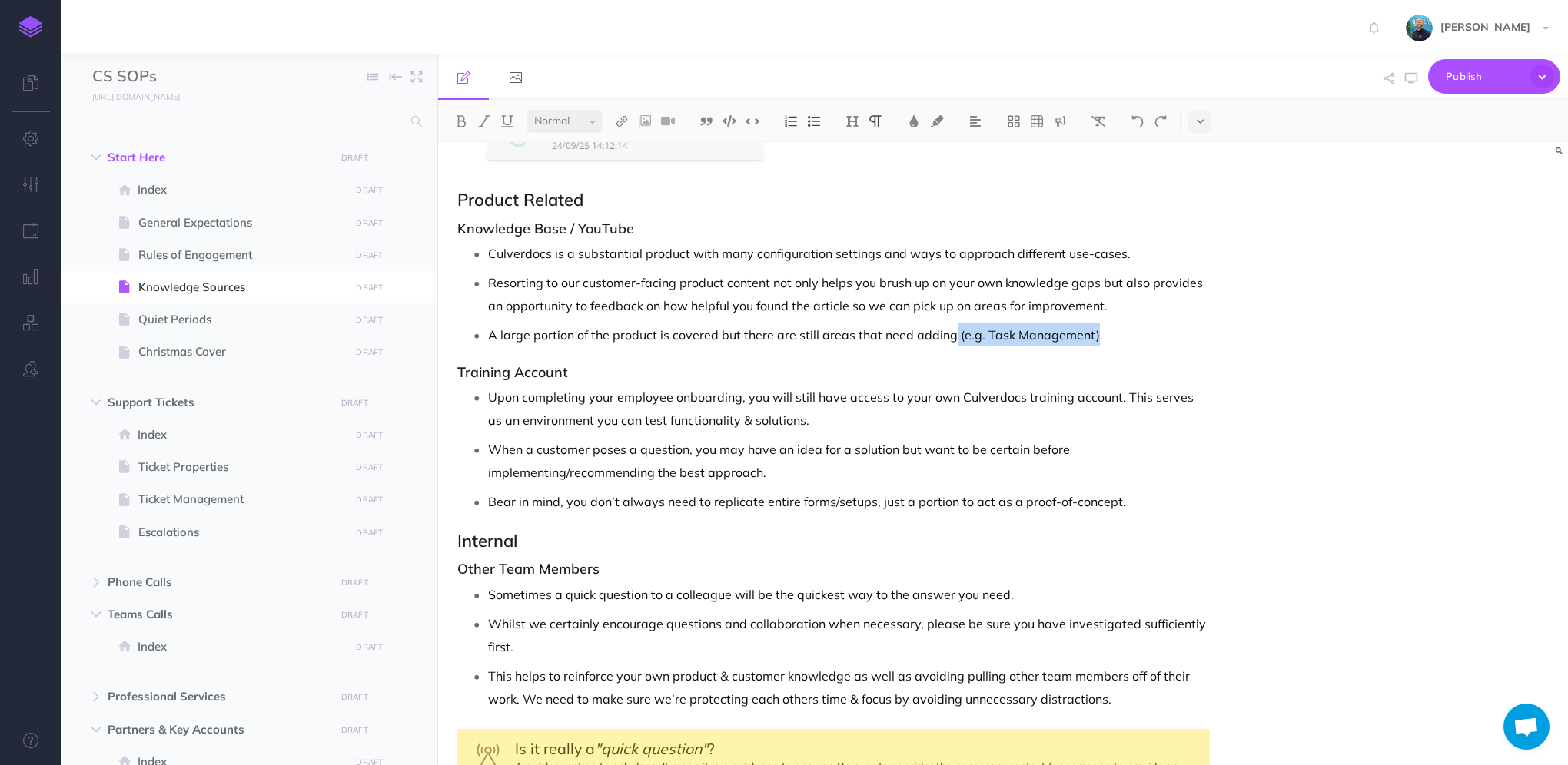
click at [947, 326] on p "A large portion of the product is covered but there are still areas that need a…" at bounding box center [849, 334] width 722 height 23
click at [215, 311] on span "Quiet Periods" at bounding box center [242, 319] width 207 height 18
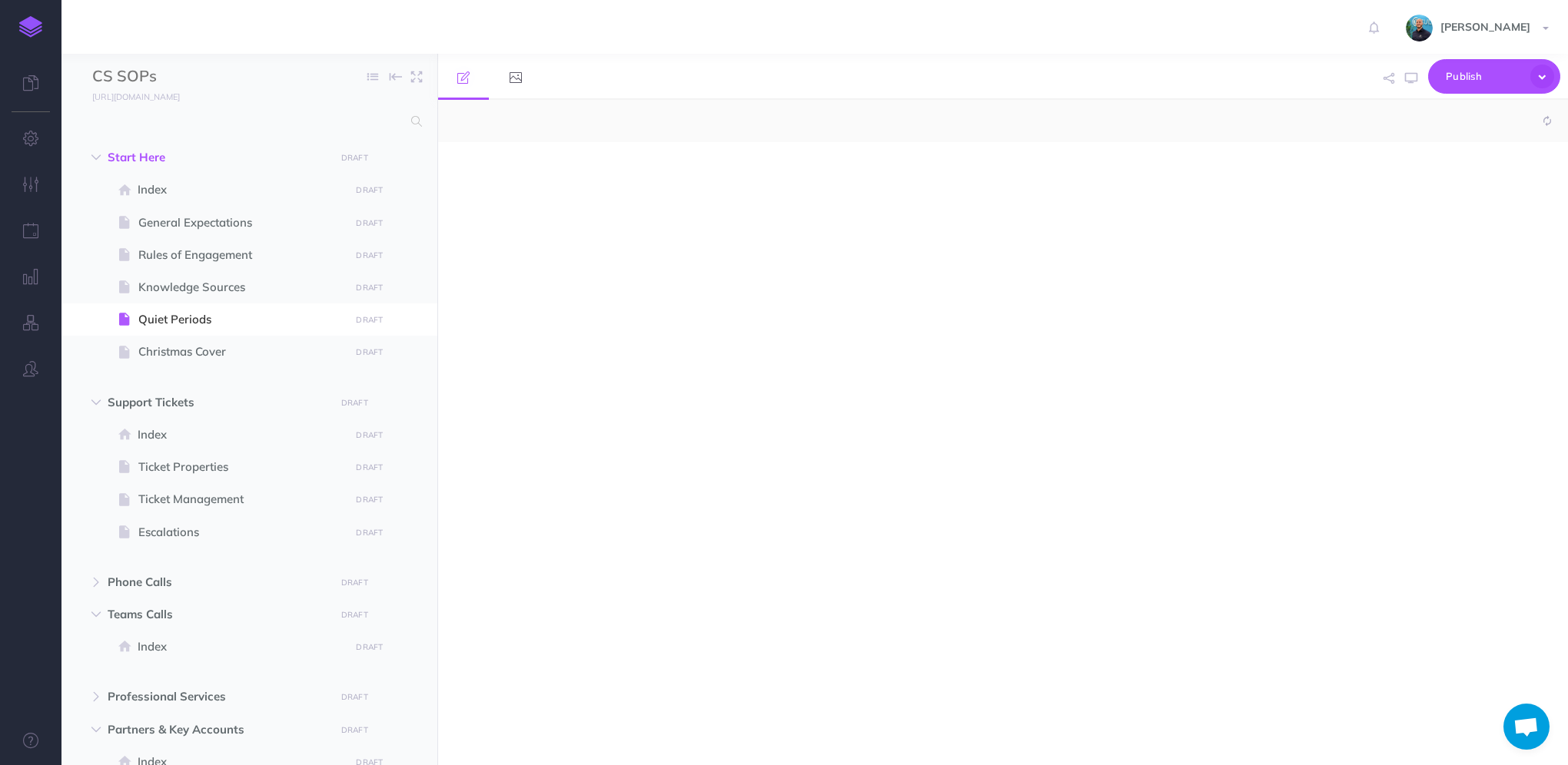
select select "null"
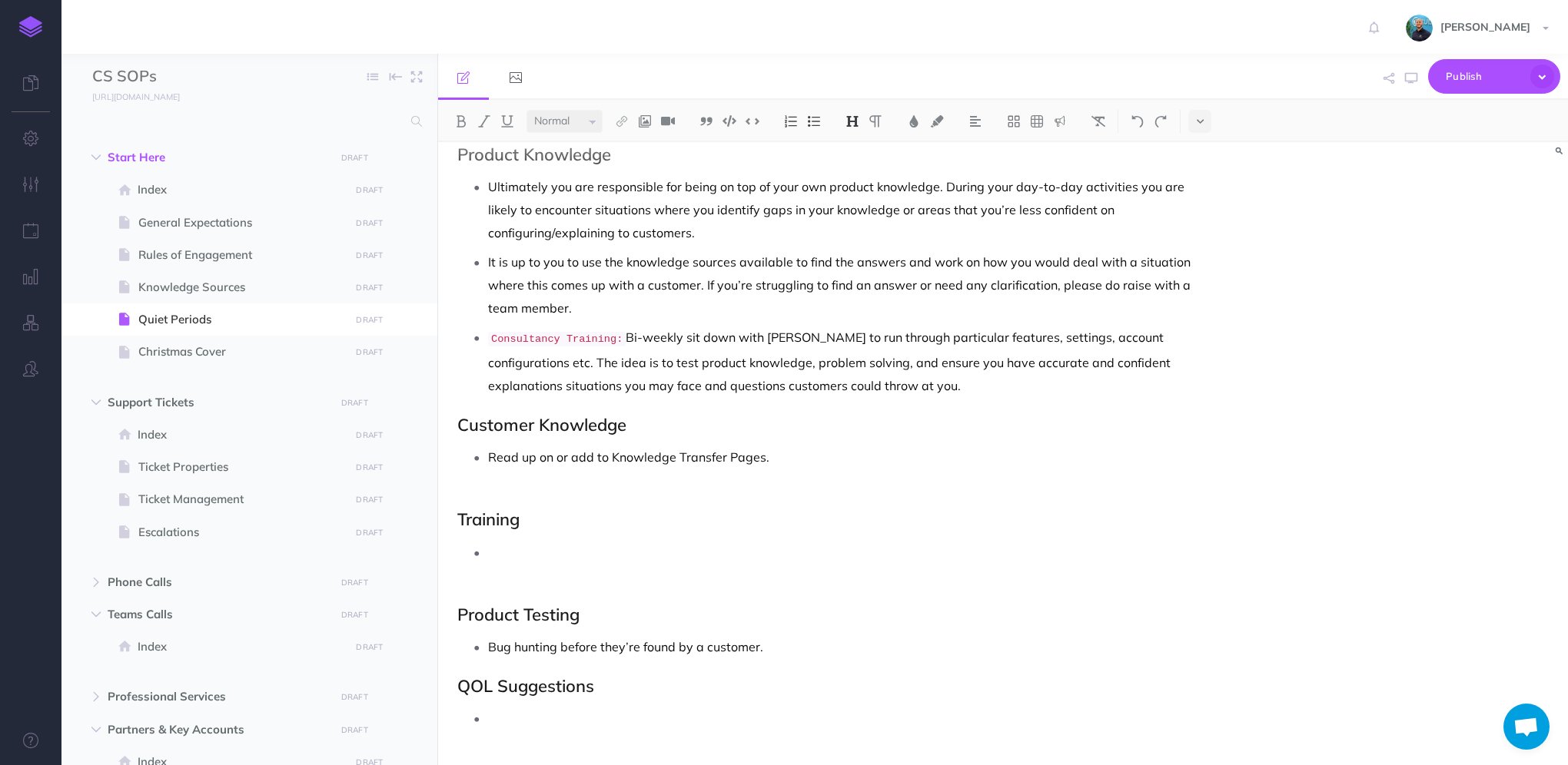
scroll to position [287, 0]
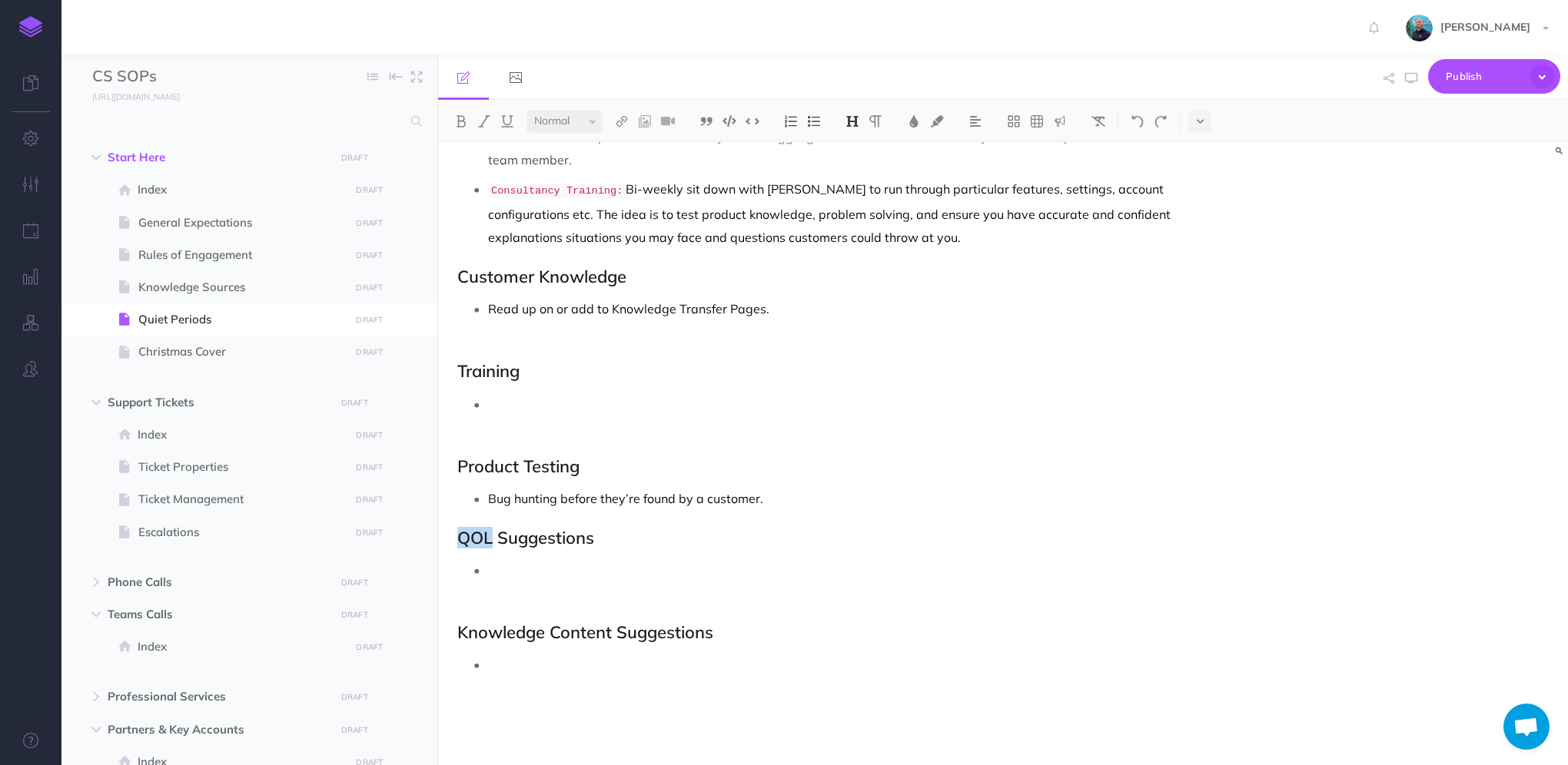
drag, startPoint x: 492, startPoint y: 538, endPoint x: 439, endPoint y: 535, distance: 53.1
click at [439, 535] on div "Quiet Periods Ticket reviews first (yours and others if they need a hand or a n…" at bounding box center [834, 311] width 791 height 911
click at [802, 496] on p "Bug hunting before they’re found by a customer." at bounding box center [849, 498] width 722 height 23
click at [479, 328] on ul "Read up on or add to Knowledge Transfer Pages." at bounding box center [837, 320] width 745 height 46
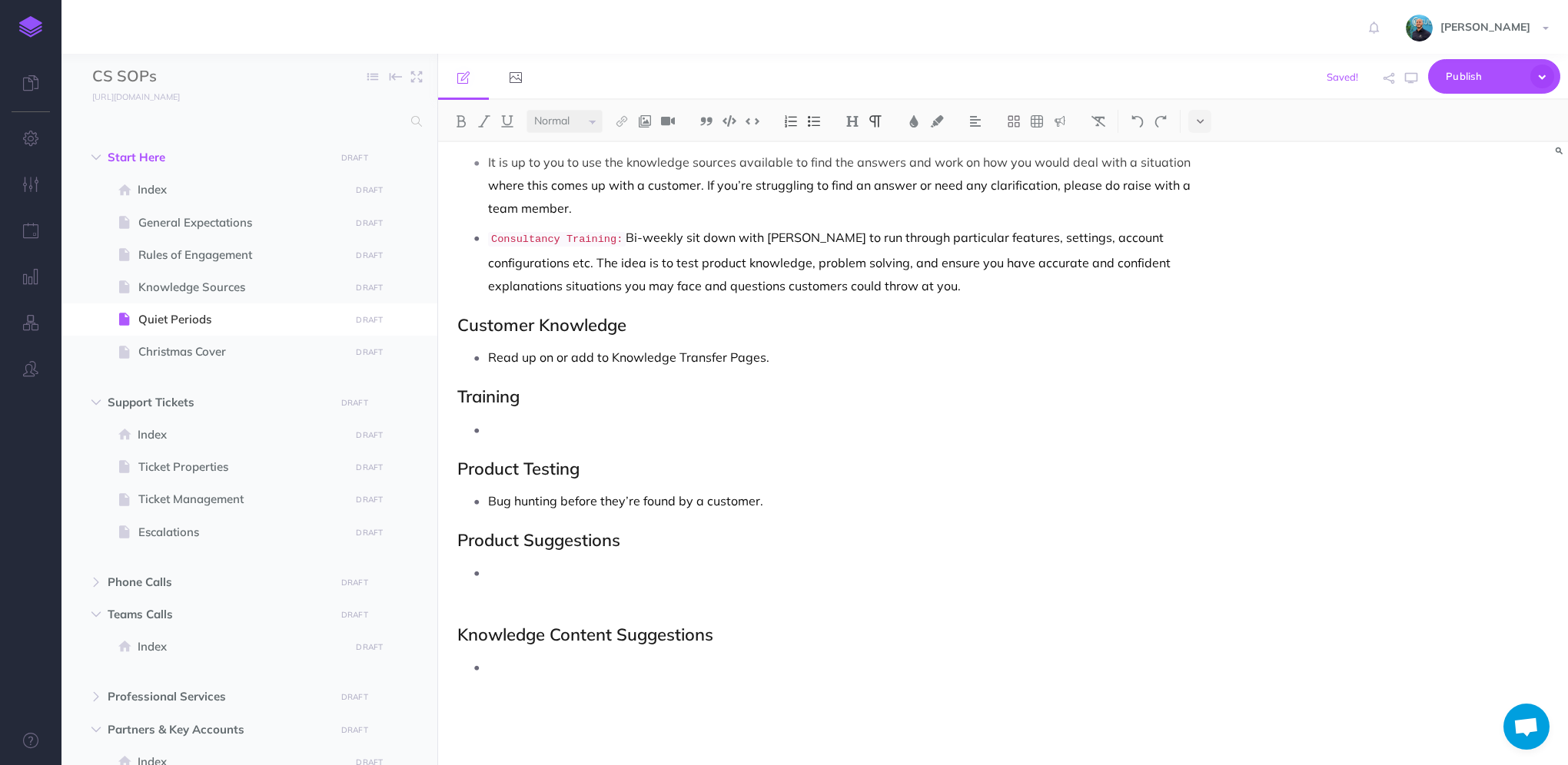
scroll to position [241, 0]
click at [584, 606] on div "Quiet Periods Ticket reviews first (yours and others if they need a hand or a n…" at bounding box center [834, 334] width 791 height 865
click at [589, 601] on p at bounding box center [849, 581] width 722 height 46
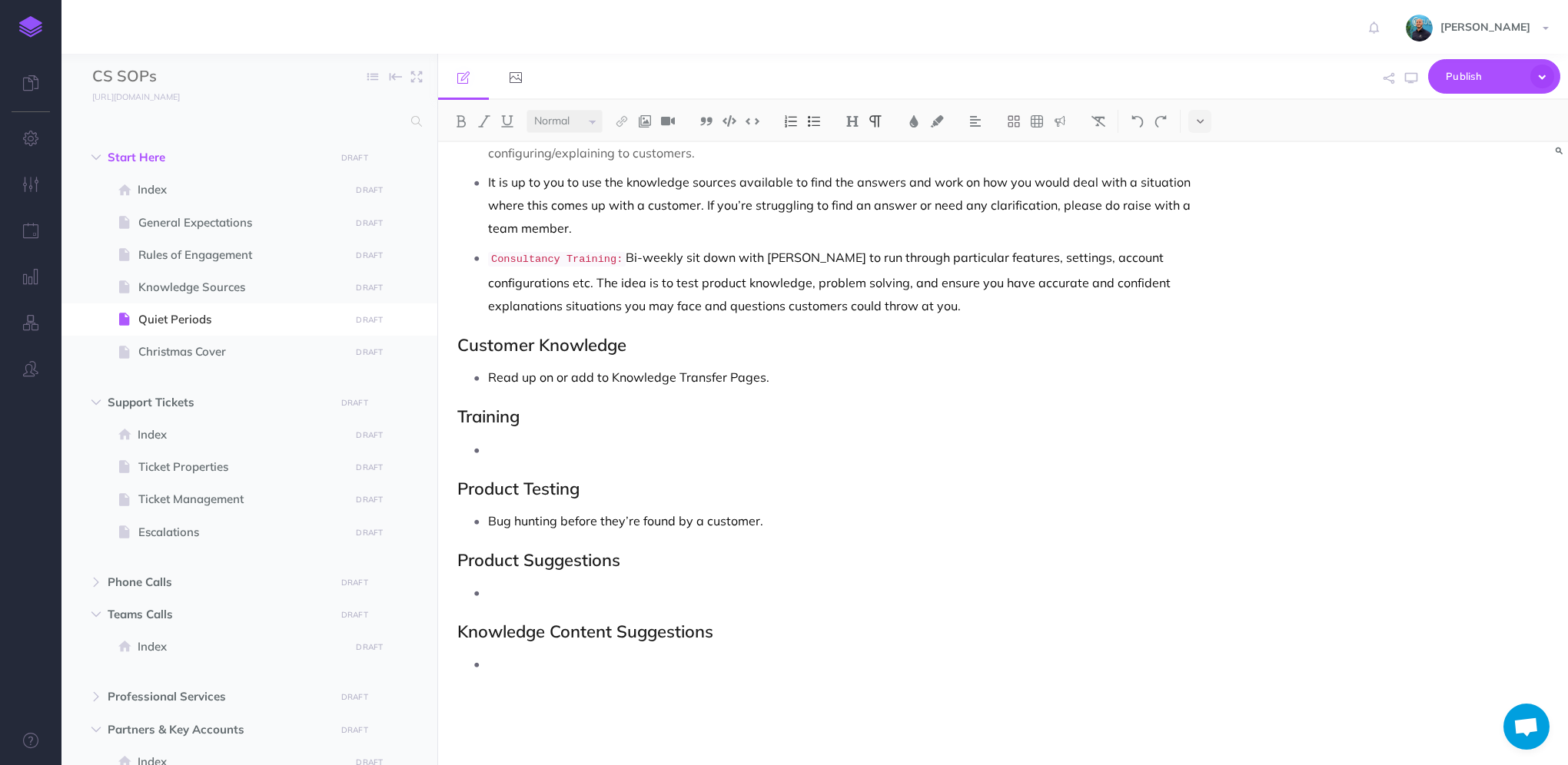
click at [692, 683] on p at bounding box center [849, 675] width 722 height 46
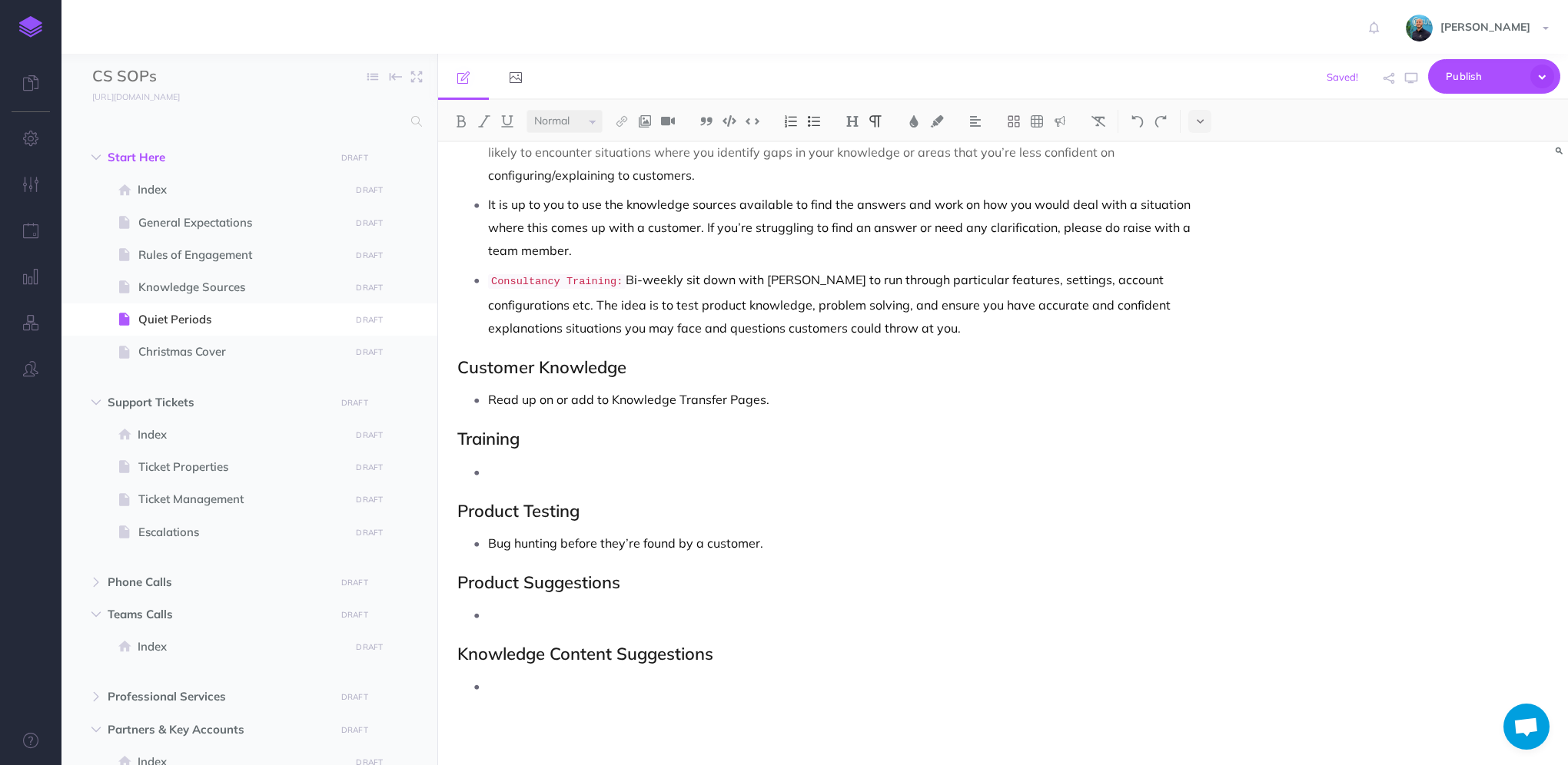
scroll to position [194, 0]
click at [215, 282] on span "Knowledge Sources" at bounding box center [242, 287] width 207 height 18
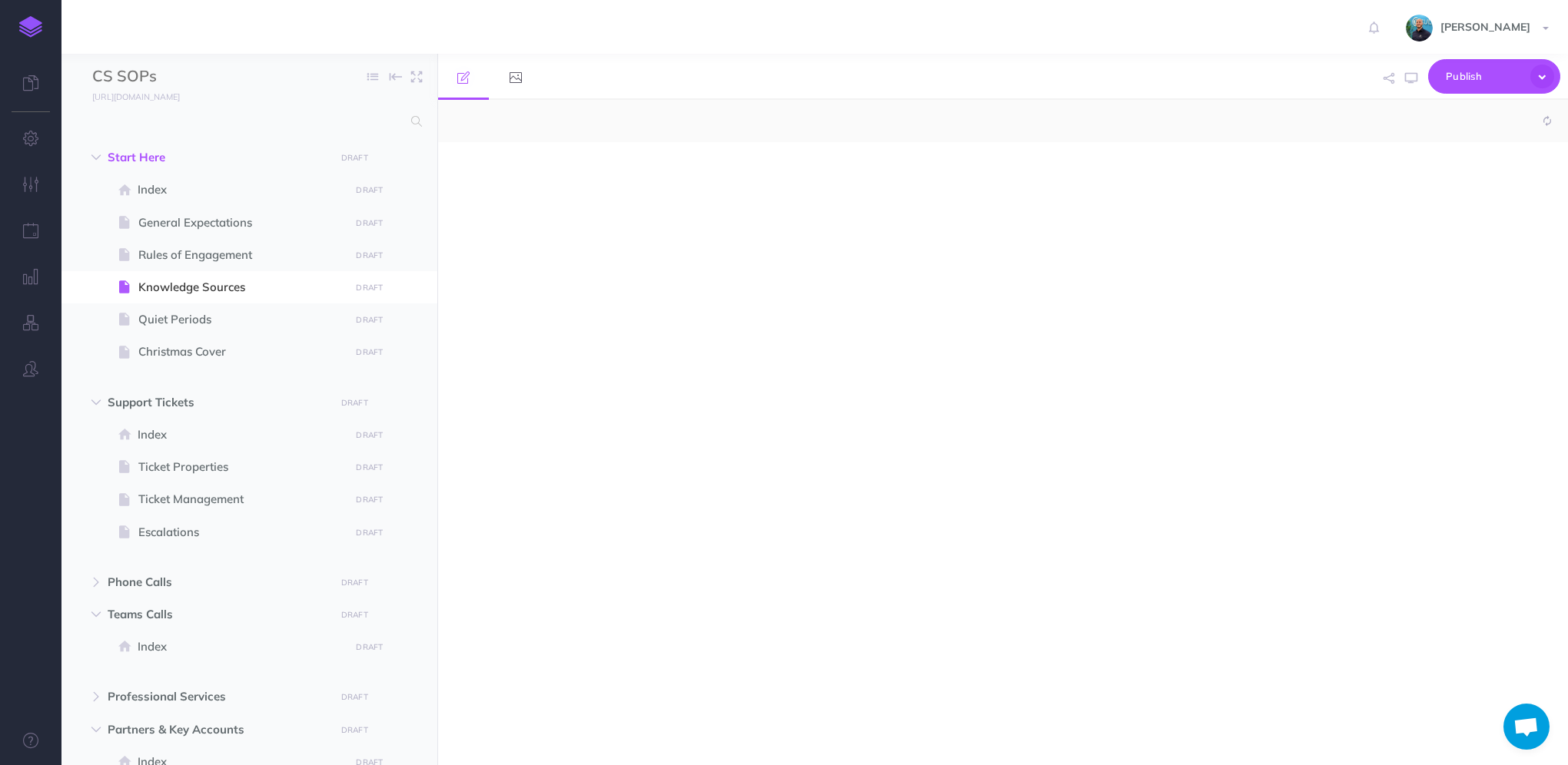
select select "null"
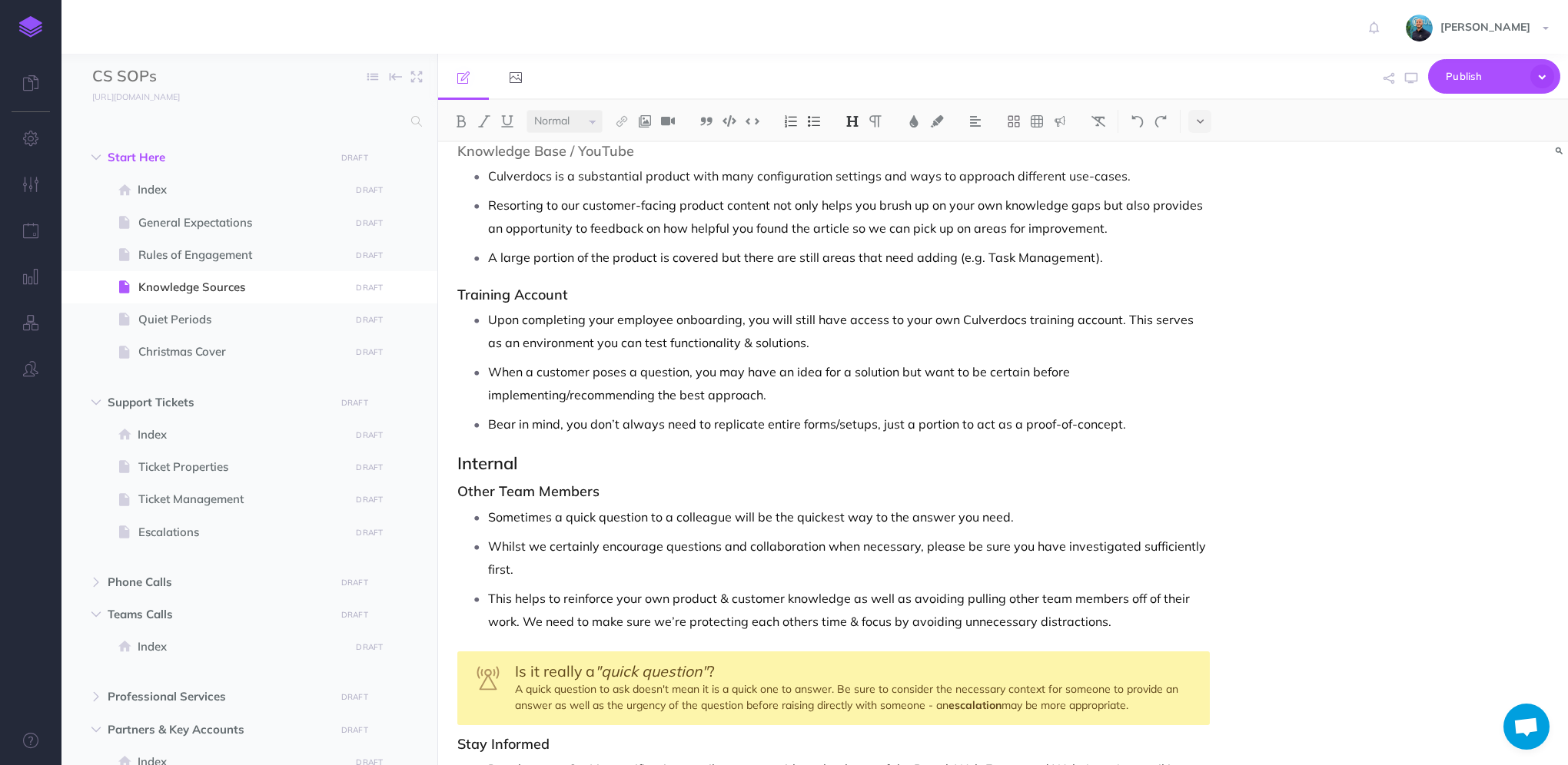
scroll to position [893, 0]
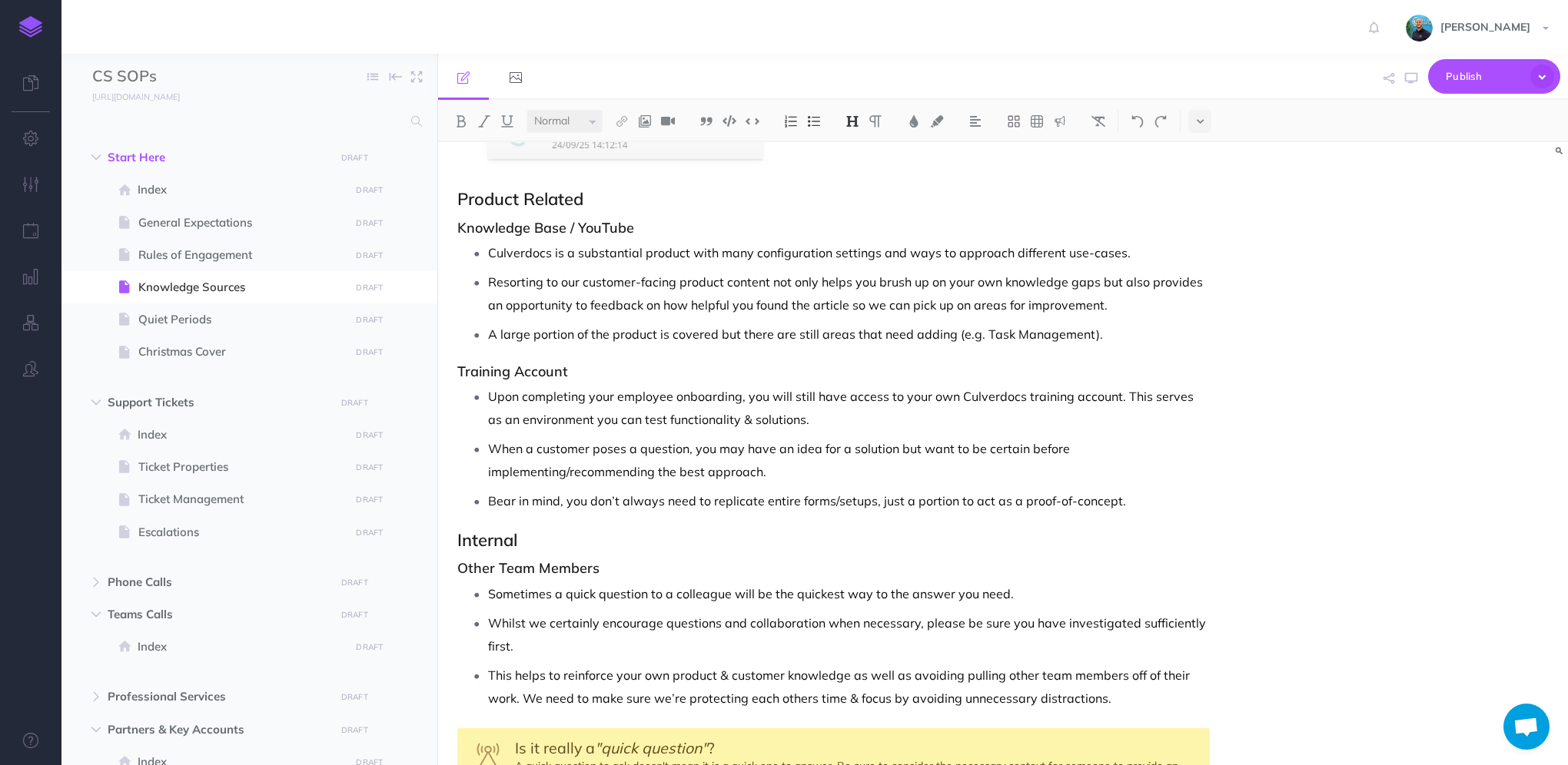
click at [798, 329] on p "A large portion of the product is covered but there are still areas that need a…" at bounding box center [849, 334] width 722 height 23
drag, startPoint x: 1089, startPoint y: 336, endPoint x: 947, endPoint y: 337, distance: 142.0
click at [947, 337] on p "A large portion of the product is covered but there are still areas that need a…" at bounding box center [849, 334] width 722 height 23
click at [741, 329] on p "A large portion of the product is covered but there are still areas that need a…" at bounding box center [849, 334] width 722 height 23
click at [1184, 329] on p "A large portion of the product is covered but it is a constant work in progress…" at bounding box center [849, 334] width 722 height 23
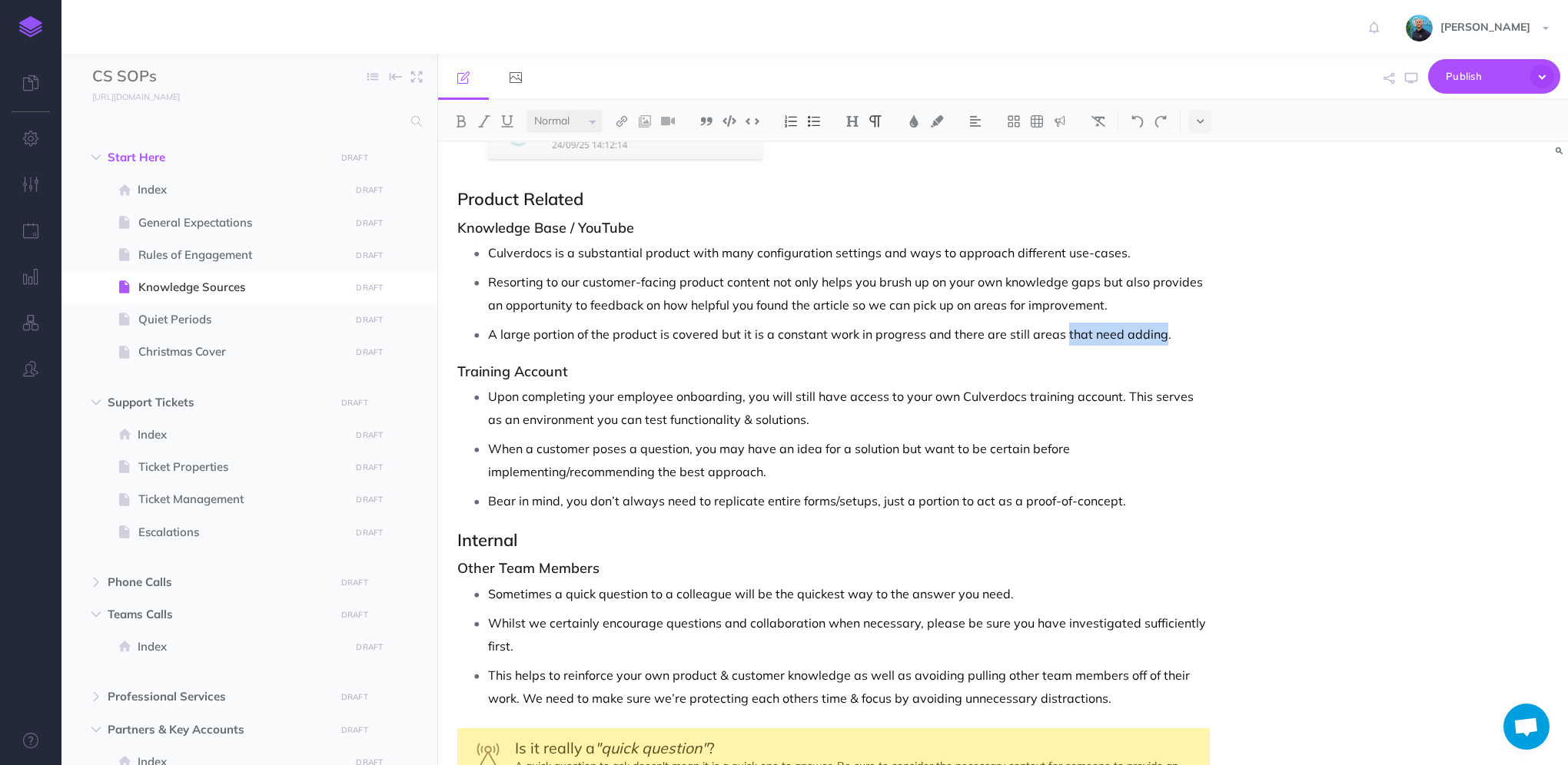
drag, startPoint x: 1059, startPoint y: 332, endPoint x: 1158, endPoint y: 329, distance: 99.0
click at [1158, 329] on p "A large portion of the product is covered but it is a constant work in progress…" at bounding box center [849, 334] width 722 height 23
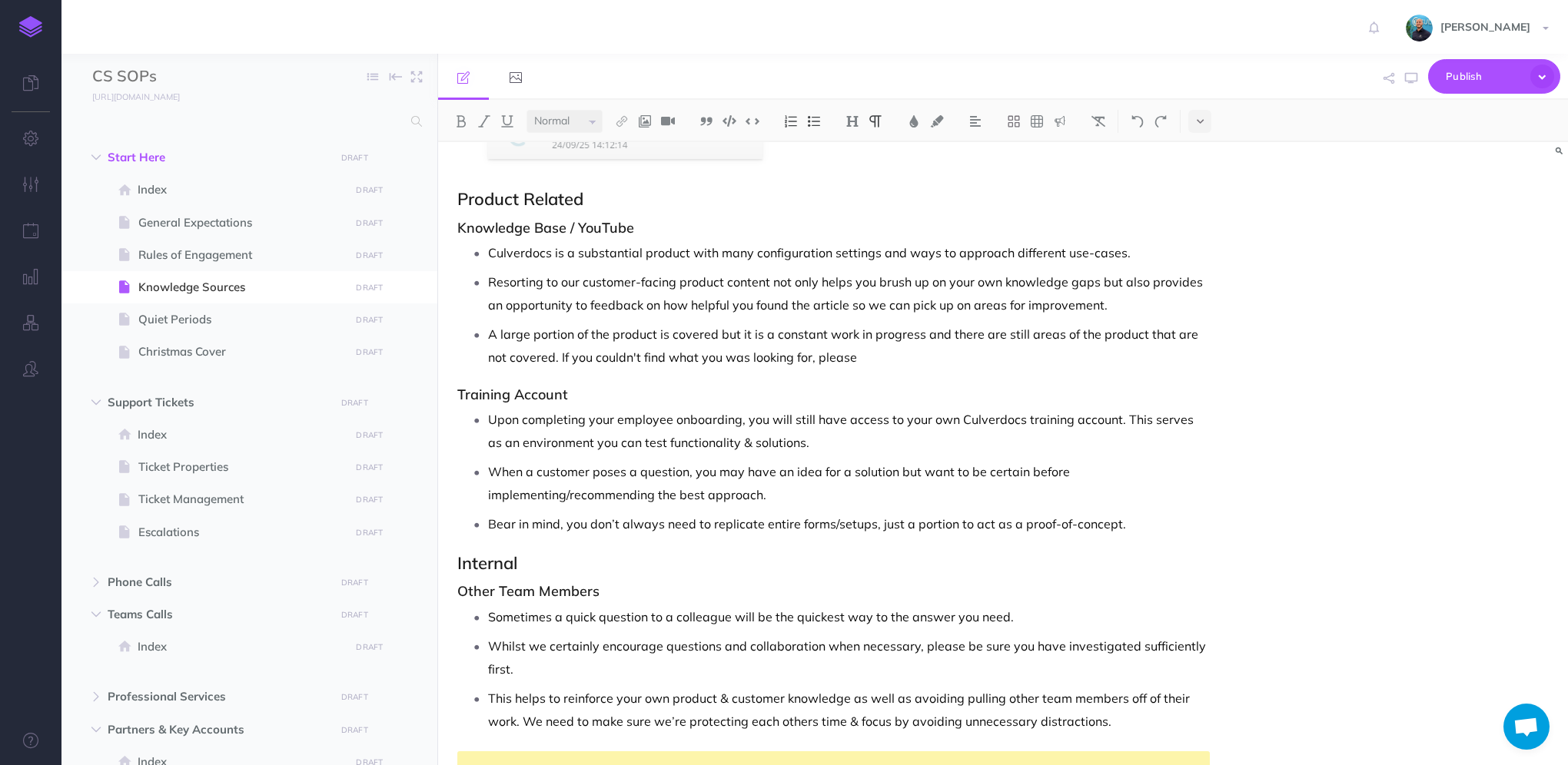
click at [732, 357] on p "A large portion of the product is covered but it is a constant work in progress…" at bounding box center [849, 345] width 722 height 46
click at [901, 353] on p "A large portion of the product is covered but it is a constant work in progress…" at bounding box center [849, 345] width 722 height 46
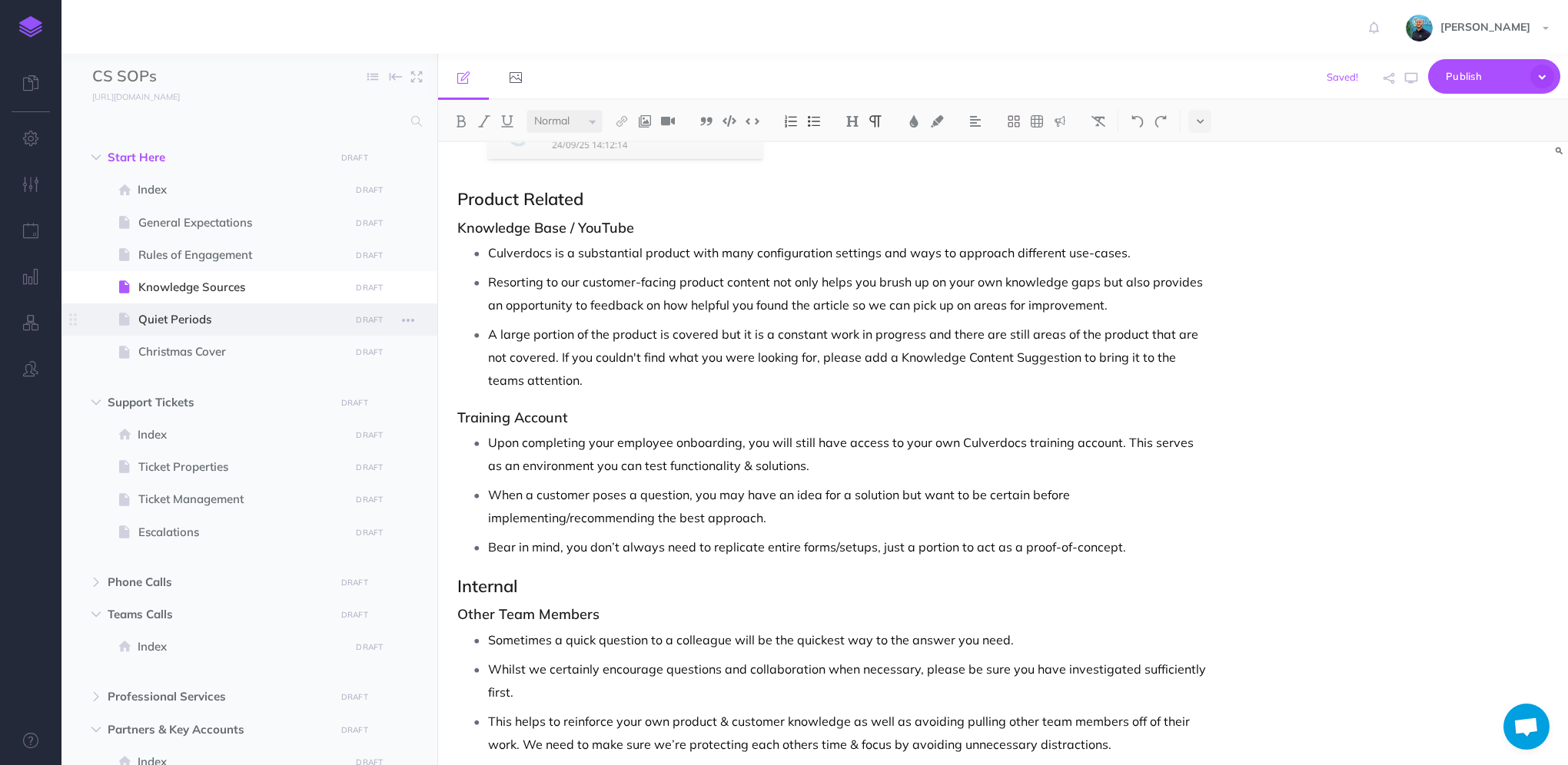
click at [269, 321] on span "Quiet Periods" at bounding box center [242, 319] width 207 height 18
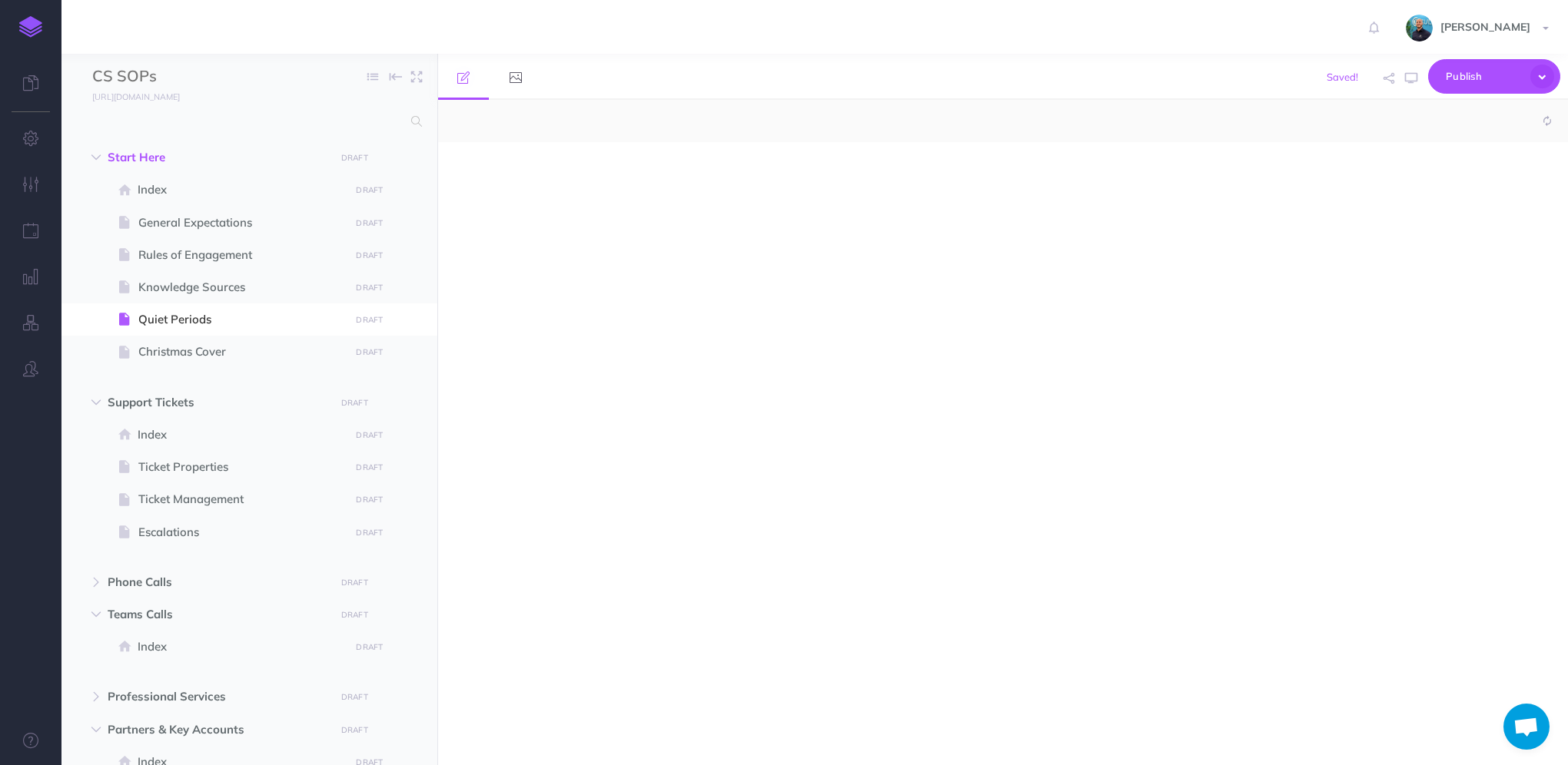
select select "null"
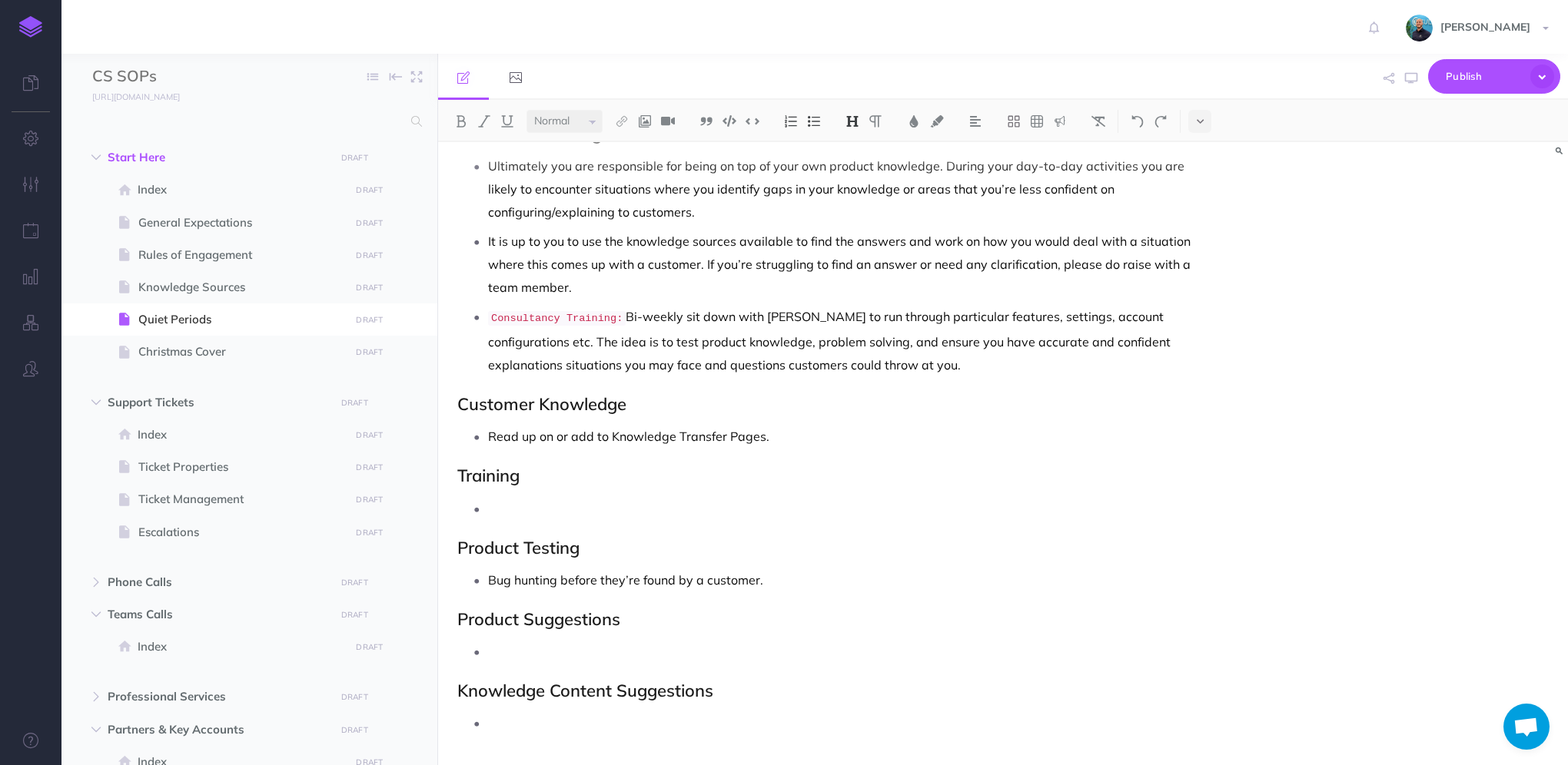
scroll to position [194, 0]
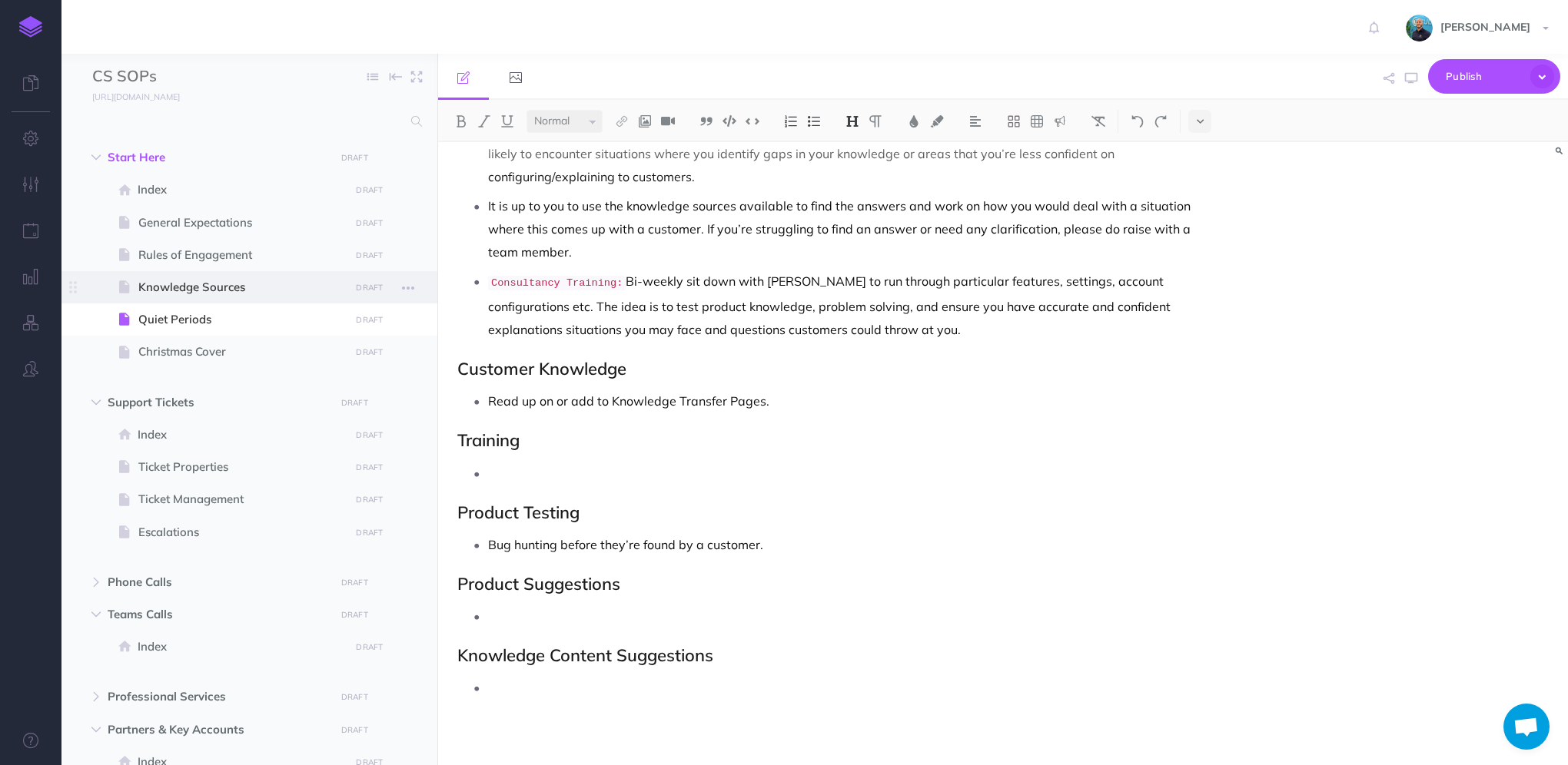
click at [218, 287] on span "Knowledge Sources" at bounding box center [242, 287] width 207 height 18
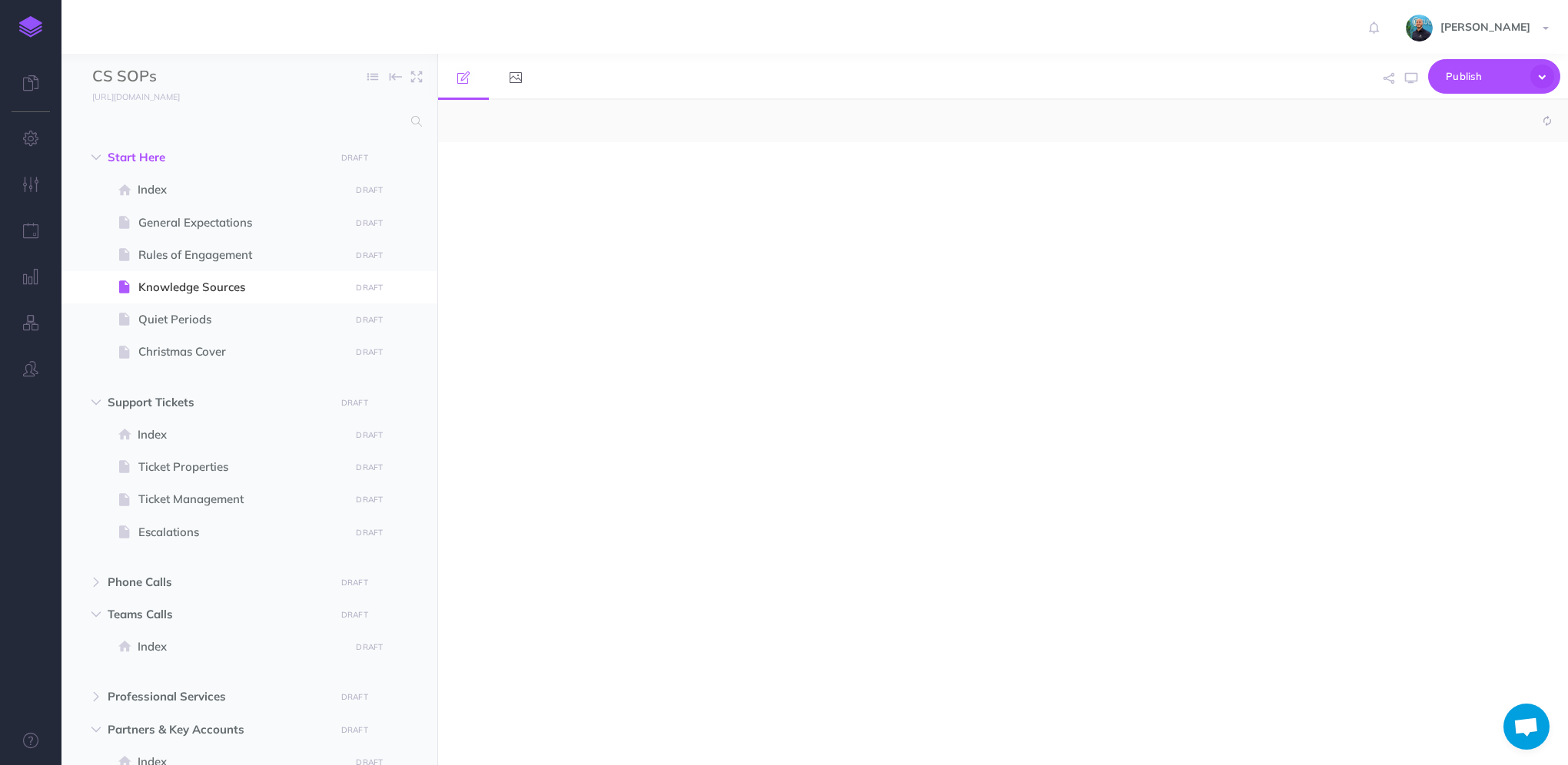
select select "null"
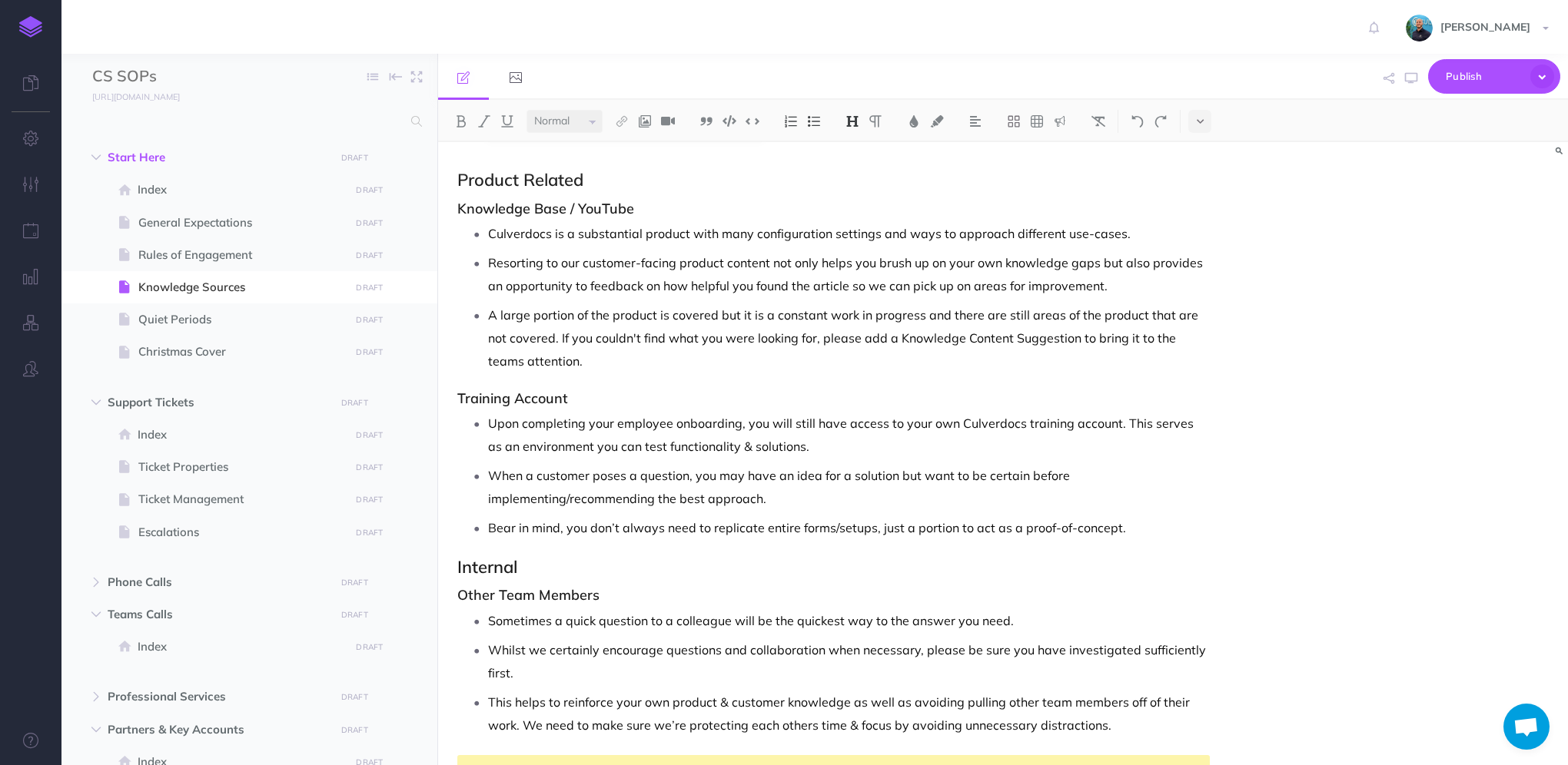
scroll to position [940, 0]
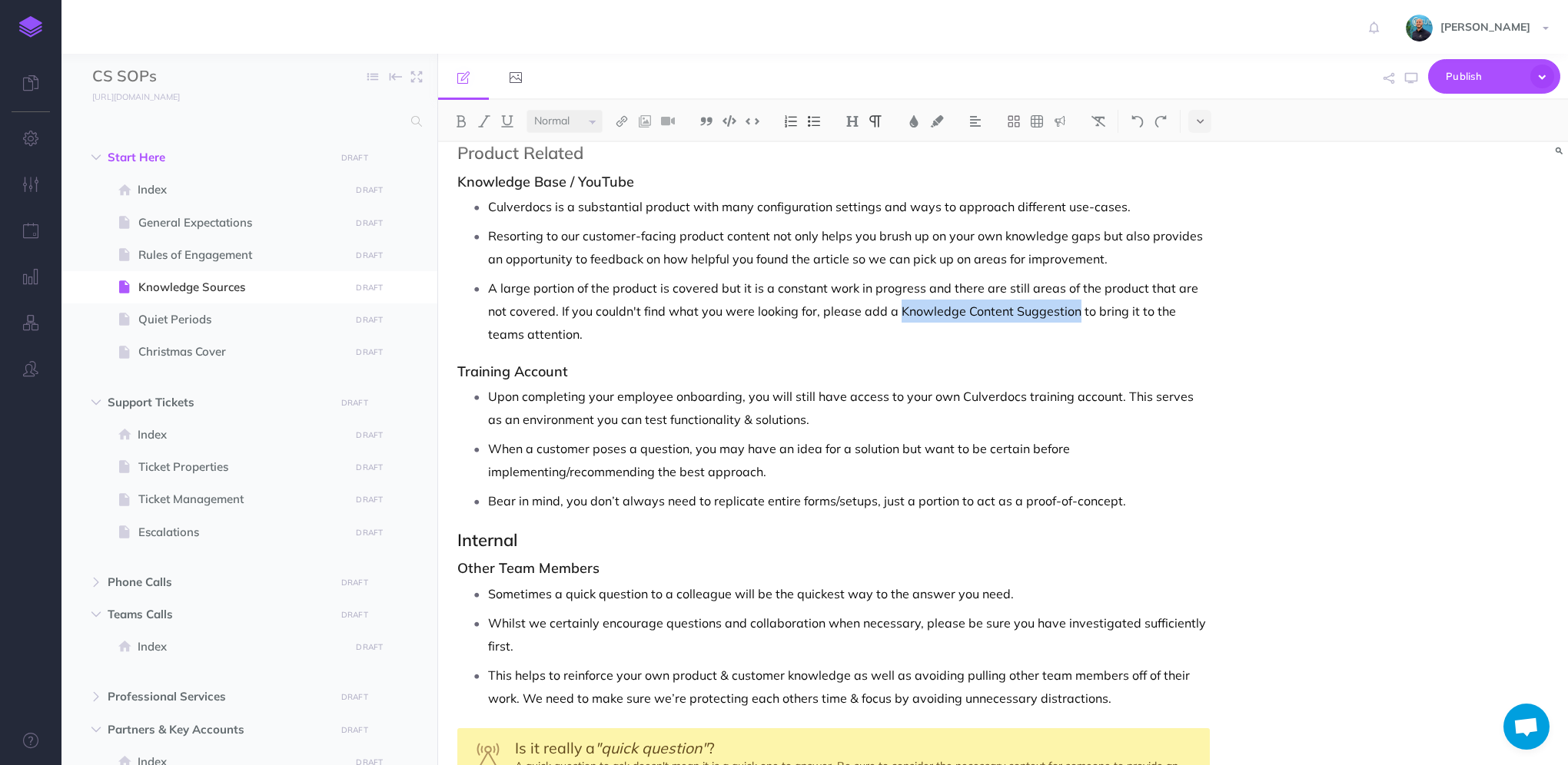
drag, startPoint x: 898, startPoint y: 309, endPoint x: 1075, endPoint y: 309, distance: 177.0
click at [1075, 309] on p "A large portion of the product is covered but it is a constant work in progress…" at bounding box center [849, 311] width 722 height 69
click at [622, 120] on img at bounding box center [622, 121] width 14 height 12
click at [626, 173] on icon at bounding box center [621, 172] width 12 height 10
select select
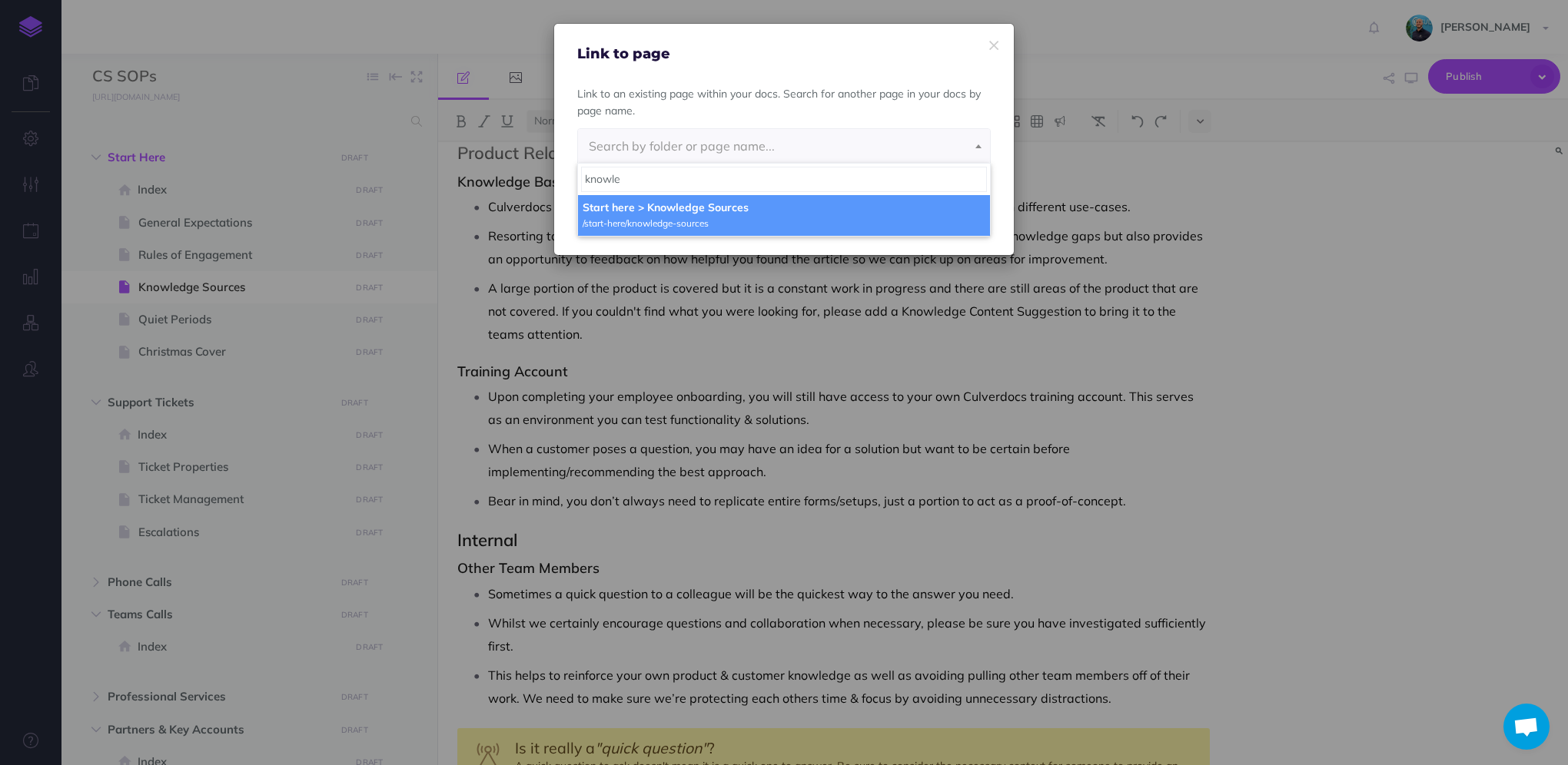
click at [642, 176] on input "knowle" at bounding box center [784, 178] width 406 height 24
type input "k"
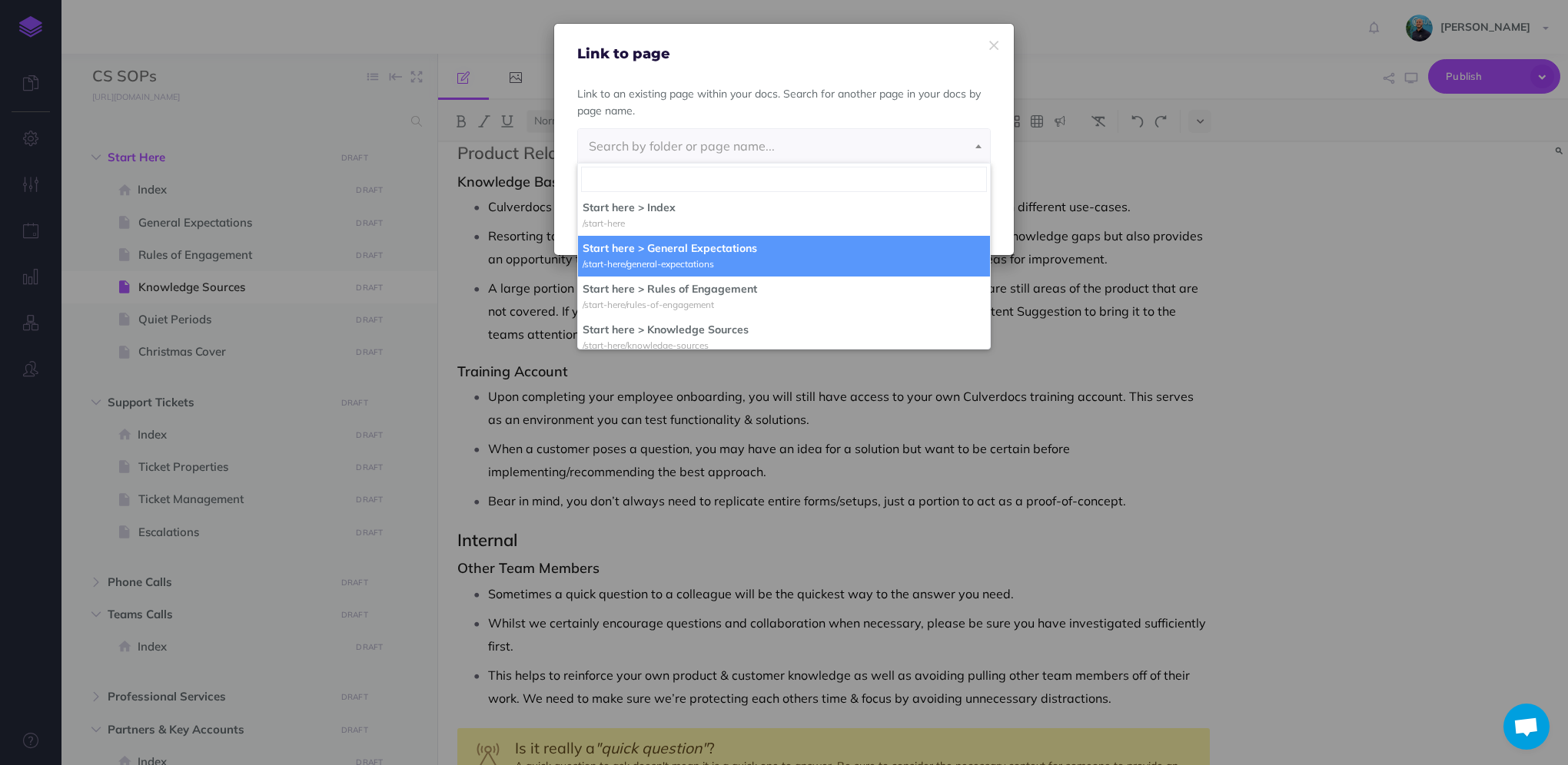
click at [603, 529] on div "Link to page Link to an existing page within your docs. Search for another page…" at bounding box center [784, 382] width 1568 height 765
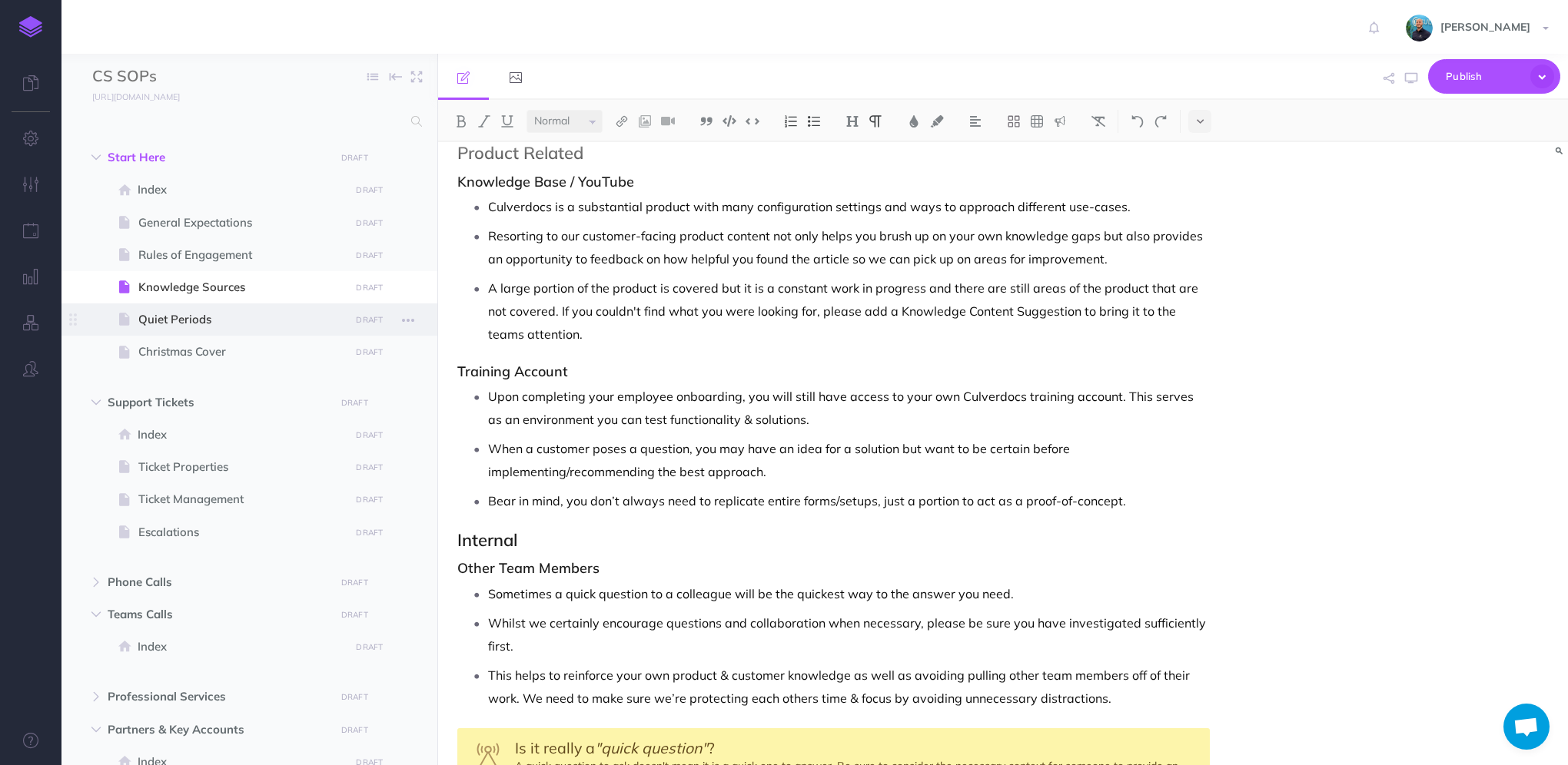
click at [206, 321] on span "Quiet Periods" at bounding box center [242, 319] width 207 height 18
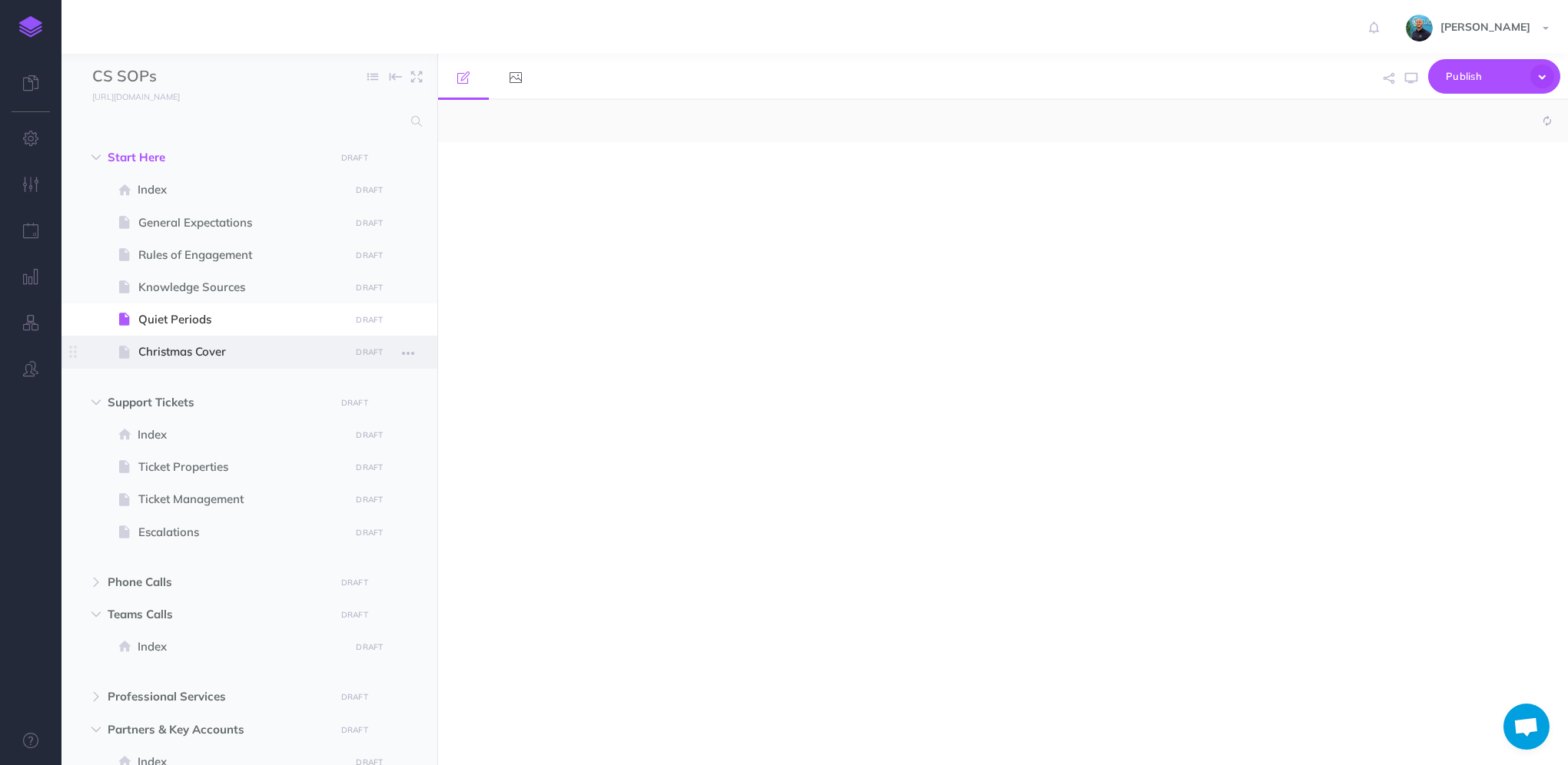
select select "null"
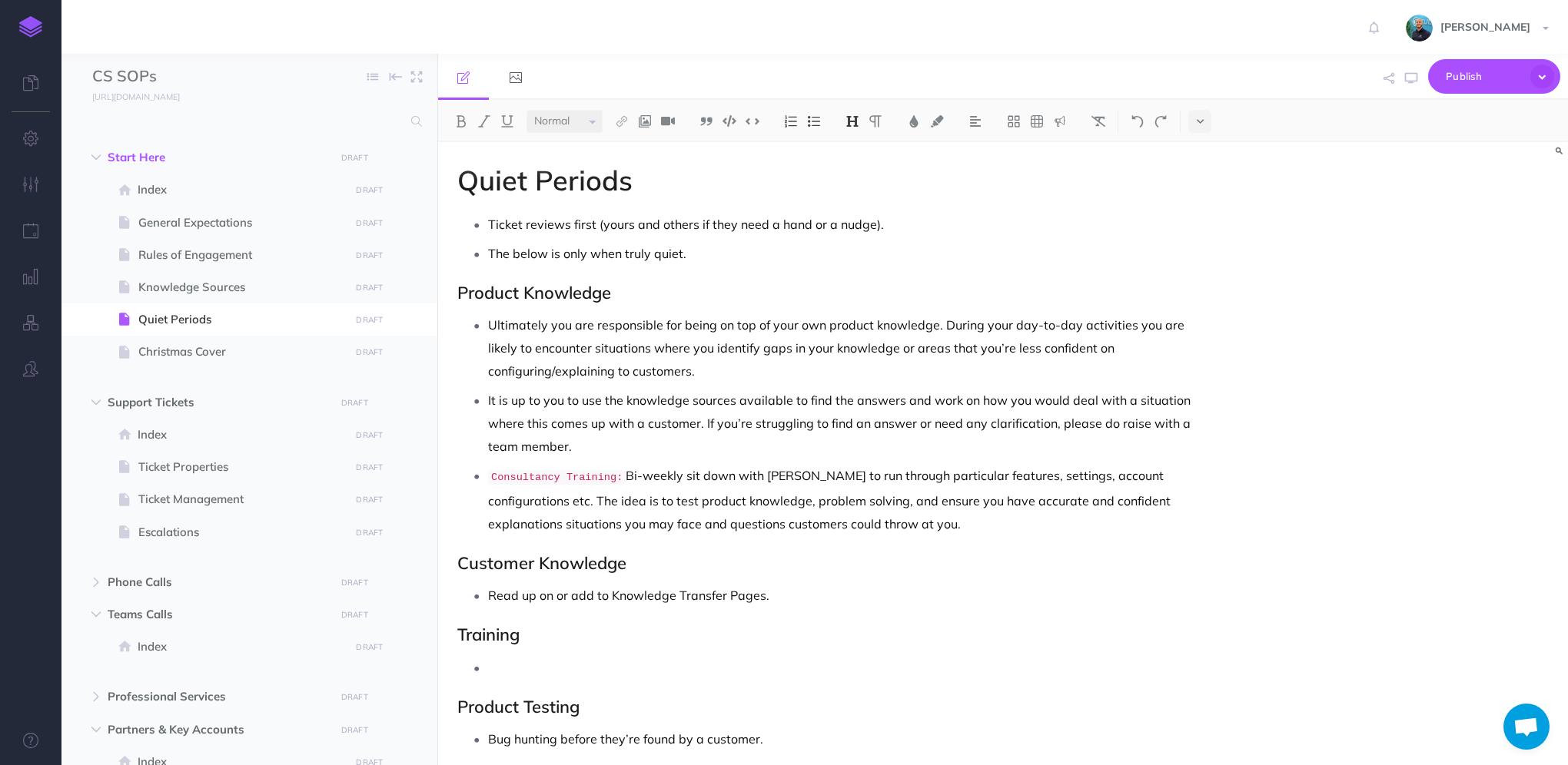
click at [499, 295] on h2 "Product Knowledge" at bounding box center [834, 292] width 752 height 18
click at [618, 294] on h2 "Product Knowledge" at bounding box center [834, 292] width 752 height 18
drag, startPoint x: 617, startPoint y: 294, endPoint x: 368, endPoint y: 276, distance: 249.6
click at [368, 276] on div "CS SOPs Collapse all Expand all Expand to root folders [URL][DOMAIN_NAME] Start…" at bounding box center [815, 409] width 1506 height 711
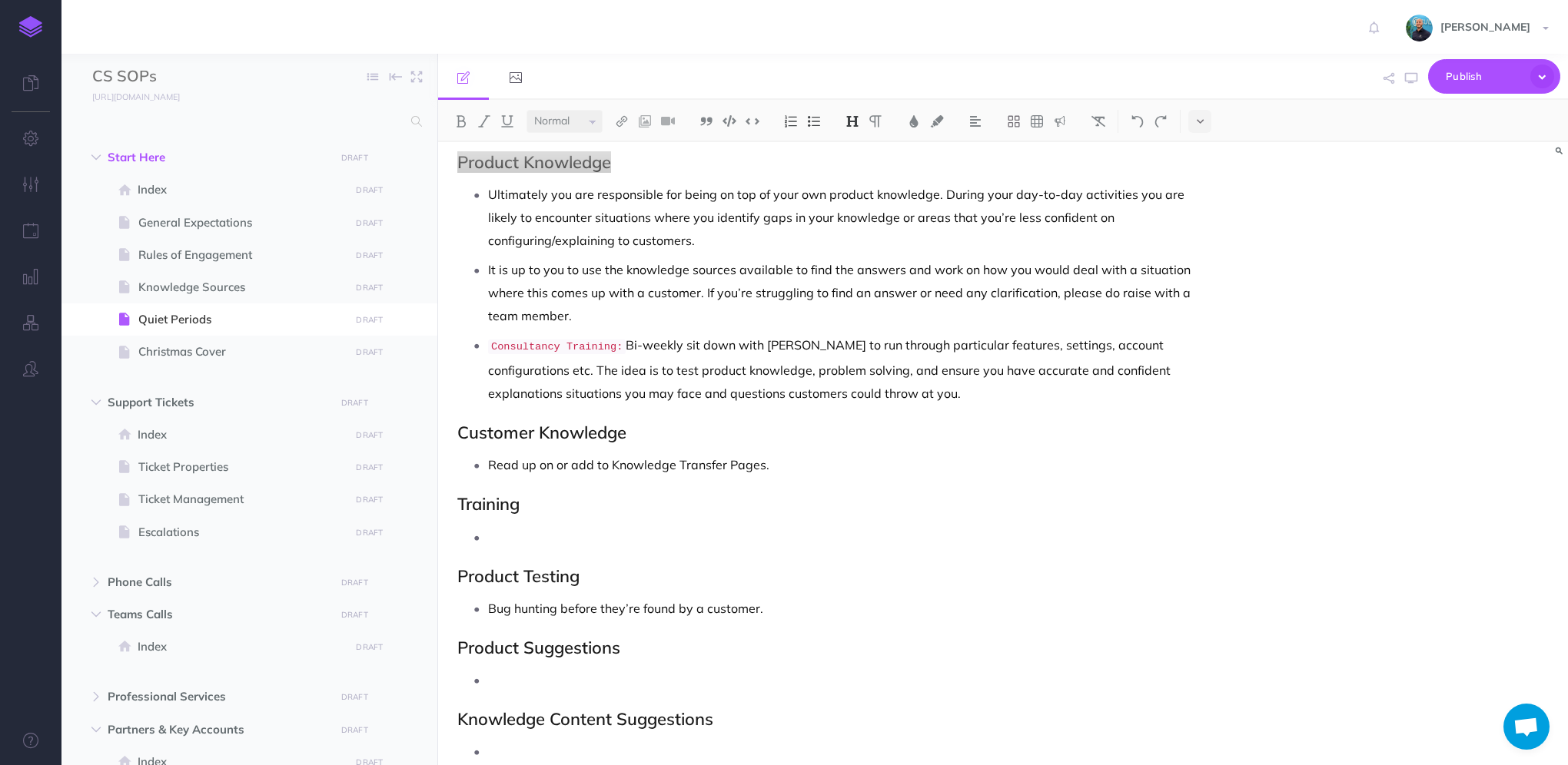
scroll to position [194, 0]
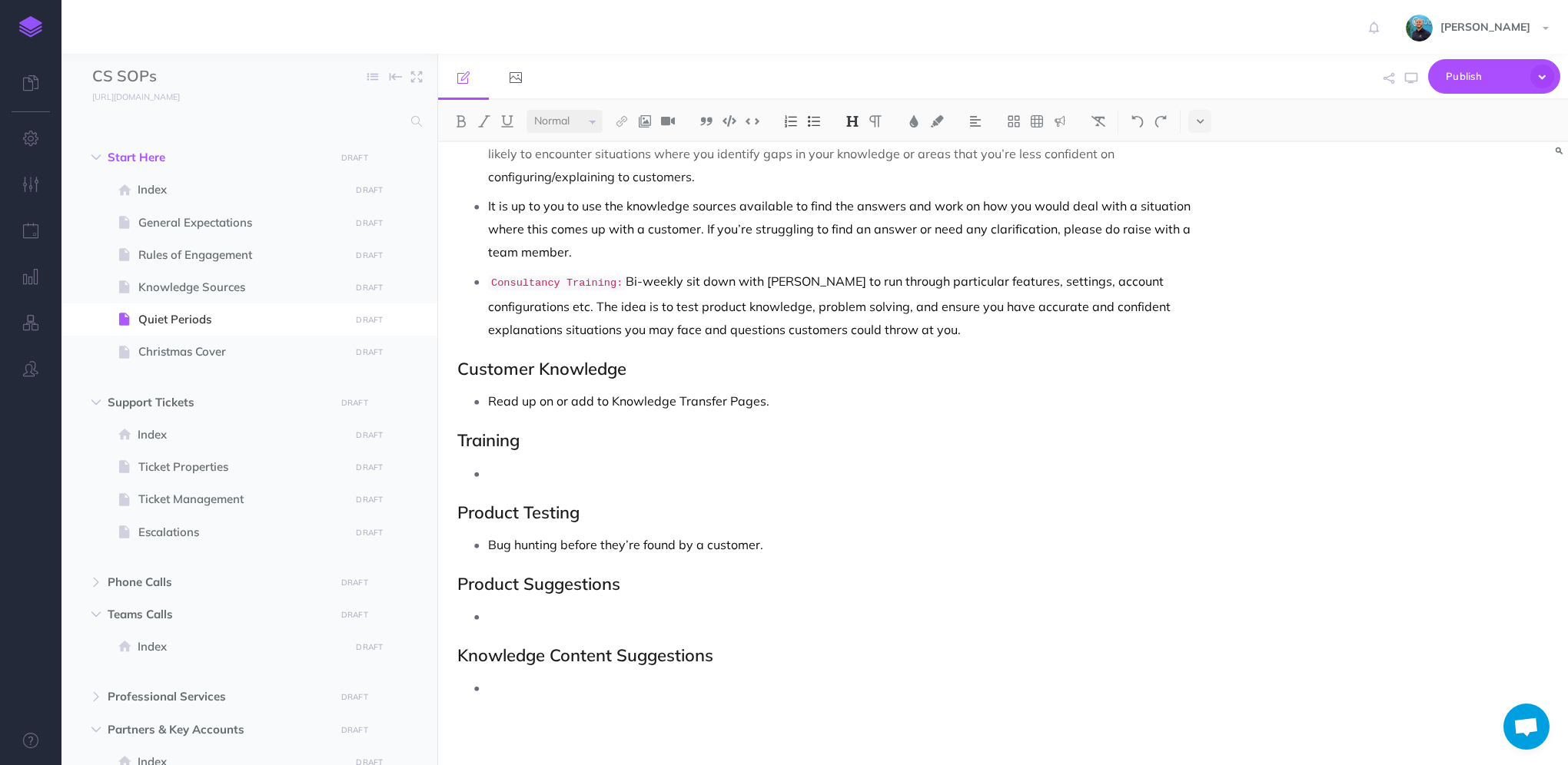
click at [566, 656] on h2 "Knowledge Content Suggestions" at bounding box center [834, 655] width 752 height 18
click at [848, 126] on img at bounding box center [853, 121] width 14 height 12
click at [538, 580] on h2 "Product Suggestions" at bounding box center [834, 583] width 752 height 18
click at [851, 126] on img at bounding box center [853, 121] width 14 height 12
click at [634, 638] on div "Quiet Periods Ticket reviews first (yours and others if they need a hand or a n…" at bounding box center [834, 357] width 791 height 819
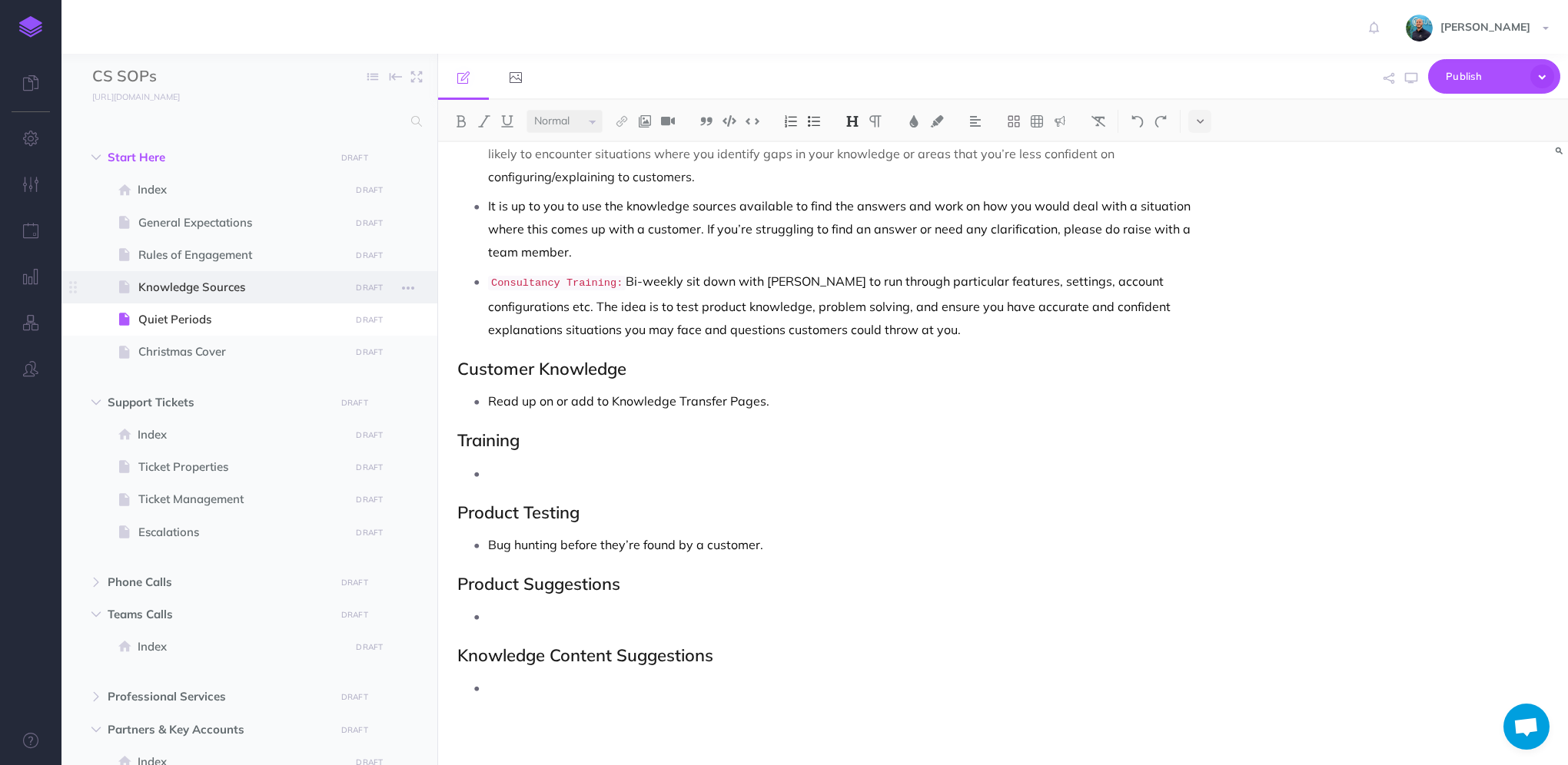
click at [232, 288] on span "Knowledge Sources" at bounding box center [242, 287] width 207 height 18
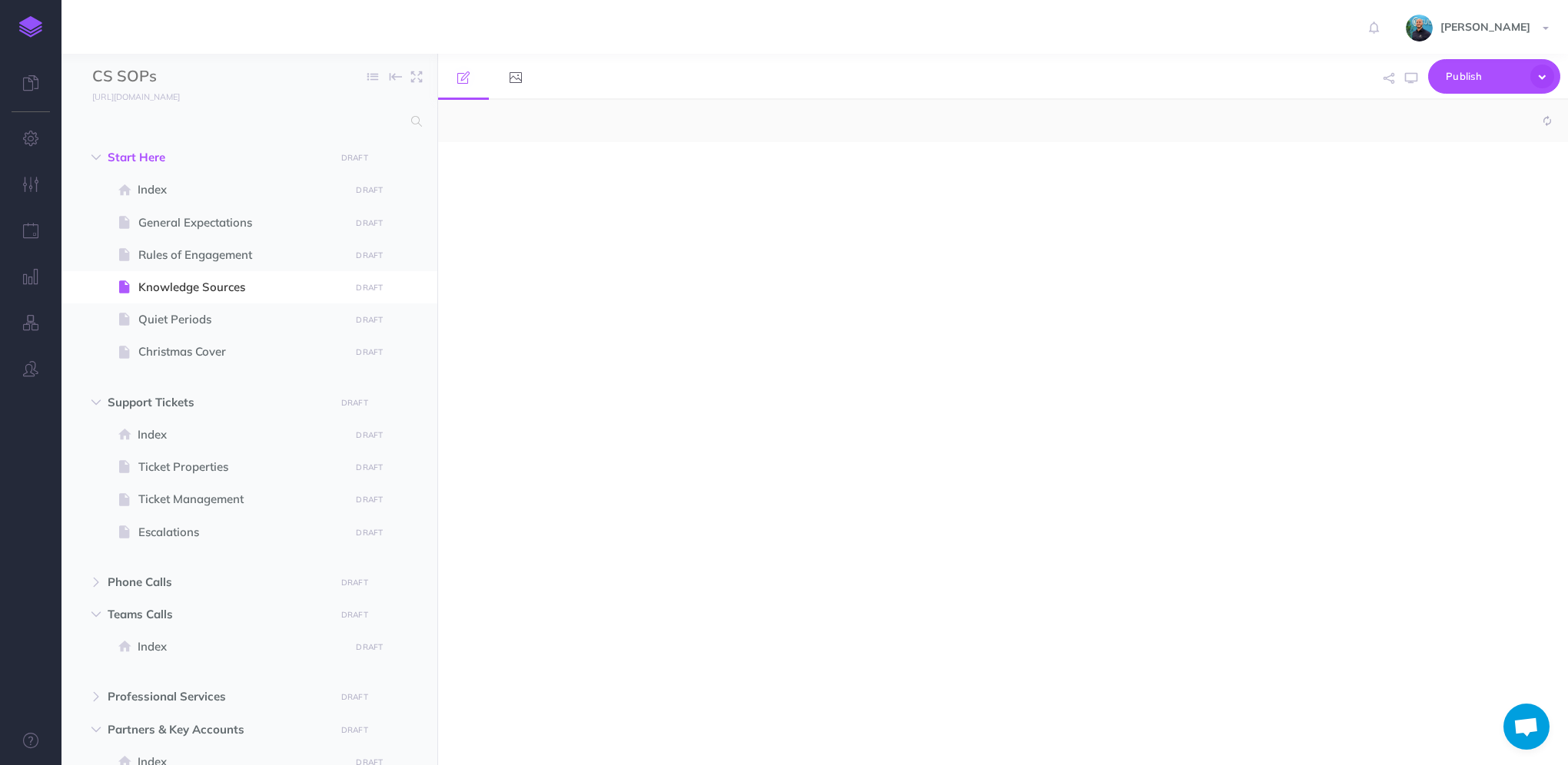
select select "null"
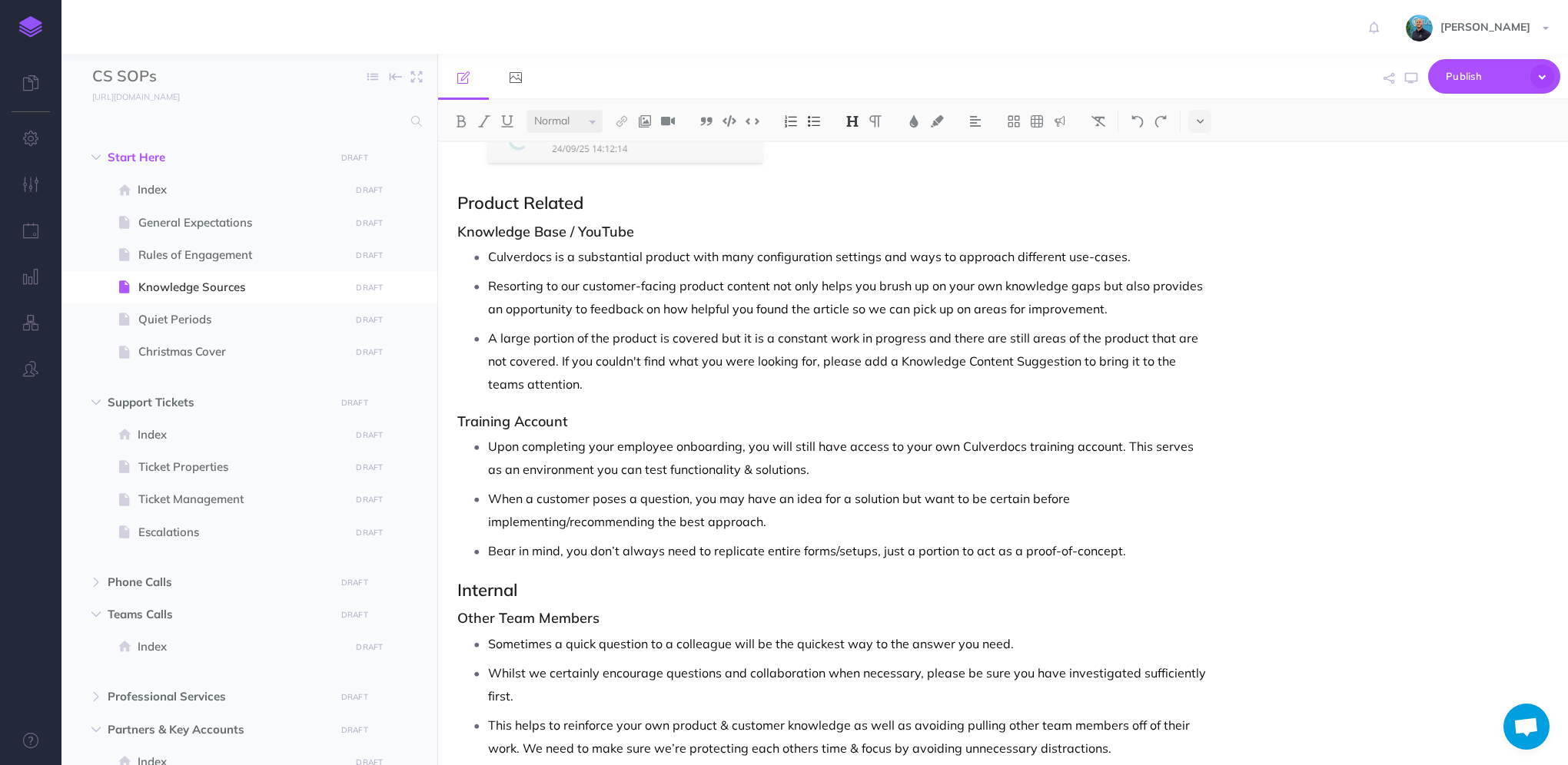
scroll to position [863, 0]
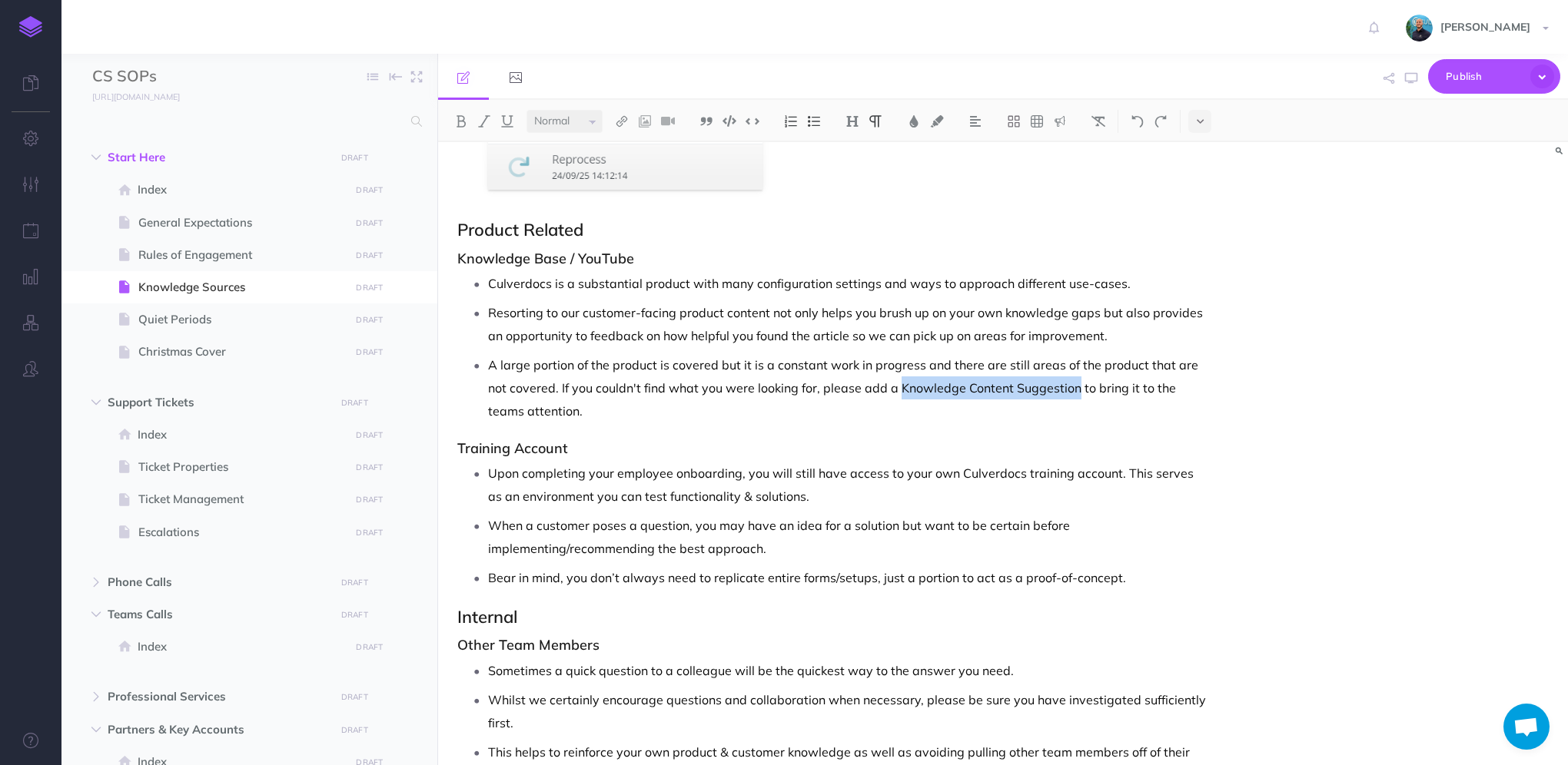
drag, startPoint x: 898, startPoint y: 384, endPoint x: 1073, endPoint y: 381, distance: 175.0
click at [1073, 381] on p "A large portion of the product is covered but it is a constant work in progress…" at bounding box center [849, 388] width 722 height 69
click at [626, 121] on img at bounding box center [622, 121] width 14 height 12
click at [628, 173] on icon at bounding box center [621, 172] width 12 height 10
select select
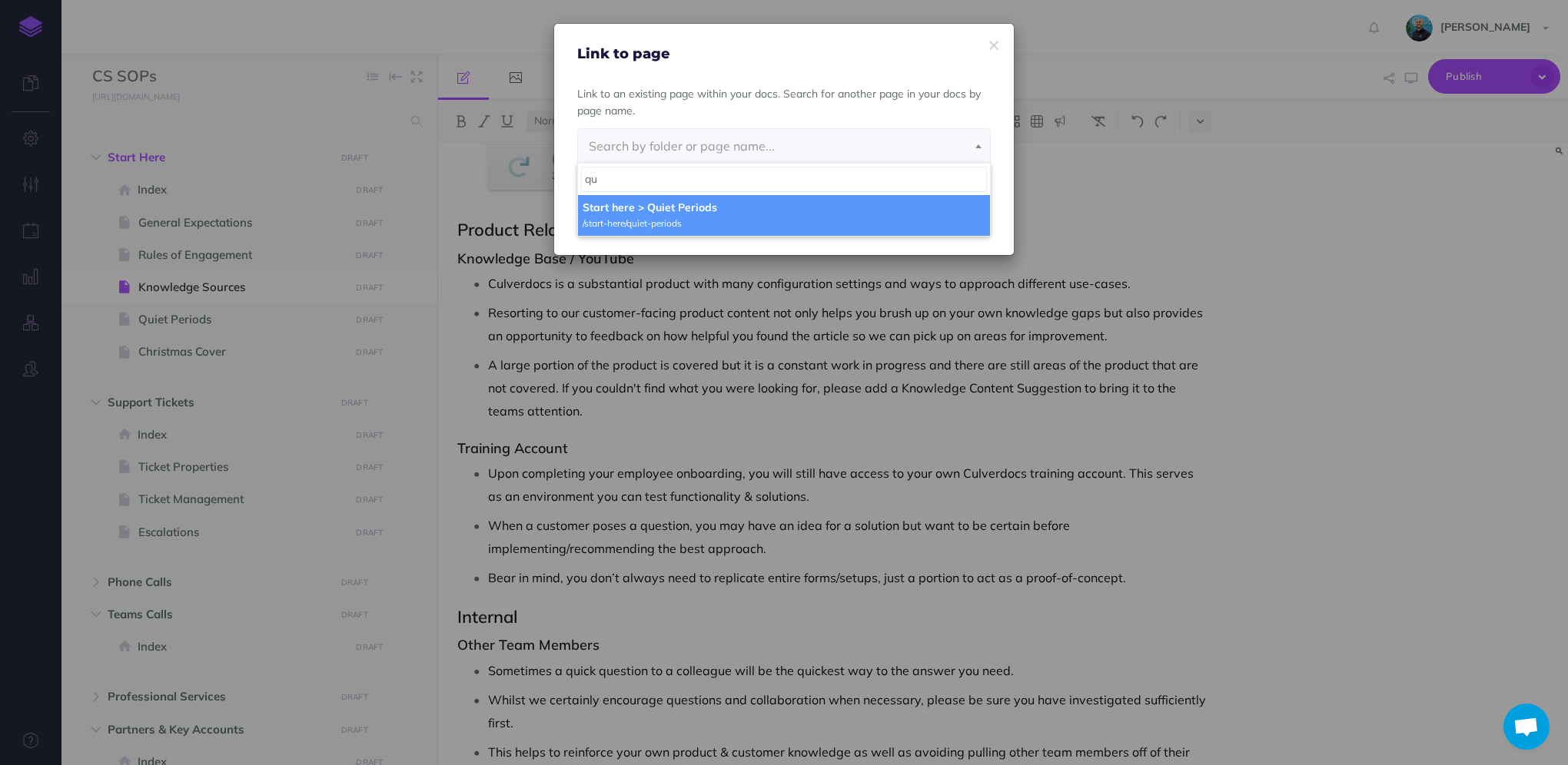
type input "qu"
select select "GIO-1Y8W-GII-H23"
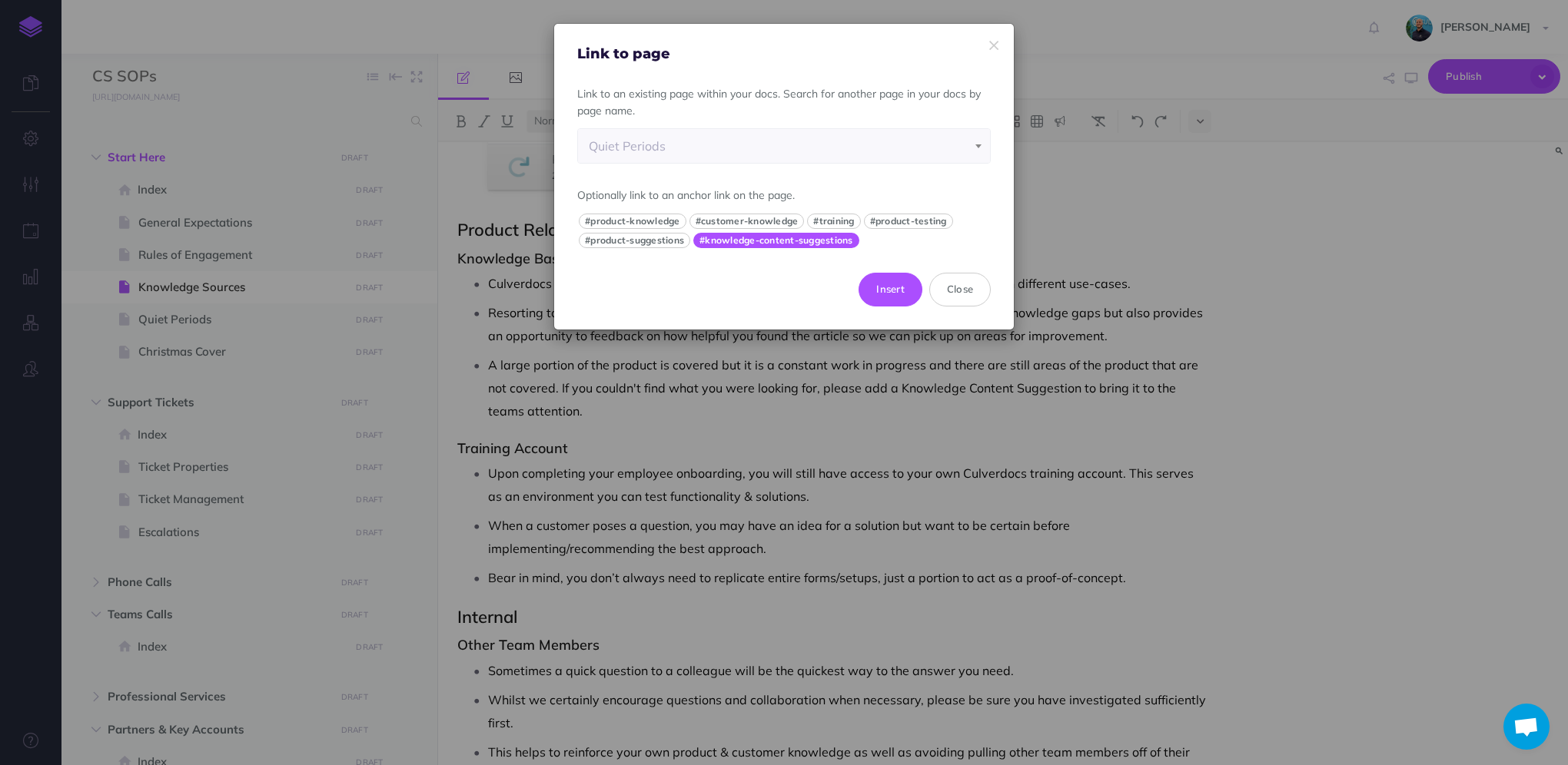
click at [786, 241] on button "#knowledge-content-suggestions" at bounding box center [777, 241] width 166 height 16
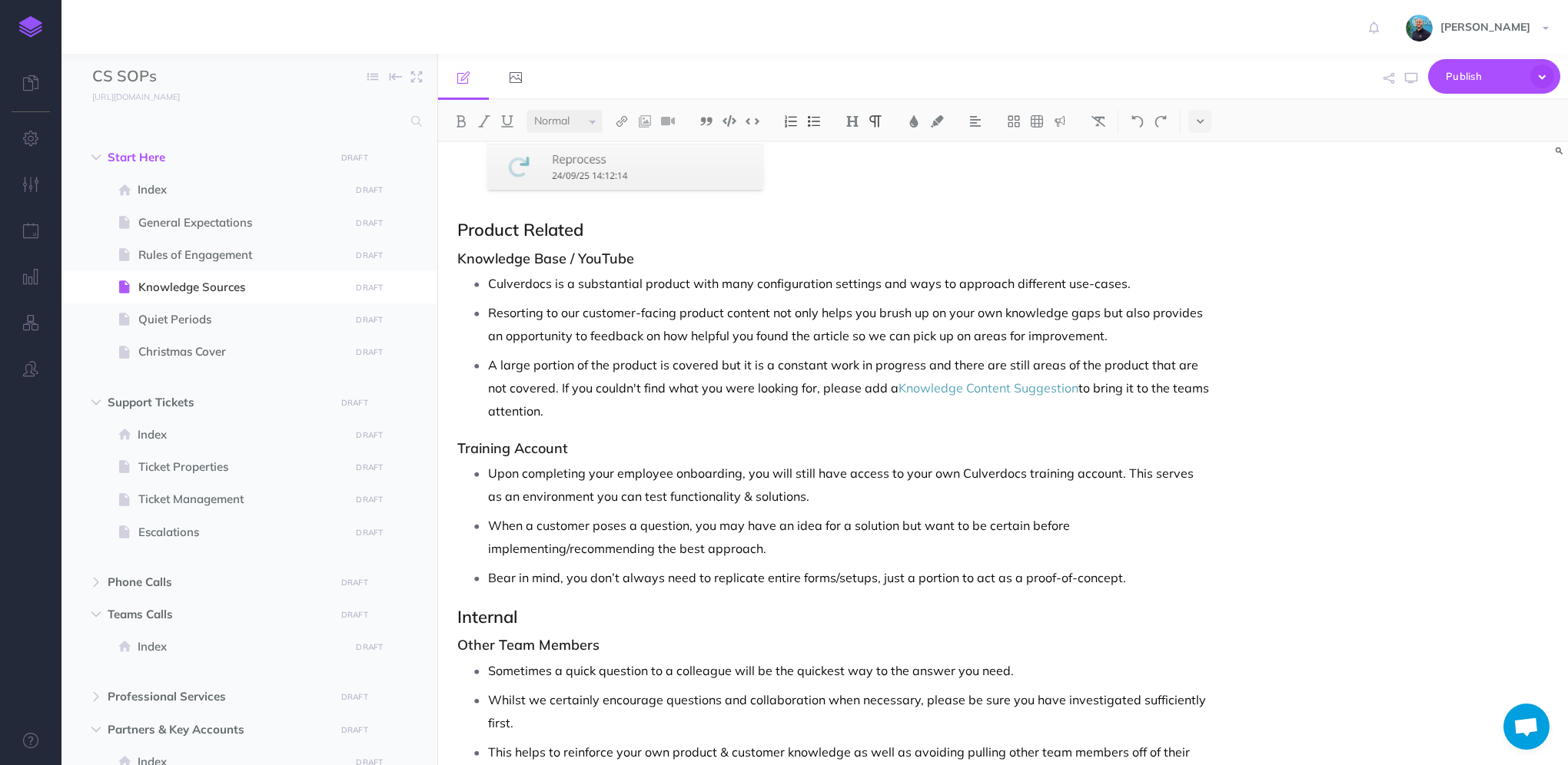
click at [1211, 404] on div "Knowledge Sources There are multiple ways to investigate and solve customer que…" at bounding box center [834, 216] width 791 height 1873
click at [1414, 84] on button "button" at bounding box center [1411, 78] width 20 height 44
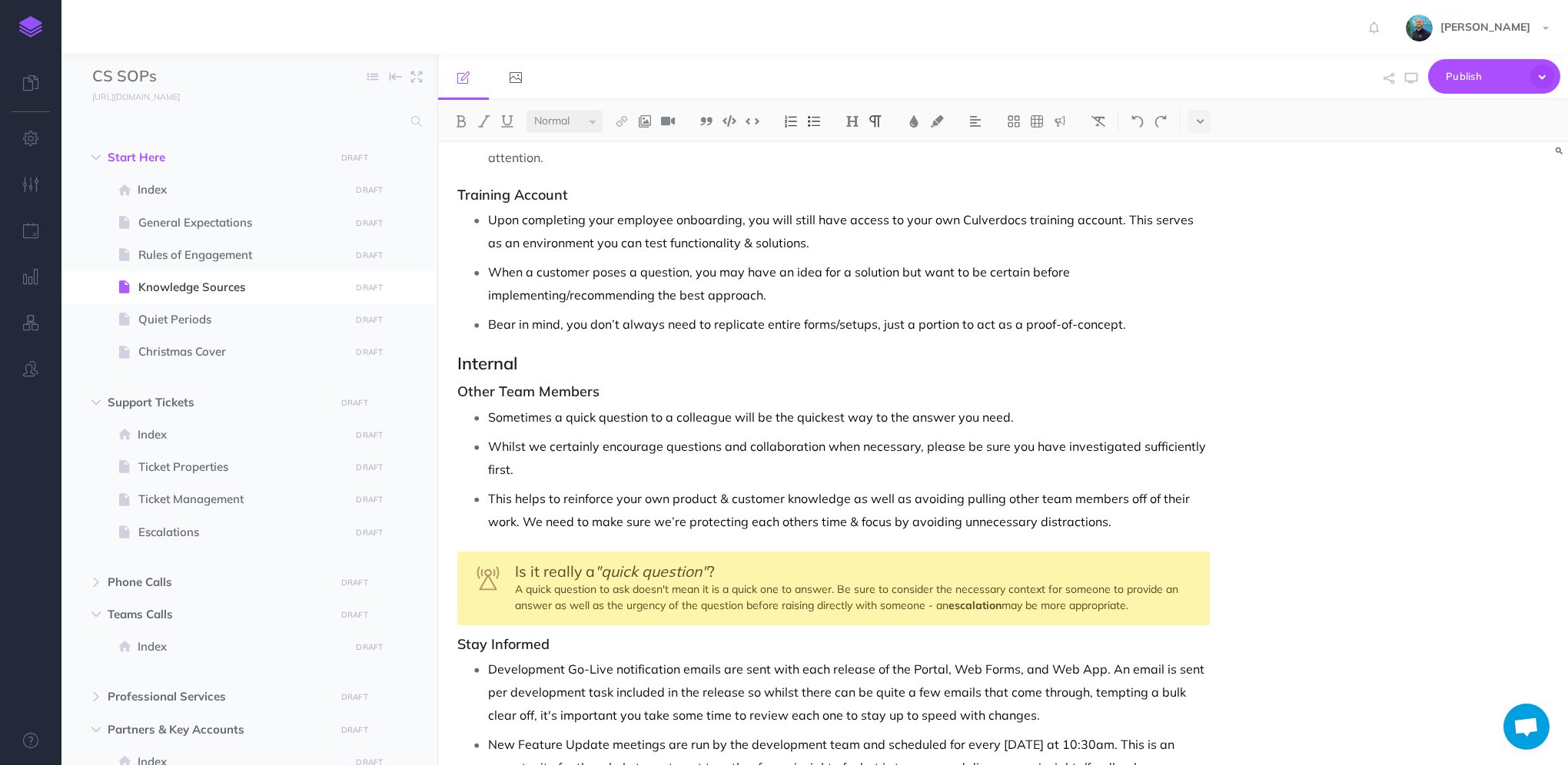
scroll to position [1247, 0]
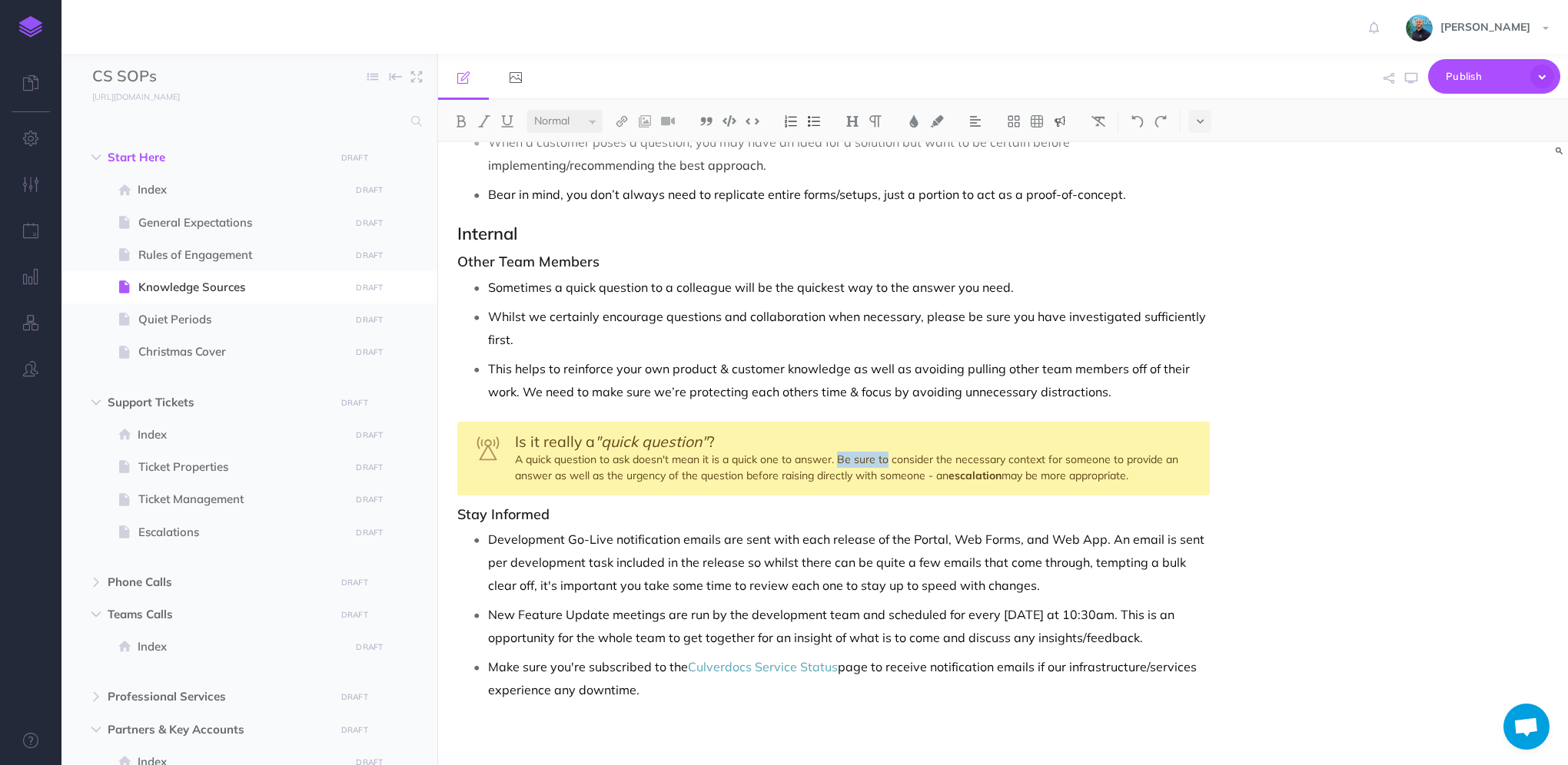
drag, startPoint x: 885, startPoint y: 456, endPoint x: 836, endPoint y: 458, distance: 49.0
click at [836, 458] on div "Is it really a "quick question" ? A quick question to ask doesn't mean it is a …" at bounding box center [834, 458] width 752 height 74
click at [1354, 250] on div "Knowledge Sources There are multiple ways to investigate and solve customer que…" at bounding box center [1004, 453] width 1130 height 623
click at [1408, 85] on button "button" at bounding box center [1411, 78] width 20 height 44
click at [1412, 82] on icon "button" at bounding box center [1411, 78] width 12 height 12
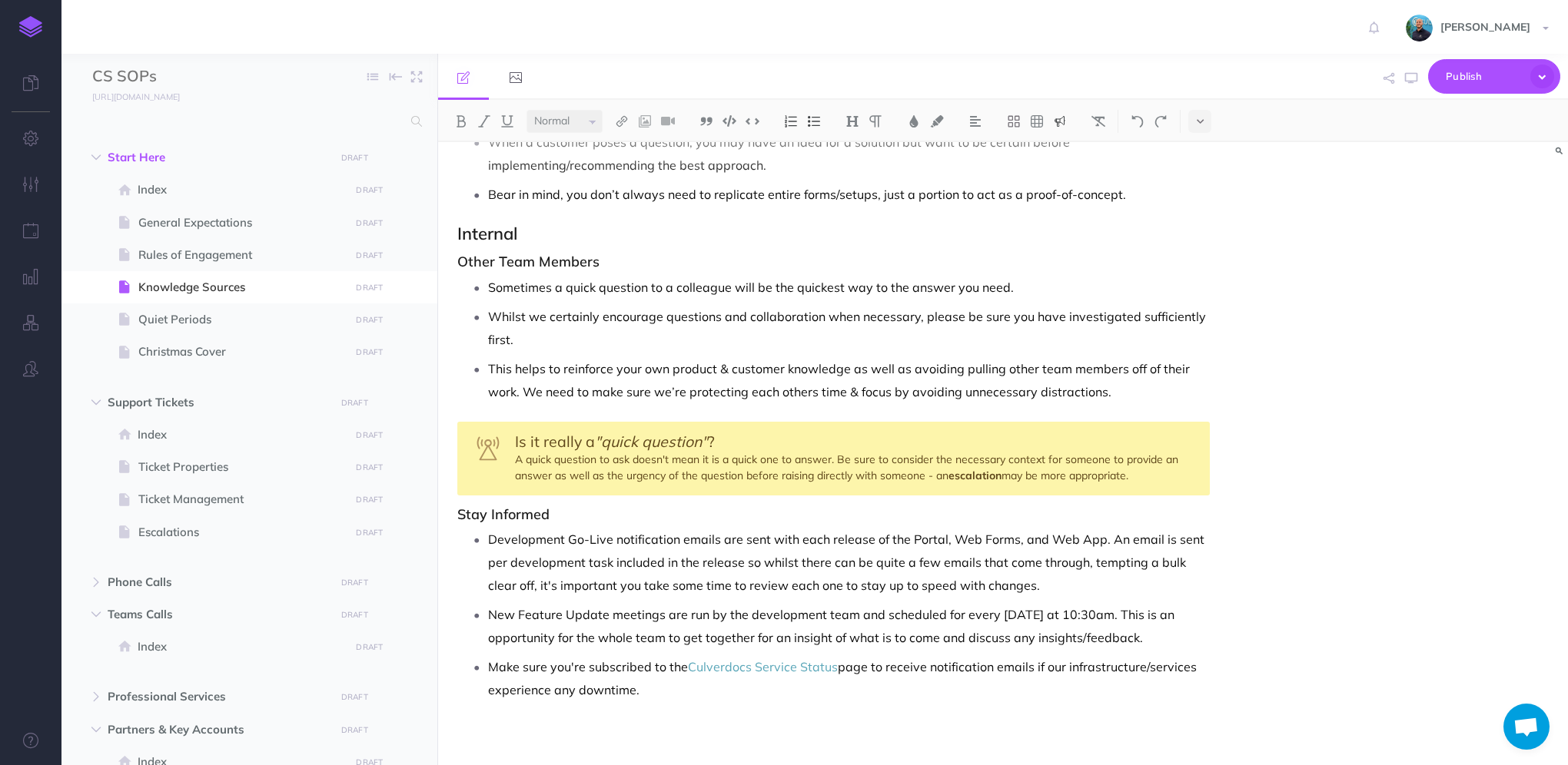
click at [522, 519] on h3 "Stay Informed" at bounding box center [834, 515] width 752 height 16
click at [855, 121] on img at bounding box center [853, 121] width 14 height 12
click at [687, 574] on p "Development Go-Live notification emails are sent with each release of the Porta…" at bounding box center [849, 562] width 722 height 69
drag, startPoint x: 611, startPoint y: 534, endPoint x: 563, endPoint y: 532, distance: 48.0
click at [563, 532] on p "Development Go-Live notification emails are sent with each release of the Porta…" at bounding box center [849, 562] width 722 height 69
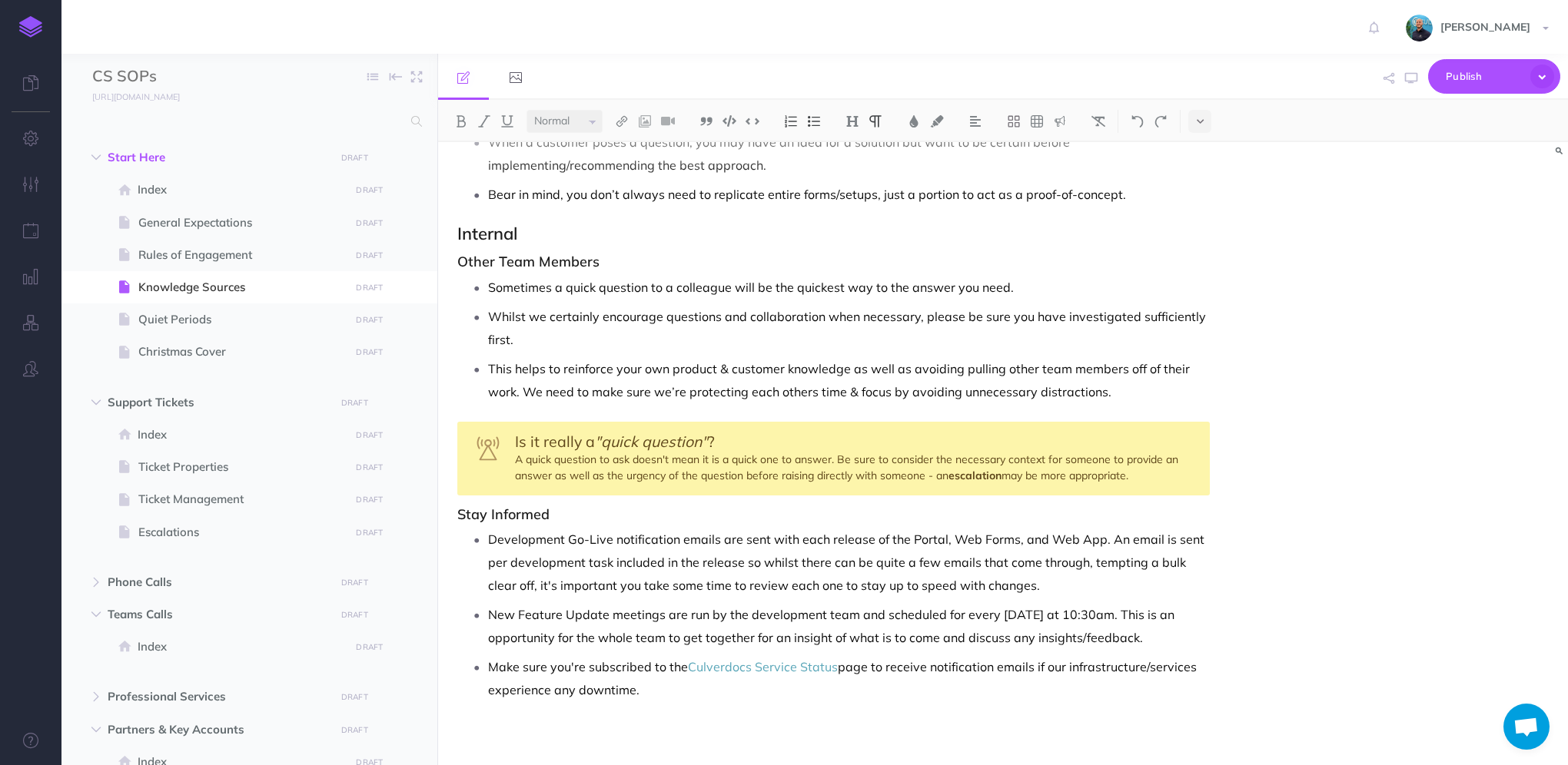
click at [716, 559] on p "Development Go-Live notification emails are sent with each release of the Porta…" at bounding box center [849, 562] width 722 height 69
drag, startPoint x: 611, startPoint y: 534, endPoint x: 479, endPoint y: 533, distance: 132.0
click at [488, 533] on li "Development Go-Live notification emails are sent with each release of the Porta…" at bounding box center [849, 562] width 722 height 69
drag, startPoint x: 491, startPoint y: 612, endPoint x: 658, endPoint y: 605, distance: 167.1
click at [658, 605] on p "New Feature Update meetings are run by the development team and scheduled for e…" at bounding box center [849, 626] width 722 height 46
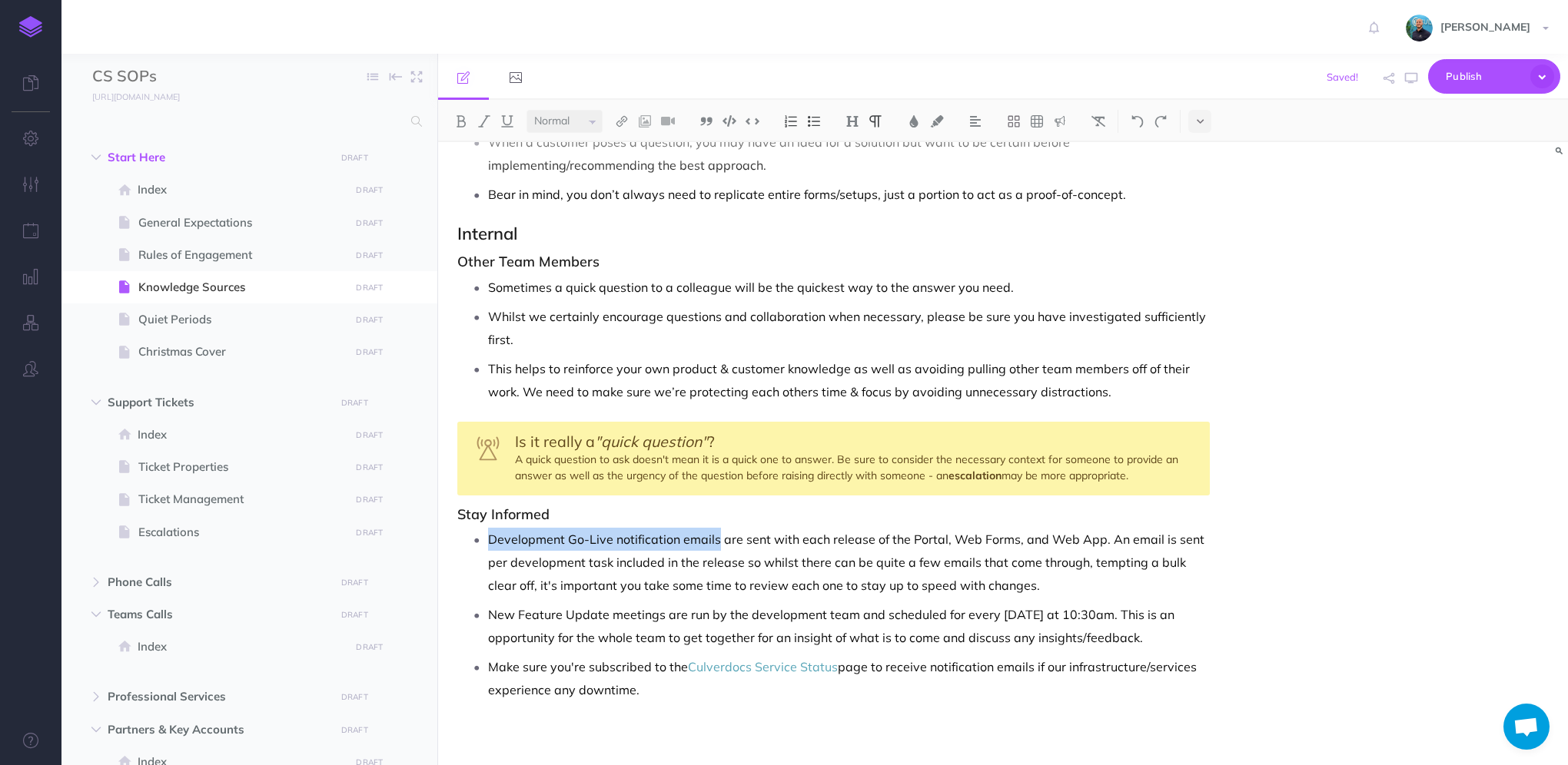
drag, startPoint x: 716, startPoint y: 538, endPoint x: 489, endPoint y: 547, distance: 227.2
click at [489, 547] on p "Development Go-Live notification emails are sent with each release of the Porta…" at bounding box center [849, 562] width 722 height 69
drag, startPoint x: 490, startPoint y: 615, endPoint x: 659, endPoint y: 606, distance: 169.2
click at [659, 606] on p "New Feature Update meetings are run by the development team and scheduled for e…" at bounding box center [849, 626] width 722 height 46
click at [1095, 634] on p "New Feature Update meetings are run by the development team and scheduled for e…" at bounding box center [849, 626] width 722 height 46
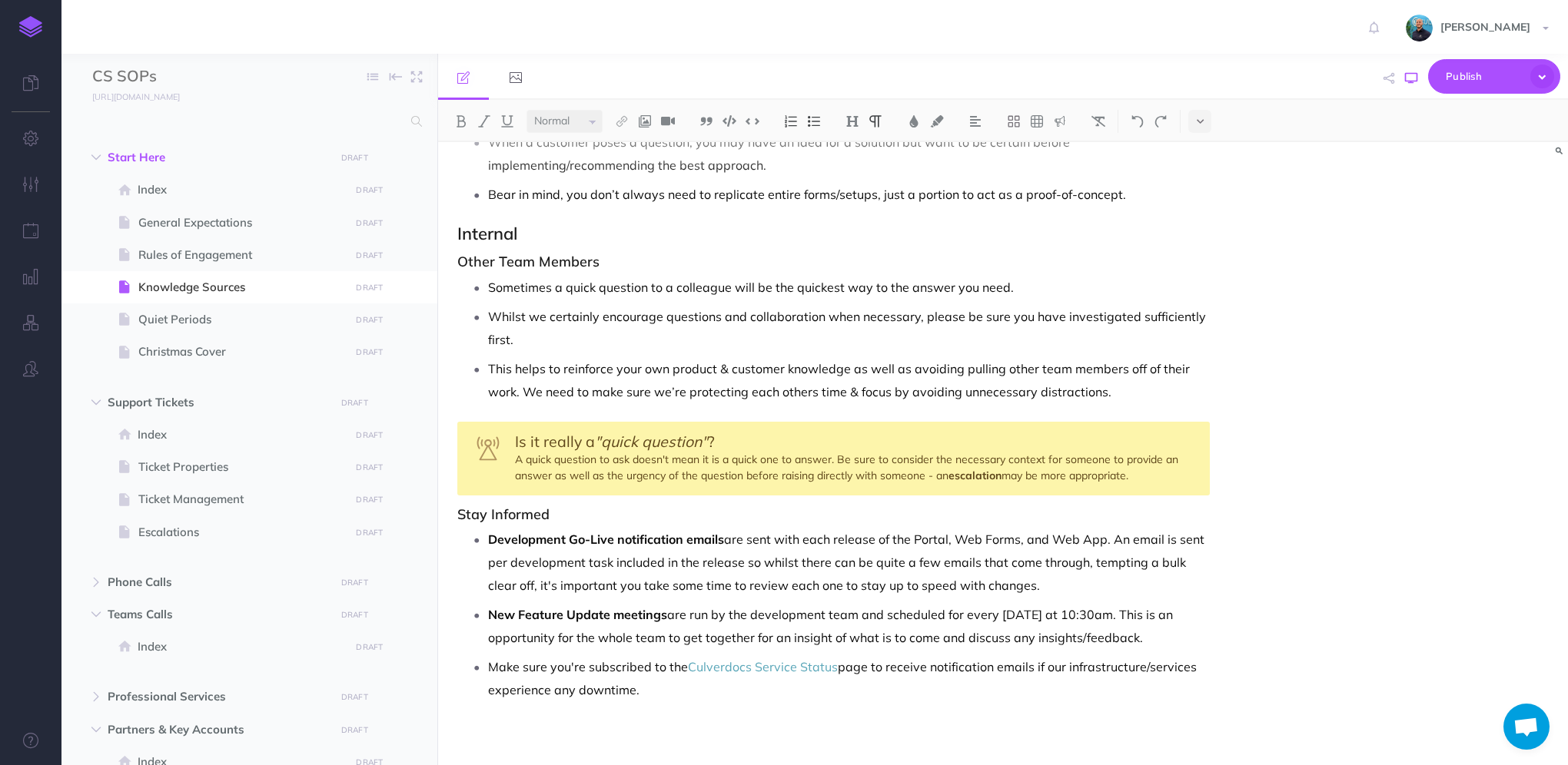
click at [1409, 80] on icon "button" at bounding box center [1411, 78] width 12 height 12
click at [959, 536] on p "Development Go-Live notification emails are sent with each release of the Porta…" at bounding box center [849, 562] width 722 height 69
click at [960, 535] on p "Development Go-Live notification emails are sent with each release of the Porta…" at bounding box center [849, 562] width 722 height 69
drag, startPoint x: 1409, startPoint y: 77, endPoint x: 1418, endPoint y: 81, distance: 9.8
click at [1409, 77] on icon "button" at bounding box center [1411, 78] width 12 height 12
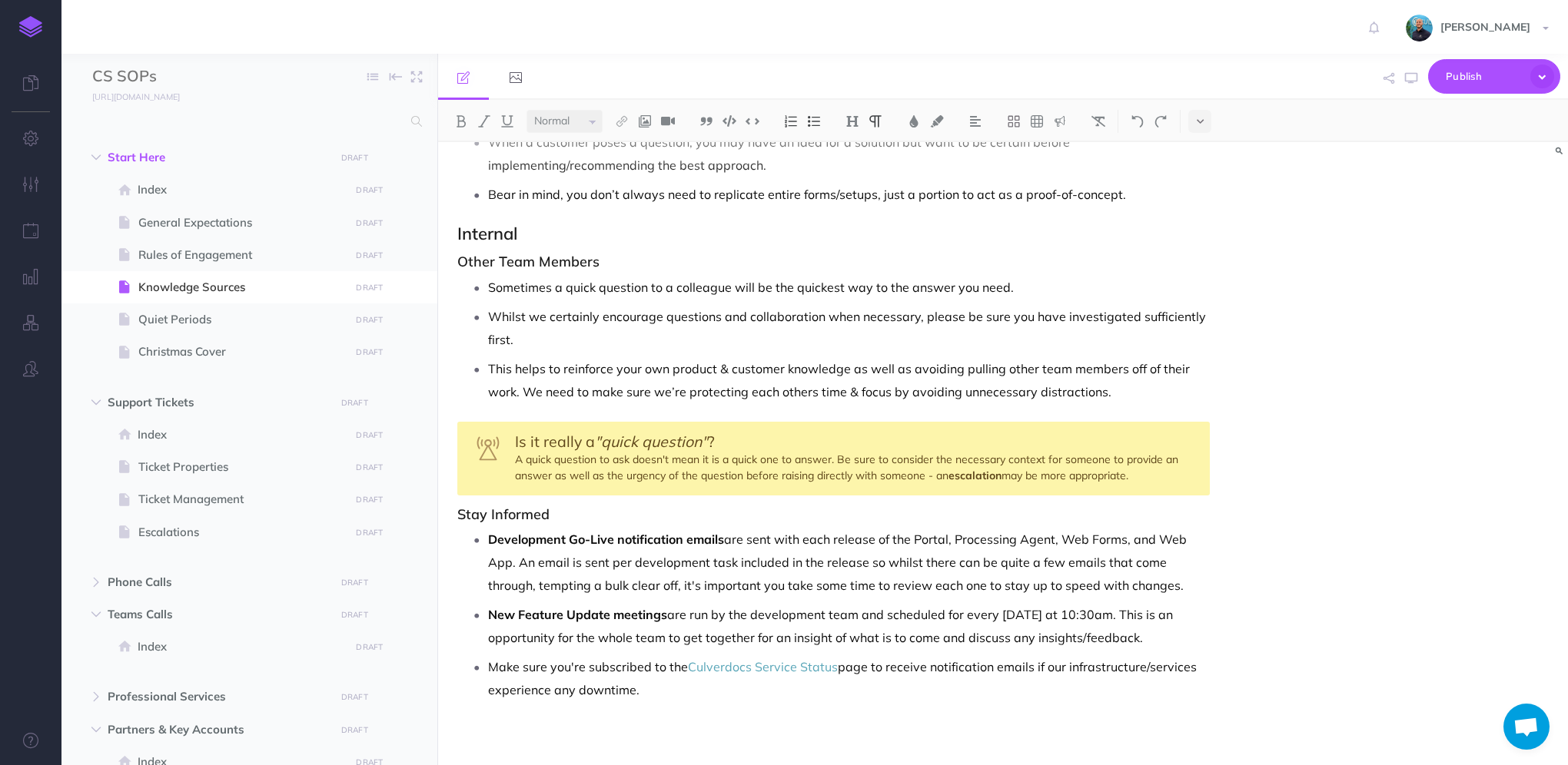
click at [526, 560] on p "Development Go-Live notification emails are sent with each release of the Porta…" at bounding box center [849, 562] width 722 height 69
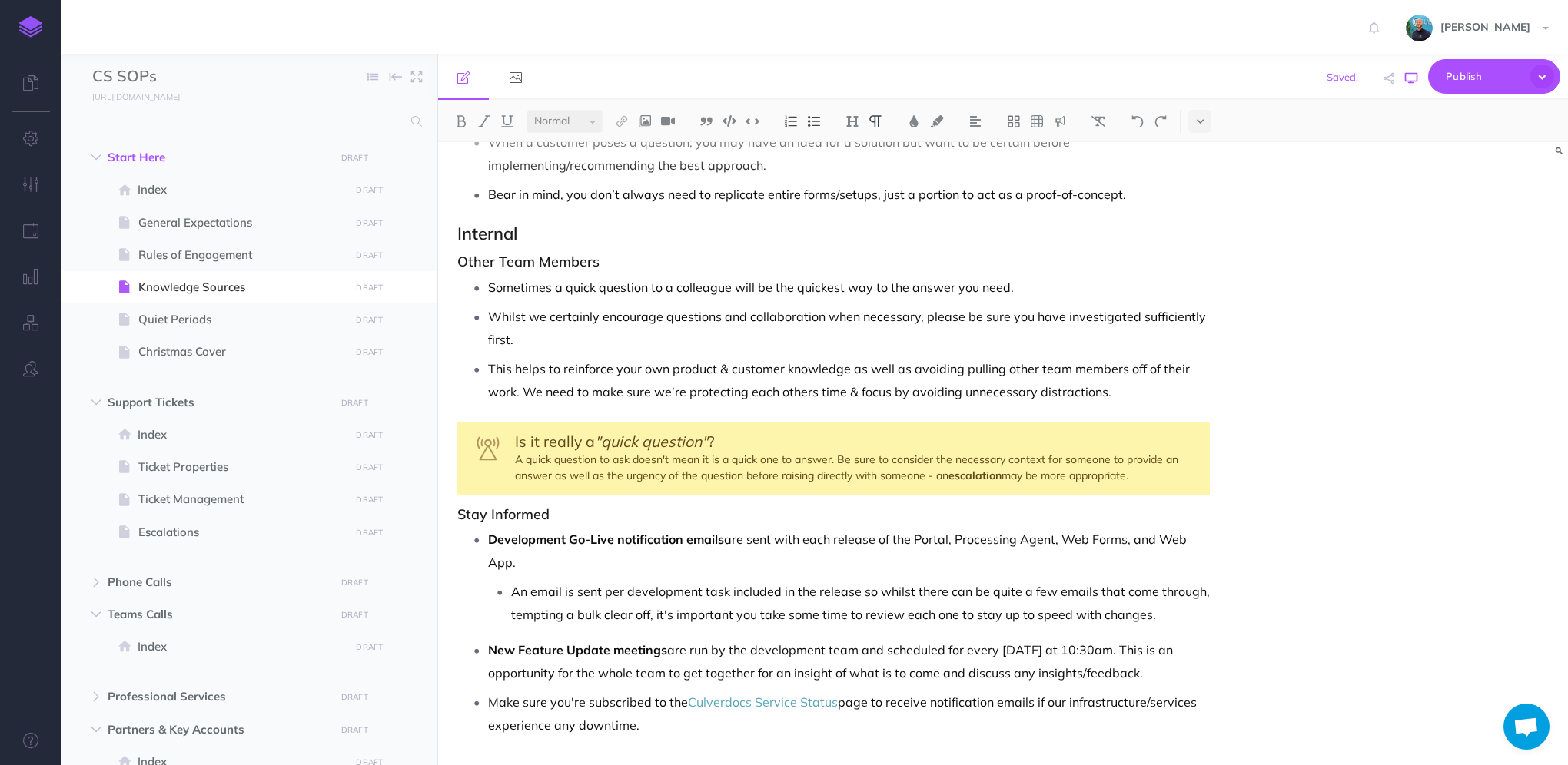
click at [1409, 77] on icon "button" at bounding box center [1411, 78] width 12 height 12
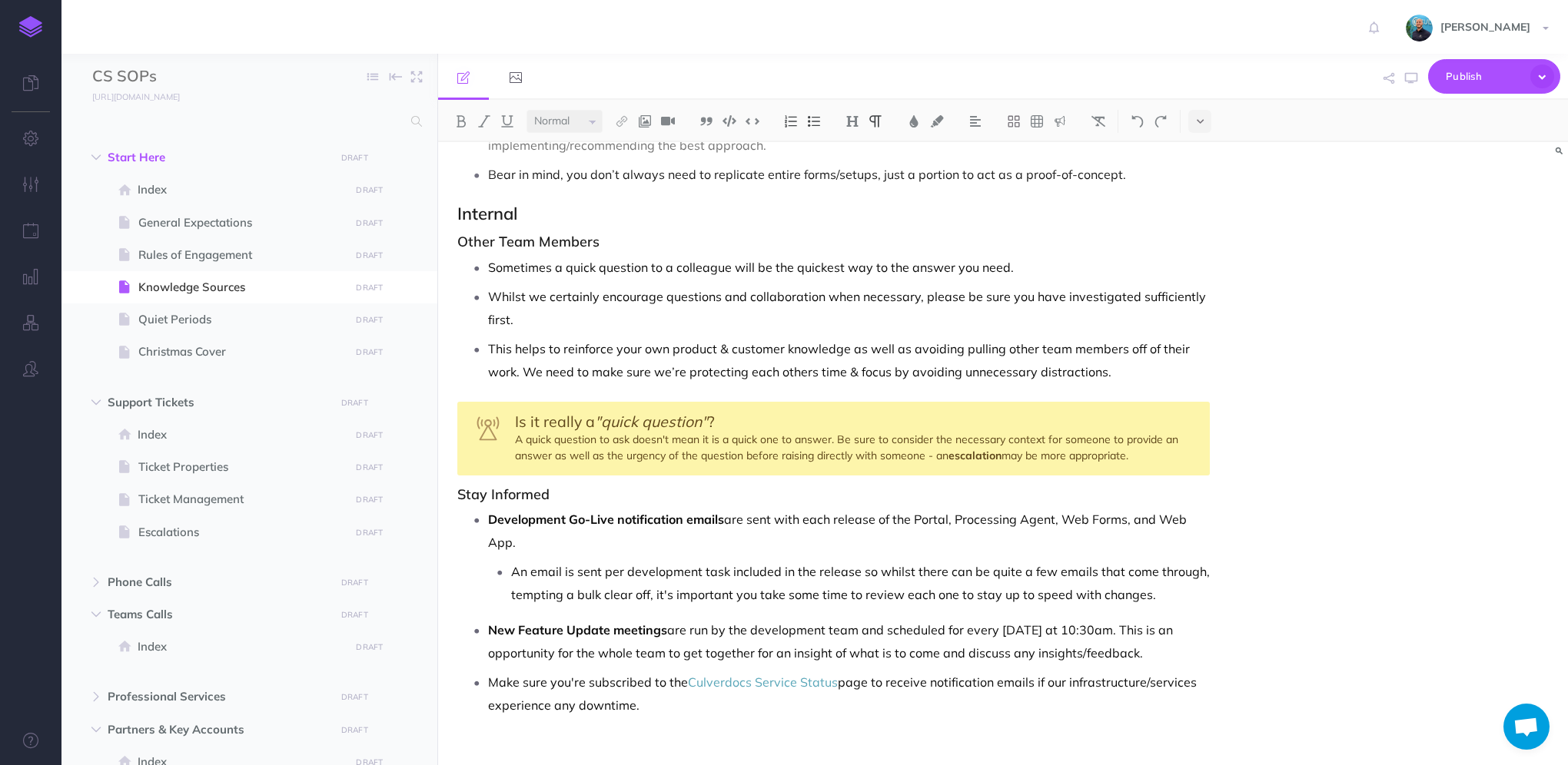
scroll to position [1281, 0]
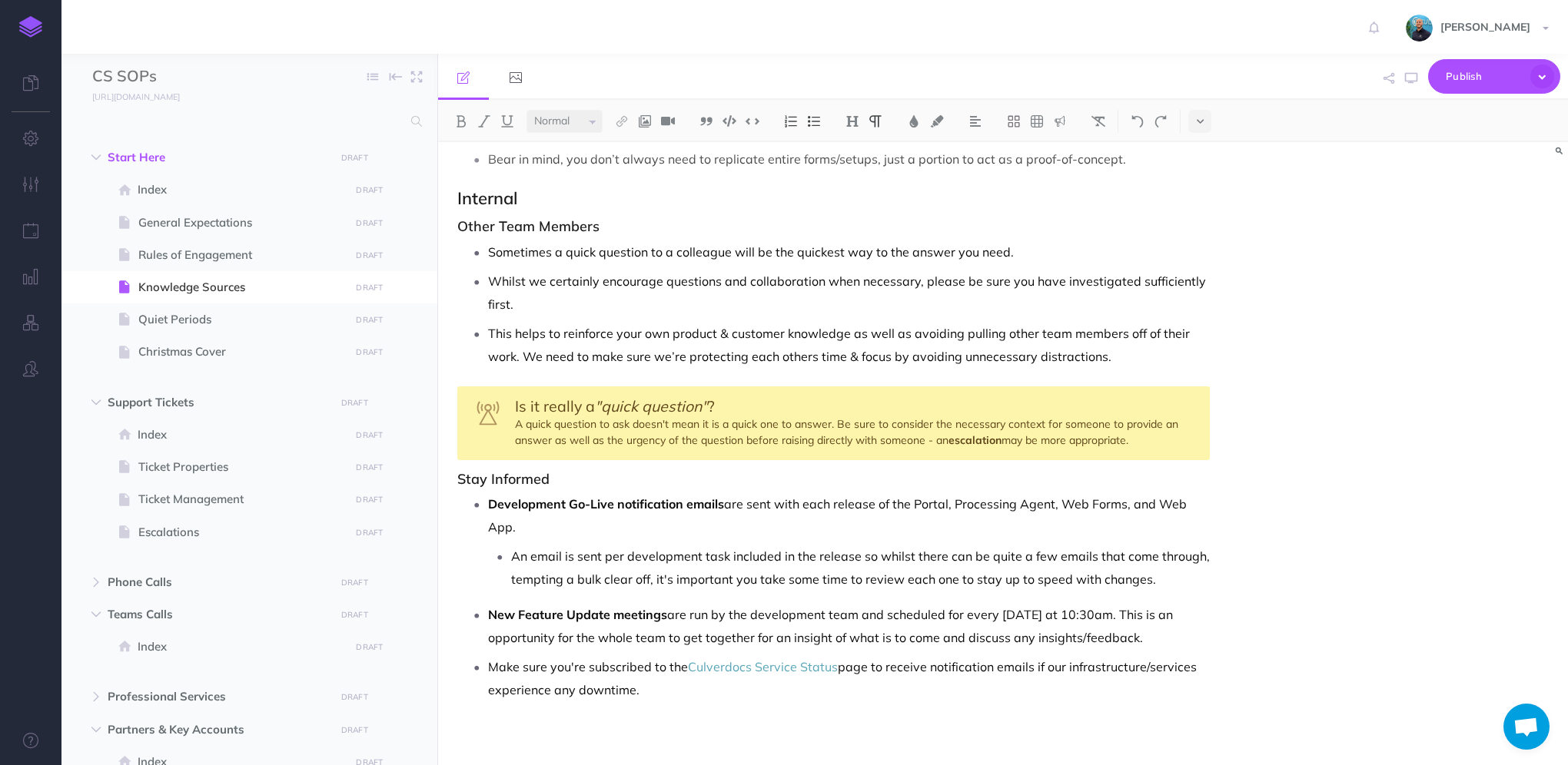
click at [513, 554] on p "An email is sent per development task included in the release so whilst there c…" at bounding box center [861, 567] width 699 height 46
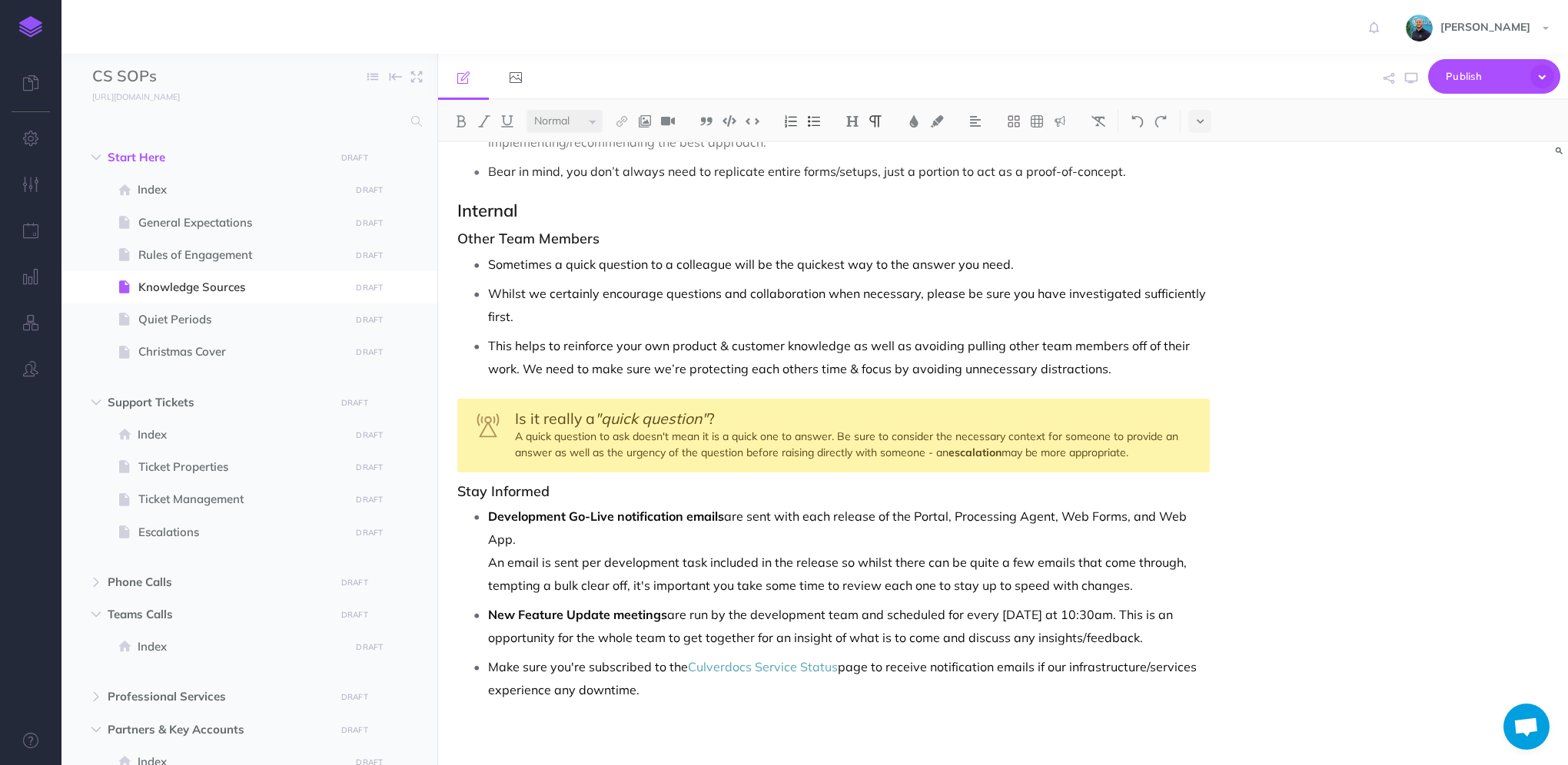
scroll to position [1247, 0]
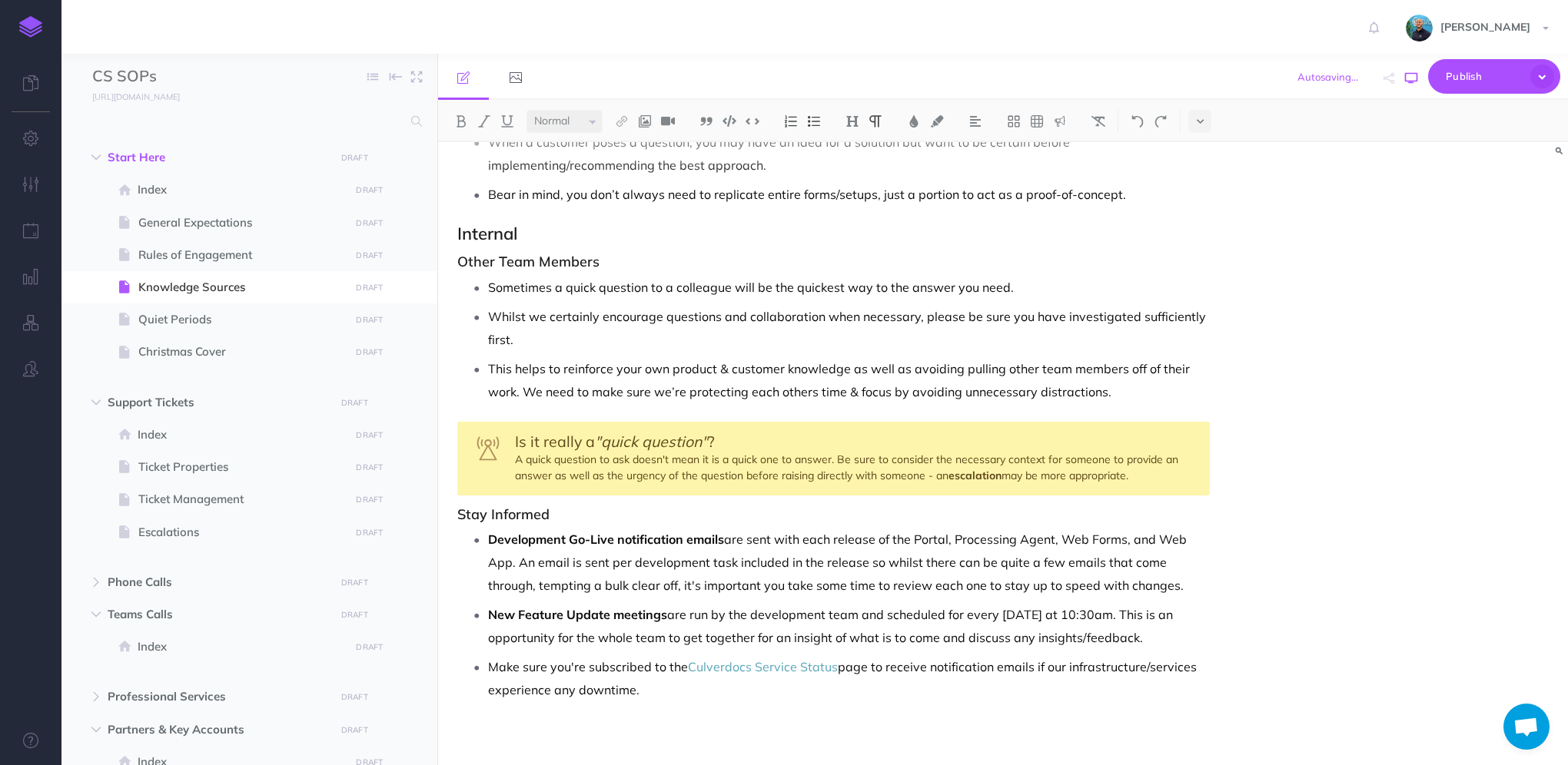
click at [1417, 78] on button "button" at bounding box center [1411, 78] width 20 height 44
click at [1414, 86] on button "button" at bounding box center [1411, 78] width 20 height 44
click at [1083, 633] on p "New Feature Update meetings are run by the development team and scheduled for e…" at bounding box center [849, 626] width 722 height 46
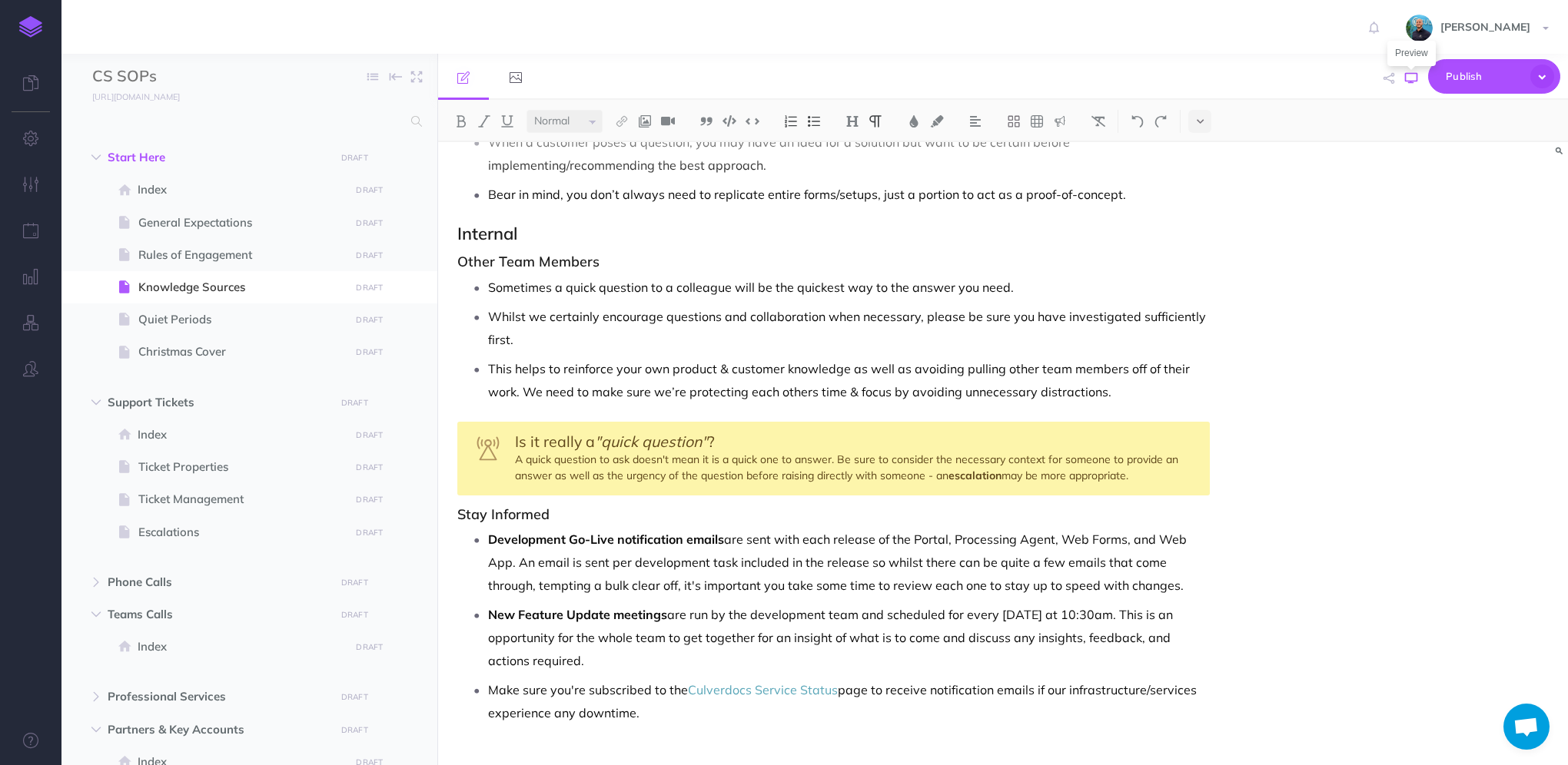
click at [1411, 79] on icon "button" at bounding box center [1411, 78] width 12 height 12
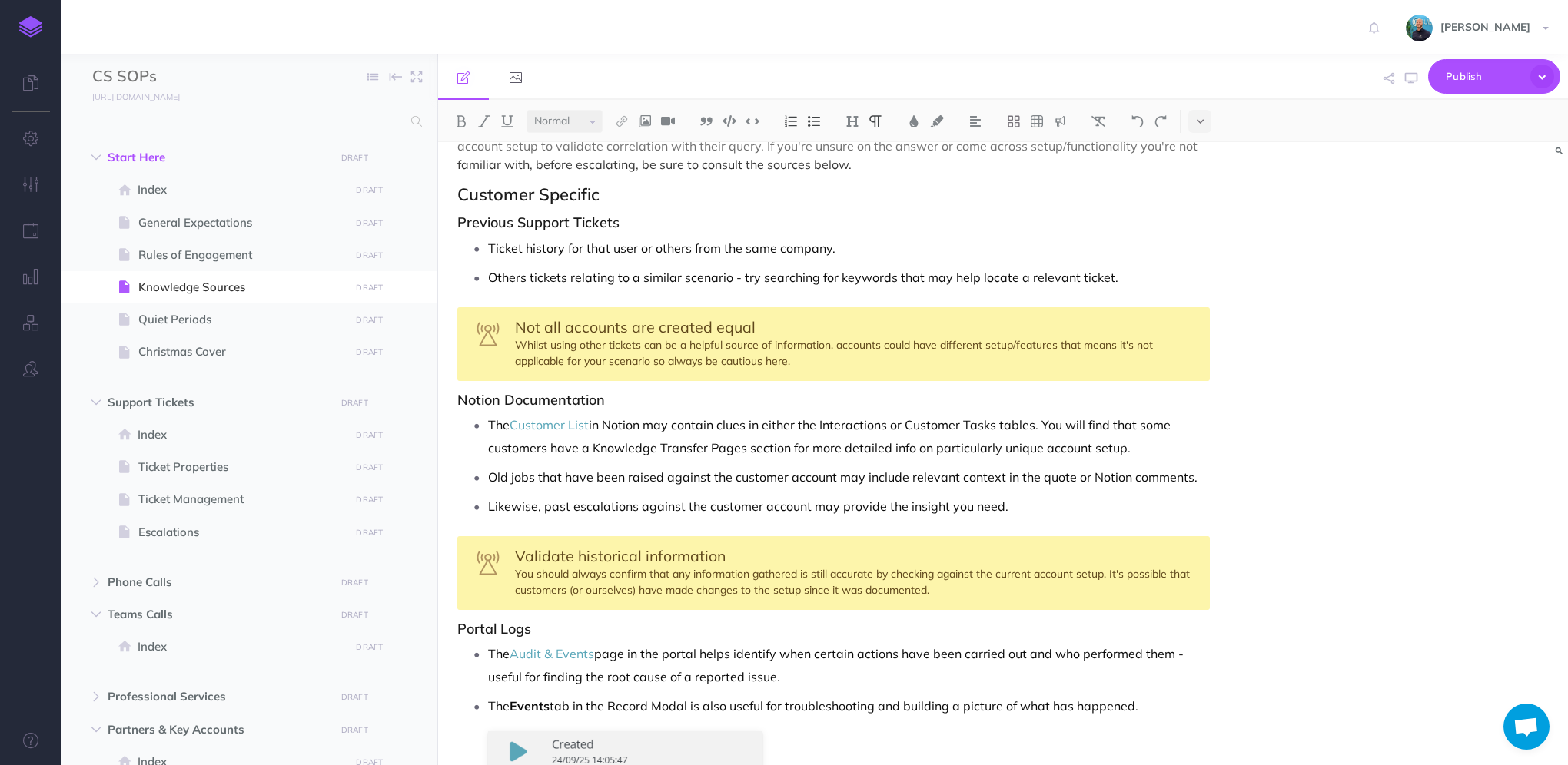
scroll to position [0, 0]
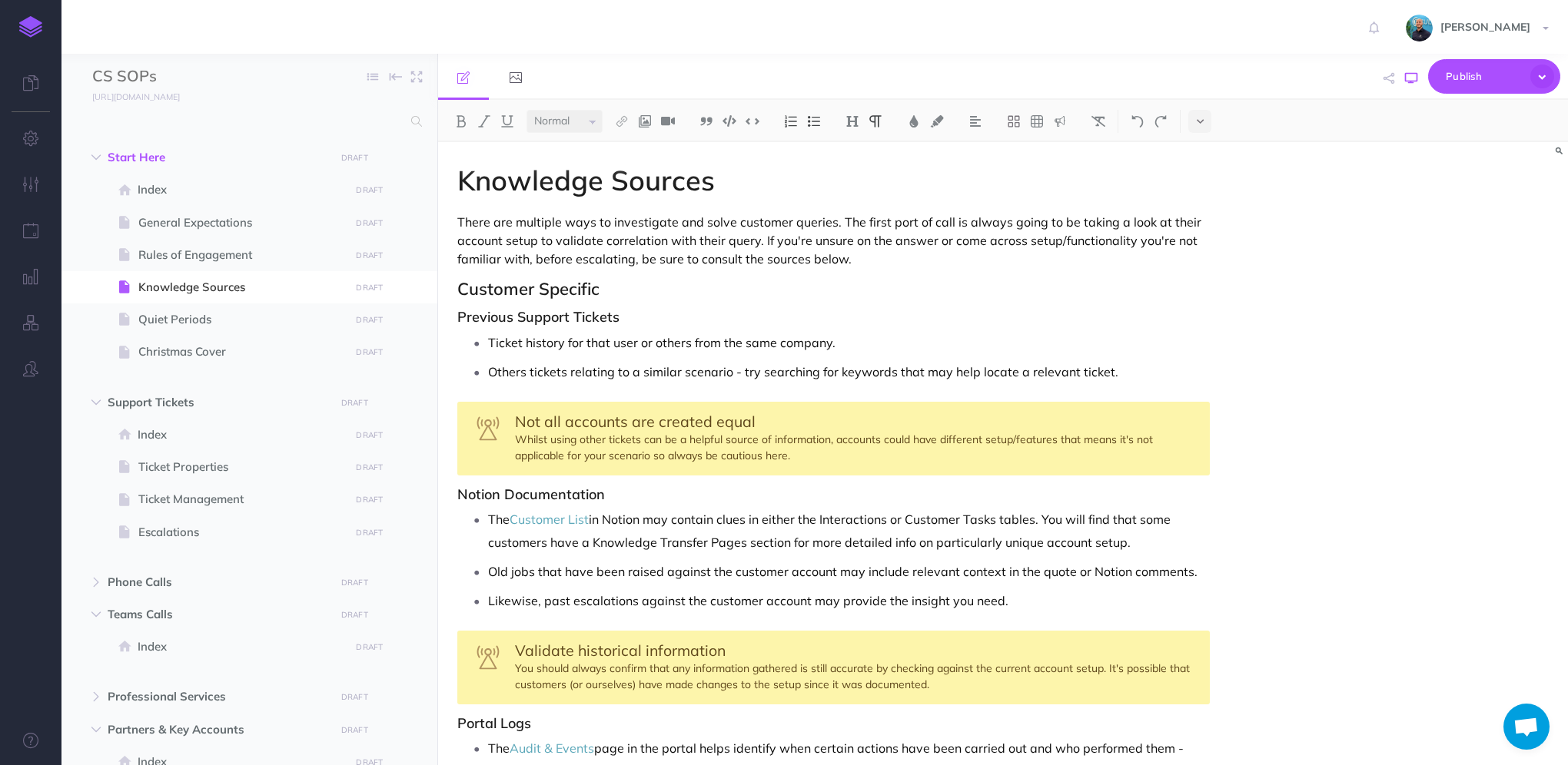
click at [1415, 78] on icon "button" at bounding box center [1411, 78] width 12 height 12
drag, startPoint x: 1427, startPoint y: 366, endPoint x: 1425, endPoint y: 350, distance: 16.1
drag, startPoint x: 1425, startPoint y: 350, endPoint x: 1425, endPoint y: 334, distance: 16.0
click at [1425, 334] on div "Knowledge Sources There are multiple ways to investigate and solve customer que…" at bounding box center [1004, 453] width 1130 height 623
click at [873, 350] on p "Ticket history for that user or others from the same company." at bounding box center [849, 342] width 722 height 23
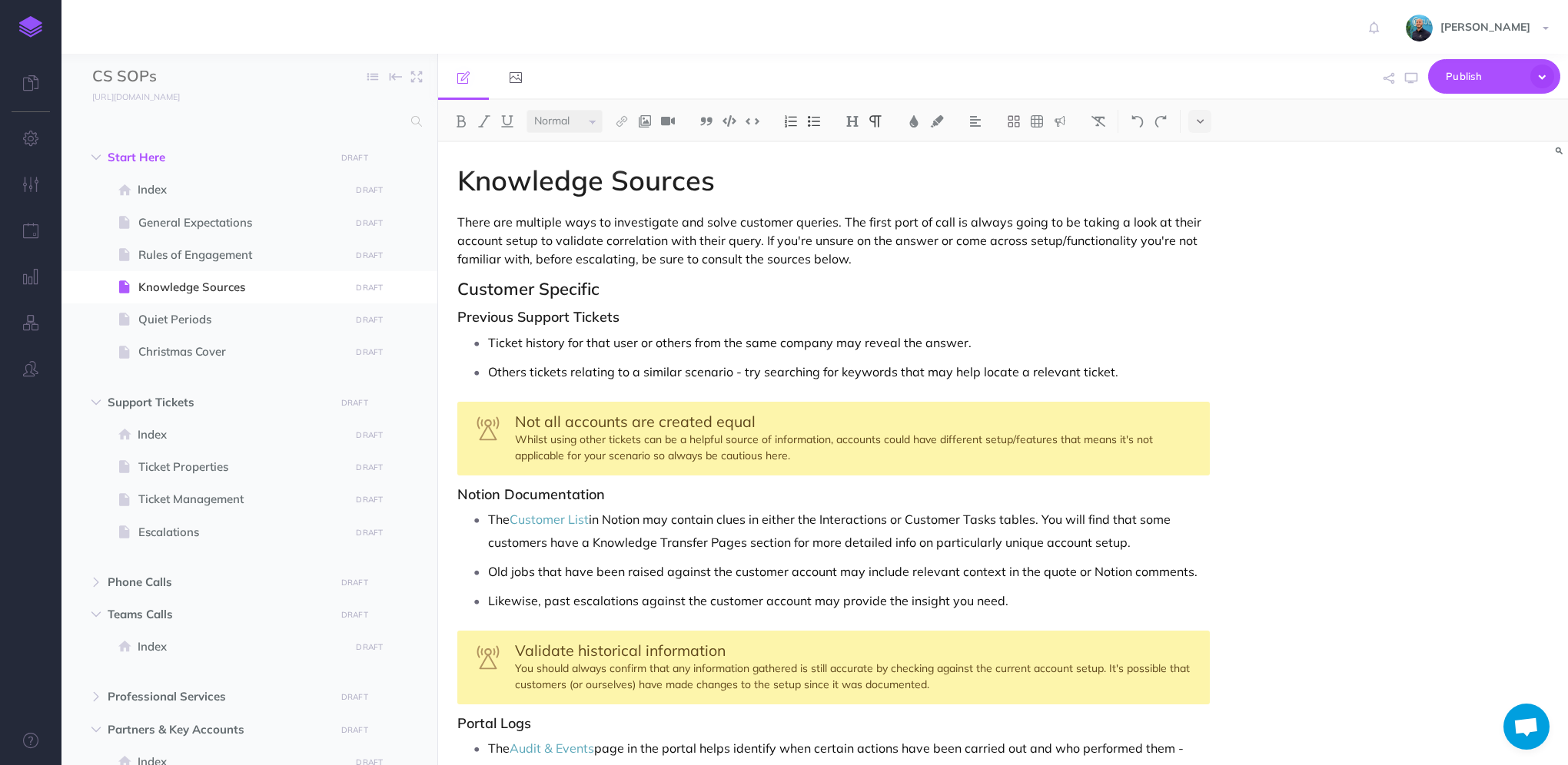
click at [493, 340] on p "Ticket history for that user or others from the same company may reveal the ans…" at bounding box center [849, 342] width 722 height 23
click at [1053, 343] on p "Looking at the ticket history for that user or others from the same company may…" at bounding box center [849, 342] width 722 height 23
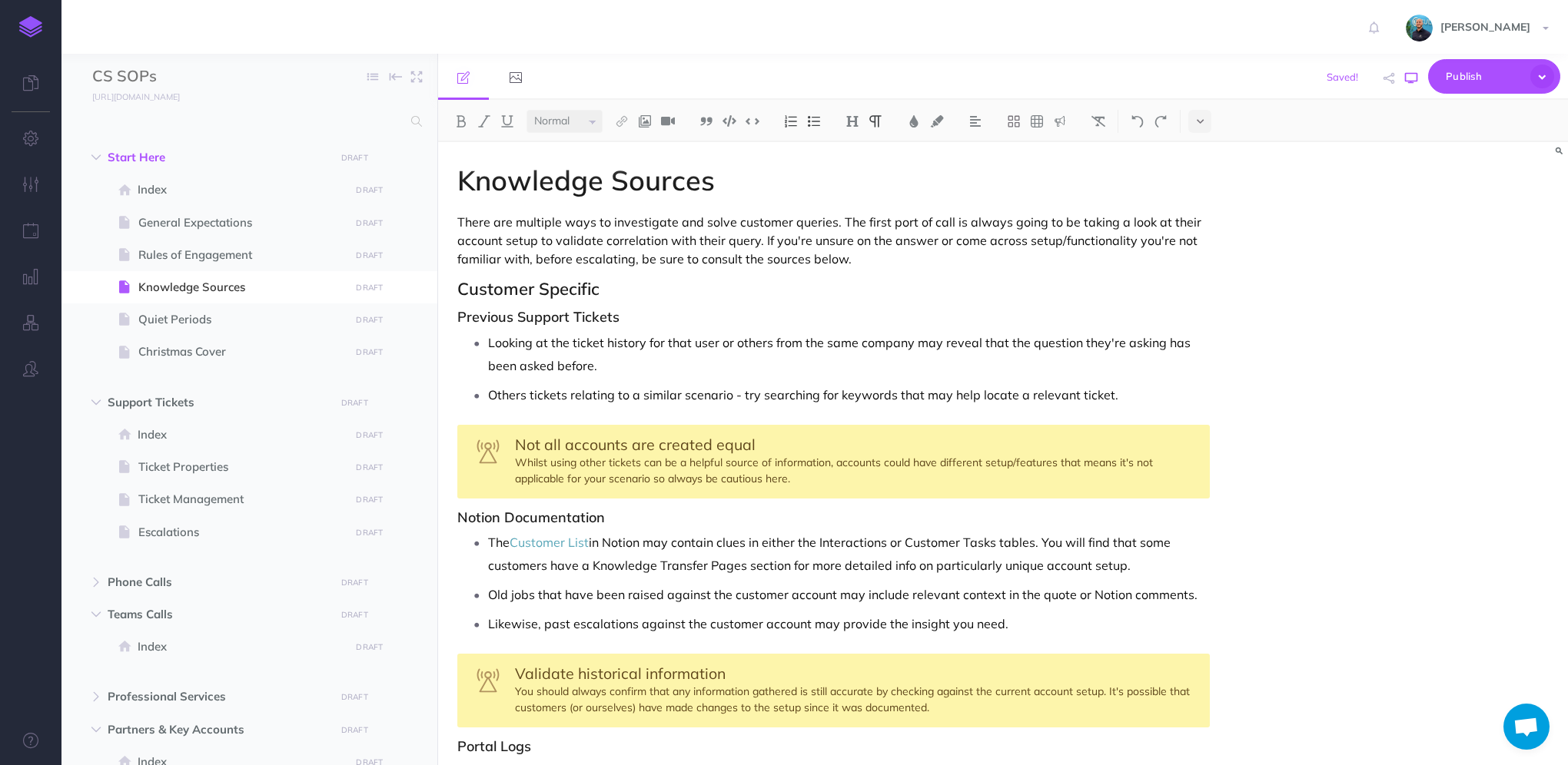
click at [1409, 84] on button "button" at bounding box center [1411, 78] width 20 height 44
drag, startPoint x: 525, startPoint y: 395, endPoint x: 553, endPoint y: 388, distance: 28.9
click at [525, 393] on p "Others tickets relating to a similar scenario - try searching for keywords that…" at bounding box center [849, 395] width 722 height 23
click at [606, 391] on p "Other support tickets relating to a similar scenario - try searching for keywor…" at bounding box center [849, 395] width 722 height 23
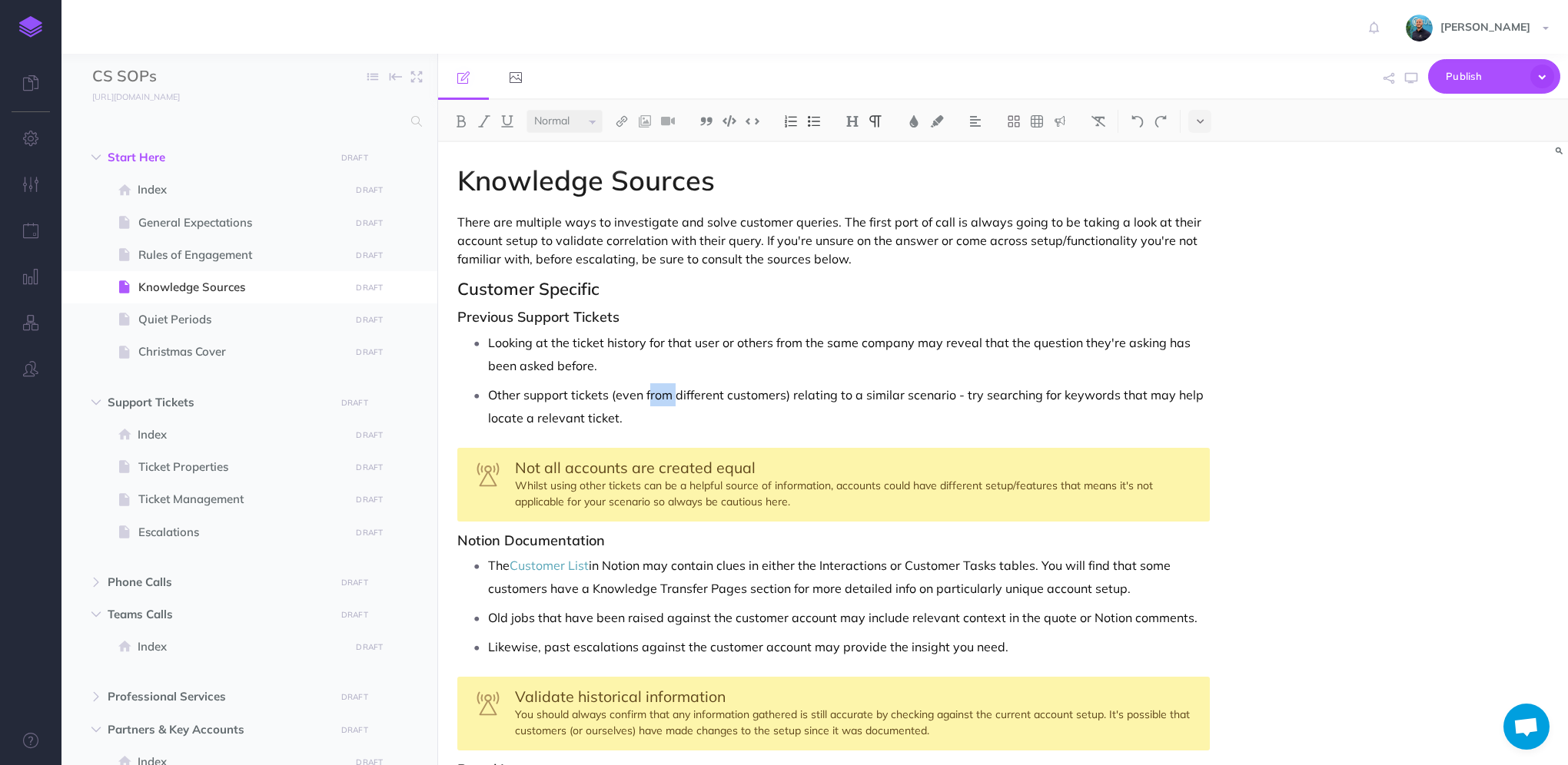
drag, startPoint x: 675, startPoint y: 395, endPoint x: 647, endPoint y: 395, distance: 28.0
click at [647, 395] on p "Other support tickets (even from different customers) relating to a similar sce…" at bounding box center [849, 406] width 722 height 46
click at [628, 392] on p "Other support tickets (even from different customers) relating to a similar sce…" at bounding box center [849, 406] width 722 height 46
click at [582, 391] on p "Support tickets (from different customers) relating to a similar scenario - try…" at bounding box center [849, 406] width 722 height 46
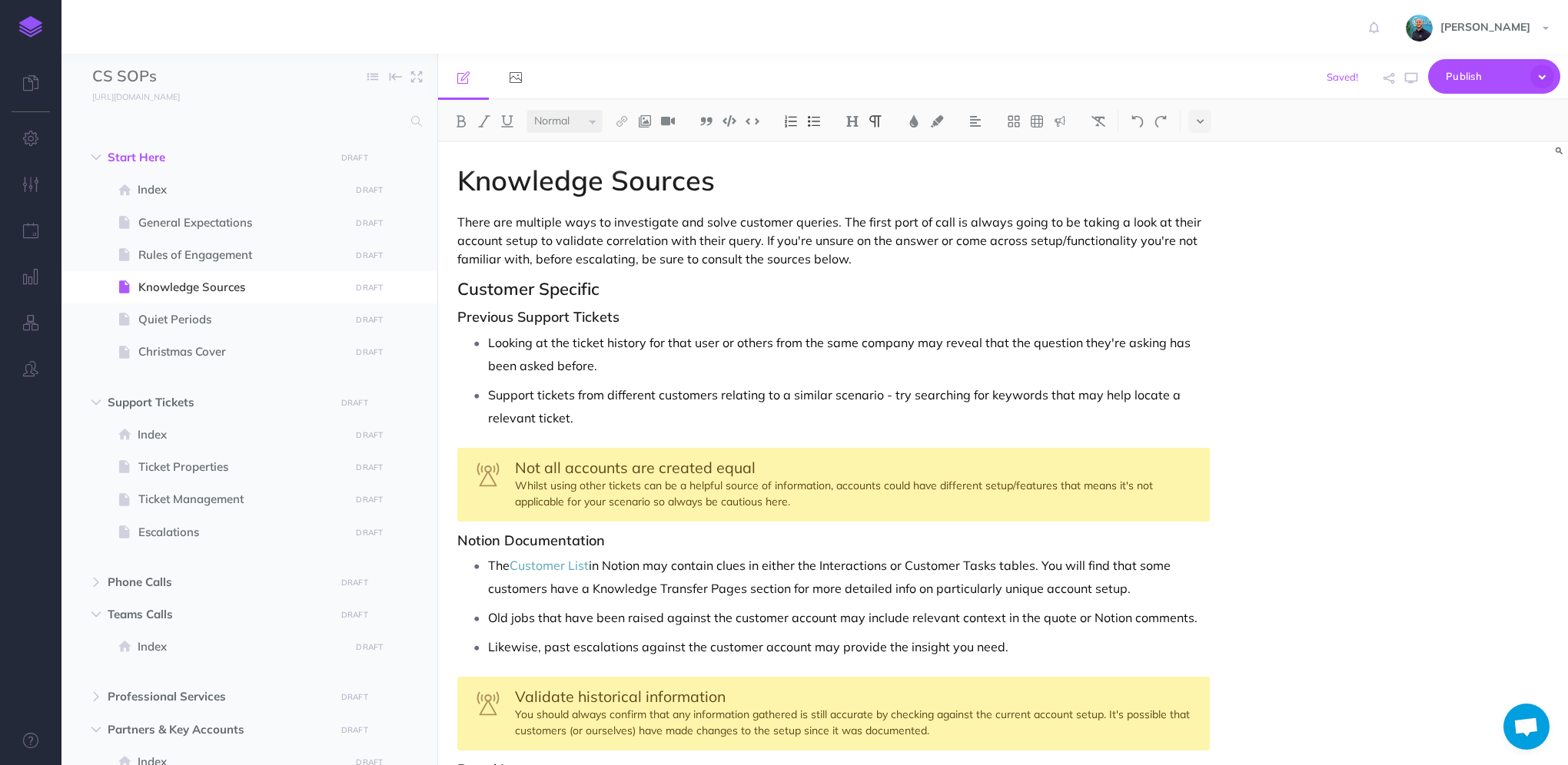
click at [878, 400] on p "Support tickets from different customers relating to a similar scenario - try s…" at bounding box center [849, 406] width 722 height 46
click at [1406, 75] on icon "button" at bounding box center [1411, 78] width 12 height 12
click at [608, 483] on div "Not all accounts are created equal Whilst using other tickets can be a helpful …" at bounding box center [834, 484] width 752 height 74
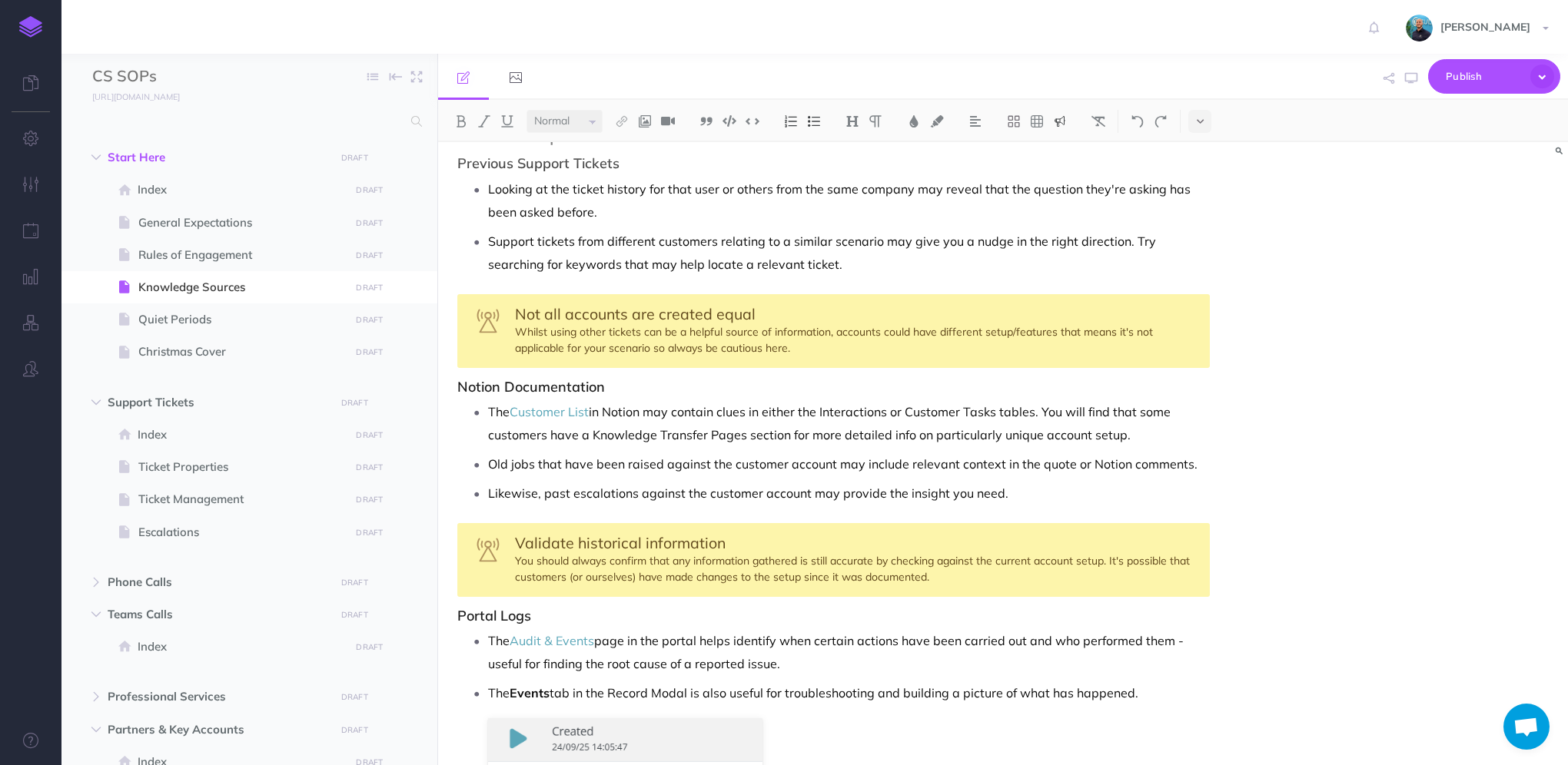
click at [554, 433] on p "The Customer List in Notion may contain clues in either the Interactions or Cus…" at bounding box center [849, 423] width 722 height 46
click at [1414, 79] on icon "button" at bounding box center [1411, 78] width 12 height 12
click at [513, 461] on p "Old jobs that have been raised against the customer account may include relevan…" at bounding box center [849, 464] width 722 height 23
click at [498, 465] on p "Old Jobs that have been raised against the customer account may include relevan…" at bounding box center [849, 464] width 722 height 23
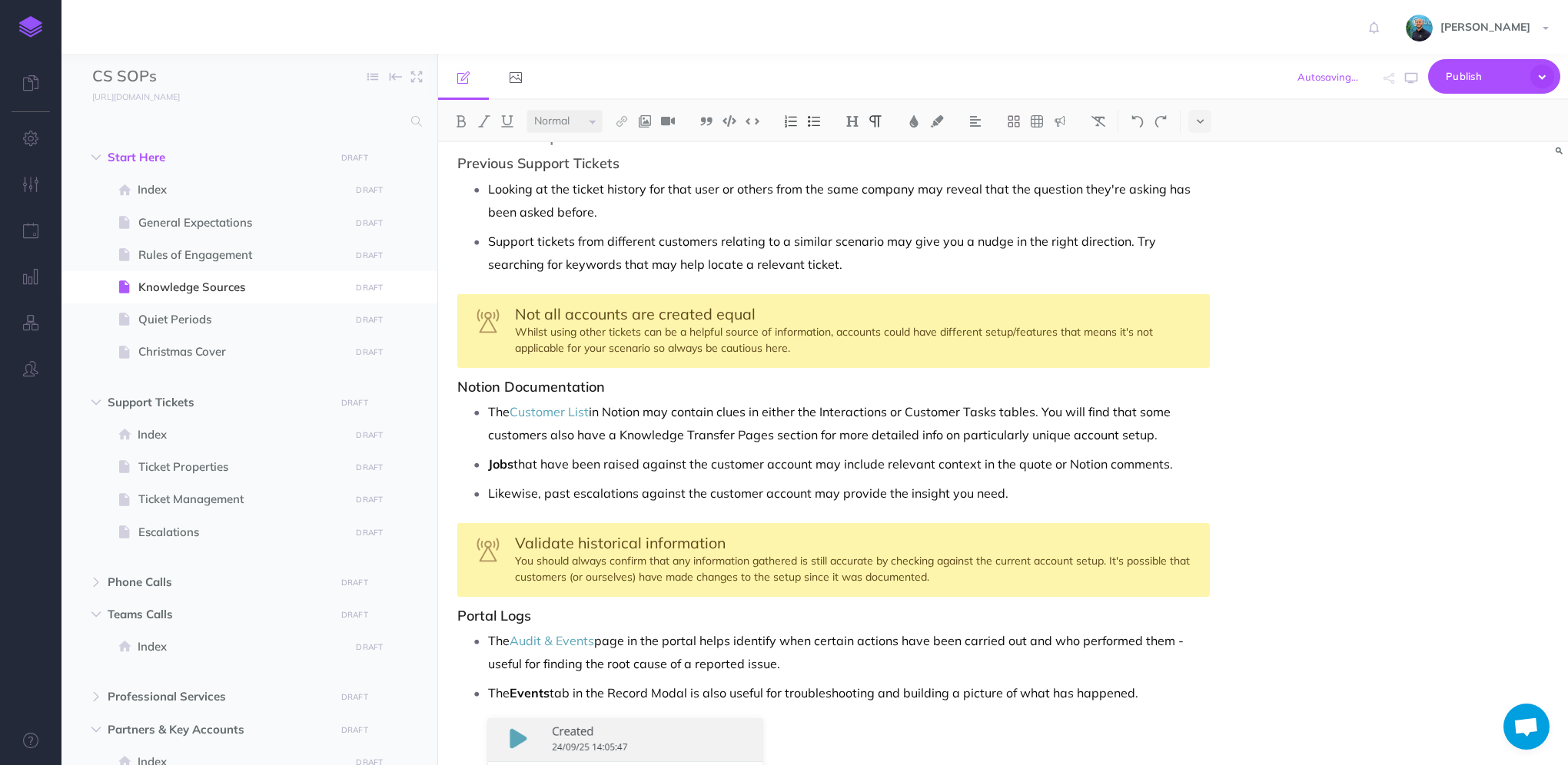
click at [578, 495] on p "Likewise, past escalations against the customer account may provide the insight…" at bounding box center [849, 493] width 722 height 23
click at [840, 415] on p "The Customer List in Notion may contain clues in either the Interactions or Cus…" at bounding box center [849, 423] width 722 height 46
drag, startPoint x: 913, startPoint y: 410, endPoint x: 998, endPoint y: 405, distance: 85.1
click at [998, 405] on p "The Customer List in Notion may contain clues in either the Interactions or Cus…" at bounding box center [849, 423] width 722 height 46
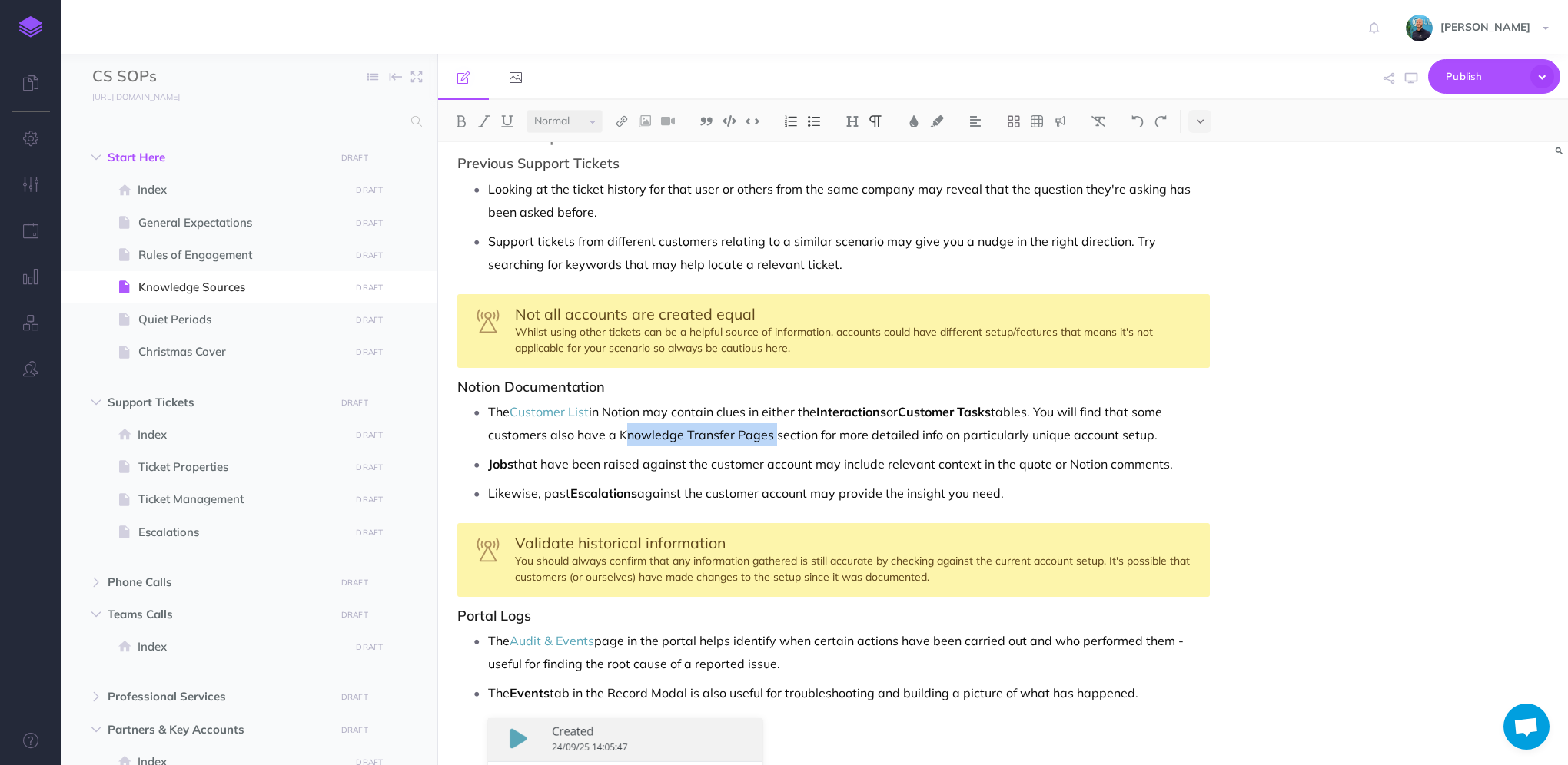
drag, startPoint x: 620, startPoint y: 431, endPoint x: 767, endPoint y: 429, distance: 147.0
click at [767, 429] on p "The Customer List in Notion may contain clues in either the Interactions or Cus…" at bounding box center [849, 423] width 722 height 46
click at [1093, 486] on p "Likewise, past Escalations against the customer account may provide the insight…" at bounding box center [849, 493] width 722 height 23
click at [933, 405] on strong "Customer Tasks" at bounding box center [944, 412] width 93 height 16
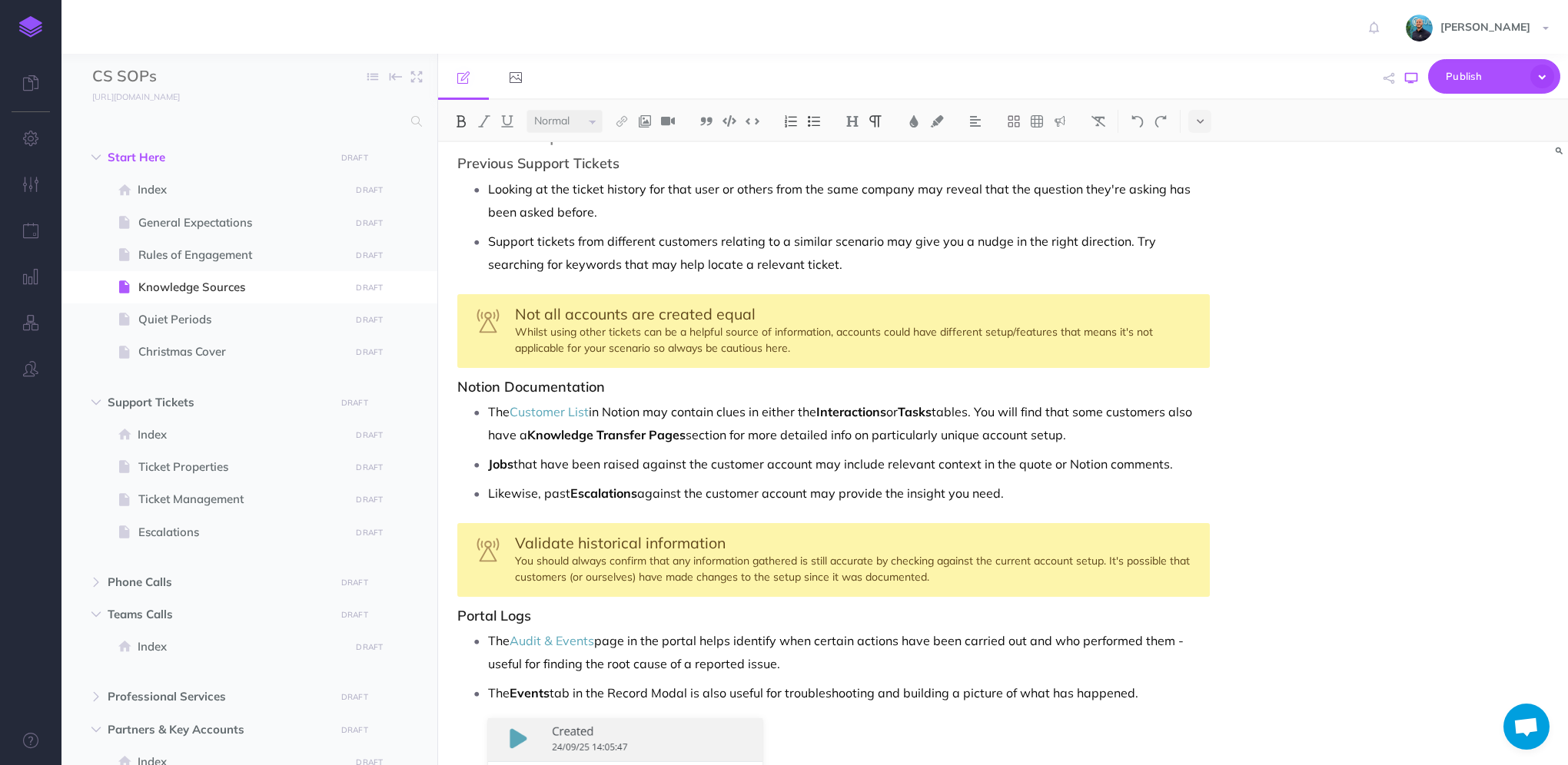
click at [1409, 75] on icon "button" at bounding box center [1411, 78] width 12 height 12
click at [1018, 463] on p "Jobs that have been raised against the customer account may include relevant co…" at bounding box center [849, 464] width 722 height 23
click at [1046, 464] on p "Jobs that have been raised against the customer account may include relevant co…" at bounding box center [849, 464] width 722 height 23
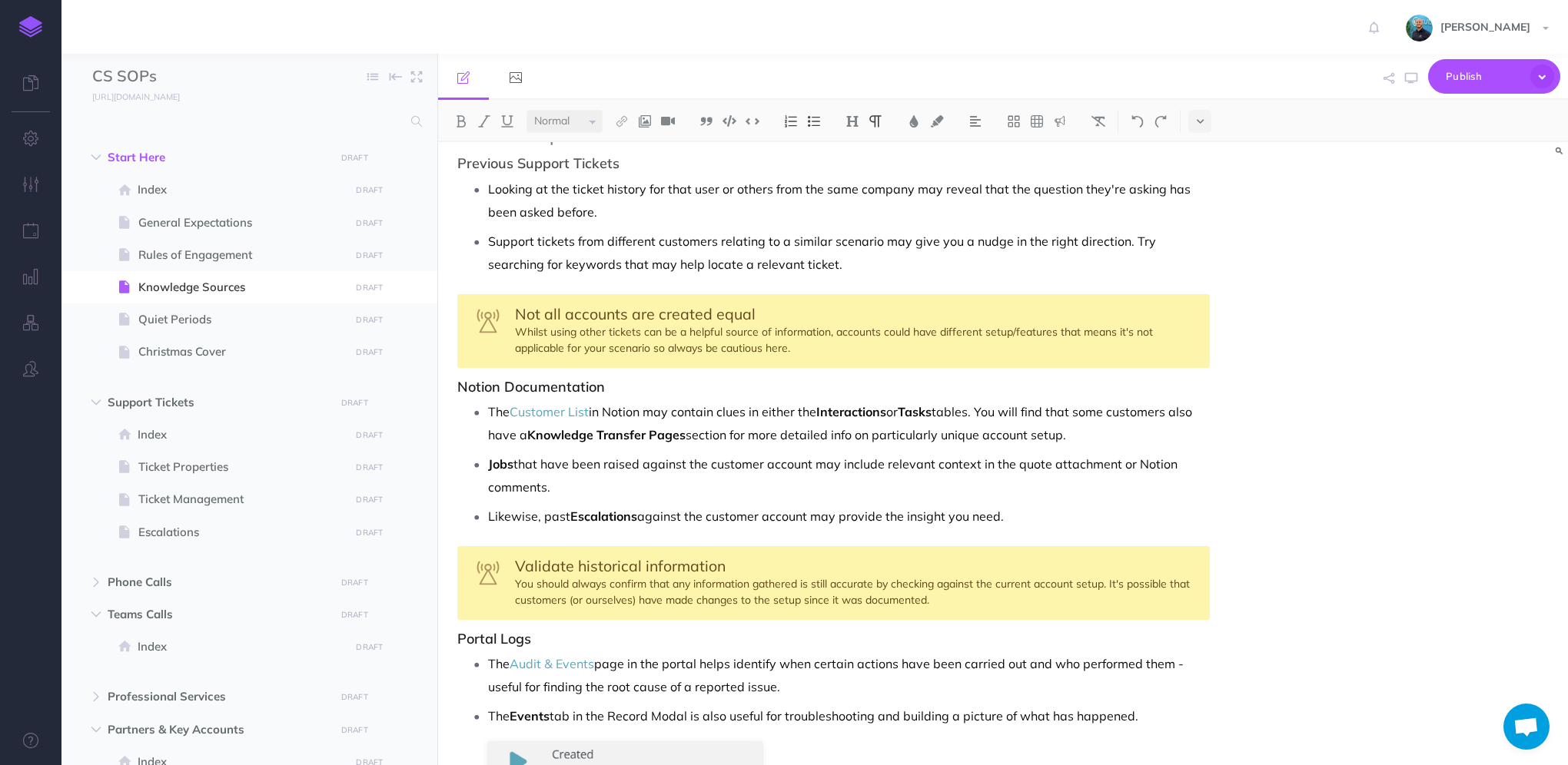
drag, startPoint x: 1018, startPoint y: 462, endPoint x: 1025, endPoint y: 460, distance: 7.3
click at [1018, 462] on p "Jobs that have been raised against the customer account may include relevant co…" at bounding box center [849, 475] width 722 height 46
click at [1198, 464] on p "Jobs that have been raised against the customer account may include relevant co…" at bounding box center [849, 475] width 722 height 46
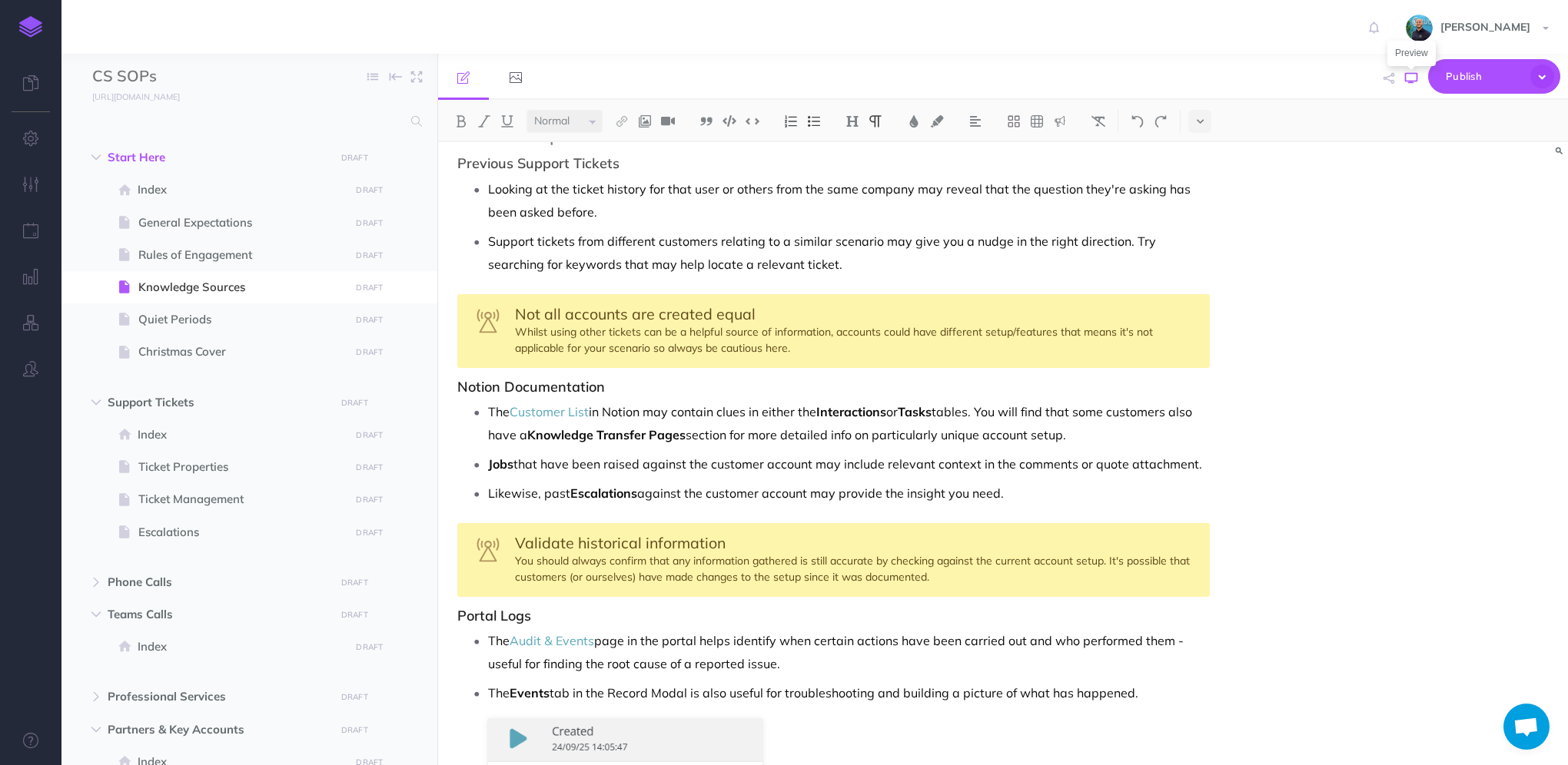
click at [1409, 78] on icon "button" at bounding box center [1411, 78] width 12 height 12
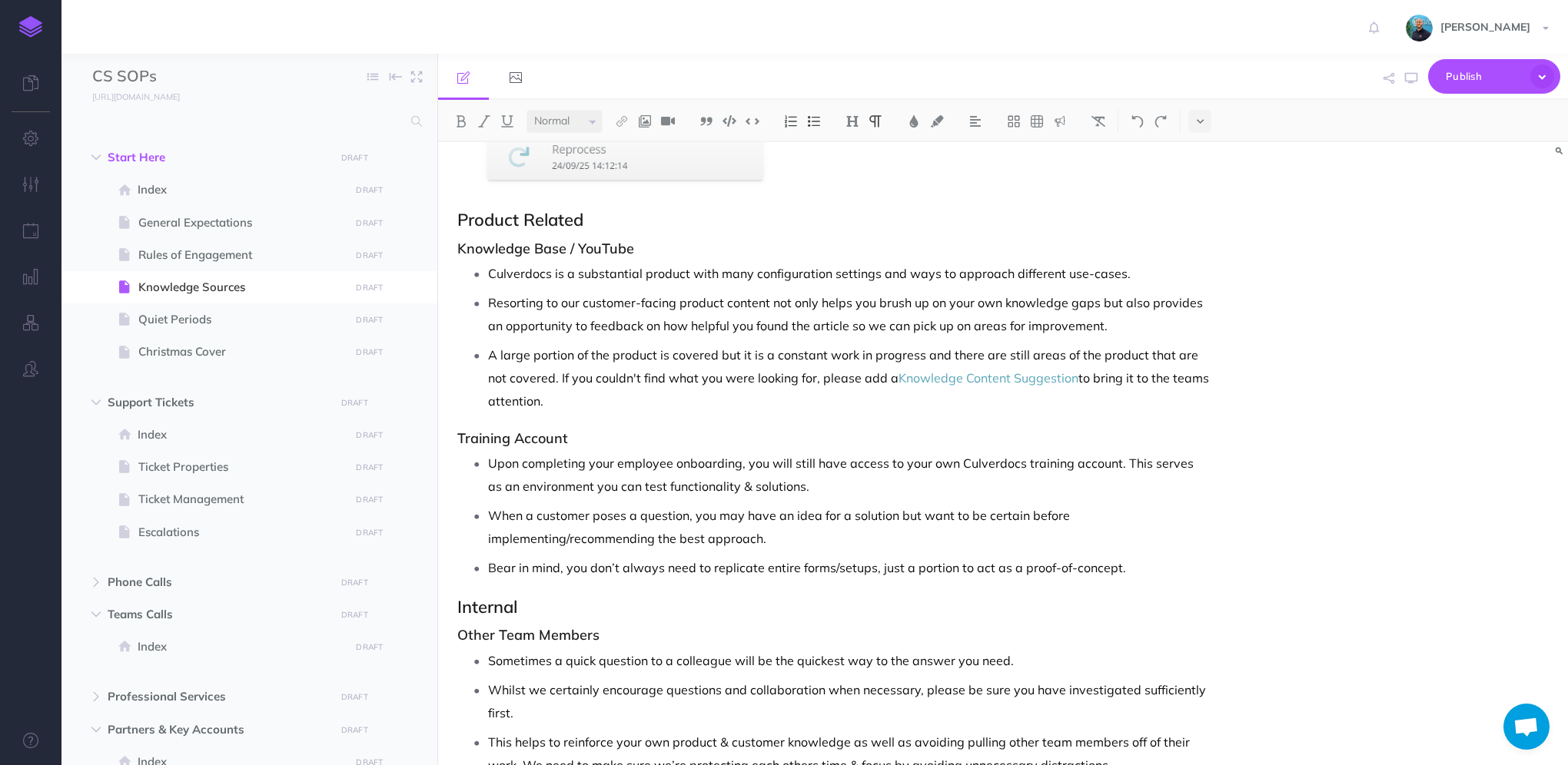
scroll to position [922, 0]
click at [594, 402] on p "A large portion of the product is covered but it is a constant work in progress…" at bounding box center [849, 375] width 722 height 69
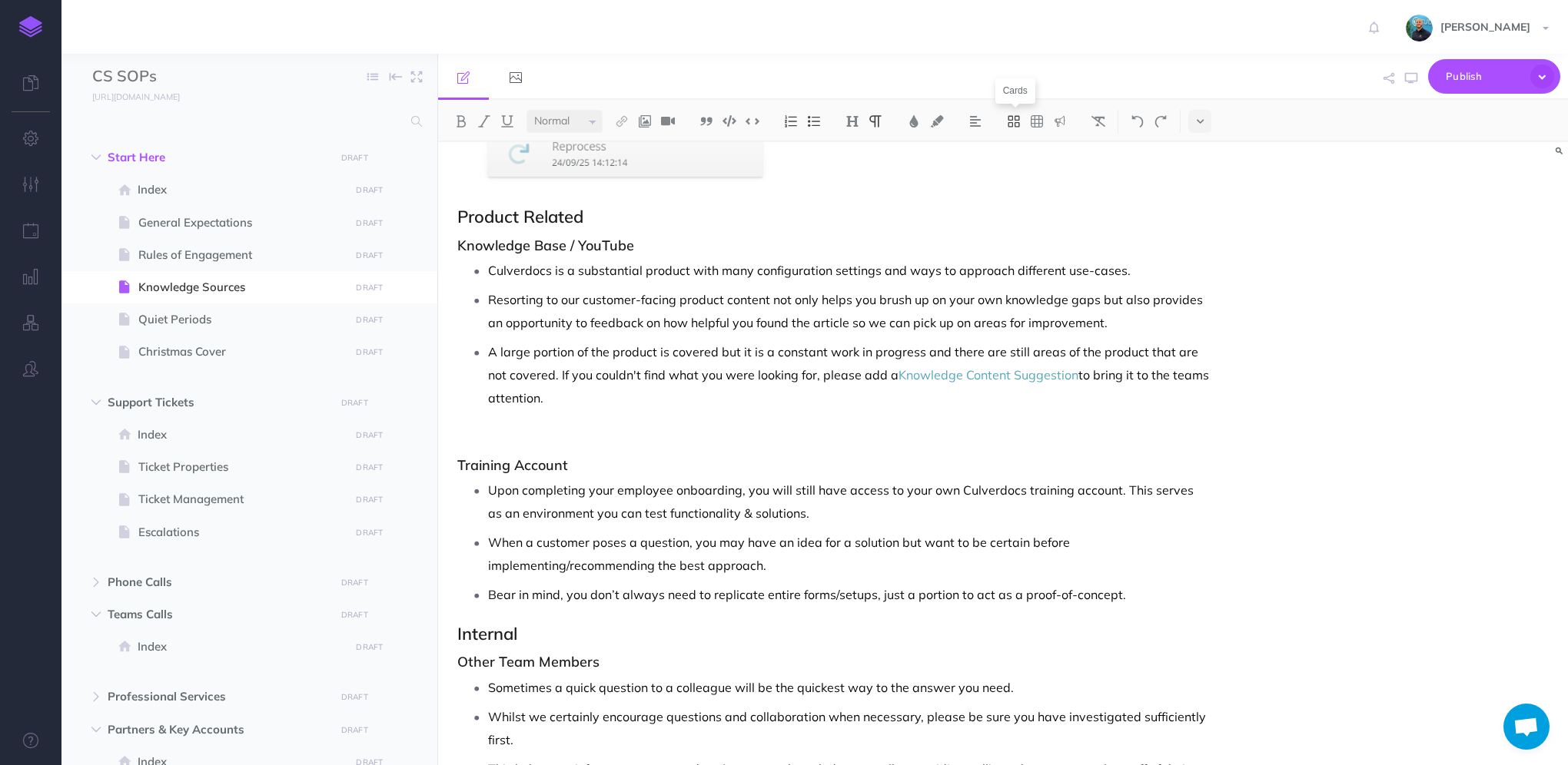
click at [1012, 126] on icon at bounding box center [1014, 121] width 14 height 14
click at [1019, 175] on icon at bounding box center [1014, 172] width 14 height 14
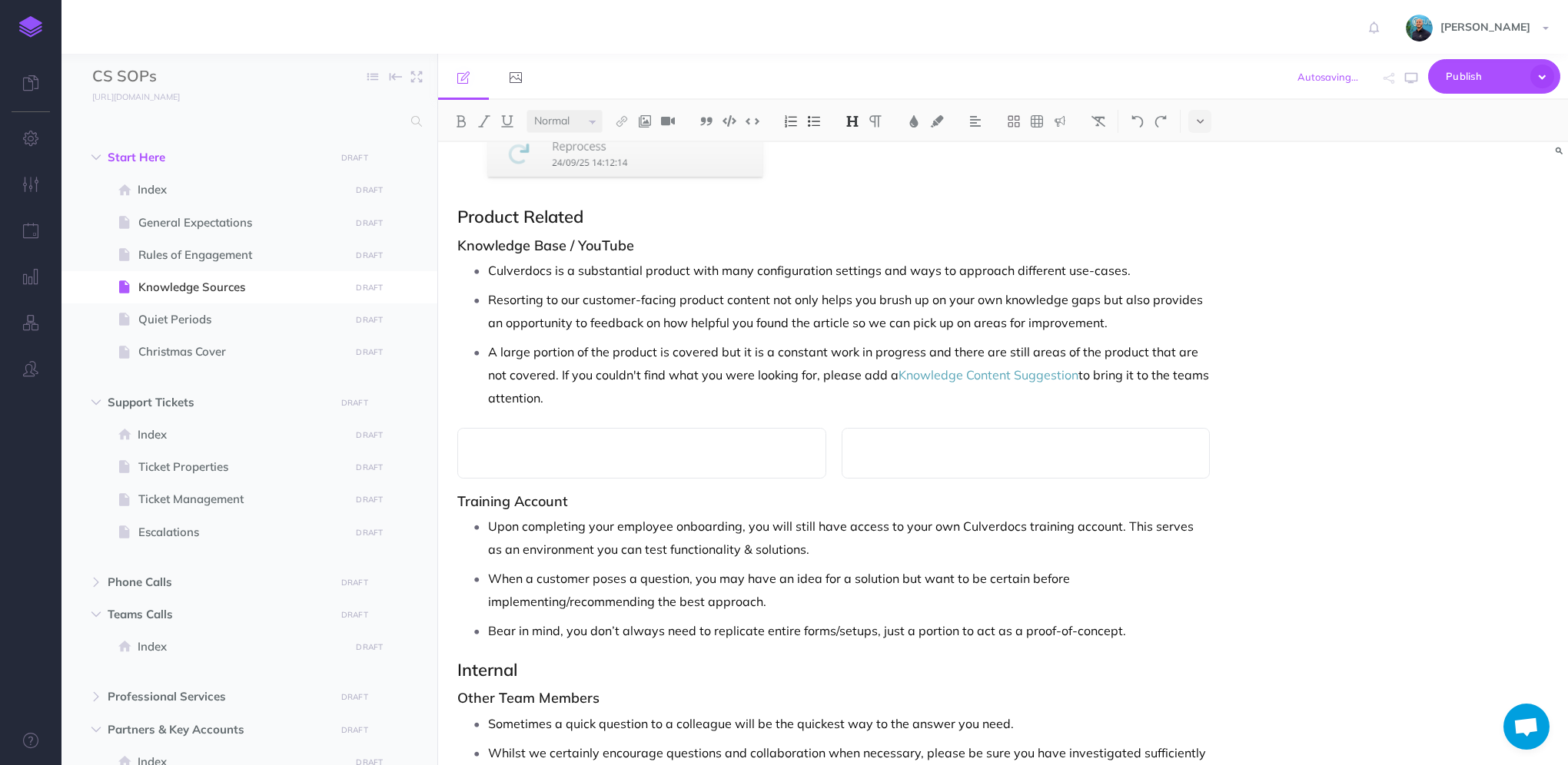
click at [581, 453] on p at bounding box center [641, 453] width 336 height 18
click at [488, 415] on icon at bounding box center [490, 415] width 14 height 7
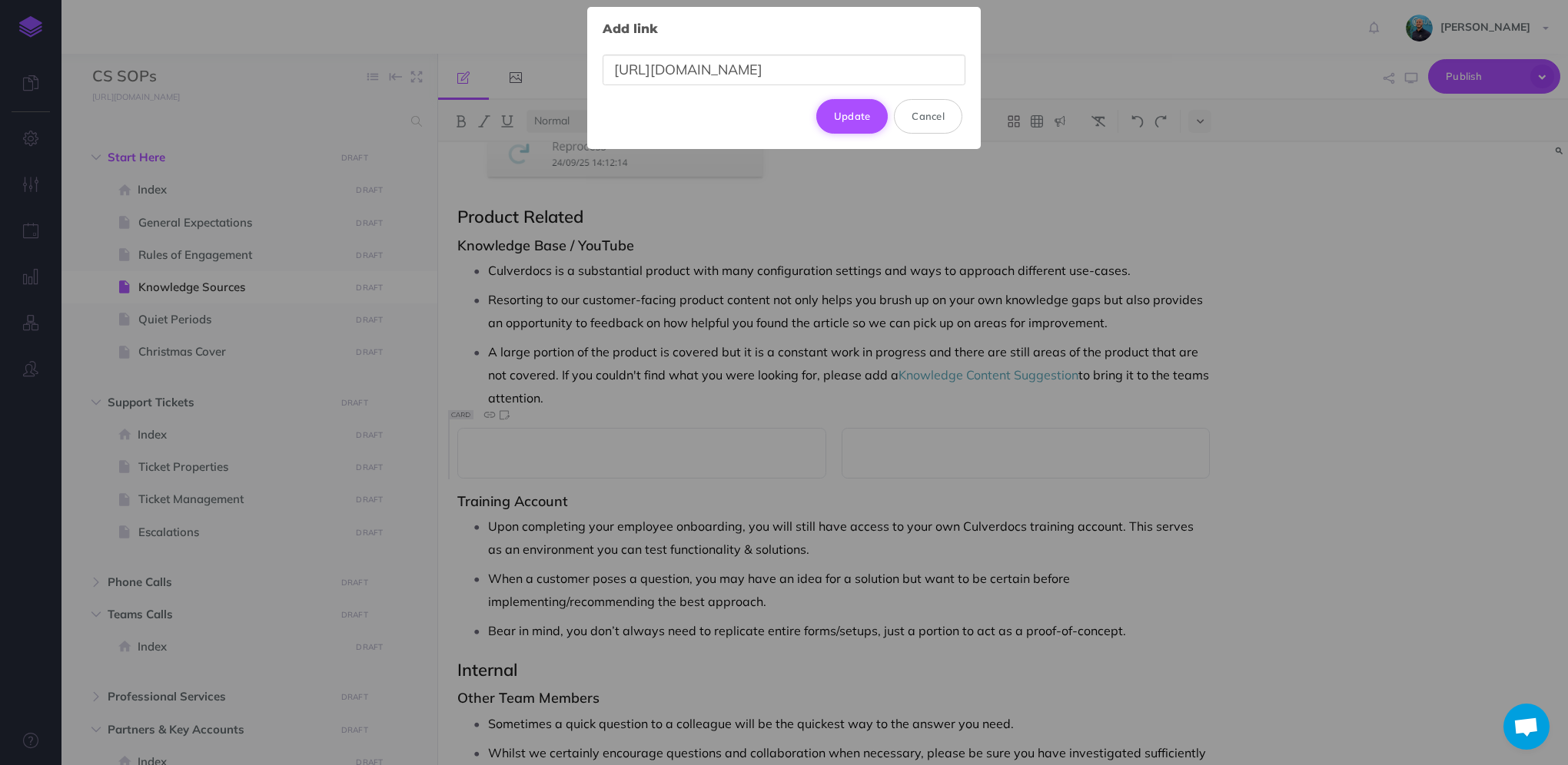
type input "[URL][DOMAIN_NAME]"
click at [864, 120] on button "Update" at bounding box center [852, 115] width 72 height 34
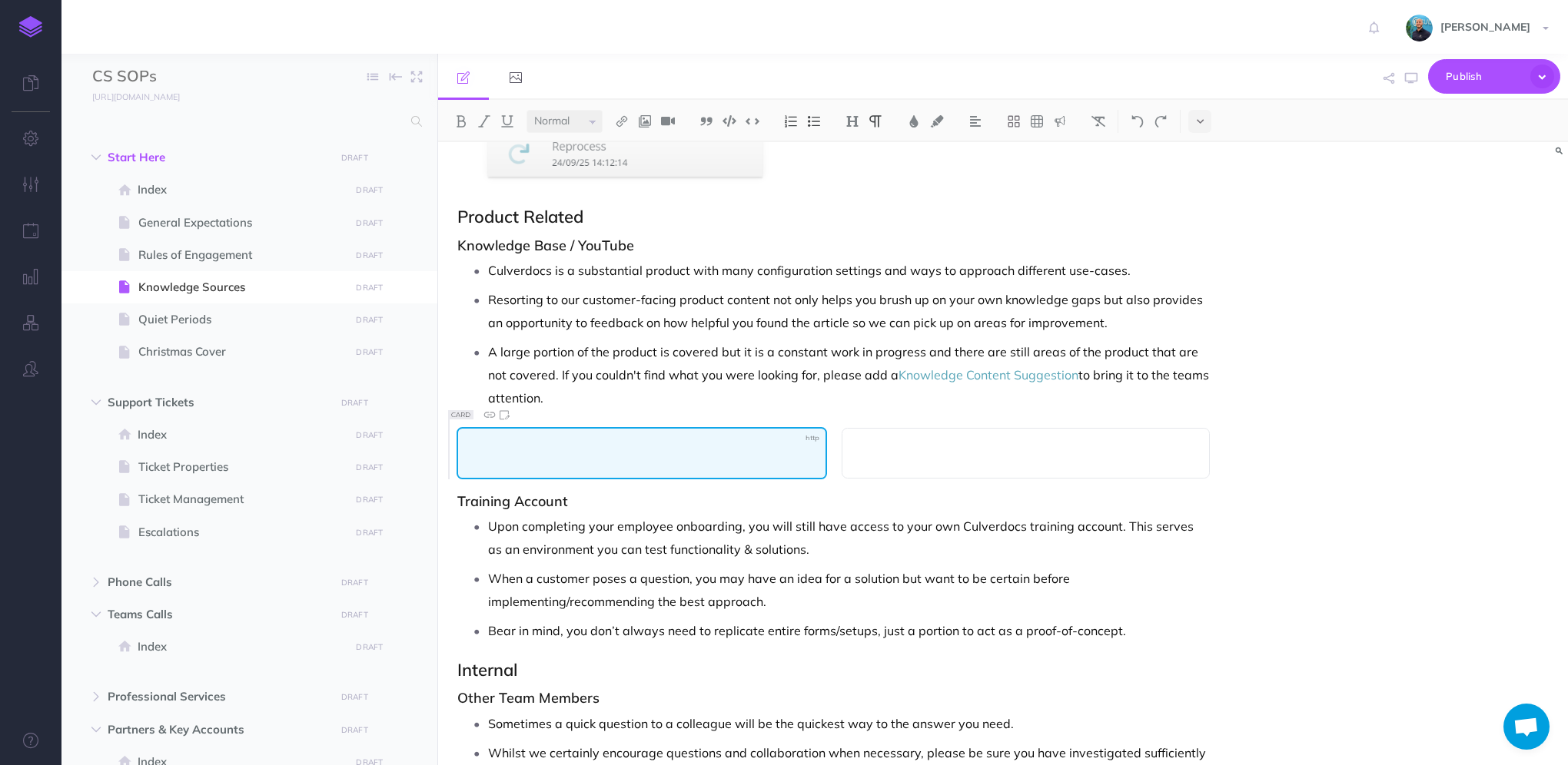
click at [590, 460] on div at bounding box center [641, 453] width 370 height 52
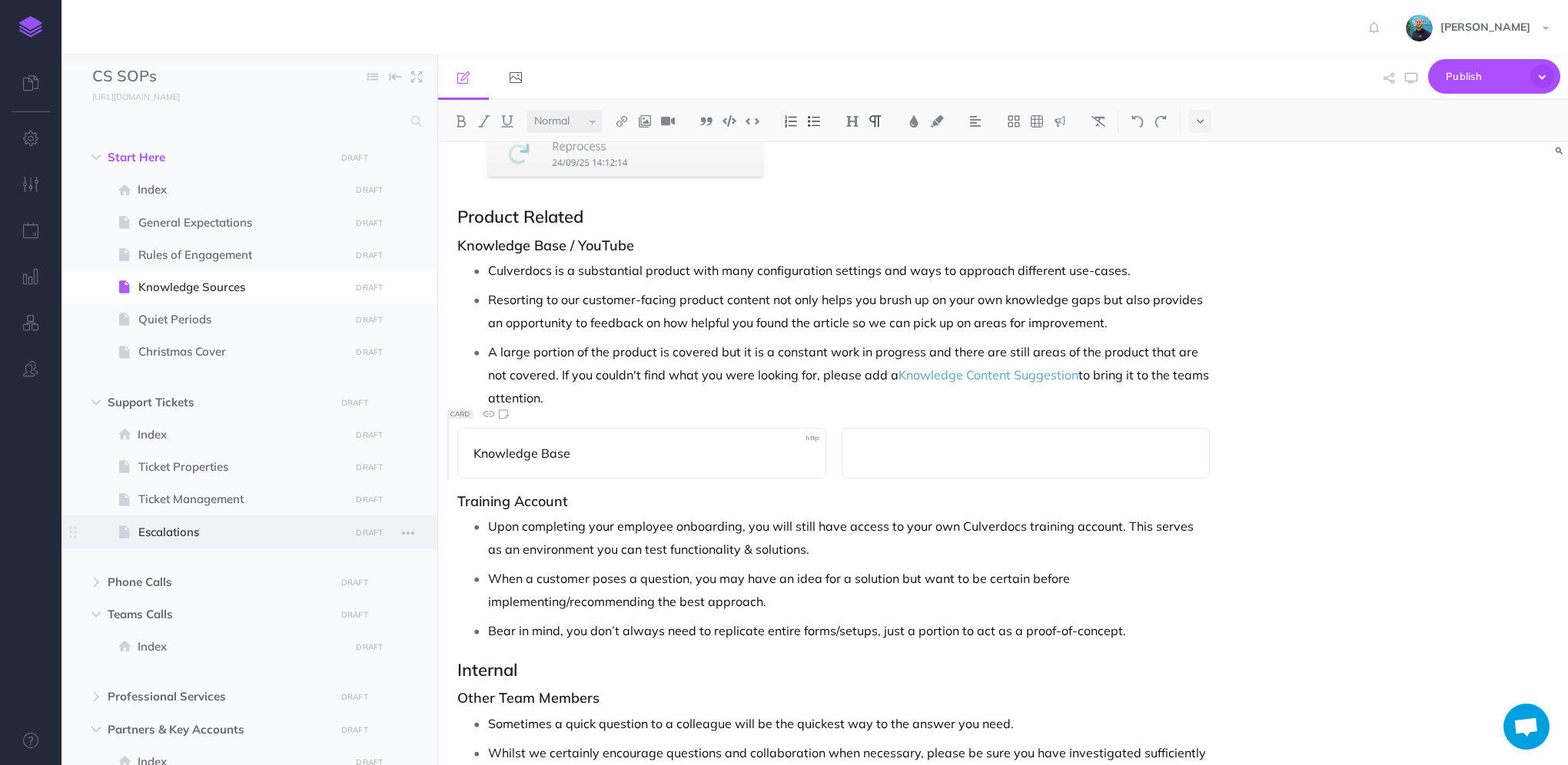
click at [216, 525] on span "Escalations" at bounding box center [242, 532] width 207 height 18
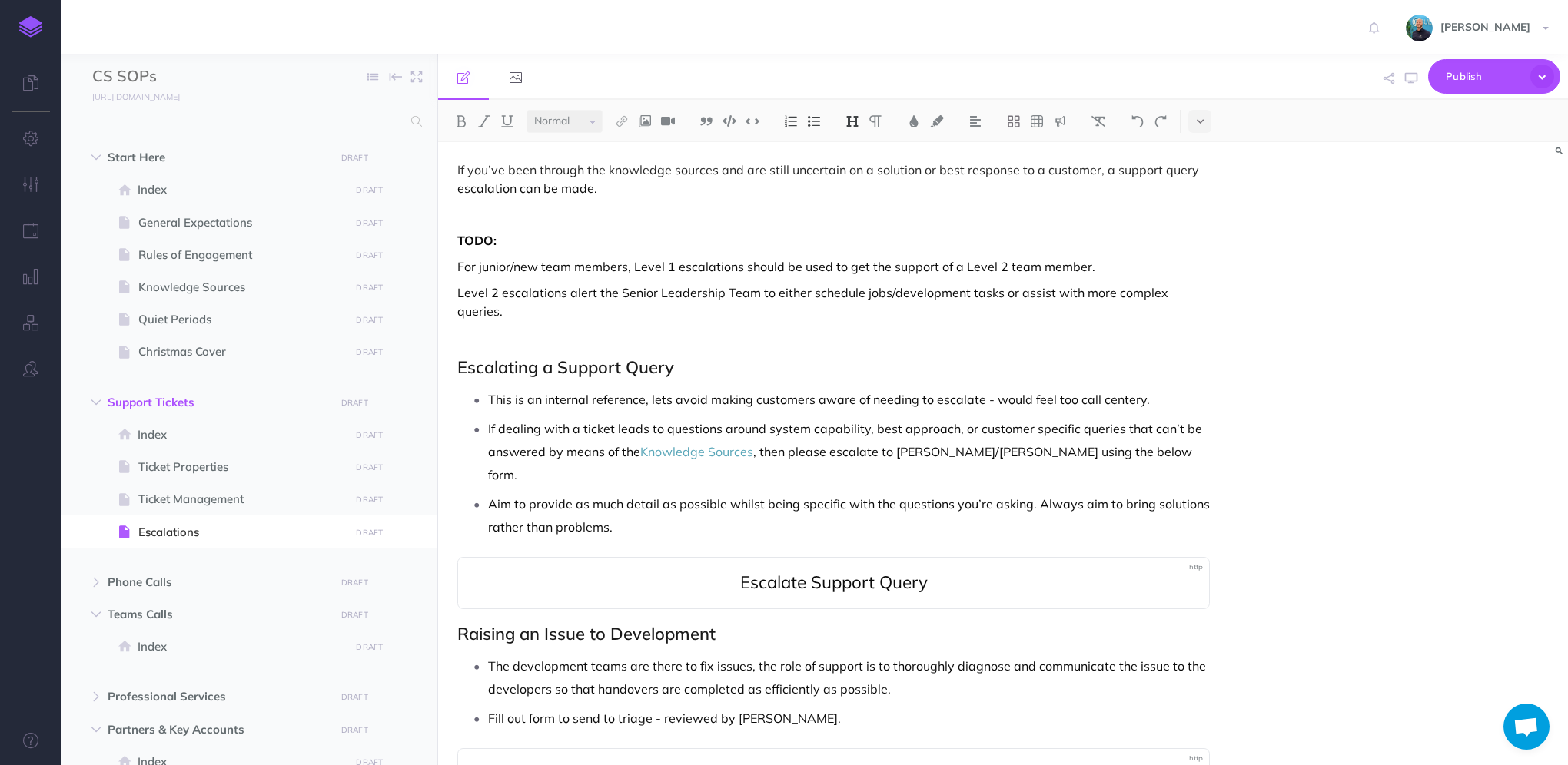
scroll to position [111, 0]
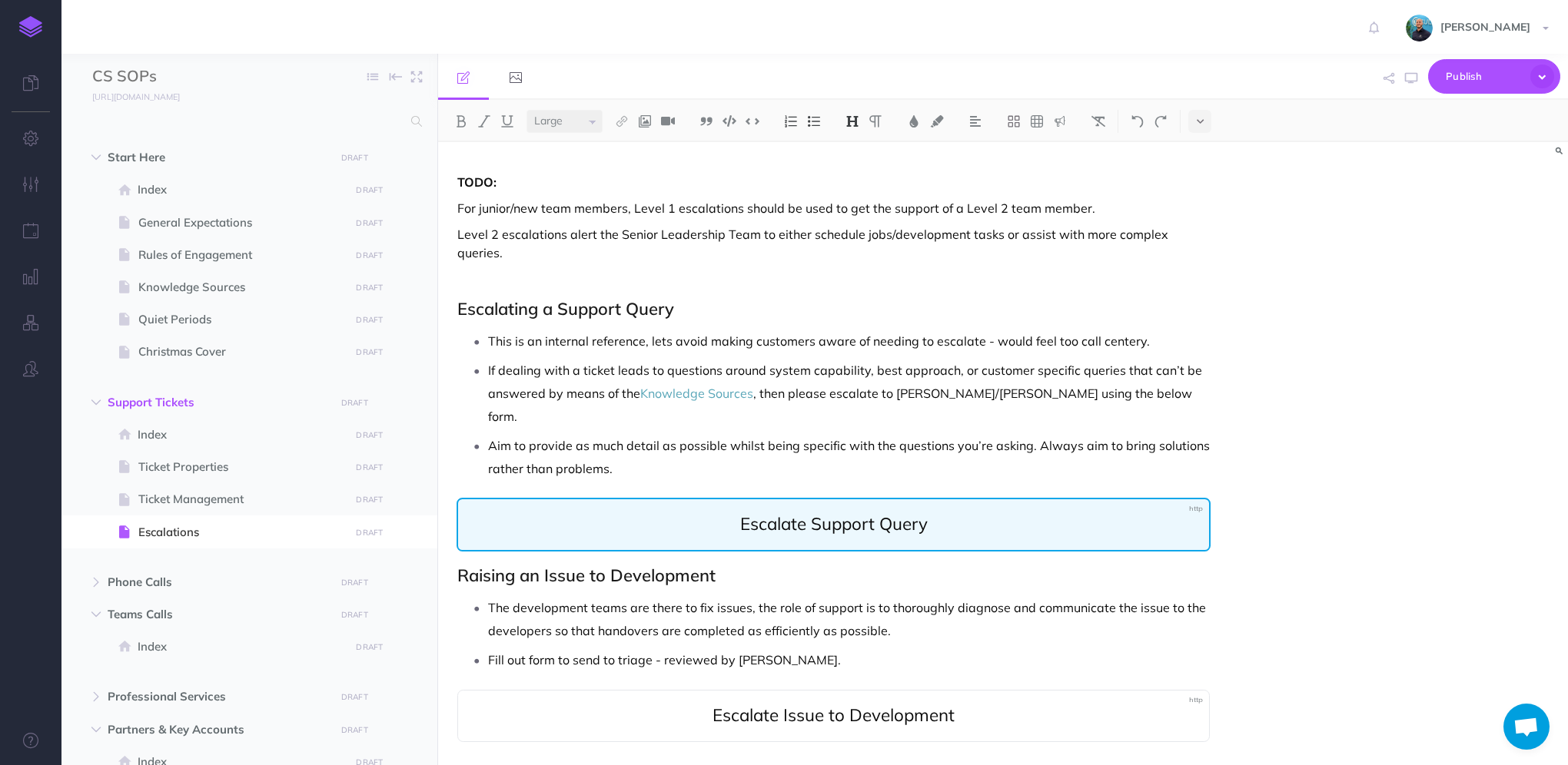
click at [862, 513] on span "Escalate Support Query" at bounding box center [834, 524] width 187 height 23
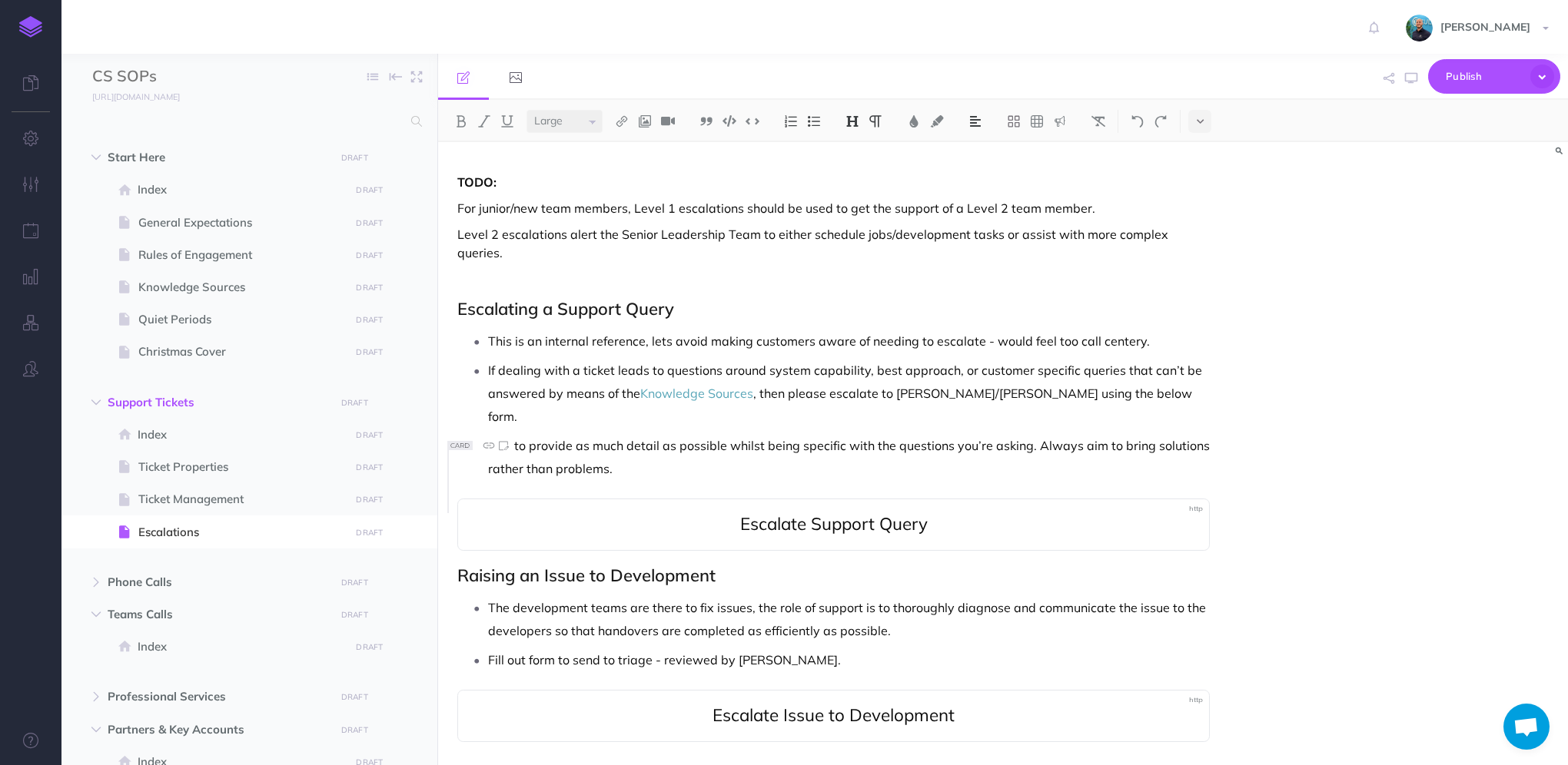
click at [848, 120] on img at bounding box center [853, 121] width 14 height 12
click at [797, 384] on p "If dealing with a ticket leads to questions around system capability, best appr…" at bounding box center [849, 393] width 722 height 69
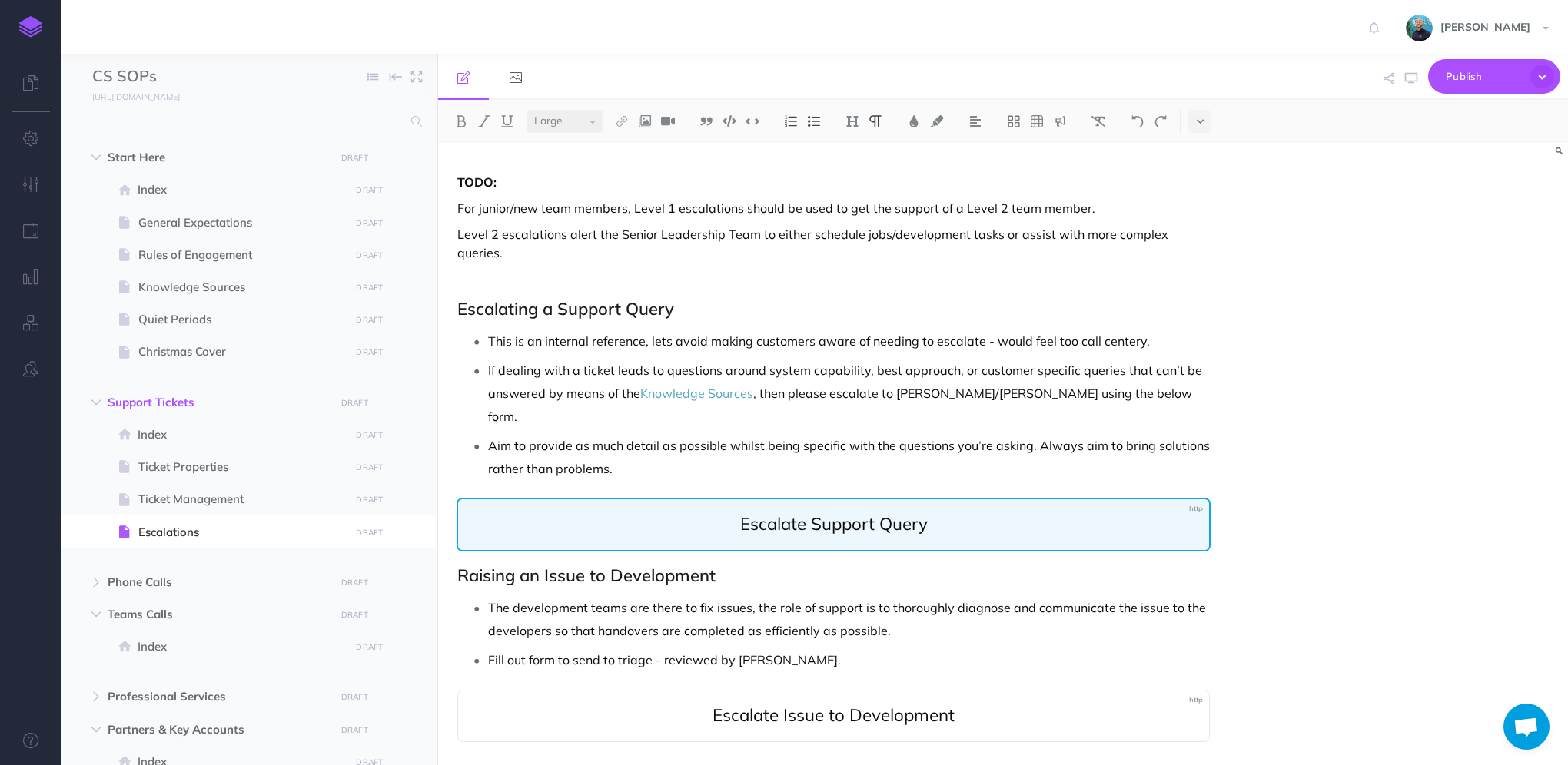
click at [818, 513] on span "Escalate Support Query" at bounding box center [834, 524] width 187 height 23
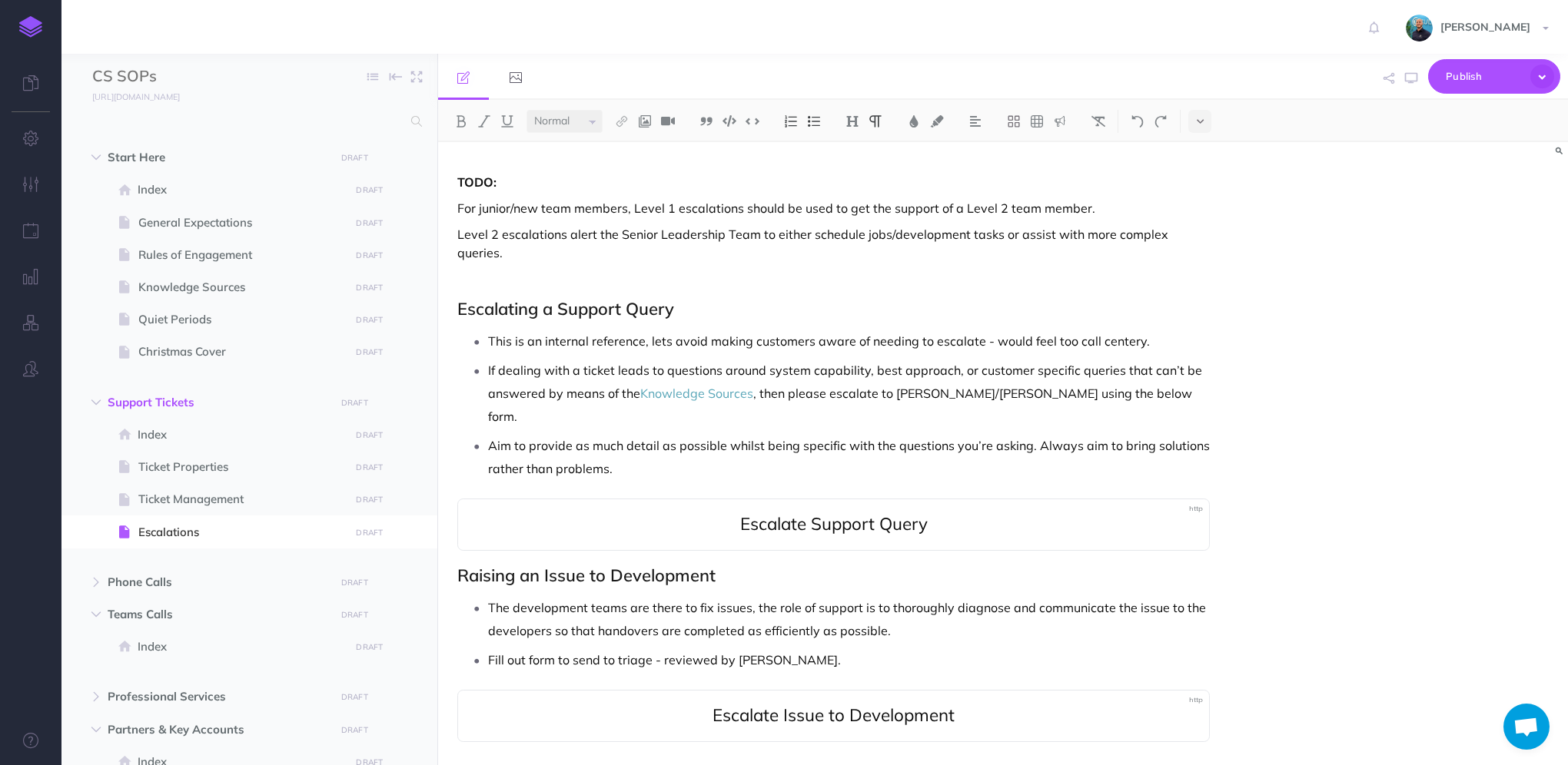
click at [842, 366] on p "If dealing with a ticket leads to questions around system capability, best appr…" at bounding box center [849, 393] width 722 height 69
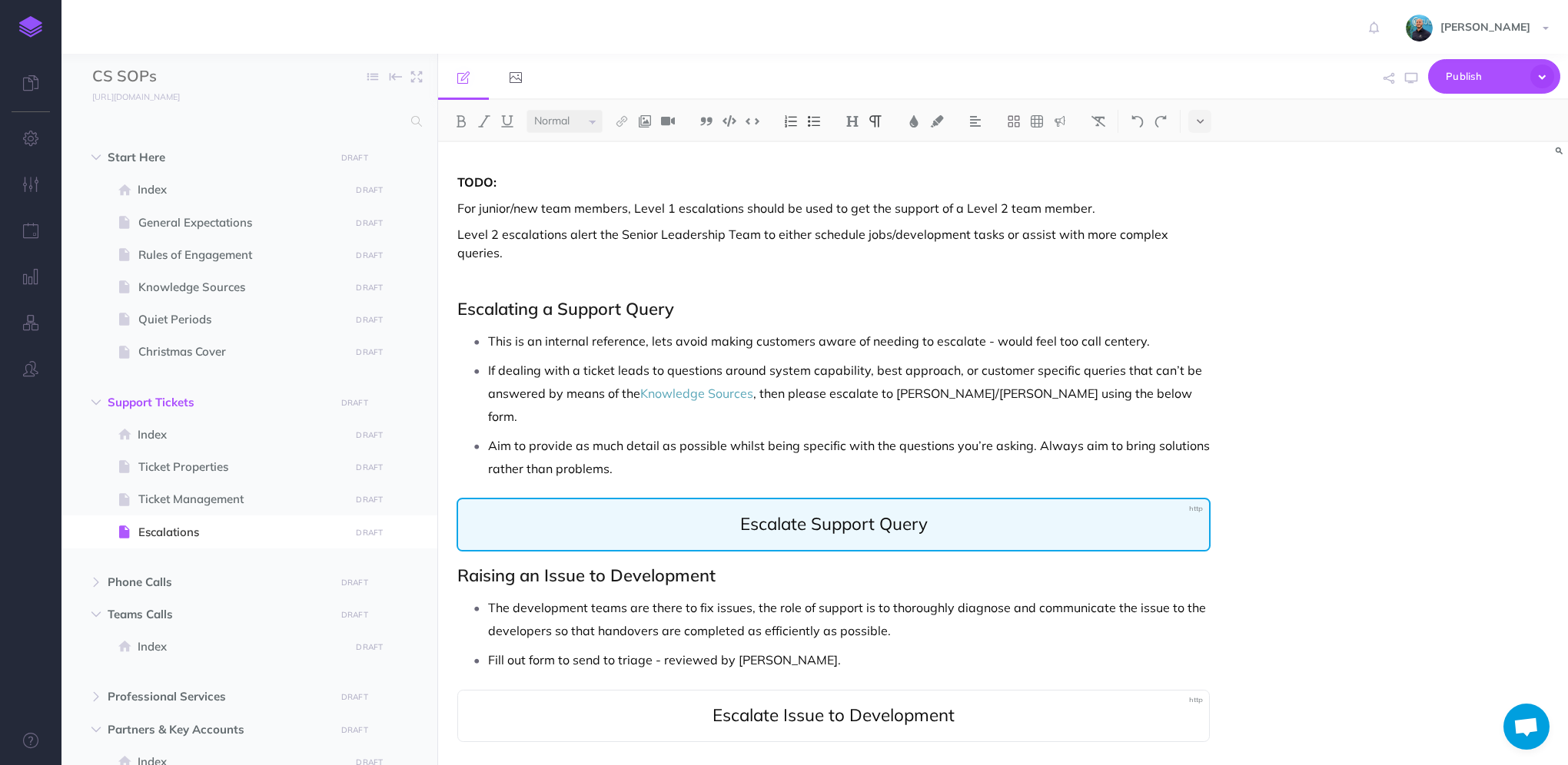
select select "large"
click at [767, 498] on div "Escalate Support Query" at bounding box center [834, 525] width 754 height 54
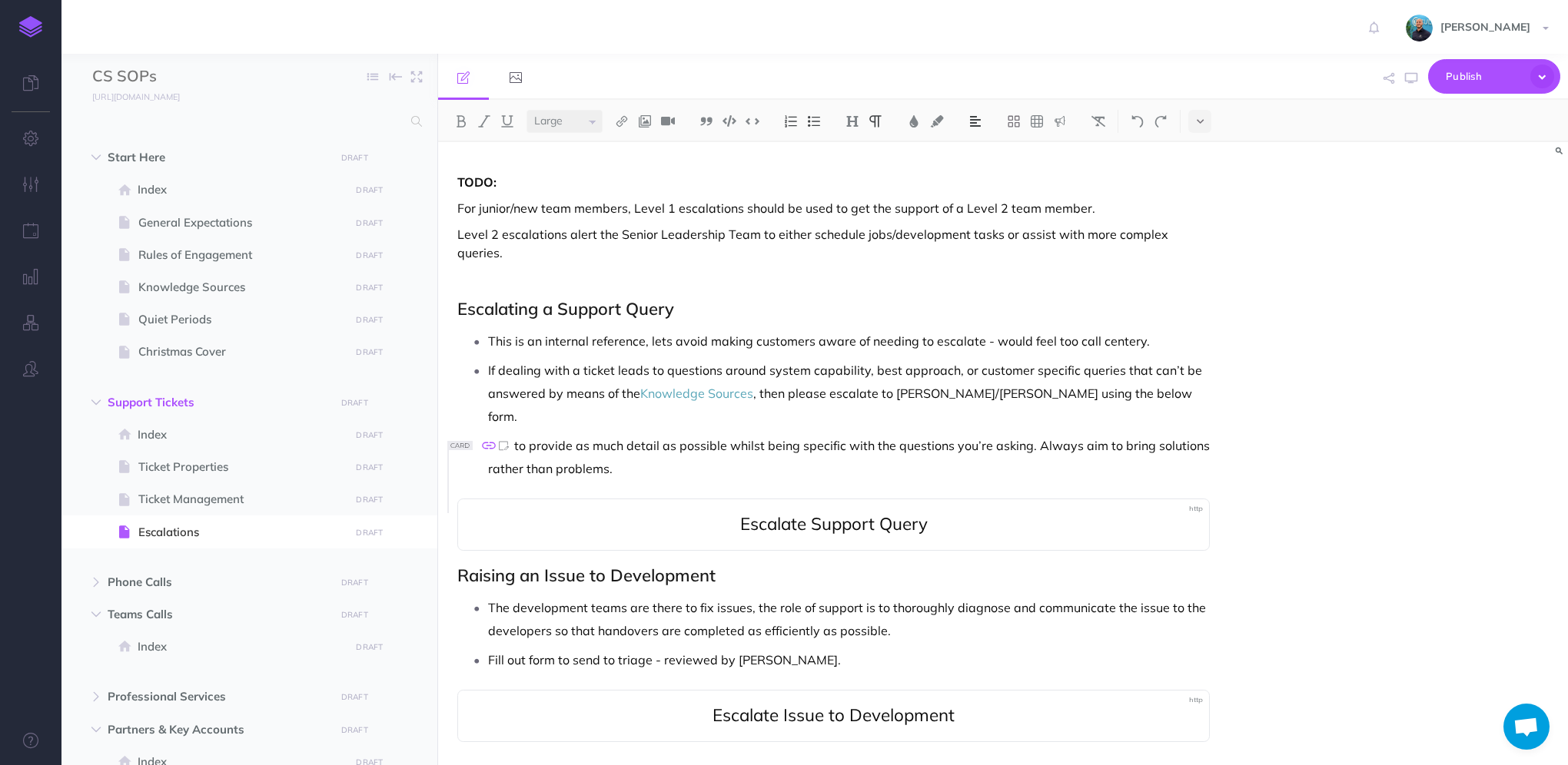
click at [480, 448] on icon at bounding box center [488, 445] width 16 height 16
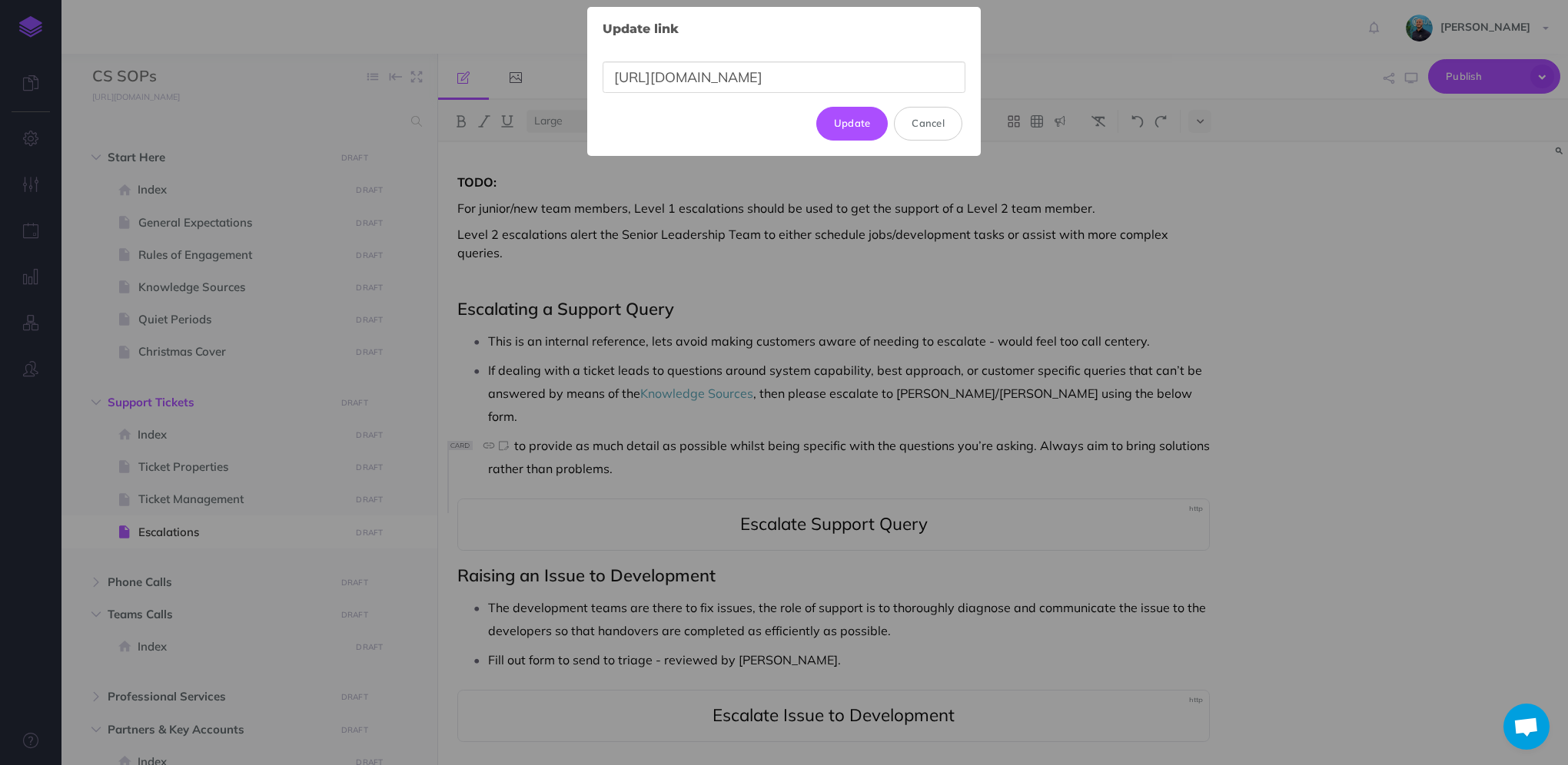
scroll to position [0, 128]
click at [805, 314] on div "Update link × [URL][DOMAIN_NAME] Update Cancel" at bounding box center [784, 382] width 1568 height 765
click at [945, 126] on button "Cancel" at bounding box center [927, 123] width 68 height 34
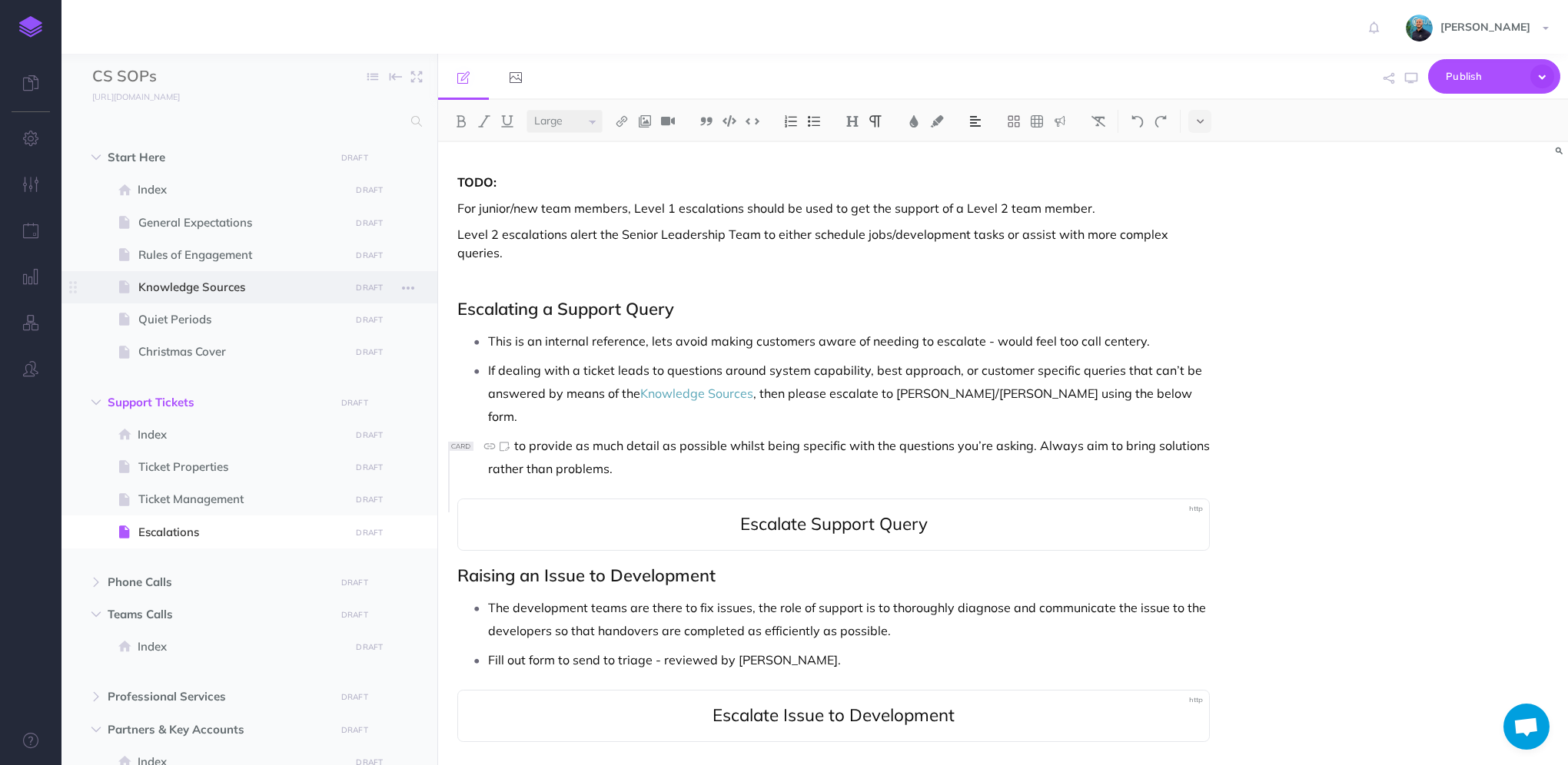
click at [198, 288] on span "Knowledge Sources" at bounding box center [242, 287] width 207 height 18
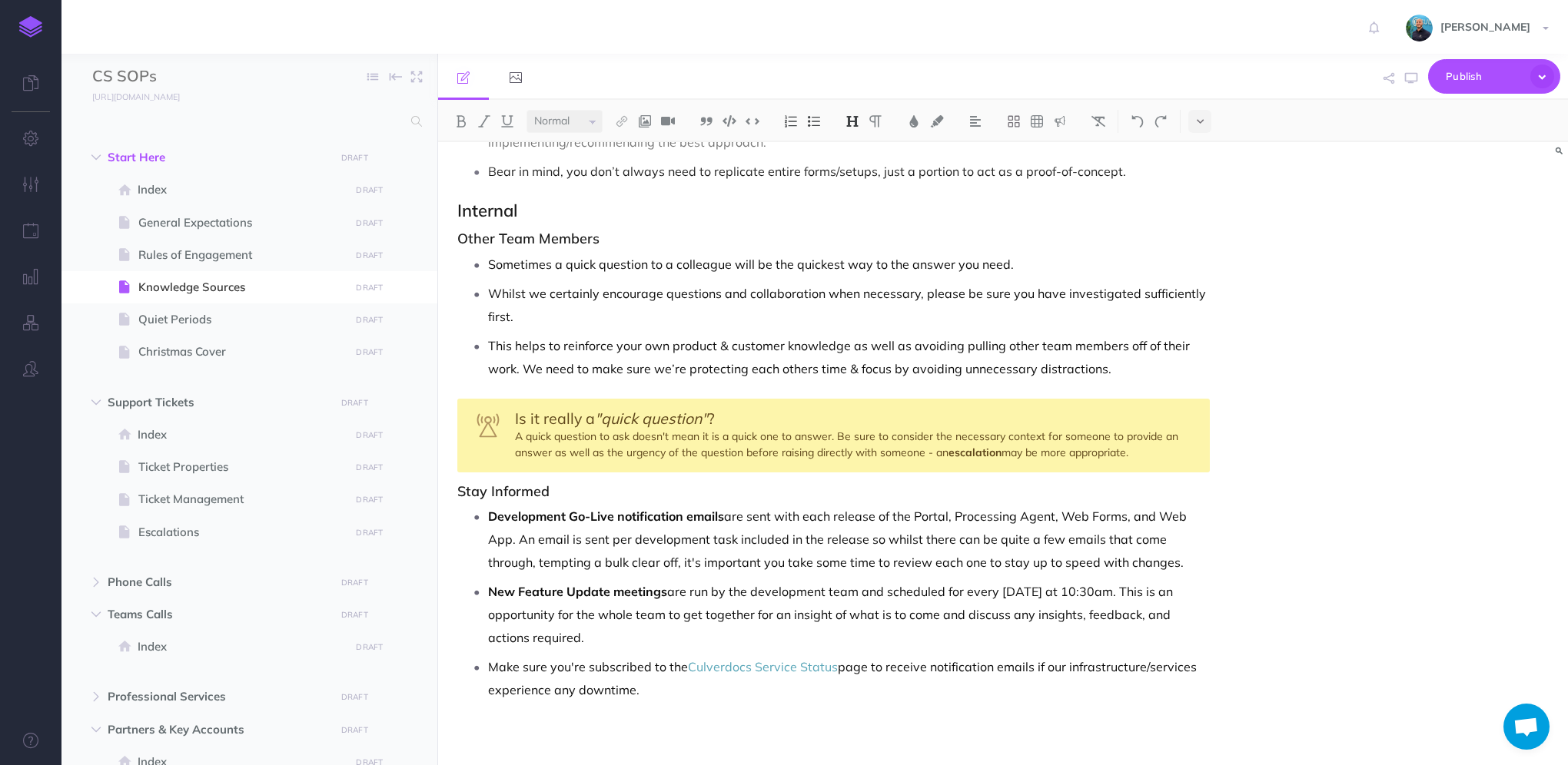
scroll to position [921, 0]
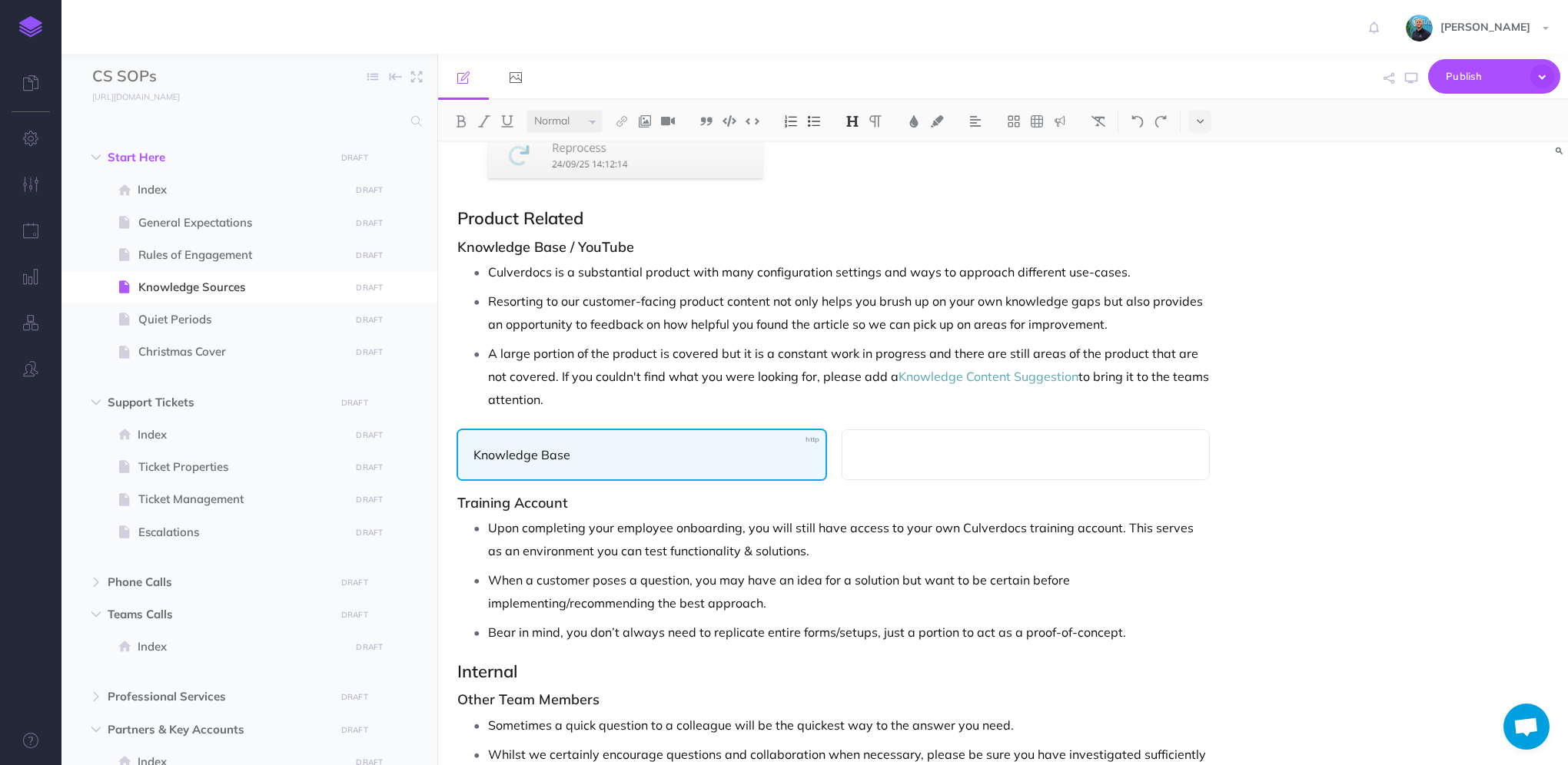
click at [605, 463] on div "Knowledge Base" at bounding box center [641, 455] width 370 height 52
click at [525, 451] on p "Knowledge Base" at bounding box center [641, 454] width 336 height 18
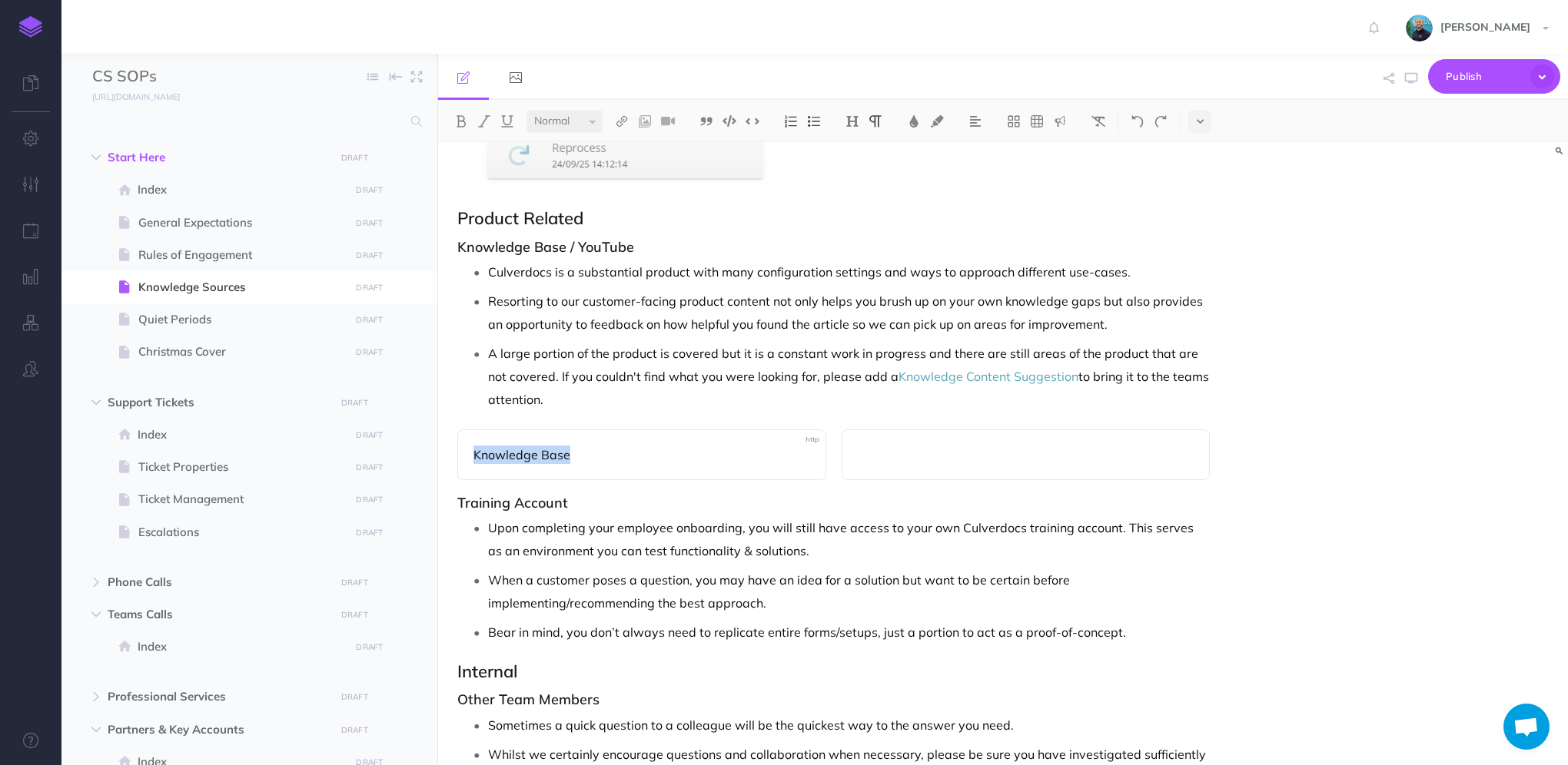
click at [572, 123] on select "Small Normal Large" at bounding box center [565, 121] width 76 height 23
click at [527, 110] on select "Small Normal Large" at bounding box center [565, 121] width 76 height 23
click at [974, 117] on img at bounding box center [975, 121] width 14 height 12
click at [975, 171] on img at bounding box center [975, 172] width 14 height 12
click at [919, 448] on p at bounding box center [1026, 454] width 336 height 18
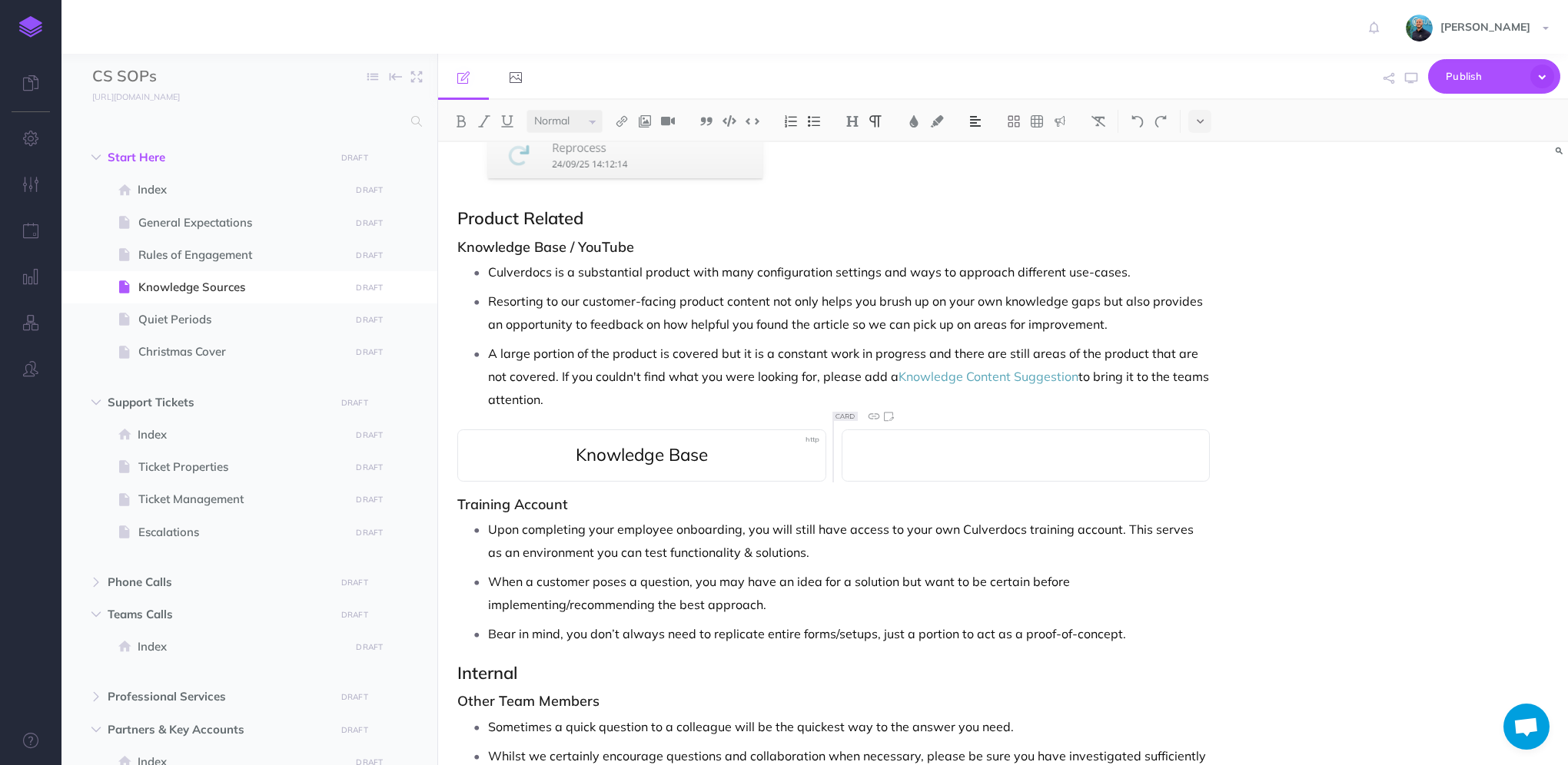
click at [973, 117] on img at bounding box center [975, 121] width 14 height 12
click at [980, 176] on img at bounding box center [975, 172] width 14 height 12
click at [581, 126] on select "Small Normal Large" at bounding box center [565, 121] width 76 height 23
select select "large"
click at [527, 110] on select "Small Normal Large" at bounding box center [565, 121] width 76 height 23
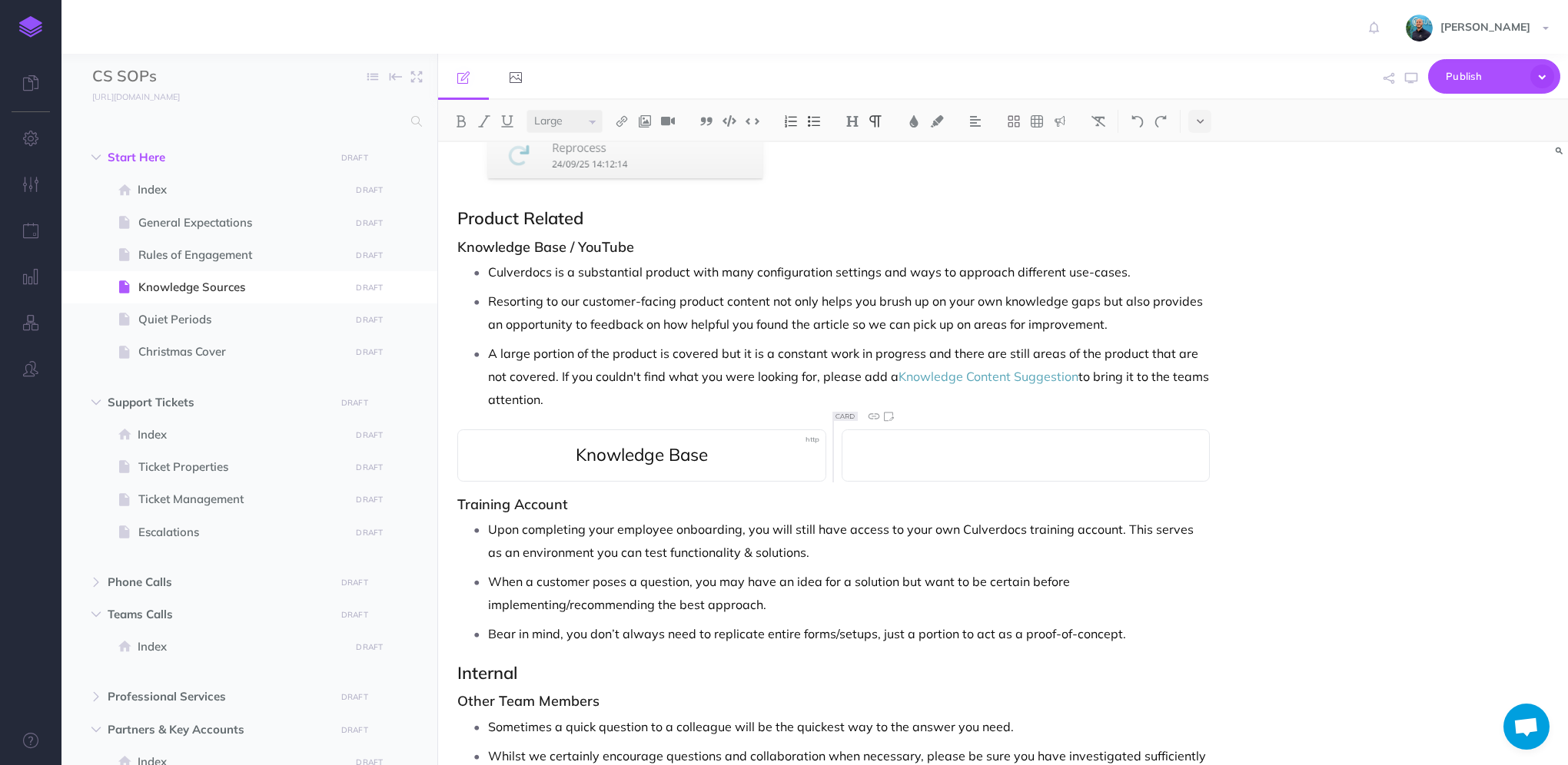
click at [910, 451] on p at bounding box center [1026, 454] width 336 height 18
click at [575, 118] on select "Small Normal Large" at bounding box center [565, 121] width 76 height 23
click at [1049, 439] on div "YouTube" at bounding box center [1026, 456] width 369 height 52
click at [971, 126] on img at bounding box center [975, 121] width 14 height 12
click at [979, 178] on button at bounding box center [975, 171] width 23 height 23
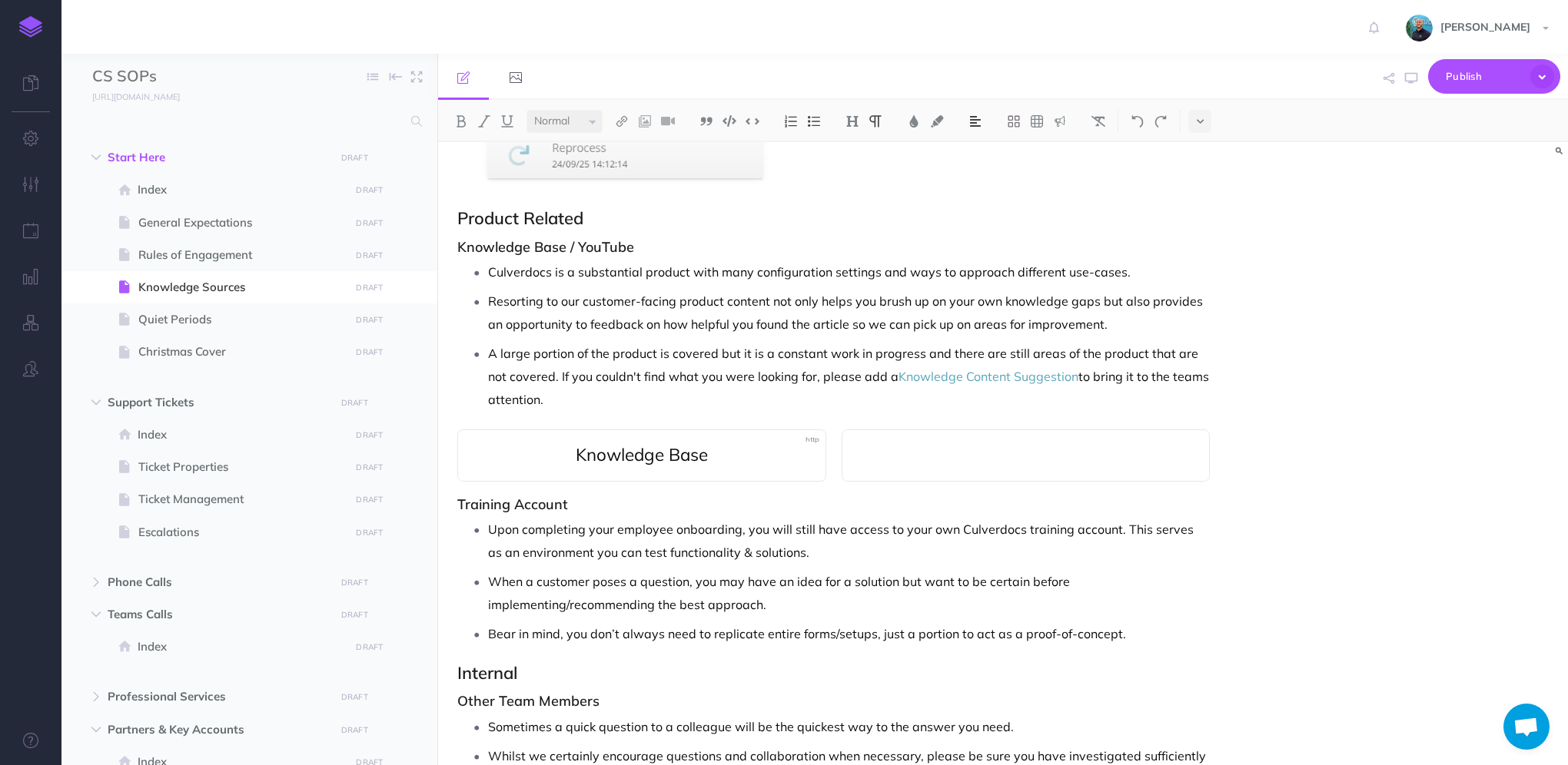
click at [991, 451] on p at bounding box center [1026, 454] width 336 height 18
click at [865, 448] on p "YouTube" at bounding box center [1026, 454] width 336 height 18
click at [975, 123] on img at bounding box center [975, 121] width 14 height 12
click at [975, 171] on img at bounding box center [975, 172] width 14 height 12
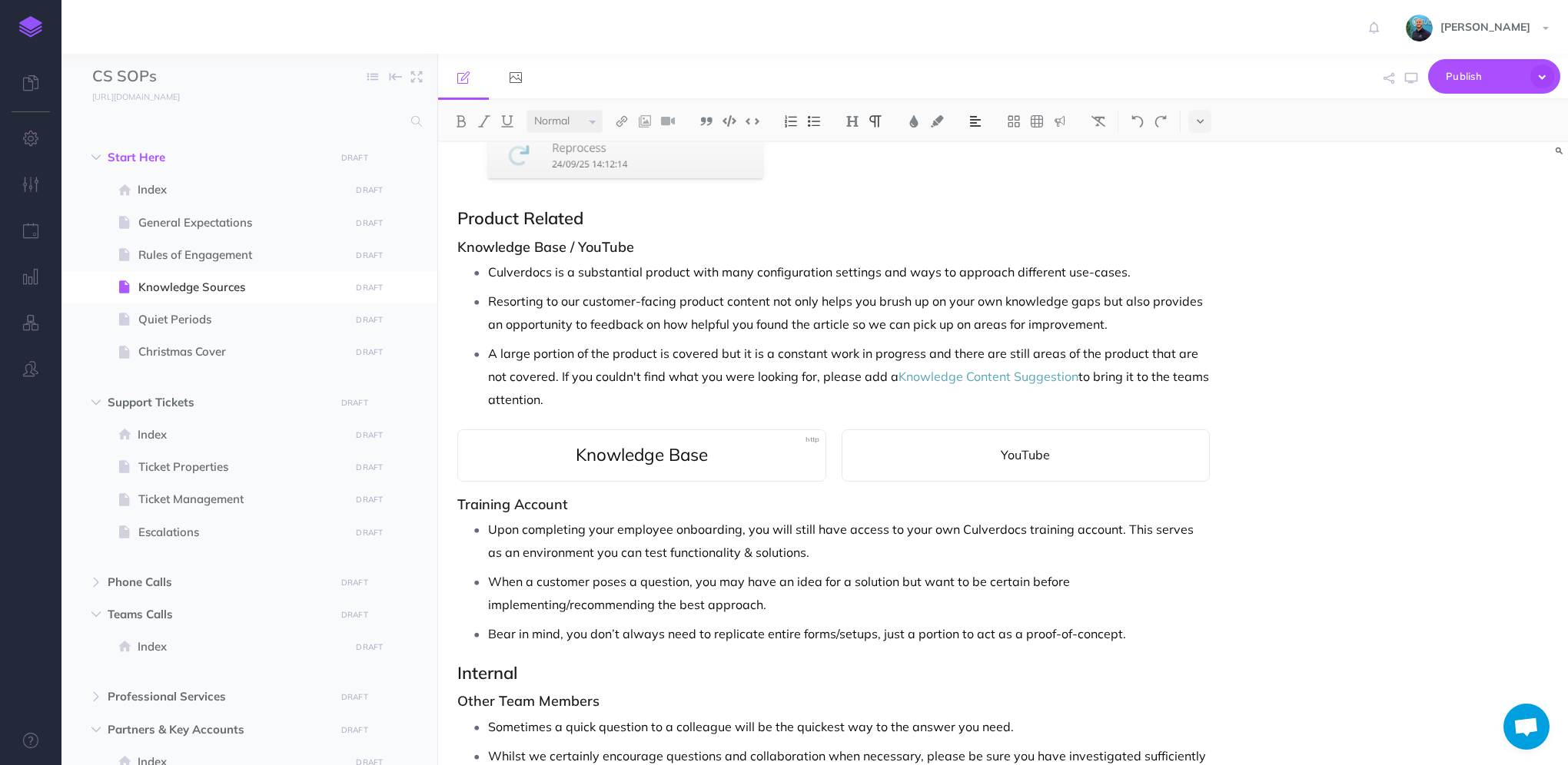
click at [584, 120] on select "Small Normal Large" at bounding box center [565, 121] width 76 height 23
click at [527, 110] on select "Small Normal Large" at bounding box center [565, 121] width 76 height 23
click at [927, 445] on span "YouTube" at bounding box center [1026, 455] width 336 height 20
click at [888, 397] on p "A large portion of the product is covered but it is a constant work in progress…" at bounding box center [849, 377] width 722 height 69
select select "small"
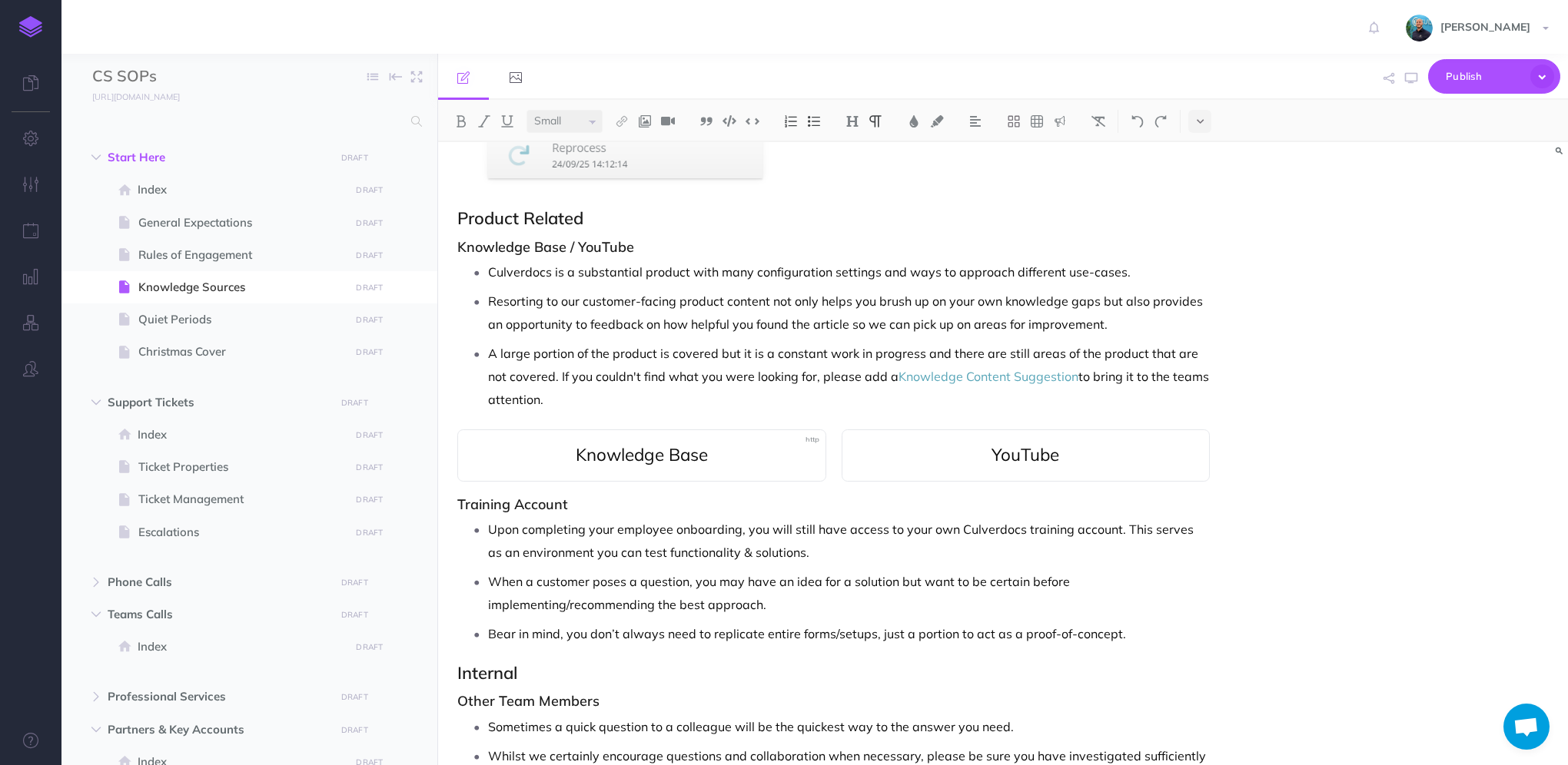
click at [927, 448] on span "YouTube" at bounding box center [1026, 455] width 336 height 20
click at [874, 418] on icon at bounding box center [874, 416] width 16 height 16
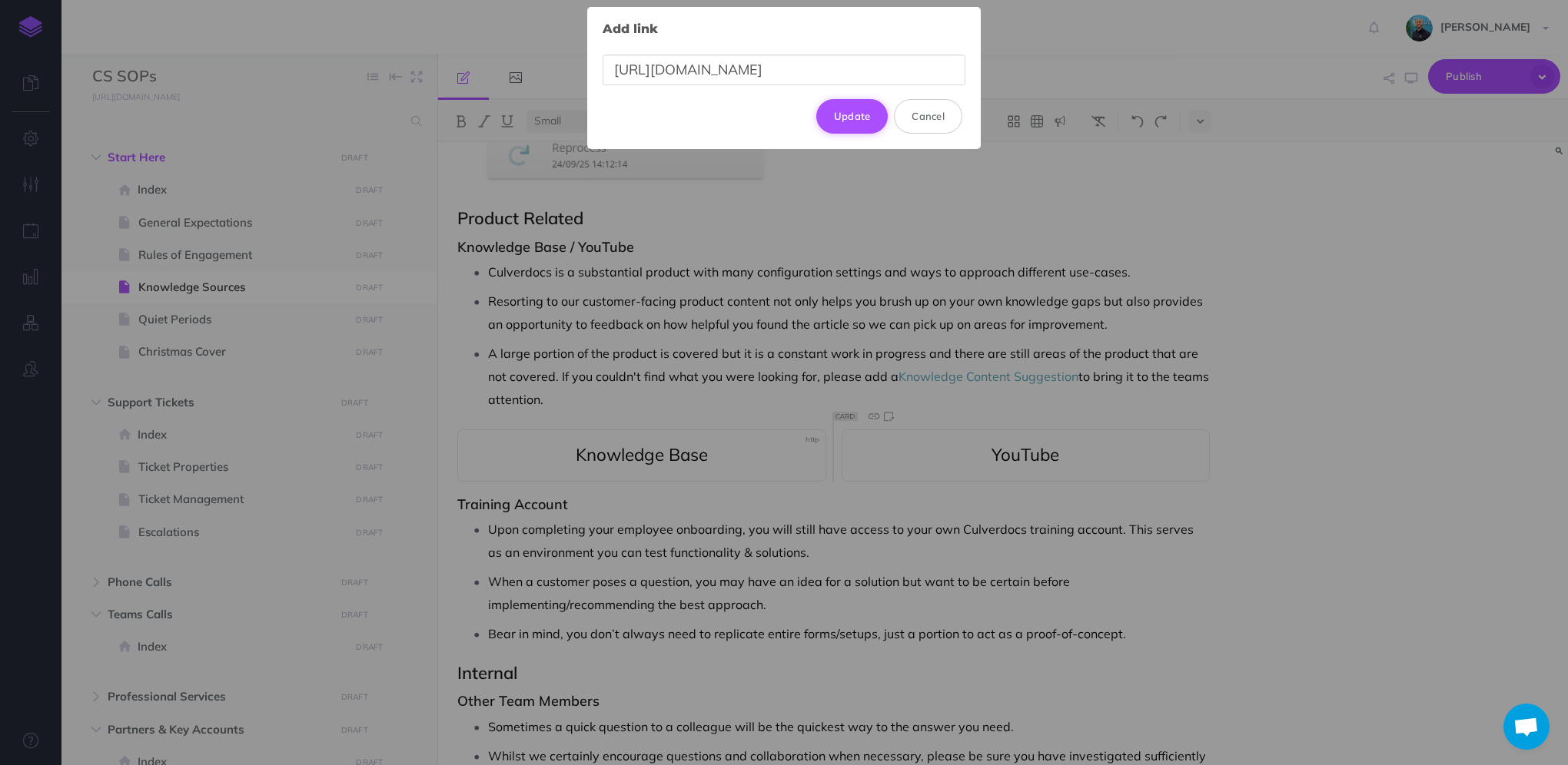
type input "[URL][DOMAIN_NAME]"
click at [857, 116] on button "Update" at bounding box center [852, 115] width 72 height 34
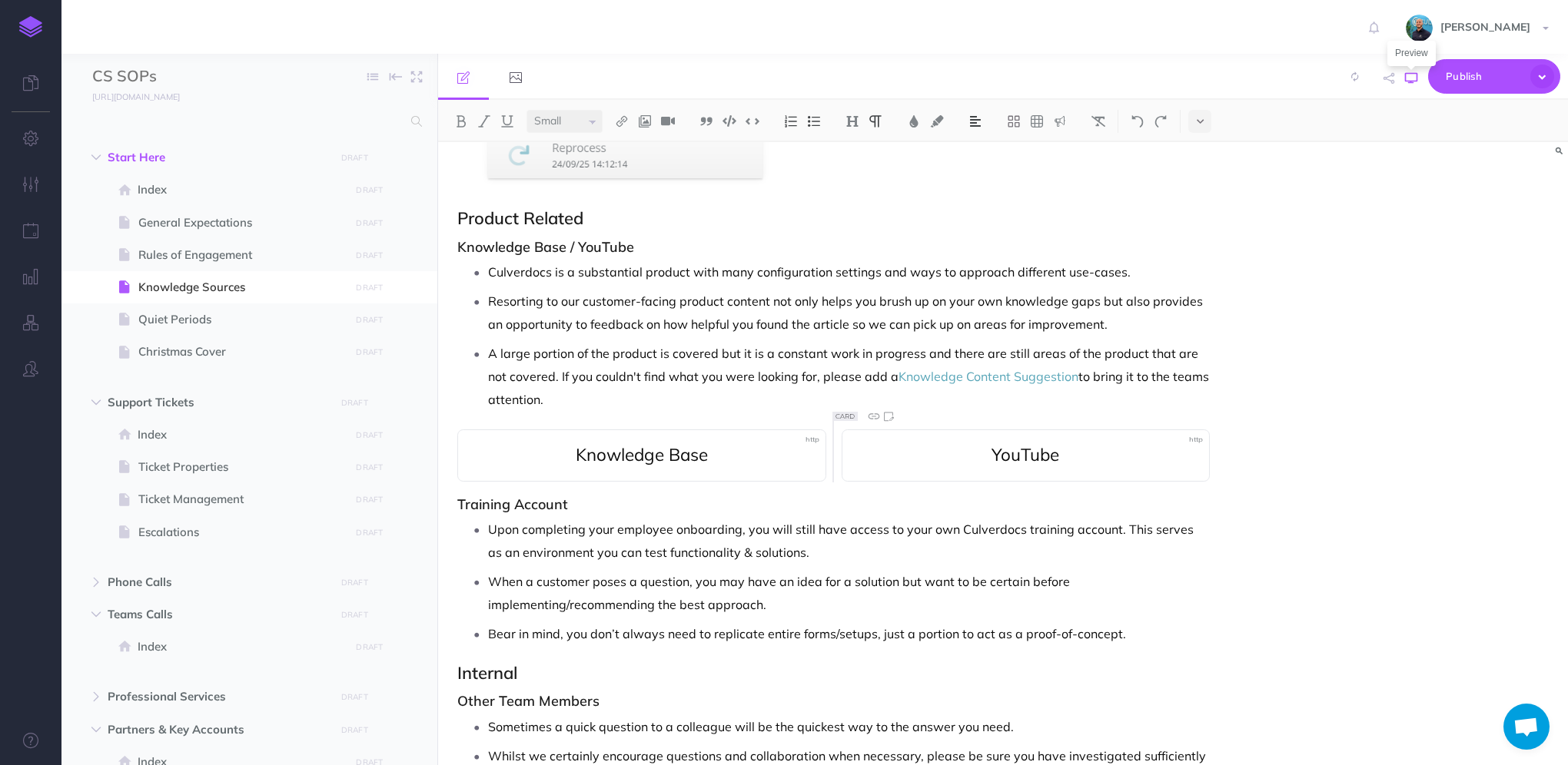
click at [1410, 81] on icon "button" at bounding box center [1411, 78] width 12 height 12
select select "null"
click at [519, 301] on p "Resorting to our customer-facing product content not only helps you brush up on…" at bounding box center [849, 312] width 722 height 46
click at [1416, 79] on icon "button" at bounding box center [1411, 78] width 12 height 12
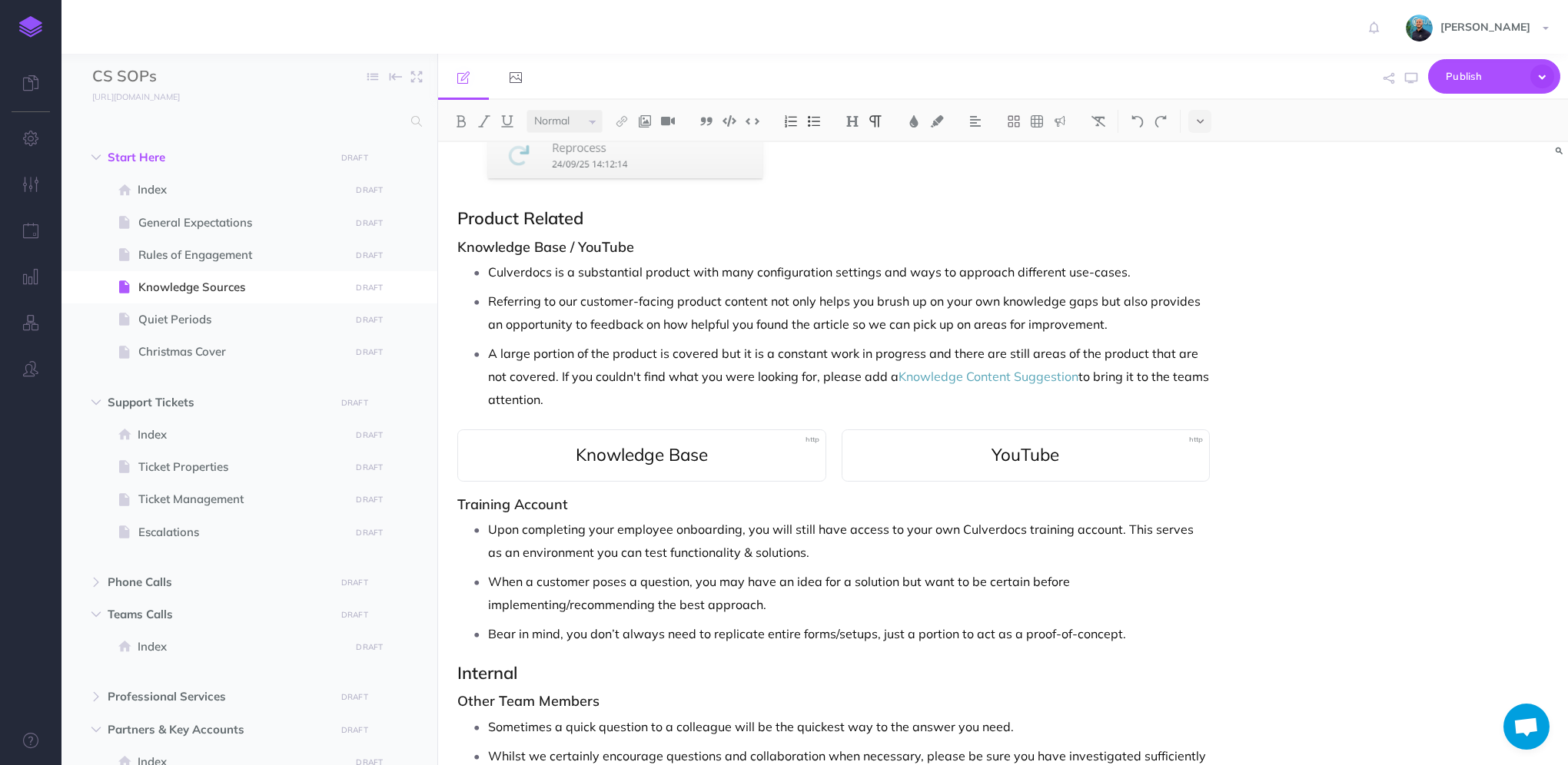
click at [847, 316] on p "Referring to our customer-facing product content not only helps you brush up on…" at bounding box center [849, 312] width 722 height 46
click at [1409, 81] on icon "button" at bounding box center [1411, 78] width 12 height 12
click at [491, 353] on p "A large portion of the product is covered but it is a constant work in progress…" at bounding box center [849, 377] width 722 height 69
click at [758, 351] on p "Whilst a large portion of the product is covered but it is a constant work in p…" at bounding box center [849, 377] width 722 height 69
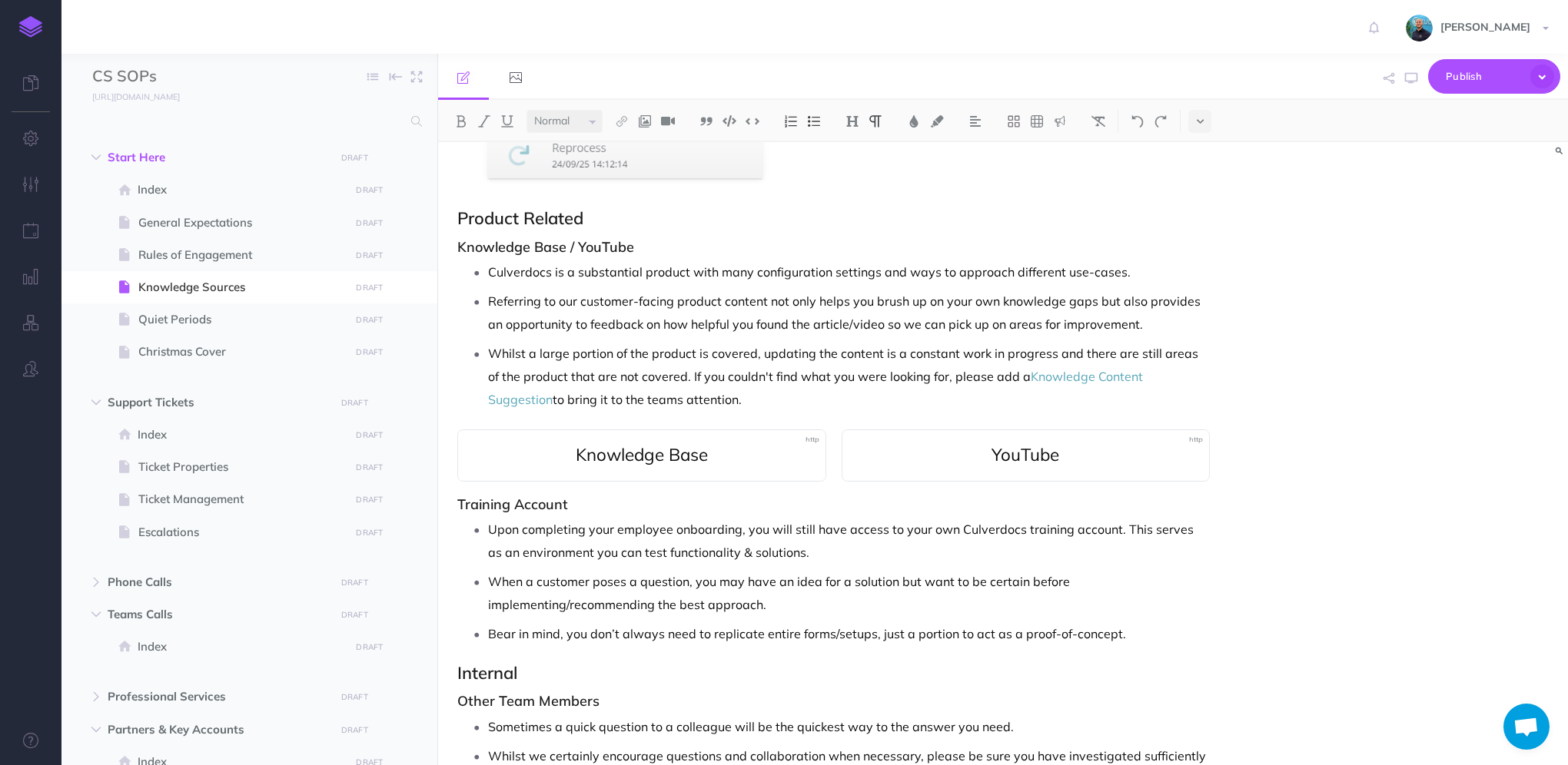
click at [644, 375] on p "Whilst a large portion of the product is covered, updating the content is a con…" at bounding box center [849, 377] width 722 height 69
click at [1405, 81] on icon "button" at bounding box center [1411, 78] width 12 height 12
drag, startPoint x: 1412, startPoint y: 83, endPoint x: 1492, endPoint y: 109, distance: 84.1
click at [1412, 83] on icon "button" at bounding box center [1411, 78] width 12 height 12
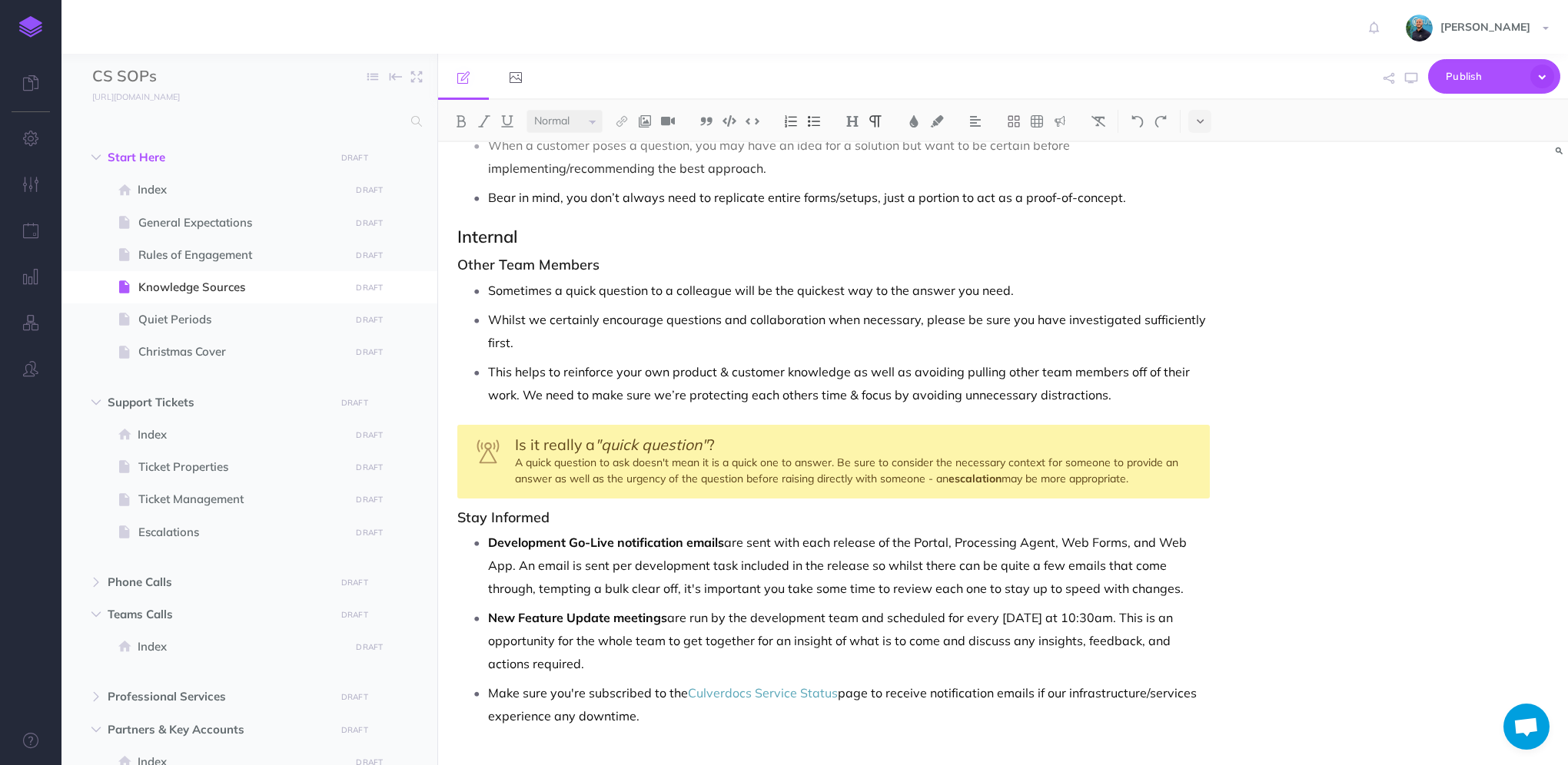
scroll to position [1383, 0]
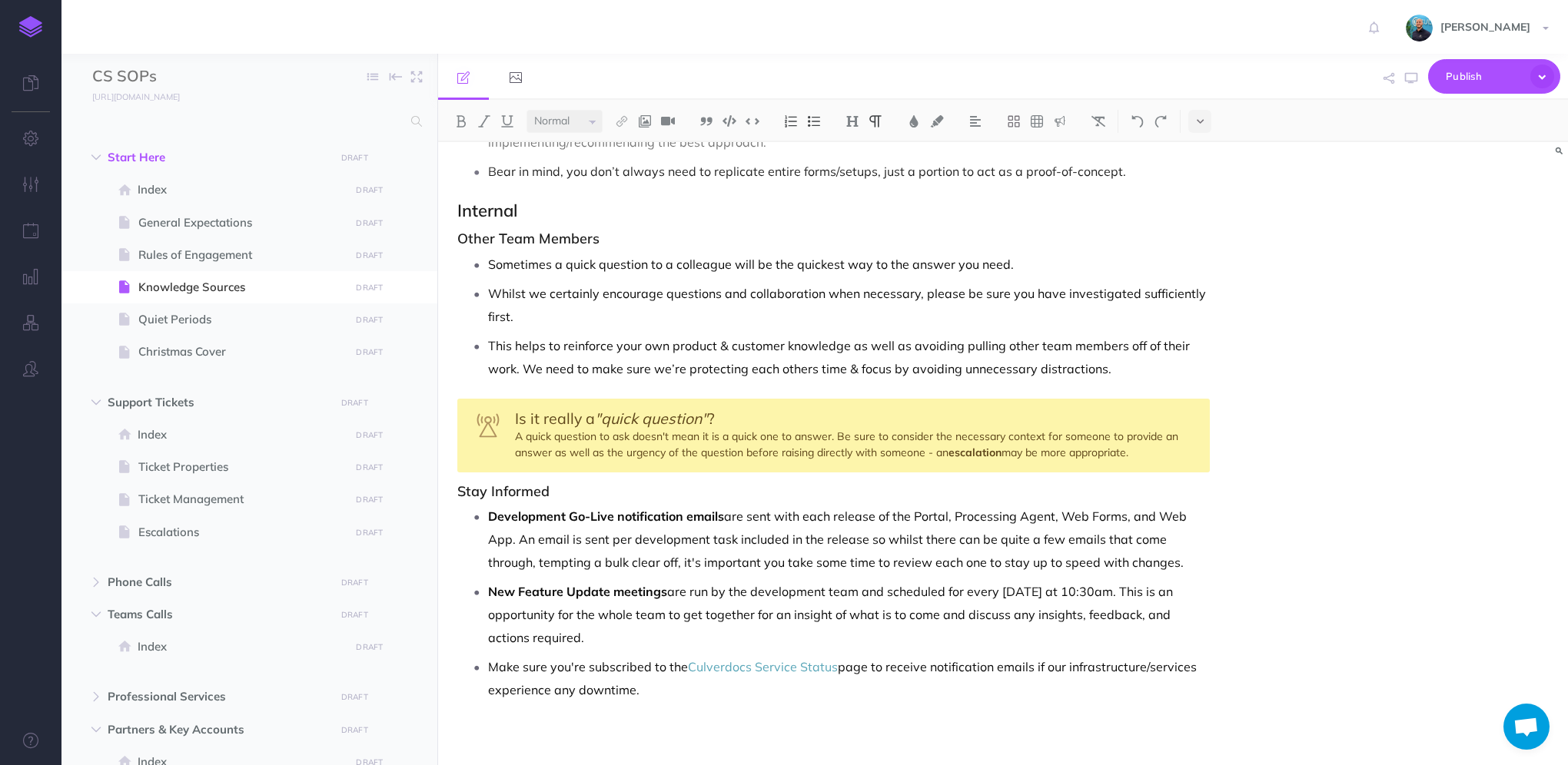
click at [1119, 587] on p "New Feature Update meetings are run by the development team and scheduled for e…" at bounding box center [849, 615] width 722 height 69
drag, startPoint x: 1125, startPoint y: 588, endPoint x: 1110, endPoint y: 588, distance: 15.0
click at [1110, 588] on p "New Feature Update meetings are run by the development team and scheduled for e…" at bounding box center [849, 615] width 722 height 69
click at [771, 612] on p "New Feature Update meetings are run by the development team and scheduled for e…" at bounding box center [849, 615] width 722 height 69
click at [966, 626] on p "New Feature Update meetings are run by the development team and scheduled for e…" at bounding box center [849, 615] width 722 height 69
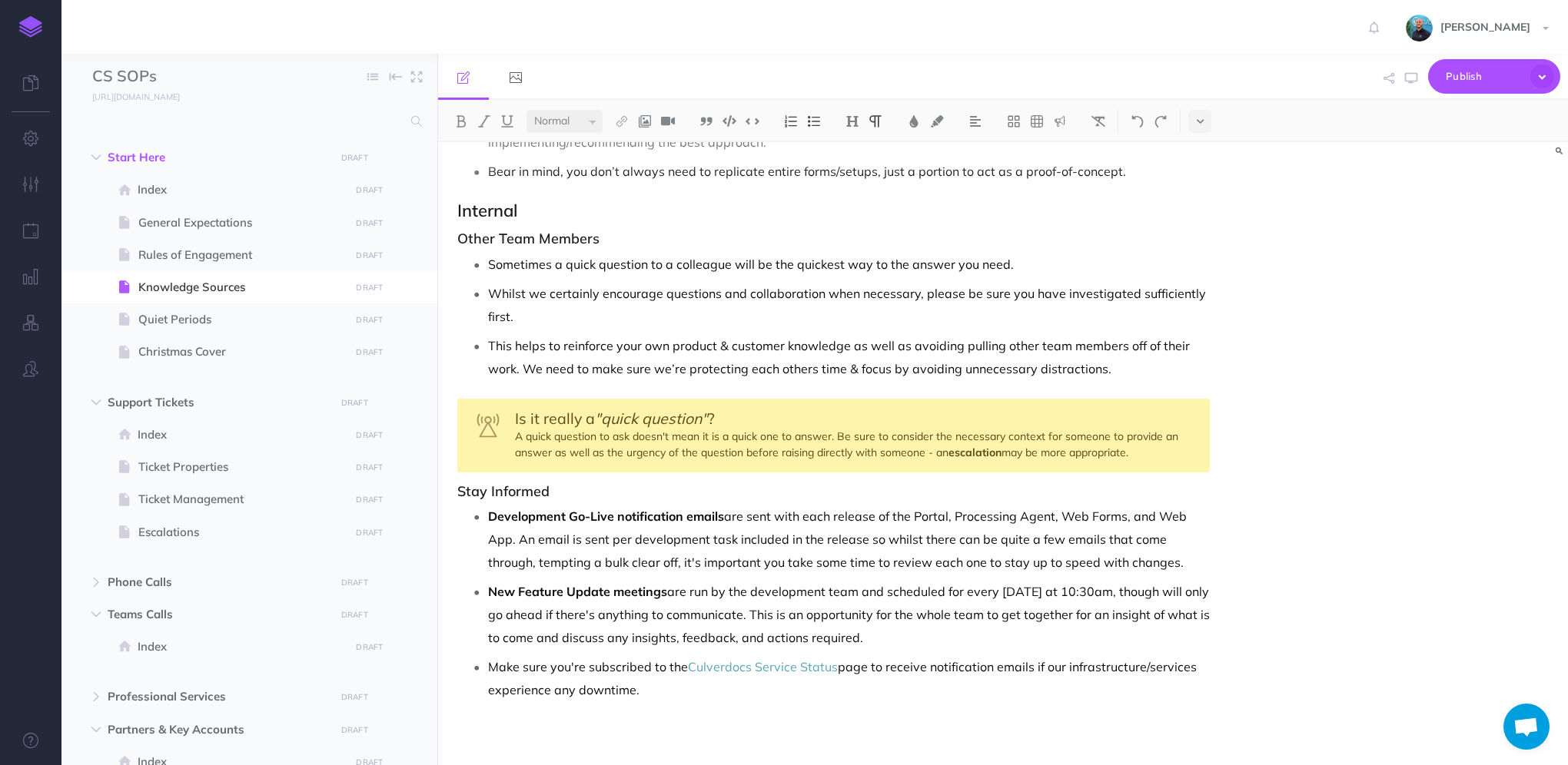
click at [776, 607] on p "New Feature Update meetings are run by the development team and scheduled for e…" at bounding box center [849, 615] width 722 height 69
drag, startPoint x: 1122, startPoint y: 591, endPoint x: 766, endPoint y: 605, distance: 356.3
click at [766, 605] on p "New Feature Update meetings are run by the development team and scheduled for e…" at bounding box center [849, 615] width 722 height 69
click at [657, 624] on p "New Feature Update meetings are run by the development team and scheduled for e…" at bounding box center [849, 615] width 722 height 69
click at [561, 635] on p "New Feature Update meetings are run by the development team and scheduled for e…" at bounding box center [849, 615] width 722 height 69
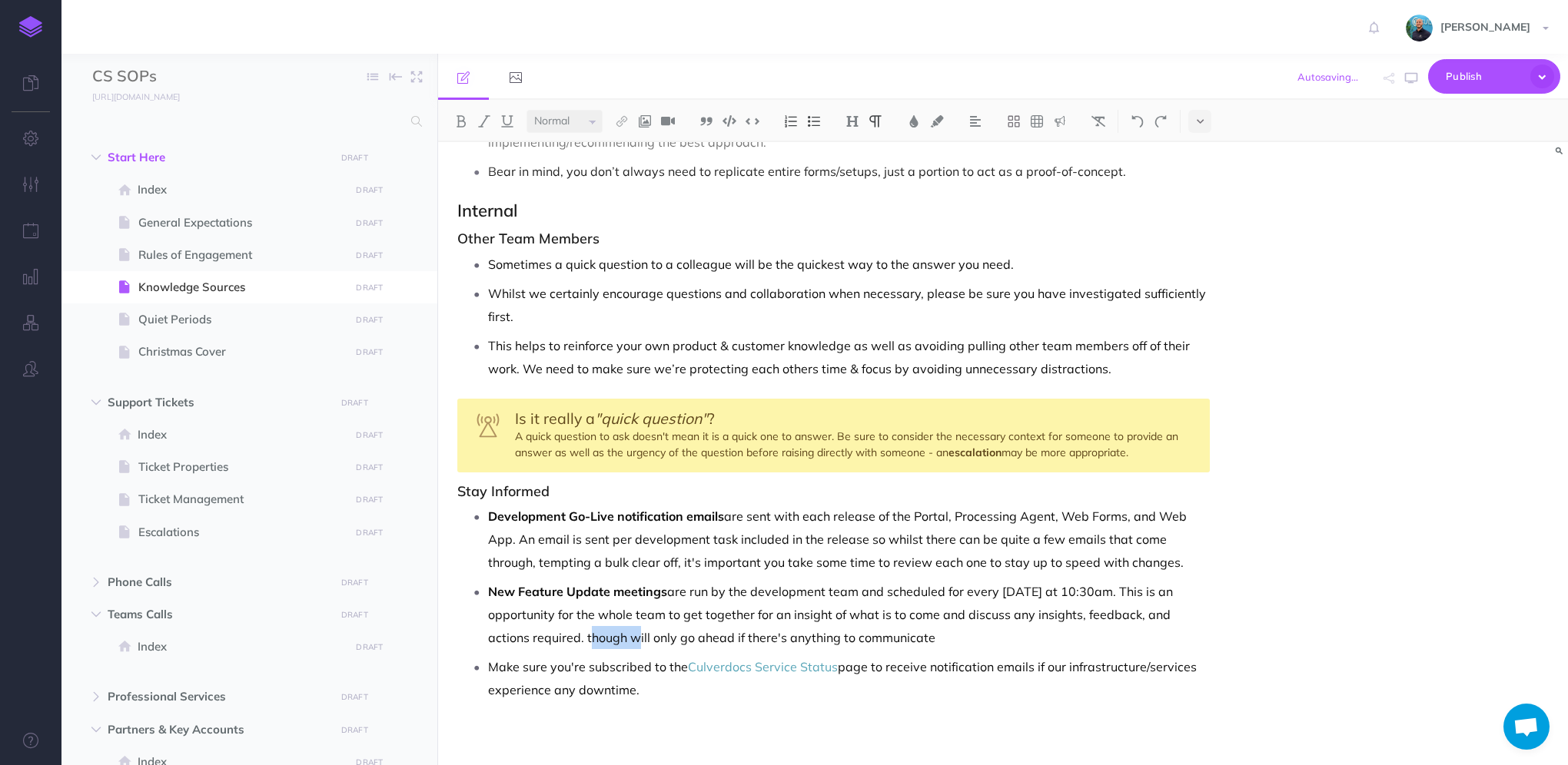
click at [561, 635] on p "New Feature Update meetings are run by the development team and scheduled for e…" at bounding box center [849, 615] width 722 height 69
click at [948, 632] on p "New Feature Update meetings are run by the development team and scheduled for e…" at bounding box center [849, 615] width 722 height 69
click at [860, 636] on p "New Feature Update meetings are run by the development team and scheduled for e…" at bounding box center [849, 615] width 722 height 69
click at [986, 632] on p "New Feature Update meetings are run by the development team and scheduled for e…" at bounding box center [849, 615] width 722 height 69
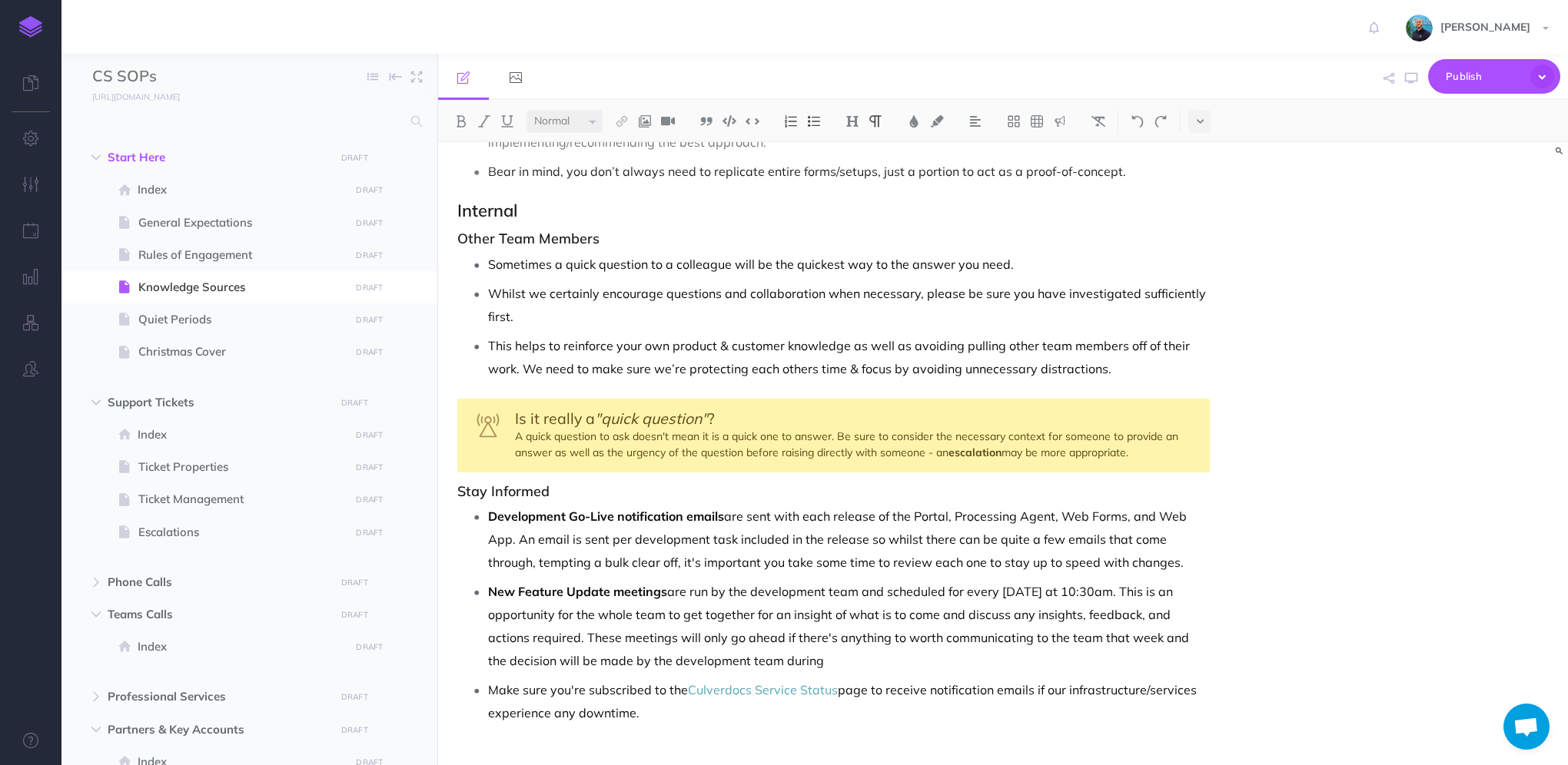
click at [491, 658] on p "New Feature Update meetings are run by the development team and scheduled for e…" at bounding box center [849, 626] width 722 height 92
click at [892, 652] on p "New Feature Update meetings are run by the development team and scheduled for e…" at bounding box center [849, 626] width 722 height 92
click at [1411, 81] on icon "button" at bounding box center [1411, 78] width 12 height 12
click at [522, 531] on p "Development Go-Live notification emails are sent with each release of the Porta…" at bounding box center [849, 540] width 722 height 69
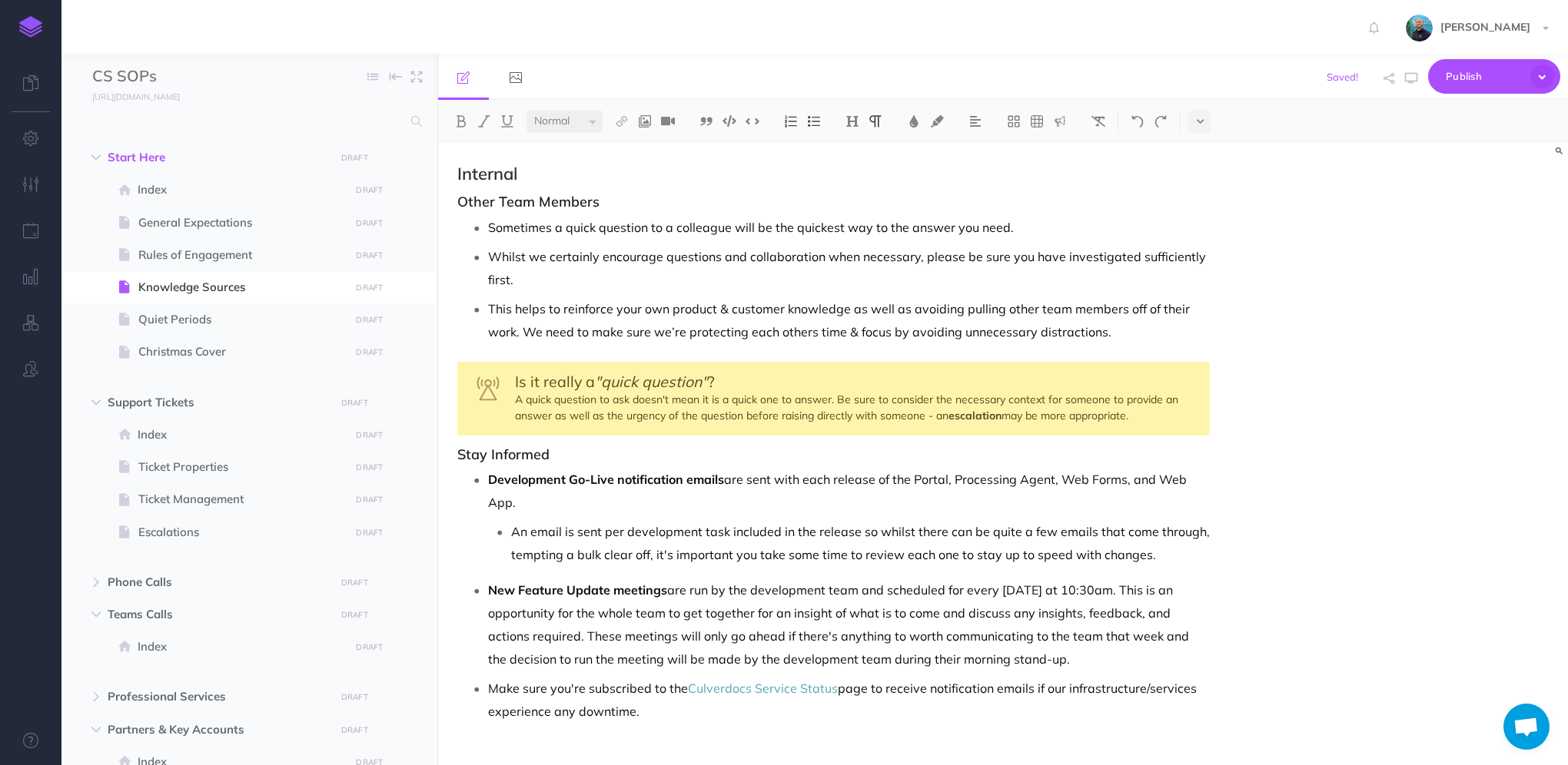
scroll to position [1442, 0]
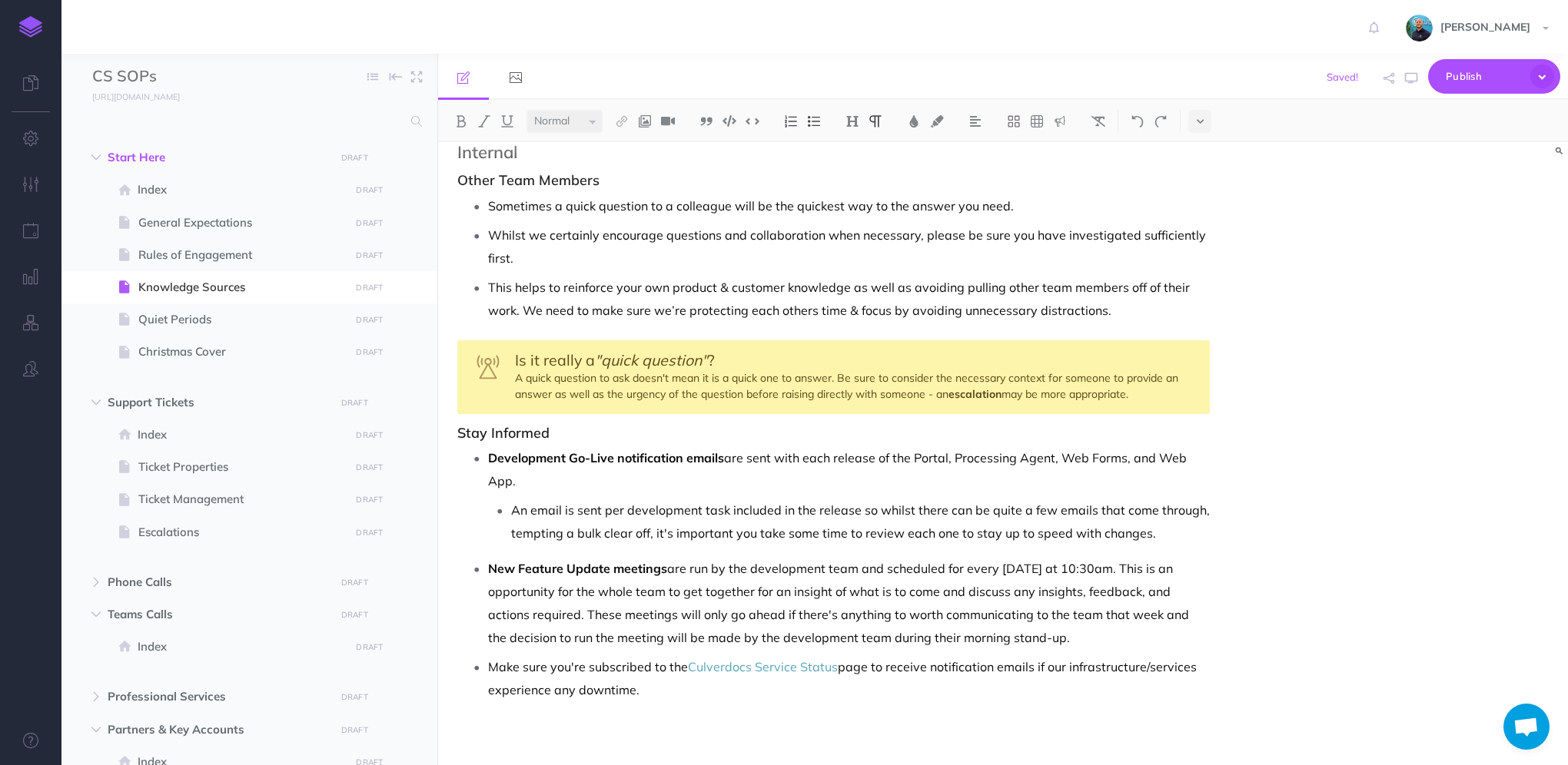
drag, startPoint x: 542, startPoint y: 610, endPoint x: 608, endPoint y: 611, distance: 66.0
click at [542, 609] on p "New Feature Update meetings are run by the development team and scheduled for e…" at bounding box center [849, 603] width 722 height 92
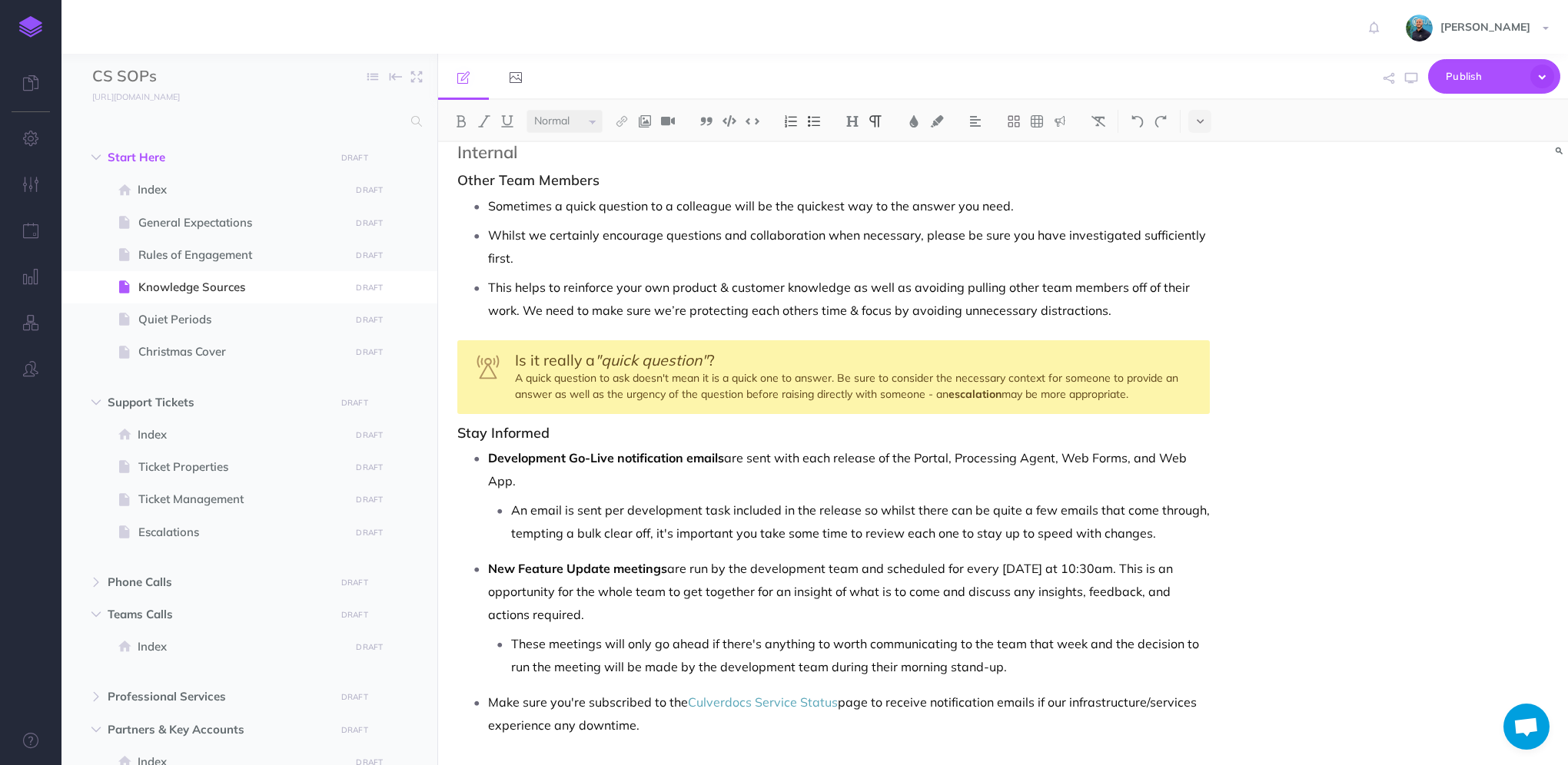
click at [598, 477] on p "Development Go-Live notification emails are sent with each release of the Porta…" at bounding box center [849, 469] width 722 height 46
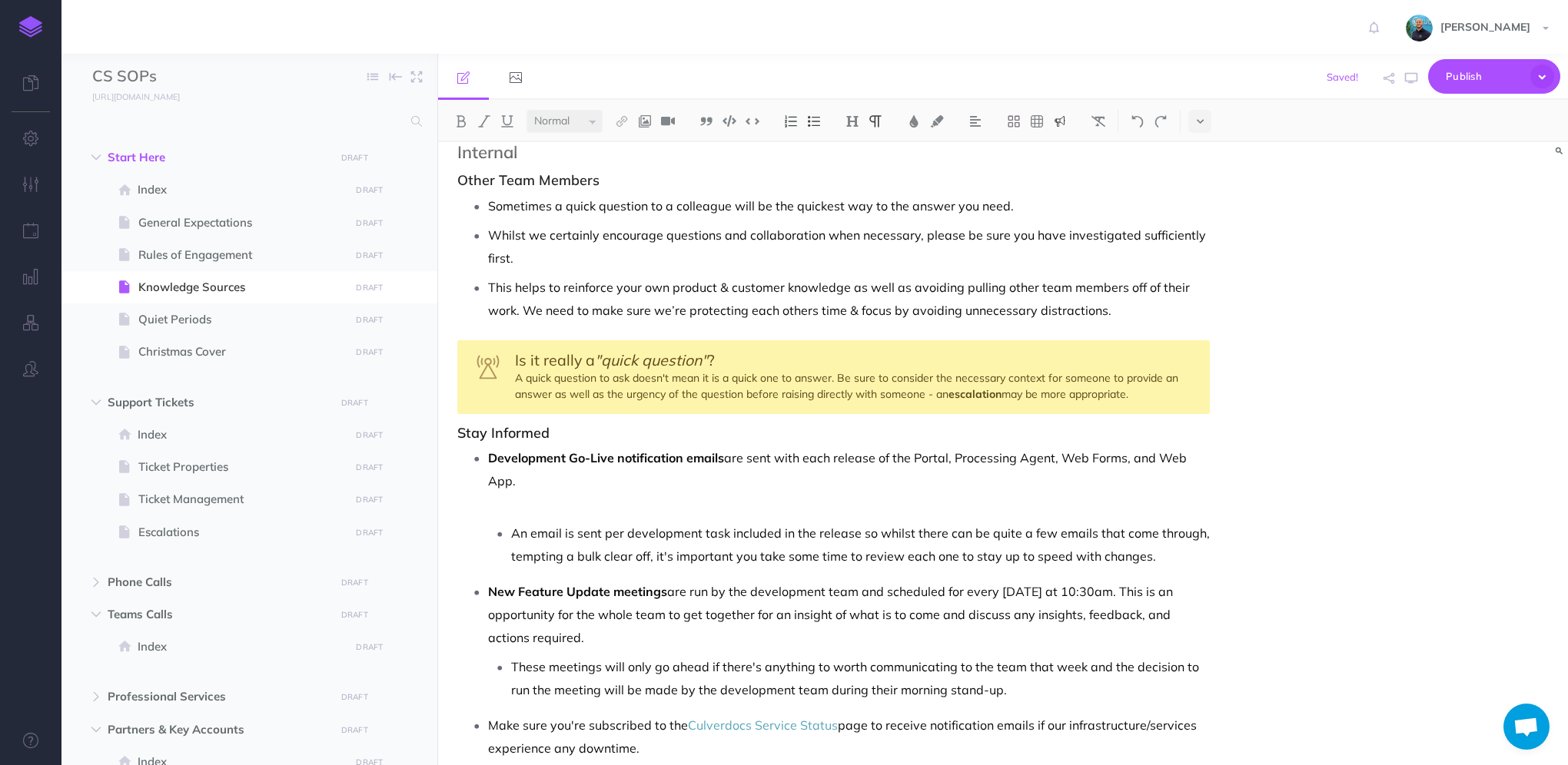
click at [1064, 120] on img at bounding box center [1060, 121] width 14 height 12
click at [1064, 172] on img at bounding box center [1060, 172] width 14 height 12
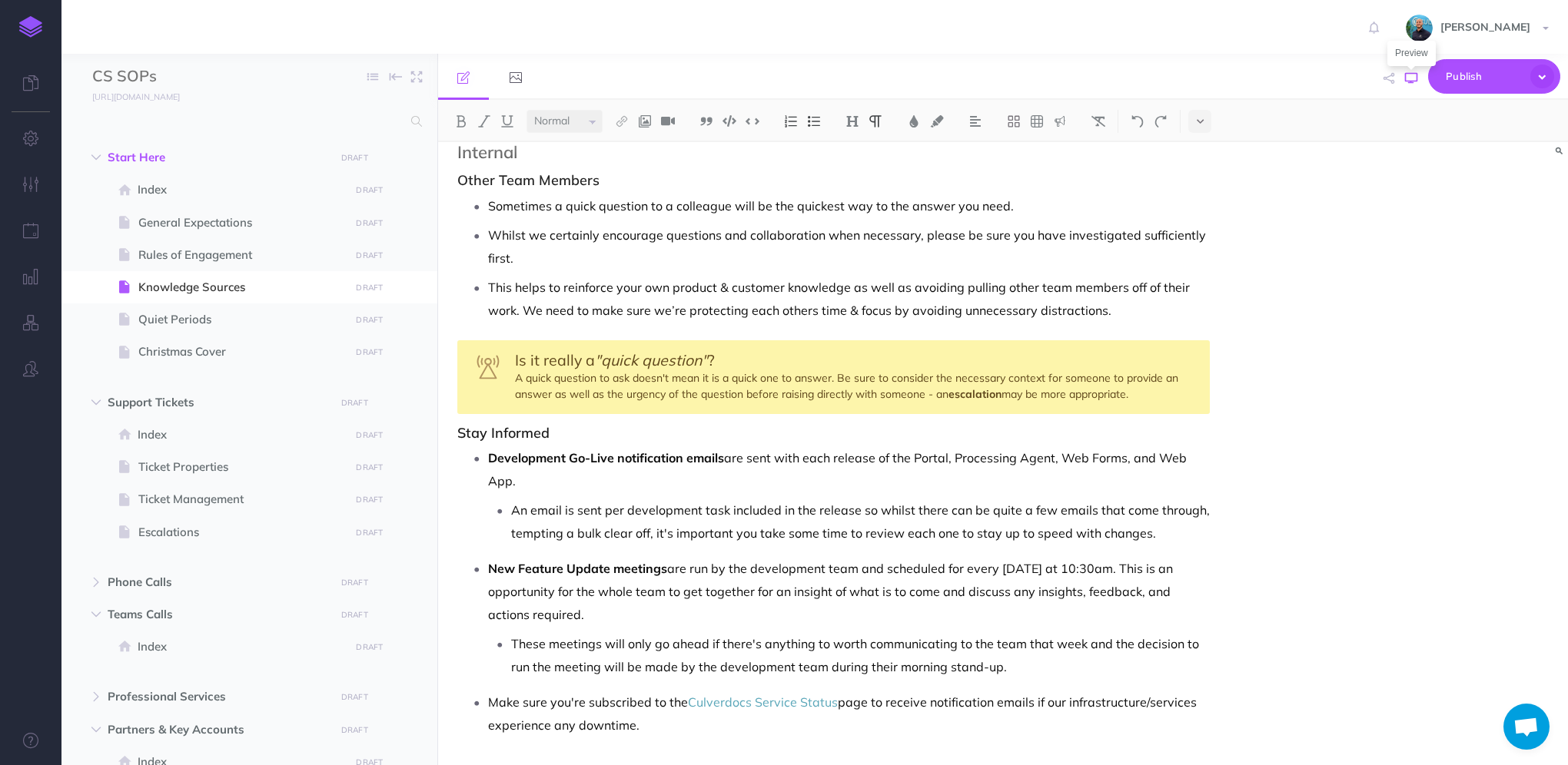
click at [1408, 77] on icon "button" at bounding box center [1411, 78] width 12 height 12
drag, startPoint x: 1122, startPoint y: 564, endPoint x: 1137, endPoint y: 561, distance: 15.3
click at [1122, 564] on p "New Feature Update meetings are run by the development team and scheduled for e…" at bounding box center [849, 592] width 722 height 69
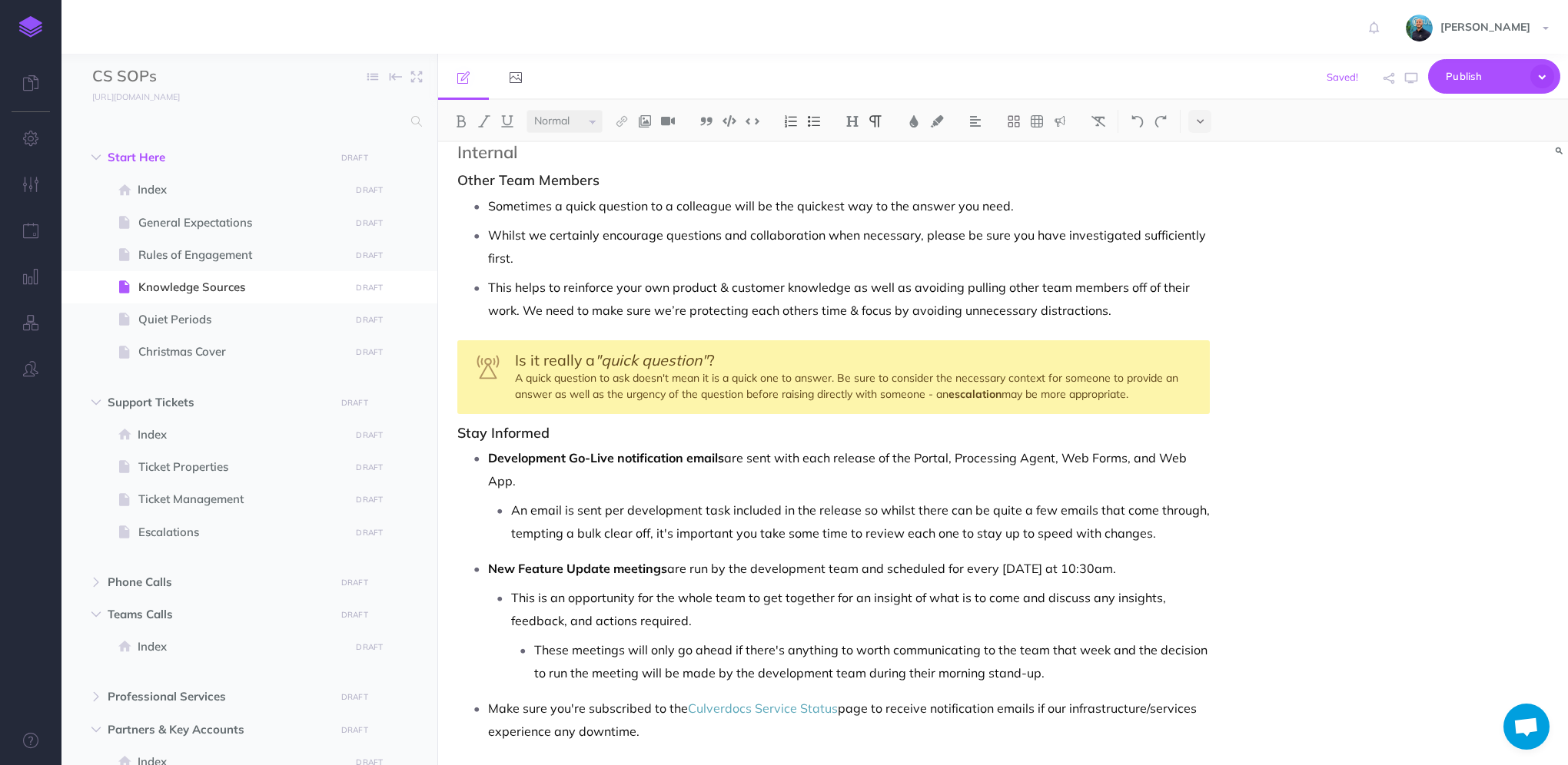
click at [737, 647] on p "These meetings will only go ahead if there's anything to worth communicating to…" at bounding box center [872, 661] width 676 height 46
click at [1410, 84] on button "button" at bounding box center [1411, 78] width 20 height 44
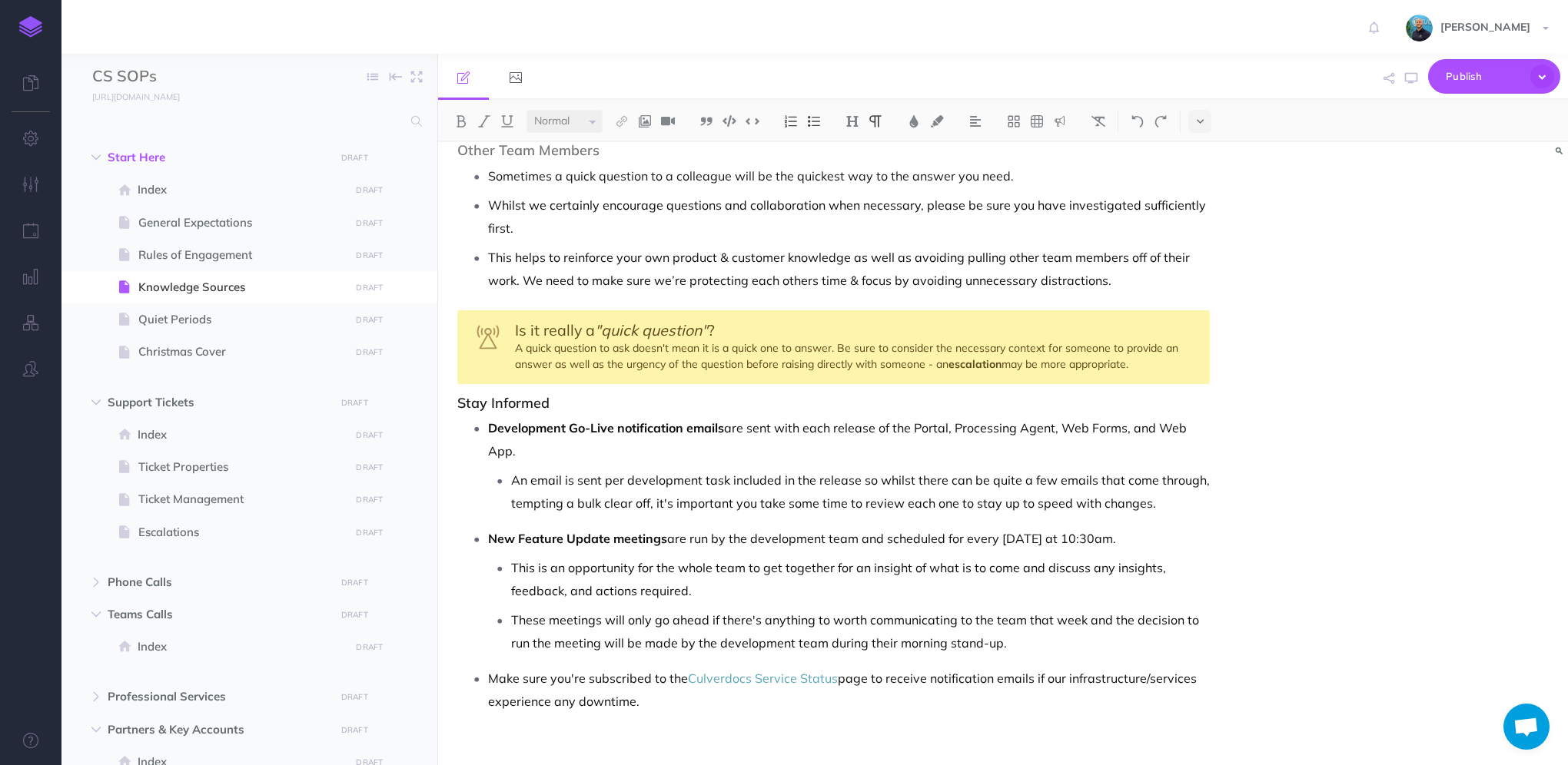
scroll to position [1483, 0]
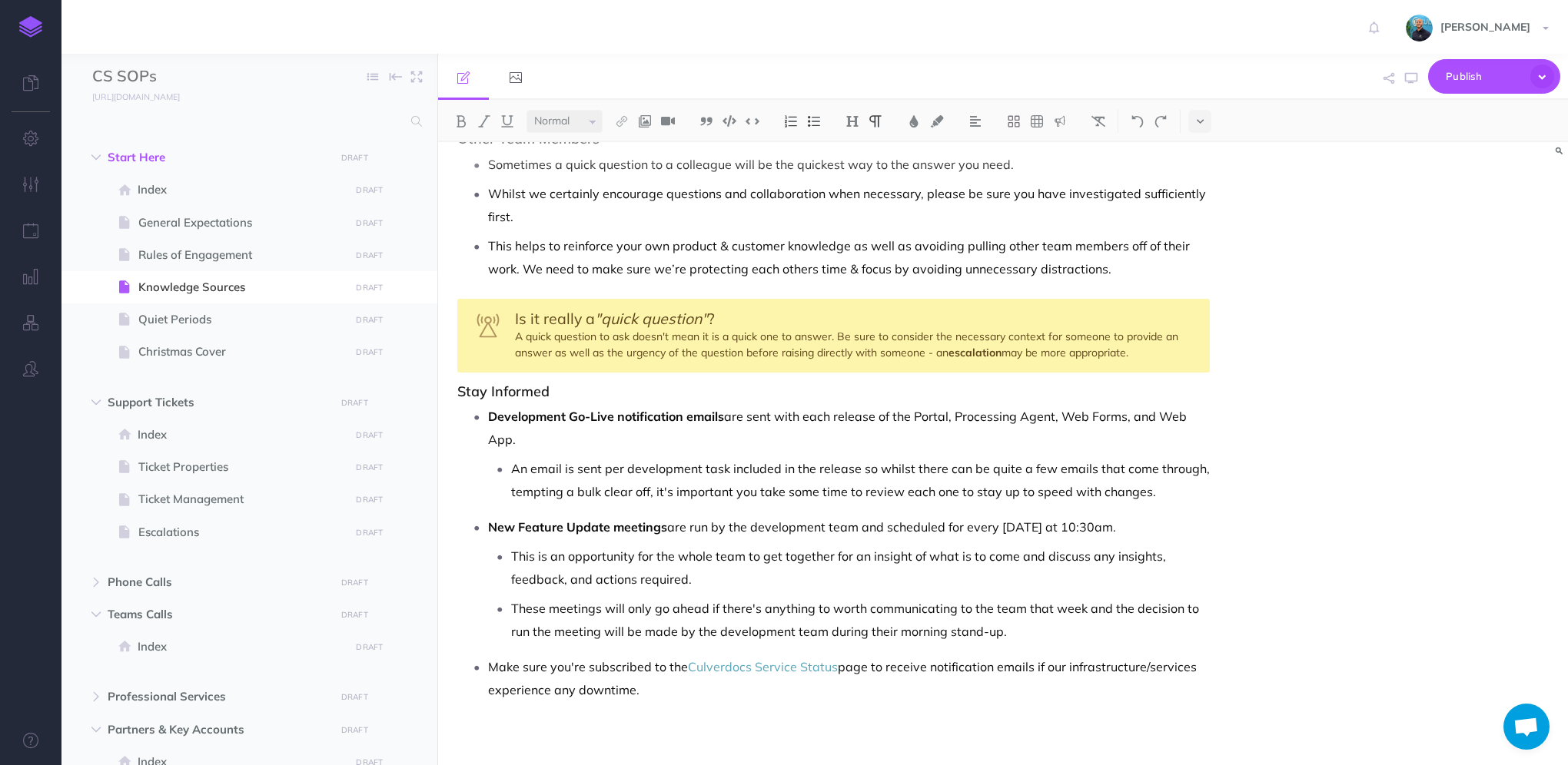
click at [818, 606] on p "These meetings will only go ahead if there's anything to worth communicating to…" at bounding box center [861, 619] width 699 height 46
click at [1411, 83] on icon "button" at bounding box center [1411, 78] width 12 height 12
click at [230, 328] on span "Quiet Periods" at bounding box center [242, 319] width 207 height 18
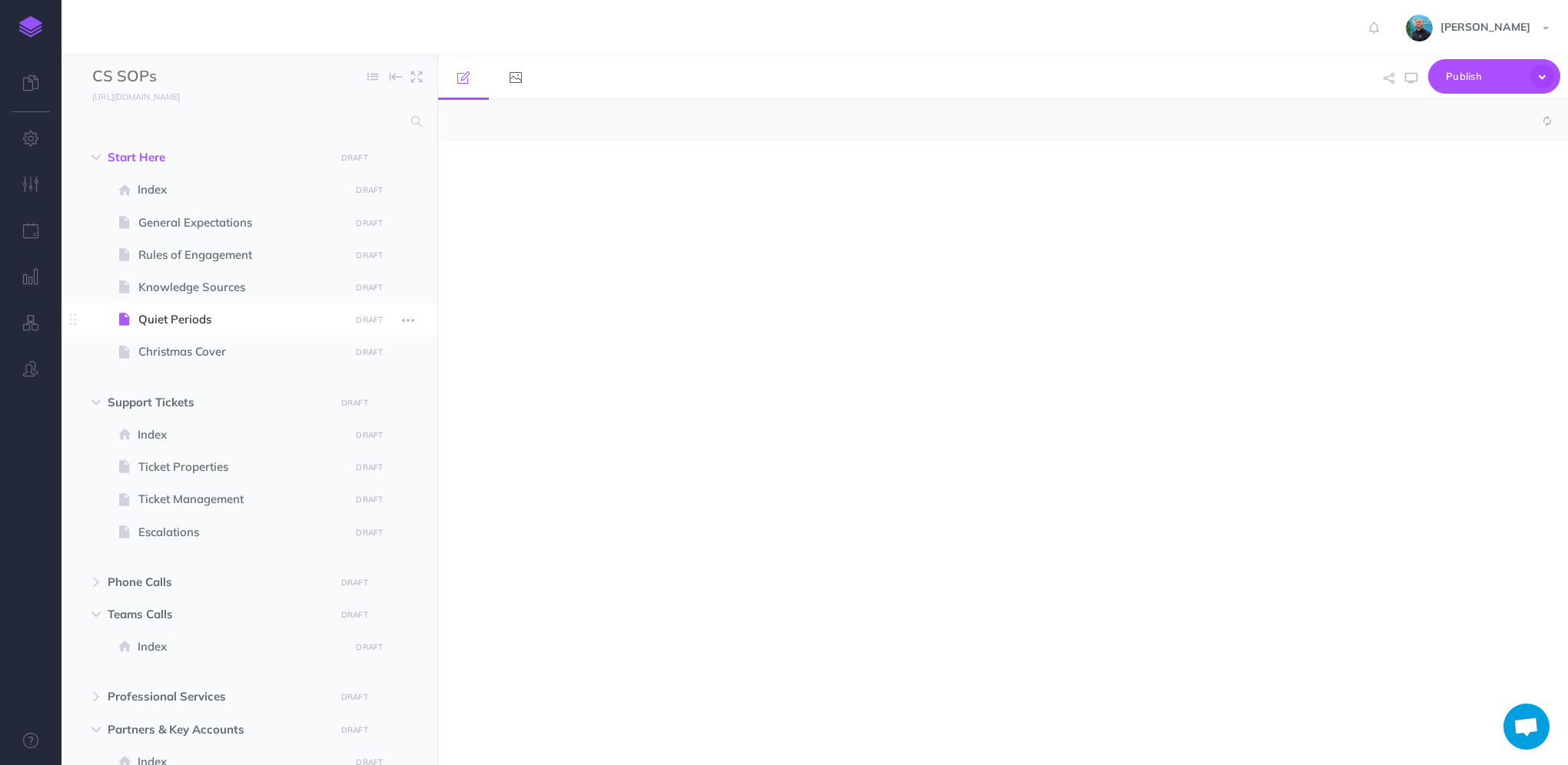
select select "null"
